Goal: Task Accomplishment & Management: Complete application form

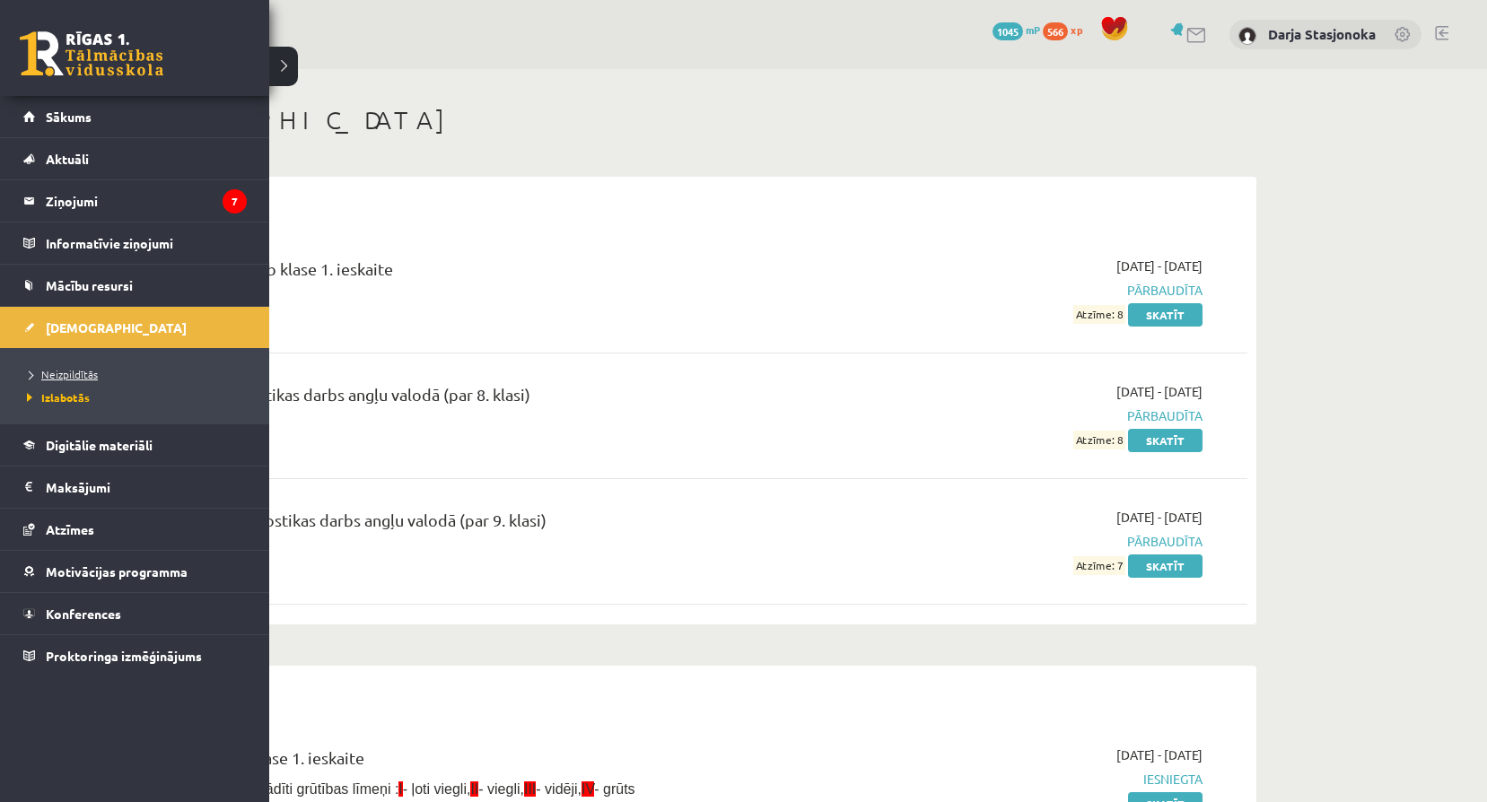
click at [70, 379] on span "Neizpildītās" at bounding box center [59, 374] width 75 height 14
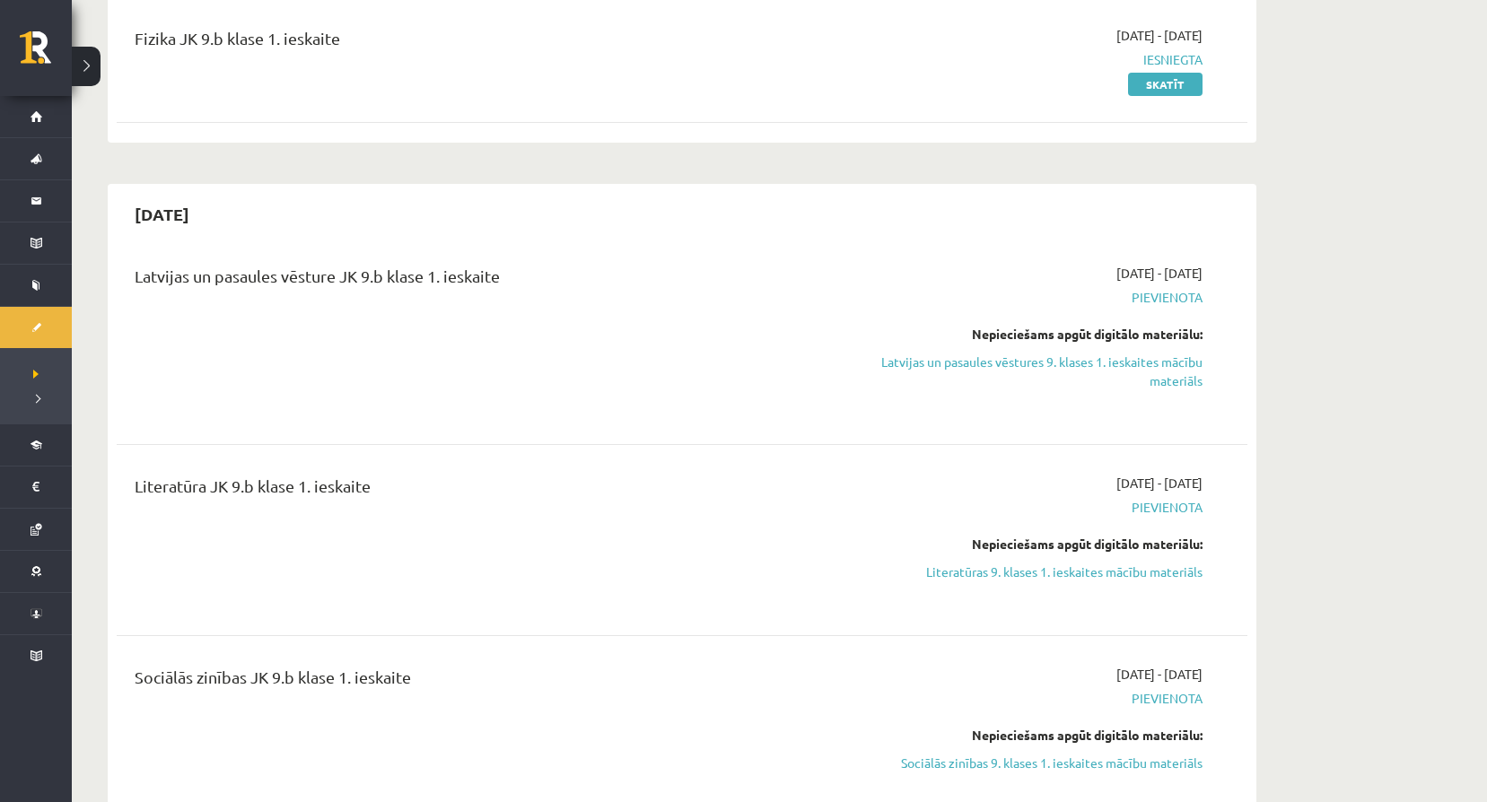
scroll to position [359, 0]
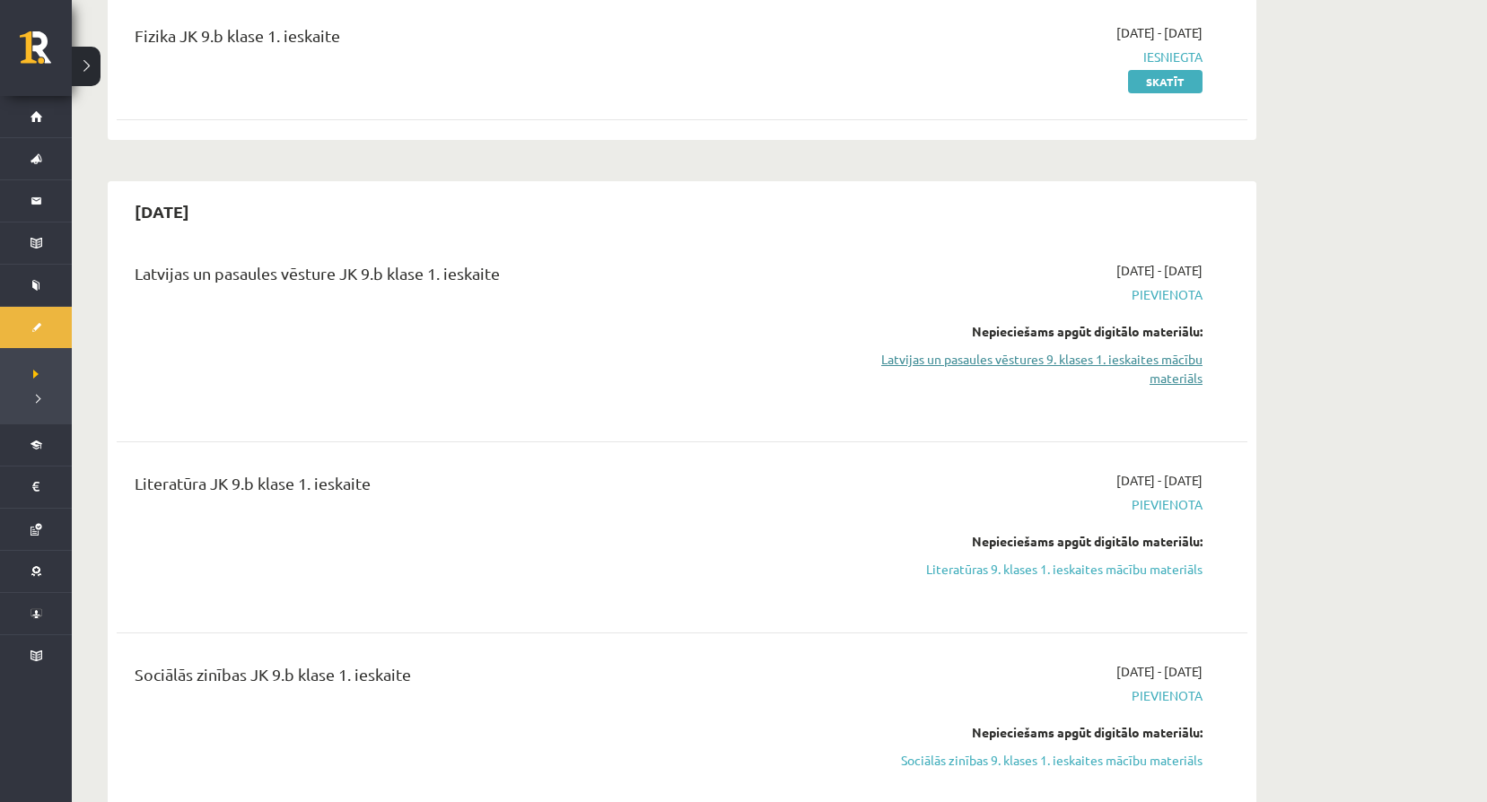
click at [908, 369] on link "Latvijas un pasaules vēstures 9. klases 1. ieskaites mācību materiāls" at bounding box center [1033, 369] width 338 height 38
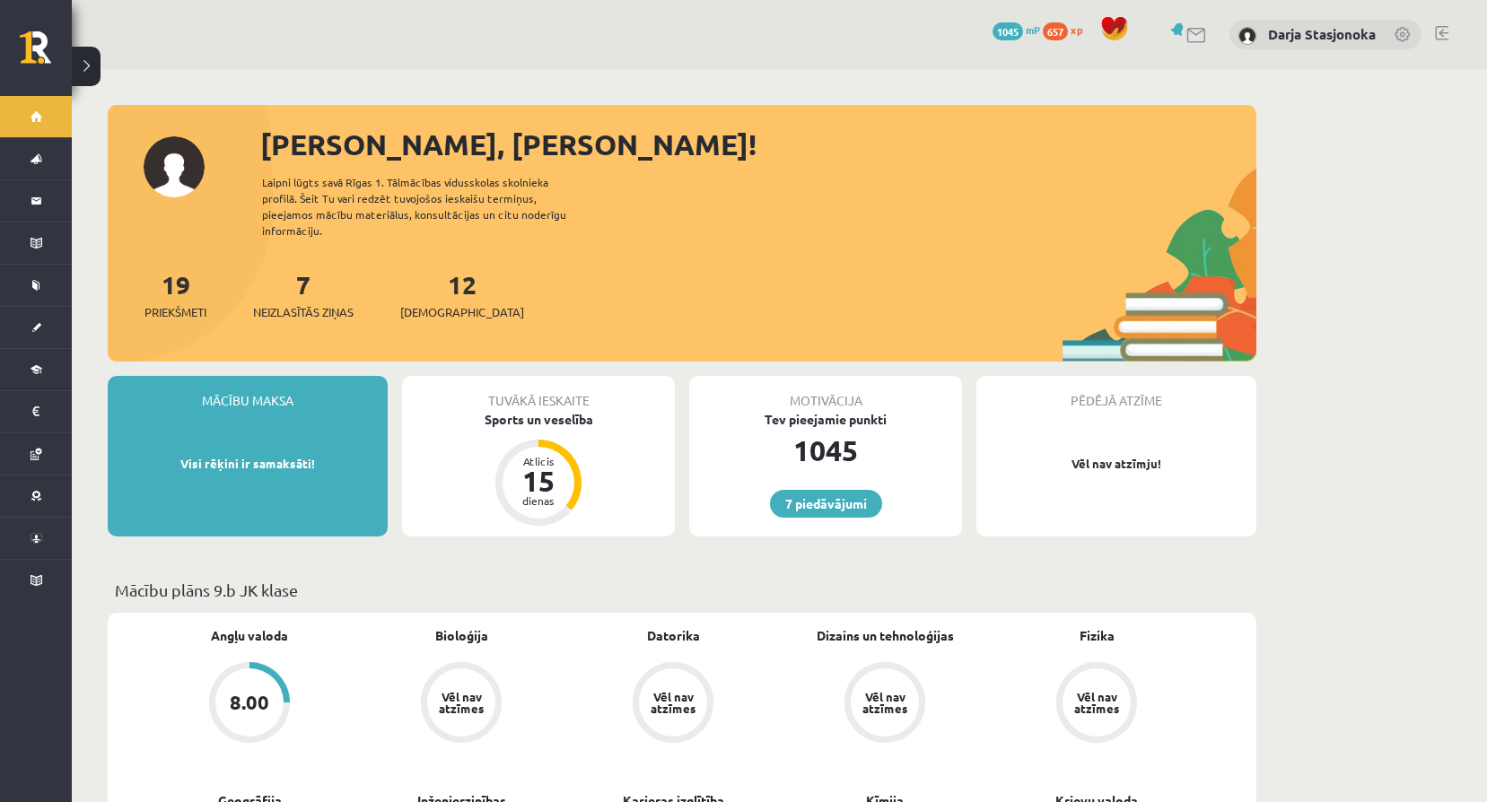
click at [1078, 31] on span "xp" at bounding box center [1077, 29] width 12 height 14
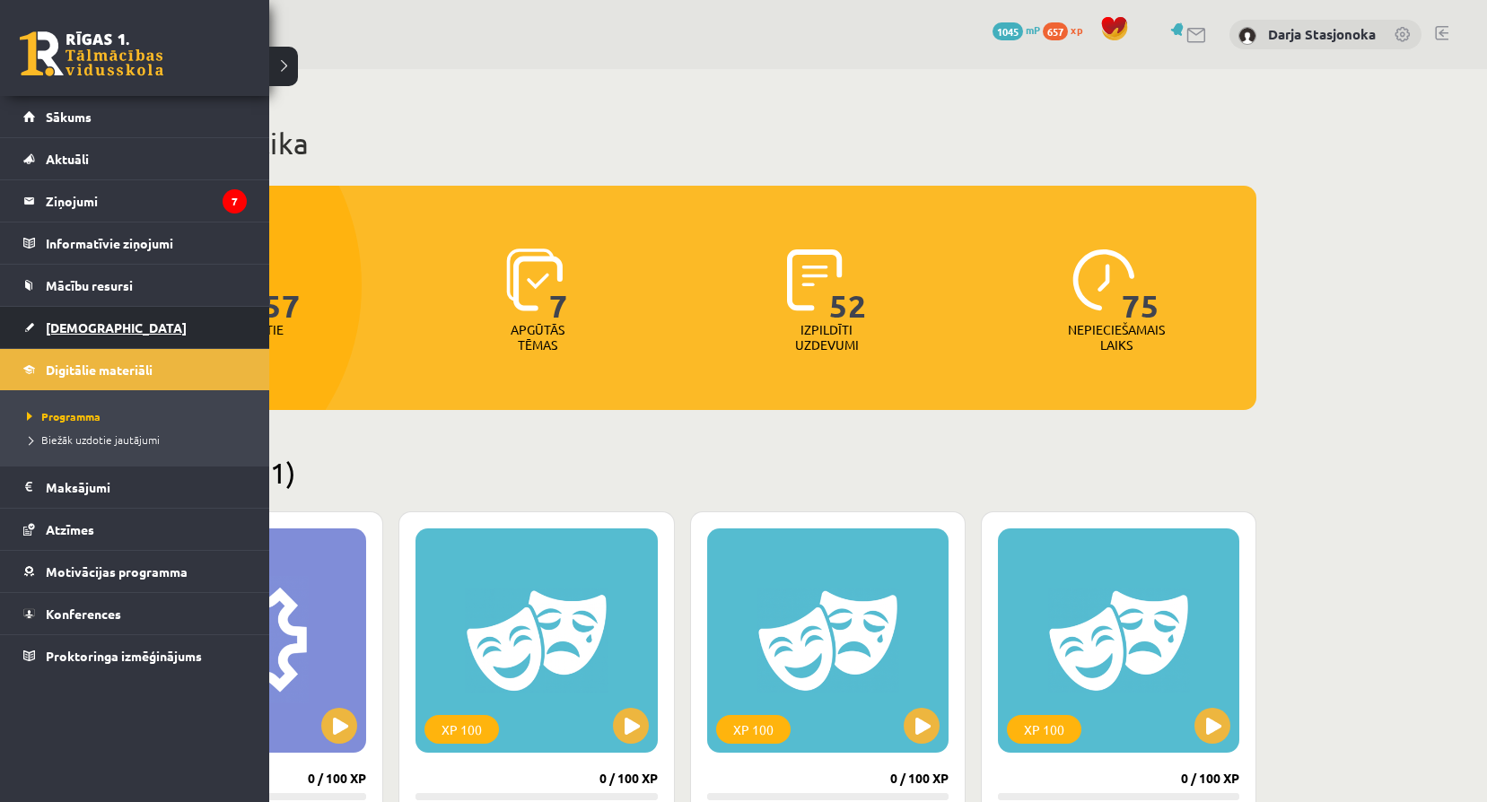
click at [64, 335] on link "[DEMOGRAPHIC_DATA]" at bounding box center [134, 327] width 223 height 41
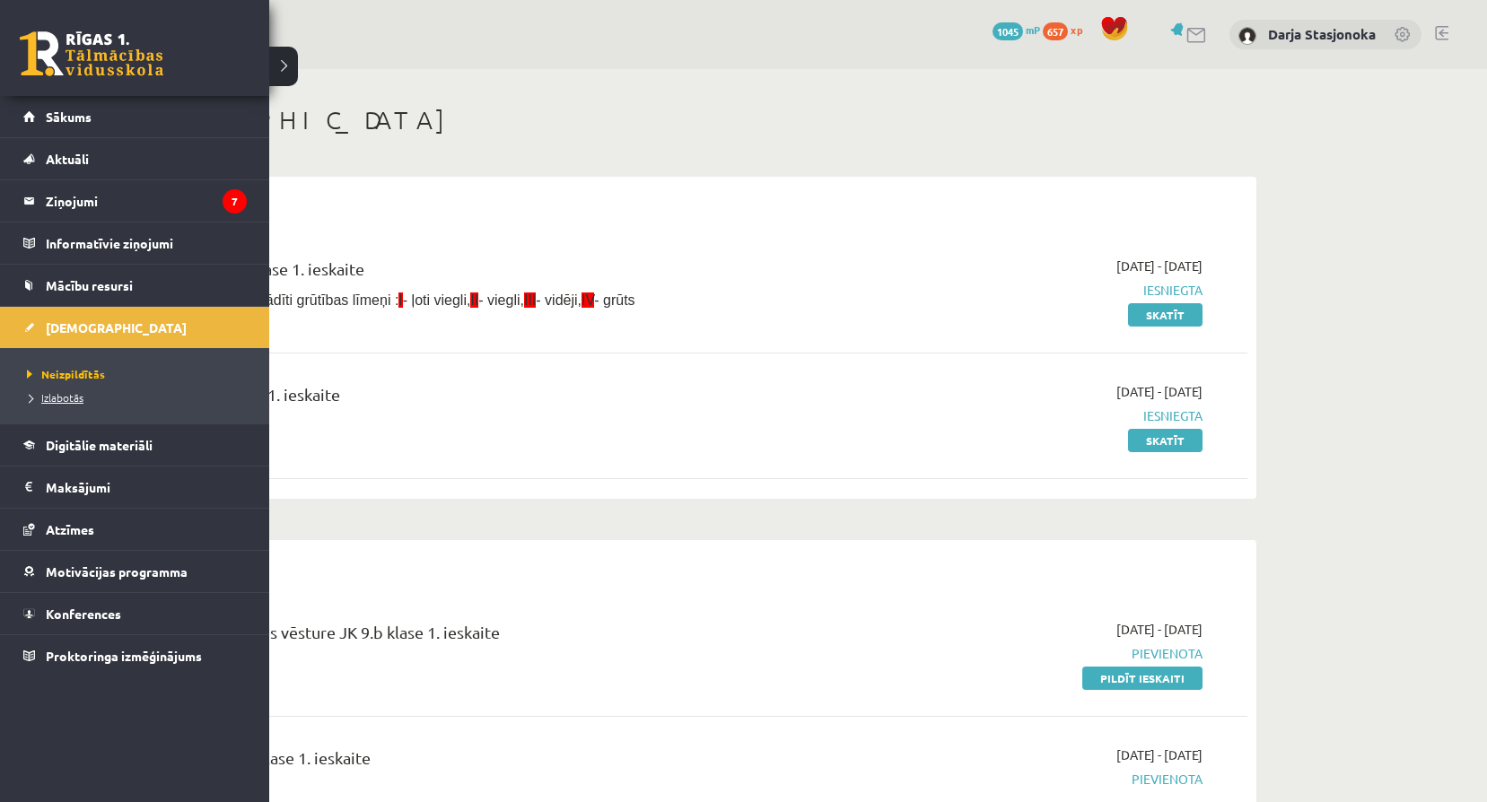
click at [132, 397] on link "Izlabotās" at bounding box center [136, 397] width 229 height 16
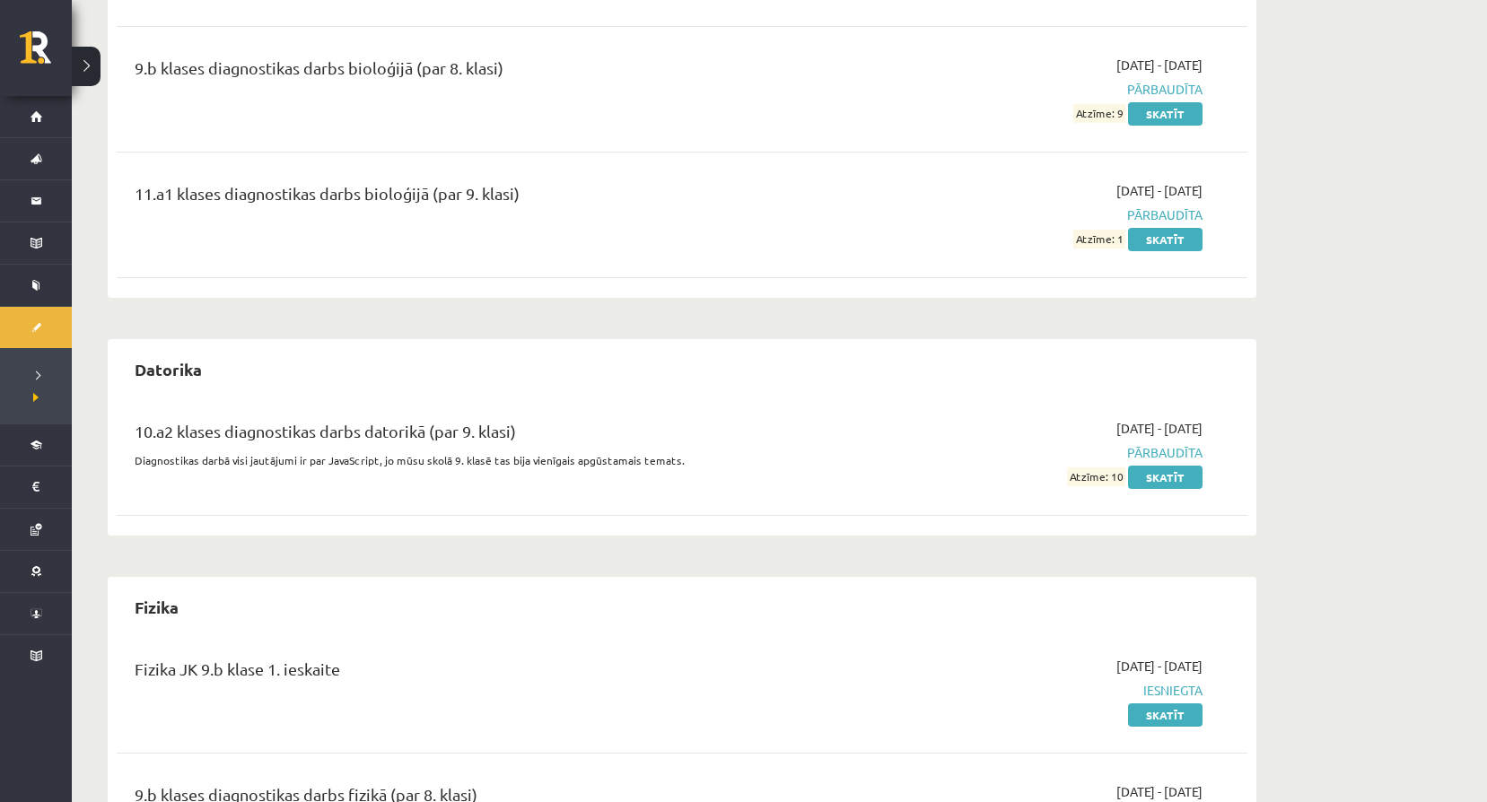
scroll to position [837, 0]
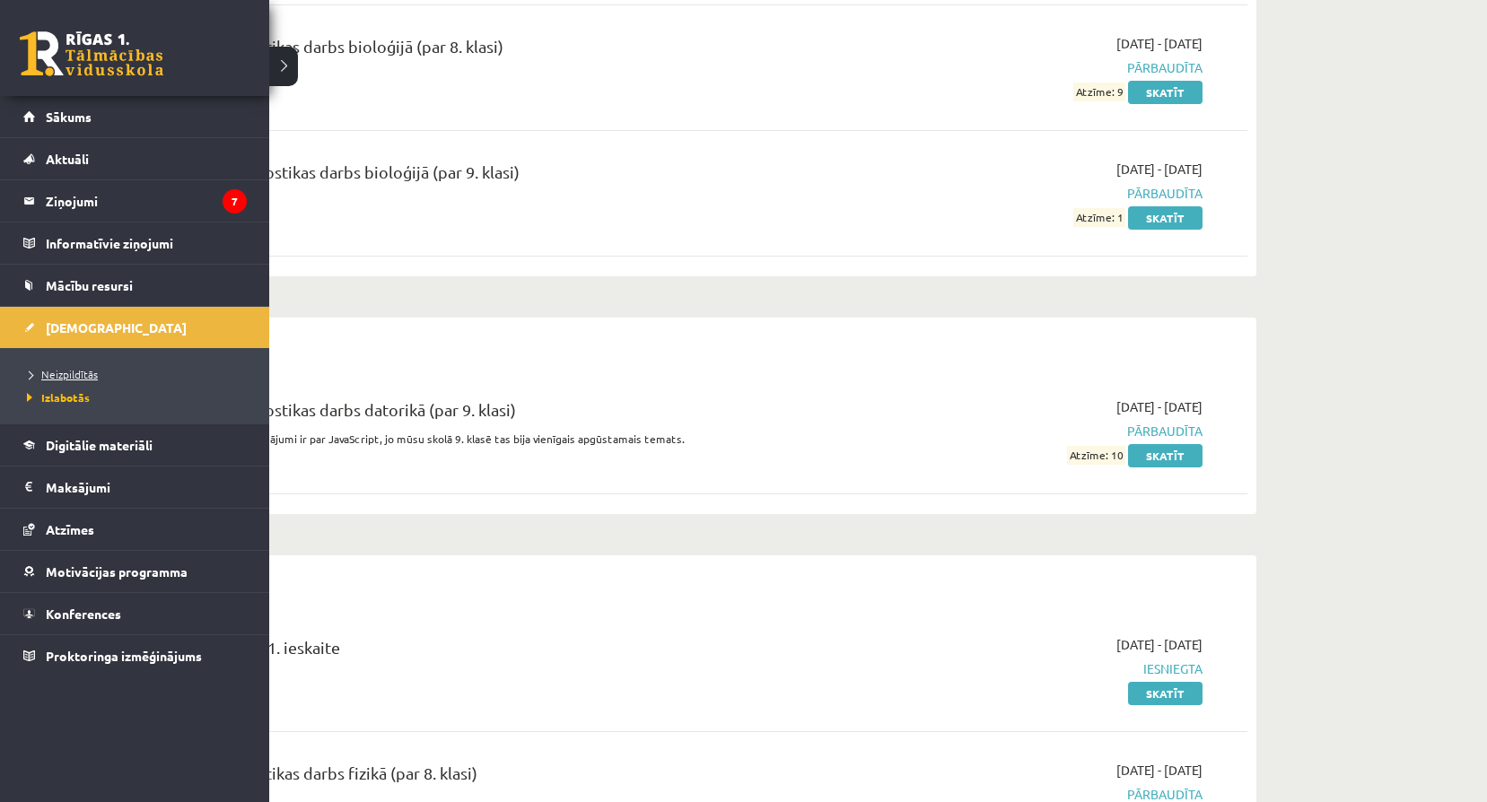
click at [76, 376] on span "Neizpildītās" at bounding box center [59, 374] width 75 height 14
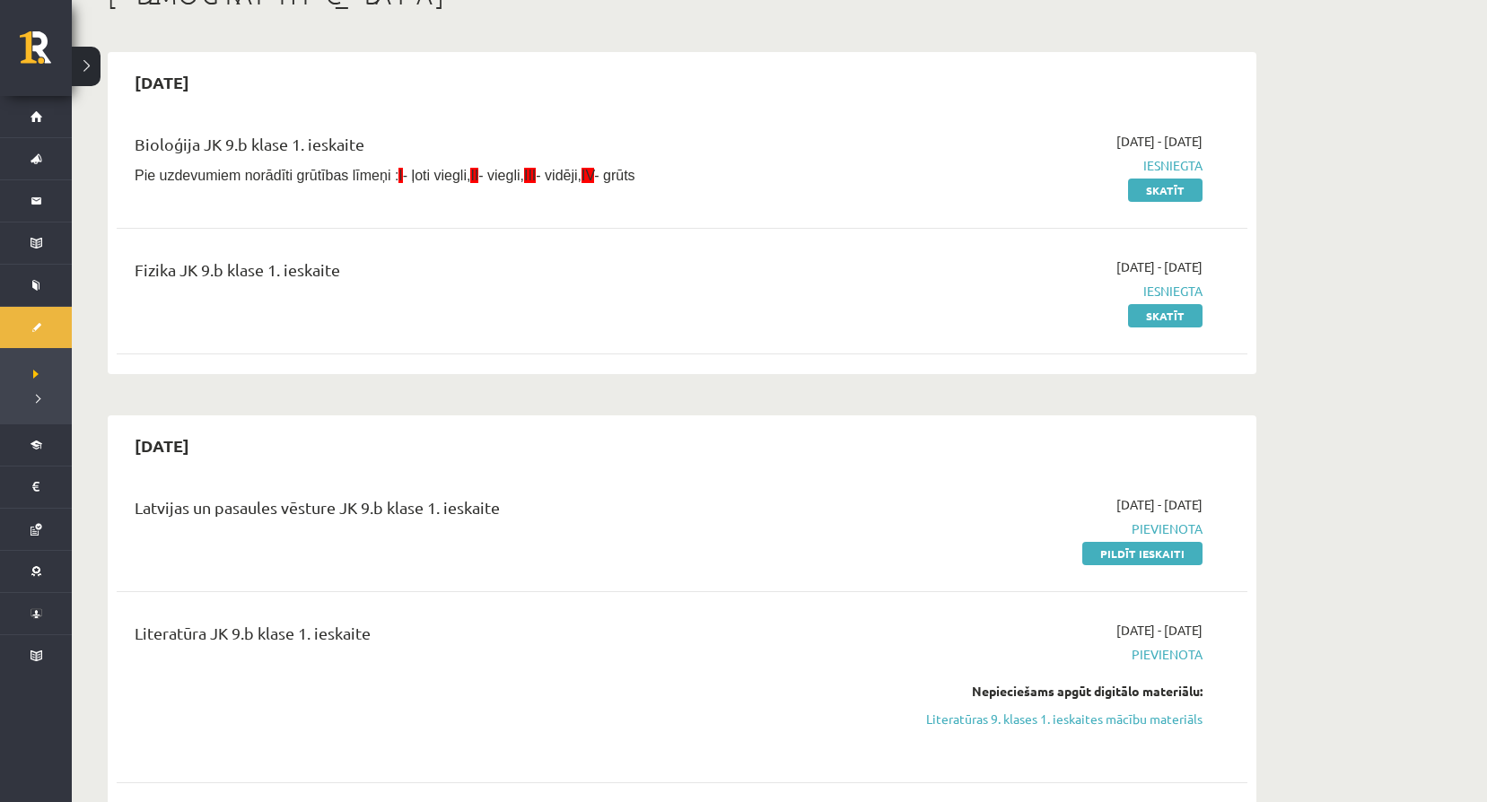
scroll to position [179, 0]
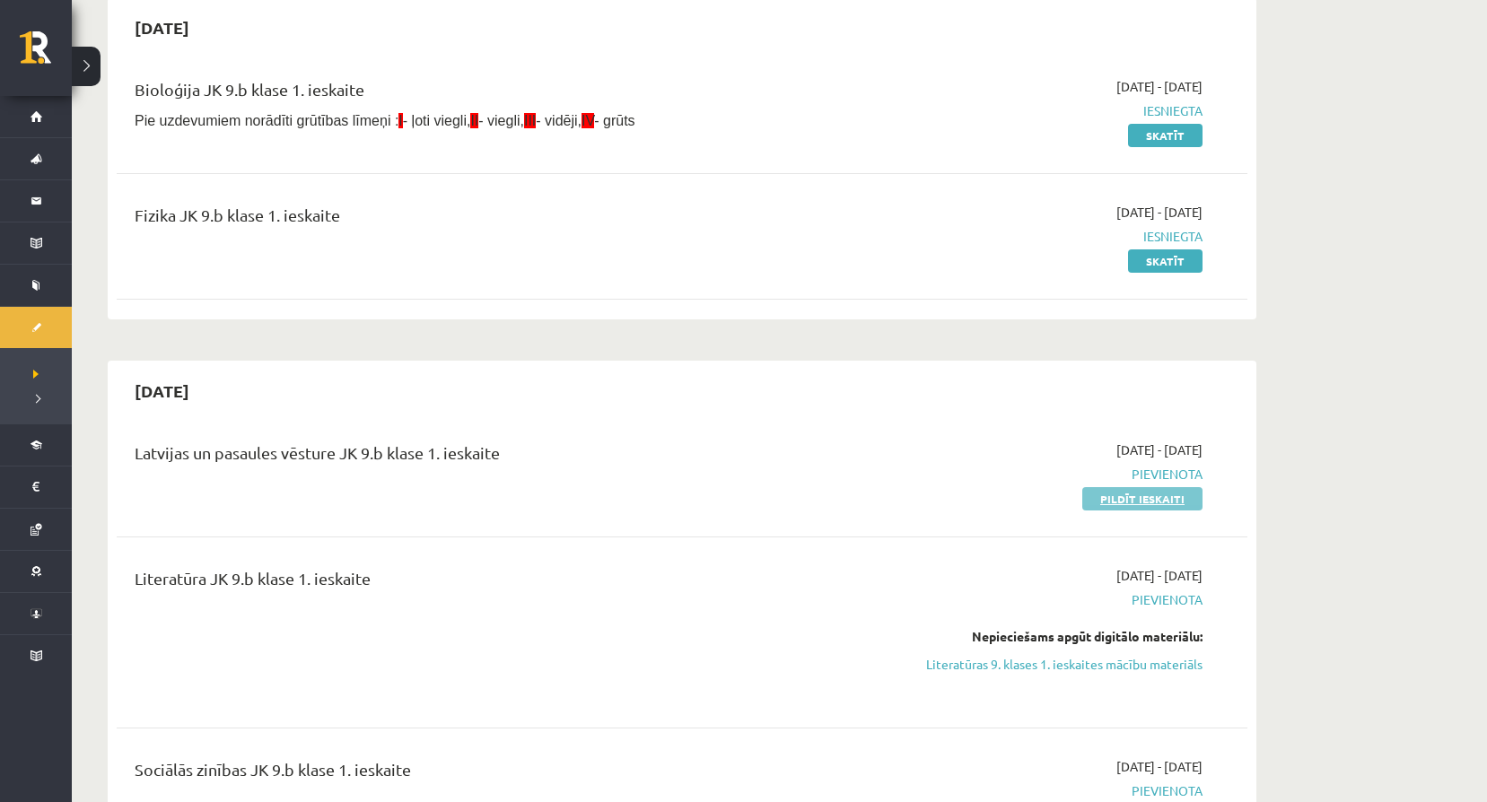
click at [1142, 503] on link "Pildīt ieskaiti" at bounding box center [1142, 498] width 120 height 23
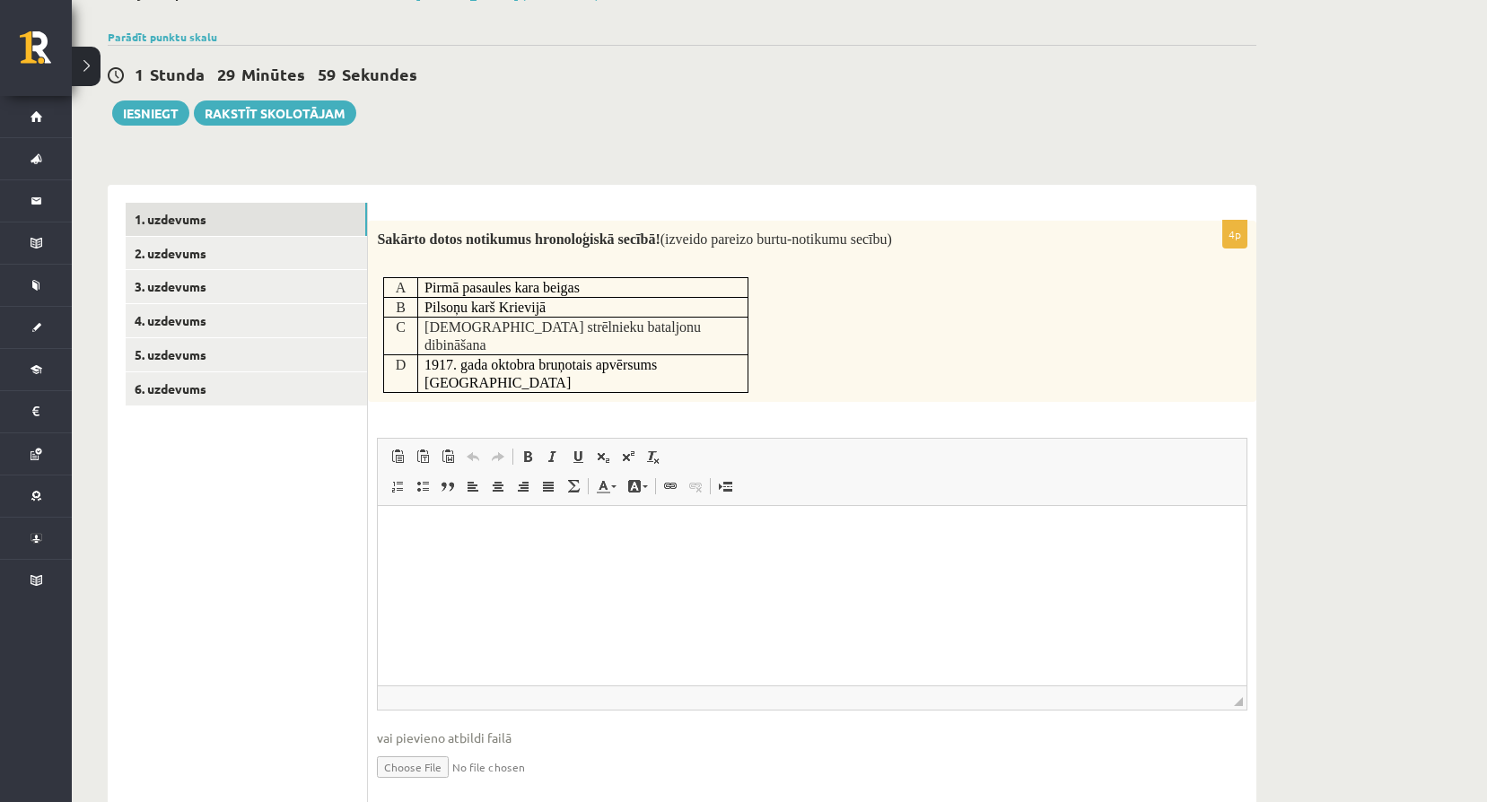
scroll to position [147, 0]
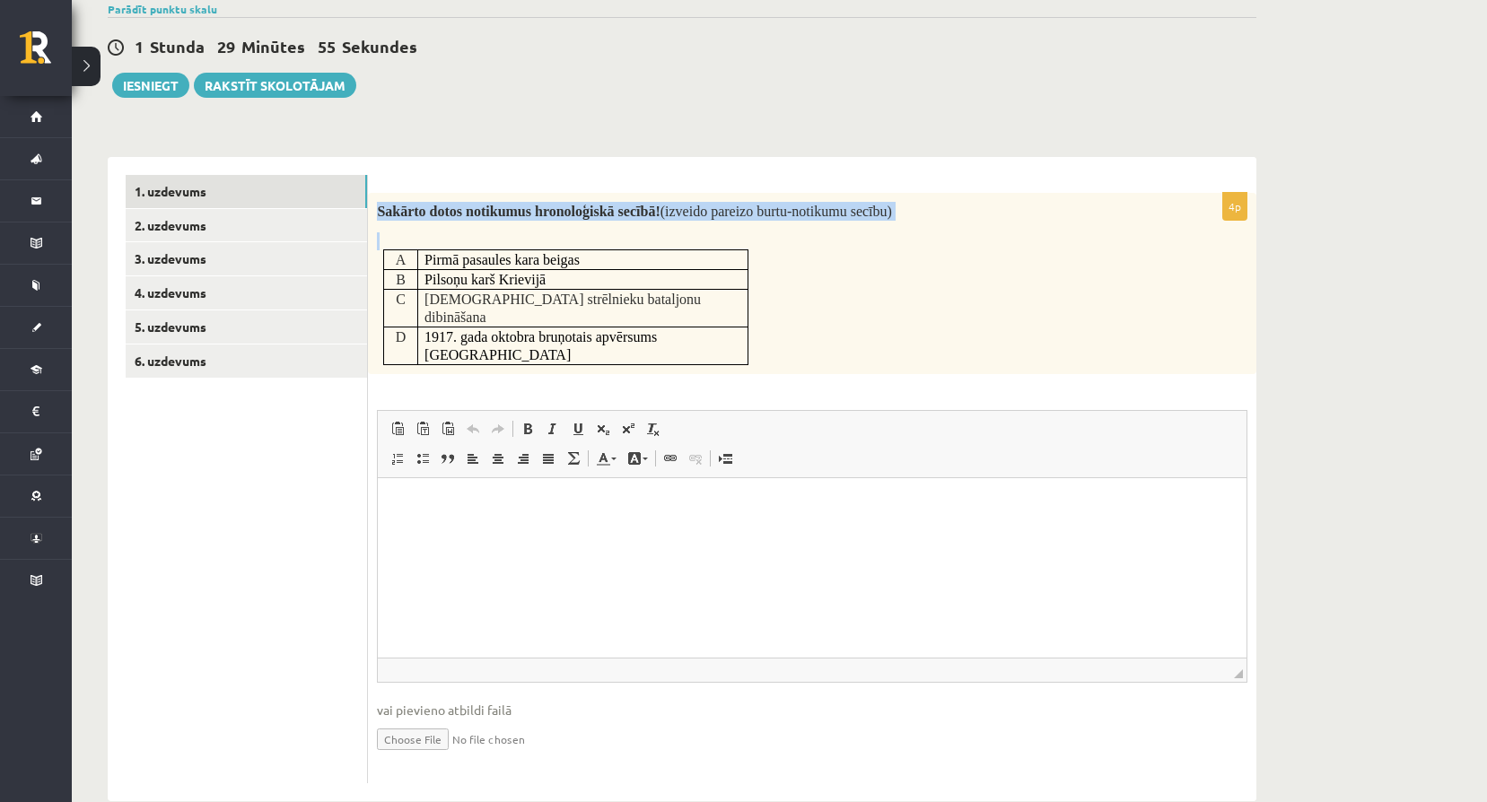
drag, startPoint x: 379, startPoint y: 207, endPoint x: 756, endPoint y: 332, distance: 397.0
click at [756, 332] on div "Sakārto dotos notikumus hronoloģiskā secībā! (izveido pareizo burtu-notikumu se…" at bounding box center [812, 283] width 888 height 181
copy div "Sakārto dotos notikumus hronoloģiskā secībā! (izveido pareizo burtu-notikumu se…"
click at [539, 532] on html at bounding box center [812, 504] width 869 height 55
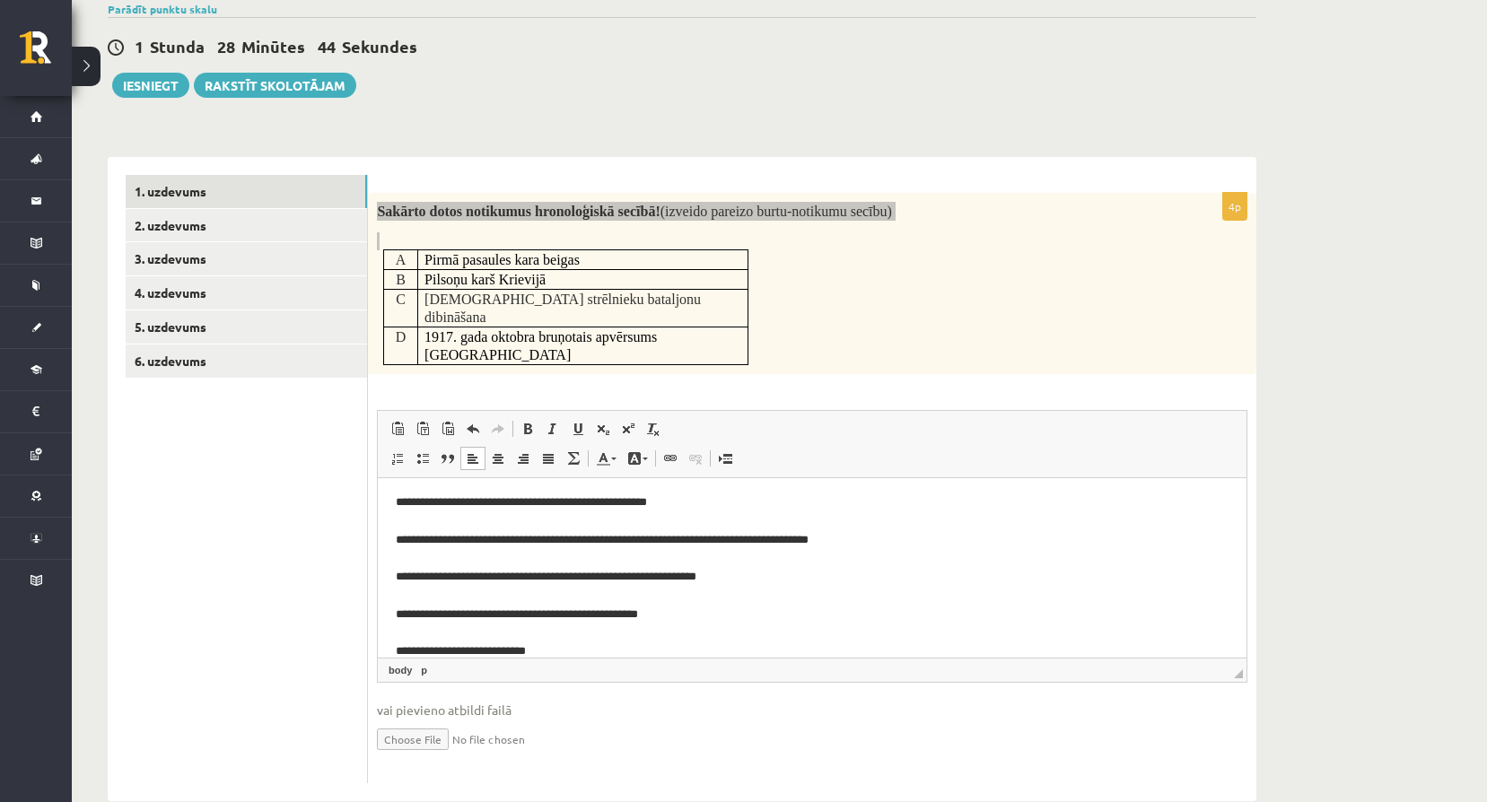
scroll to position [0, 0]
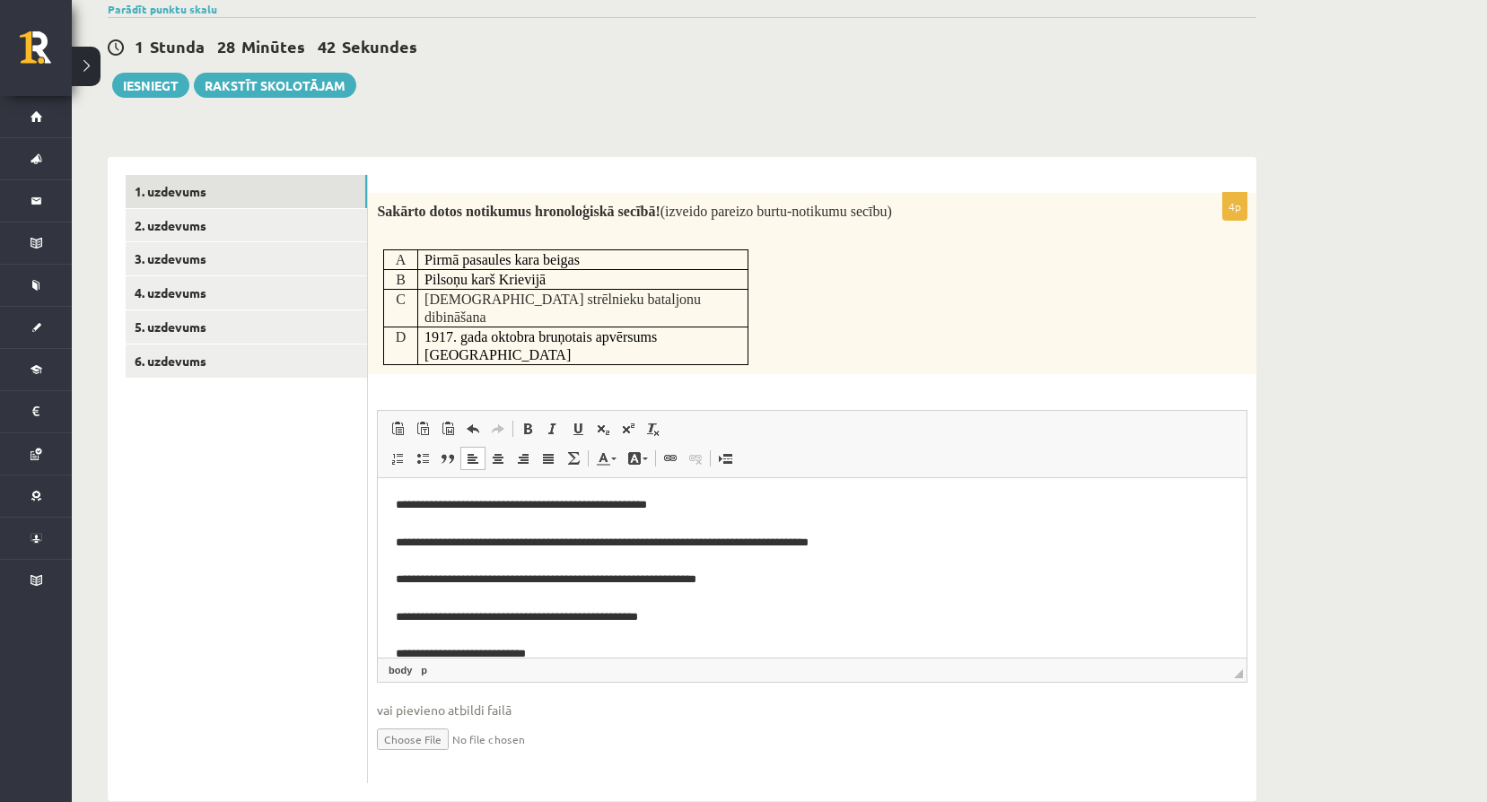
click at [899, 346] on div "4p Sakārto dotos notikumus hronoloģiskā secībā! (izveido pareizo burtu-notikumu…" at bounding box center [812, 488] width 888 height 591
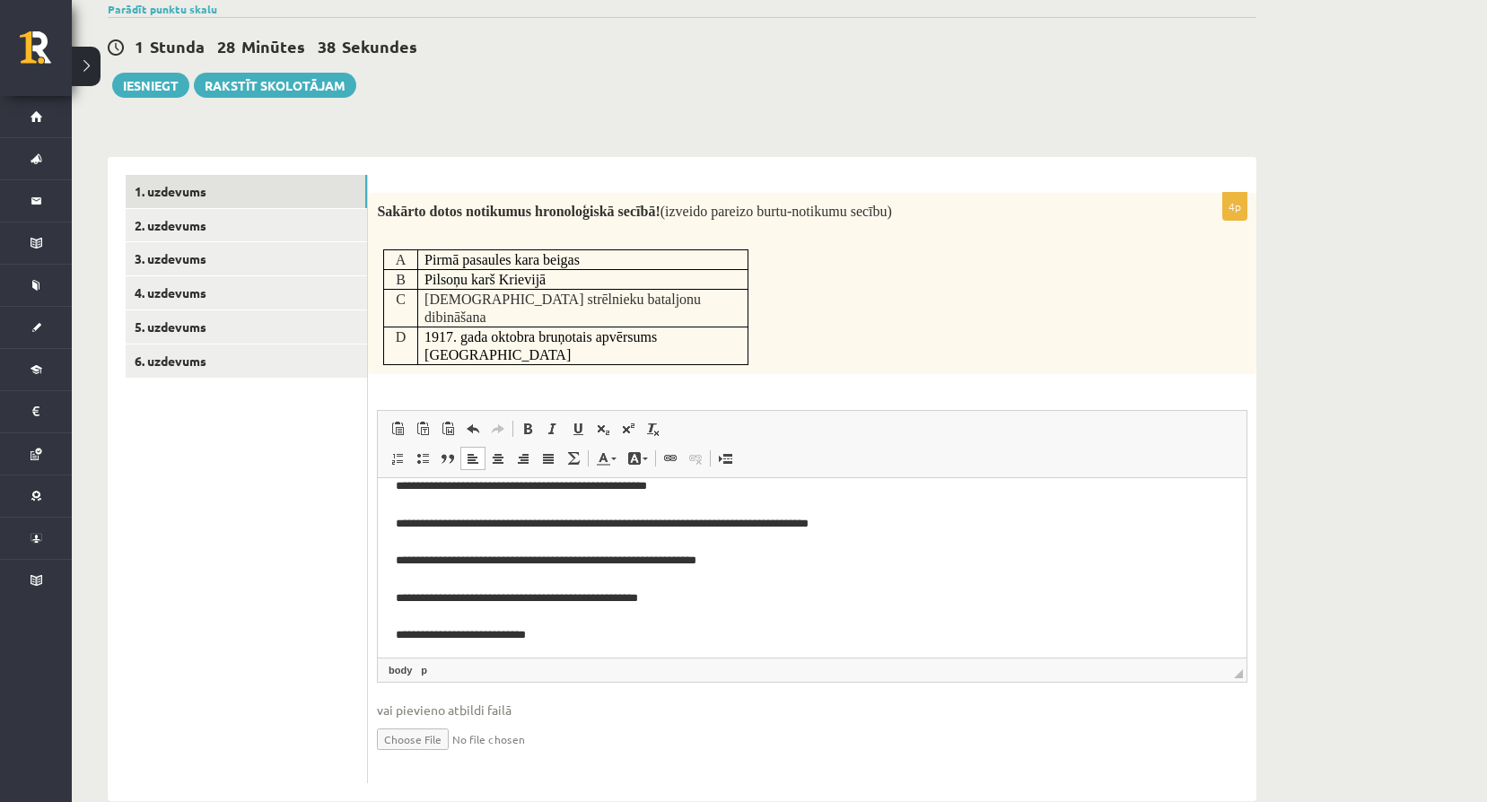
scroll to position [24, 0]
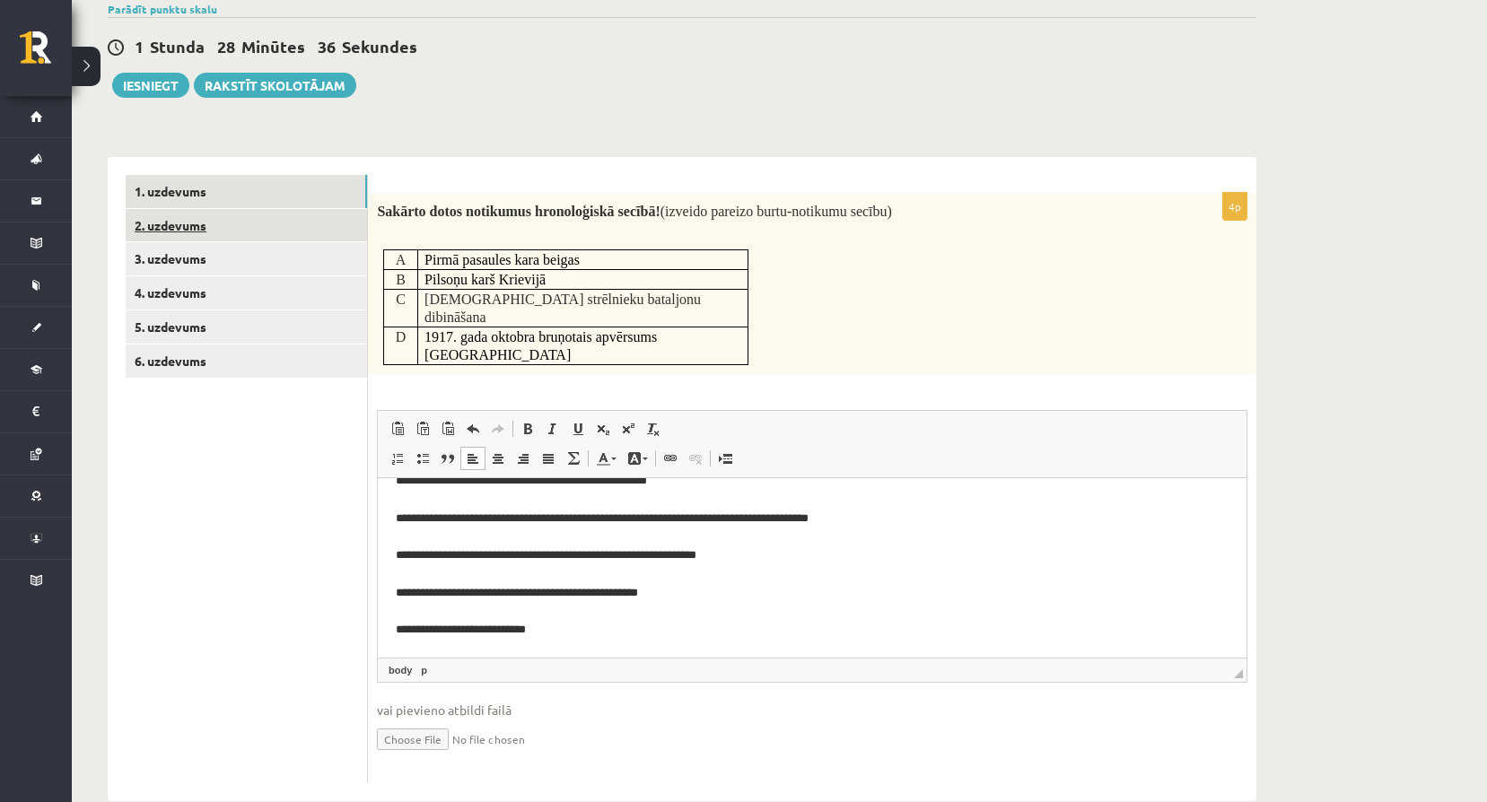
click at [213, 230] on link "2. uzdevums" at bounding box center [246, 225] width 241 height 33
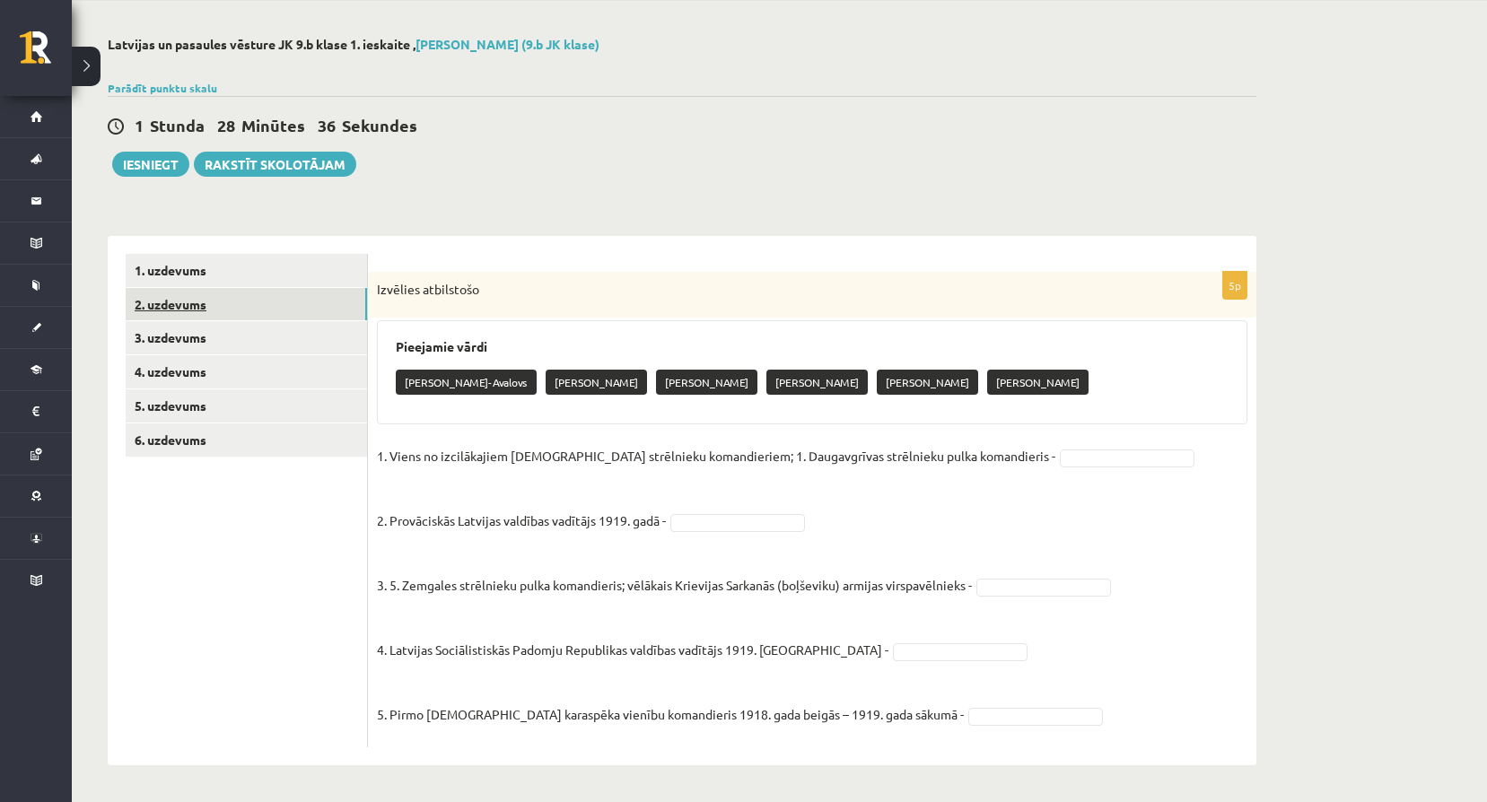
scroll to position [69, 0]
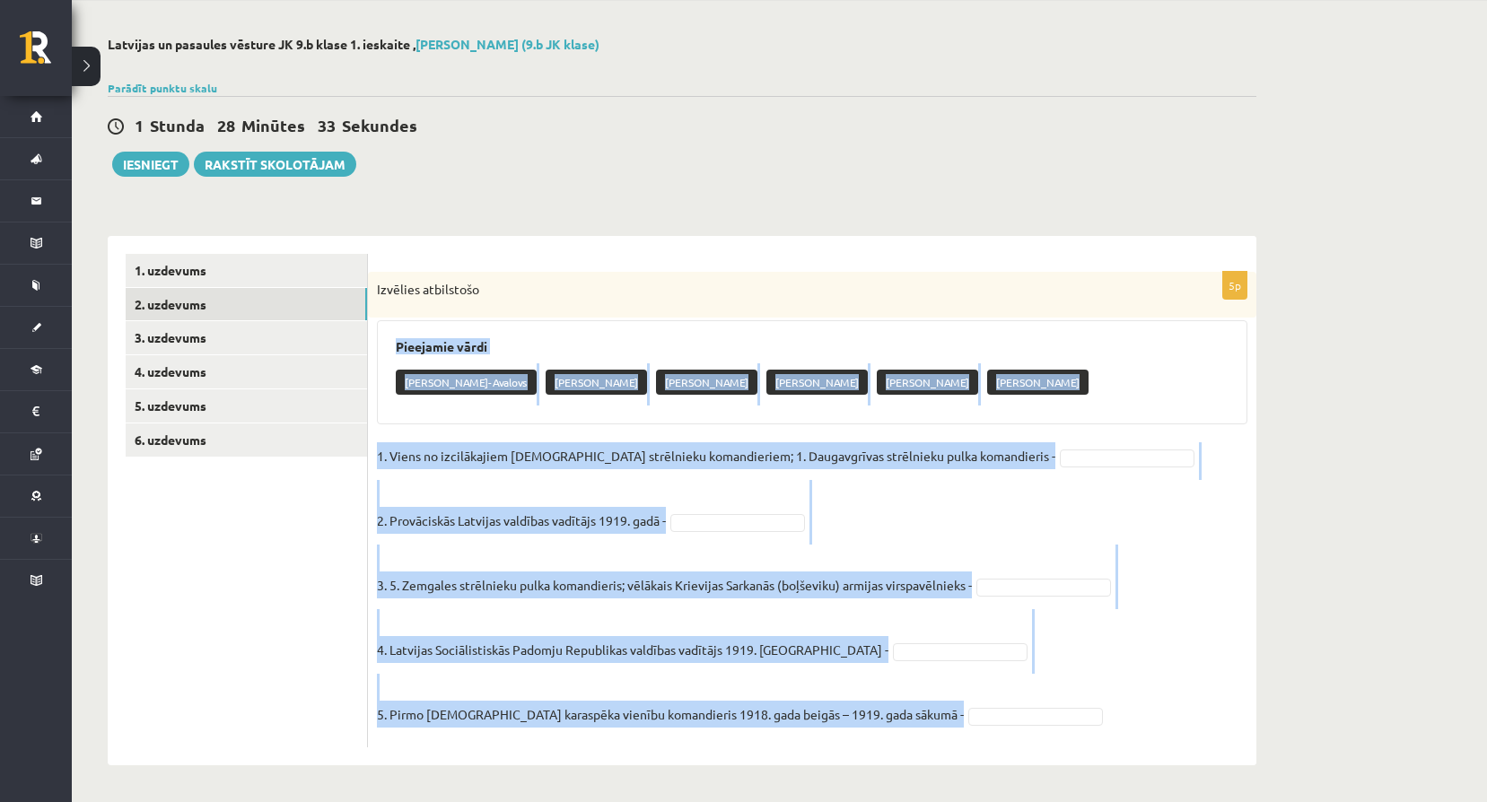
drag, startPoint x: 395, startPoint y: 337, endPoint x: 905, endPoint y: 725, distance: 641.0
click at [905, 725] on div "5p Izvēlies atbilstošo Pieejamie vārdi Pāvils Bermonts-Avalovs Frīdrihs Briedis…" at bounding box center [812, 510] width 888 height 476
copy div "Pieejamie vārdi Pāvils Bermonts-Avalovs Frīdrihs Briedis Andrievs Niedra Jukums…"
click at [573, 337] on div "Pieejamie vārdi Pāvils Bermonts-Avalovs Frīdrihs Briedis Andrievs Niedra Jukums…" at bounding box center [812, 372] width 871 height 104
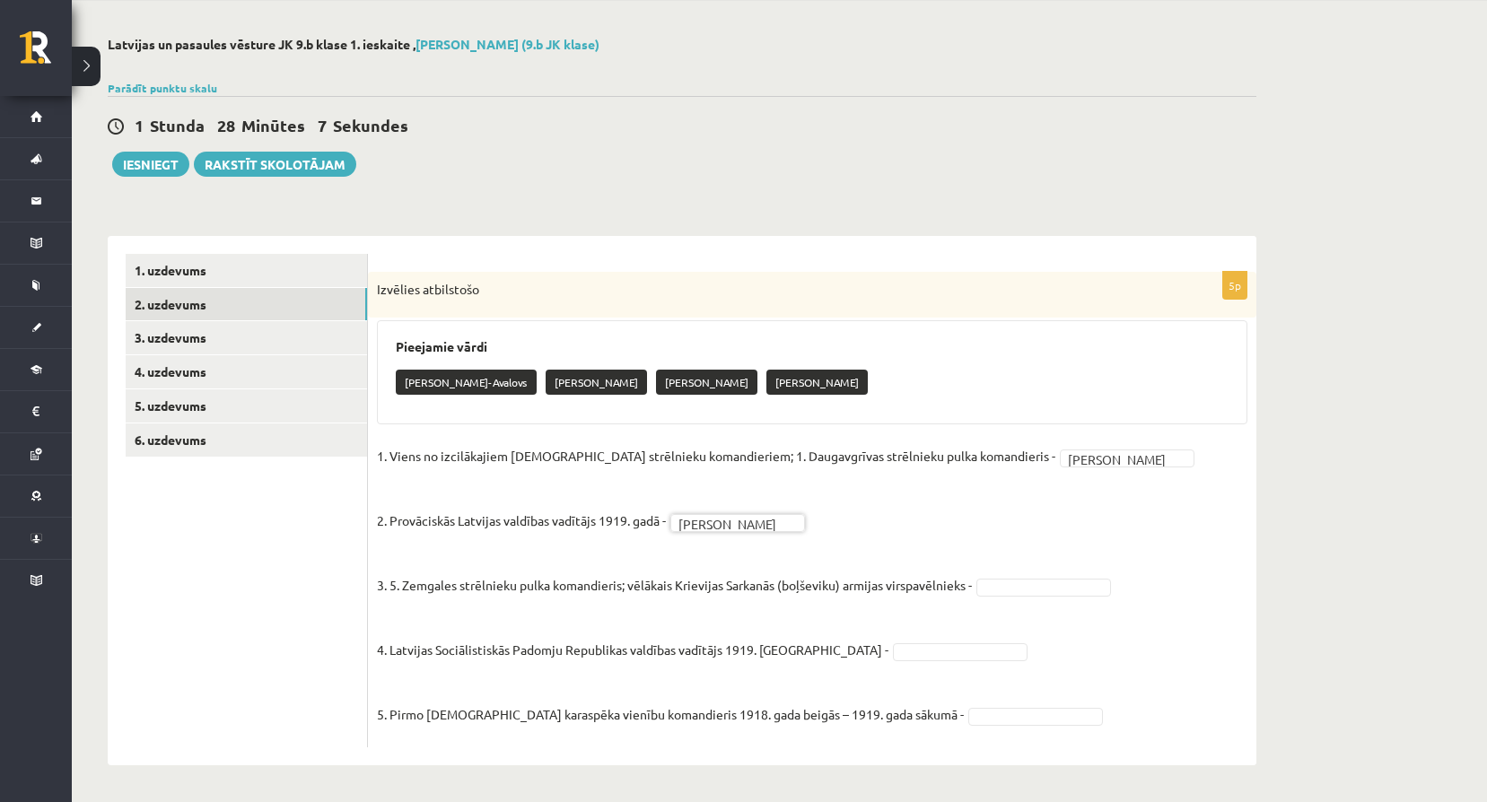
click at [1018, 598] on fieldset "**********" at bounding box center [812, 590] width 871 height 296
click at [848, 661] on fieldset "**********" at bounding box center [812, 590] width 871 height 296
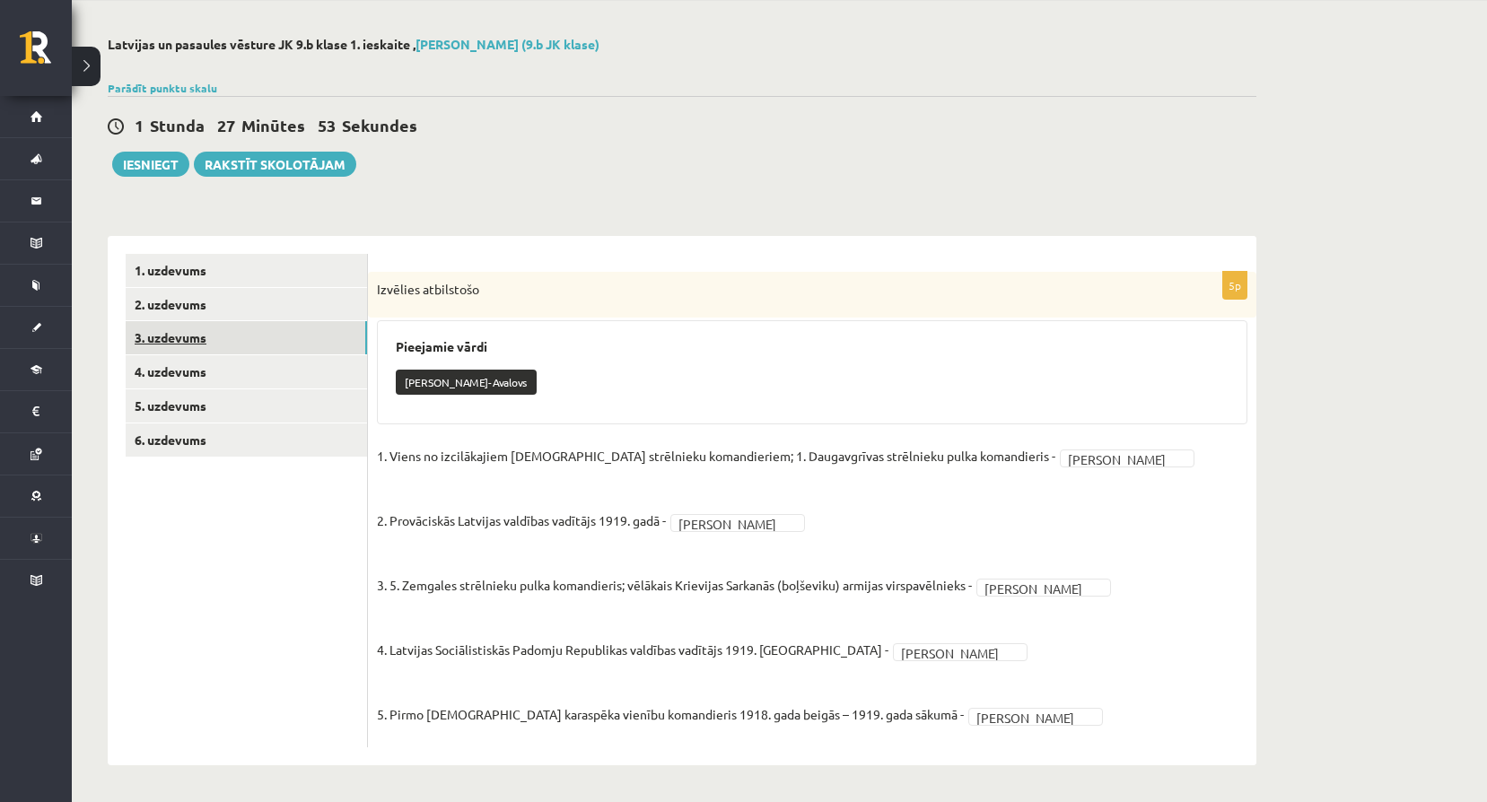
click at [276, 337] on link "3. uzdevums" at bounding box center [246, 337] width 241 height 33
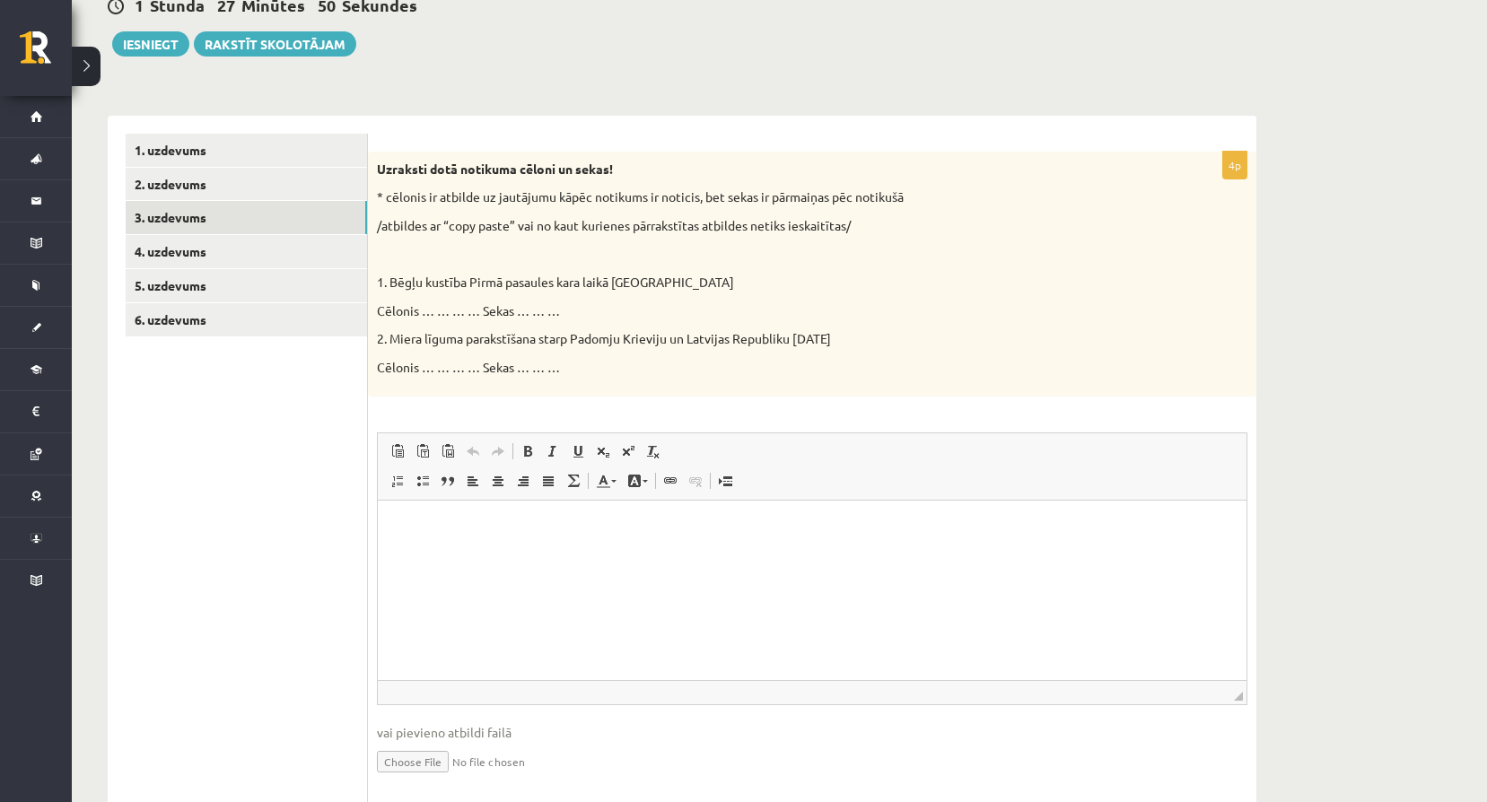
scroll to position [248, 0]
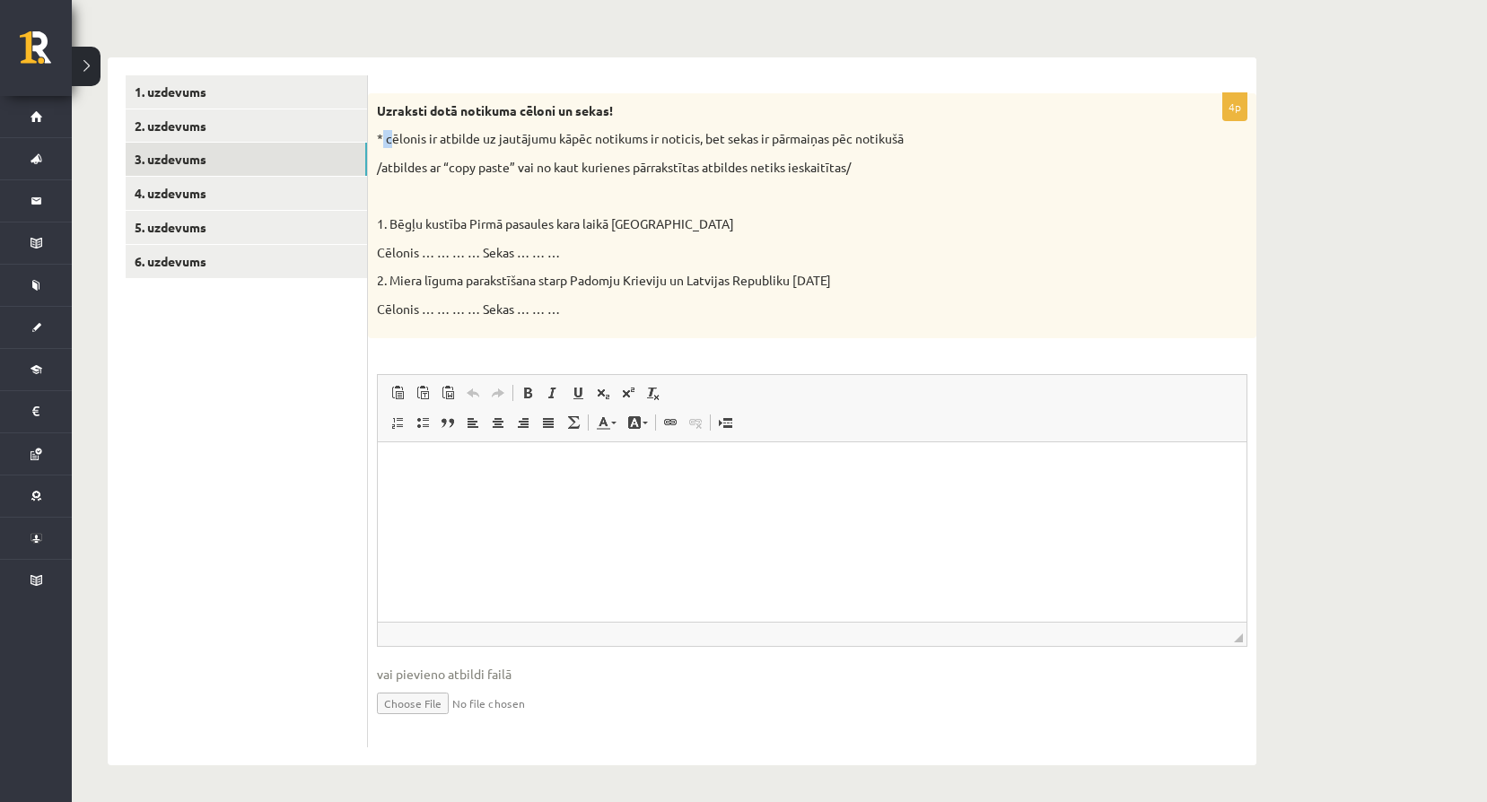
drag, startPoint x: 381, startPoint y: 134, endPoint x: 389, endPoint y: 143, distance: 12.7
click at [389, 143] on p "* cēlonis ir atbilde uz jautājumu kāpēc notikums ir noticis, bet sekas ir pārma…" at bounding box center [767, 139] width 781 height 18
click at [386, 141] on p "* cēlonis ir atbilde uz jautājumu kāpēc notikums ir noticis, bet sekas ir pārma…" at bounding box center [767, 139] width 781 height 18
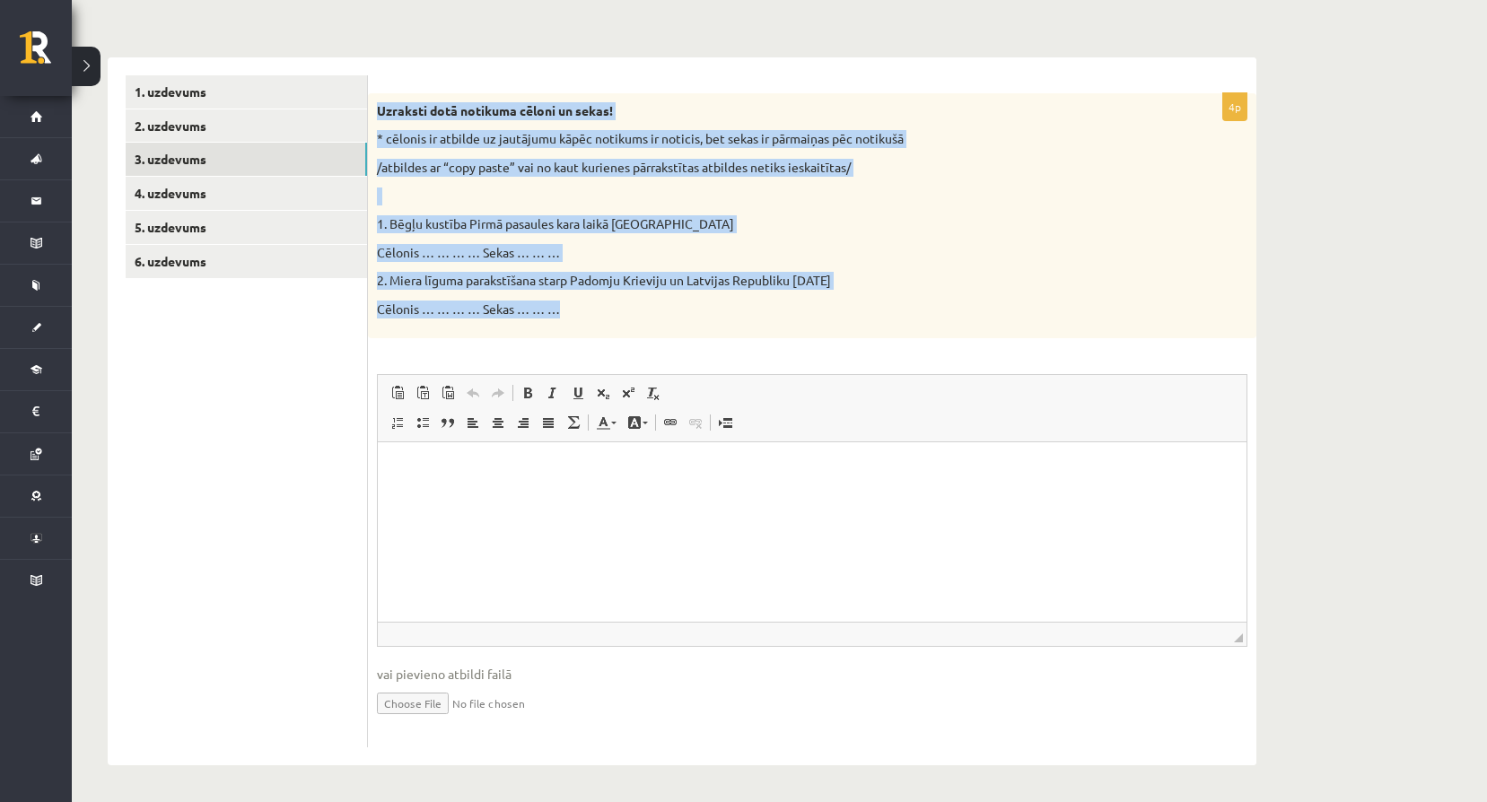
drag, startPoint x: 380, startPoint y: 106, endPoint x: 607, endPoint y: 328, distance: 317.3
click at [607, 328] on div "Uzraksti dotā notikuma cēloni un sekas! * cēlonis ir atbilde uz jautājumu kāpēc…" at bounding box center [812, 215] width 888 height 245
copy div "Uzraksti dotā notikuma cēloni un sekas! * cēlonis ir atbilde uz jautājumu kāpēc…"
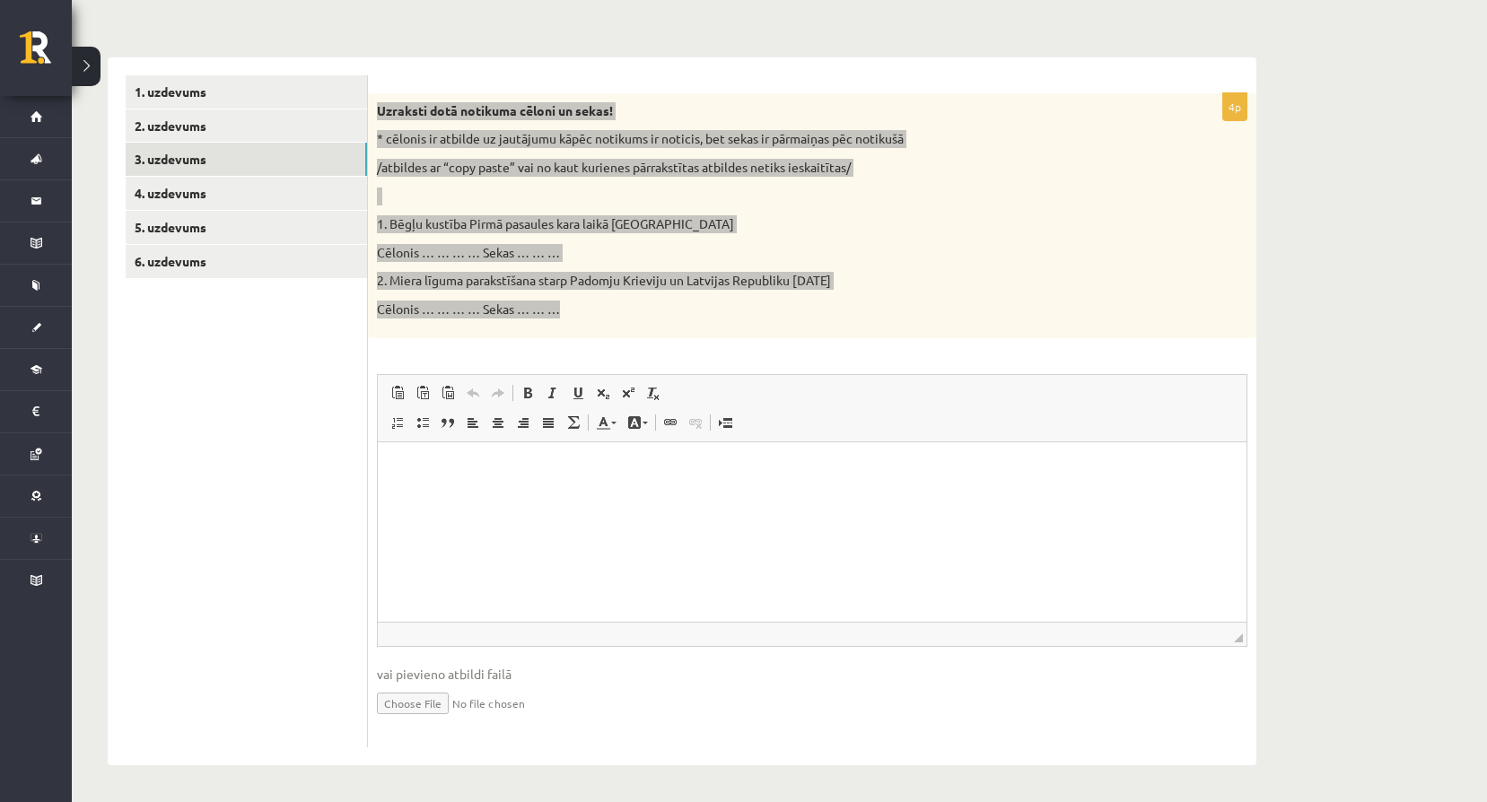
click at [495, 496] on html at bounding box center [812, 469] width 869 height 55
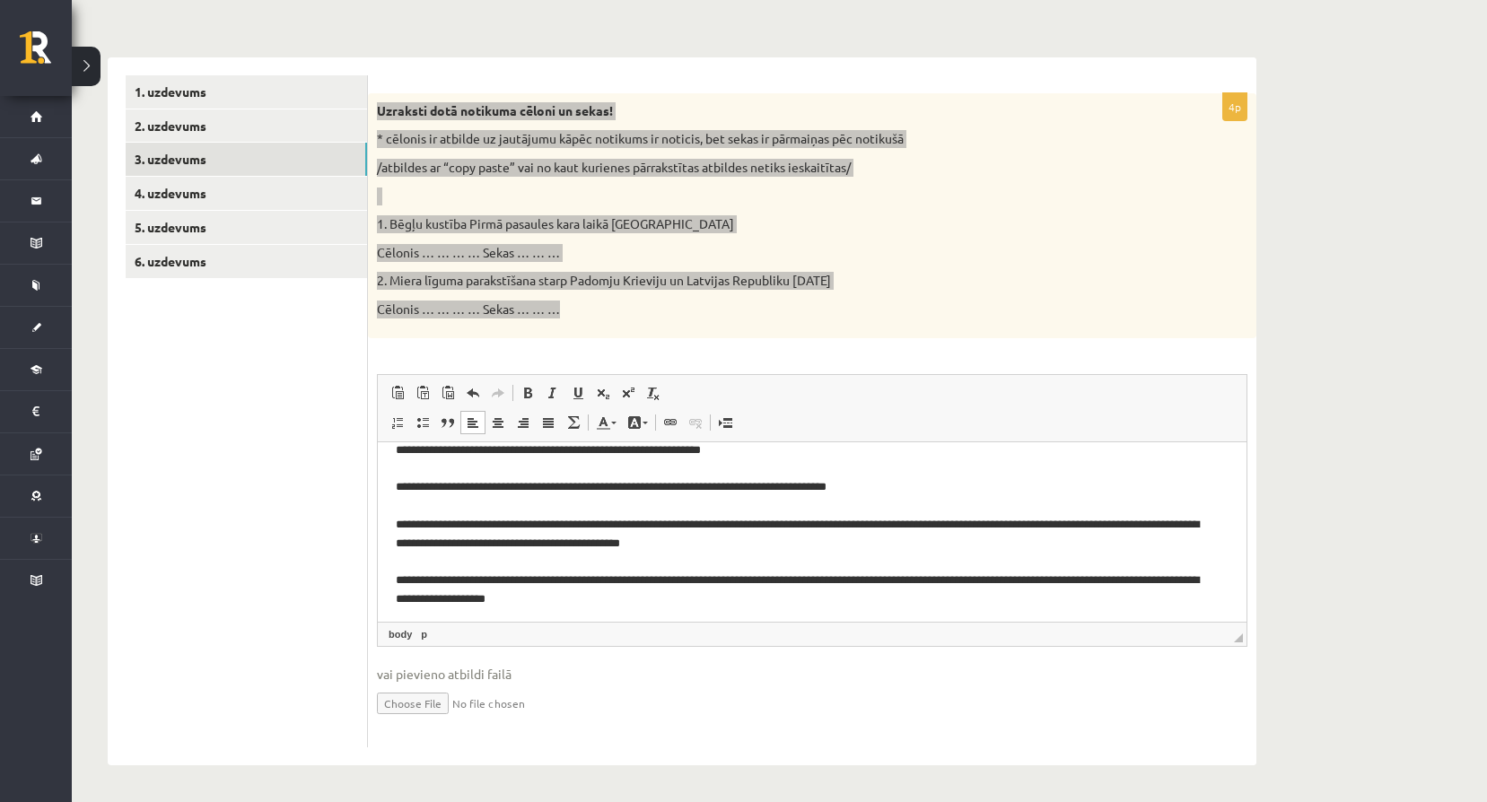
scroll to position [136, 0]
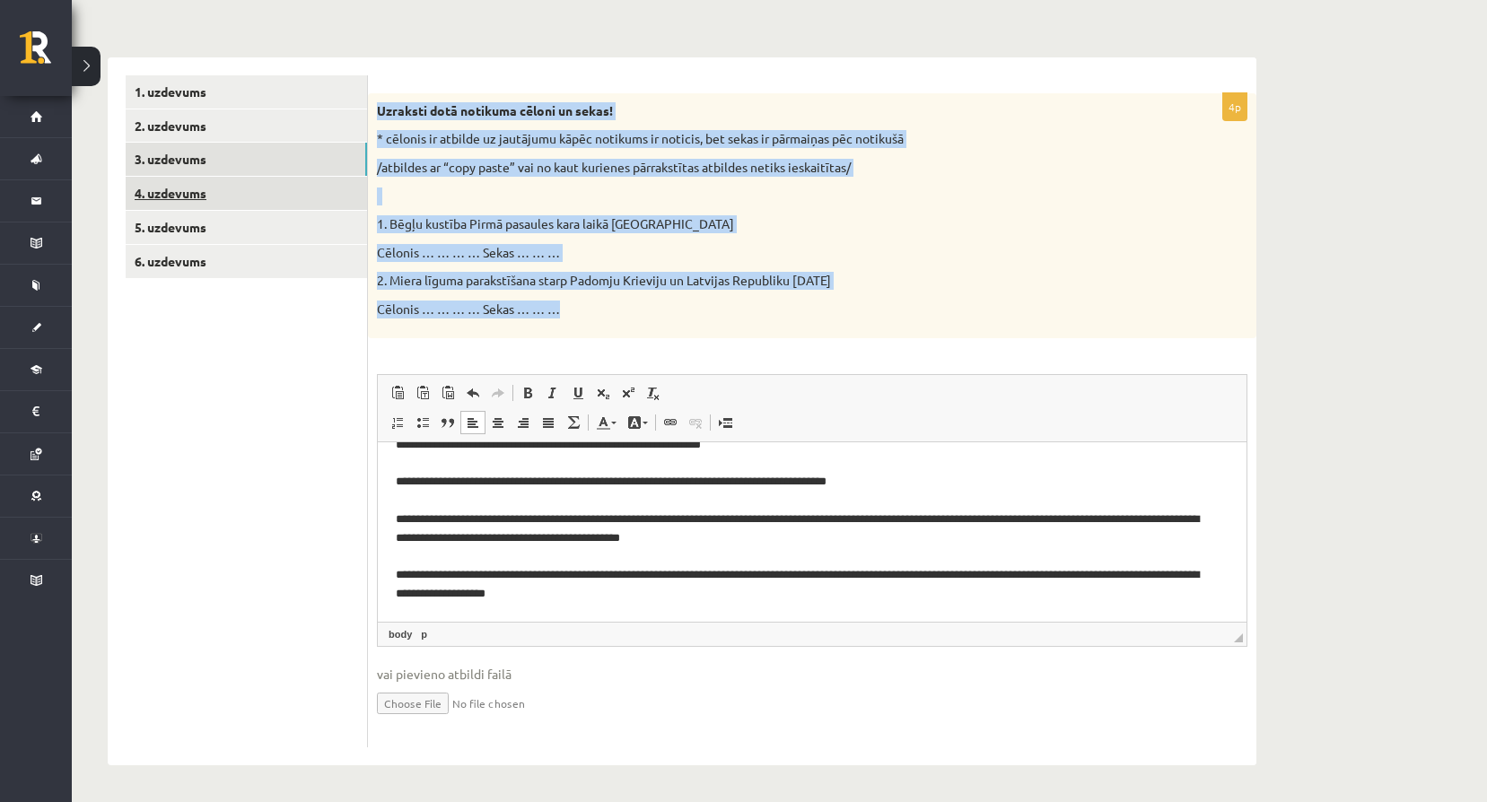
click at [233, 197] on link "4. uzdevums" at bounding box center [246, 193] width 241 height 33
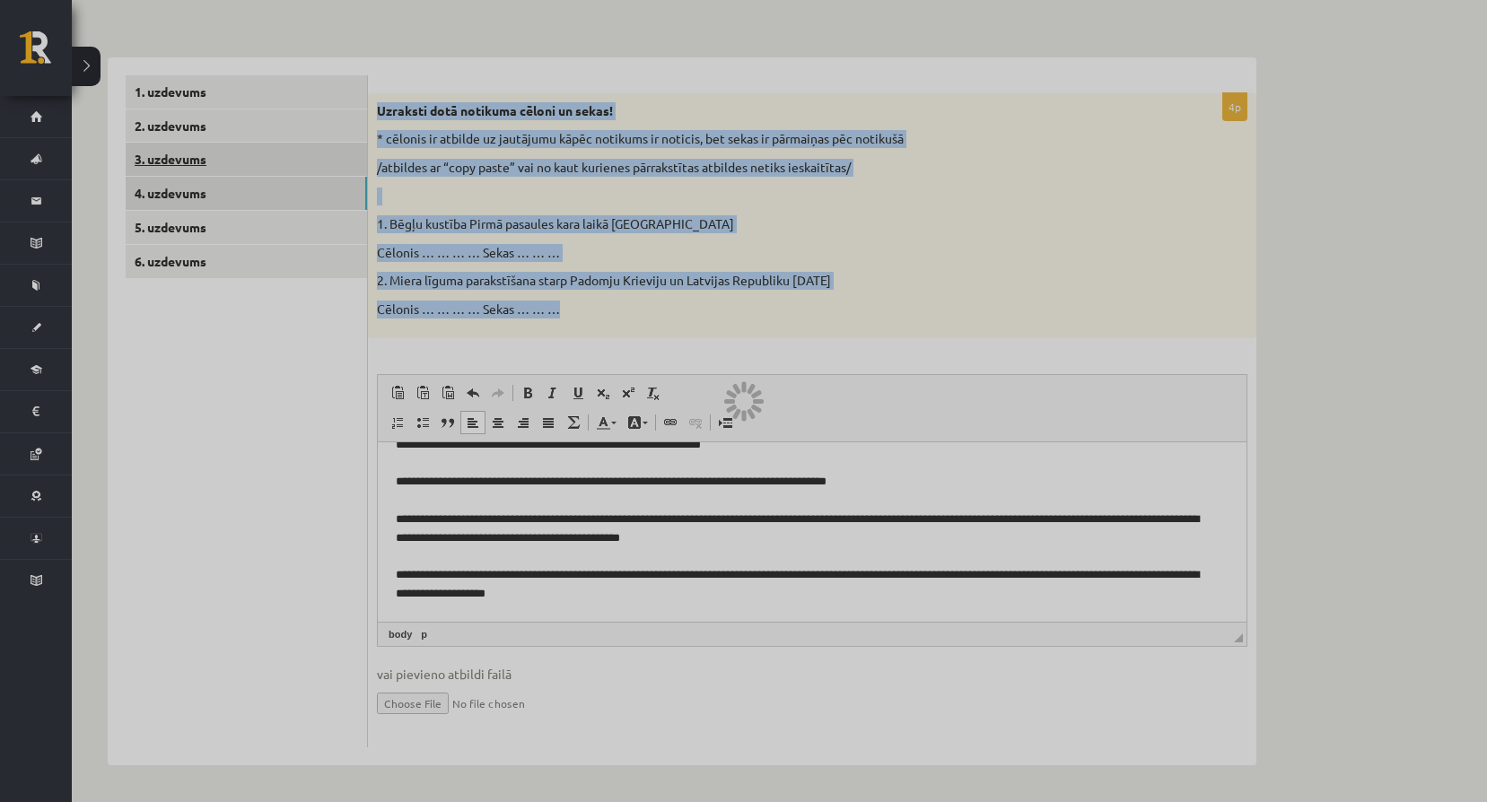
scroll to position [109, 0]
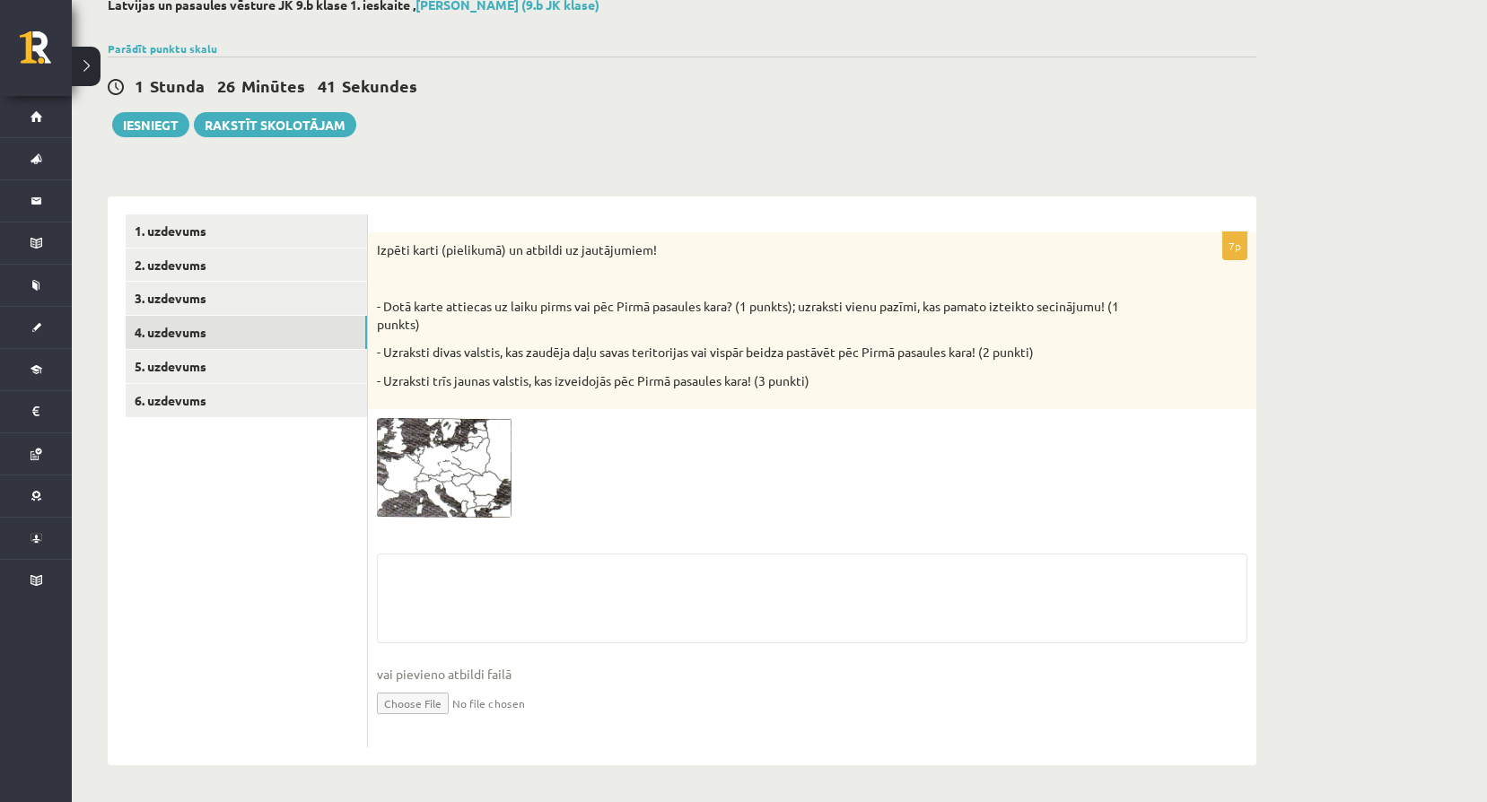
click at [624, 480] on div at bounding box center [812, 468] width 871 height 100
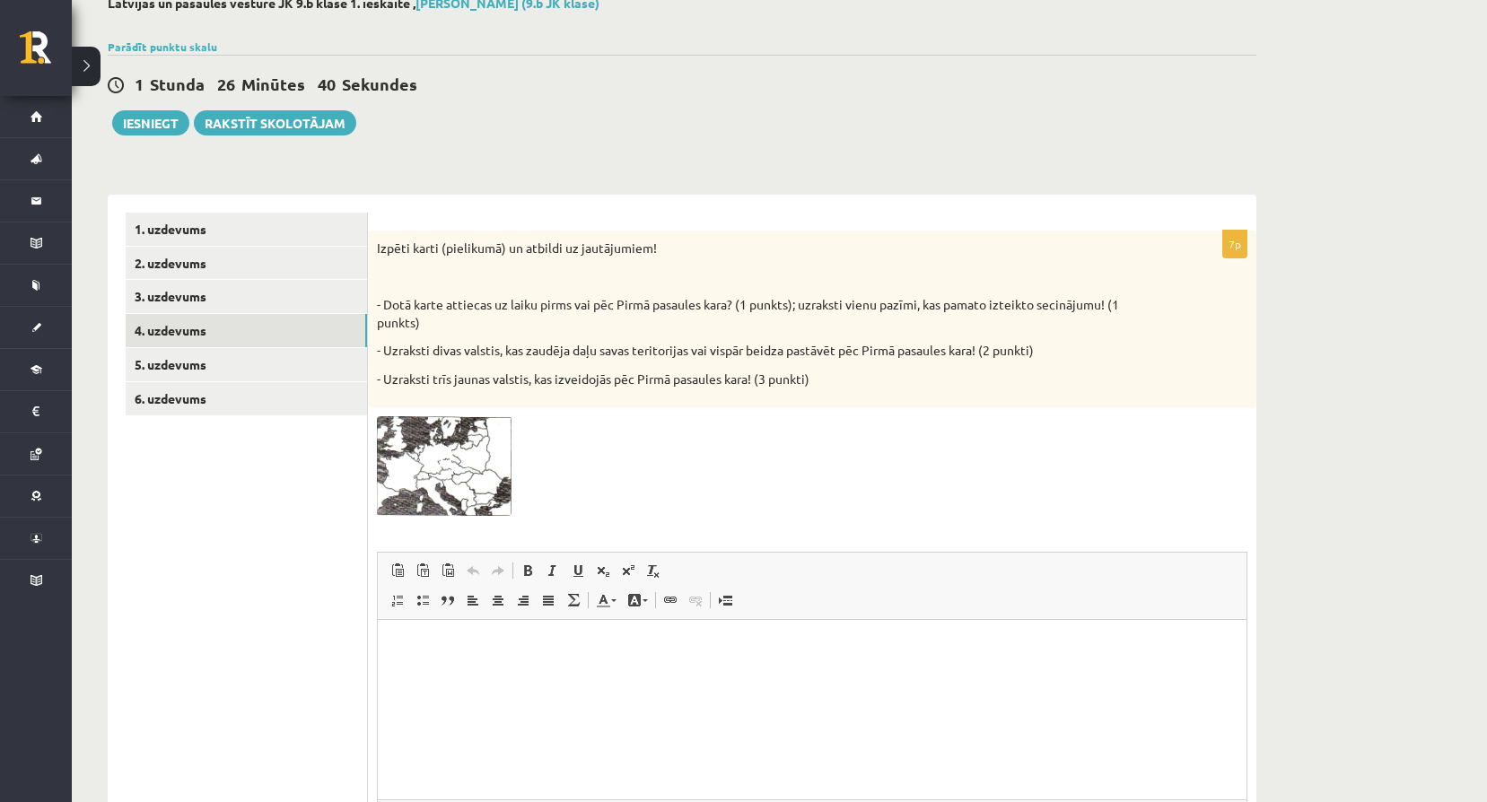
scroll to position [0, 0]
drag, startPoint x: 380, startPoint y: 296, endPoint x: 396, endPoint y: 301, distance: 16.8
click at [396, 301] on p "- Dotā karte attiecas uz laiku pirms vai pēc Pirmā pasaules kara? (1 punkts); u…" at bounding box center [767, 313] width 781 height 35
drag, startPoint x: 396, startPoint y: 301, endPoint x: 389, endPoint y: 266, distance: 35.6
click at [389, 266] on div "Izpēti karti (pielikumā) un atbildi uz jautājumiem! - Dotā karte attiecas uz la…" at bounding box center [812, 320] width 888 height 178
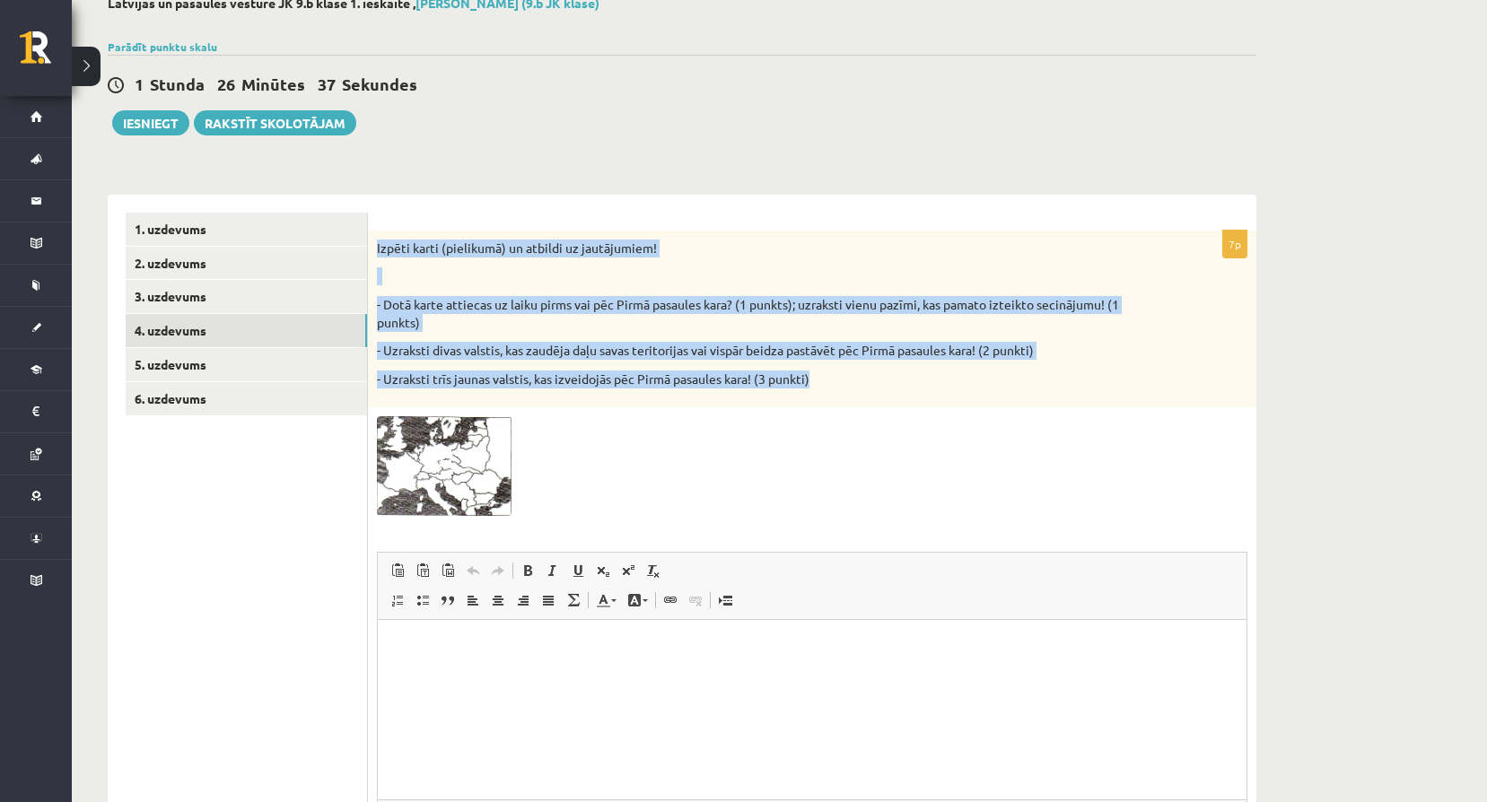
drag, startPoint x: 377, startPoint y: 243, endPoint x: 886, endPoint y: 406, distance: 534.2
click at [886, 406] on div "Izpēti karti (pielikumā) un atbildi uz jautājumiem! - Dotā karte attiecas uz la…" at bounding box center [812, 320] width 888 height 178
copy div "Izpēti karti (pielikumā) un atbildi uz jautājumiem! - Dotā karte attiecas uz la…"
click at [451, 457] on span at bounding box center [445, 459] width 29 height 29
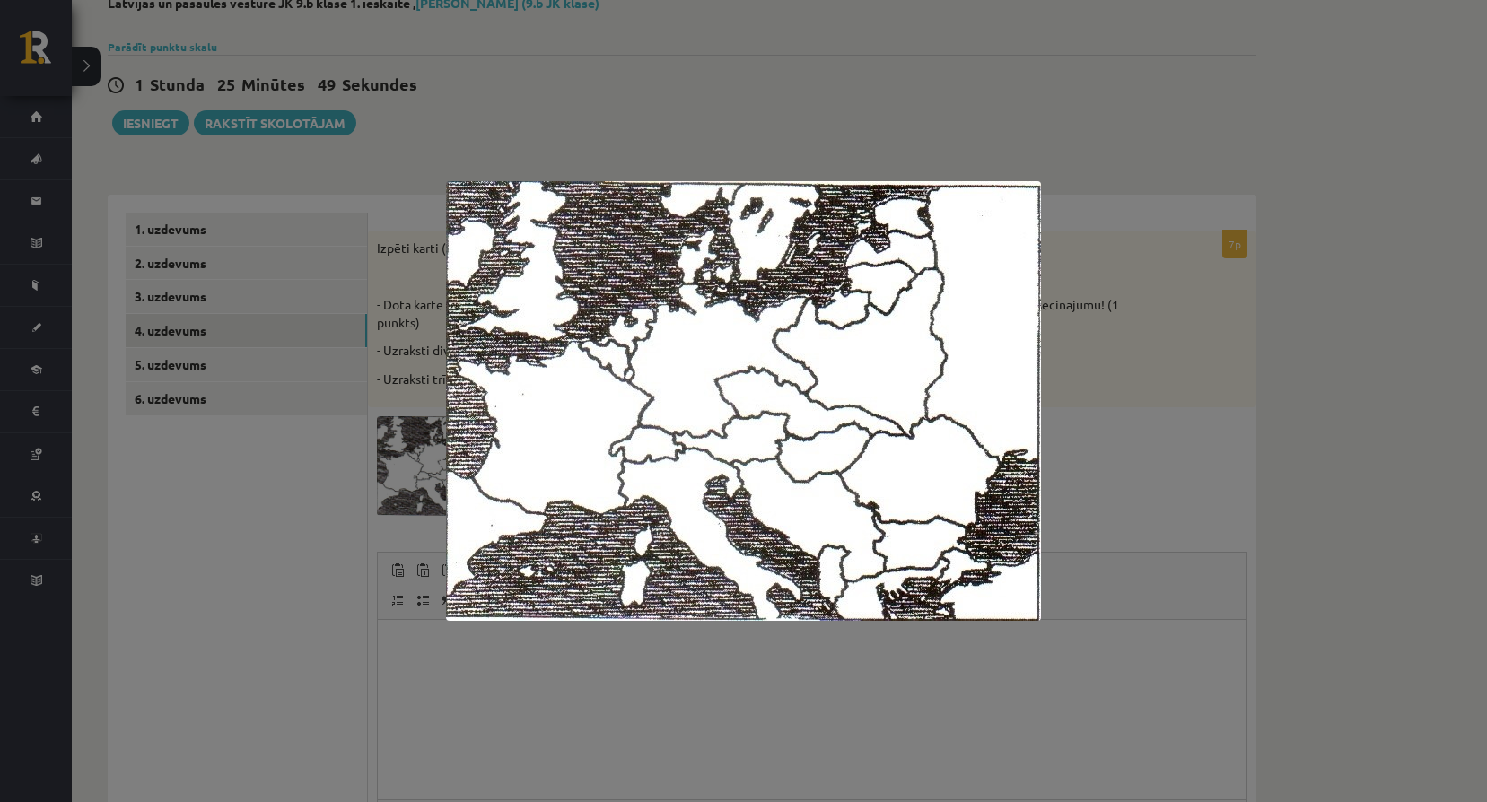
click at [353, 391] on div at bounding box center [743, 401] width 1487 height 802
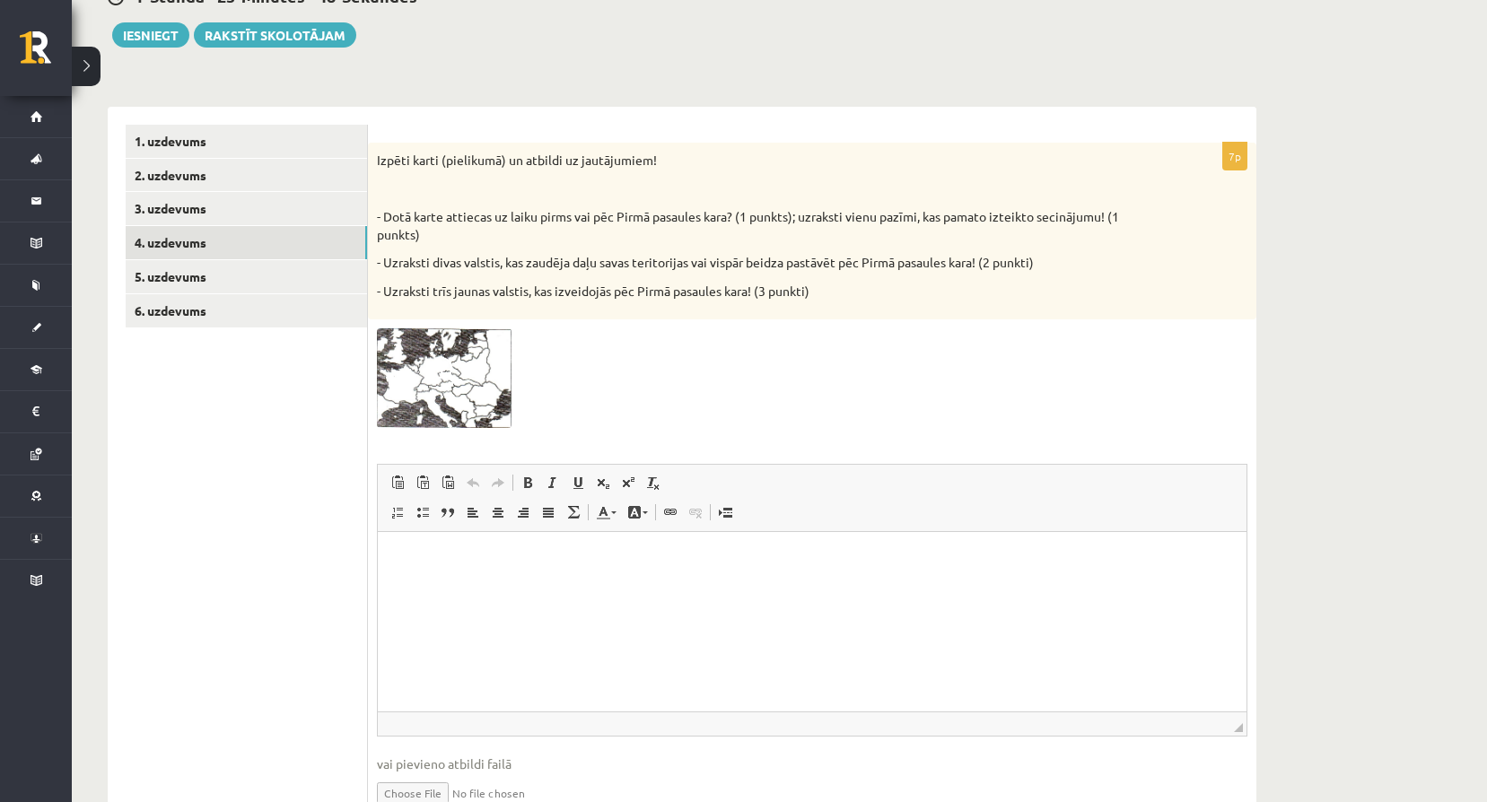
scroll to position [229, 0]
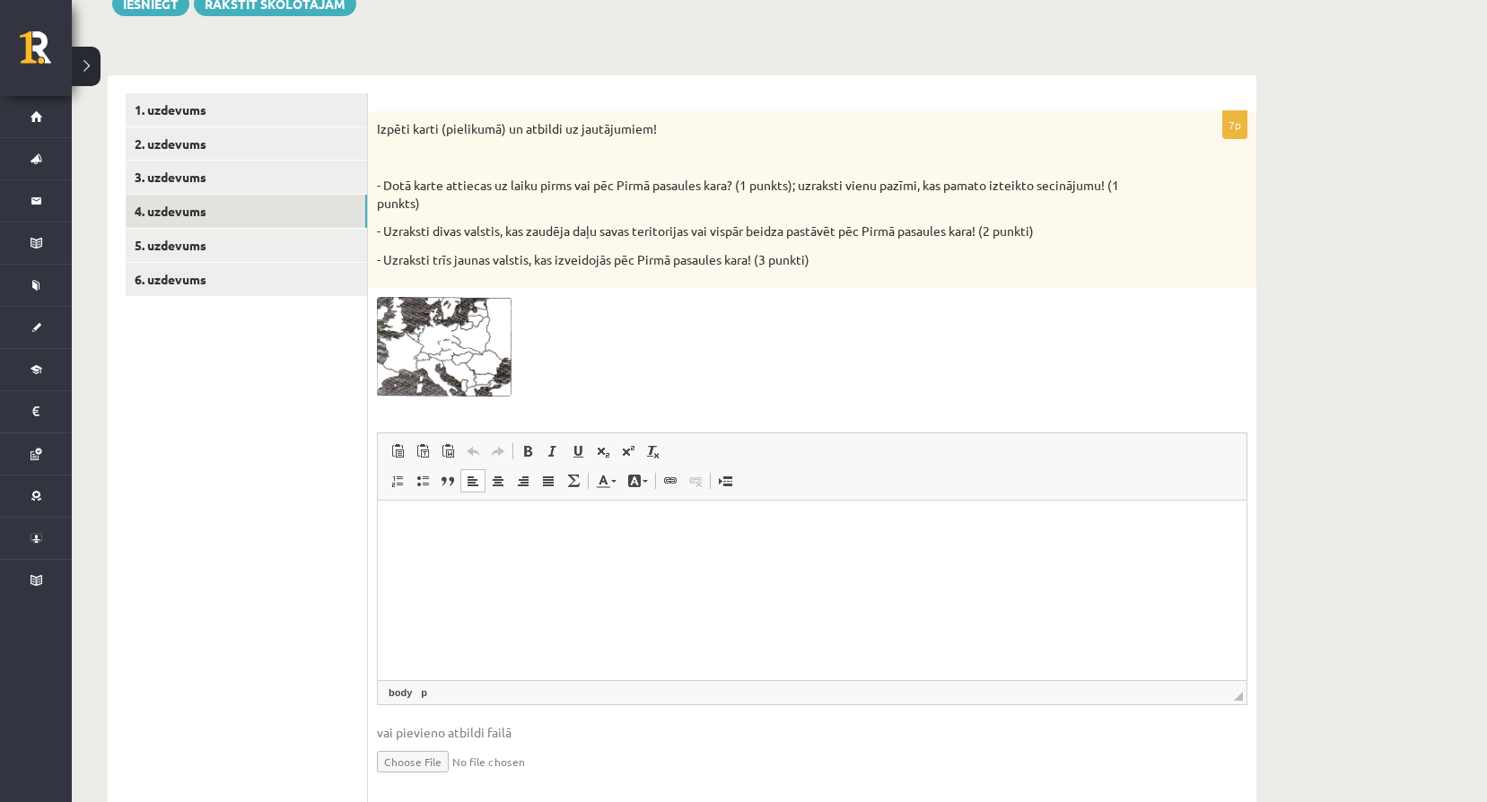
click at [478, 556] on html at bounding box center [812, 528] width 869 height 55
paste body "Editor, wiswyg-editor-user-answer-47024970878580"
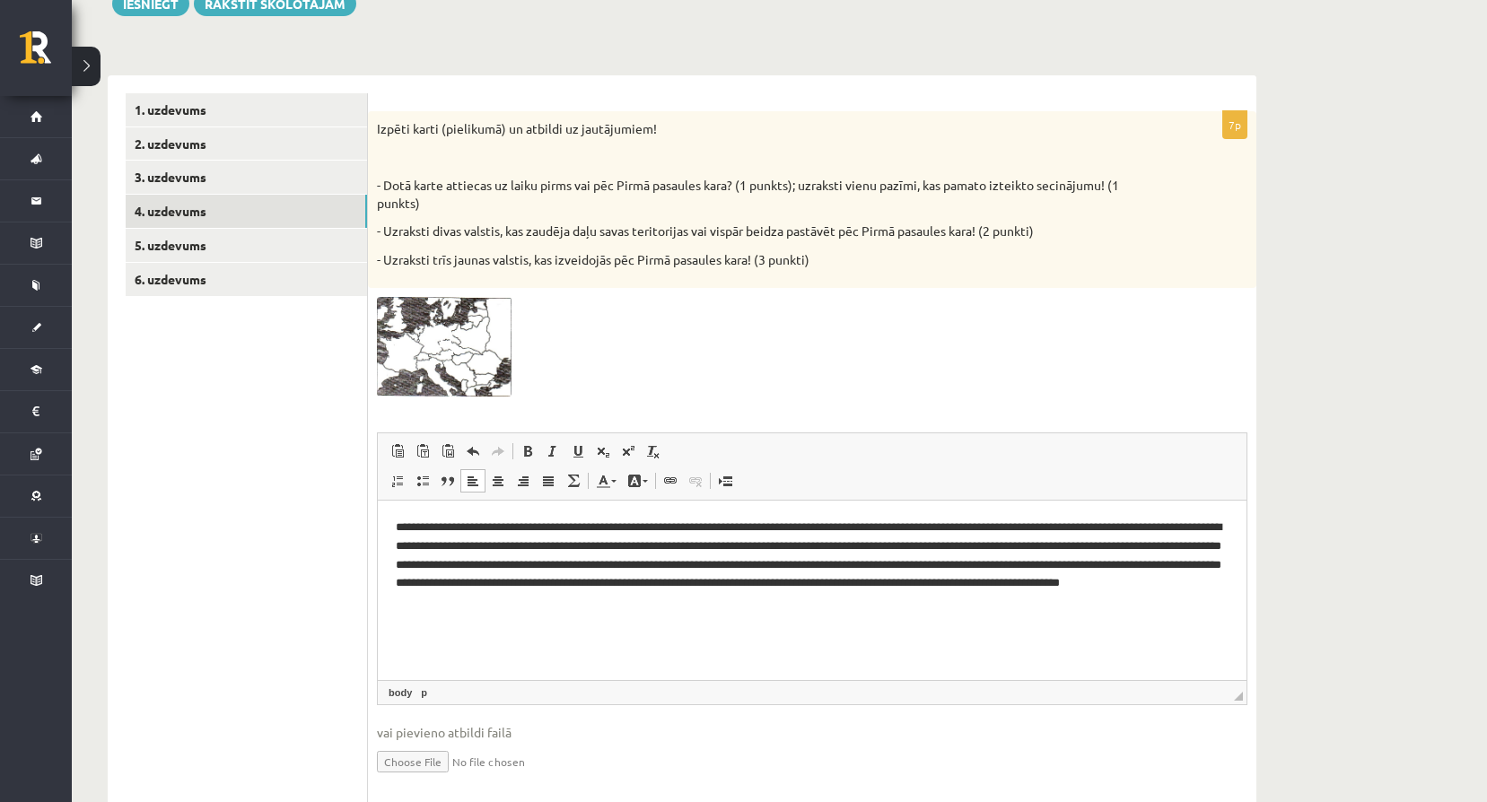
click at [757, 521] on p "**********" at bounding box center [812, 565] width 833 height 93
click at [796, 541] on p "**********" at bounding box center [812, 565] width 833 height 93
click at [797, 548] on p "**********" at bounding box center [812, 565] width 833 height 93
click at [788, 550] on p "**********" at bounding box center [812, 565] width 833 height 93
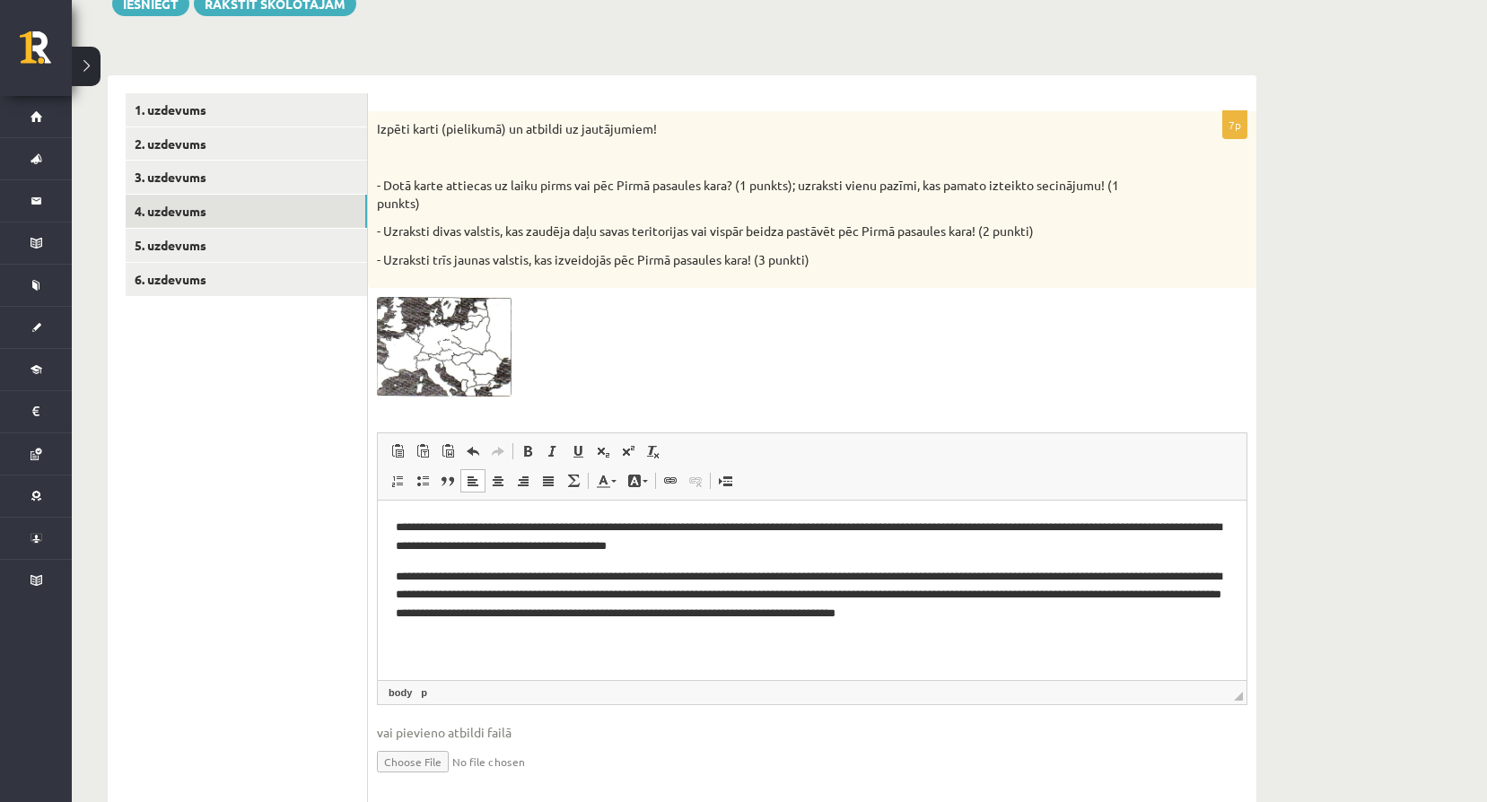
scroll to position [288, 0]
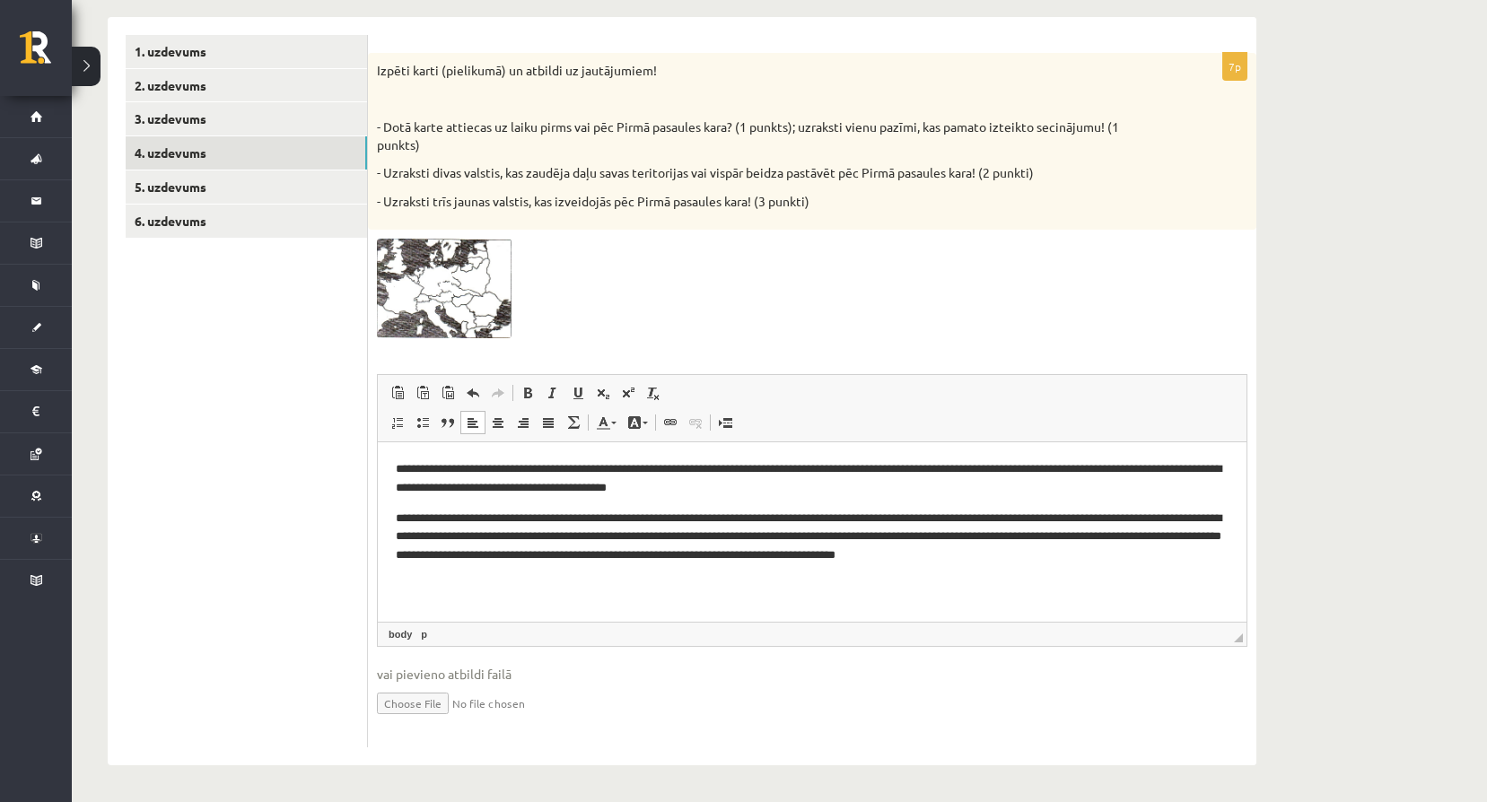
click at [1179, 535] on p "**********" at bounding box center [812, 538] width 833 height 56
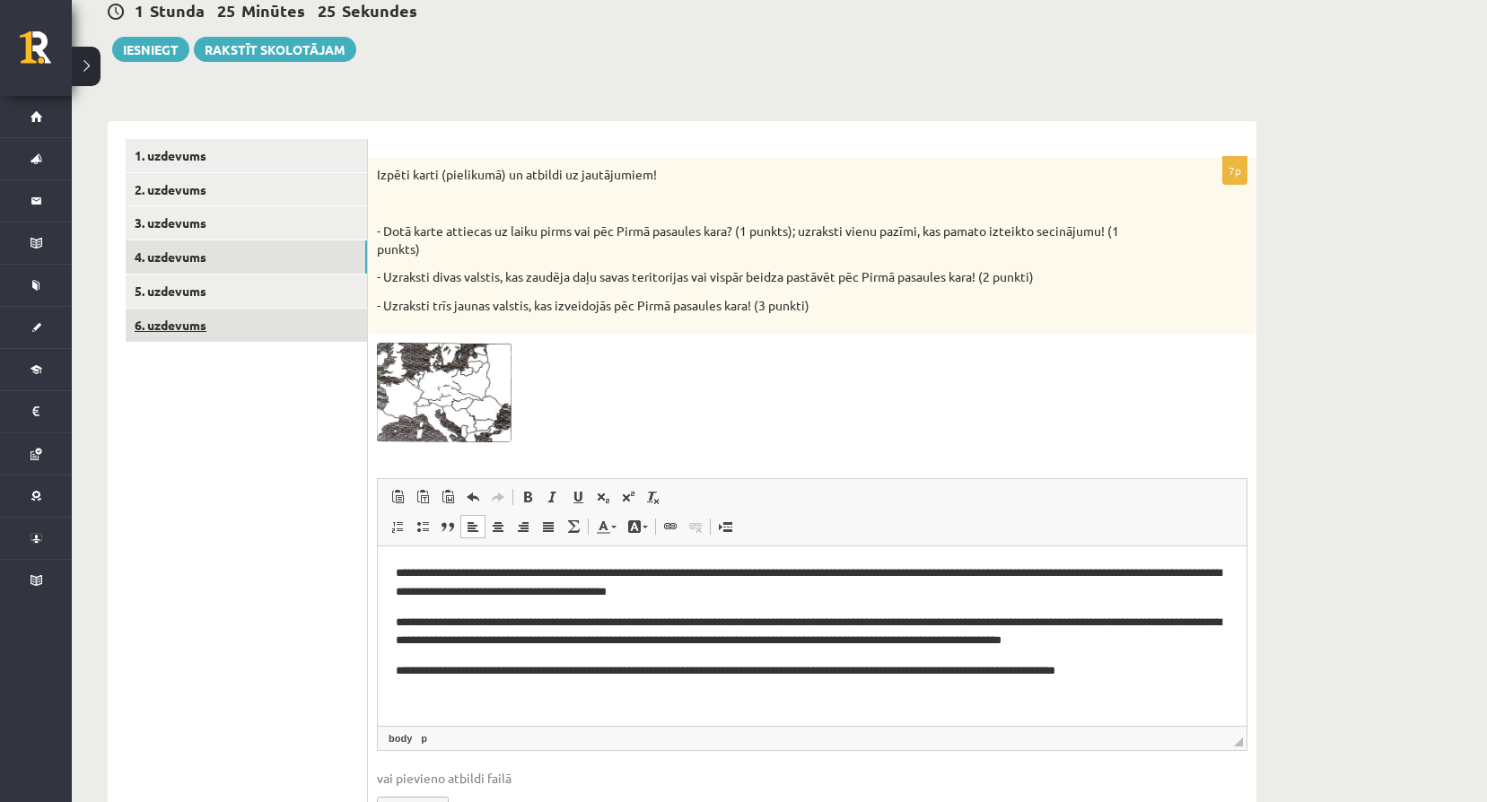
scroll to position [169, 0]
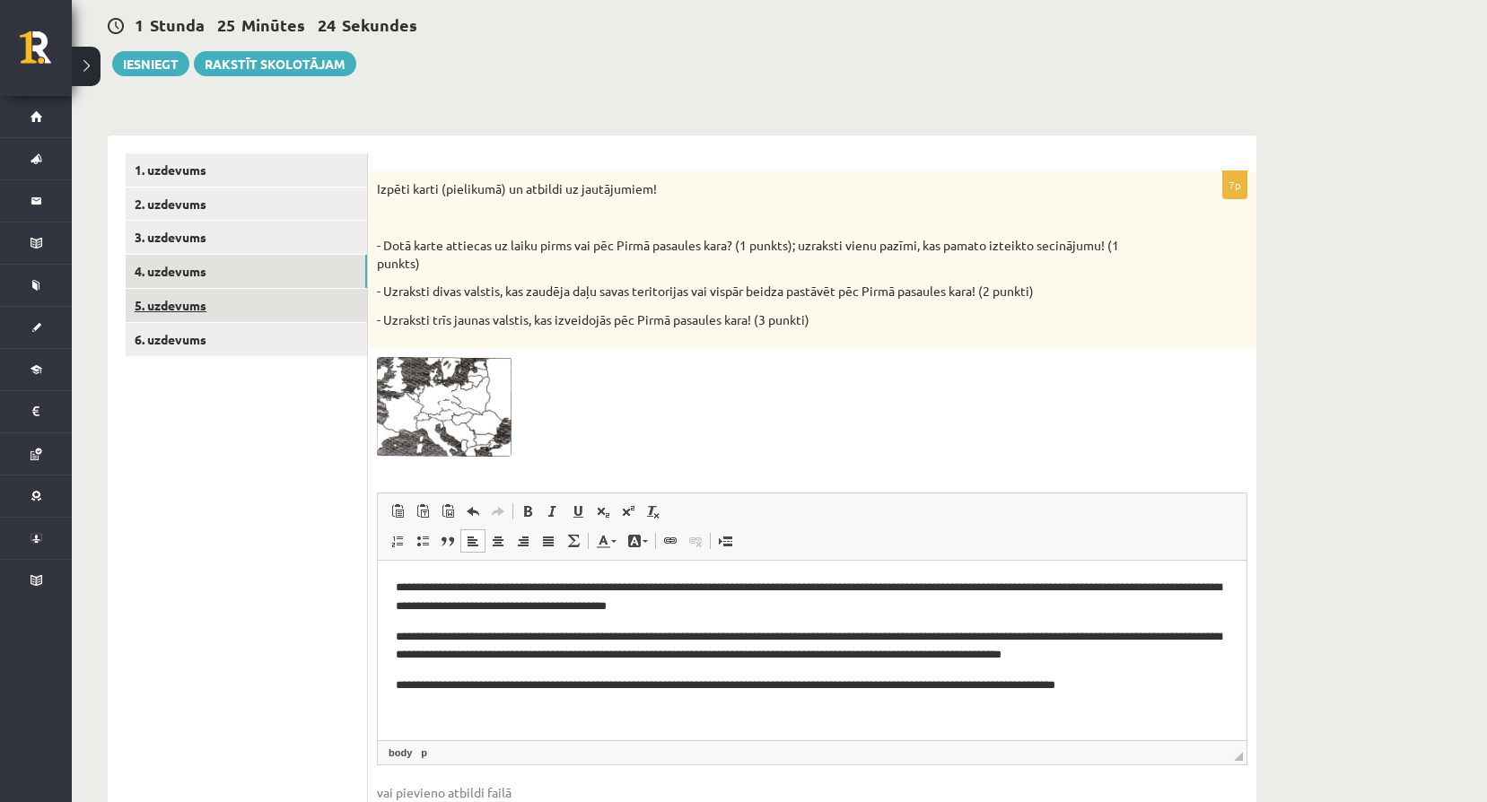
click at [229, 312] on link "5. uzdevums" at bounding box center [246, 305] width 241 height 33
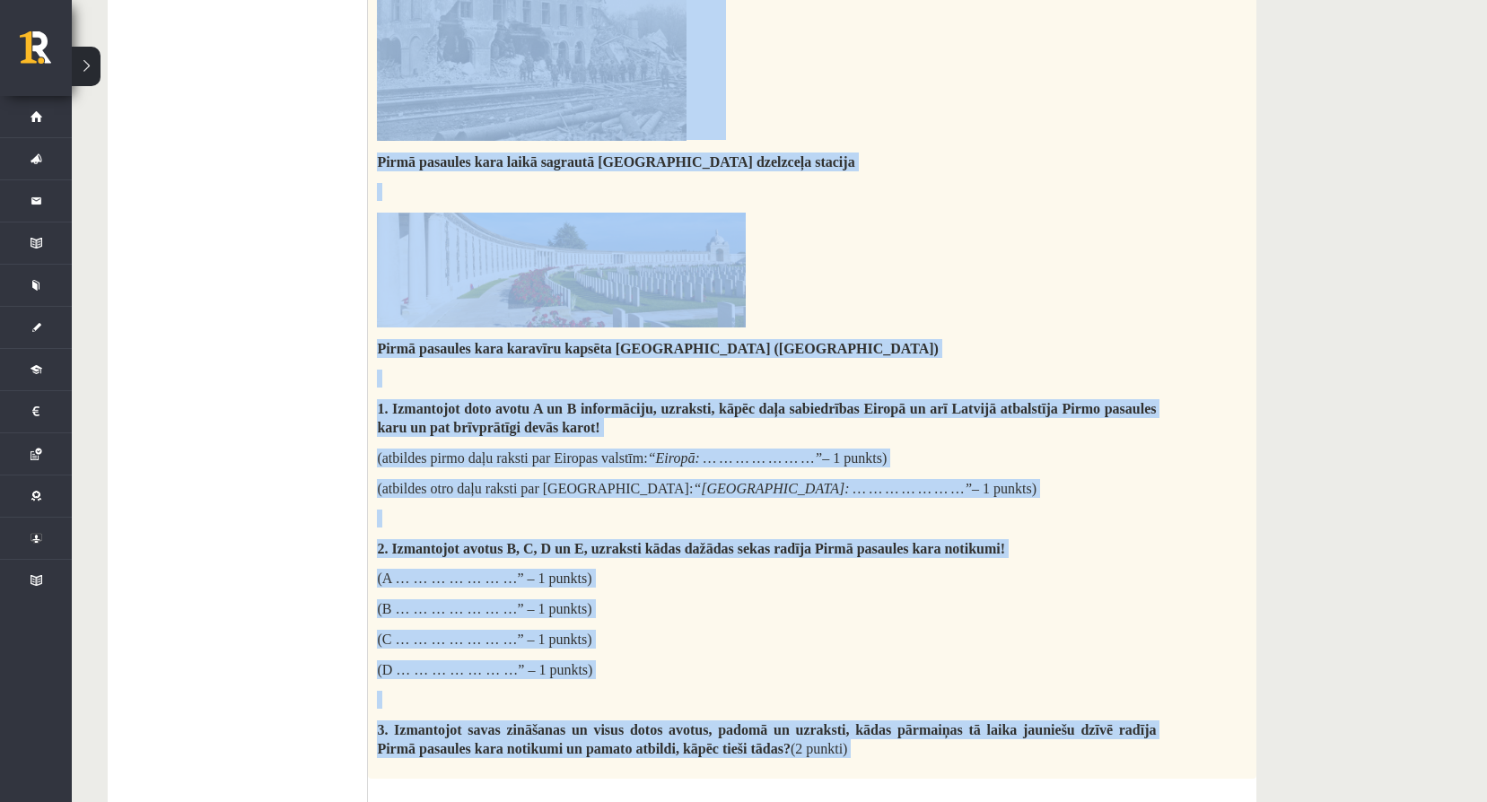
scroll to position [3074, 0]
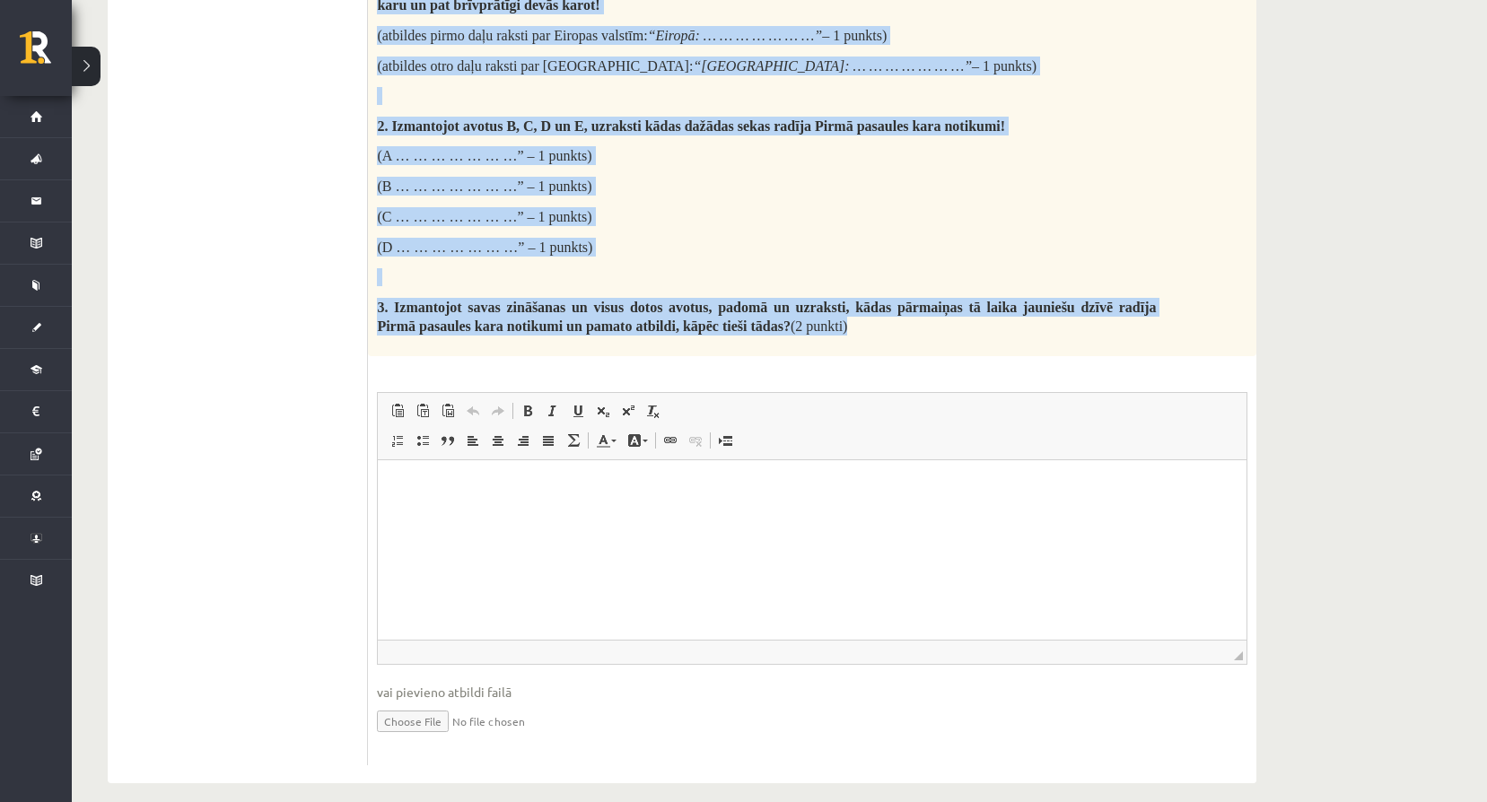
drag, startPoint x: 374, startPoint y: 187, endPoint x: 853, endPoint y: 313, distance: 494.8
copy div "Izlasi vēstures avotus un atbildi uz jautājumiem! Avots A V.Purēns. Pasaules vē…"
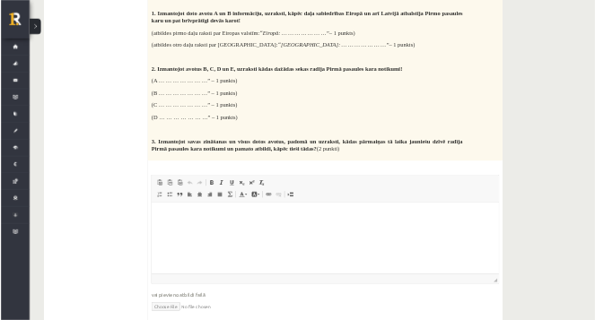
scroll to position [3044, 0]
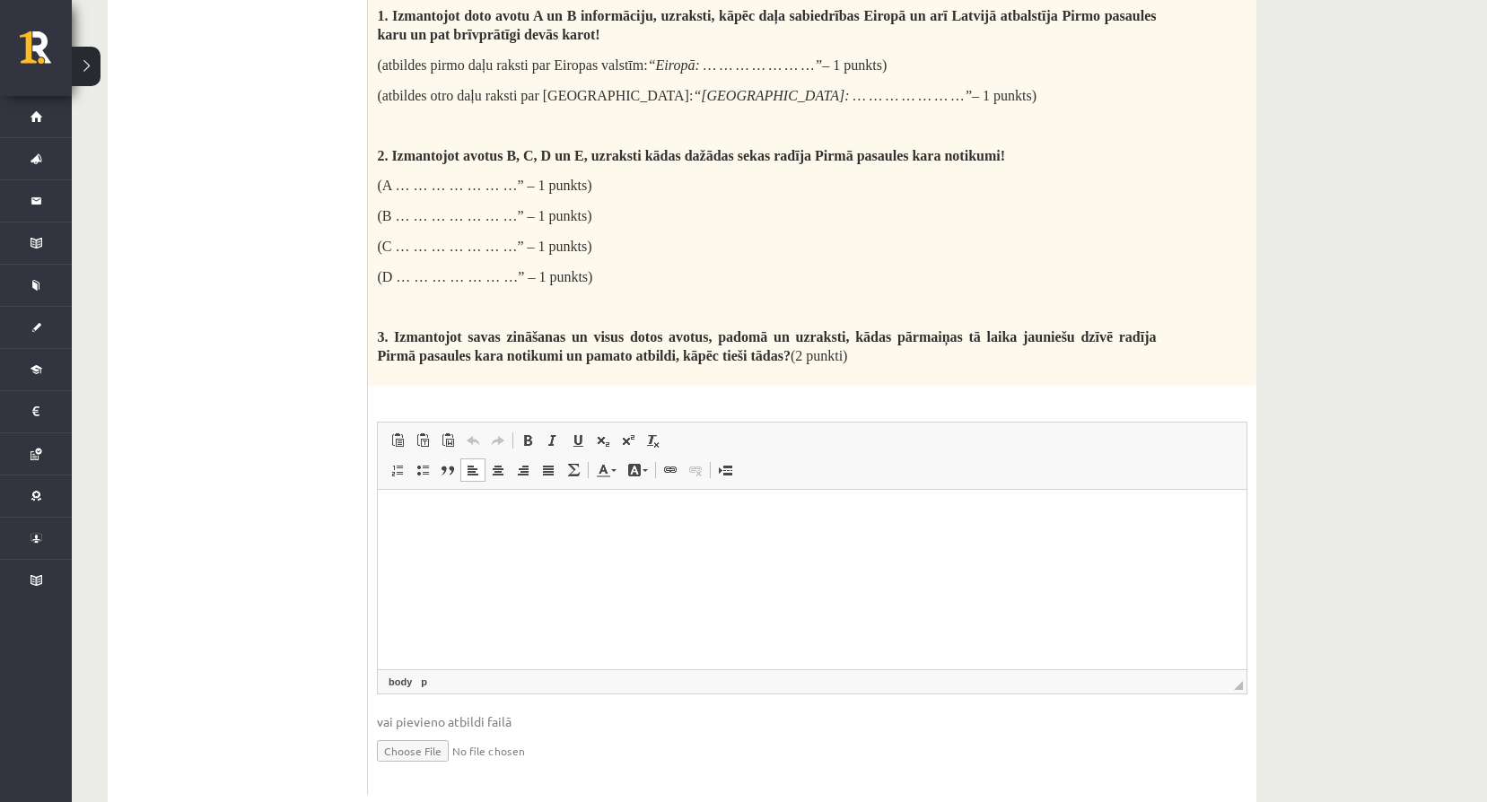
click at [444, 544] on html at bounding box center [812, 516] width 869 height 55
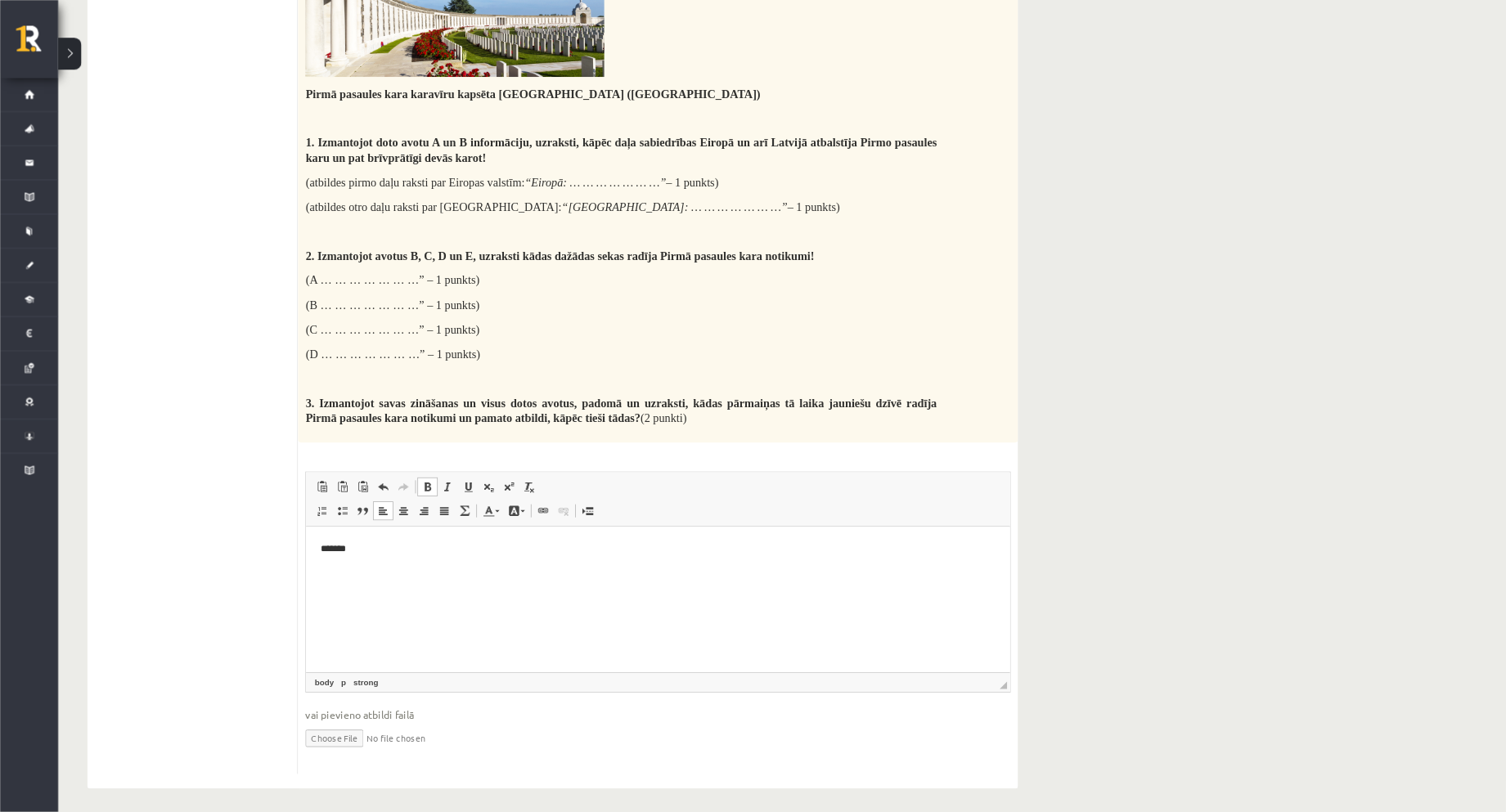
scroll to position [2628, 0]
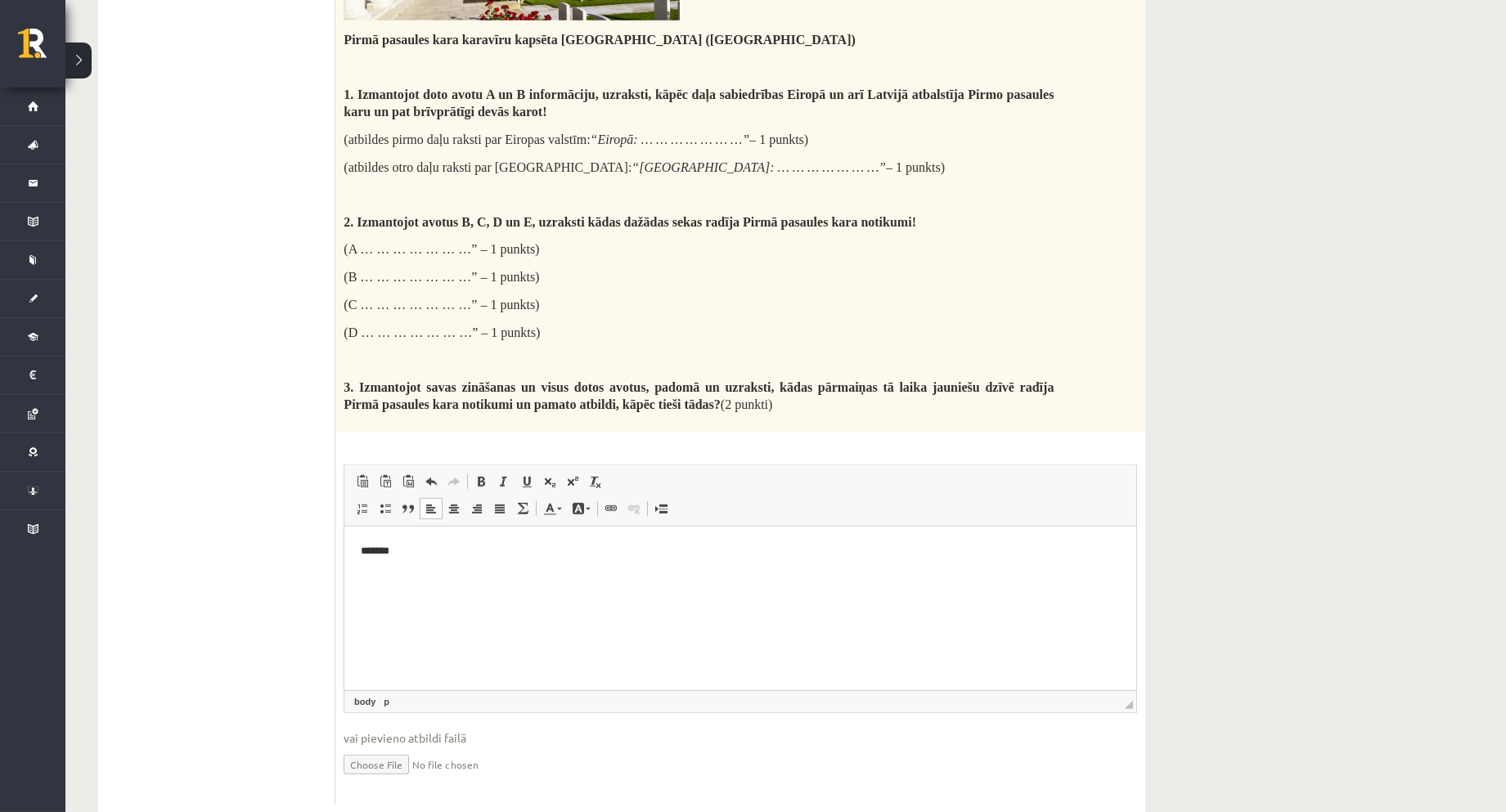
scroll to position [2658, 0]
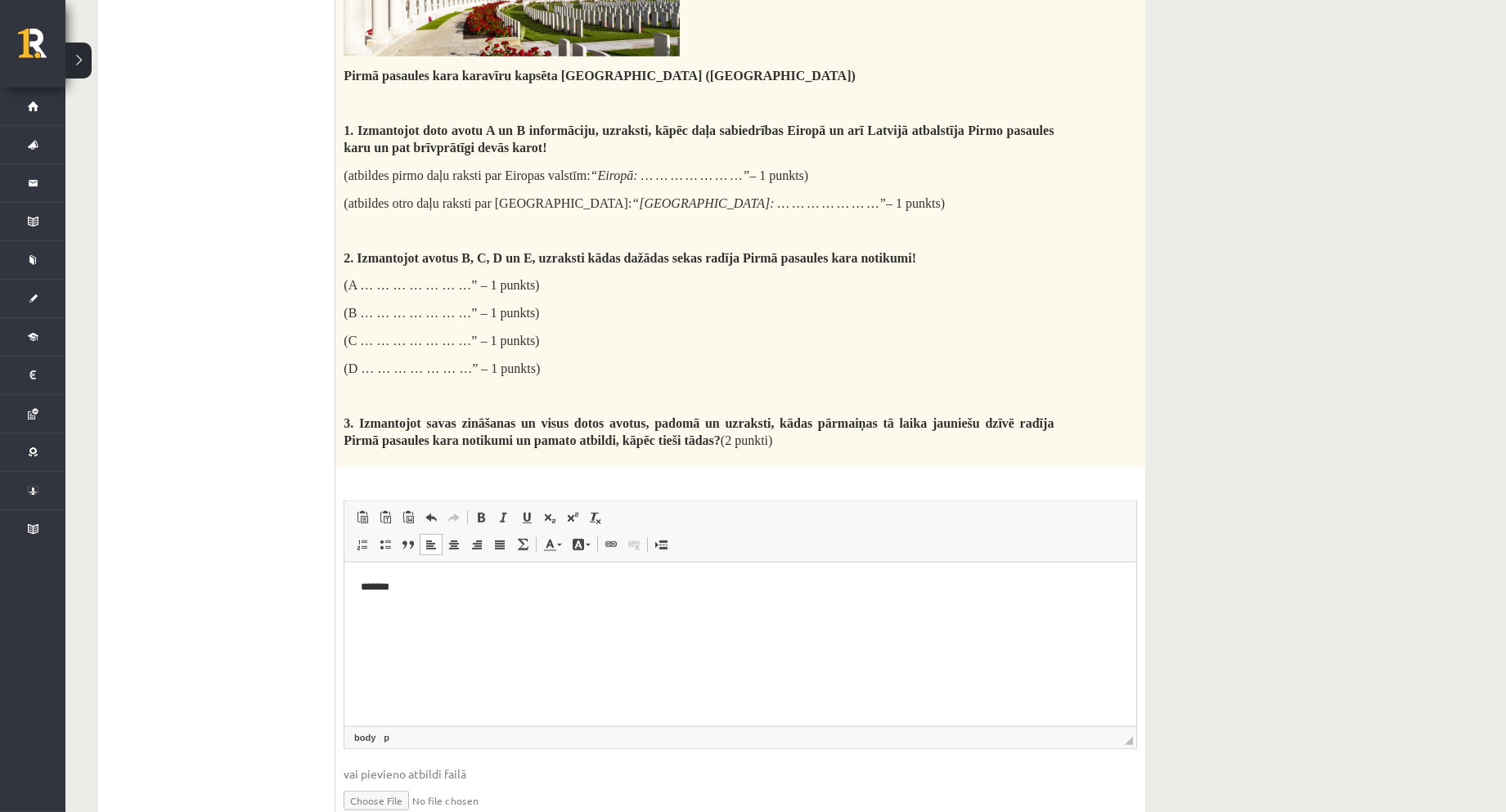
click at [443, 591] on p "*******" at bounding box center [739, 587] width 759 height 17
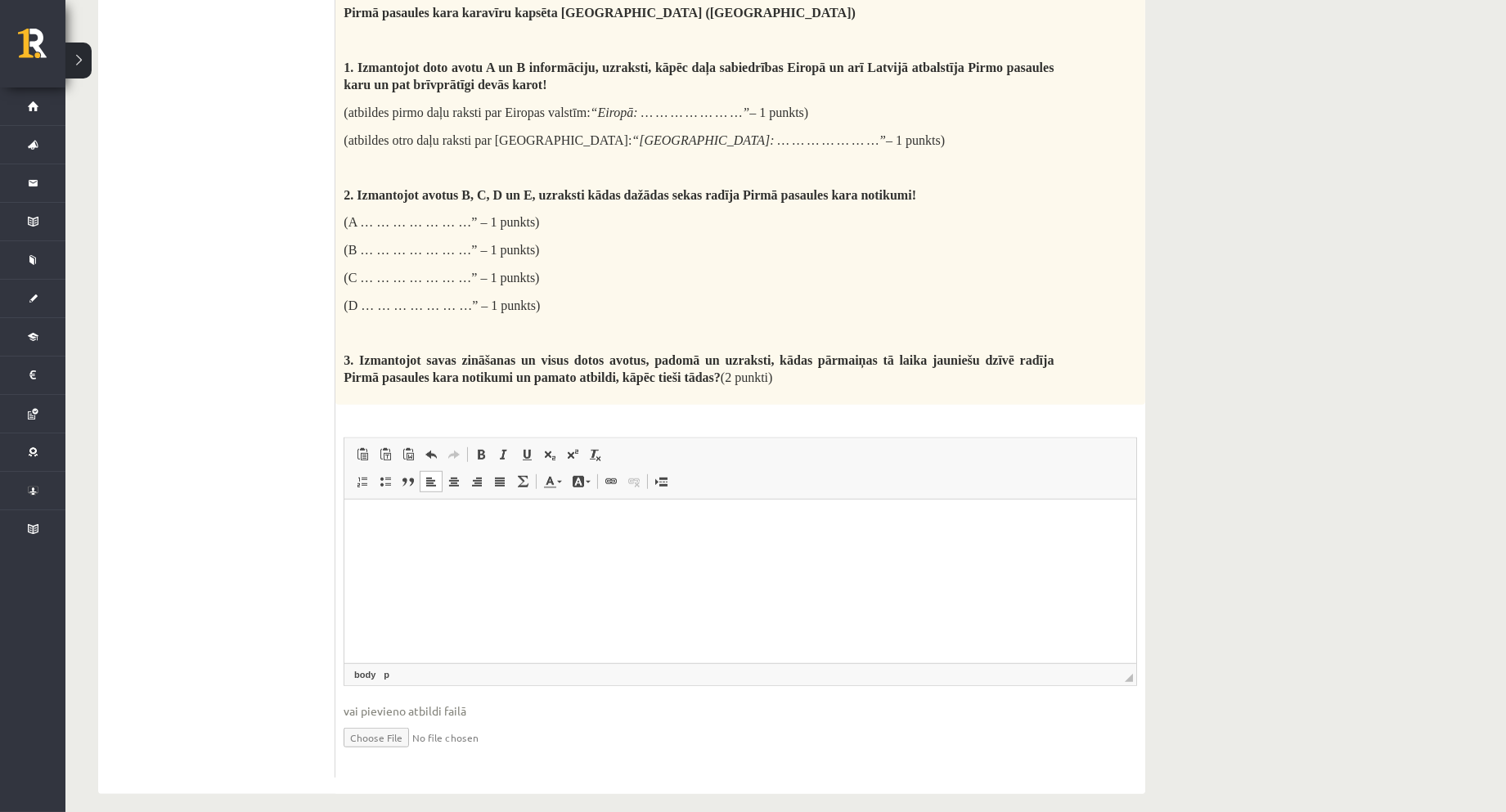
scroll to position [2724, 0]
drag, startPoint x: 808, startPoint y: 1028, endPoint x: 463, endPoint y: 542, distance: 596.0
click at [463, 542] on html at bounding box center [739, 521] width 792 height 50
click at [431, 524] on span "Paste" at bounding box center [420, 518] width 51 height 24
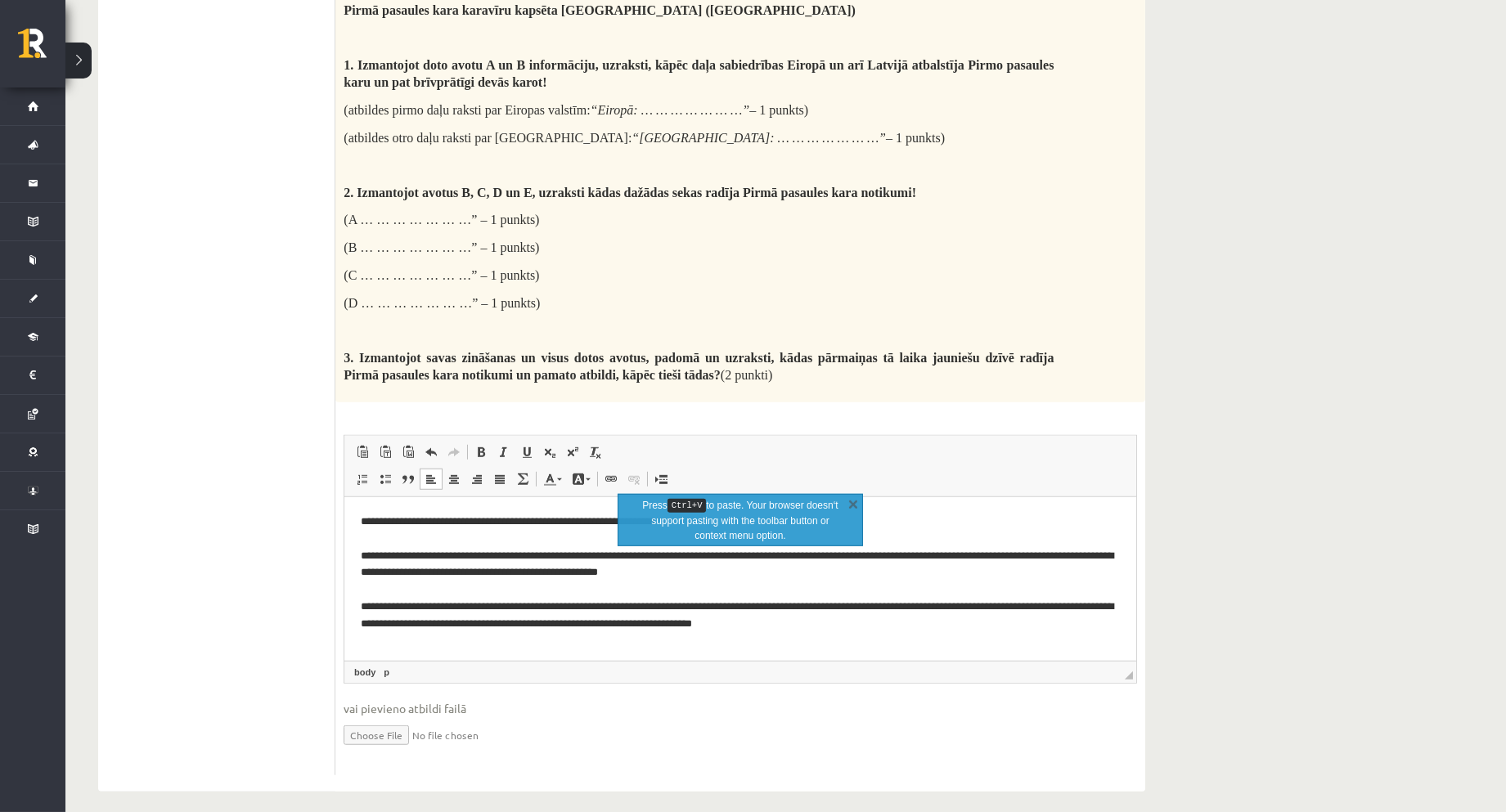
click at [830, 633] on html "**********" at bounding box center [739, 572] width 792 height 152
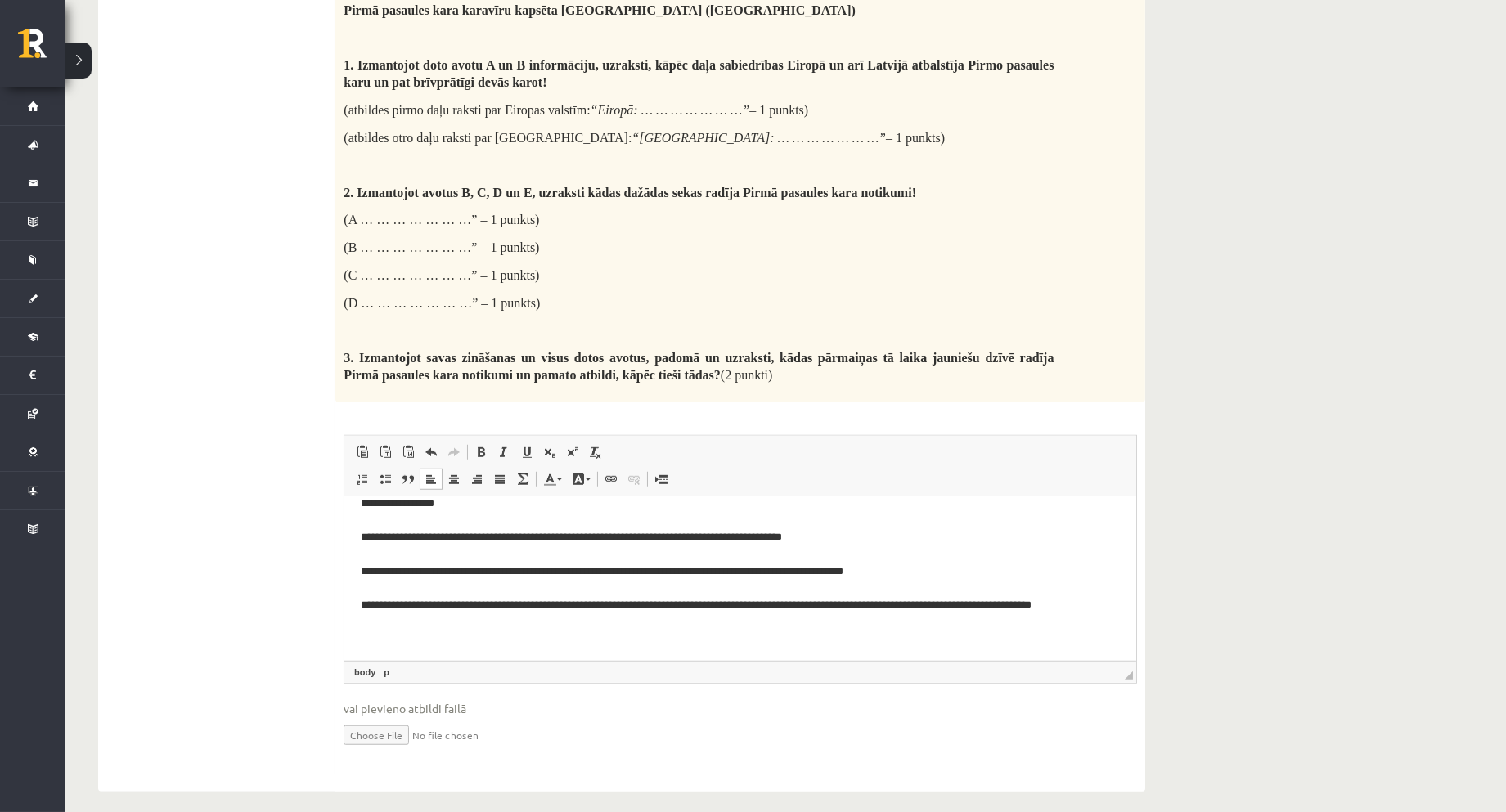
scroll to position [389, 0]
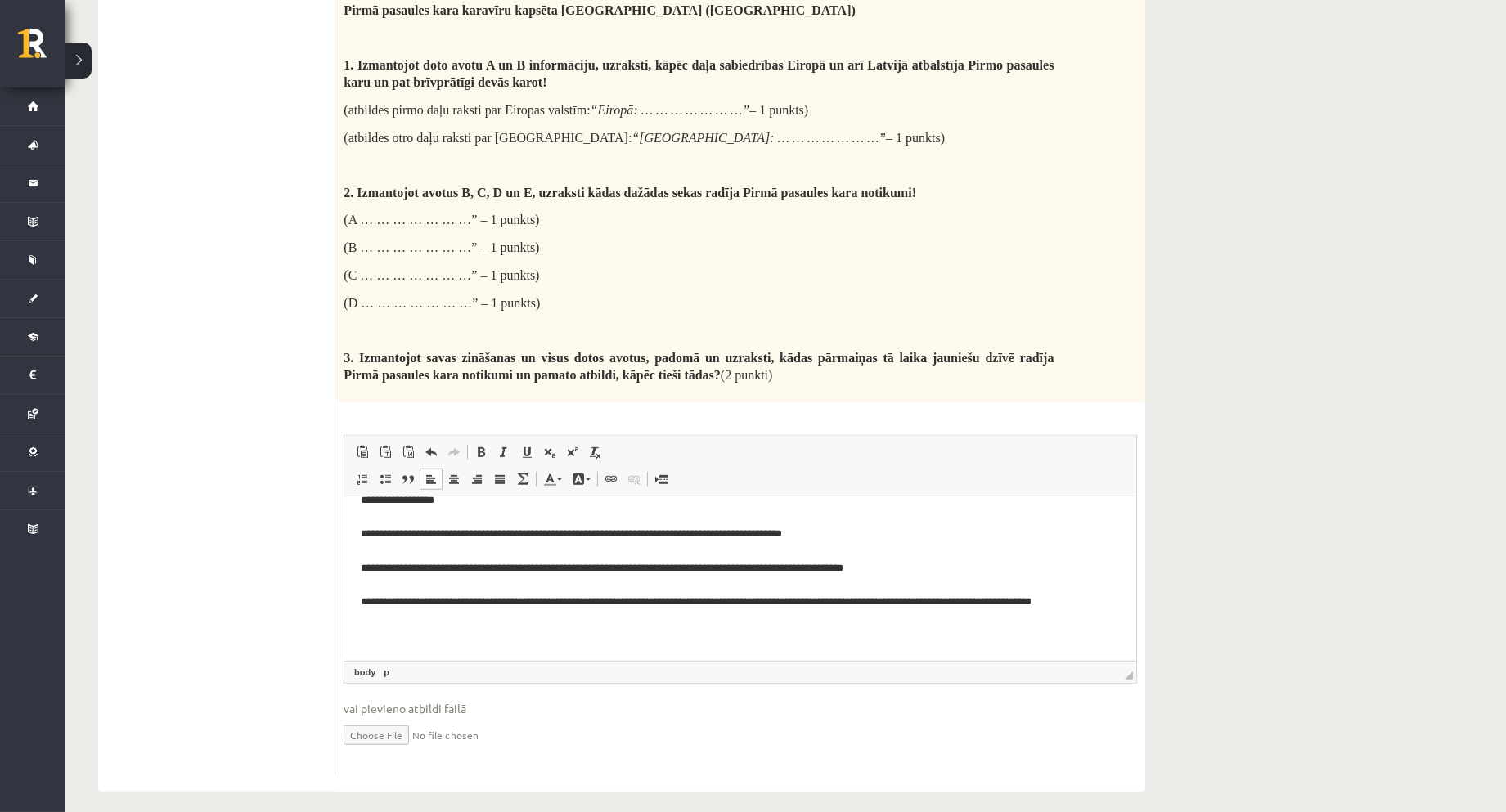
click at [380, 612] on p "**********" at bounding box center [733, 448] width 746 height 391
click at [386, 613] on p "**********" at bounding box center [733, 448] width 746 height 391
click at [371, 611] on p "**********" at bounding box center [733, 448] width 746 height 391
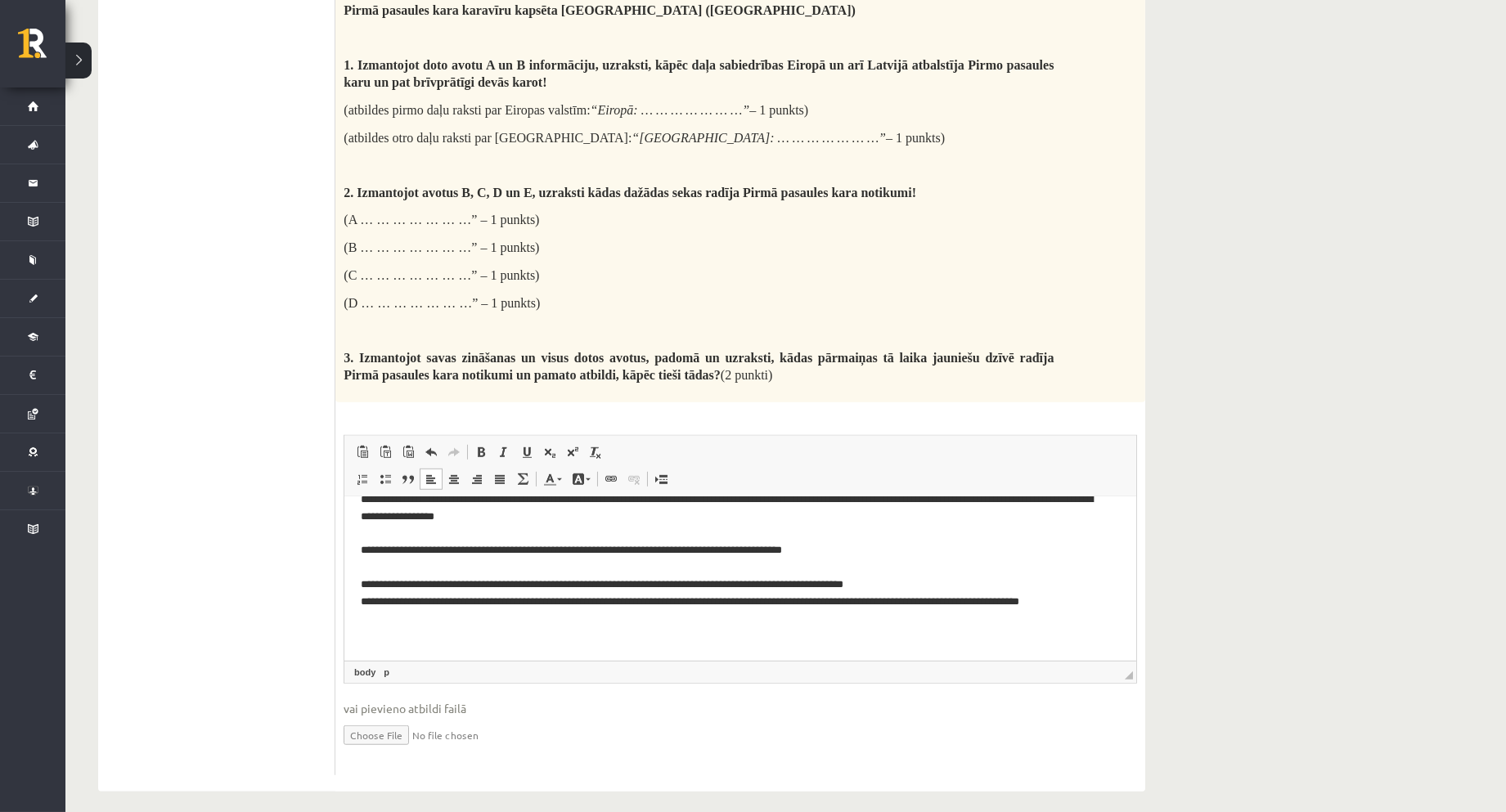
scroll to position [373, 0]
click at [366, 579] on p "**********" at bounding box center [733, 457] width 746 height 375
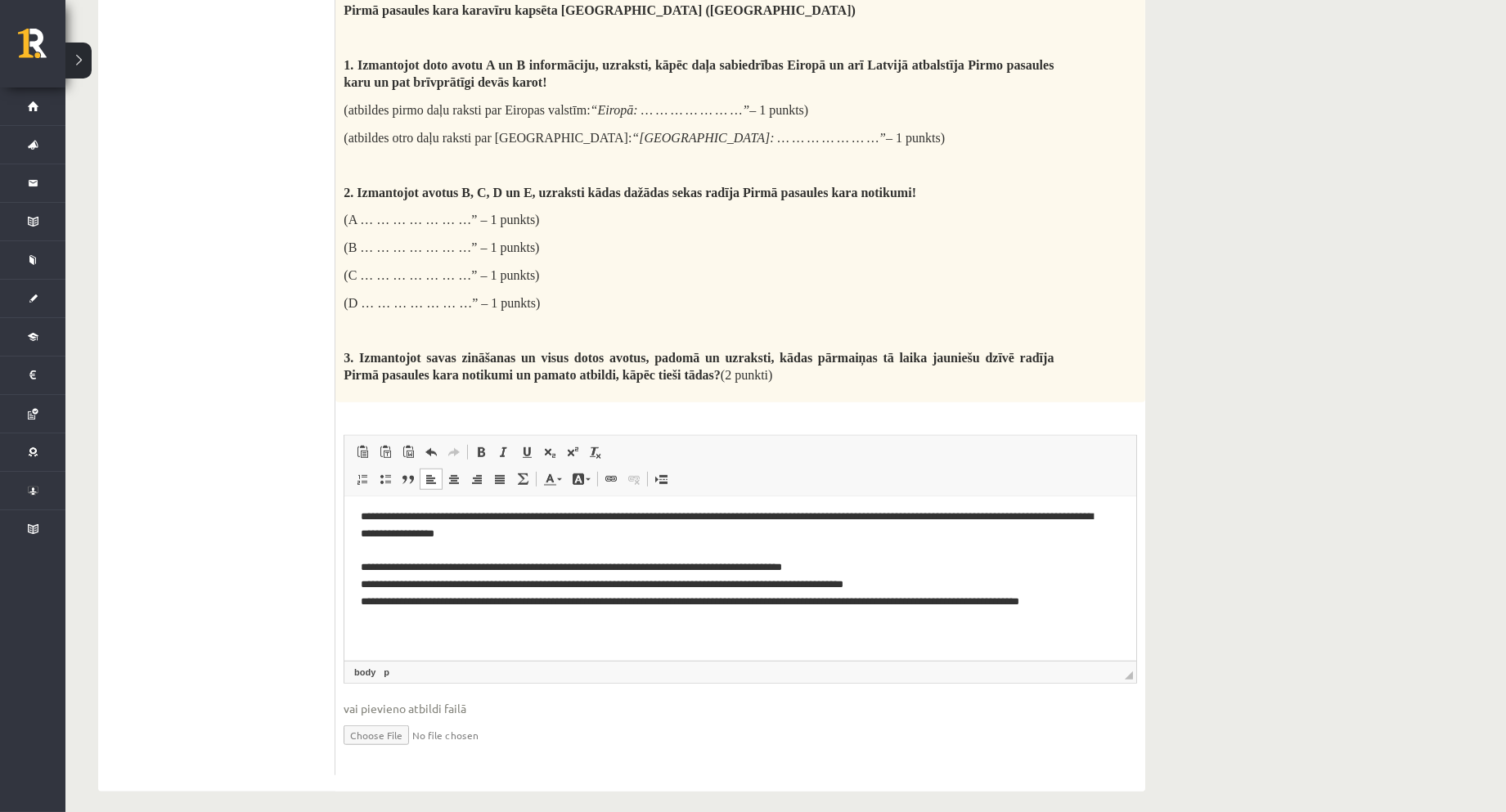
click at [378, 567] on p "**********" at bounding box center [733, 466] width 746 height 357
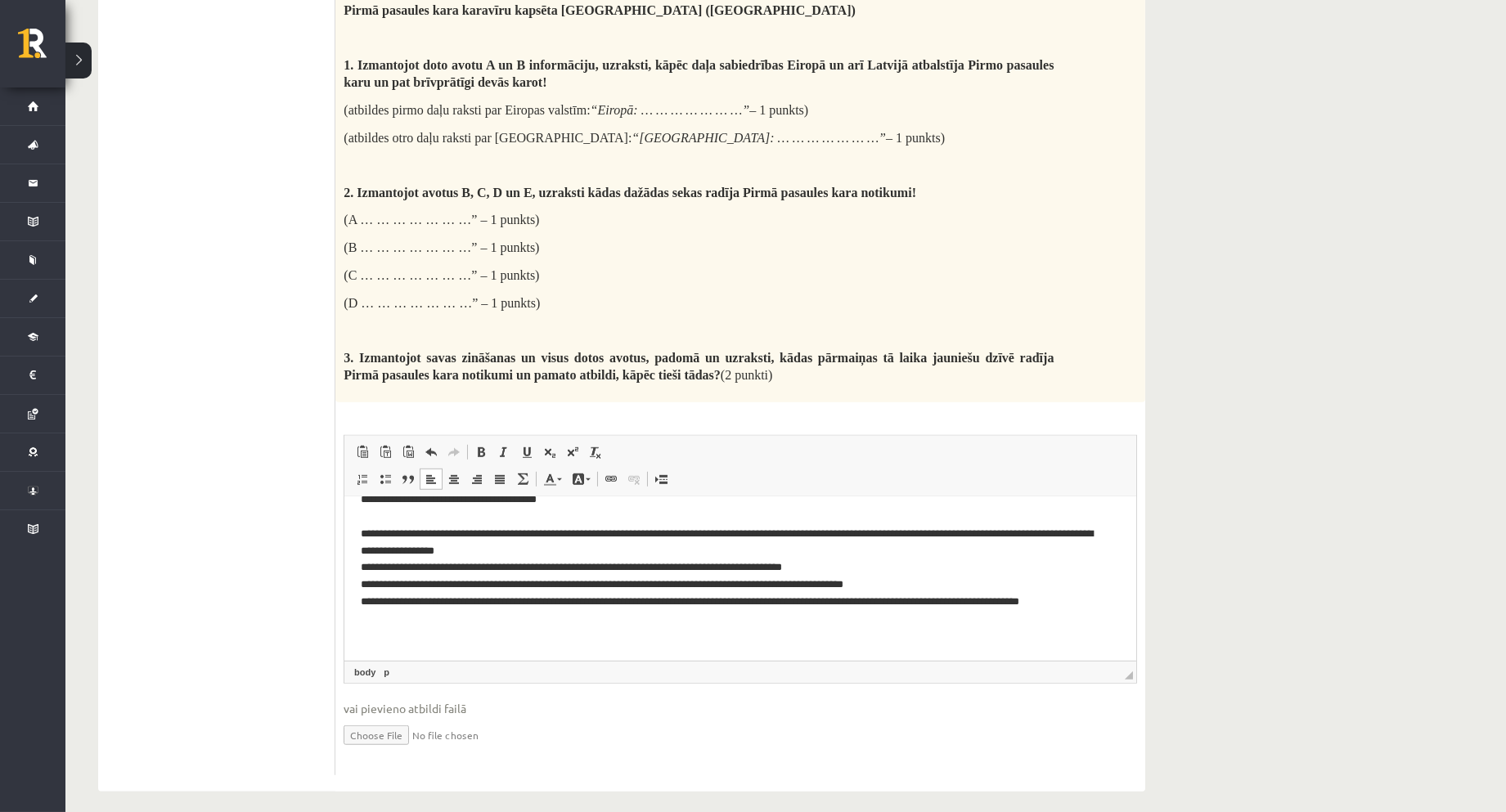
click at [363, 614] on p "**********" at bounding box center [733, 474] width 746 height 340
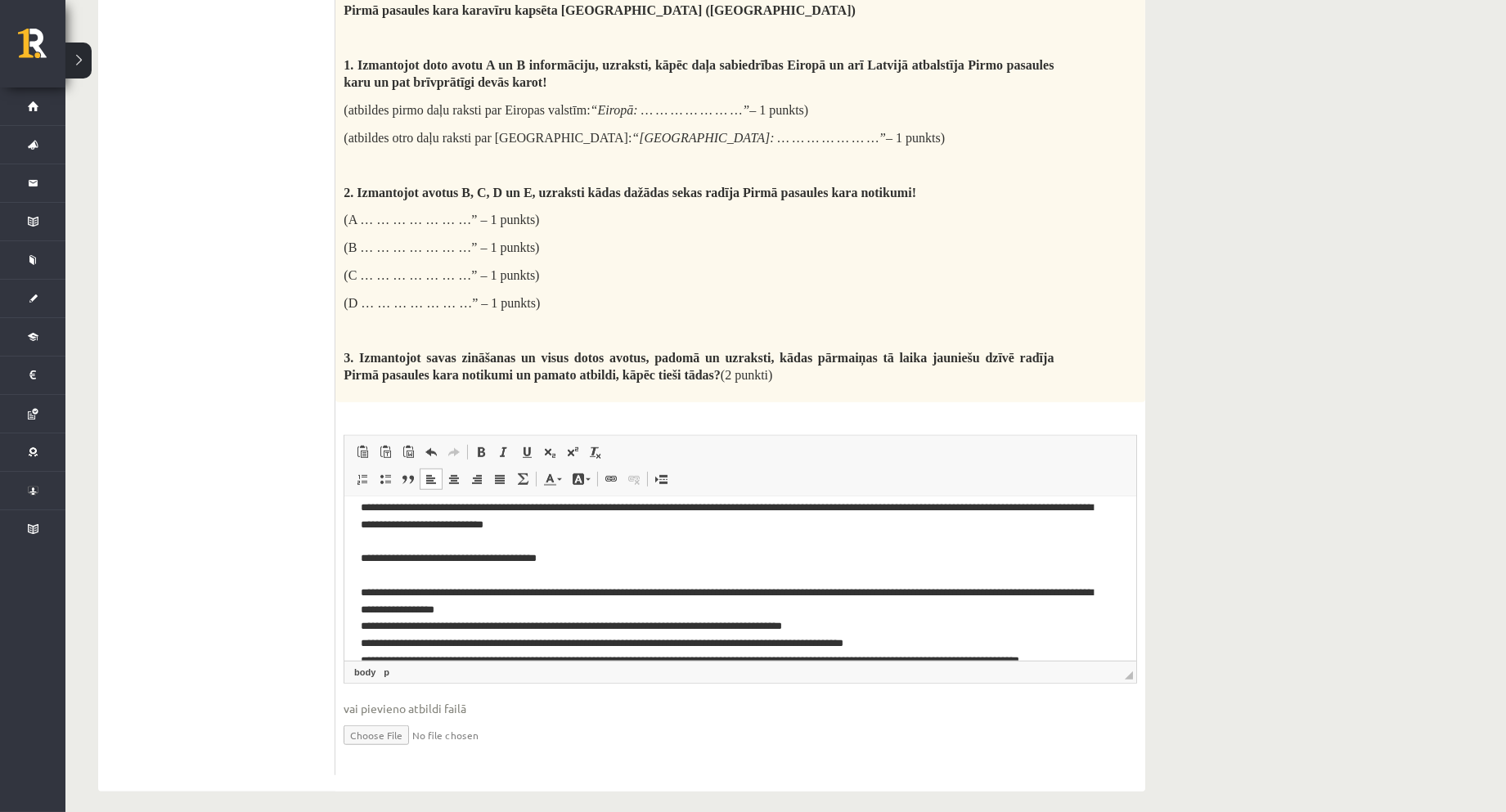
scroll to position [278, 0]
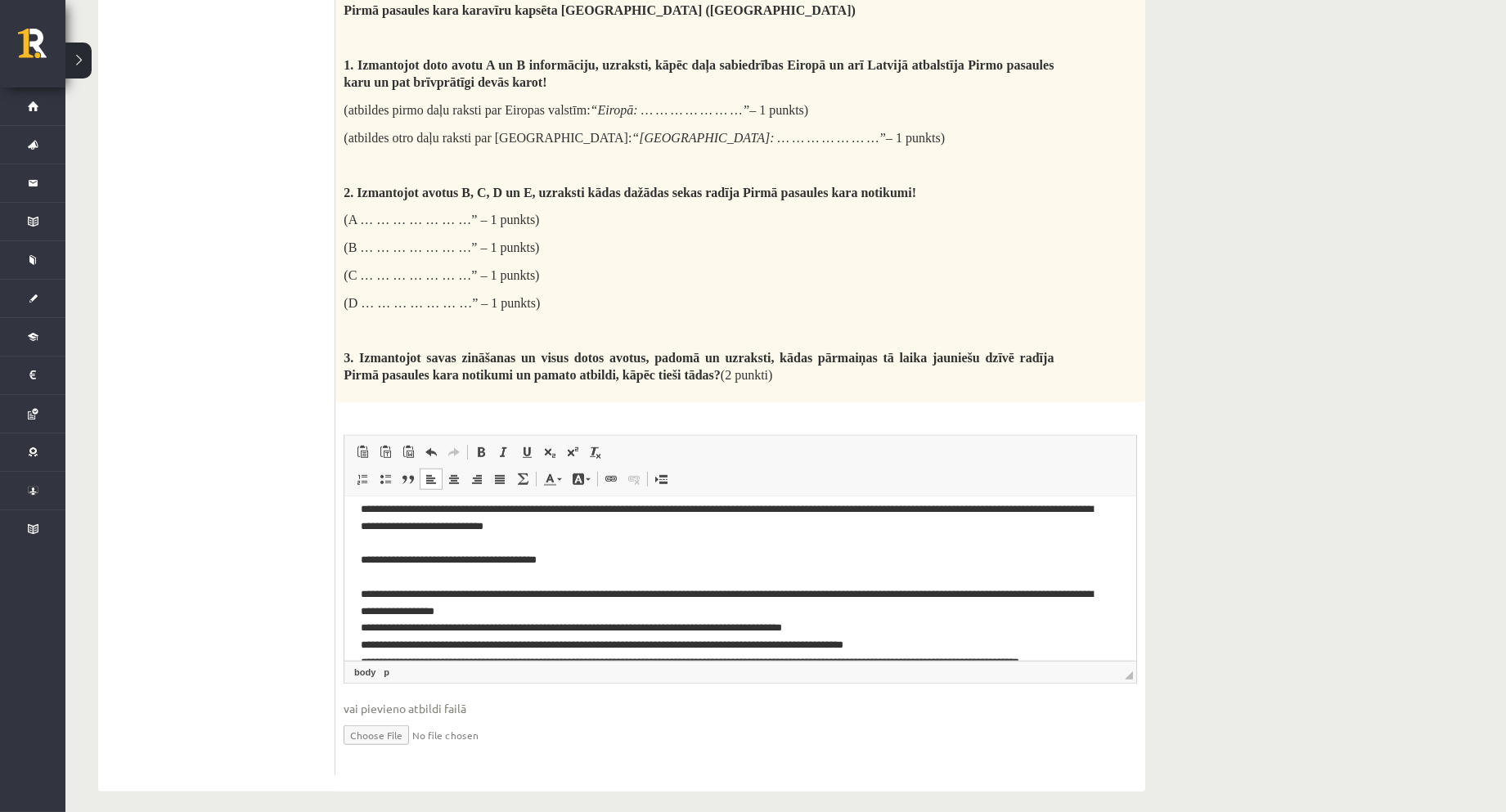
click at [394, 591] on p "**********" at bounding box center [733, 534] width 746 height 340
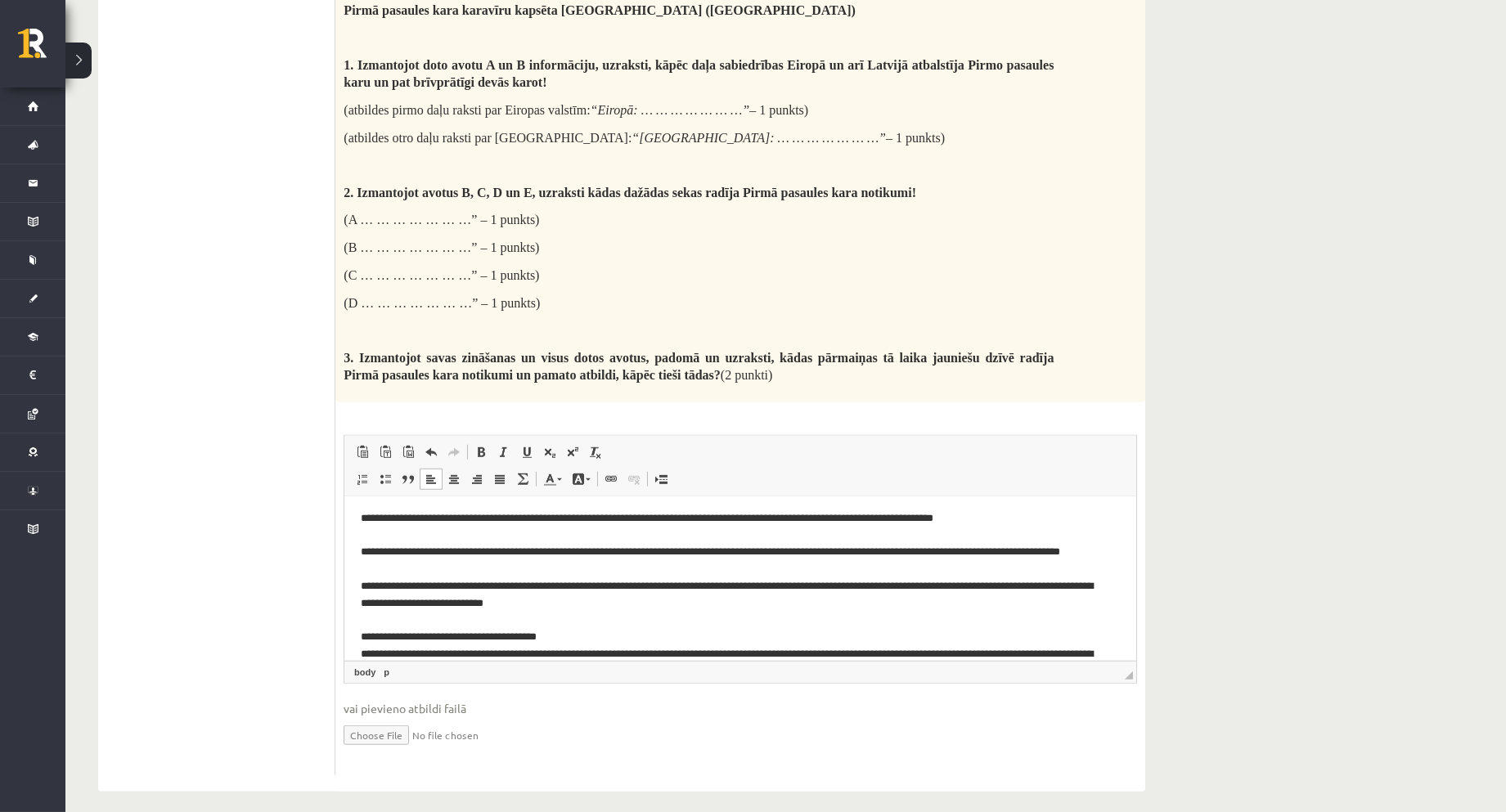
scroll to position [187, 0]
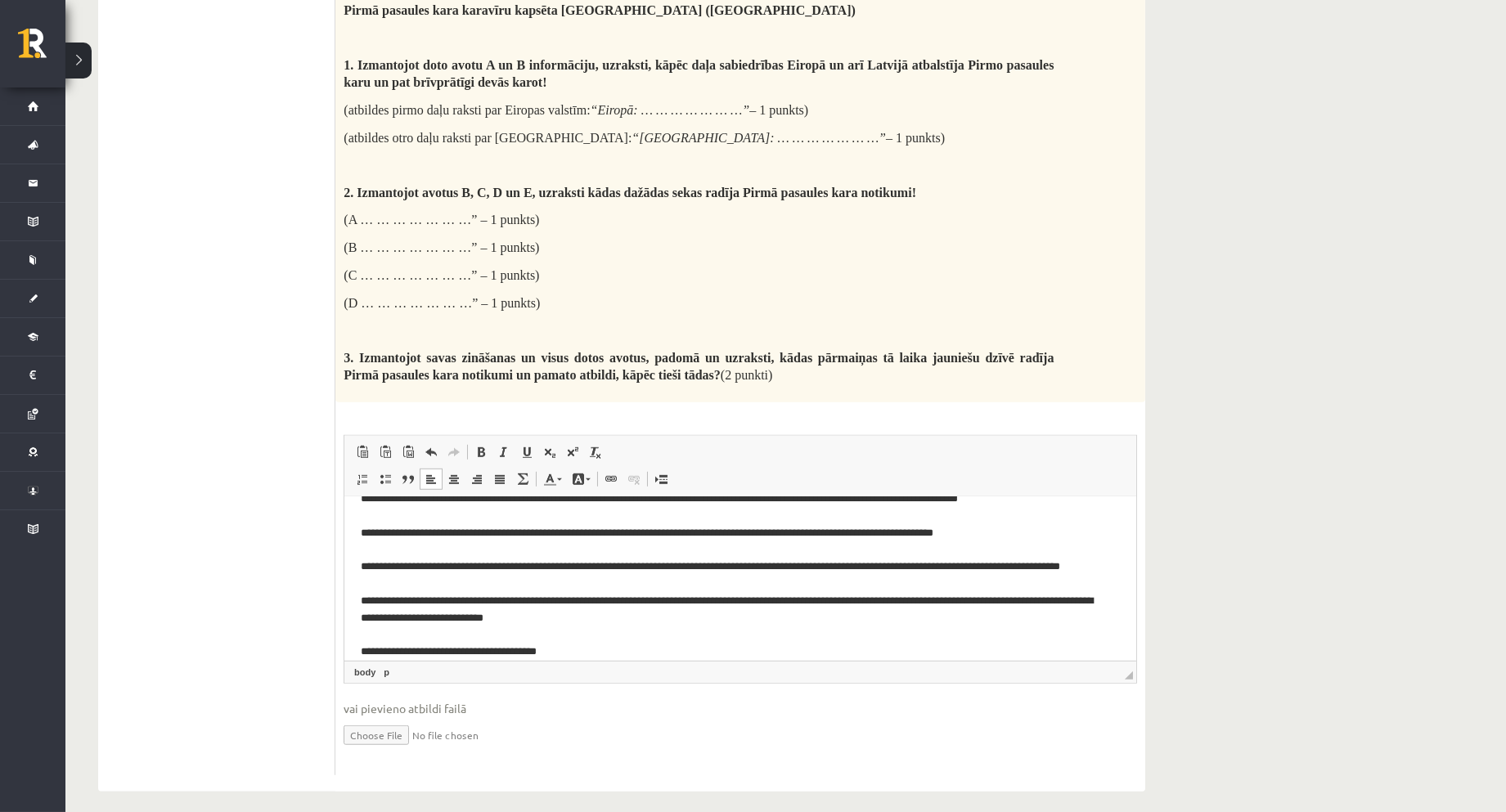
click at [382, 594] on p "**********" at bounding box center [733, 618] width 746 height 323
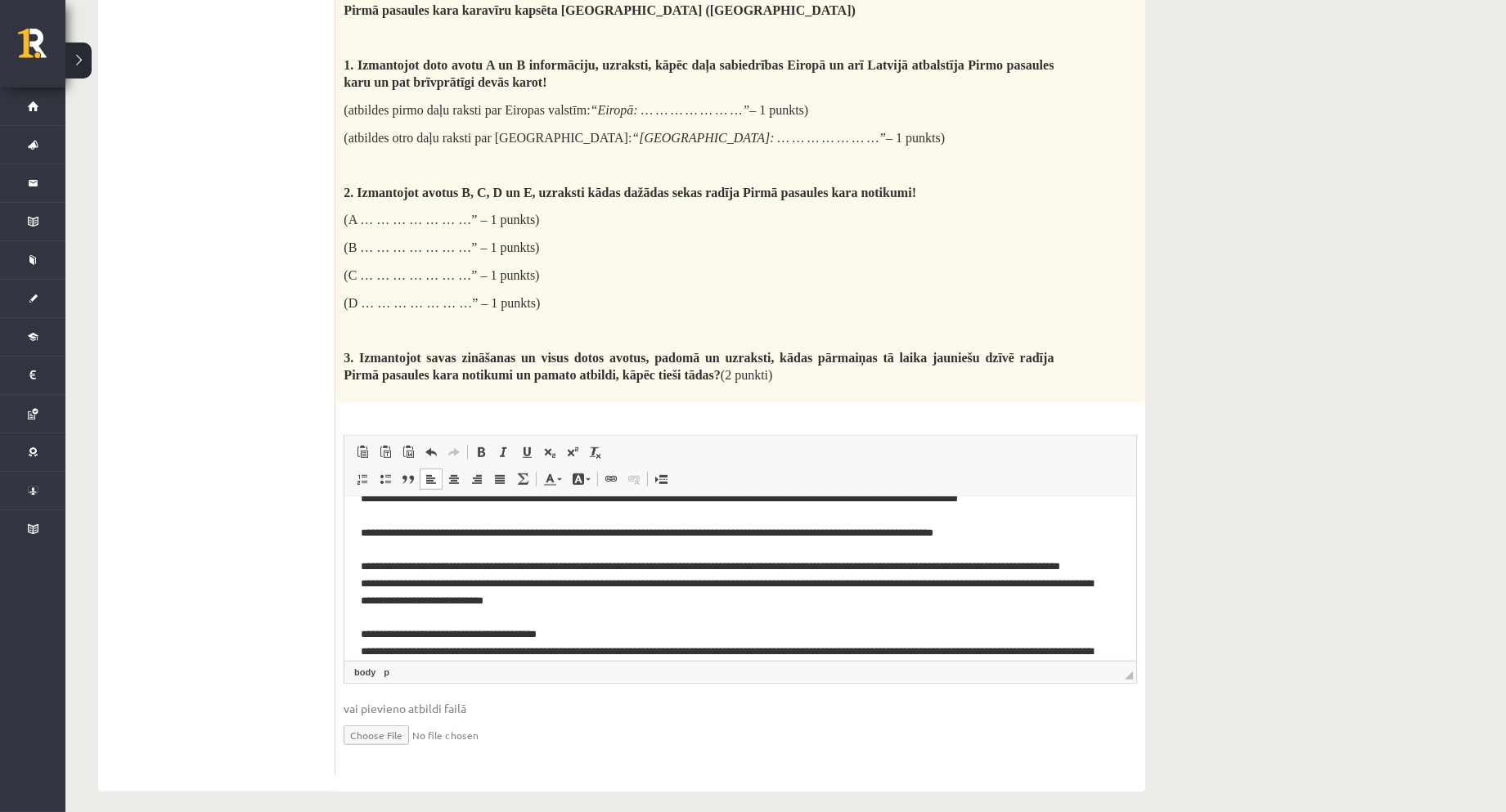
click at [397, 553] on p "**********" at bounding box center [733, 610] width 746 height 306
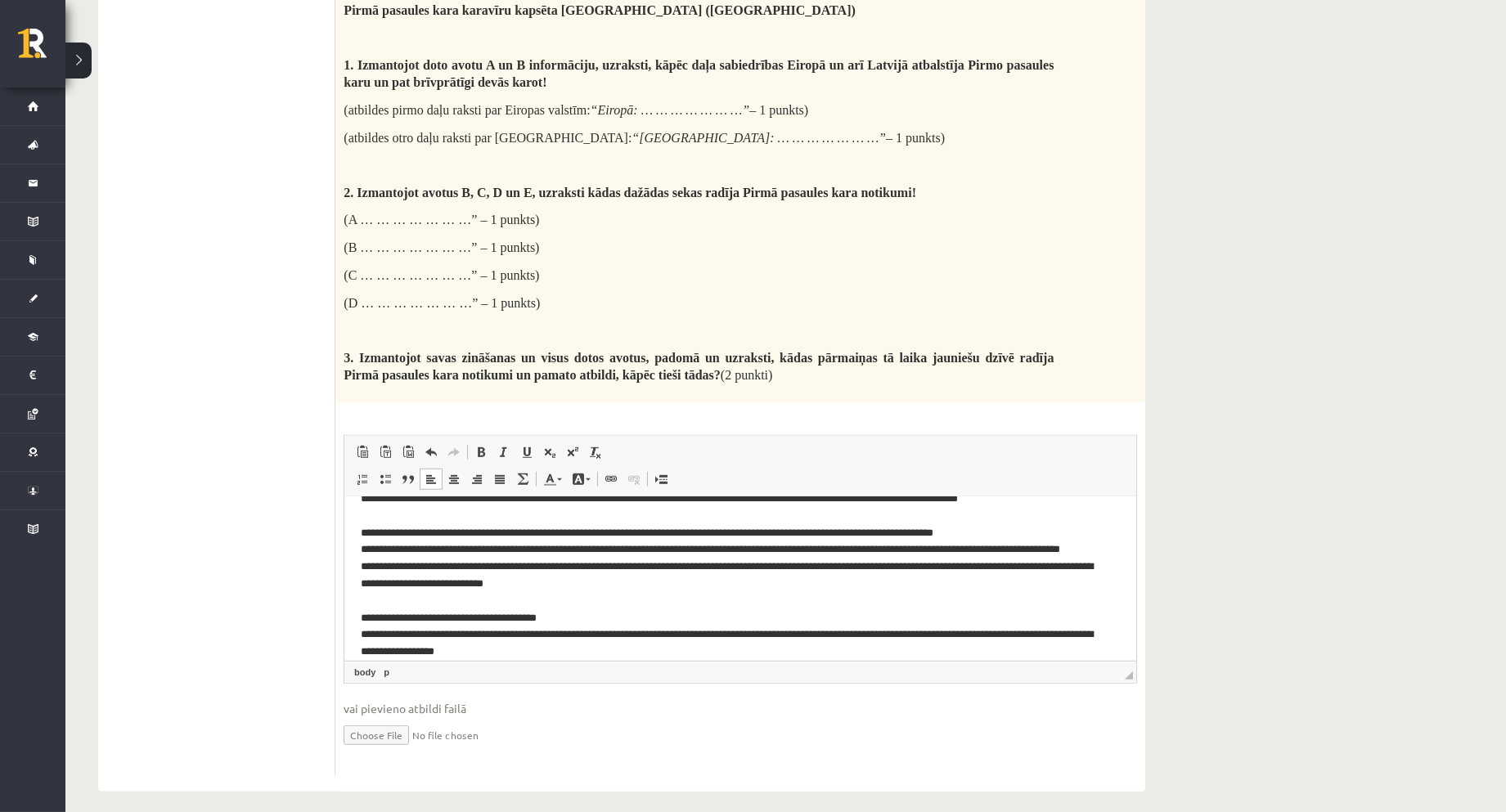
click at [397, 521] on p "**********" at bounding box center [733, 601] width 746 height 290
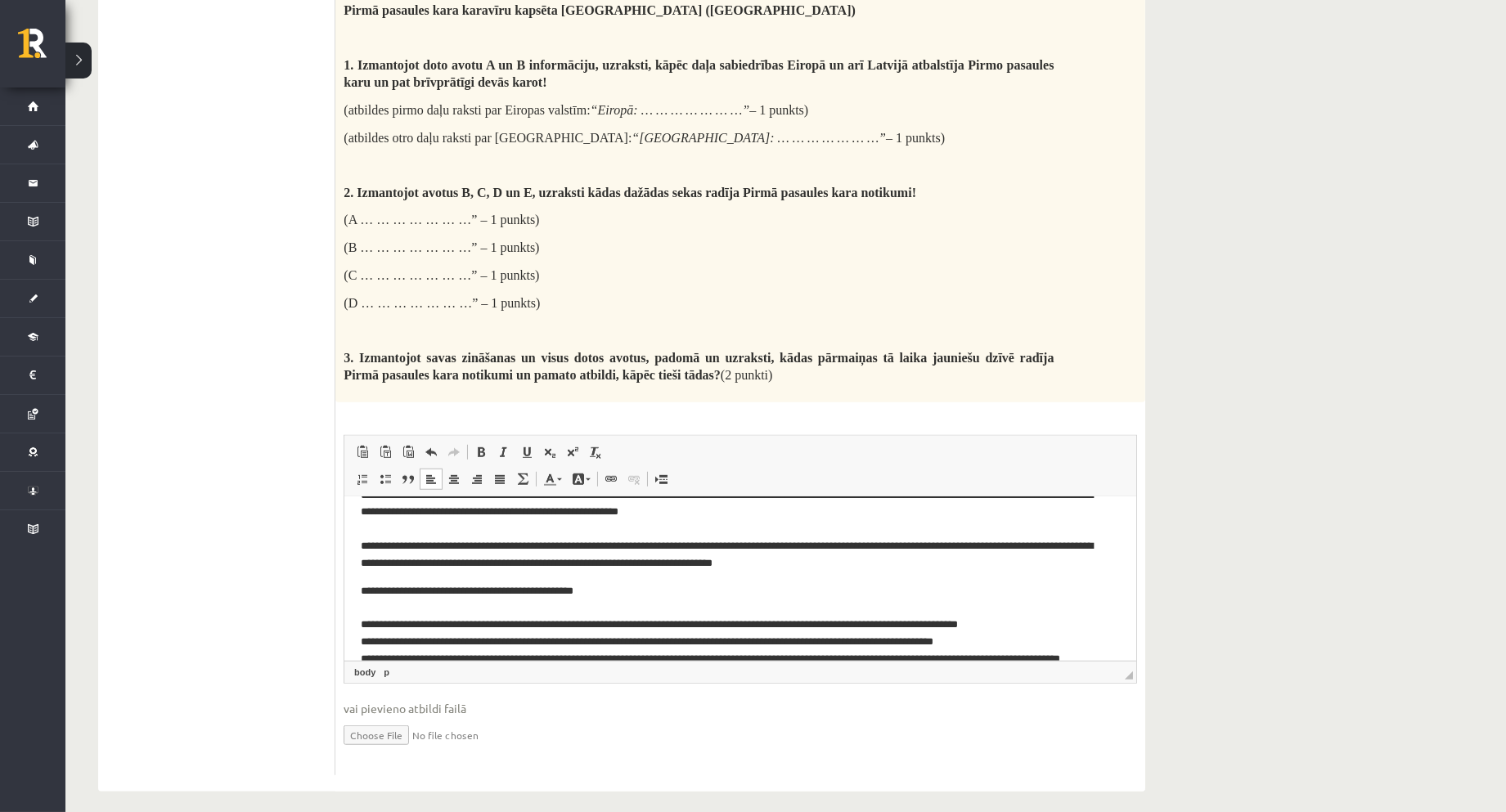
click at [410, 605] on p "**********" at bounding box center [733, 718] width 746 height 272
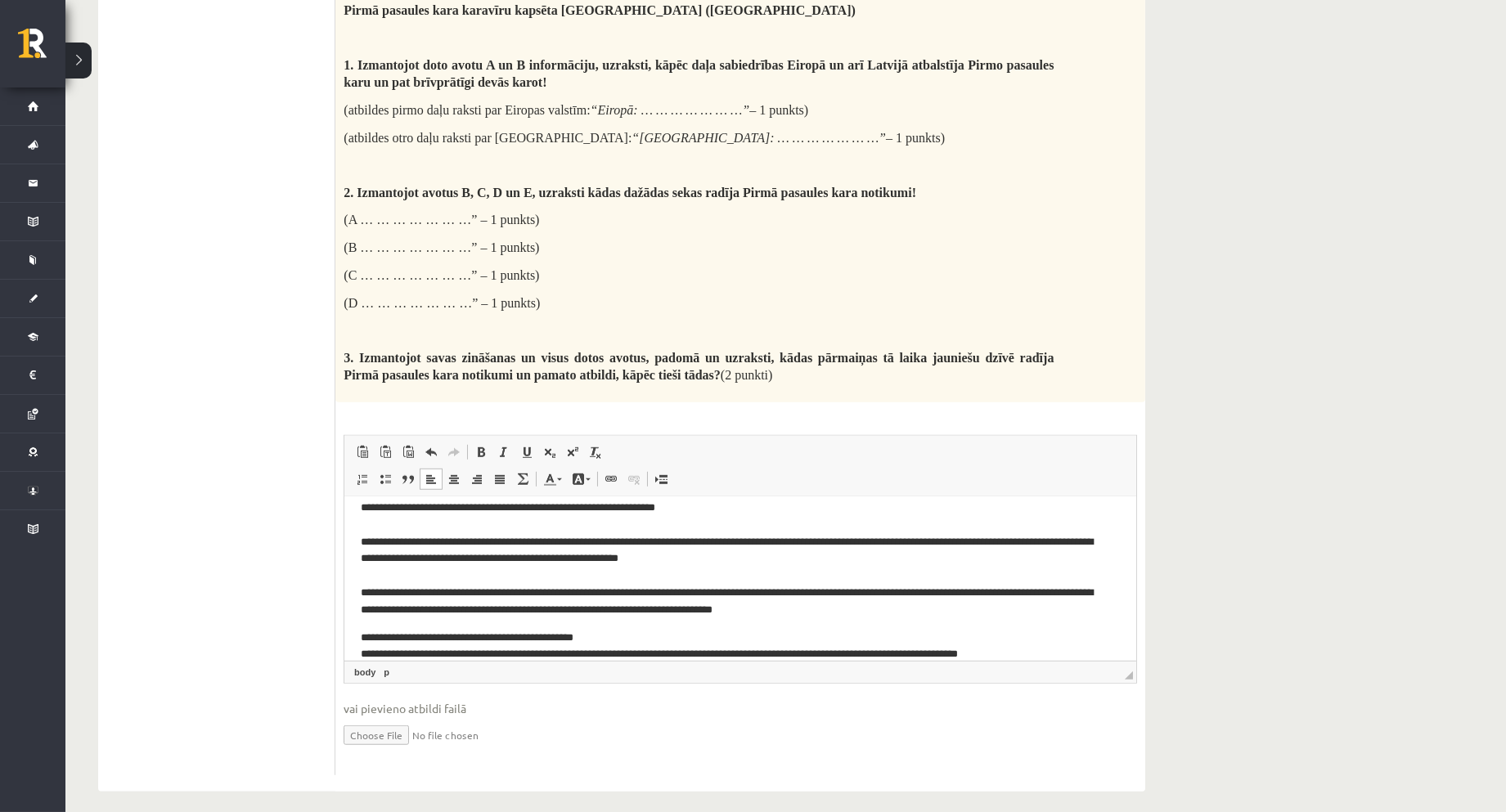
scroll to position [0, 0]
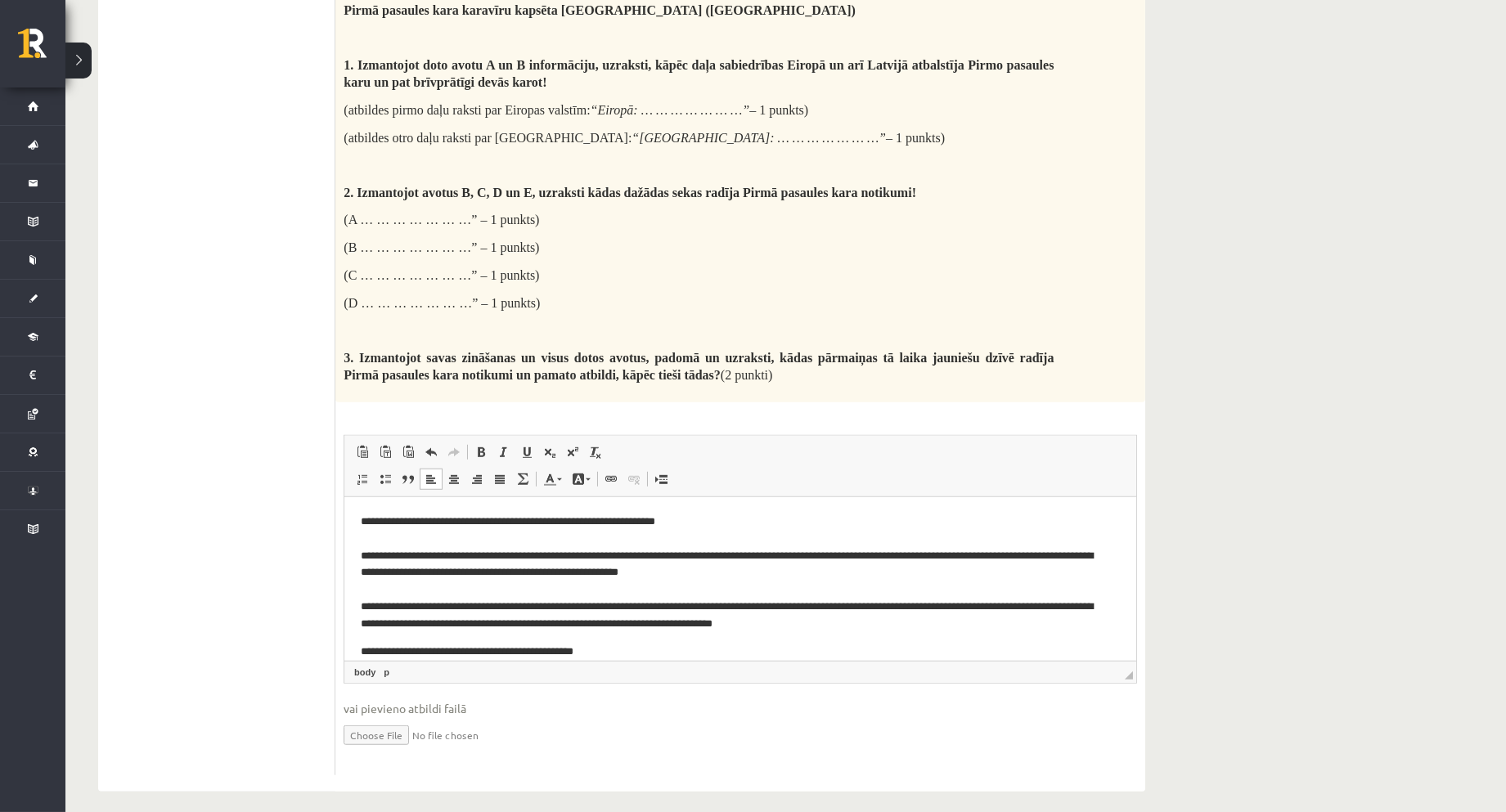
click at [371, 589] on p "**********" at bounding box center [733, 572] width 746 height 119
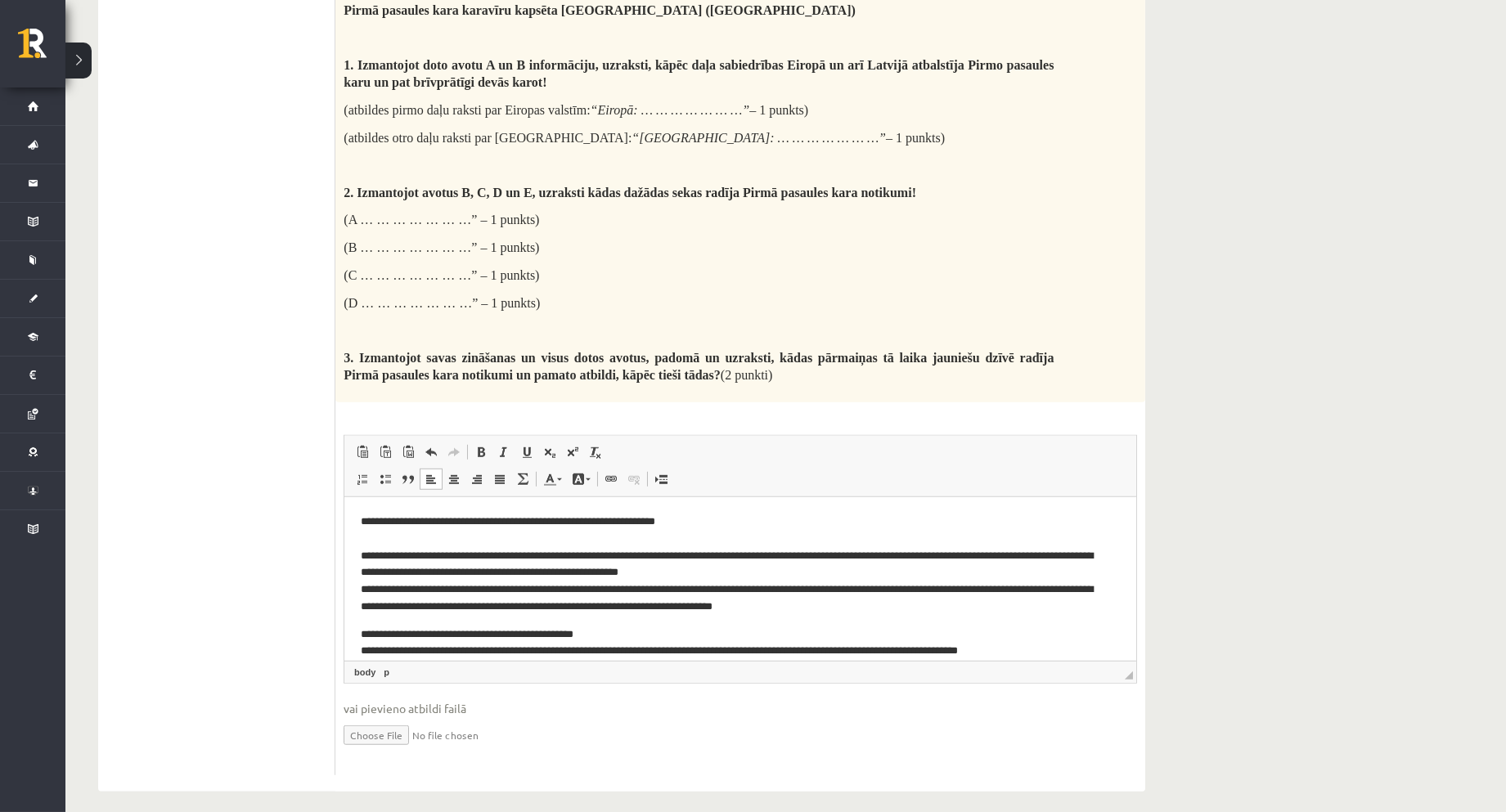
click at [395, 542] on p "**********" at bounding box center [733, 564] width 746 height 102
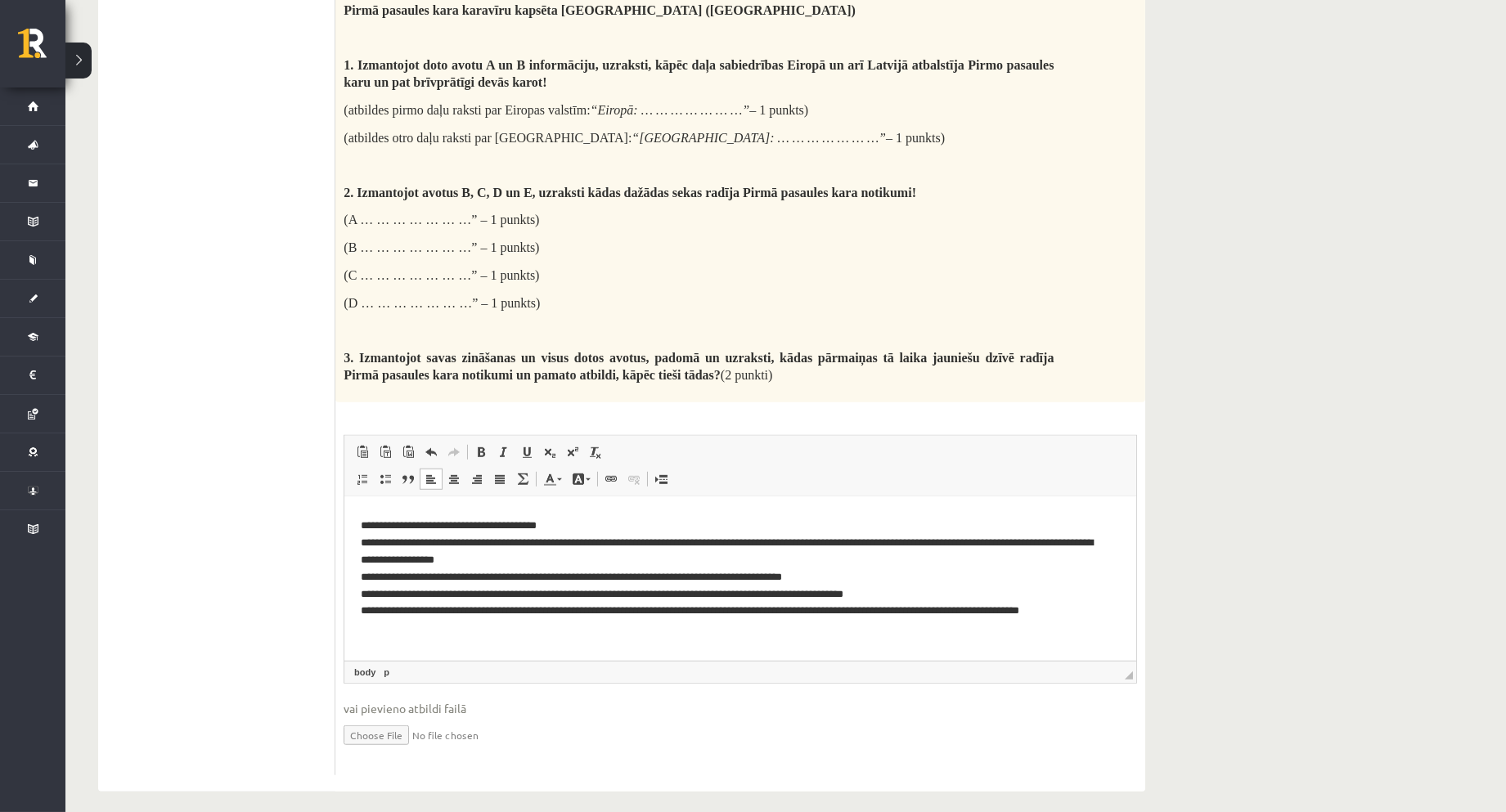
scroll to position [220, 0]
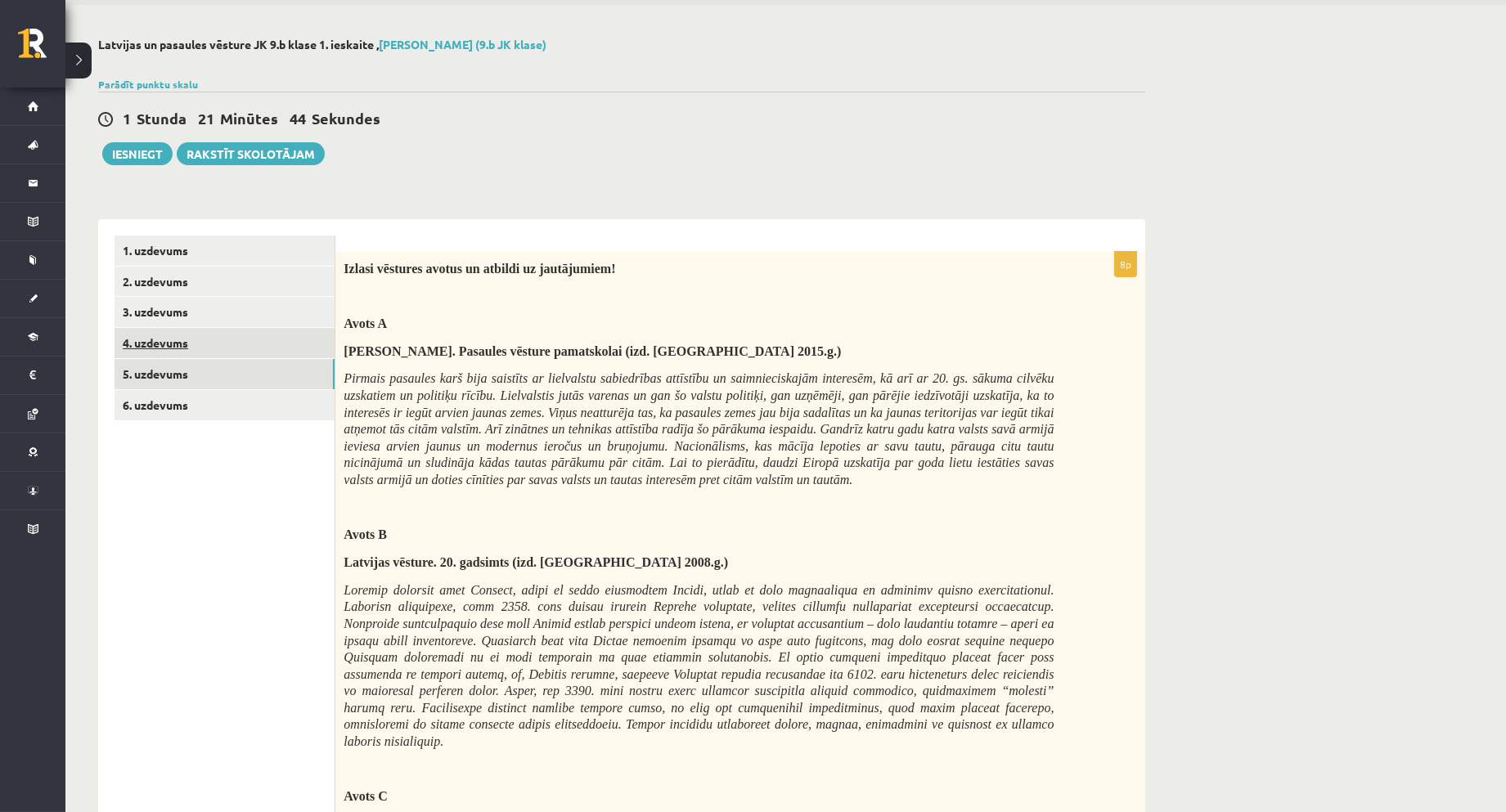
click at [180, 344] on link "4. uzdevums" at bounding box center [224, 343] width 220 height 30
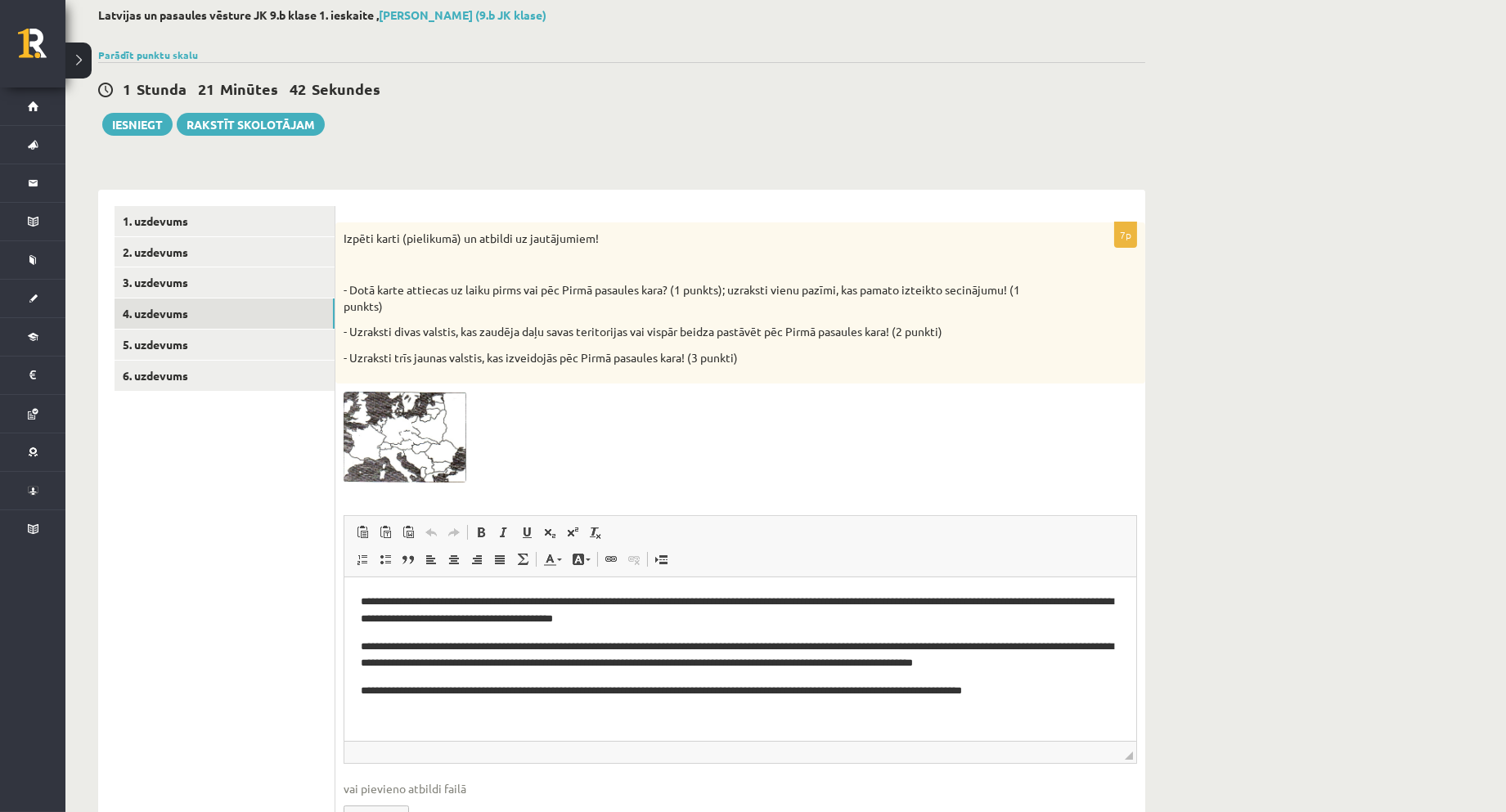
scroll to position [118, 0]
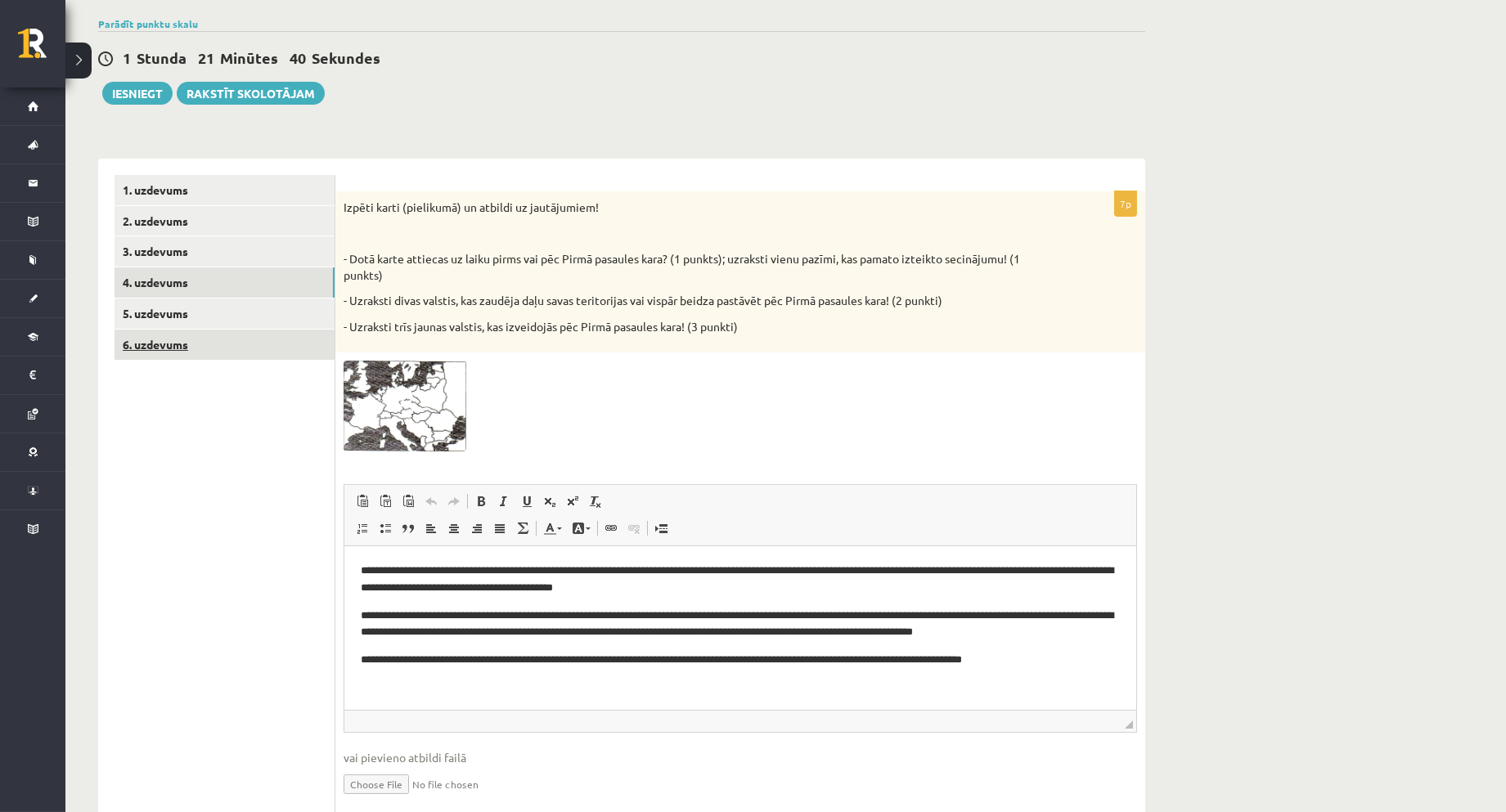
click at [163, 349] on link "6. uzdevums" at bounding box center [224, 344] width 220 height 30
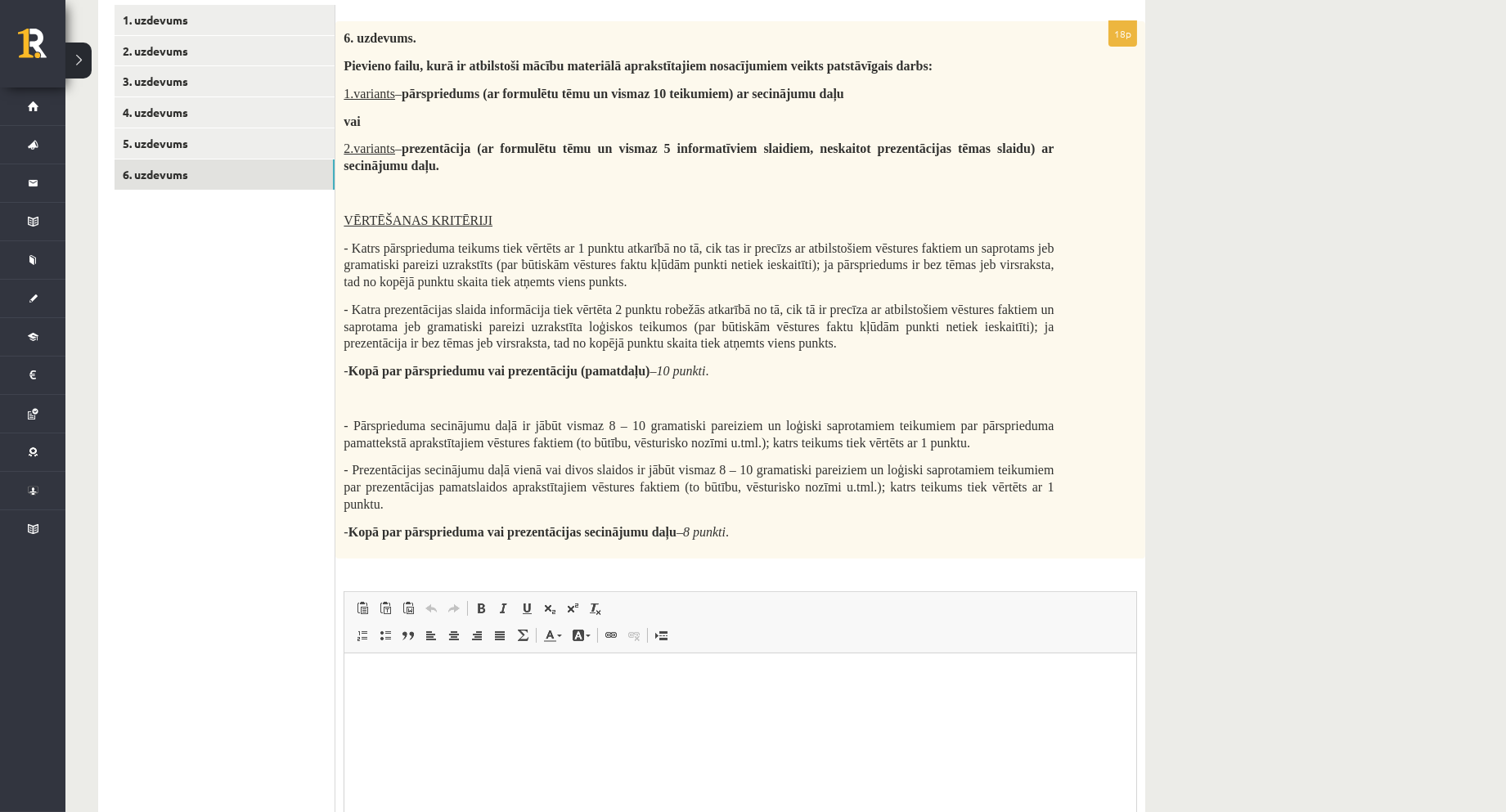
scroll to position [210, 0]
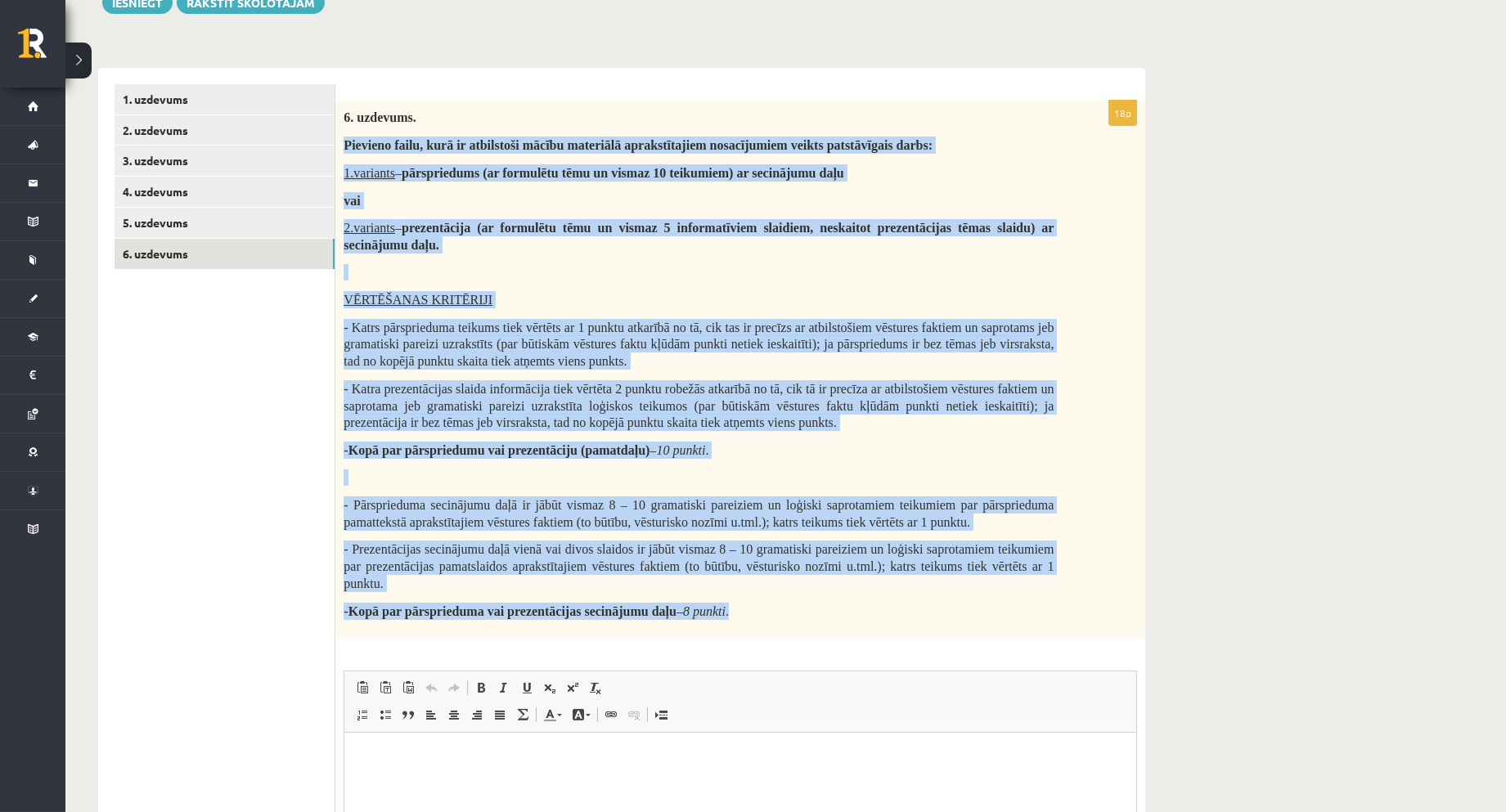
drag, startPoint x: 342, startPoint y: 139, endPoint x: 745, endPoint y: 608, distance: 618.4
click at [745, 608] on div "6. uzdevums. Pievieno failu, kurā ir atbilstoši mācību materiālā aprakstītajiem…" at bounding box center [740, 369] width 810 height 539
copy div "Pievieno failu, kurā ir atbilstoši mācību materiālā aprakstītajiem nosacījumiem…"
click at [603, 271] on p at bounding box center [698, 272] width 710 height 16
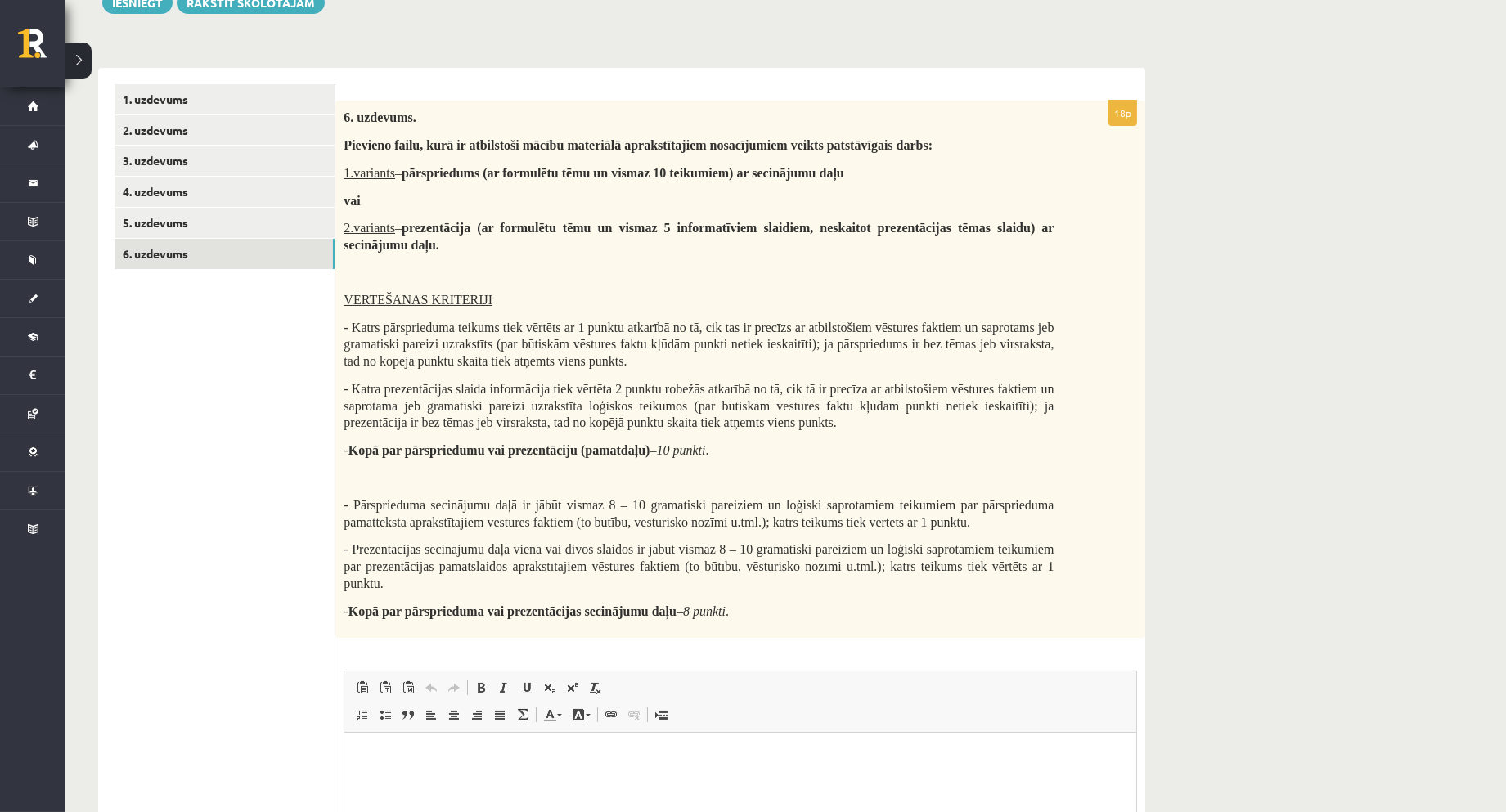
click at [275, 323] on ul "1. uzdevums 2. uzdevums 3. uzdevums 4. uzdevums 5. uzdevums 6. uzdevums" at bounding box center [225, 548] width 221 height 928
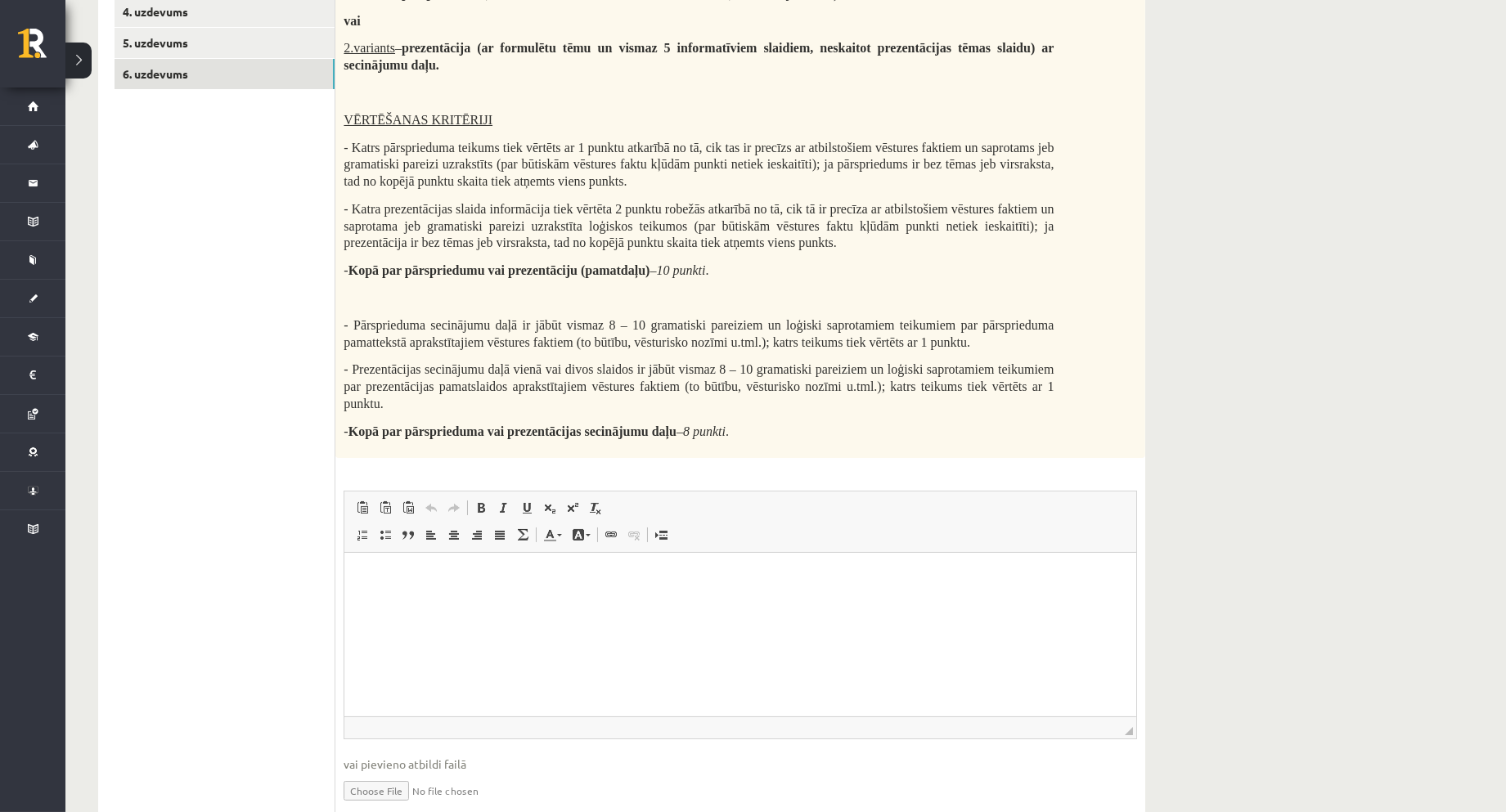
scroll to position [391, 0]
click at [614, 601] on html at bounding box center [739, 576] width 792 height 50
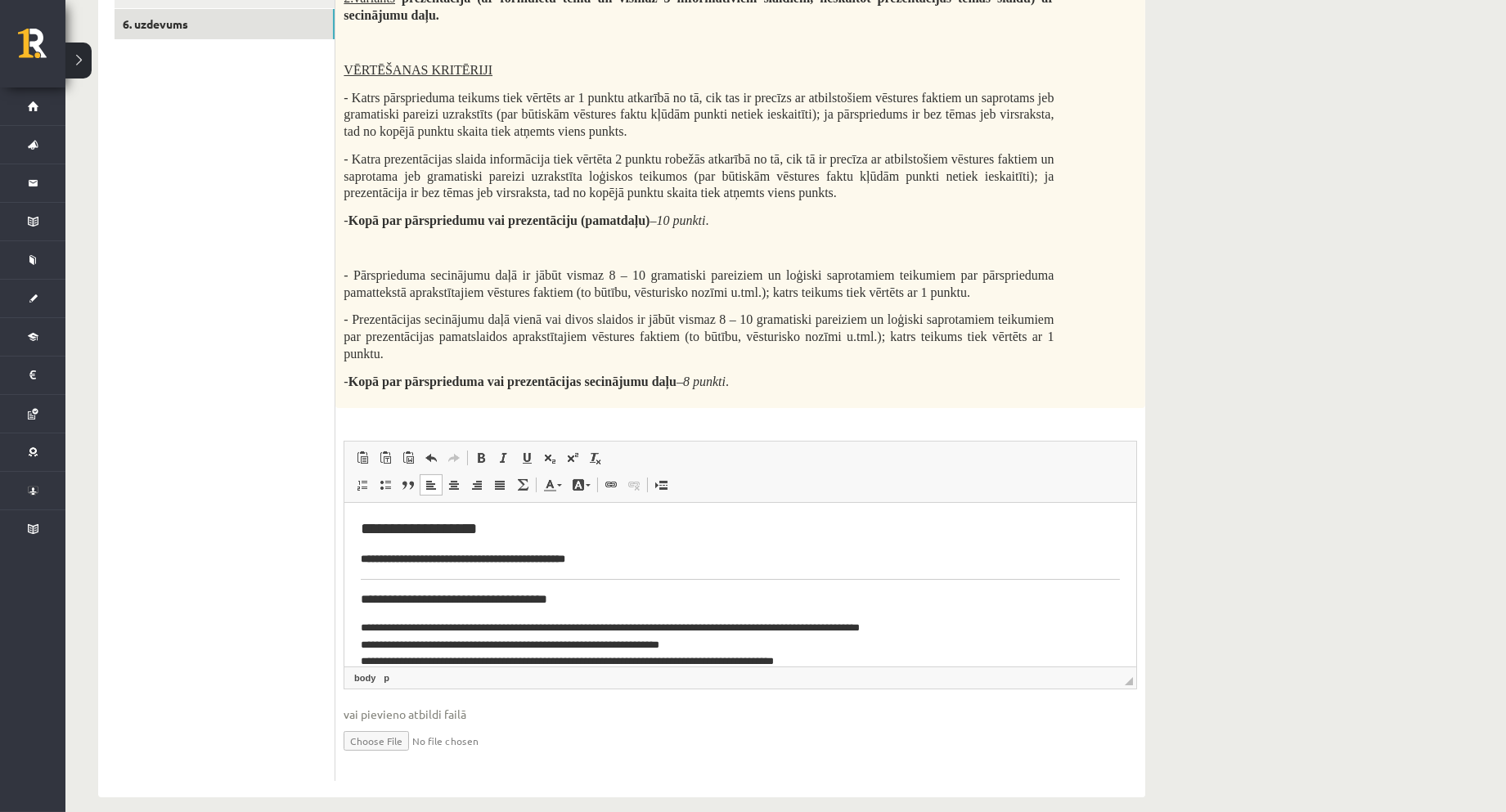
scroll to position [458, 0]
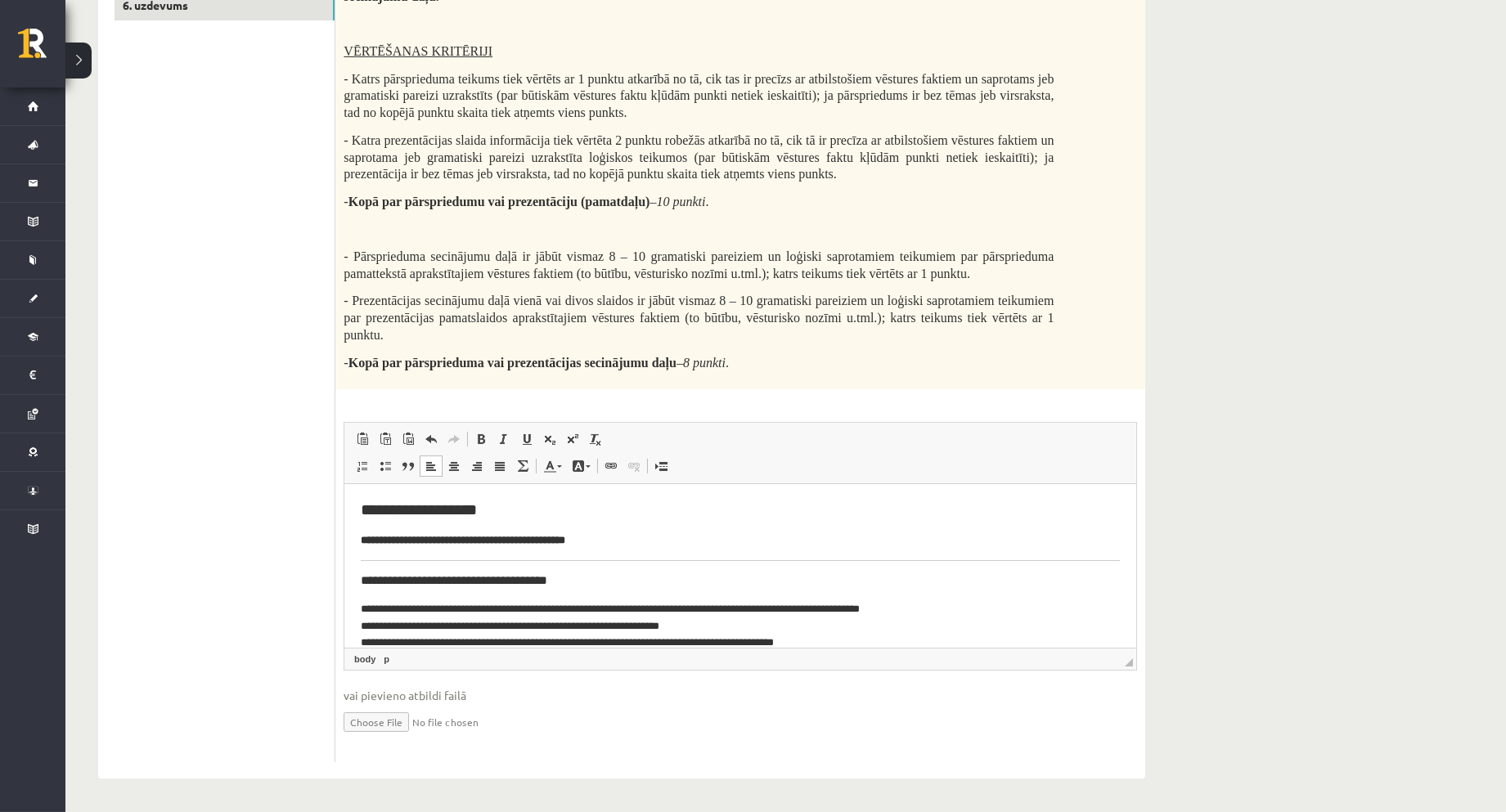
click at [578, 577] on h3 "**********" at bounding box center [733, 581] width 746 height 15
click at [554, 581] on h3 "**********" at bounding box center [733, 581] width 746 height 15
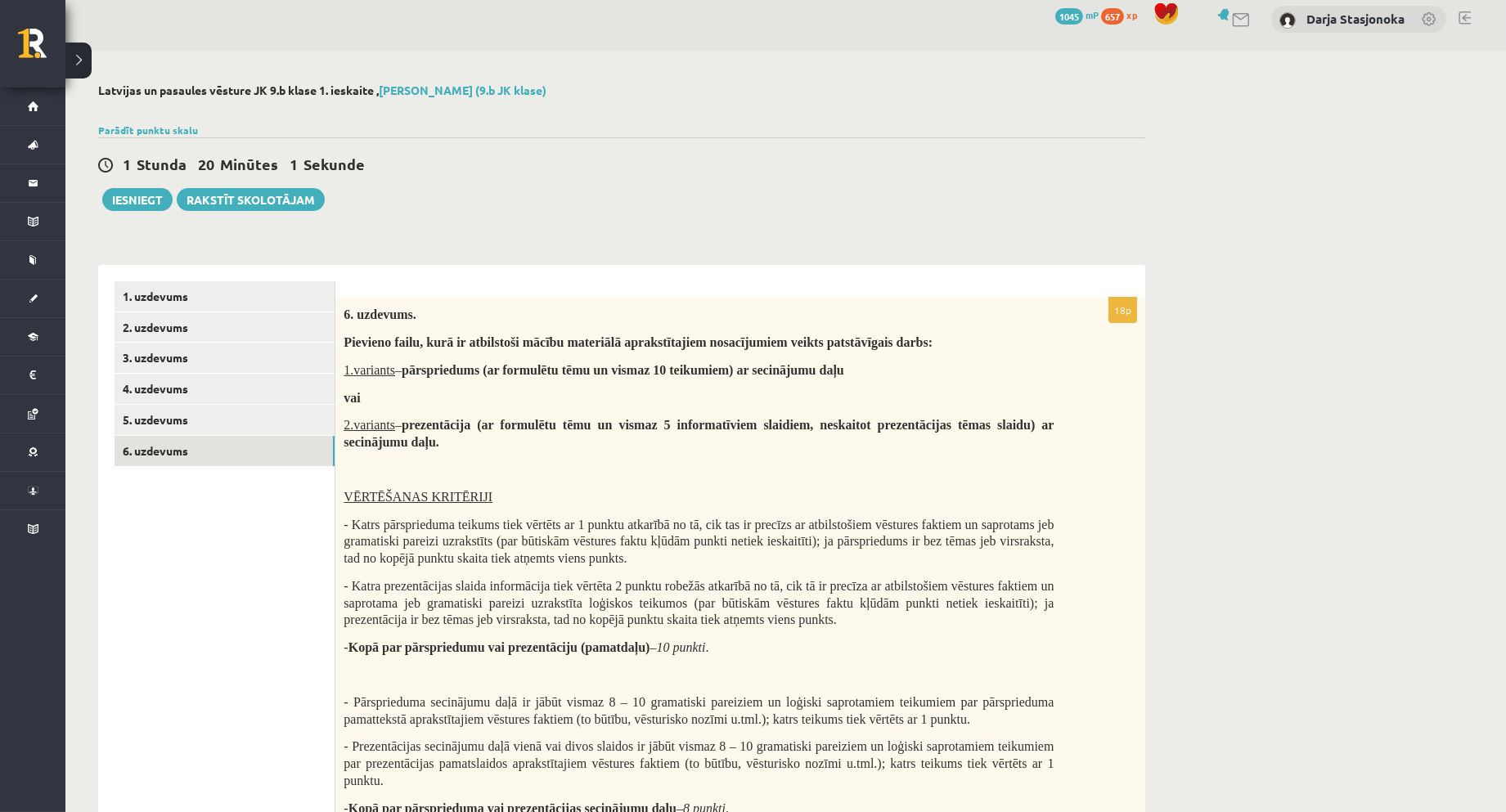
scroll to position [0, 0]
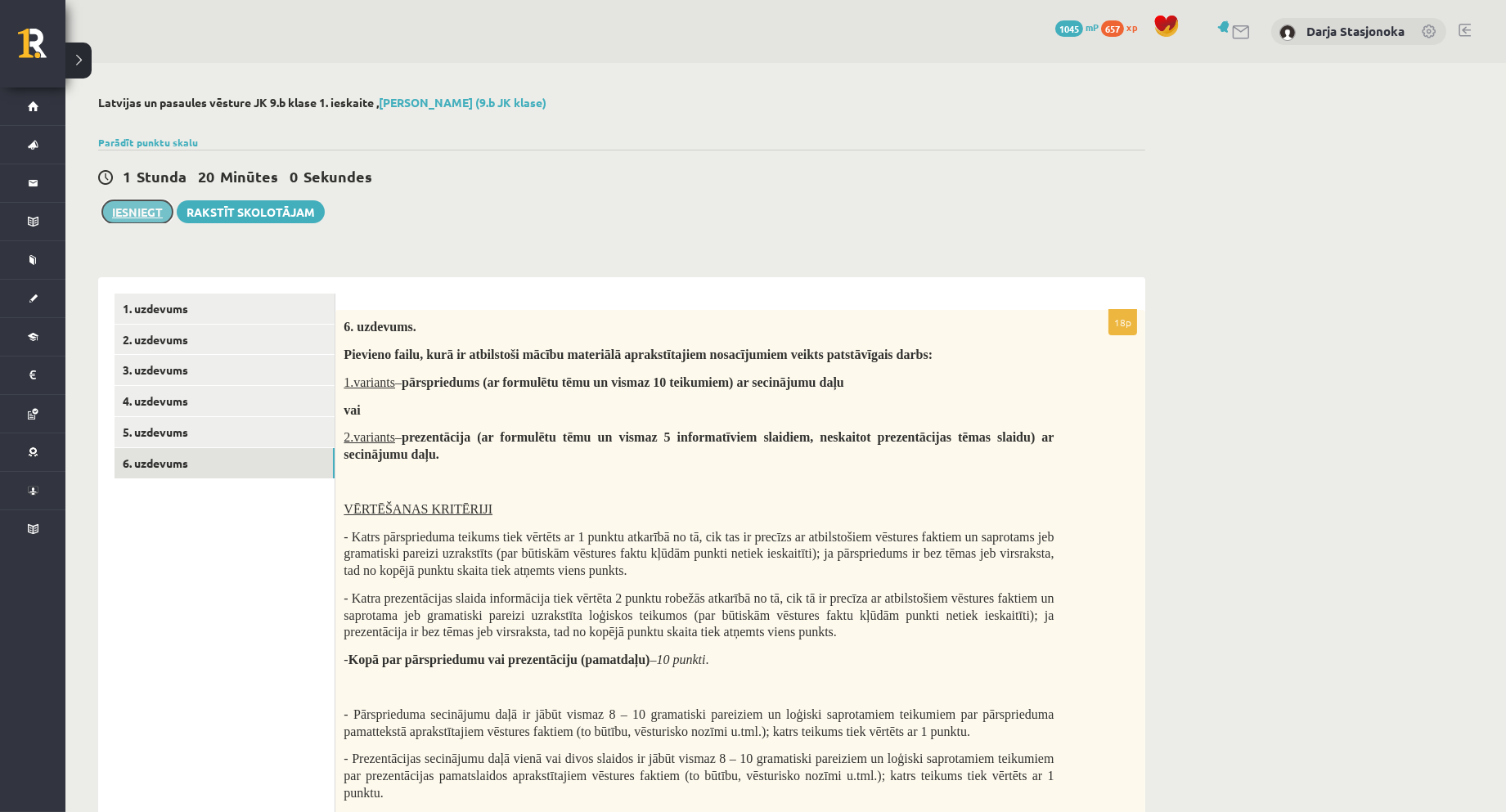
click at [120, 209] on button "Iesniegt" at bounding box center [137, 211] width 70 height 23
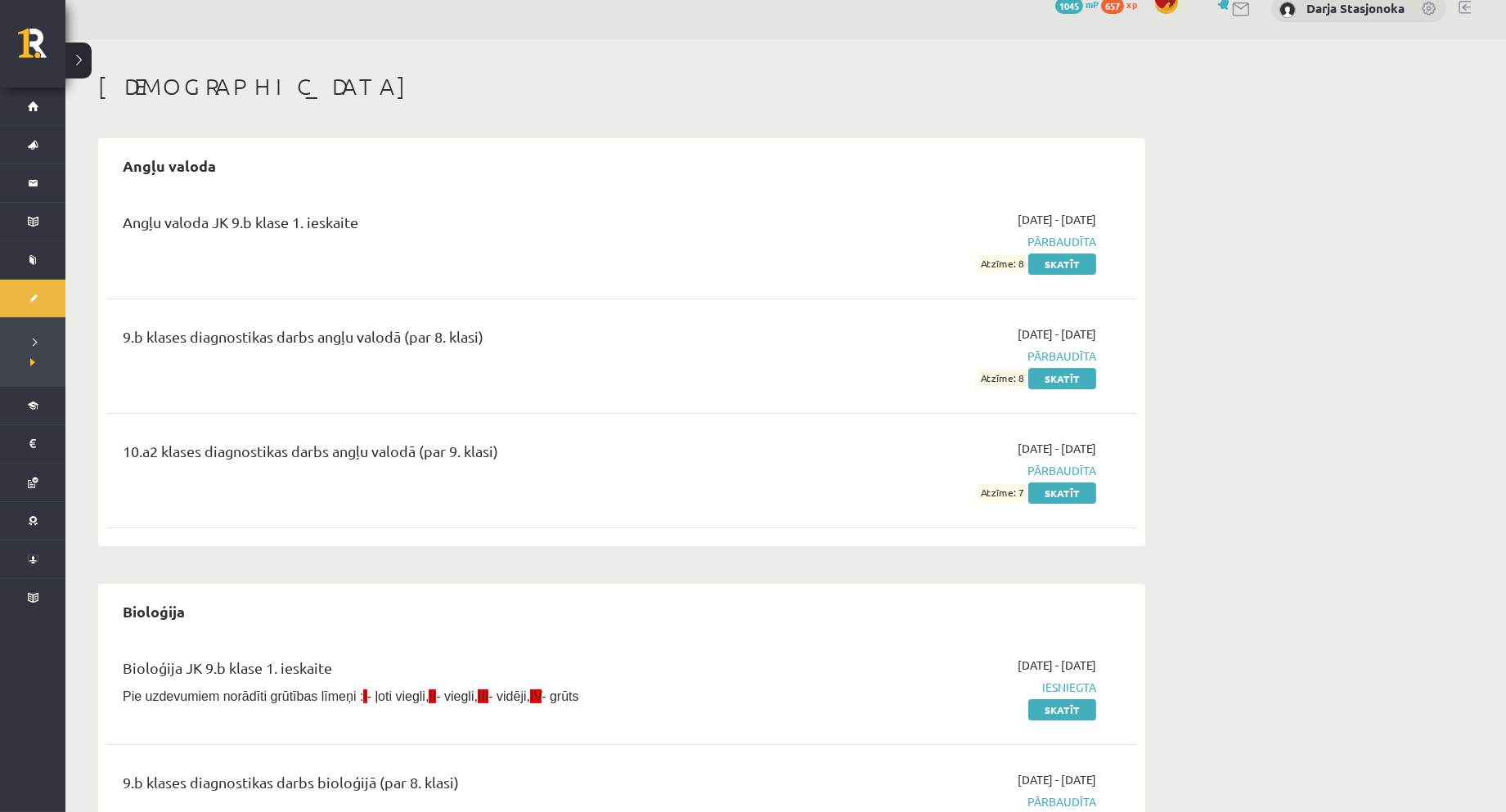
scroll to position [29, 0]
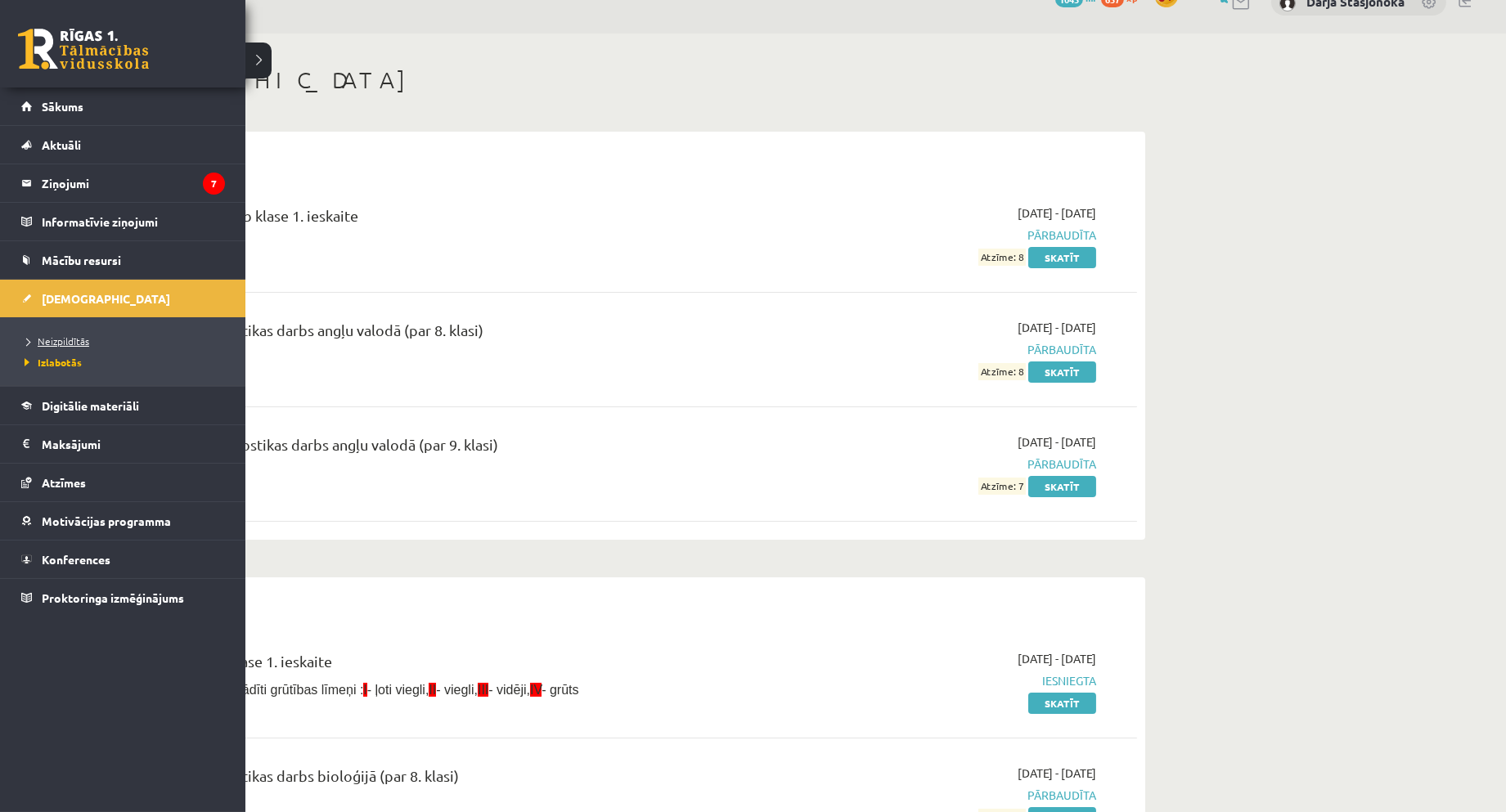
click at [67, 334] on link "Neizpildītās" at bounding box center [124, 341] width 209 height 15
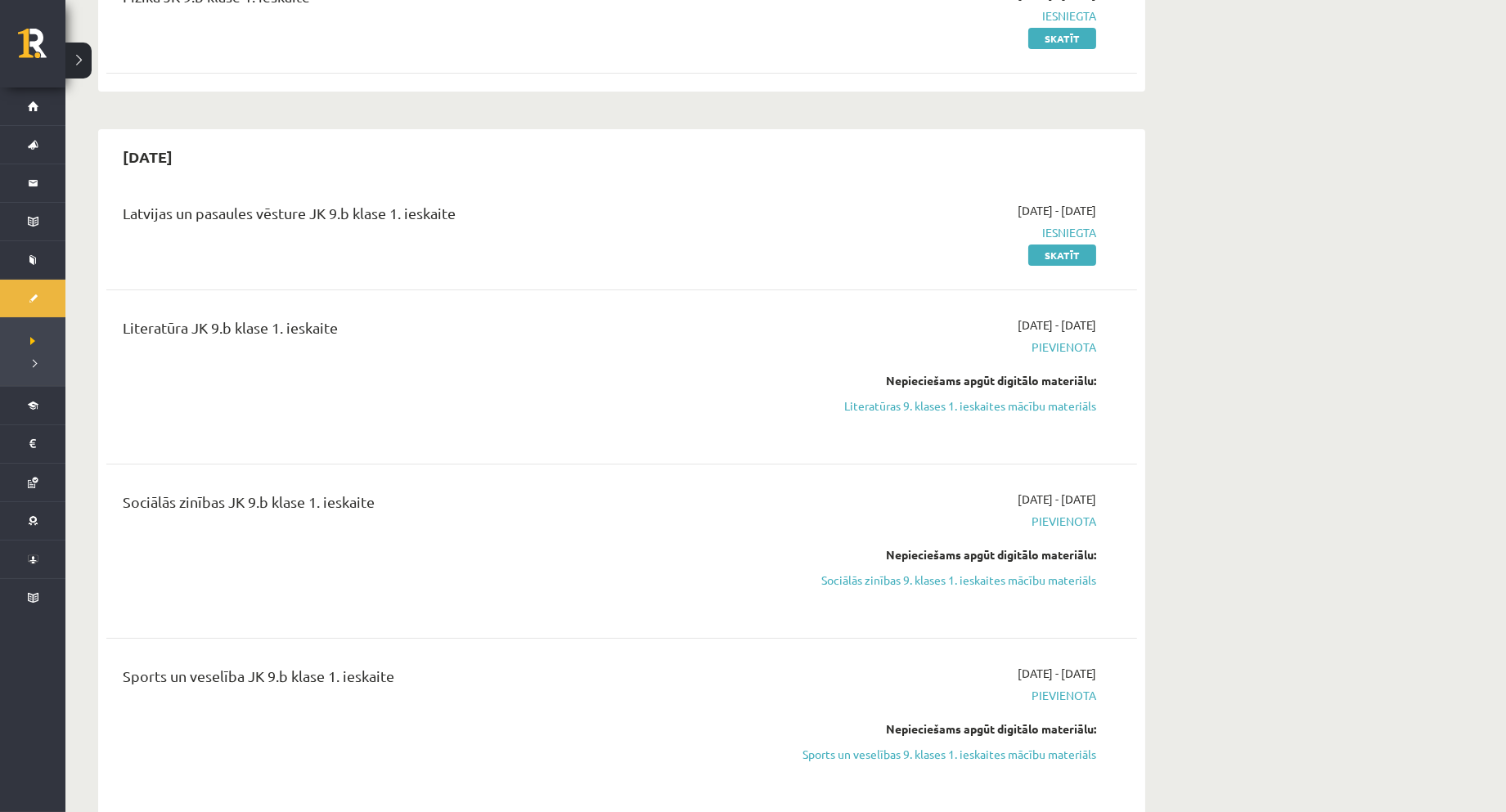
scroll to position [394, 0]
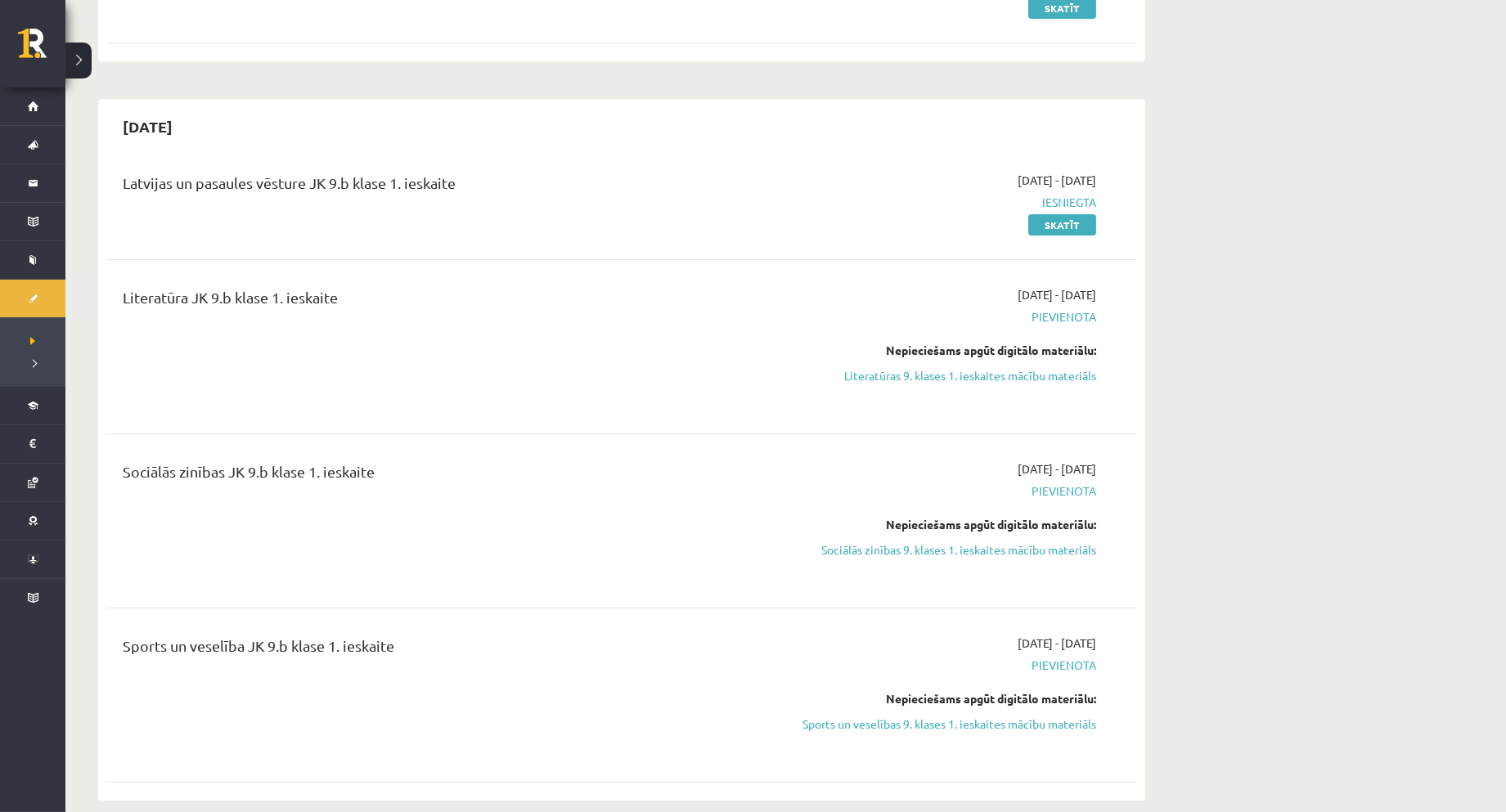
click at [463, 383] on div "Literatūra JK 9.b klase 1. ieskaite" at bounding box center [443, 346] width 665 height 121
click at [889, 382] on link "Literatūras 9. klases 1. ieskaites mācību materiāls" at bounding box center [942, 375] width 308 height 17
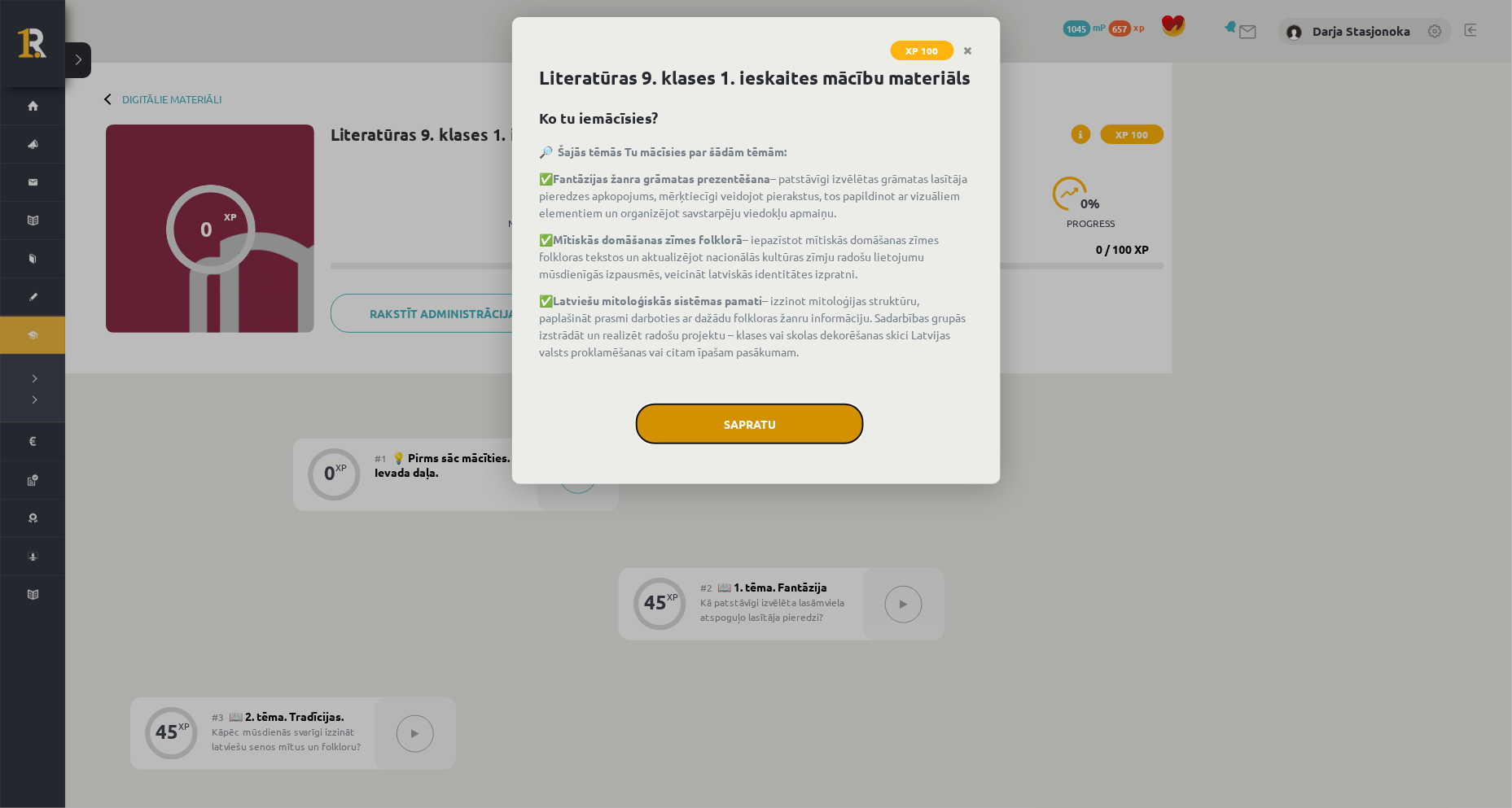
click at [736, 404] on button "Sapratu" at bounding box center [749, 423] width 228 height 41
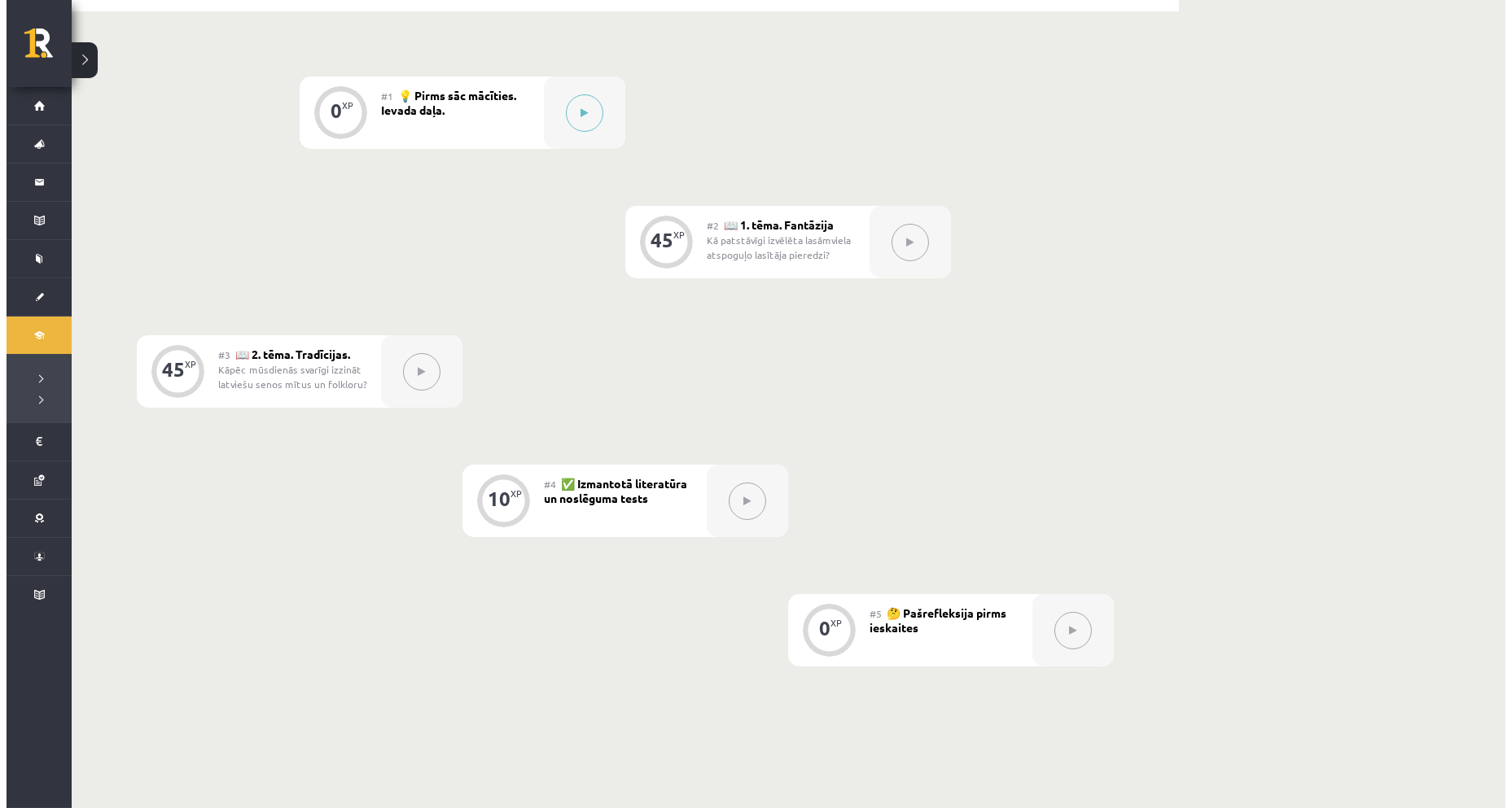
scroll to position [354, 0]
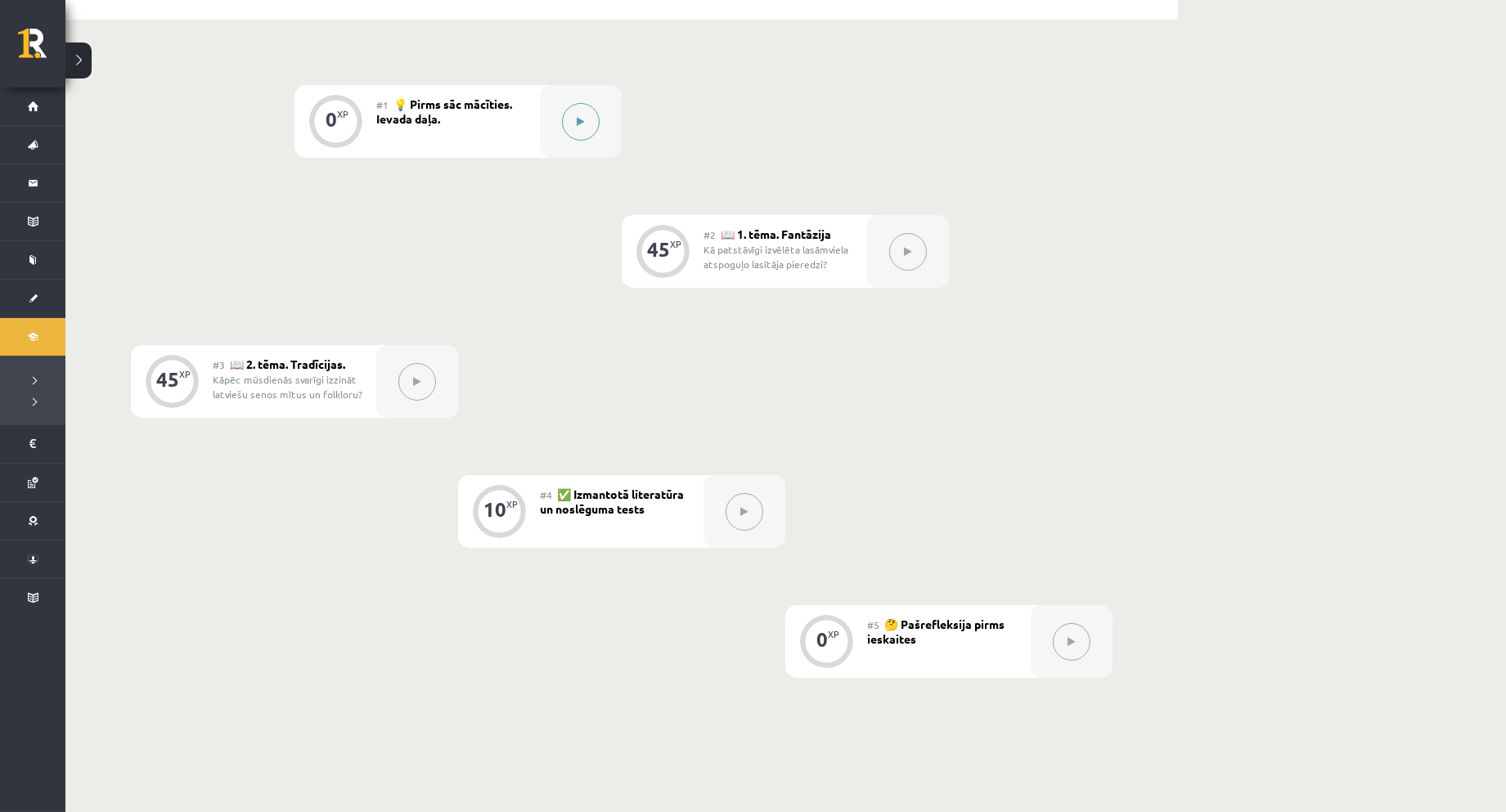
click at [593, 126] on button at bounding box center [581, 121] width 37 height 37
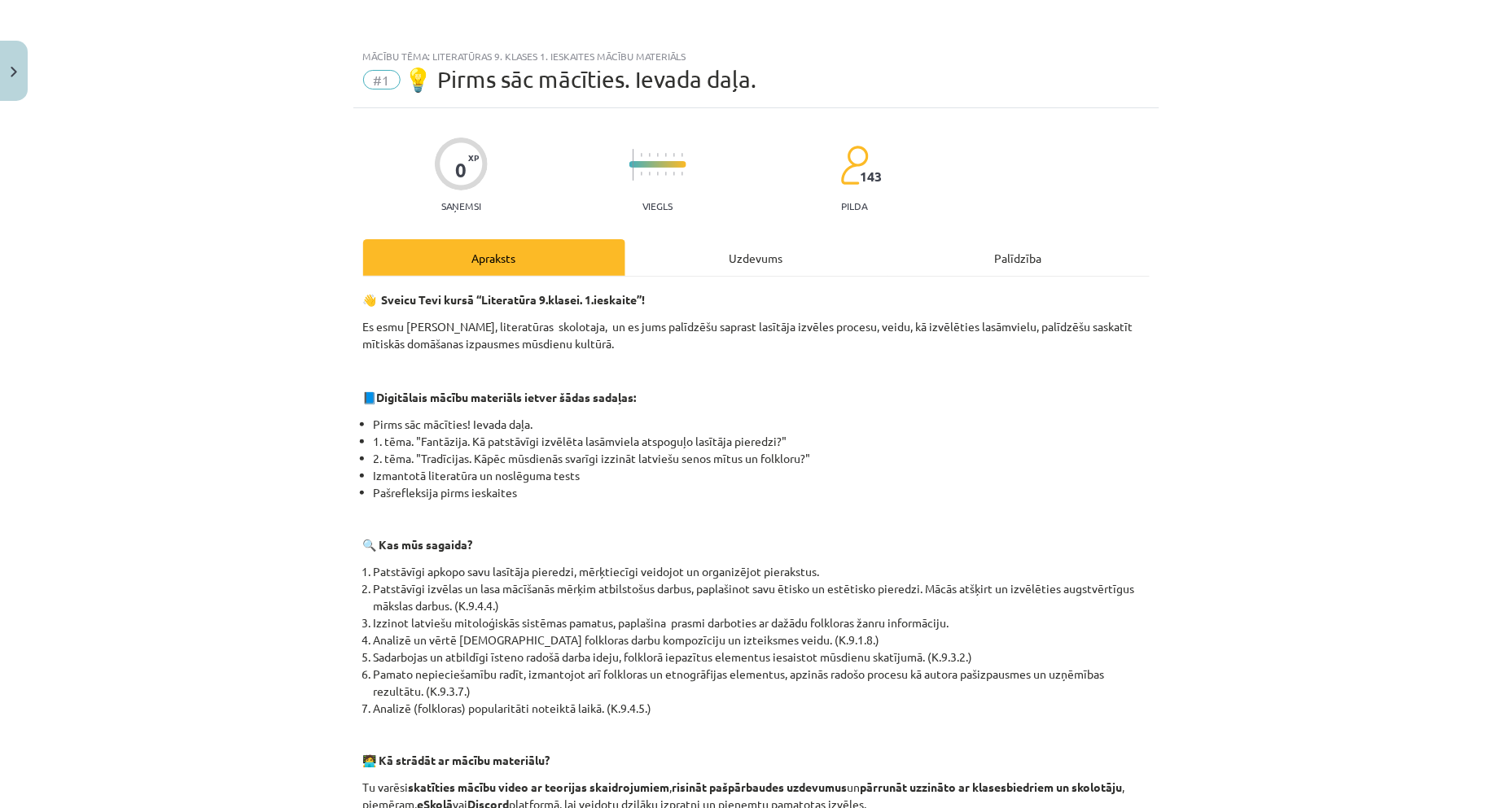
click at [775, 269] on div "Uzdevums" at bounding box center [756, 258] width 262 height 36
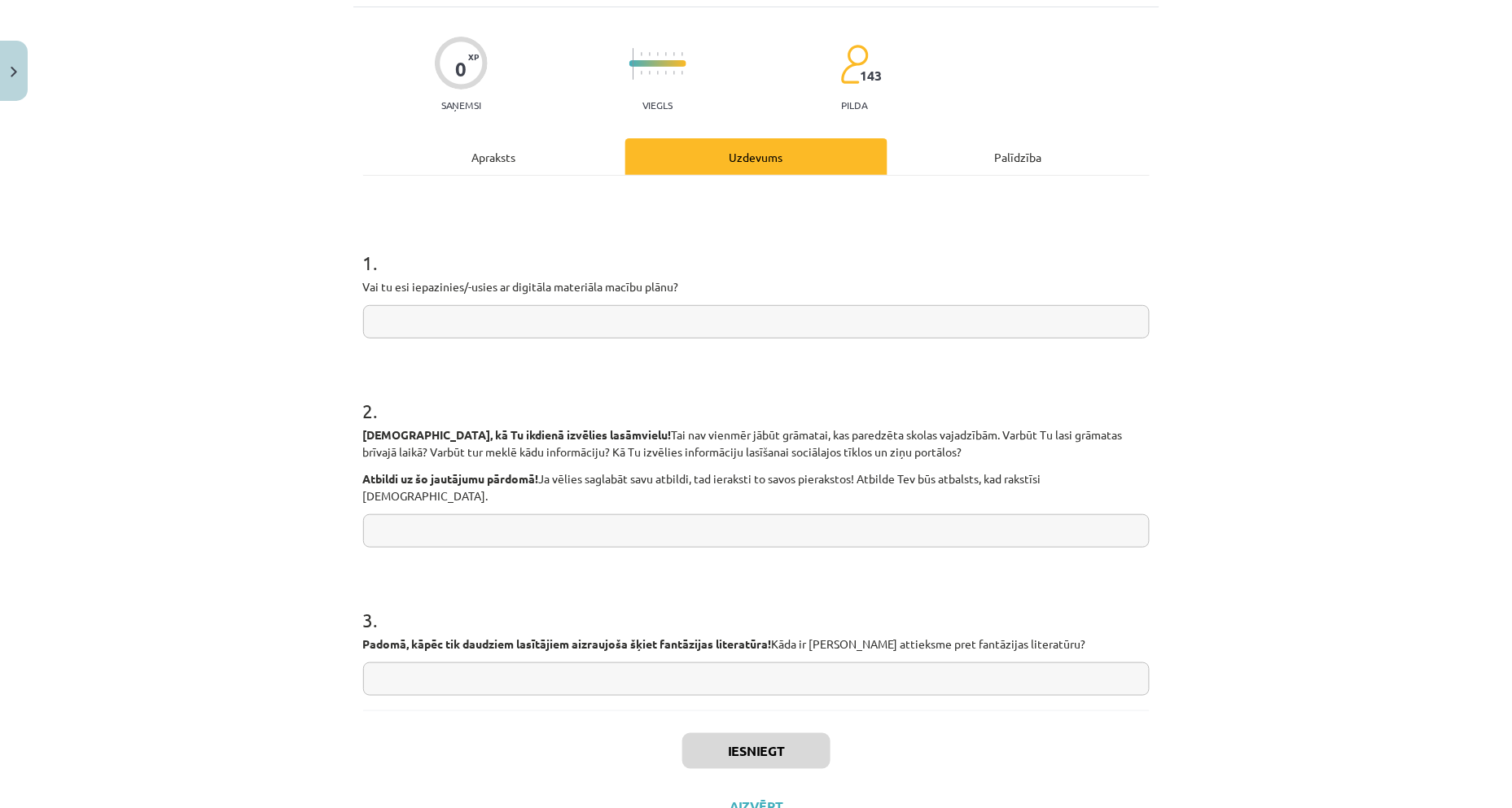
scroll to position [150, 0]
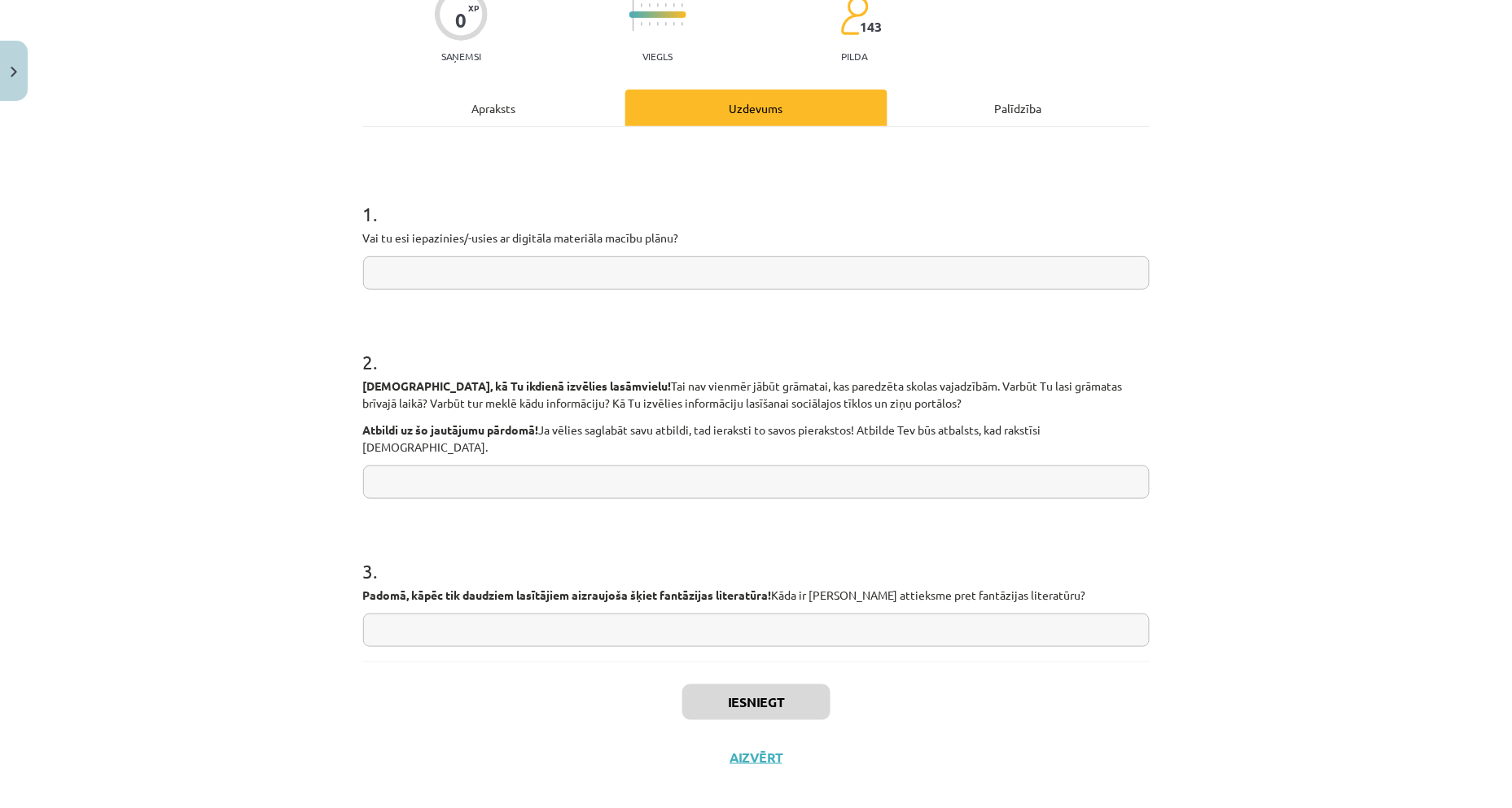
click at [397, 272] on input "text" at bounding box center [756, 273] width 786 height 34
click at [461, 287] on input "*" at bounding box center [756, 273] width 786 height 34
type input "**"
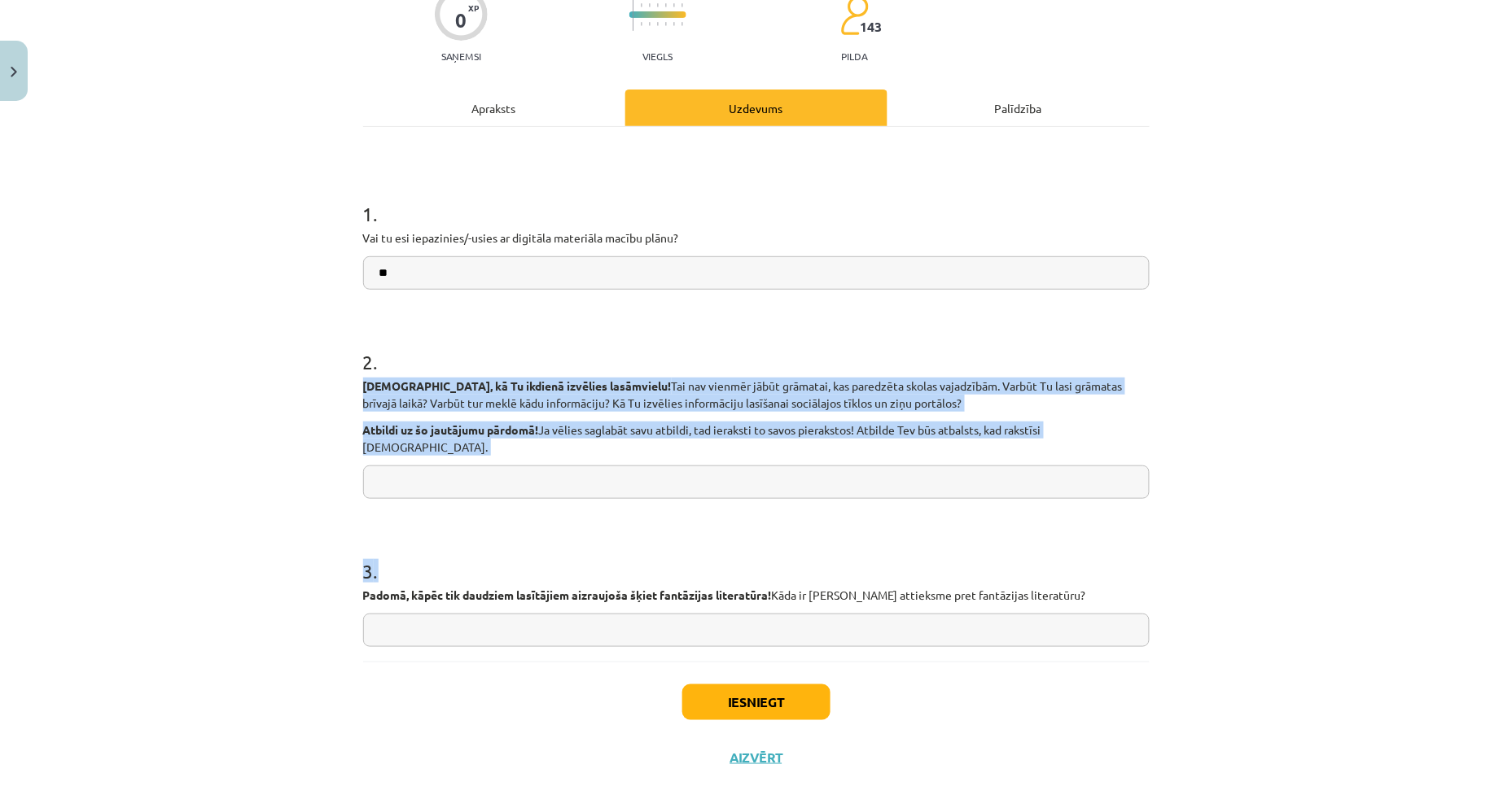
drag, startPoint x: 350, startPoint y: 380, endPoint x: 1022, endPoint y: 596, distance: 705.9
click at [1022, 596] on div "0 XP Saņemsi Viegls 143 pilda Apraksts Uzdevums Palīdzība 1 . Vai tu esi iepazi…" at bounding box center [756, 372] width 805 height 827
copy form "Padomā, kā Tu ikdienā izvēlies lasāmvielu! Tai nav vienmēr jābūt grāmatai, kas …"
click at [458, 465] on input "text" at bounding box center [756, 482] width 786 height 34
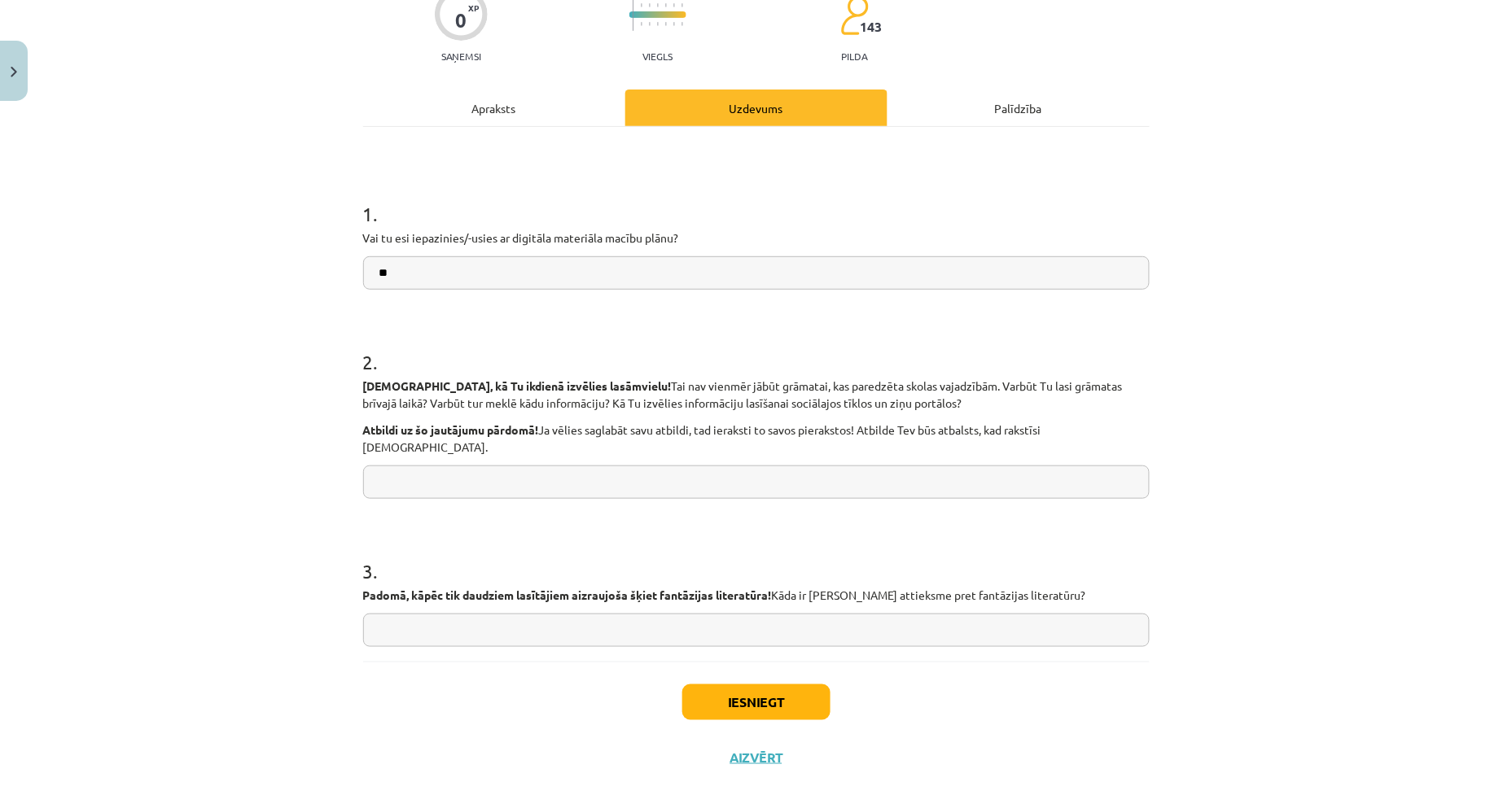
paste input "**********"
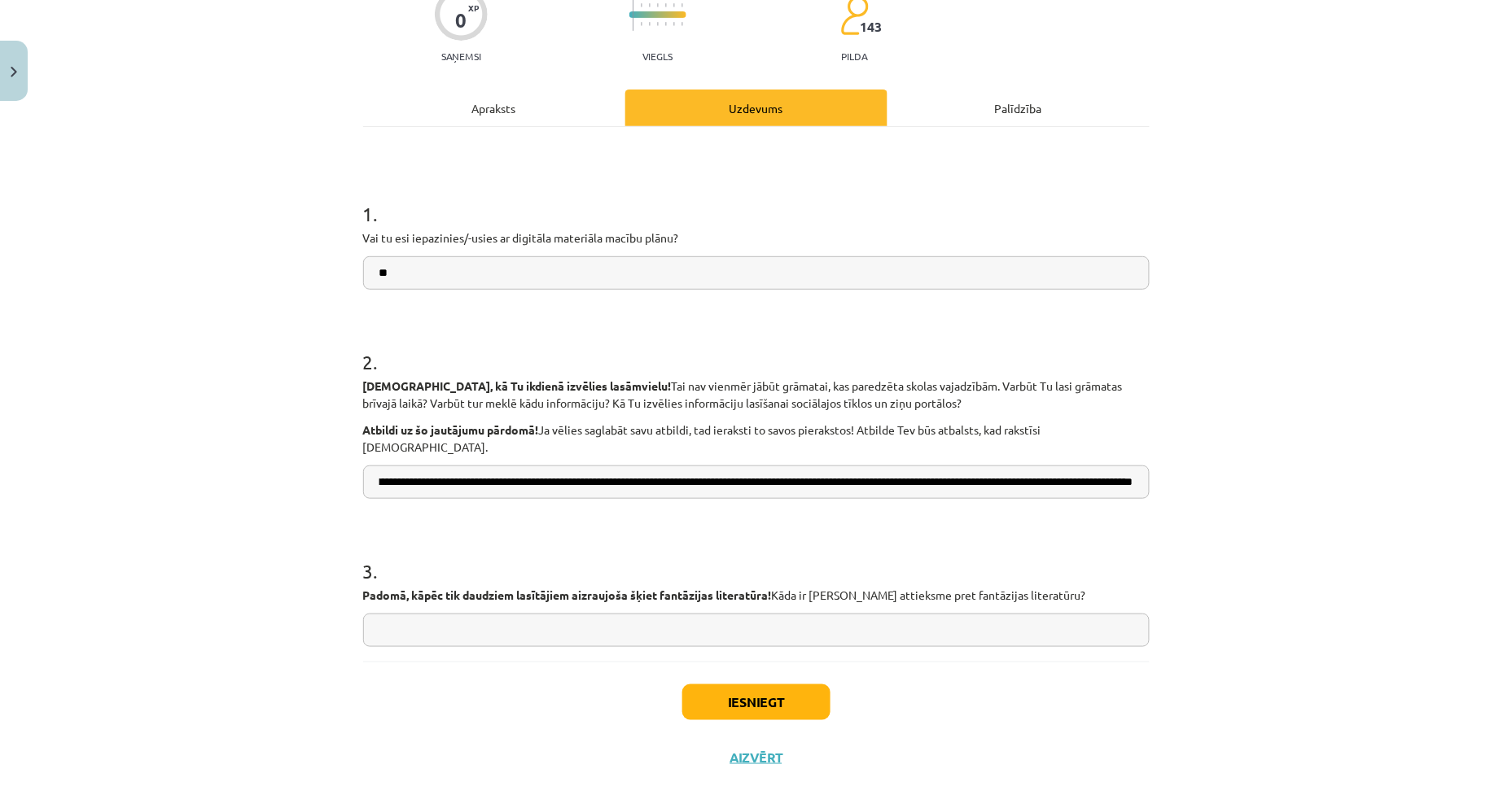
scroll to position [120, 0]
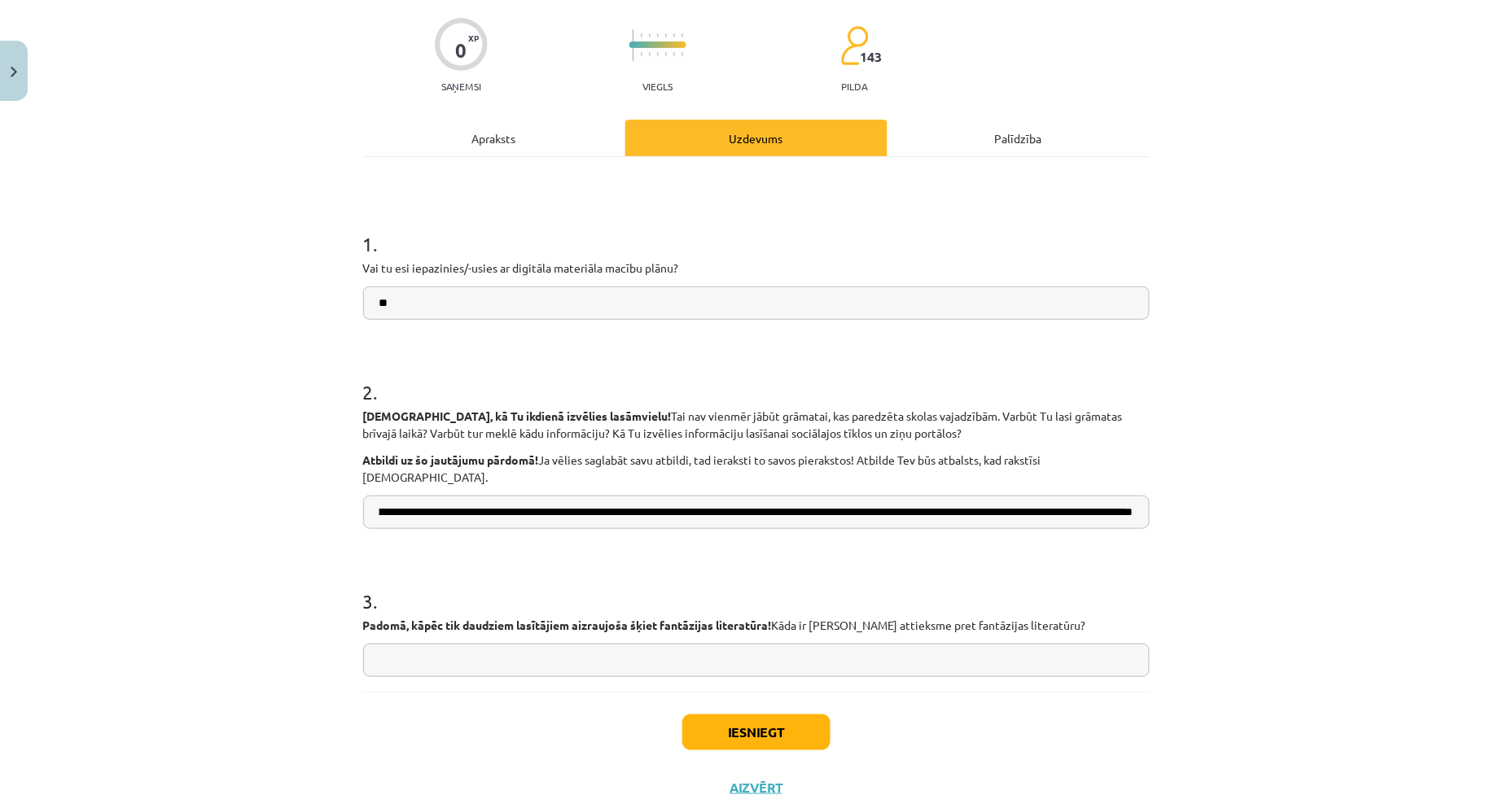
click at [369, 496] on input "**********" at bounding box center [756, 512] width 786 height 34
click at [377, 496] on input "**********" at bounding box center [756, 512] width 786 height 34
click at [605, 499] on input "**********" at bounding box center [756, 512] width 786 height 34
click at [607, 498] on input "**********" at bounding box center [756, 512] width 786 height 34
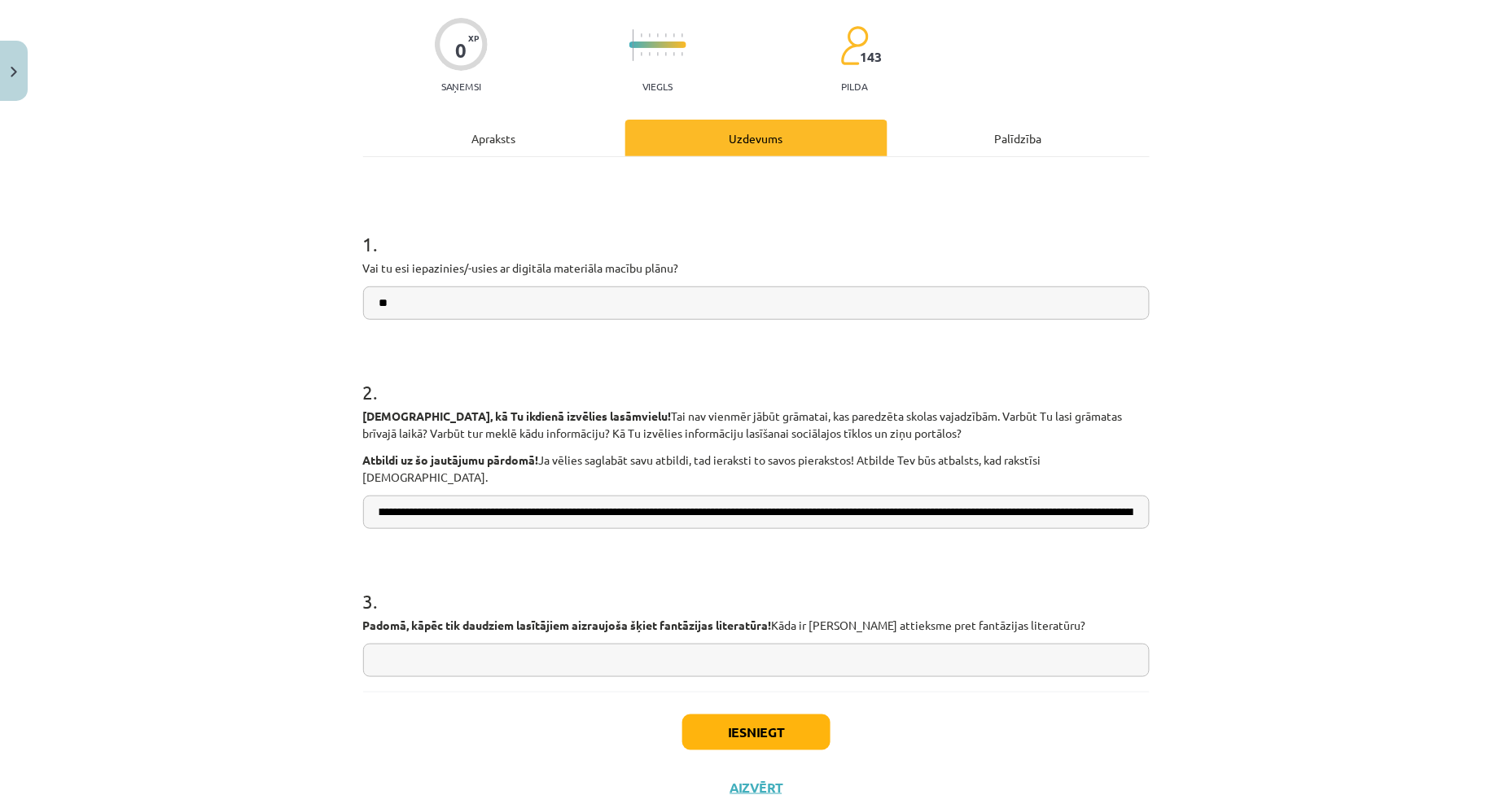
click at [612, 496] on input "**********" at bounding box center [756, 512] width 786 height 34
click at [547, 496] on input "**********" at bounding box center [756, 512] width 786 height 34
drag, startPoint x: 545, startPoint y: 504, endPoint x: 548, endPoint y: 518, distance: 14.3
click at [548, 504] on input "**********" at bounding box center [756, 512] width 786 height 34
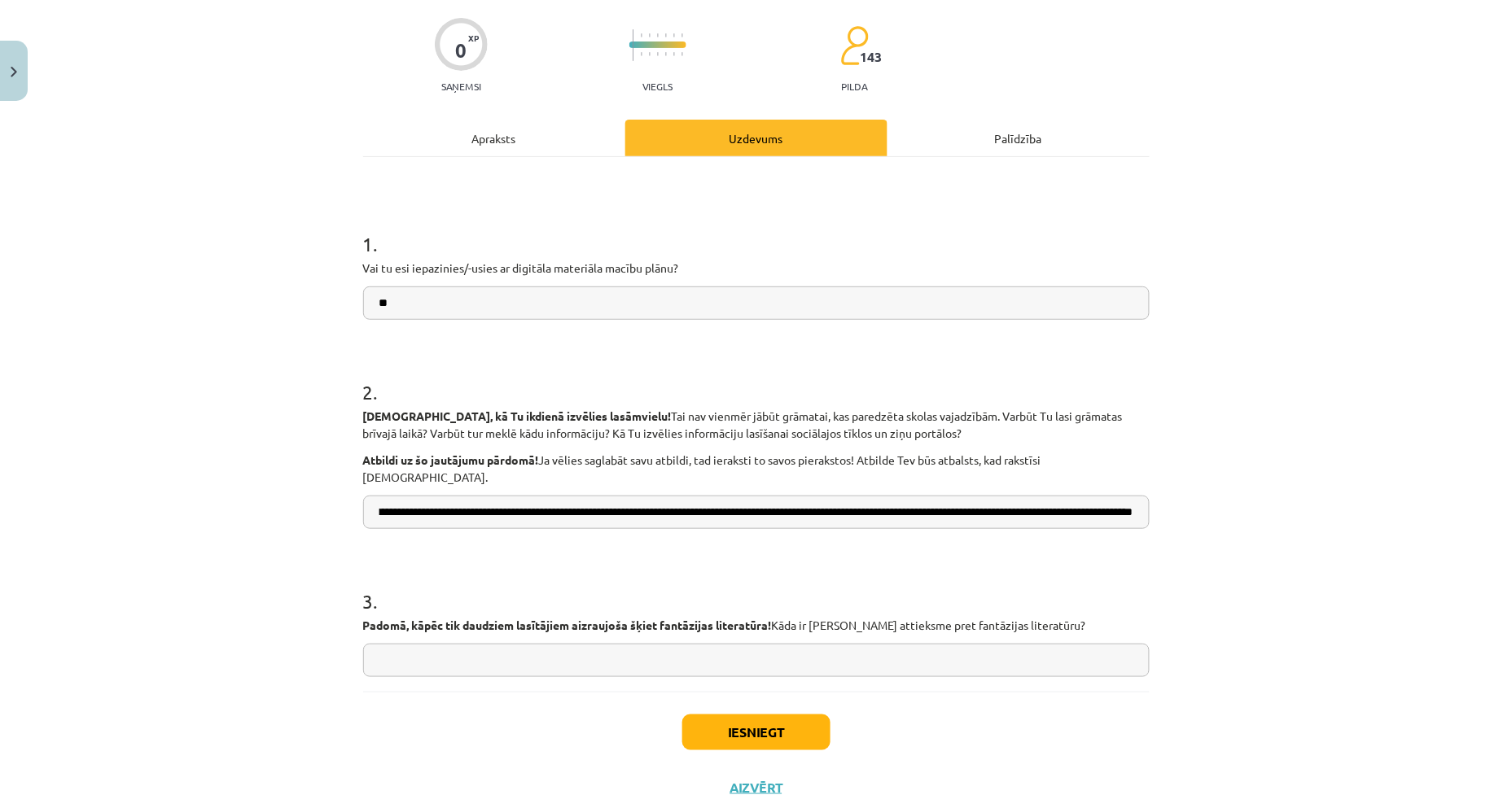
scroll to position [0, 548]
click at [955, 500] on input "**********" at bounding box center [756, 512] width 786 height 34
click at [680, 645] on input "text" at bounding box center [756, 660] width 786 height 34
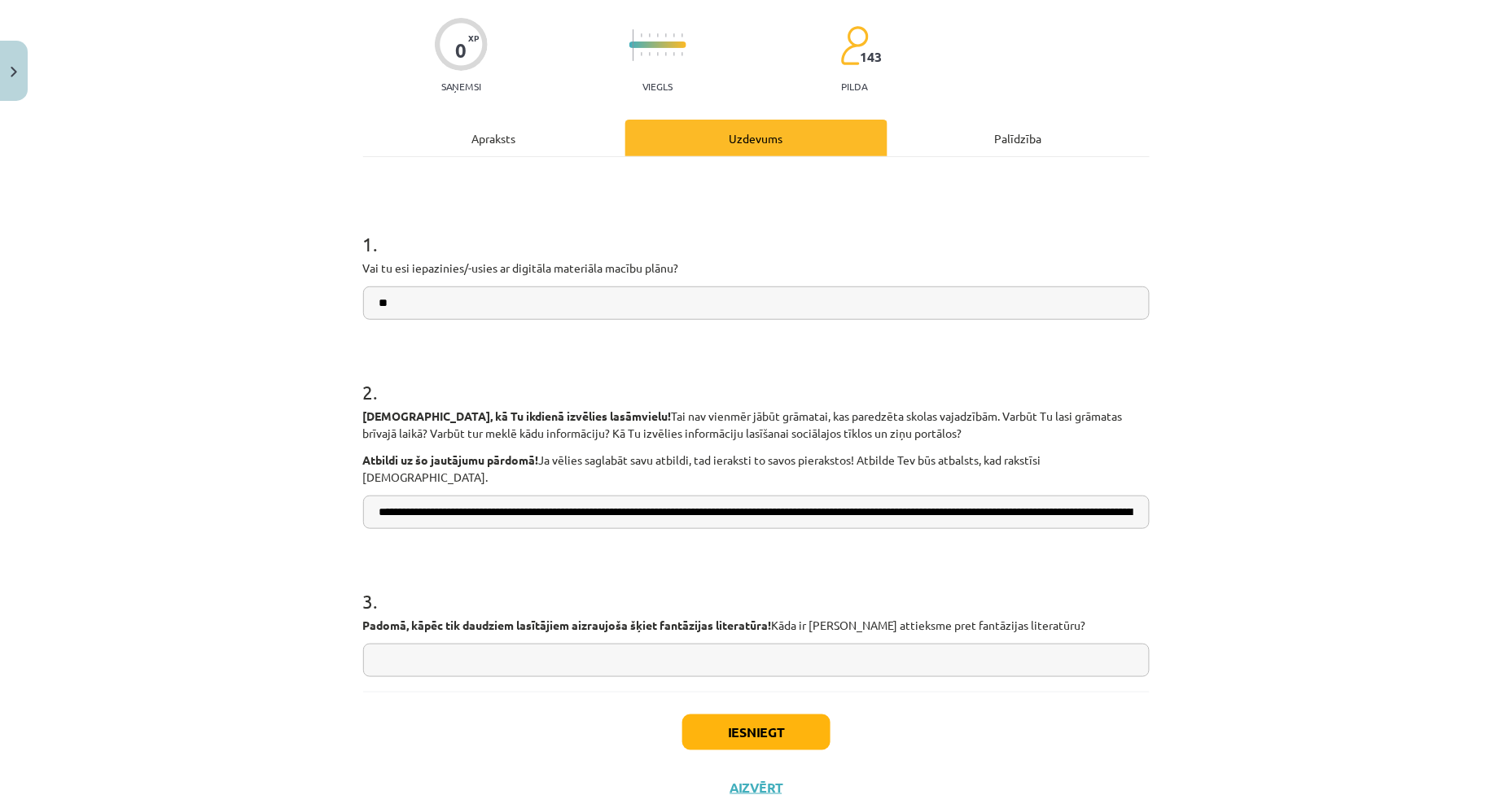
click at [394, 502] on input "**********" at bounding box center [756, 512] width 786 height 34
click at [383, 496] on input "**********" at bounding box center [756, 512] width 786 height 34
type input "**********"
click at [412, 644] on input "text" at bounding box center [756, 660] width 786 height 34
paste input "**********"
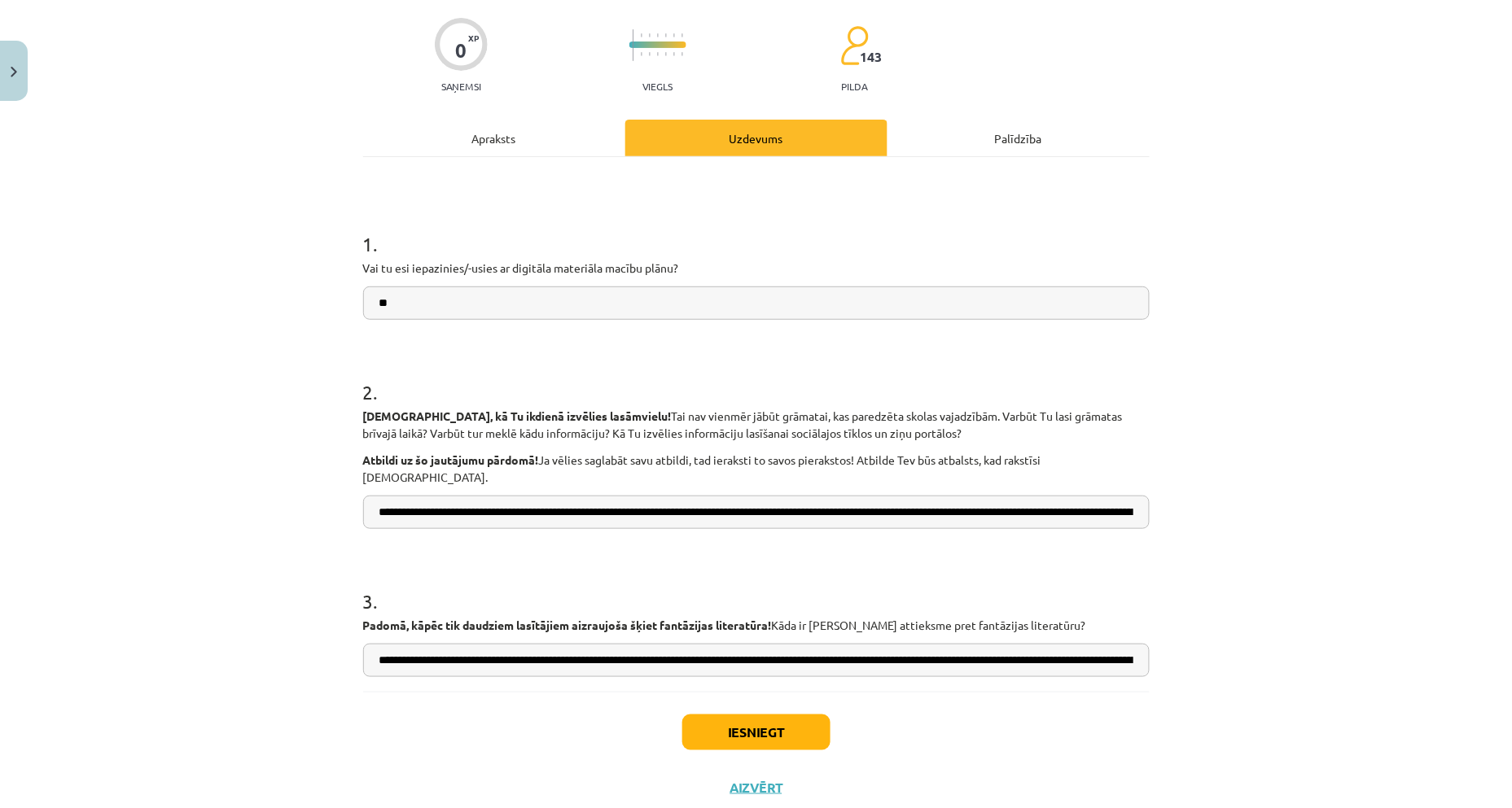
scroll to position [0, 473]
click at [385, 647] on input "**********" at bounding box center [756, 660] width 786 height 34
click at [669, 644] on input "**********" at bounding box center [756, 660] width 786 height 34
click at [464, 644] on input "**********" at bounding box center [756, 660] width 786 height 34
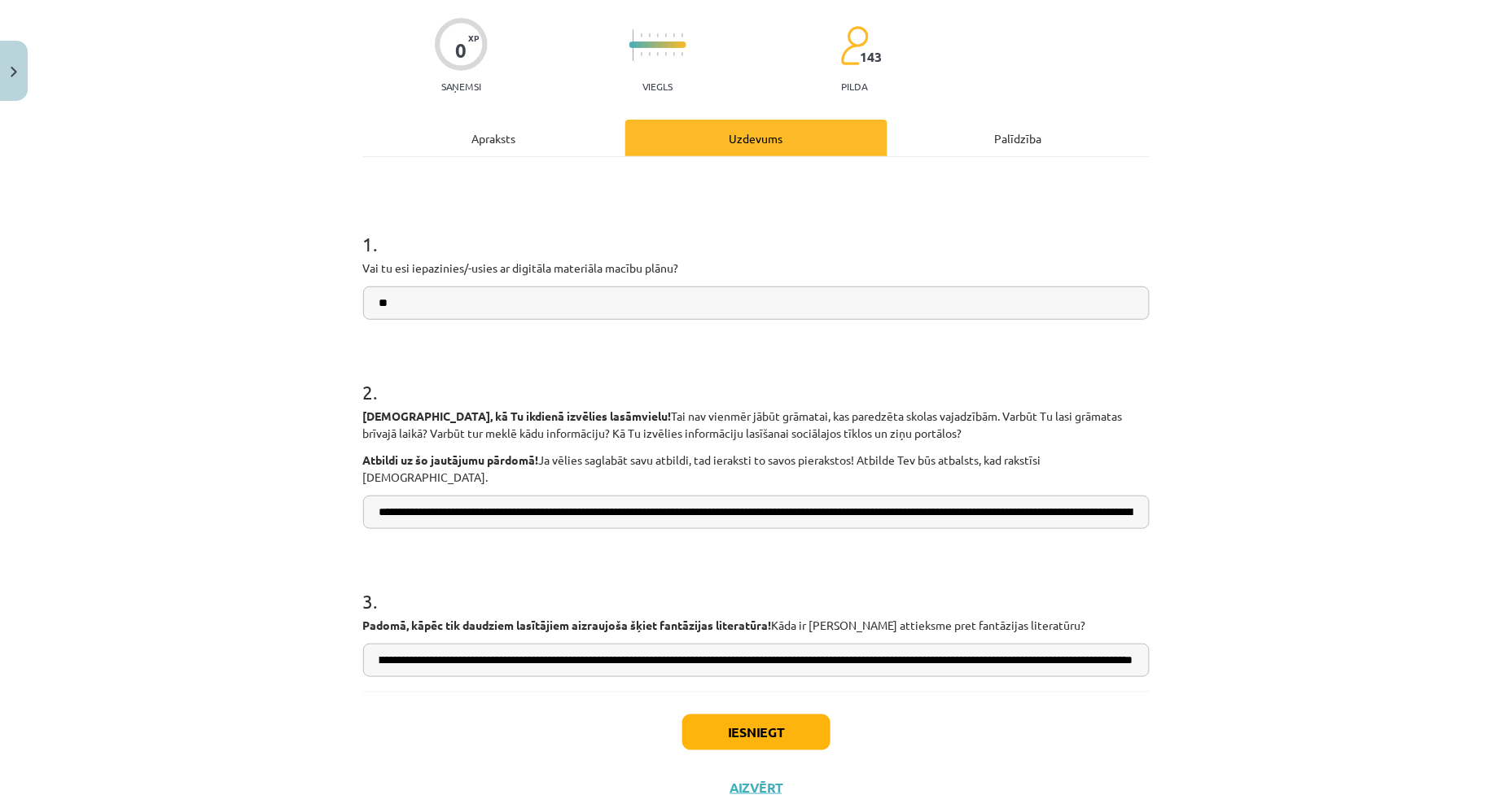
click at [473, 644] on input "**********" at bounding box center [756, 660] width 786 height 34
click at [435, 644] on input "**********" at bounding box center [756, 660] width 786 height 34
click at [432, 647] on input "**********" at bounding box center [756, 660] width 786 height 34
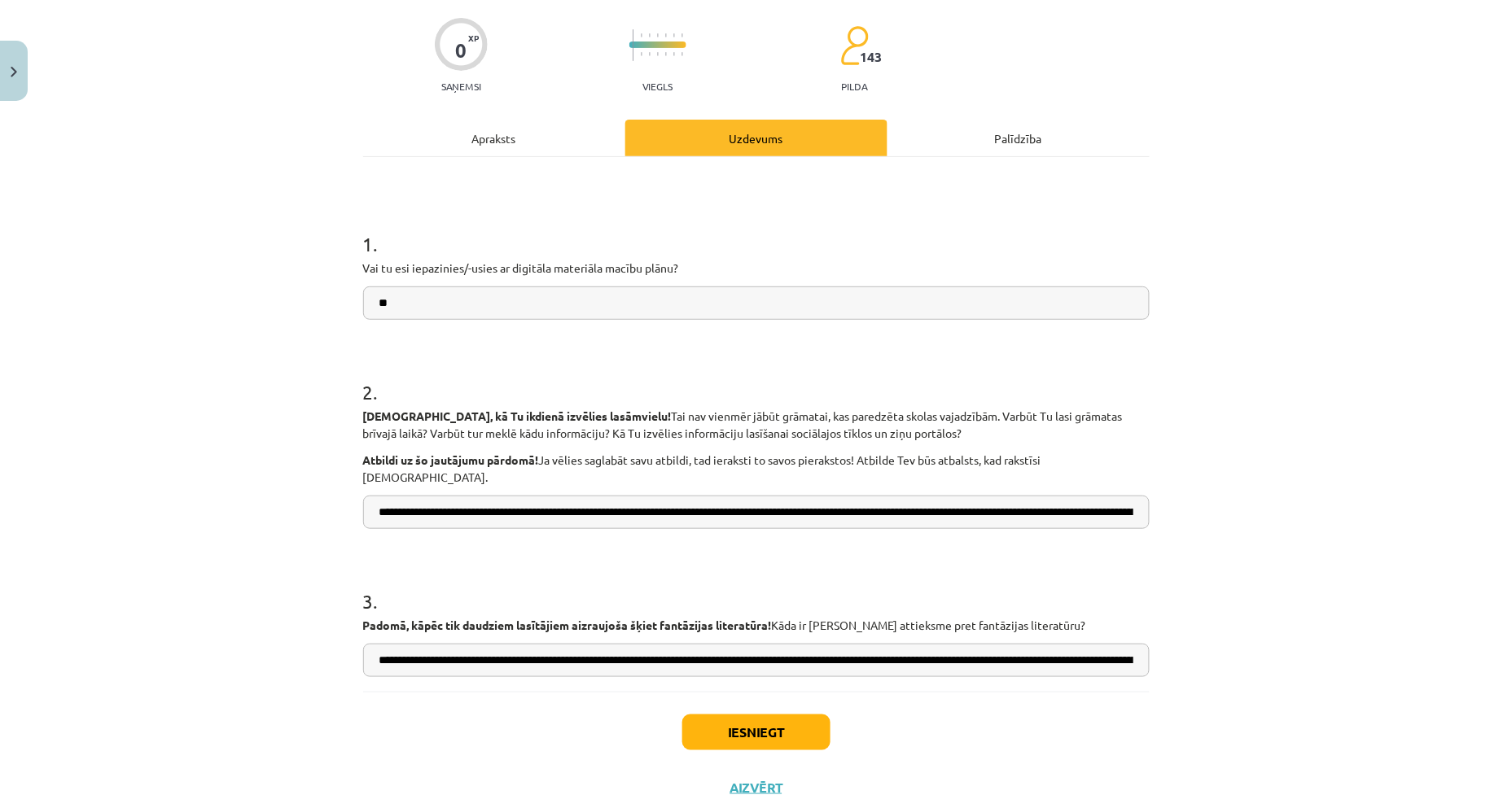
type input "**********"
click at [718, 715] on button "Iesniegt" at bounding box center [756, 732] width 148 height 35
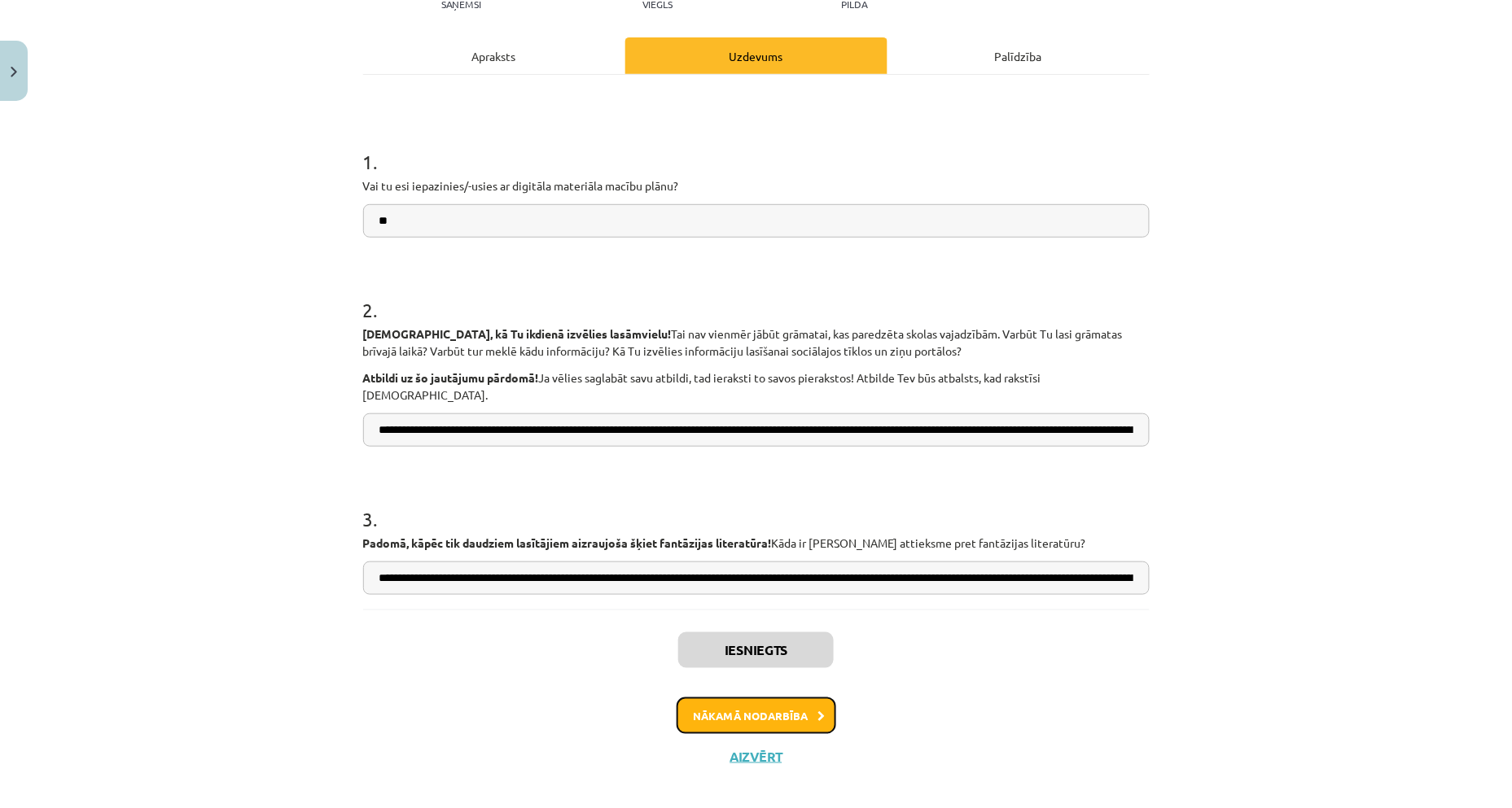
click at [749, 697] on button "Nākamā nodarbība" at bounding box center [756, 716] width 160 height 37
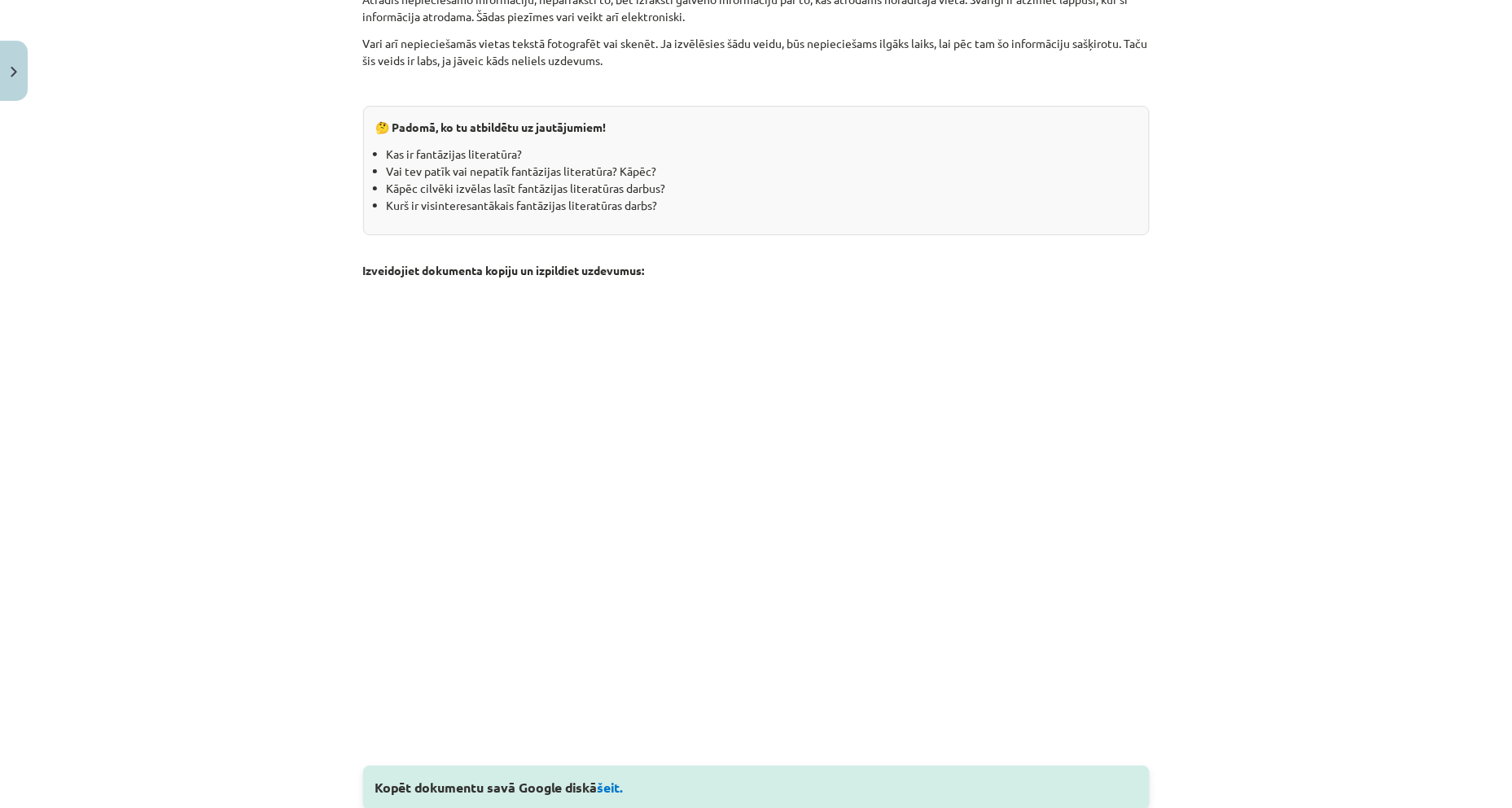
scroll to position [1577, 0]
click at [291, 247] on div "Mācību tēma: Literatūras 9. klases 1. ieskaites mācību materiāls #2 📖 1. tēma. …" at bounding box center [756, 404] width 1512 height 808
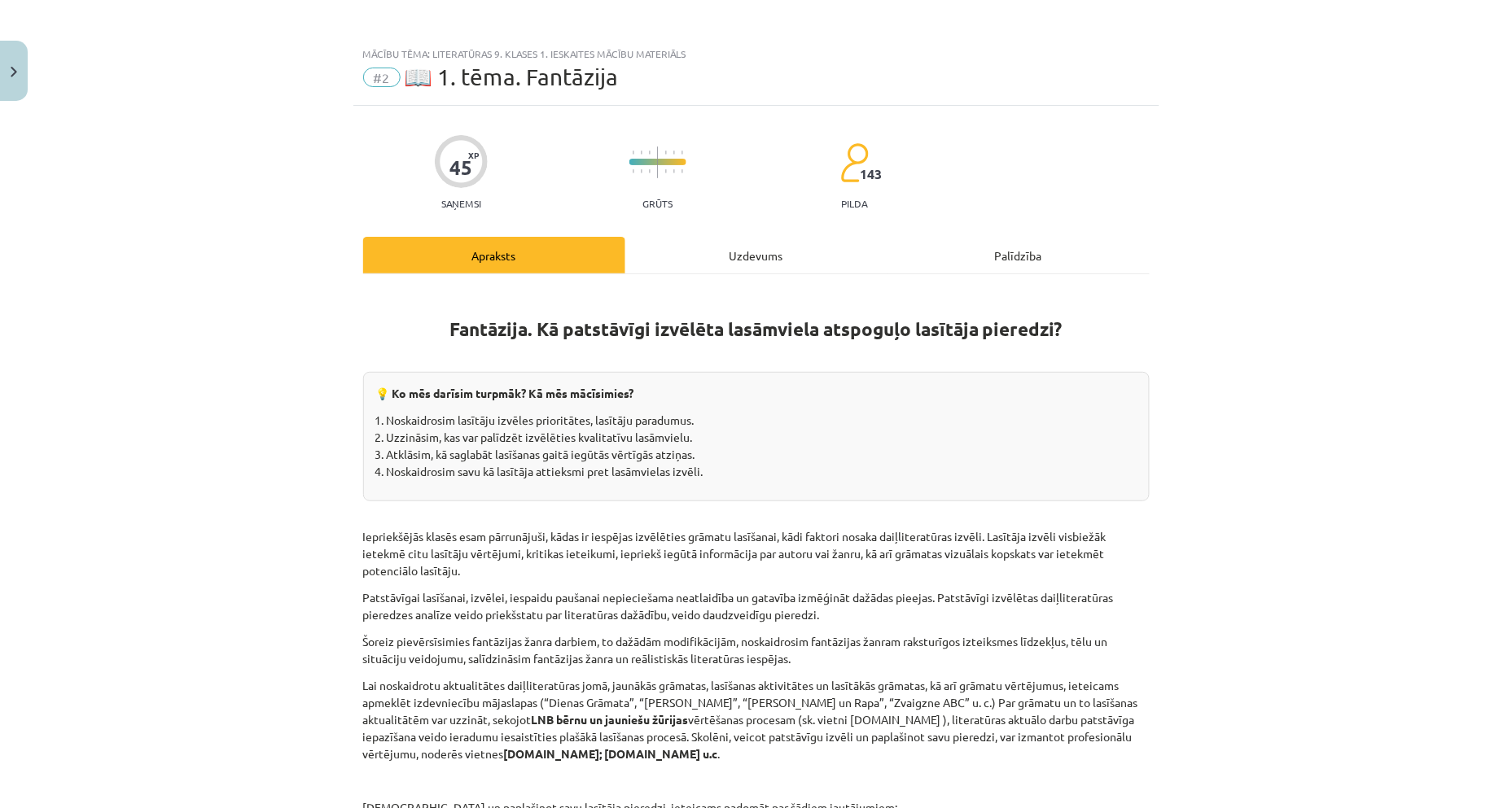
scroll to position [0, 0]
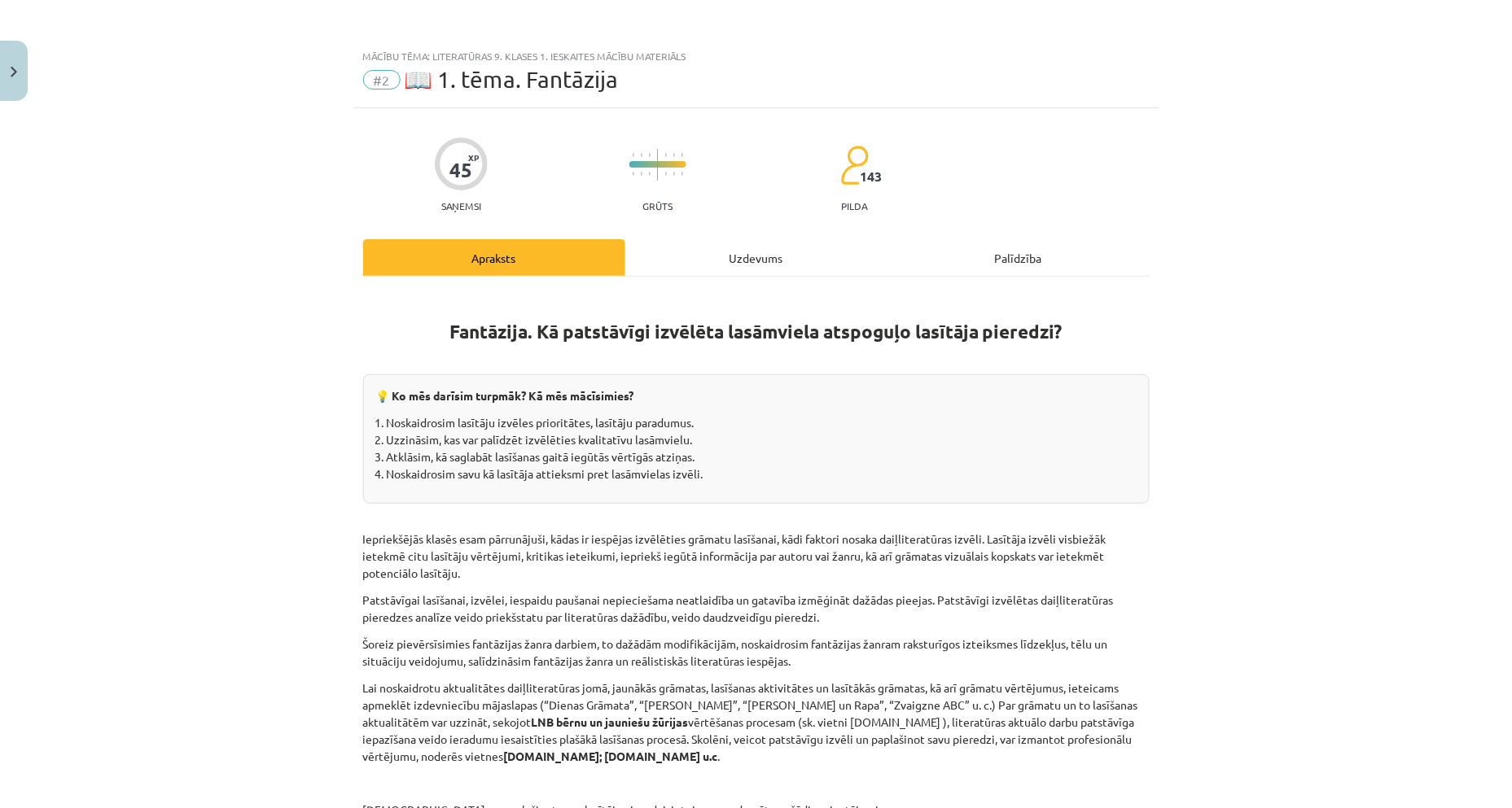
click at [738, 240] on div "Uzdevums" at bounding box center [756, 258] width 262 height 36
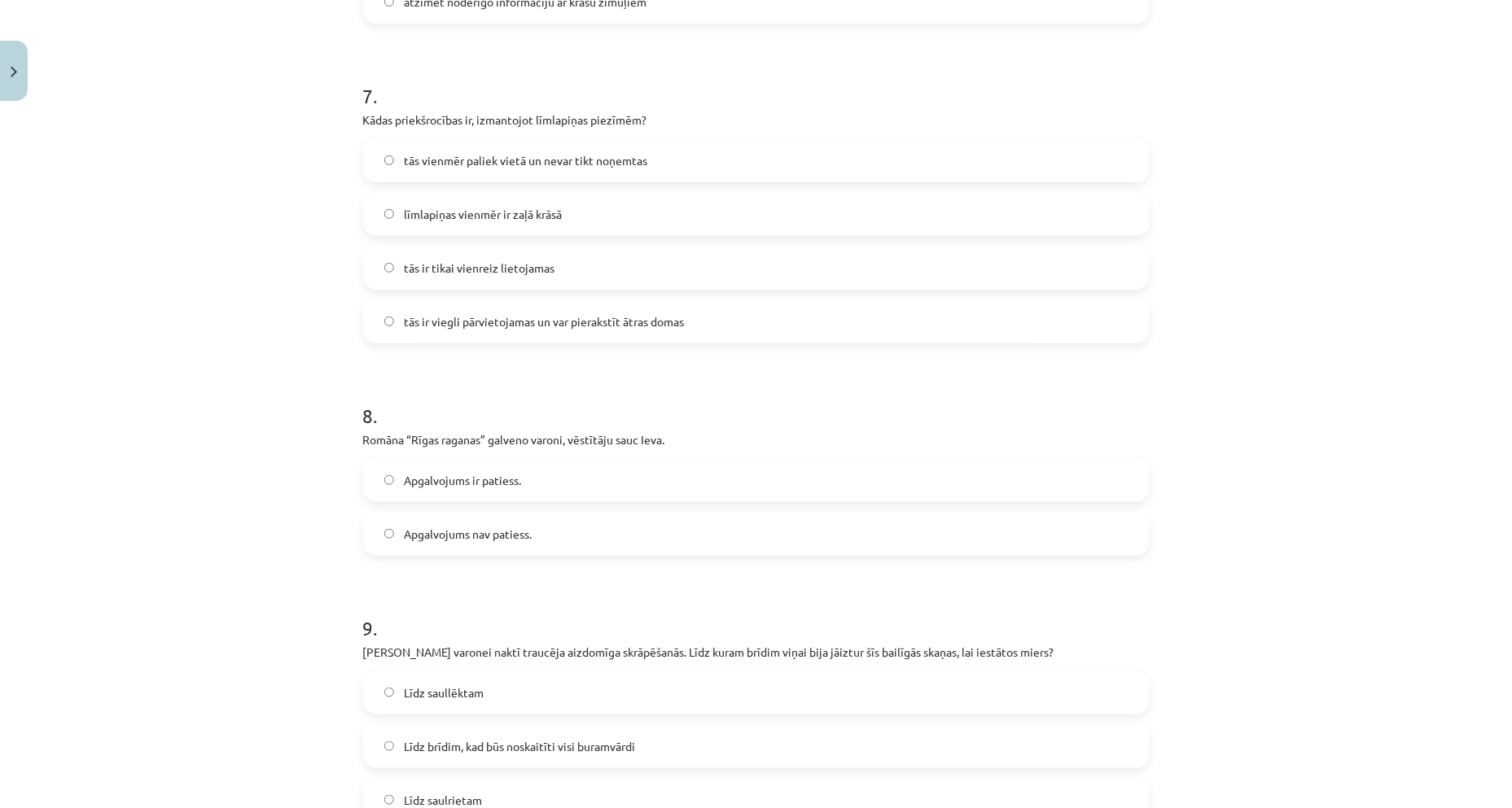
scroll to position [2298, 0]
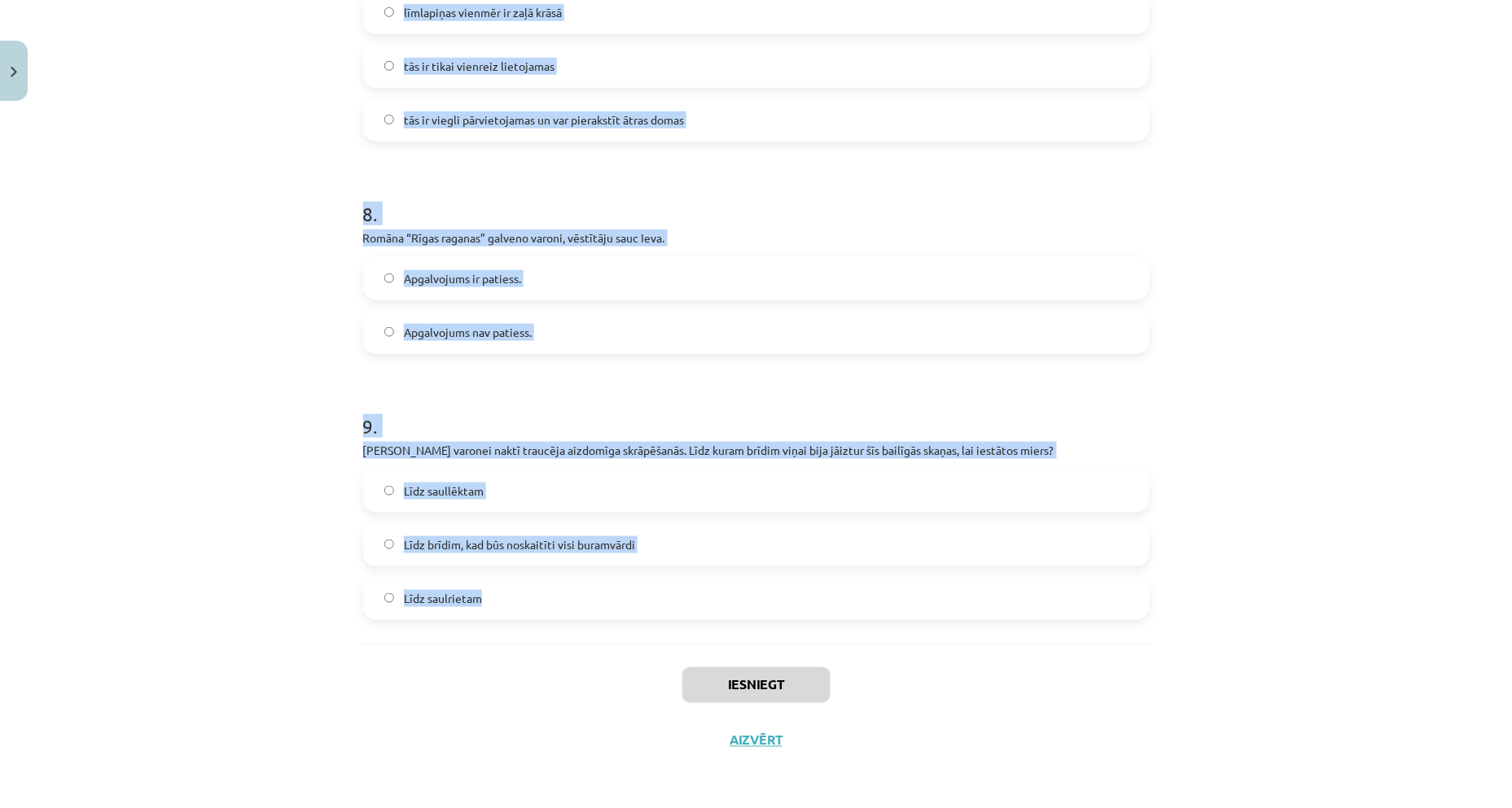
drag, startPoint x: 352, startPoint y: 196, endPoint x: 471, endPoint y: 599, distance: 420.2
copy form "Kā var veikt piezīmes, ja vēlies tās saglabāt elektroniski? veidot piezīmes tie…"
click at [1346, 279] on div "Mācību tēma: Literatūras 9. klases 1. ieskaites mācību materiāls #2 📖 1. tēma. …" at bounding box center [756, 404] width 1512 height 808
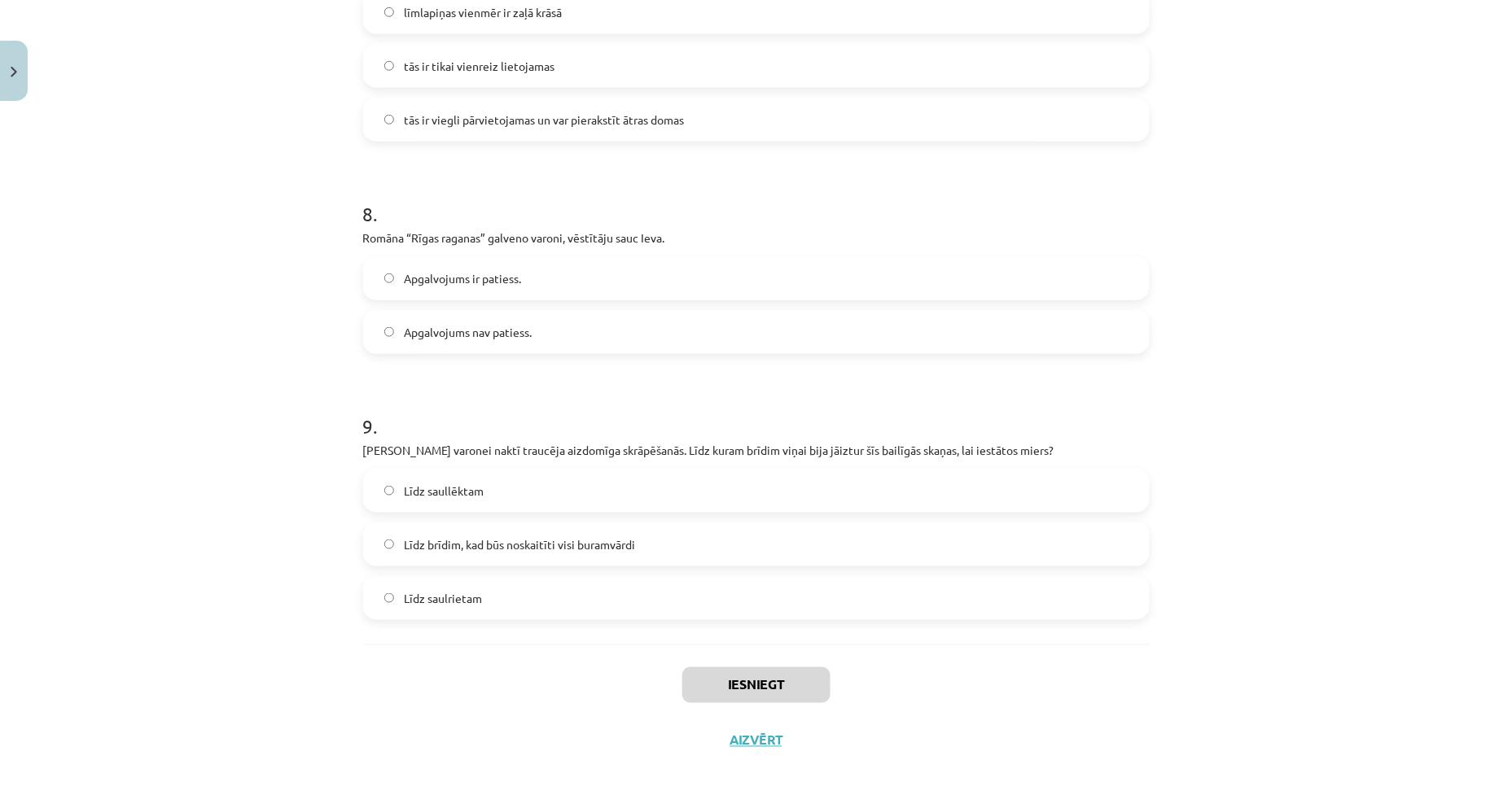
click at [217, 160] on div "Mācību tēma: Literatūras 9. klases 1. ieskaites mācību materiāls #2 📖 1. tēma. …" at bounding box center [756, 404] width 1512 height 808
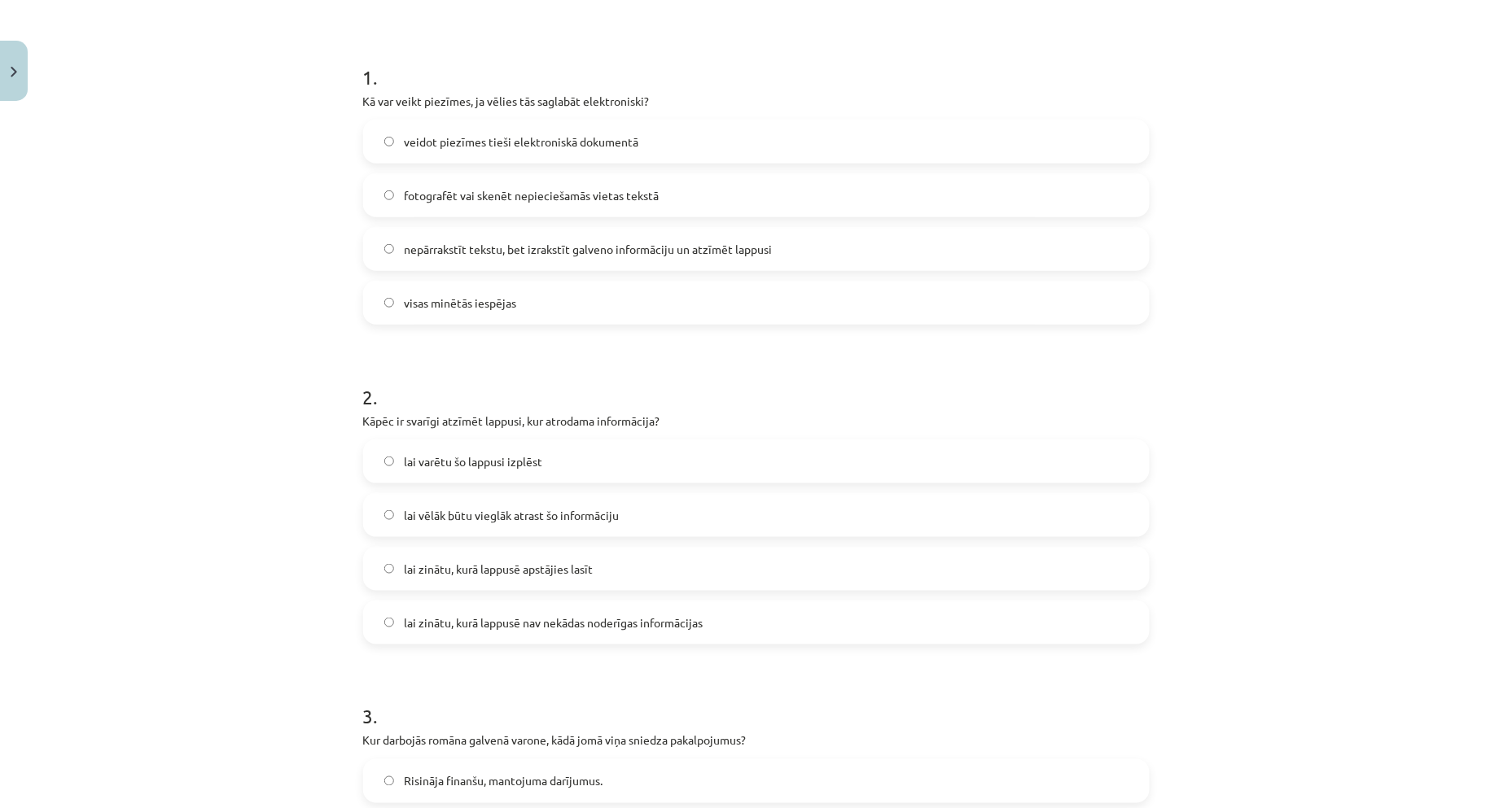
scroll to position [278, 0]
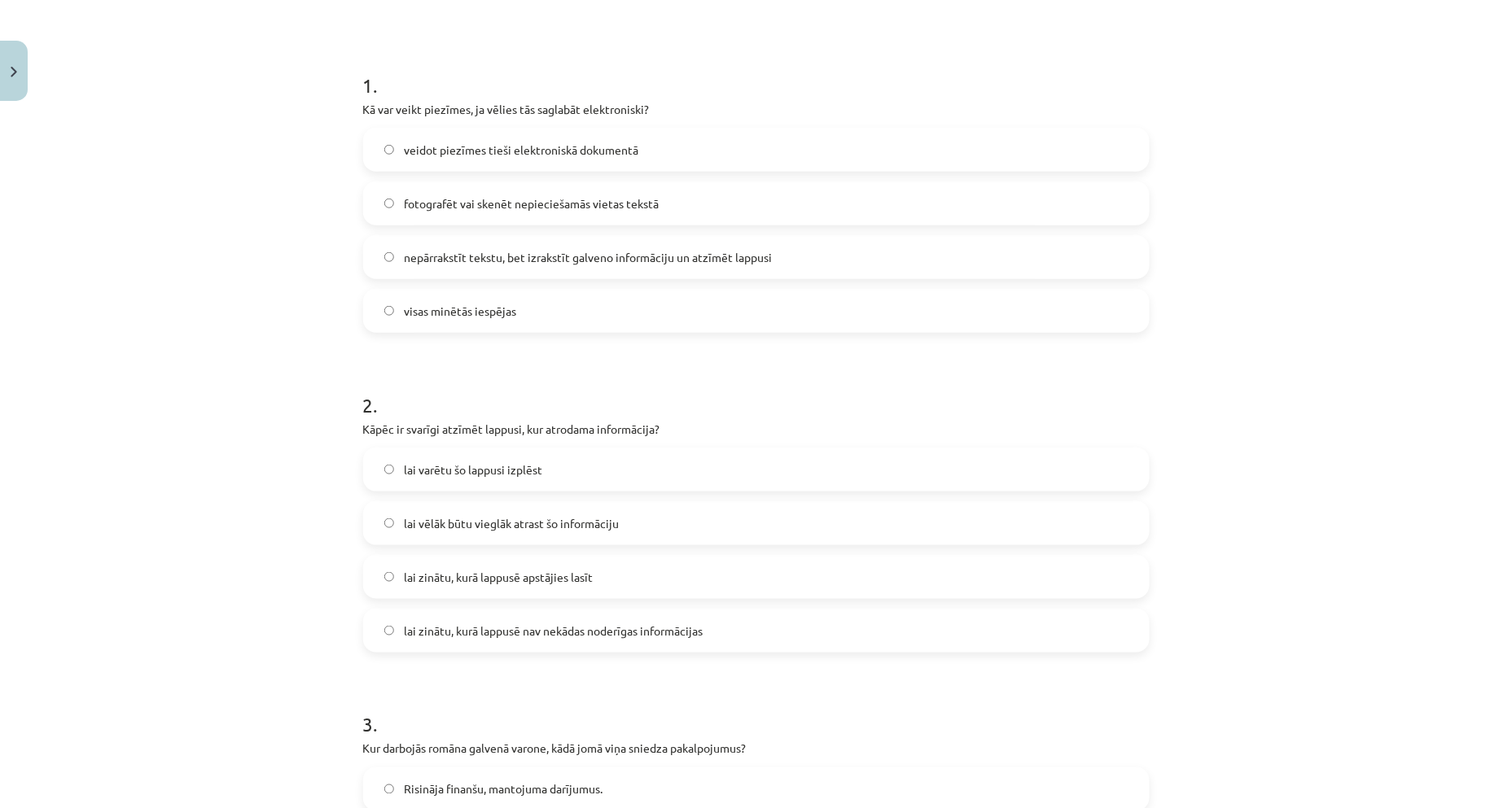
click at [574, 297] on label "visas minētās iespējas" at bounding box center [756, 310] width 783 height 41
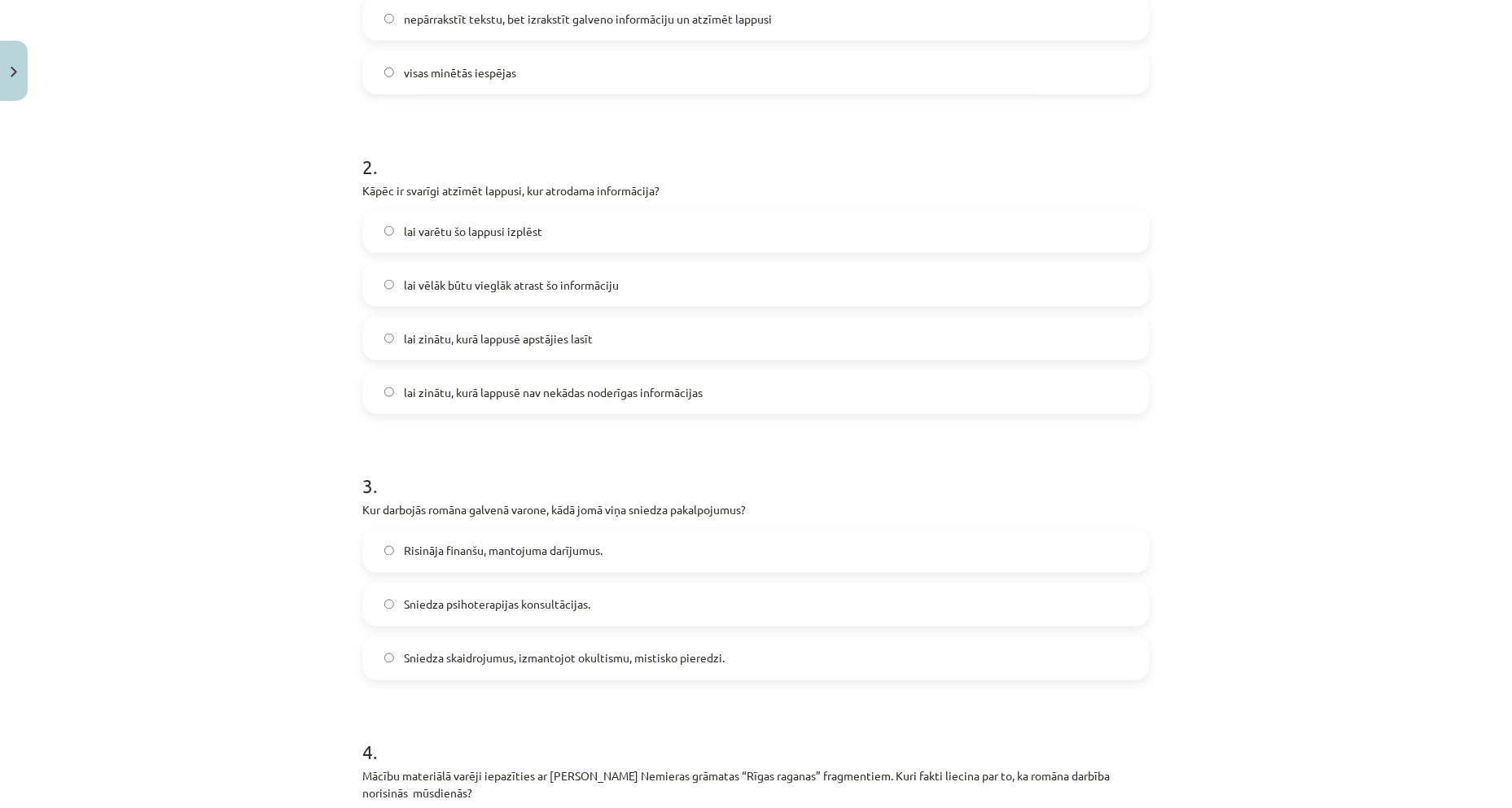
scroll to position [520, 0]
click at [429, 287] on span "lai vēlāk būtu vieglāk atrast šo informāciju" at bounding box center [511, 282] width 215 height 17
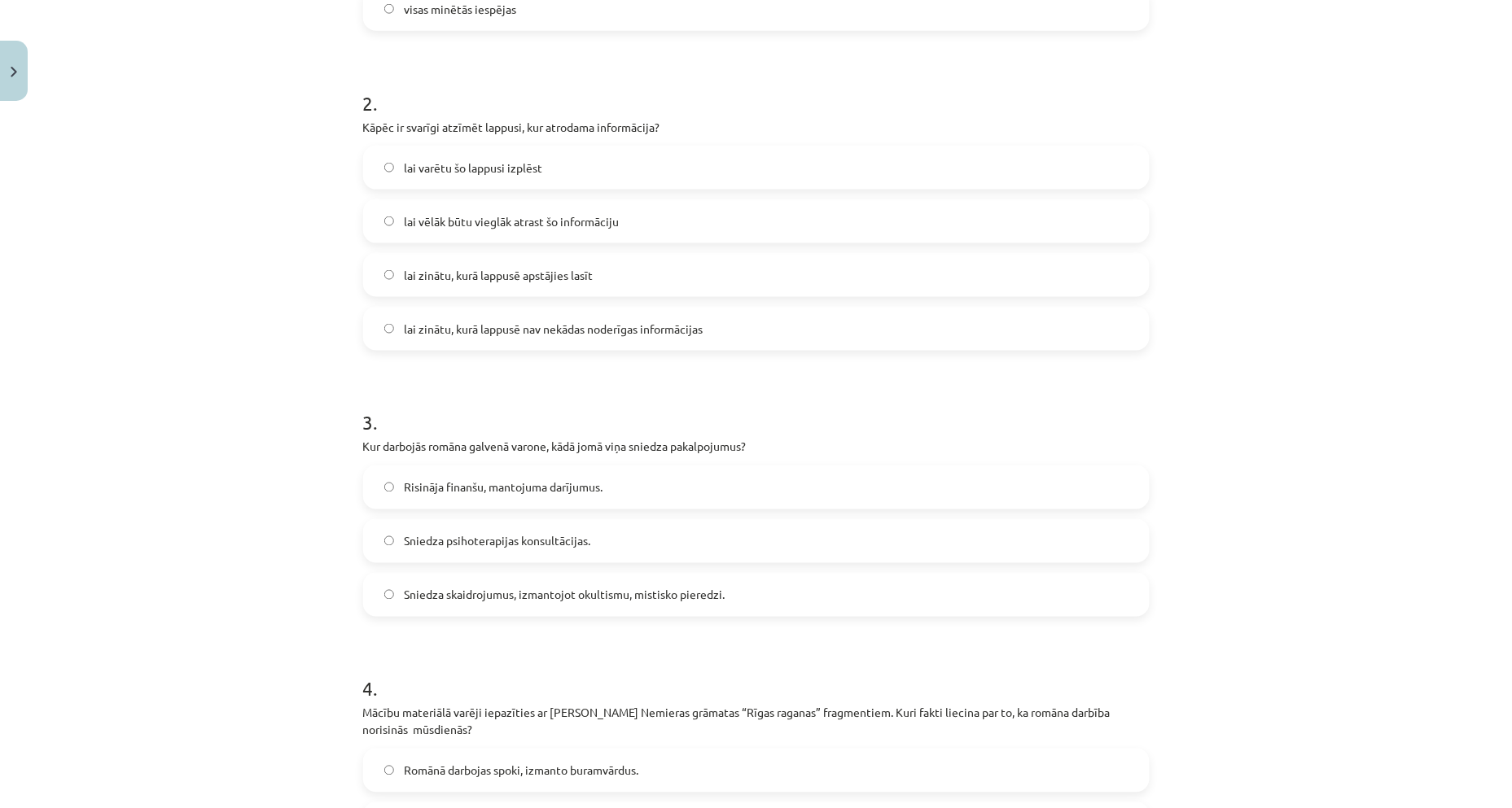
scroll to position [671, 0]
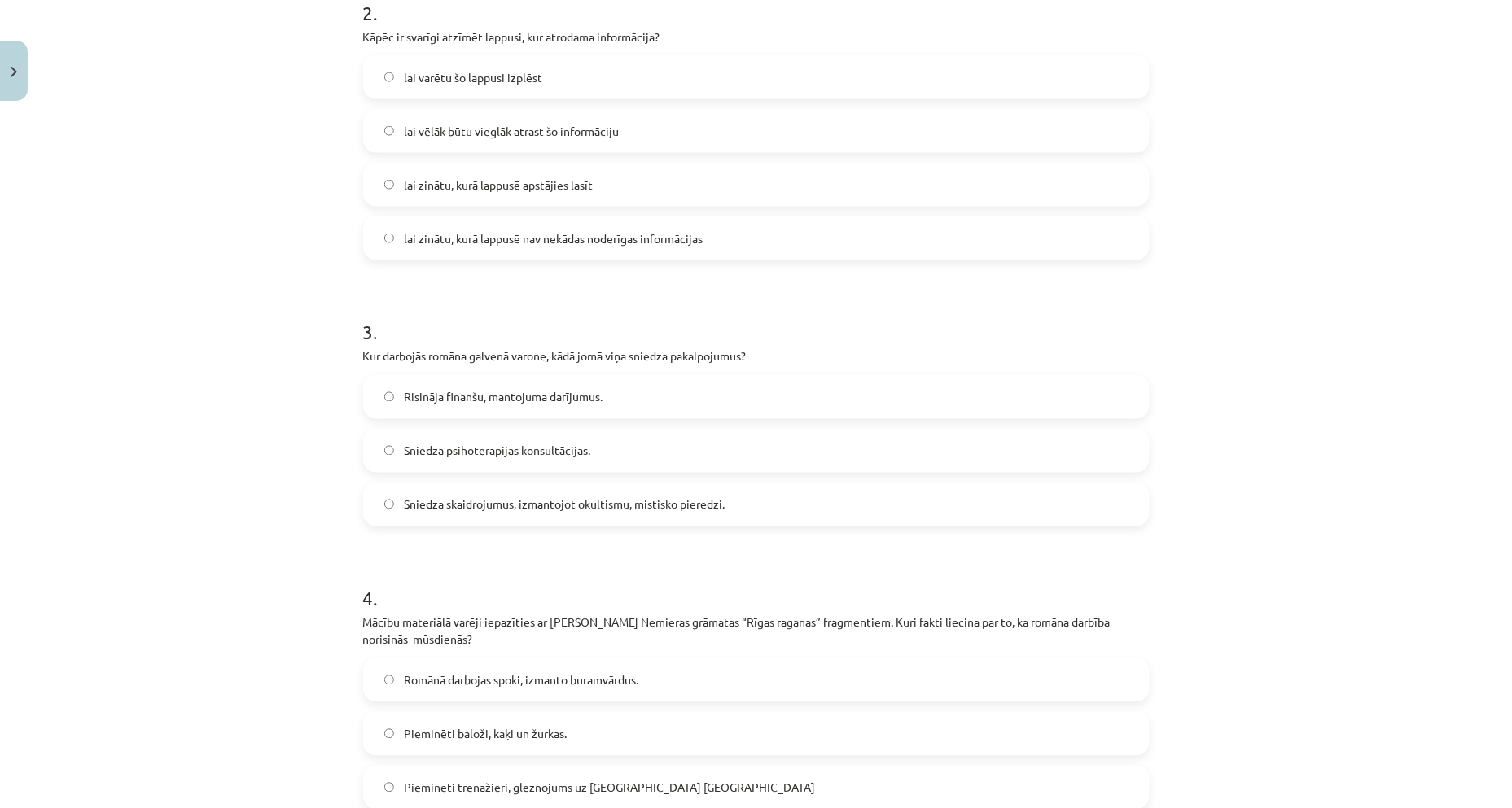
click at [522, 490] on label "Sniedza skaidrojumus, izmantojot okultismu, mistisko pieredzi." at bounding box center [756, 504] width 783 height 41
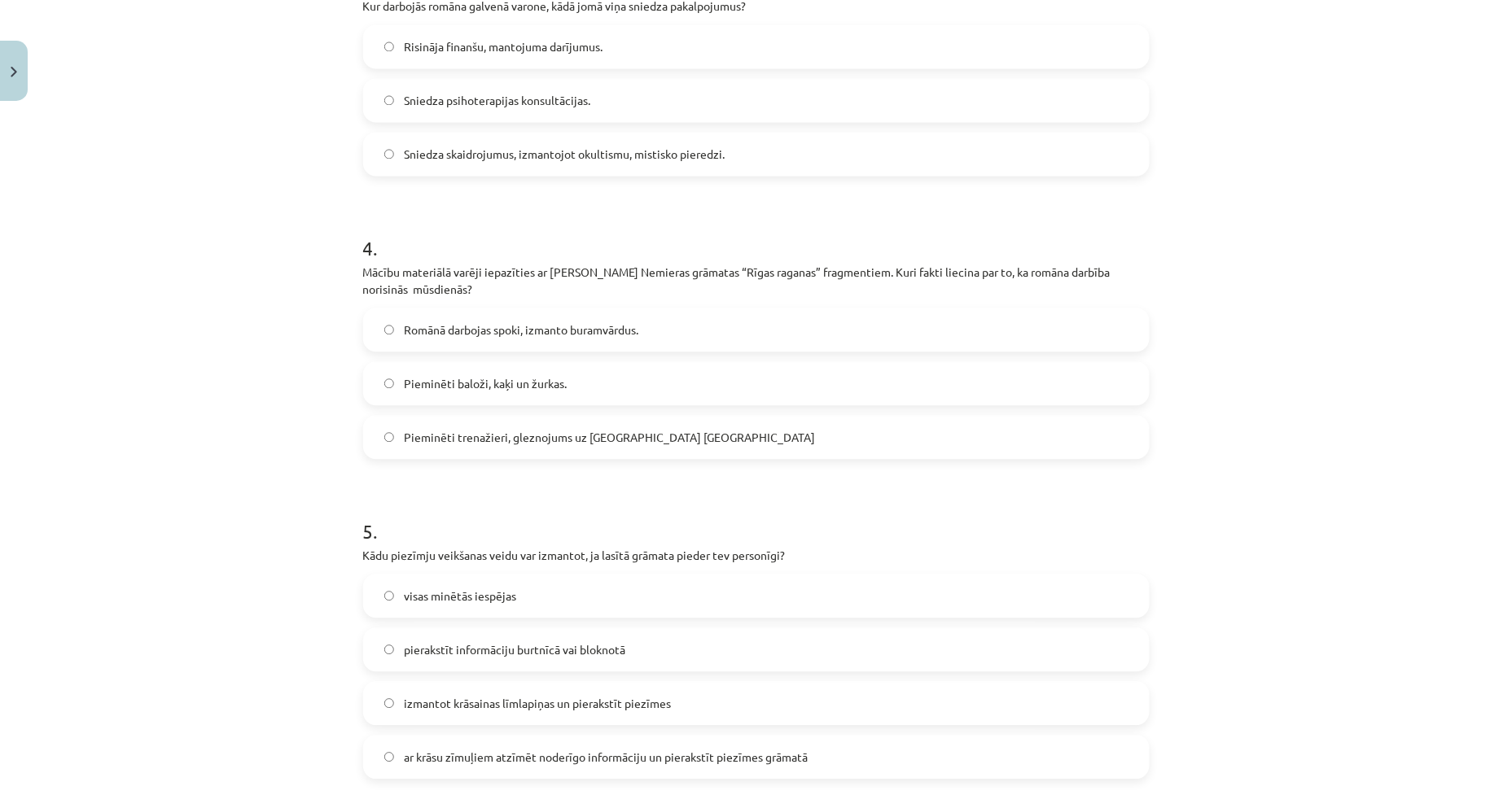
scroll to position [1092, 0]
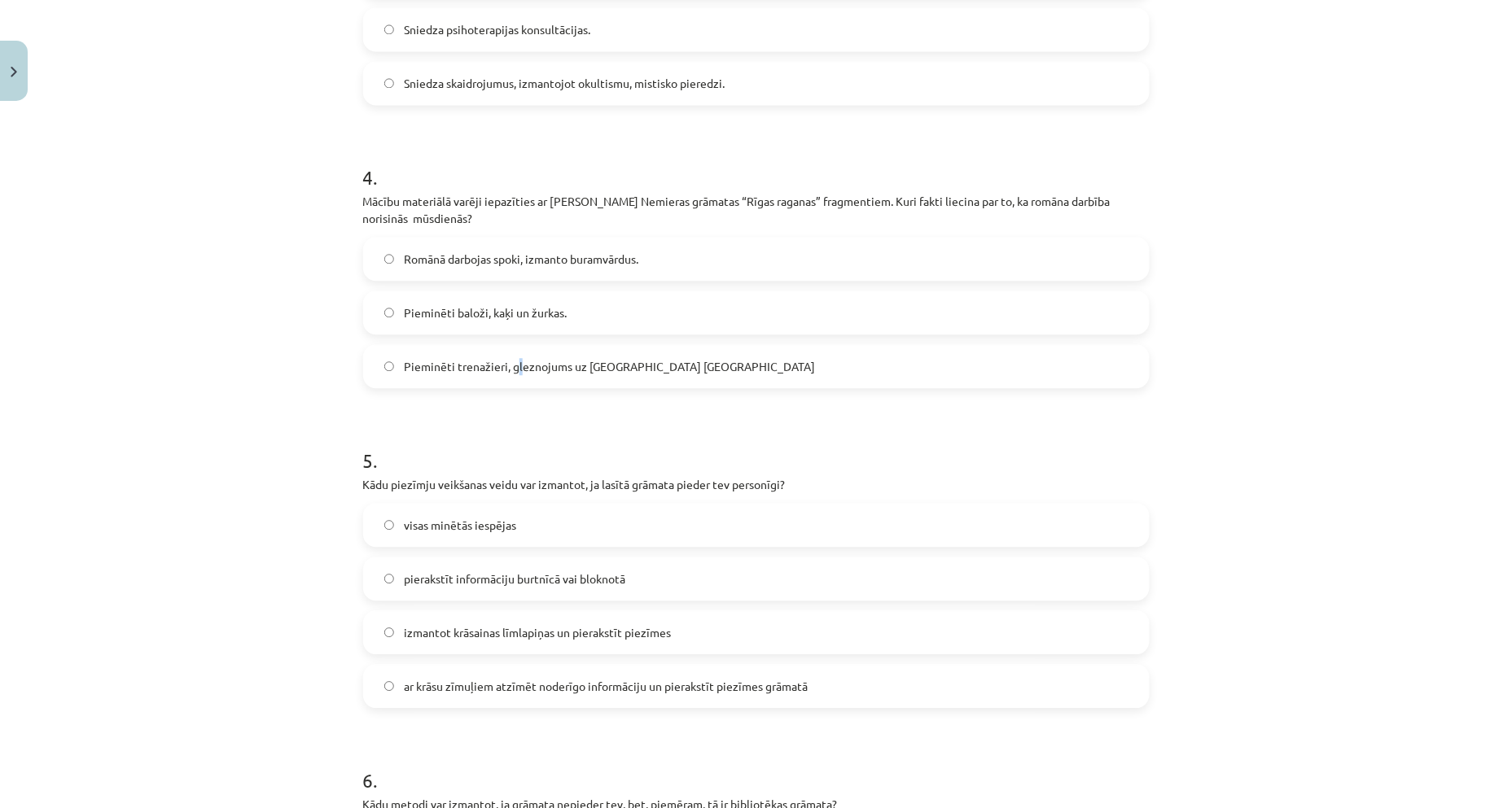
click at [515, 355] on label "Pieminēti trenažieri, gleznojums uz sienas Barona ielā" at bounding box center [756, 365] width 783 height 41
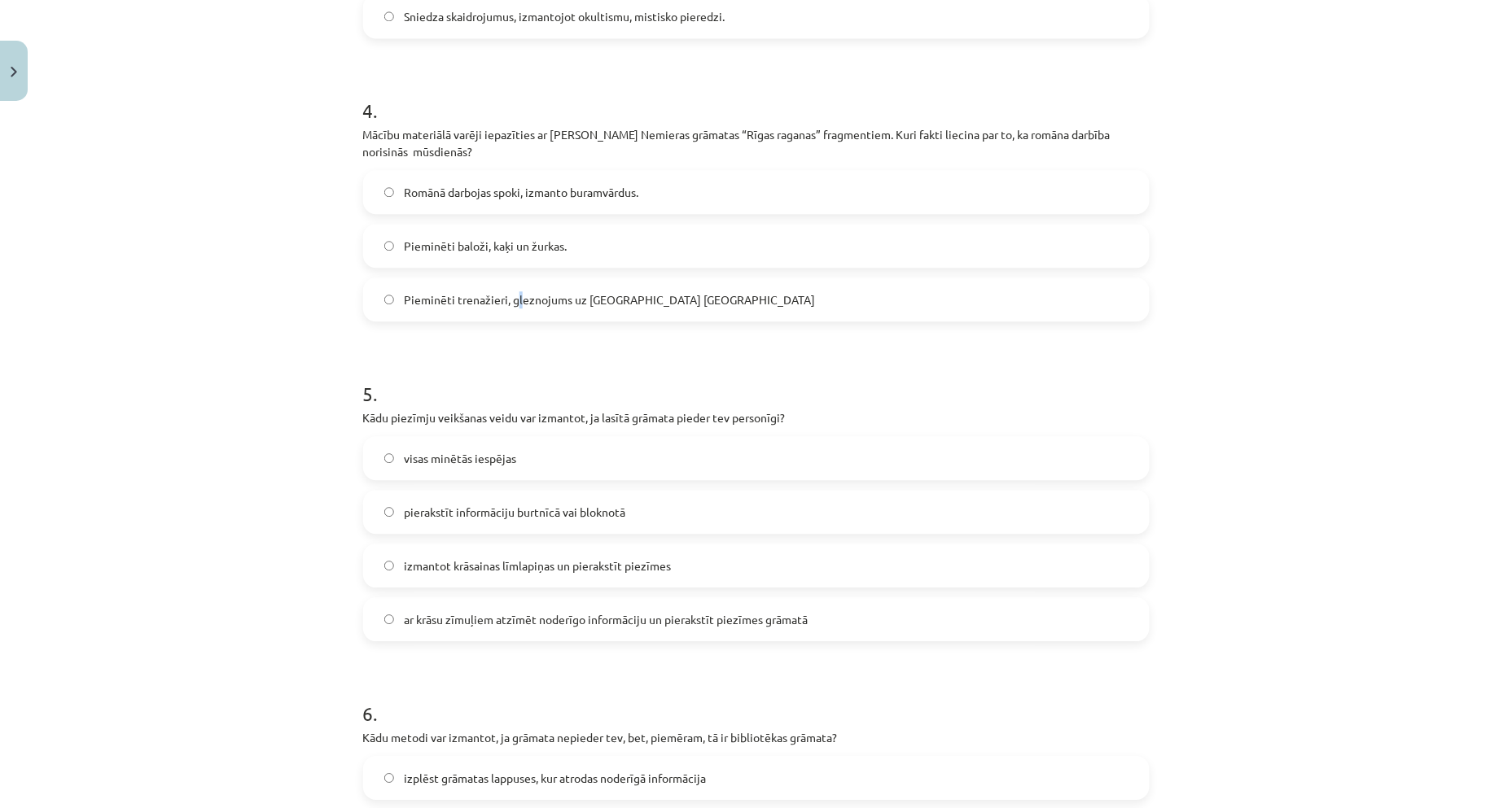
scroll to position [1183, 0]
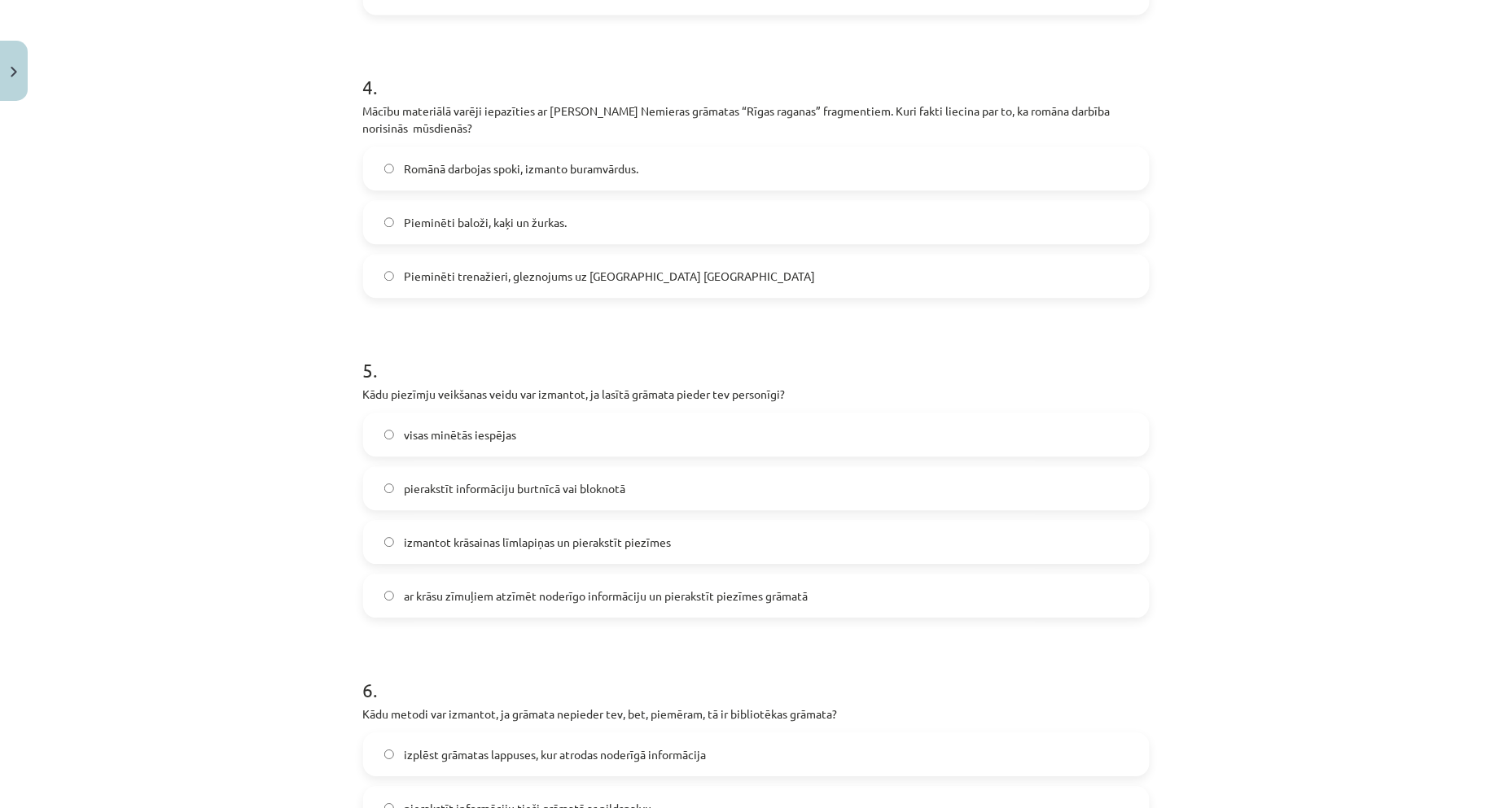
click at [162, 200] on div "Mācību tēma: Literatūras 9. klases 1. ieskaites mācību materiāls #2 📖 1. tēma. …" at bounding box center [756, 404] width 1512 height 808
click at [454, 424] on label "visas minētās iespējas" at bounding box center [756, 434] width 783 height 41
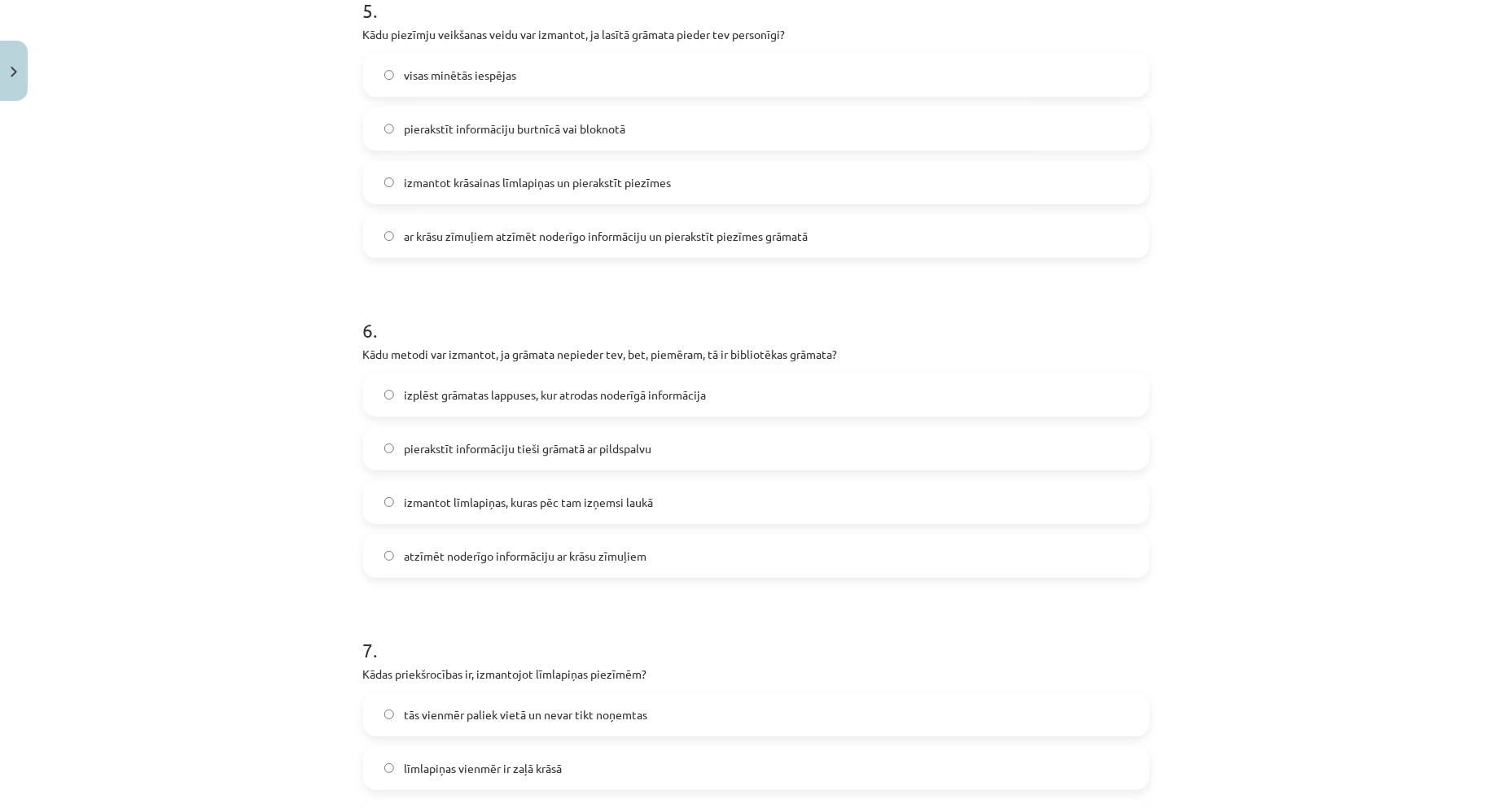
scroll to position [1543, 0]
click at [471, 495] on span "izmantot līmlapiņas, kuras pēc tam izņemsi laukā" at bounding box center [528, 501] width 249 height 17
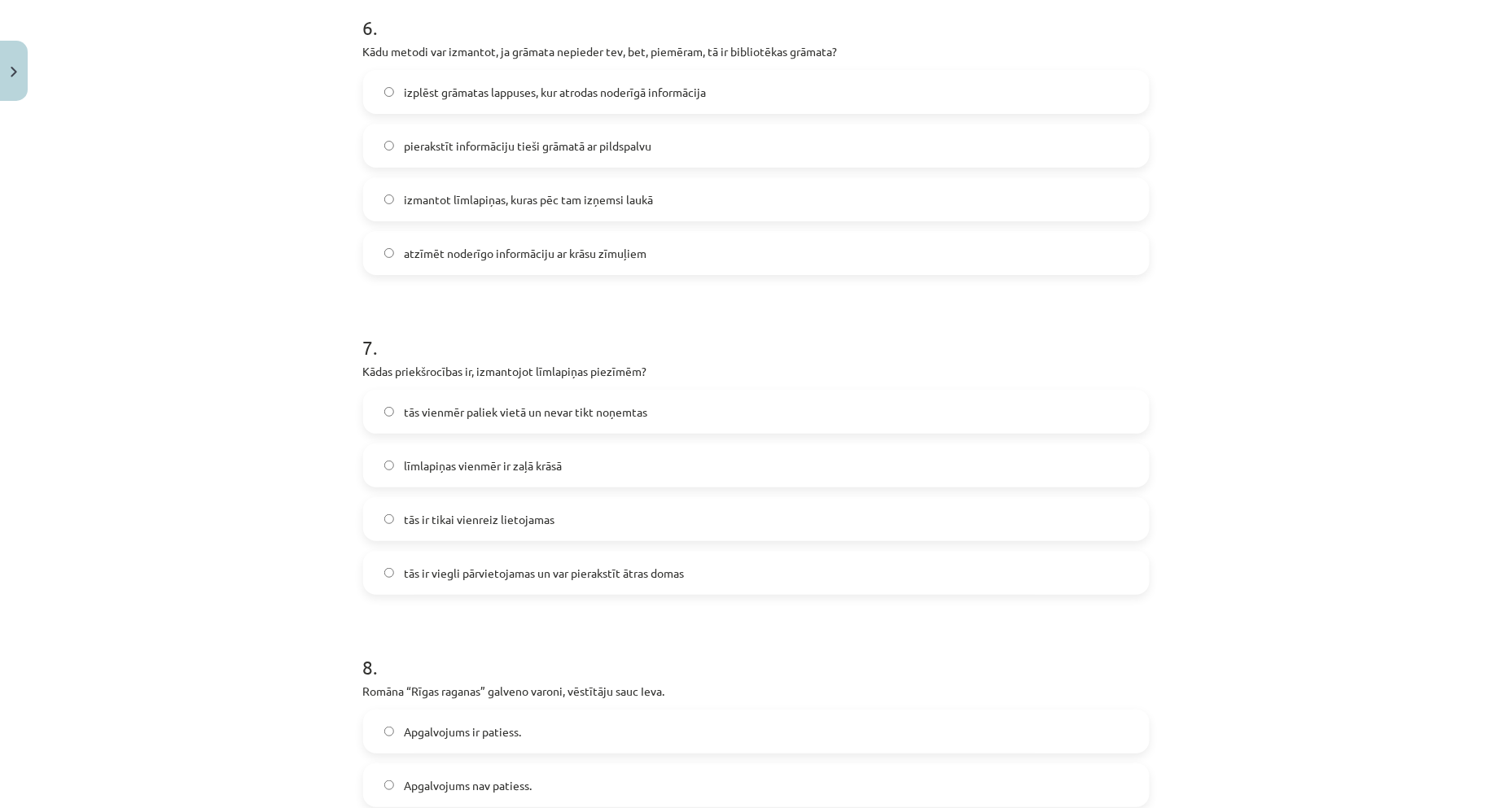
scroll to position [1845, 0]
click at [502, 571] on span "tās ir viegli pārvietojamas un var pierakstīt ātras domas" at bounding box center [543, 572] width 280 height 17
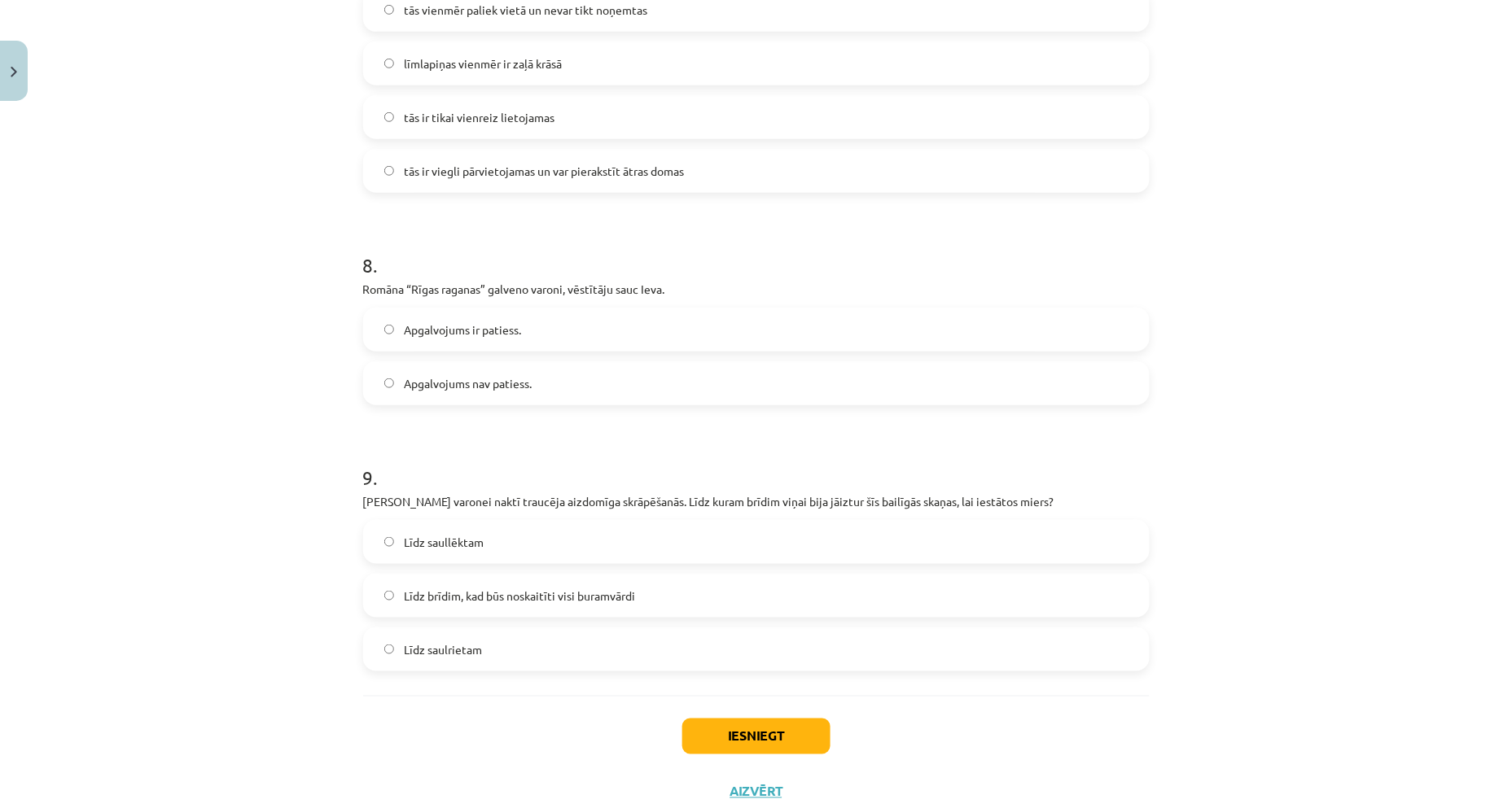
scroll to position [2267, 0]
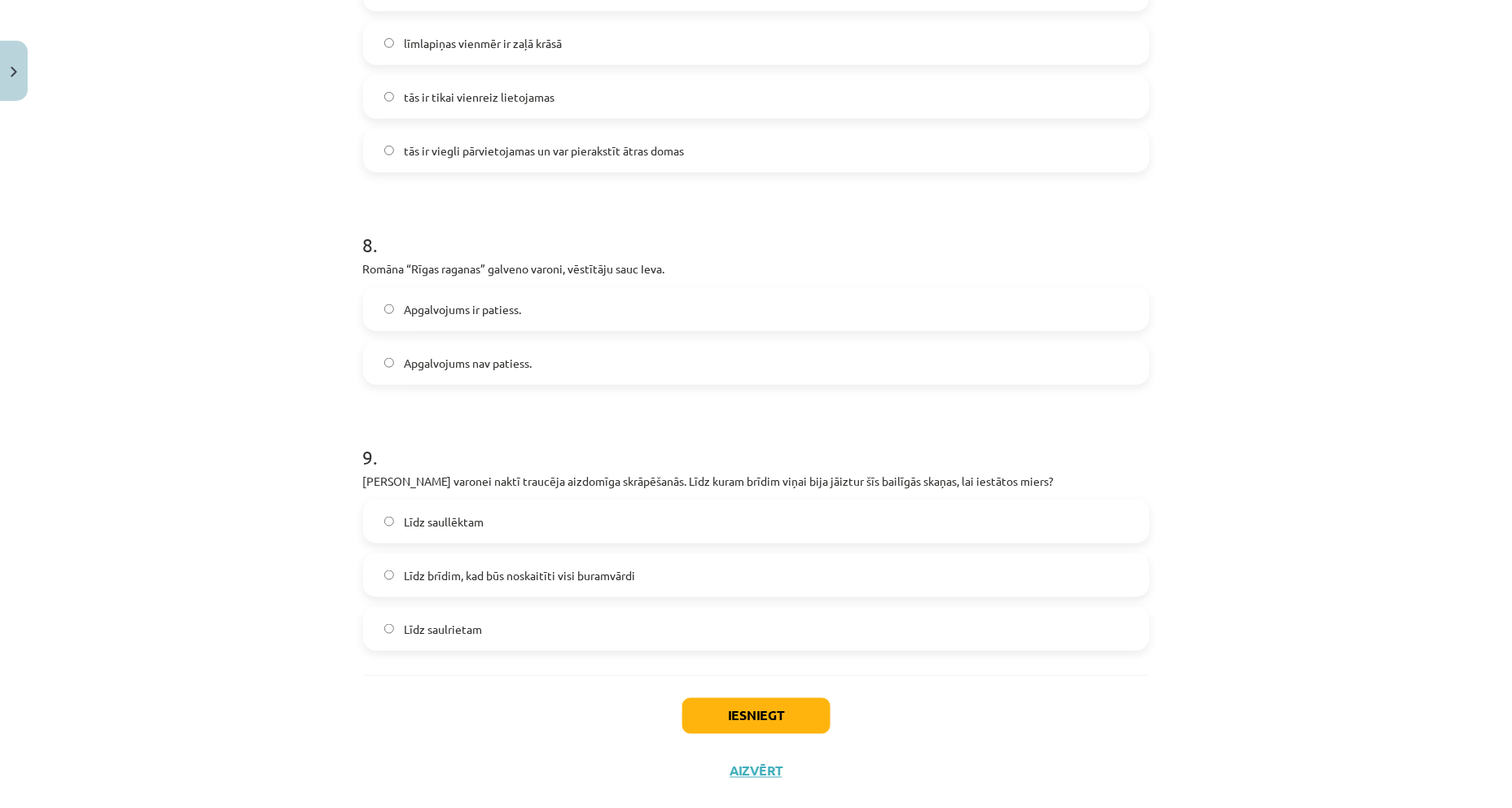
click at [460, 361] on span "Apgalvojums nav patiess." at bounding box center [467, 363] width 128 height 17
click at [424, 628] on span "Līdz saulrietam" at bounding box center [443, 629] width 78 height 17
click at [513, 522] on label "Līdz saullēktam" at bounding box center [756, 521] width 783 height 41
click at [714, 718] on button "Iesniegt" at bounding box center [756, 716] width 148 height 35
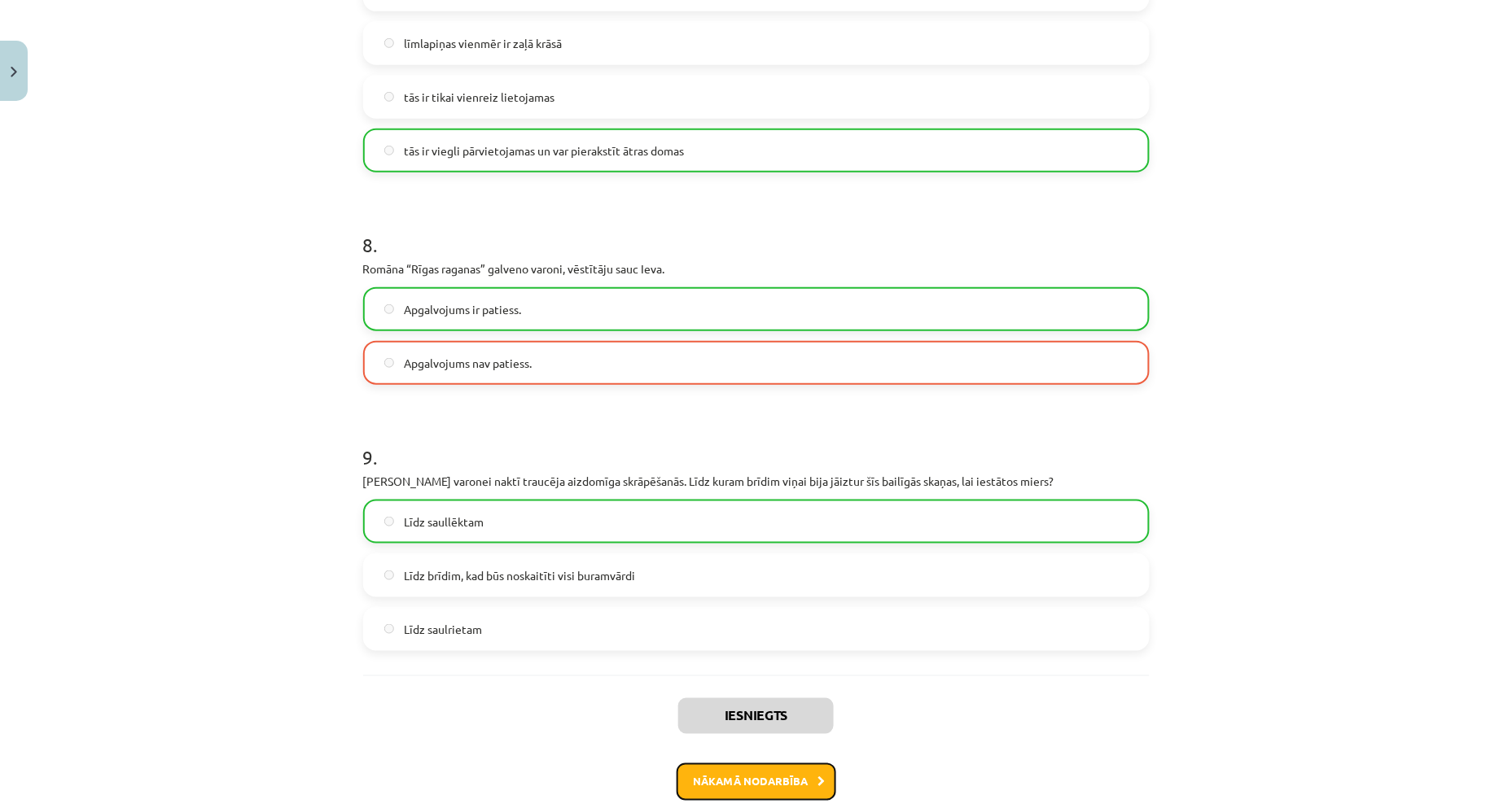
click at [785, 776] on button "Nākamā nodarbība" at bounding box center [756, 782] width 160 height 37
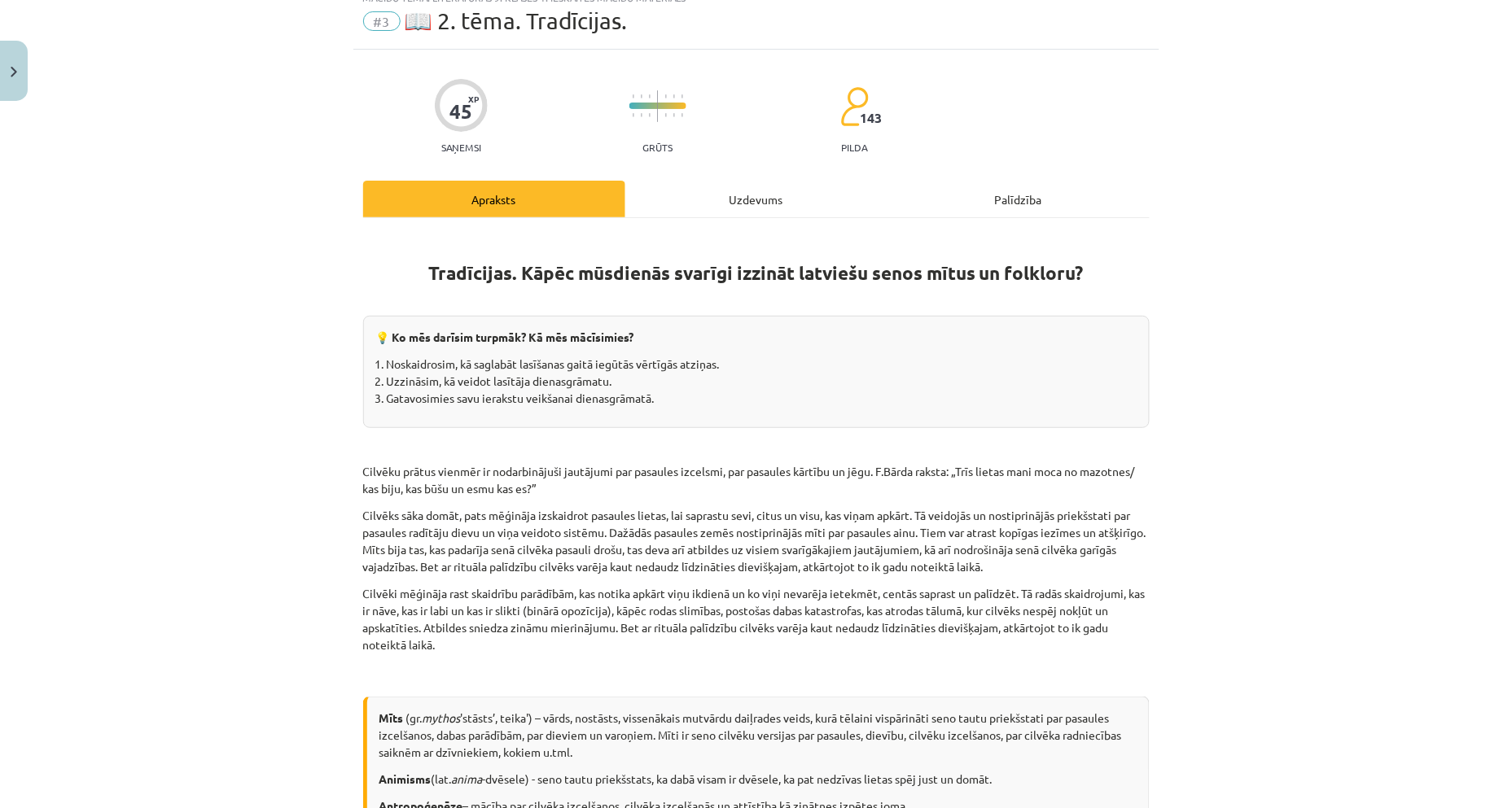
scroll to position [41, 0]
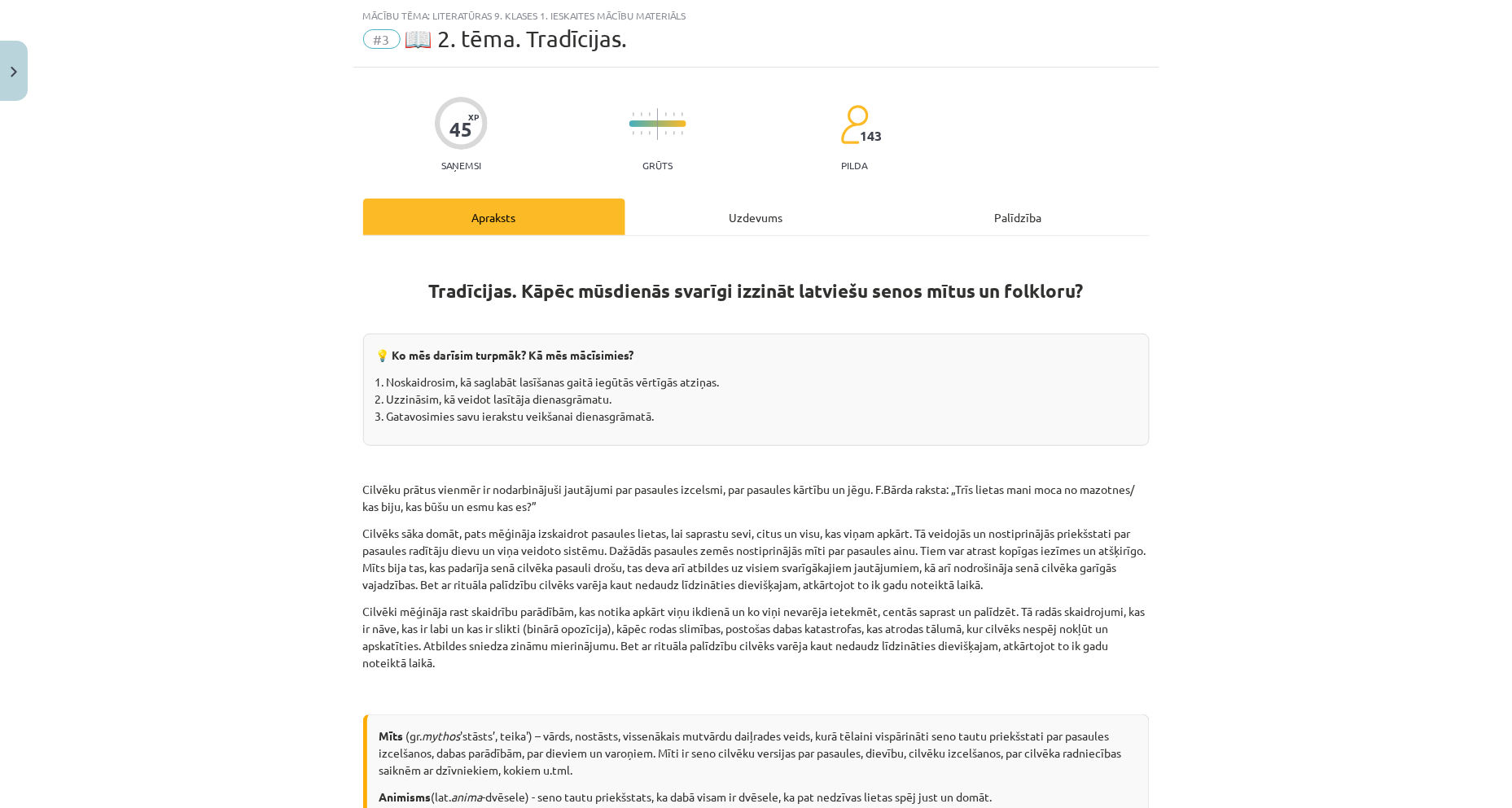
click at [703, 223] on div "Uzdevums" at bounding box center [756, 217] width 262 height 36
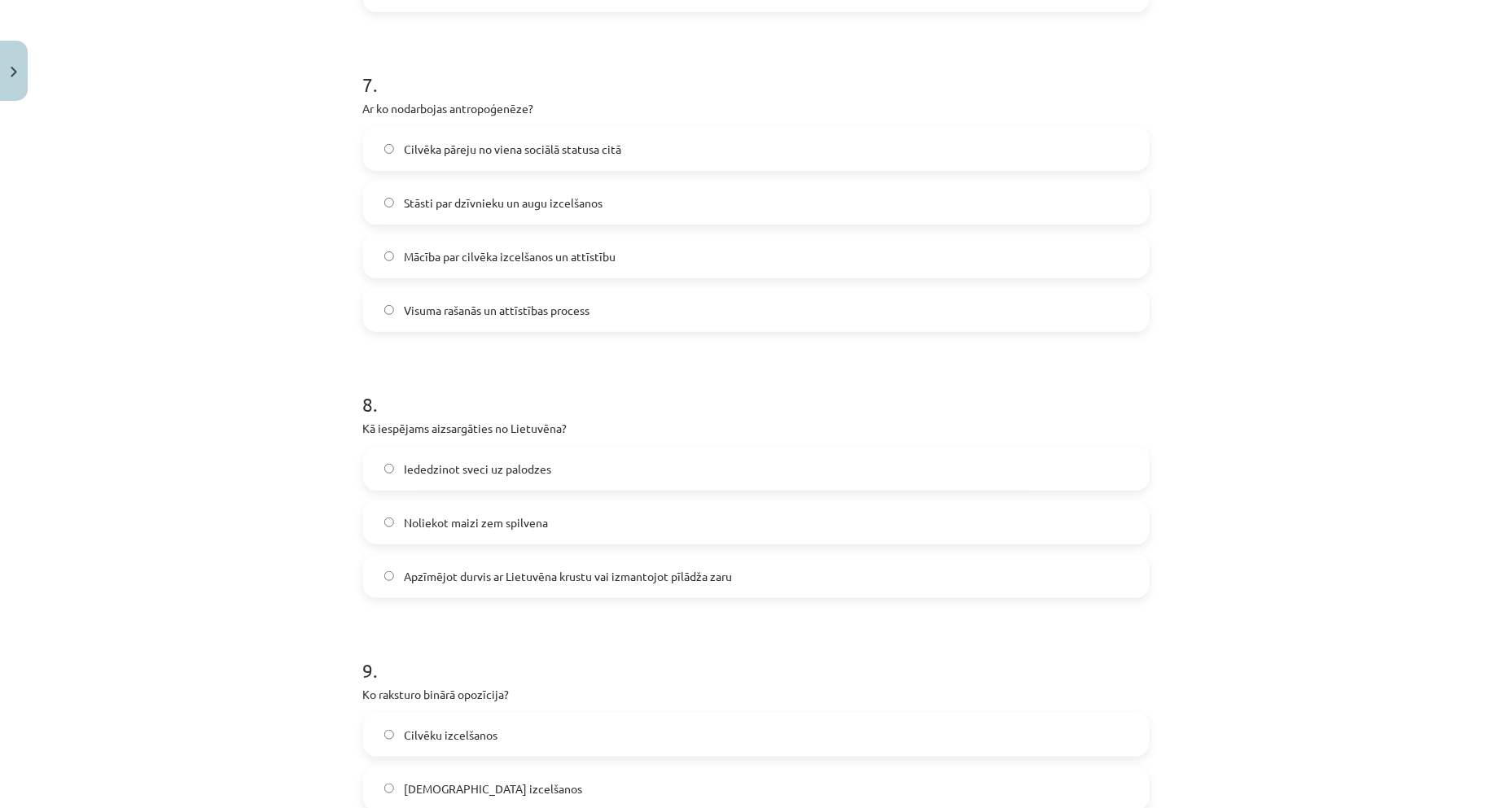
scroll to position [2282, 0]
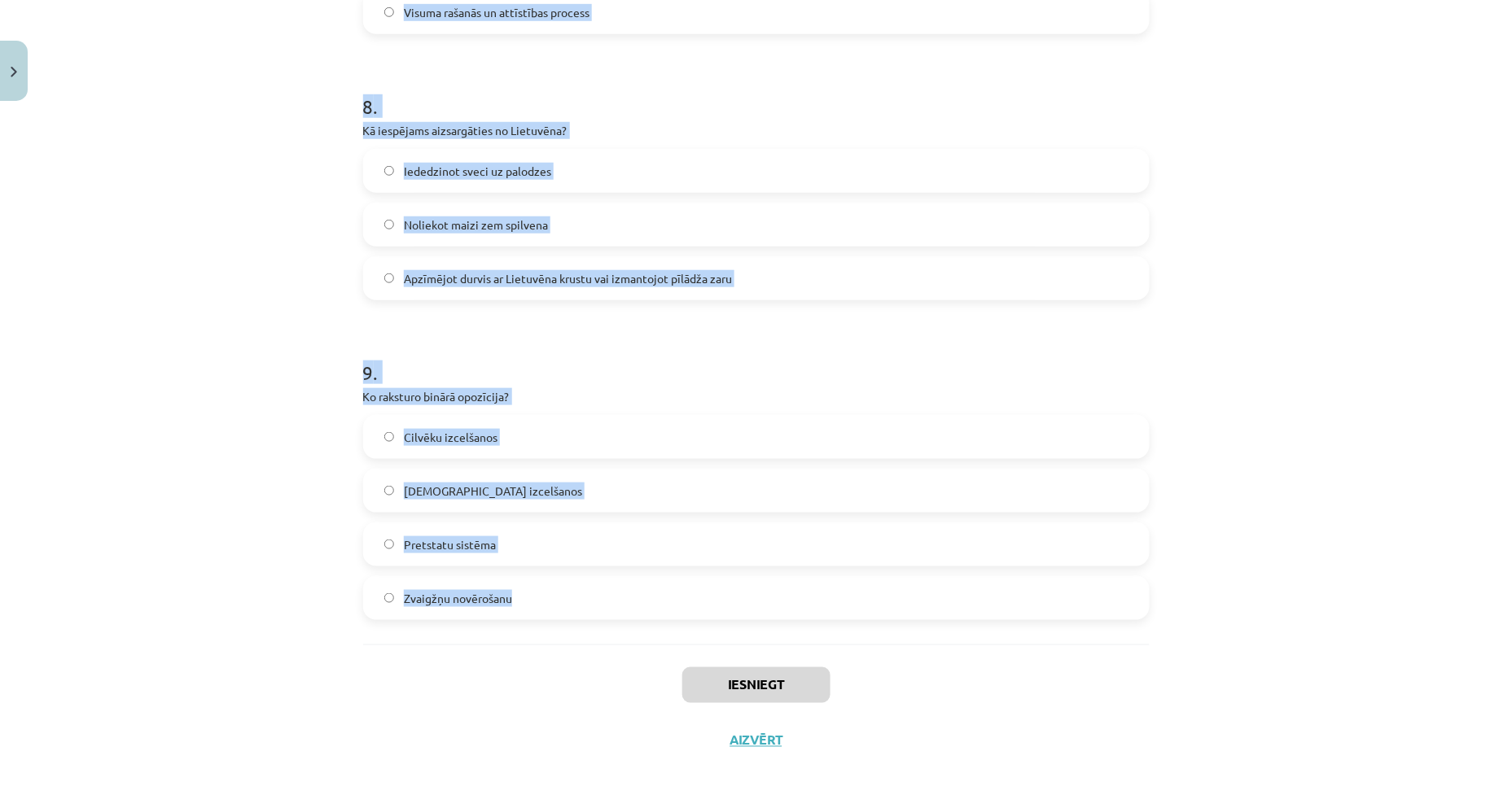
drag, startPoint x: 350, startPoint y: 257, endPoint x: 505, endPoint y: 599, distance: 375.5
copy form "Ko nozīmē vārds "sakrāls"? Saistīts ar laicīgām izklaidēm un pasākumiem Saistīt…"
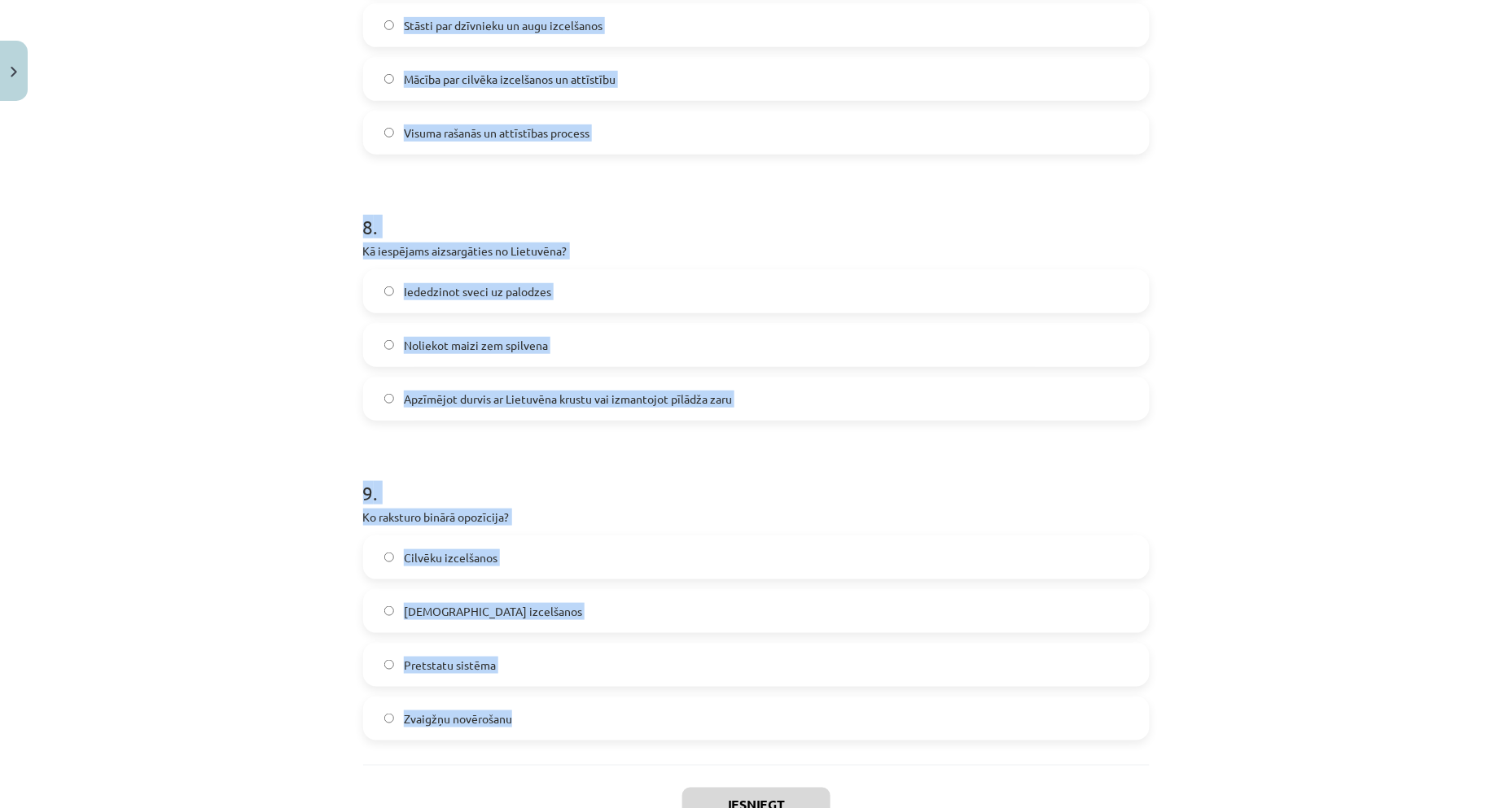
click at [128, 404] on div "Mācību tēma: Literatūras 9. klases 1. ieskaites mācību materiāls #3 📖 2. tēma. …" at bounding box center [756, 404] width 1512 height 808
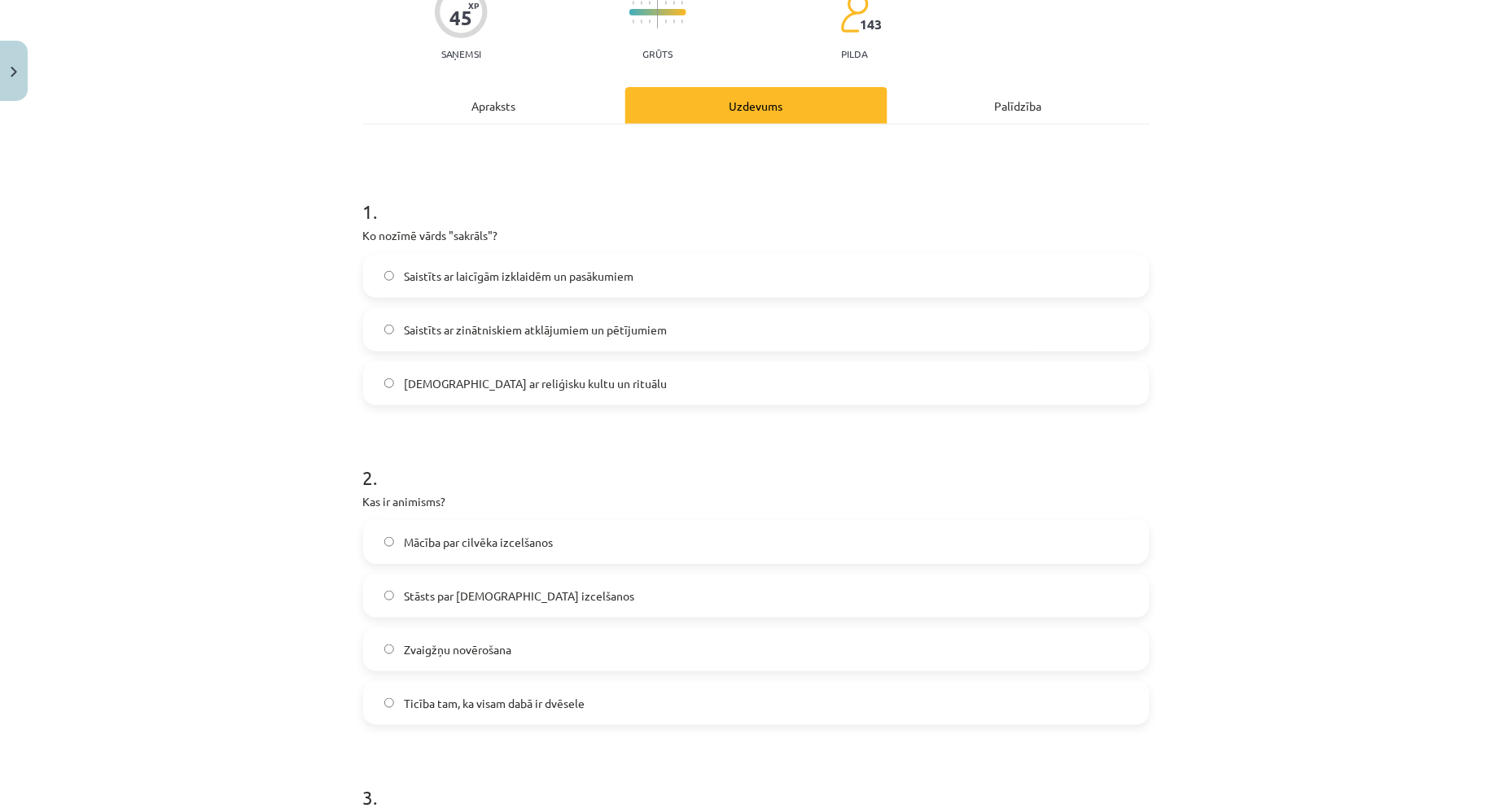
scroll to position [141, 0]
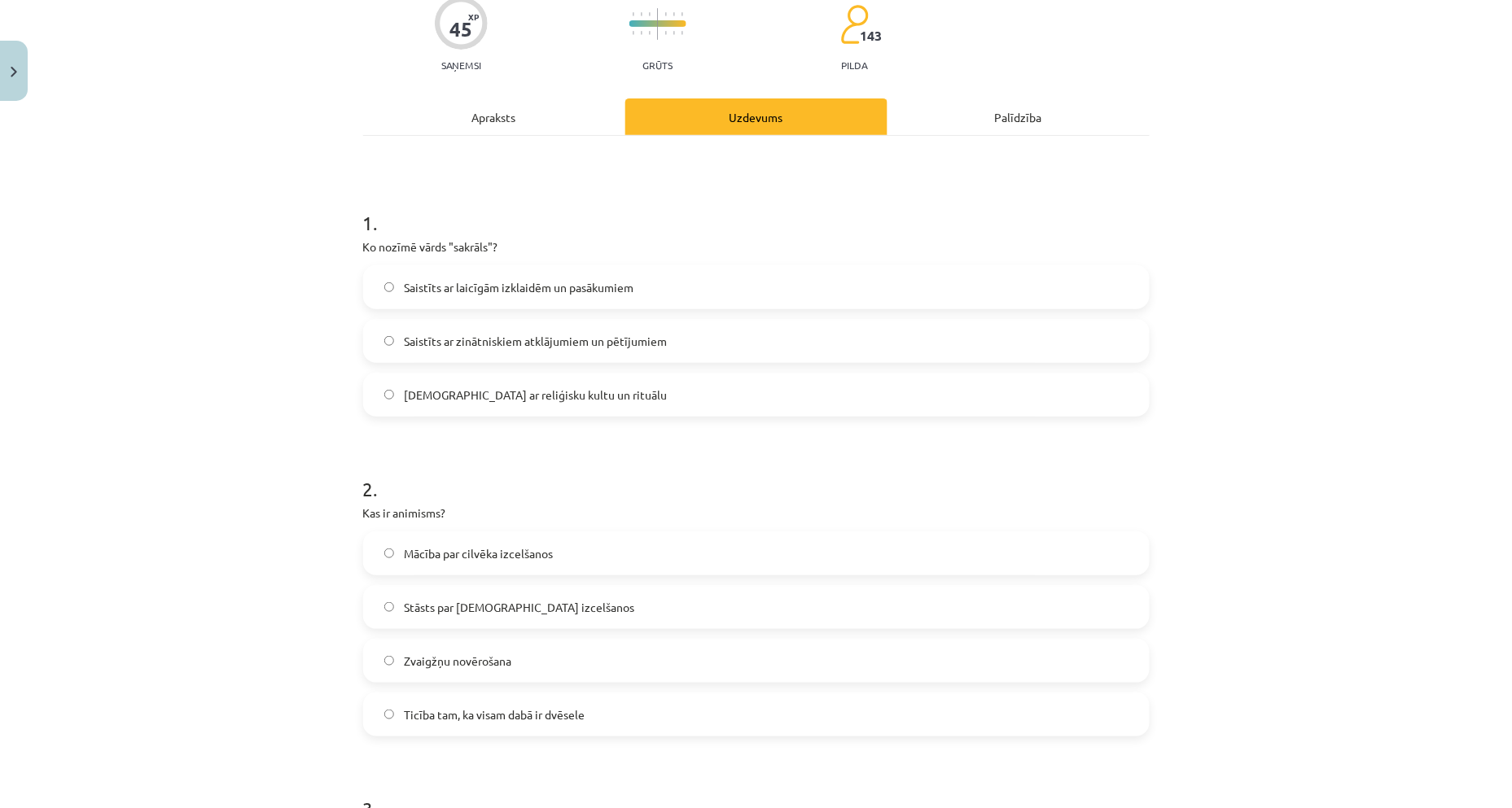
click at [473, 394] on span "Saistīts ar reliģisku kultu un rituālu" at bounding box center [535, 394] width 263 height 17
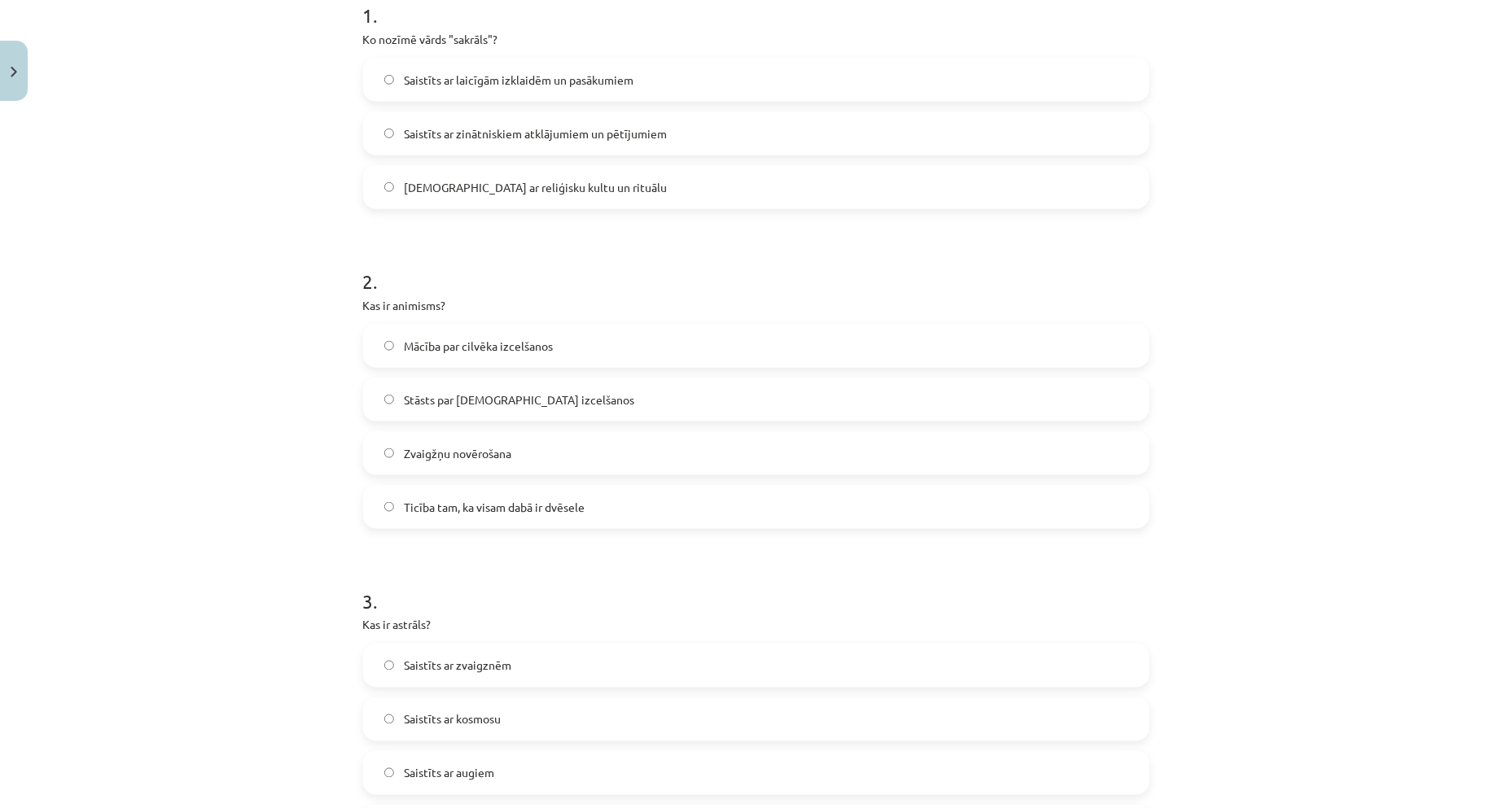
scroll to position [383, 0]
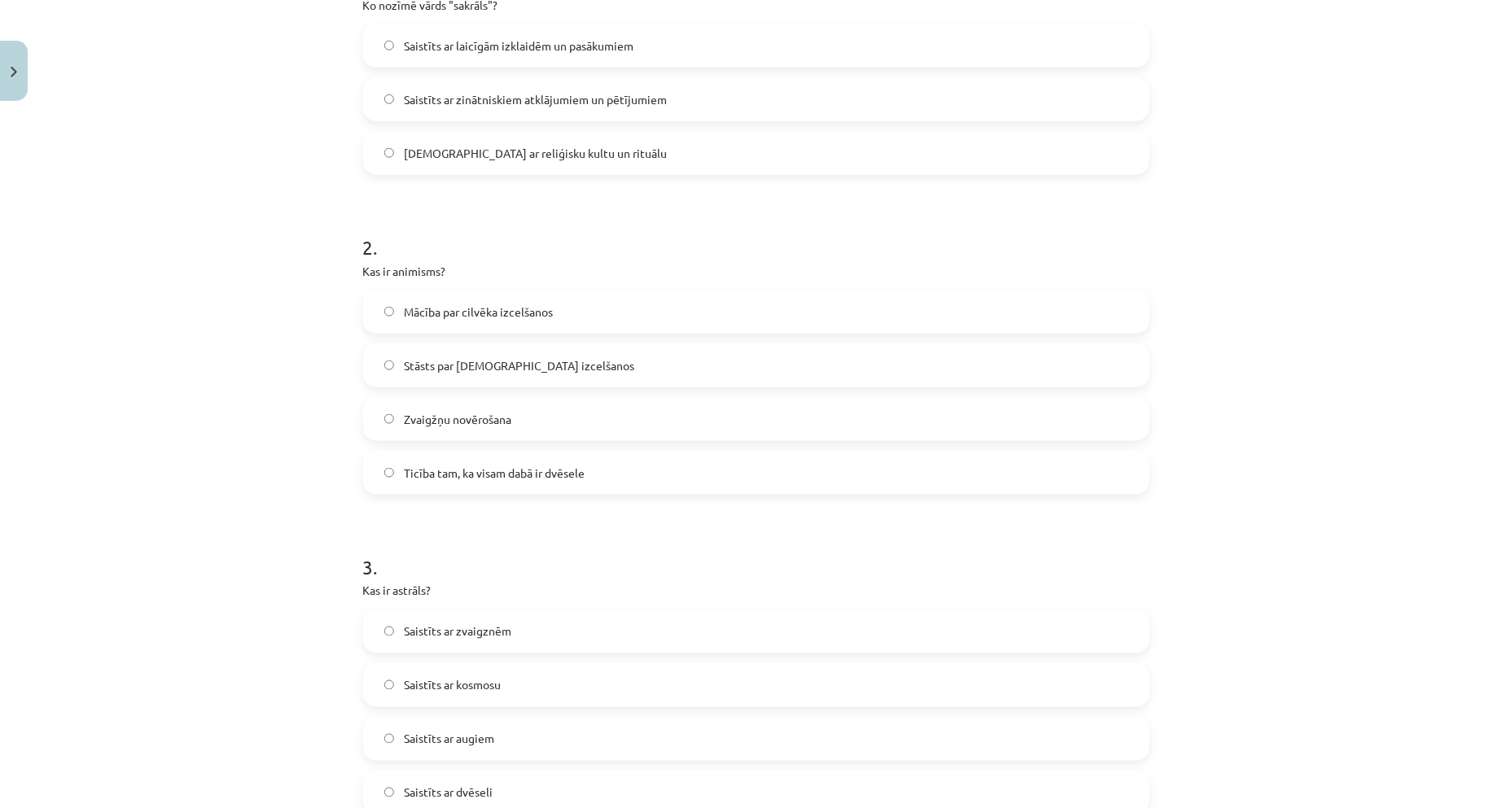
click at [468, 464] on span "Ticība tam, ka visam dabā ir dvēsele" at bounding box center [493, 472] width 180 height 17
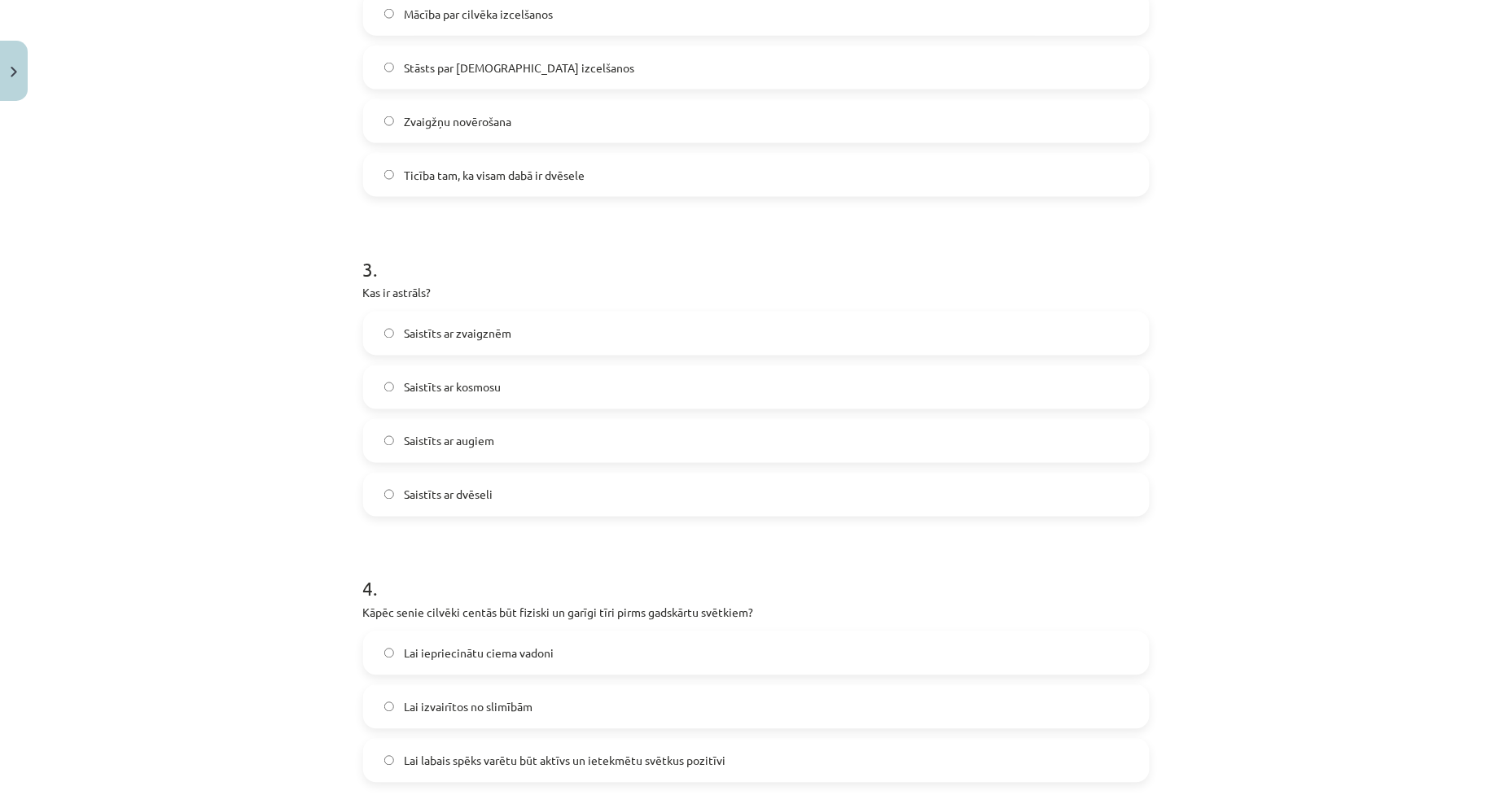
scroll to position [684, 0]
drag, startPoint x: 485, startPoint y: 498, endPoint x: 327, endPoint y: 469, distance: 160.6
click at [484, 498] on span "Saistīts ar dvēseli" at bounding box center [448, 492] width 89 height 17
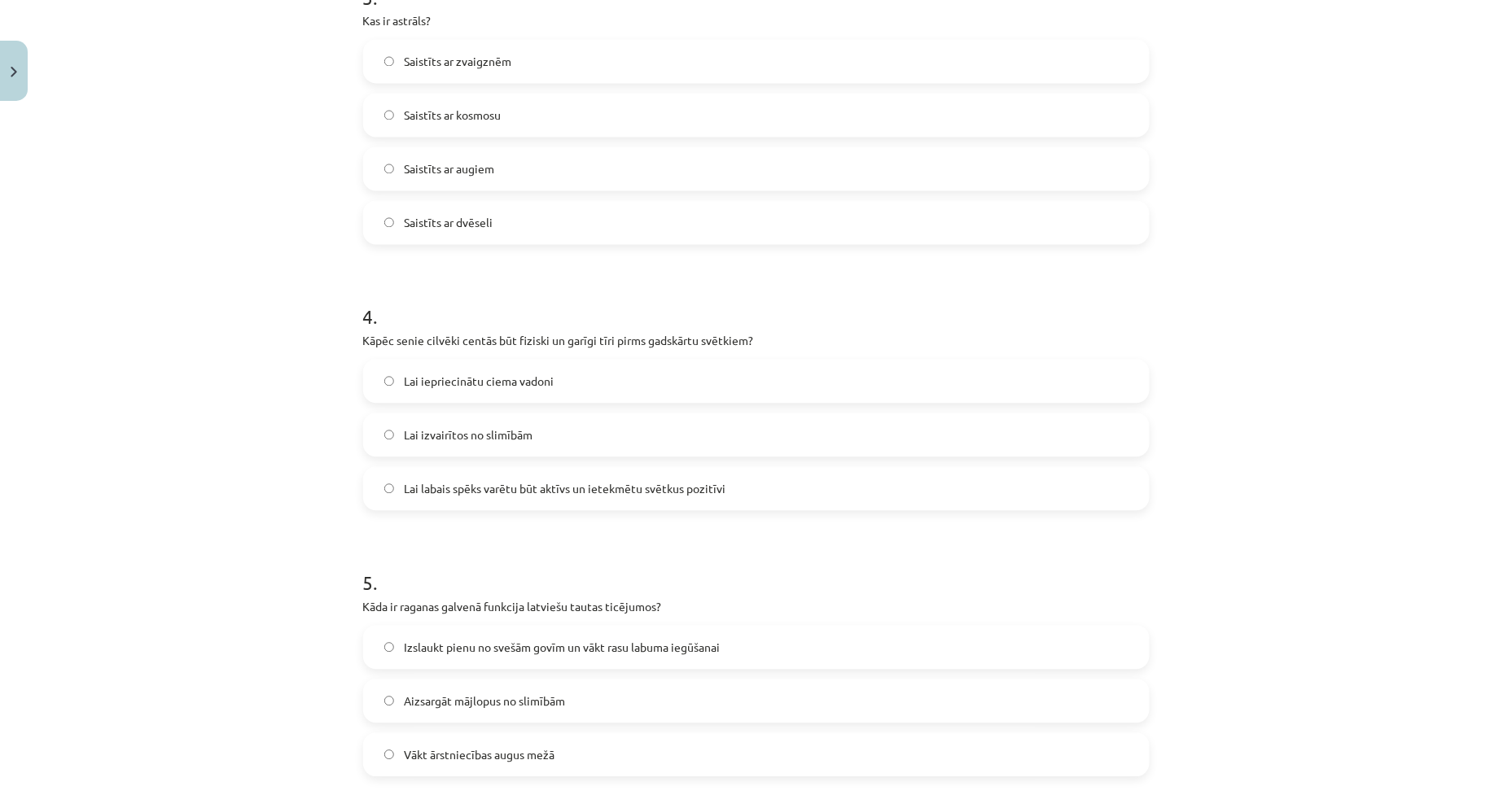
scroll to position [955, 0]
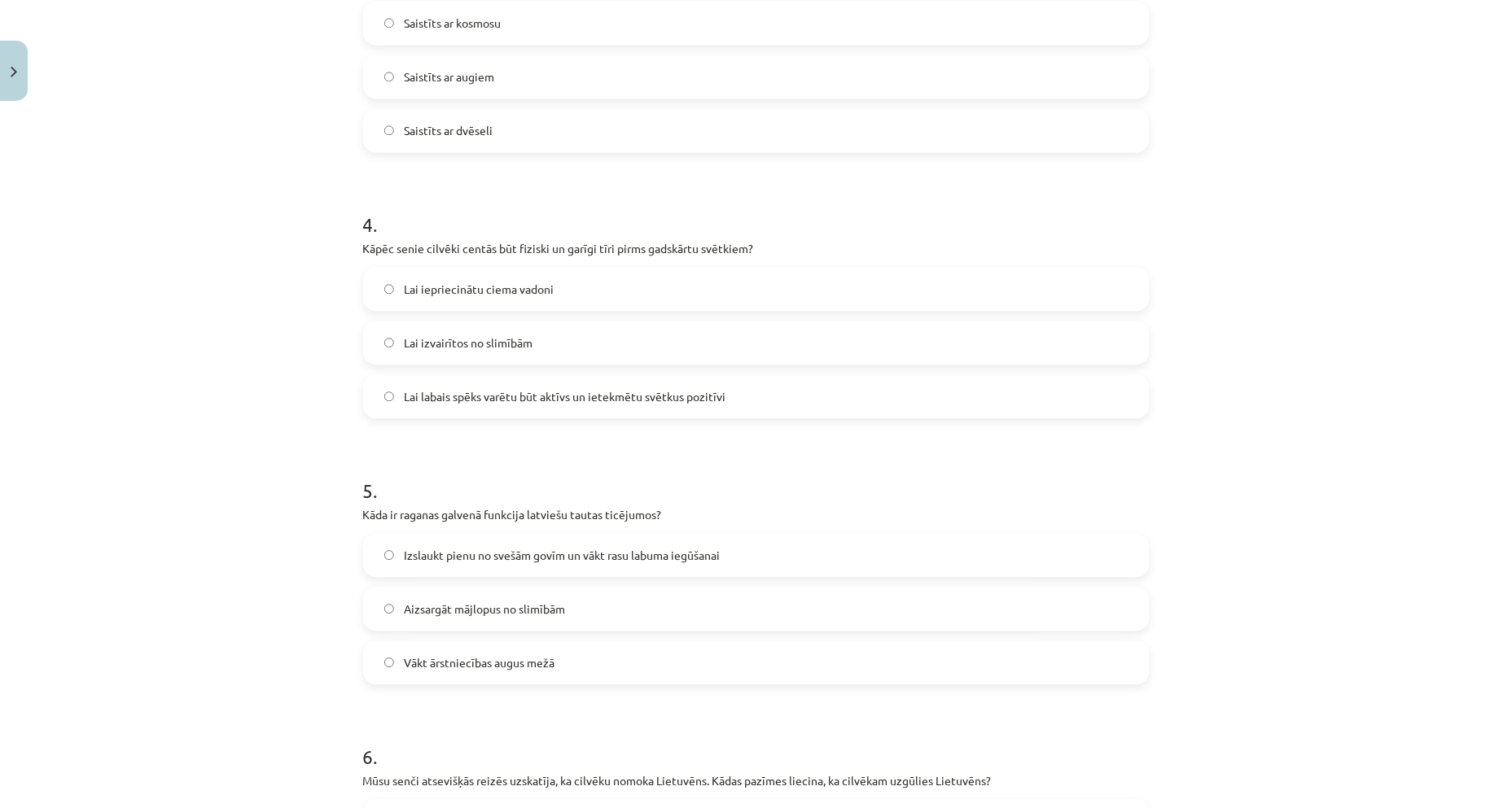
click at [493, 408] on label "Lai labais spēks varētu būt aktīvs un ietekmētu svētkus pozitīvi" at bounding box center [756, 396] width 783 height 41
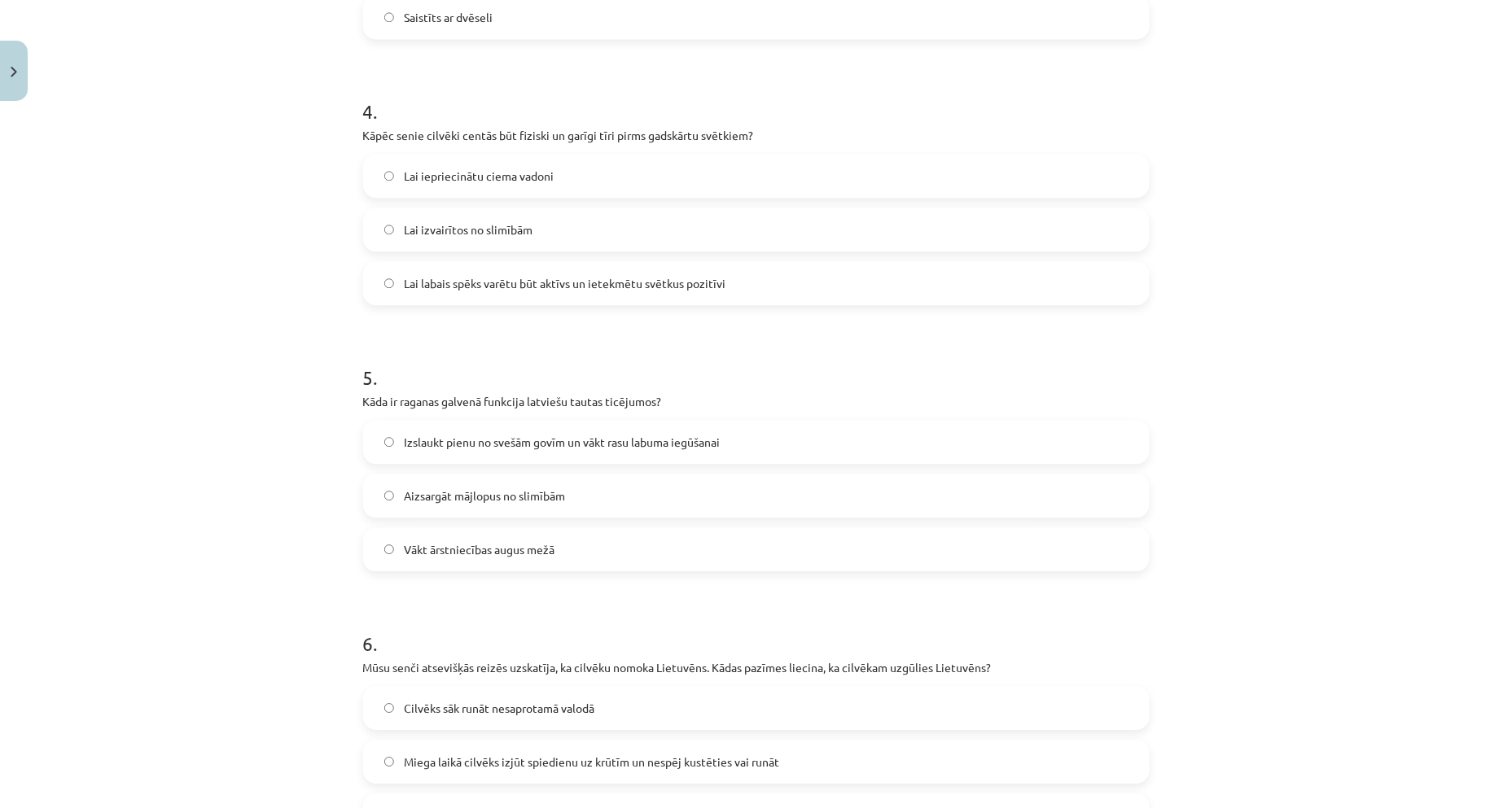
scroll to position [1166, 0]
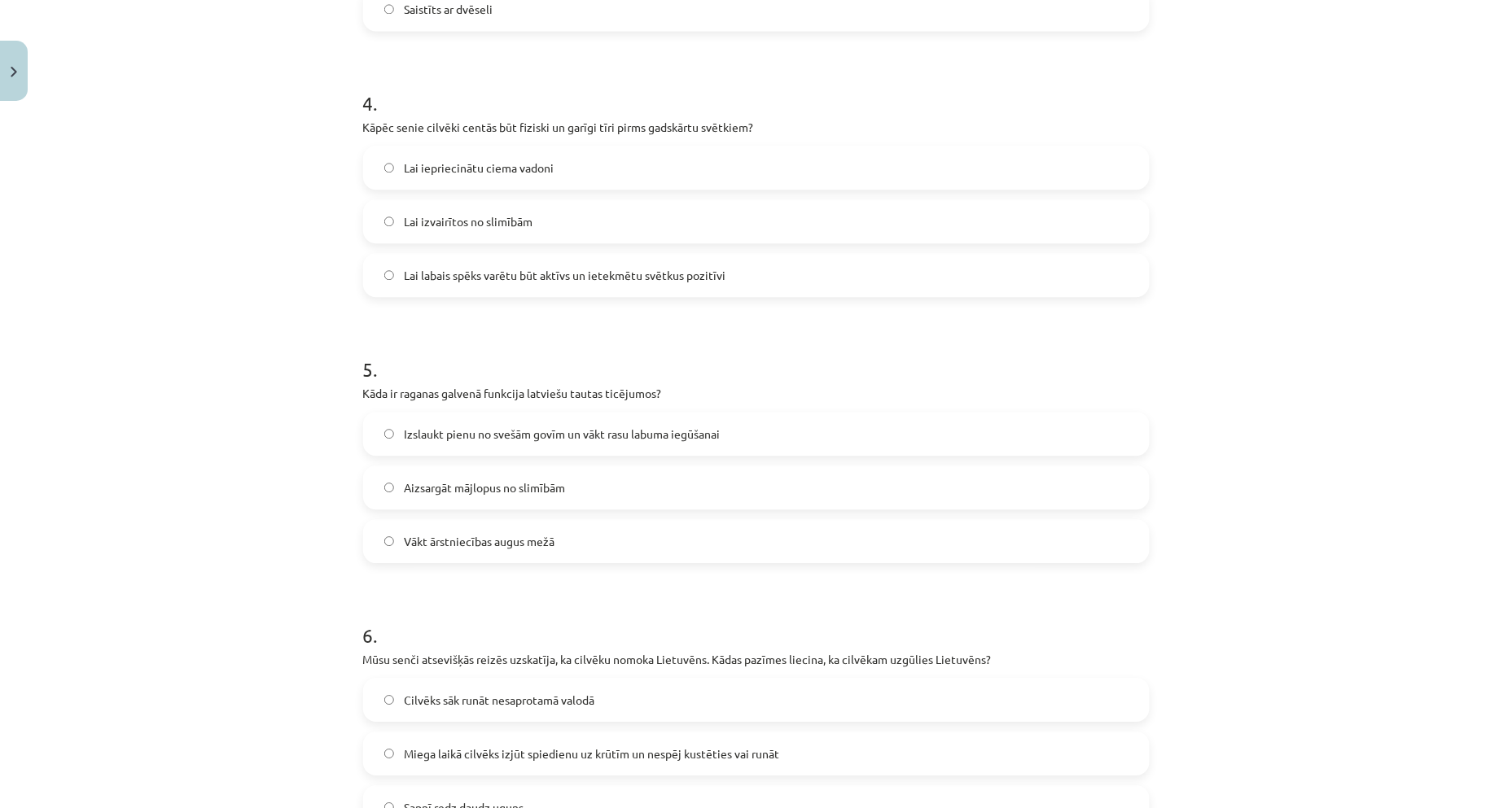
click at [411, 438] on span "Izslaukt pienu no svešām govīm un vākt rasu labuma iegūšanai" at bounding box center [561, 433] width 316 height 17
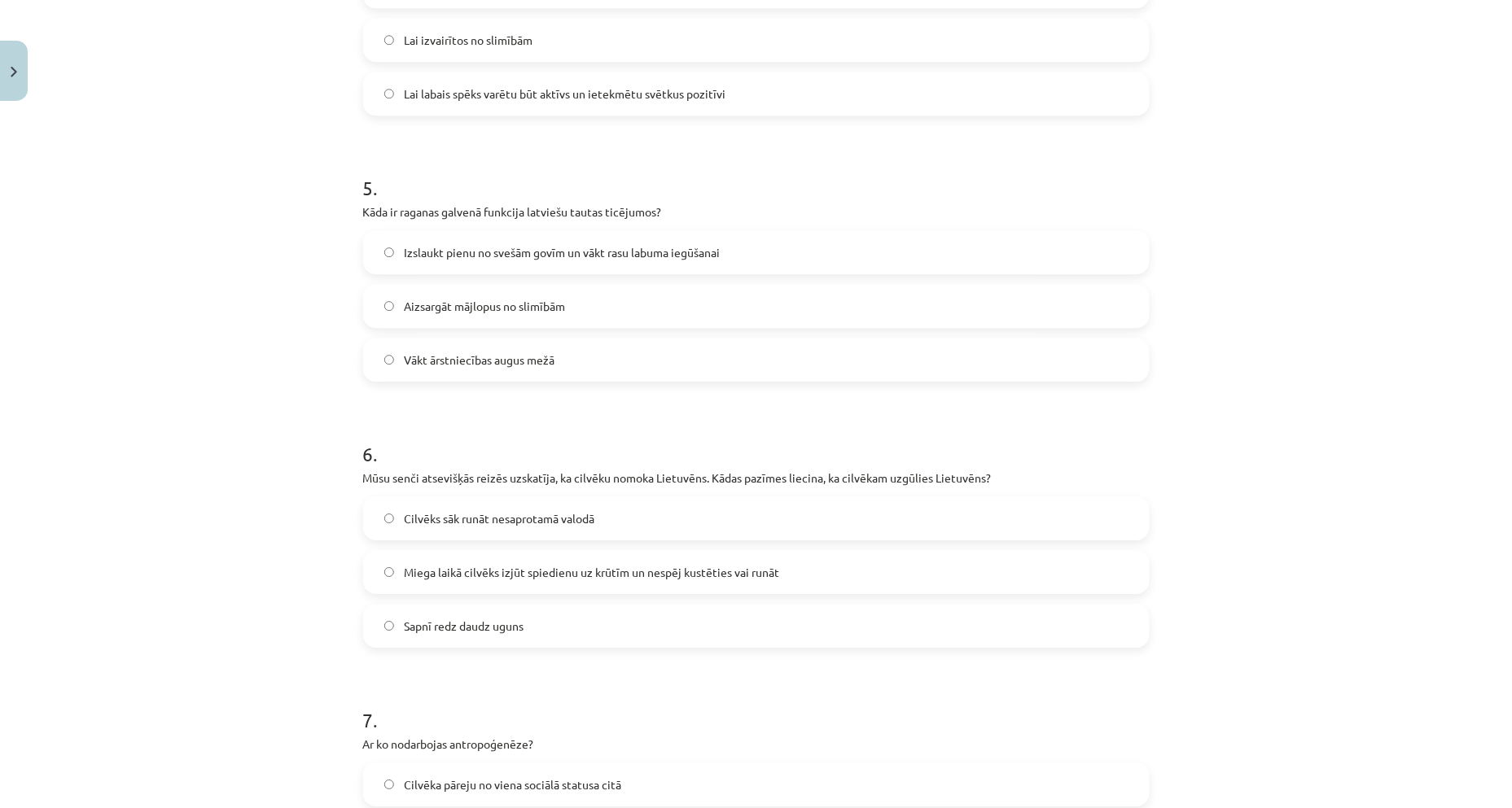
scroll to position [1437, 0]
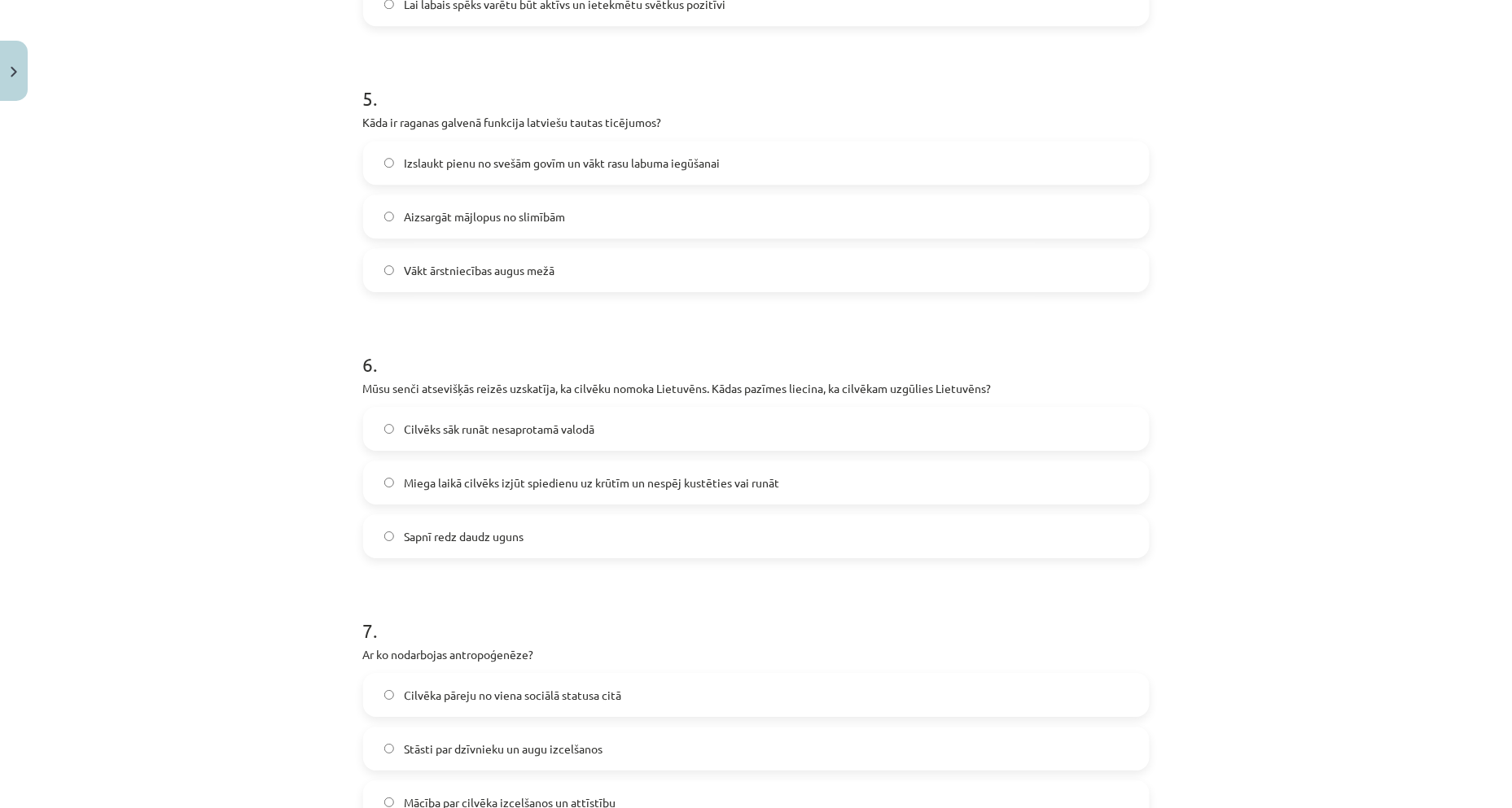
click at [404, 477] on span "Miega laikā cilvēks izjūt spiedienu uz krūtīm un nespēj kustēties vai runāt" at bounding box center [591, 482] width 376 height 17
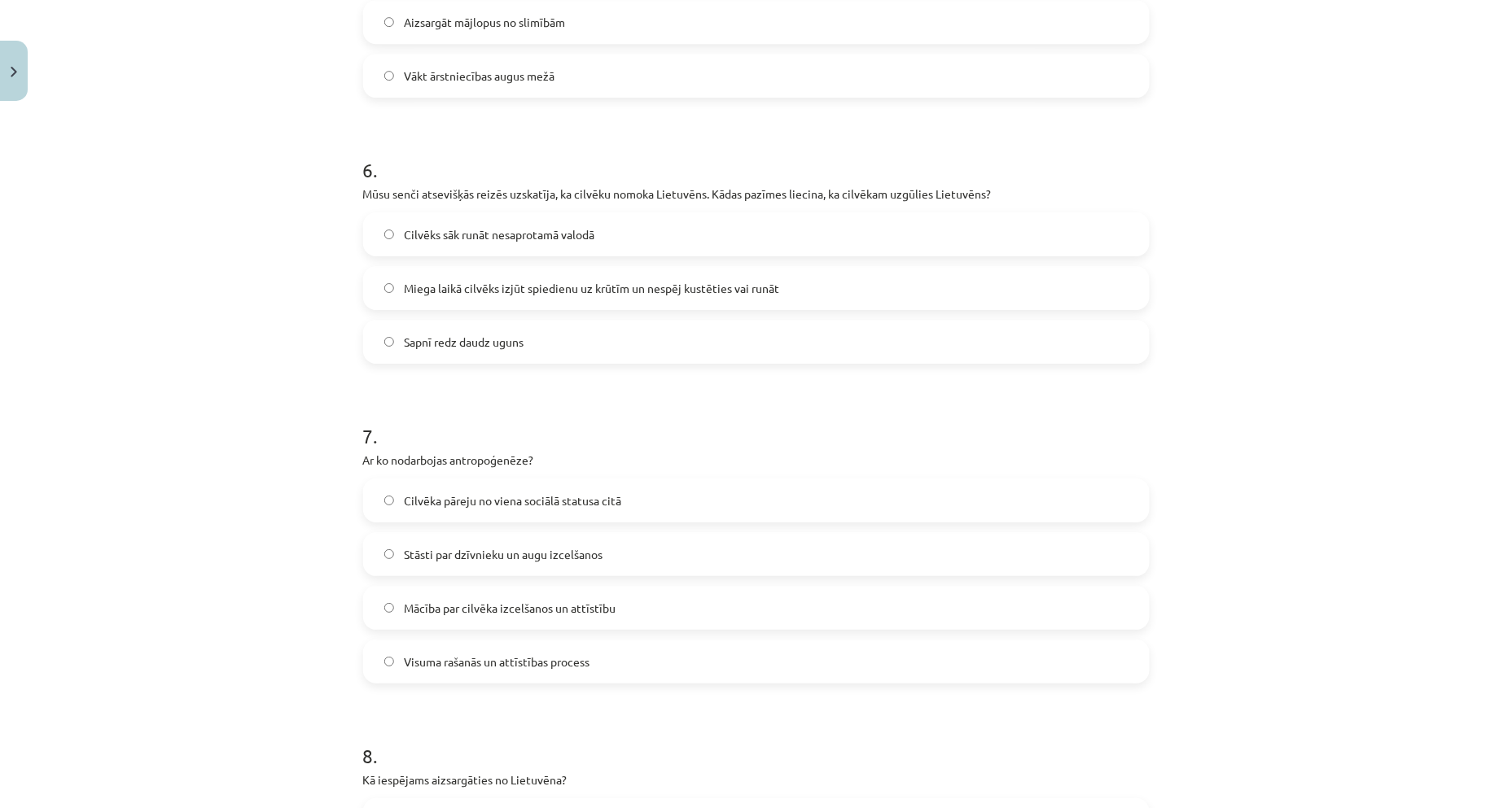
scroll to position [1709, 0]
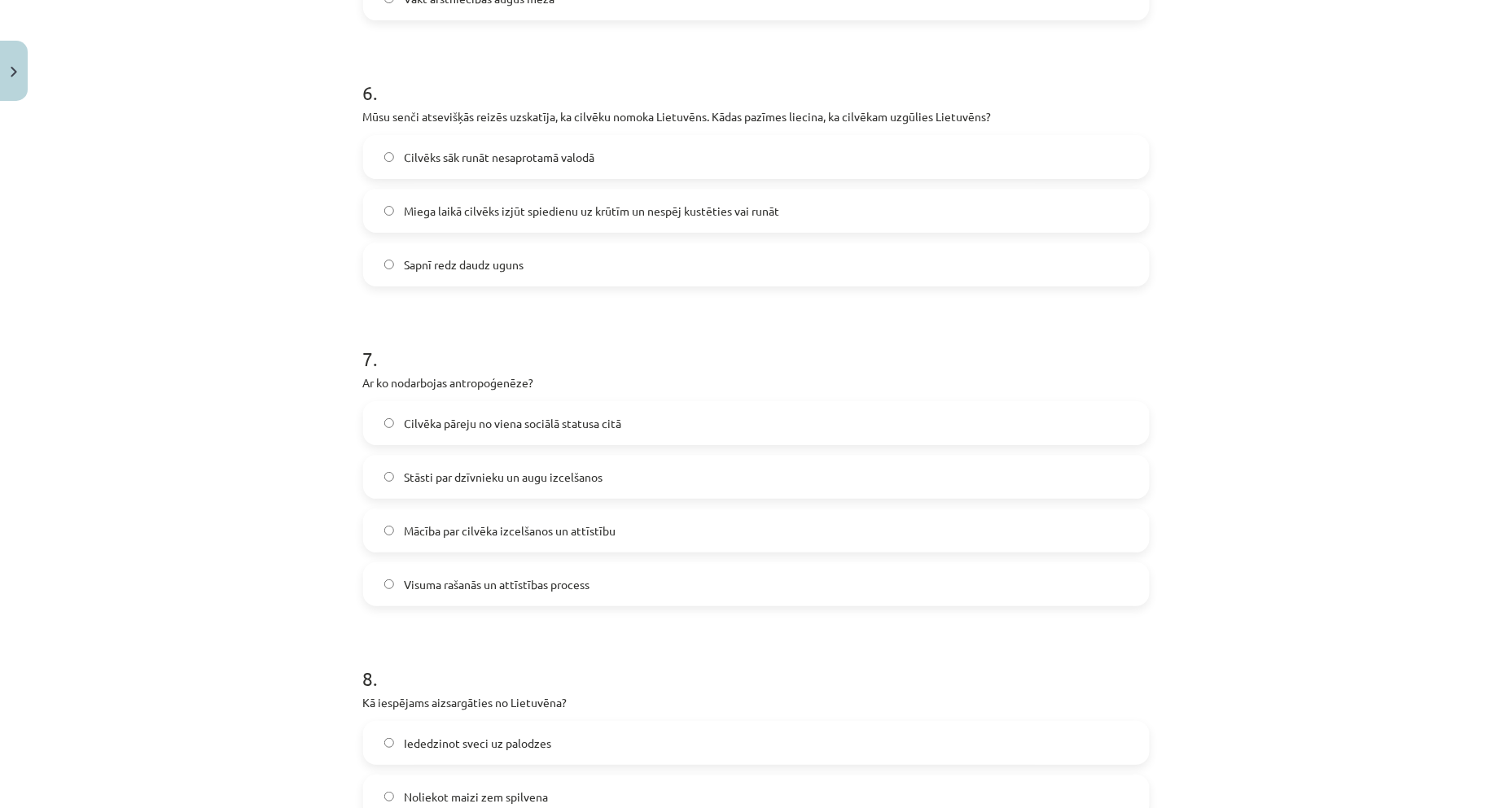
click at [401, 539] on label "Mācība par cilvēka izcelšanos un attīstību" at bounding box center [756, 531] width 783 height 41
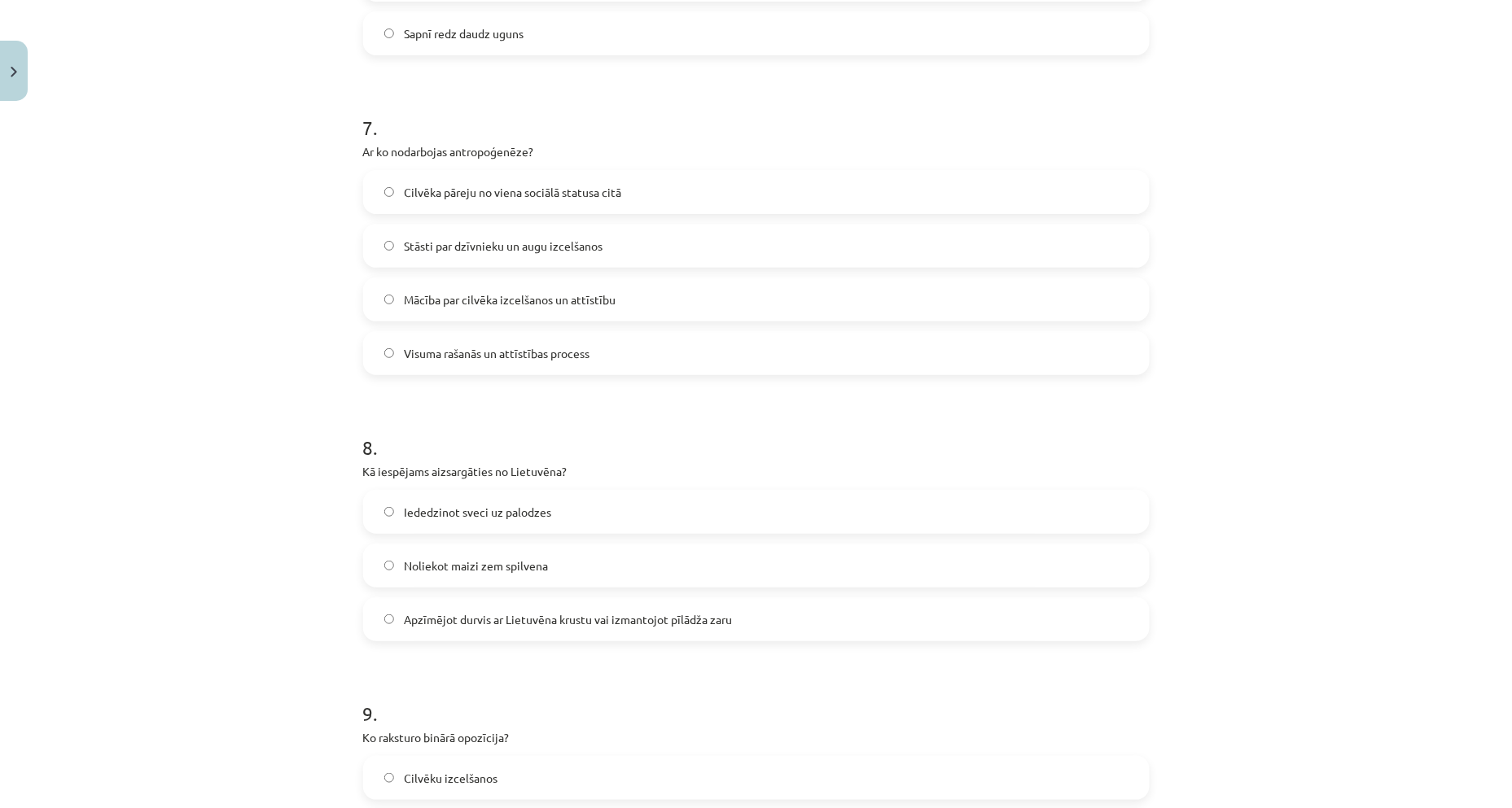
scroll to position [1949, 0]
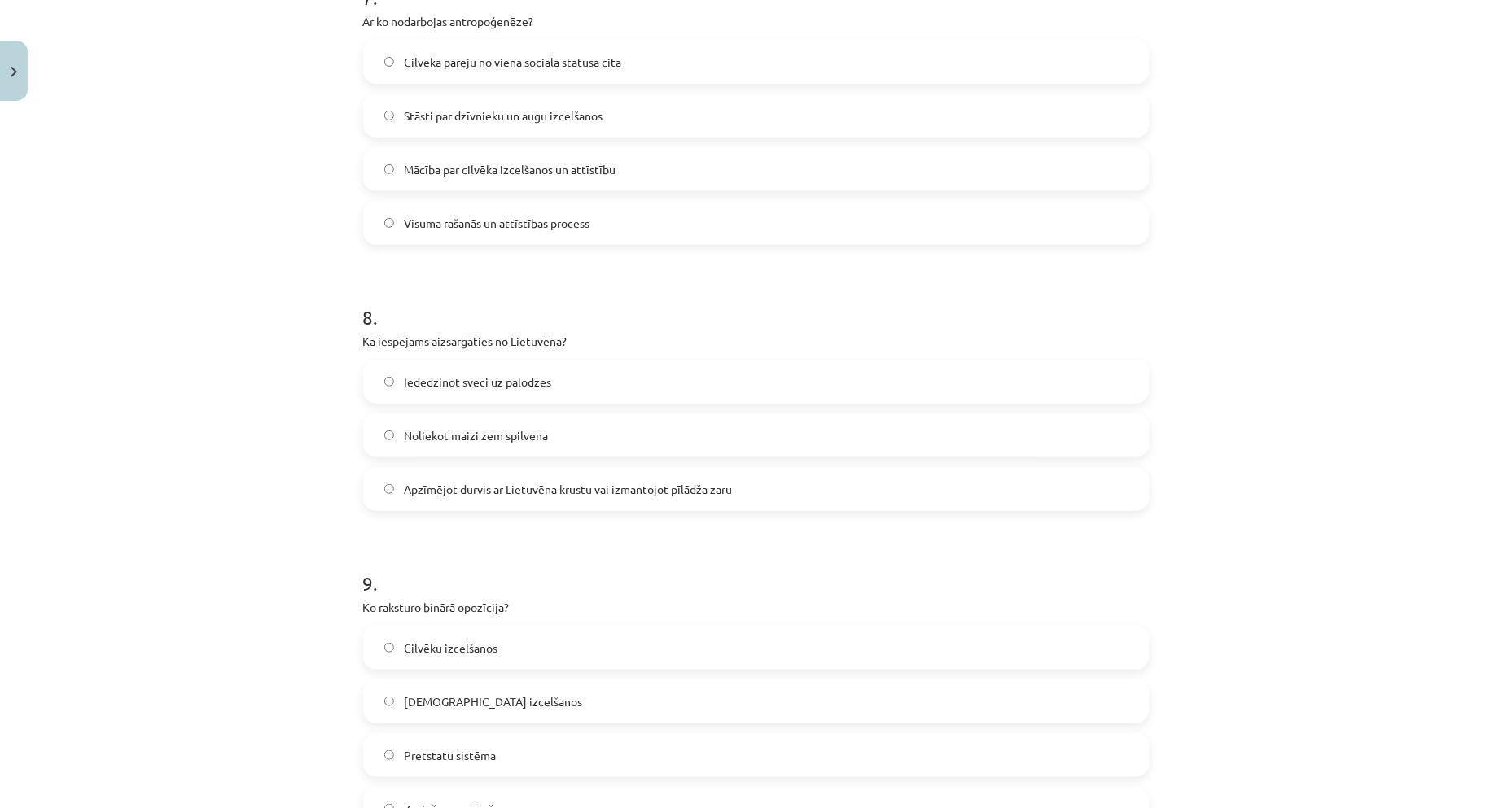
click at [425, 481] on span "Apzīmējot durvis ar Lietuvēna krustu vai izmantojot pīlādža zaru" at bounding box center [568, 489] width 328 height 17
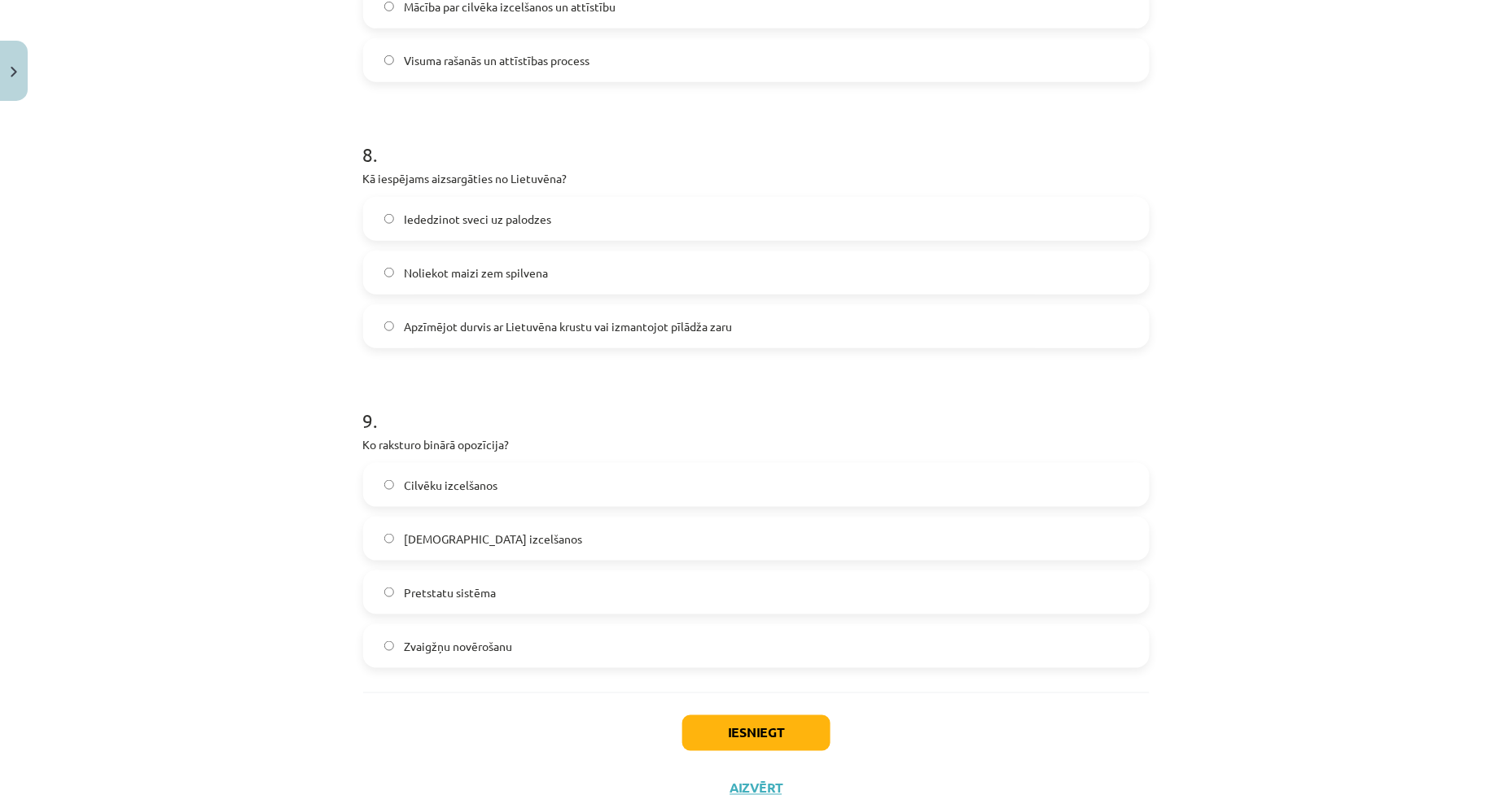
scroll to position [2282, 0]
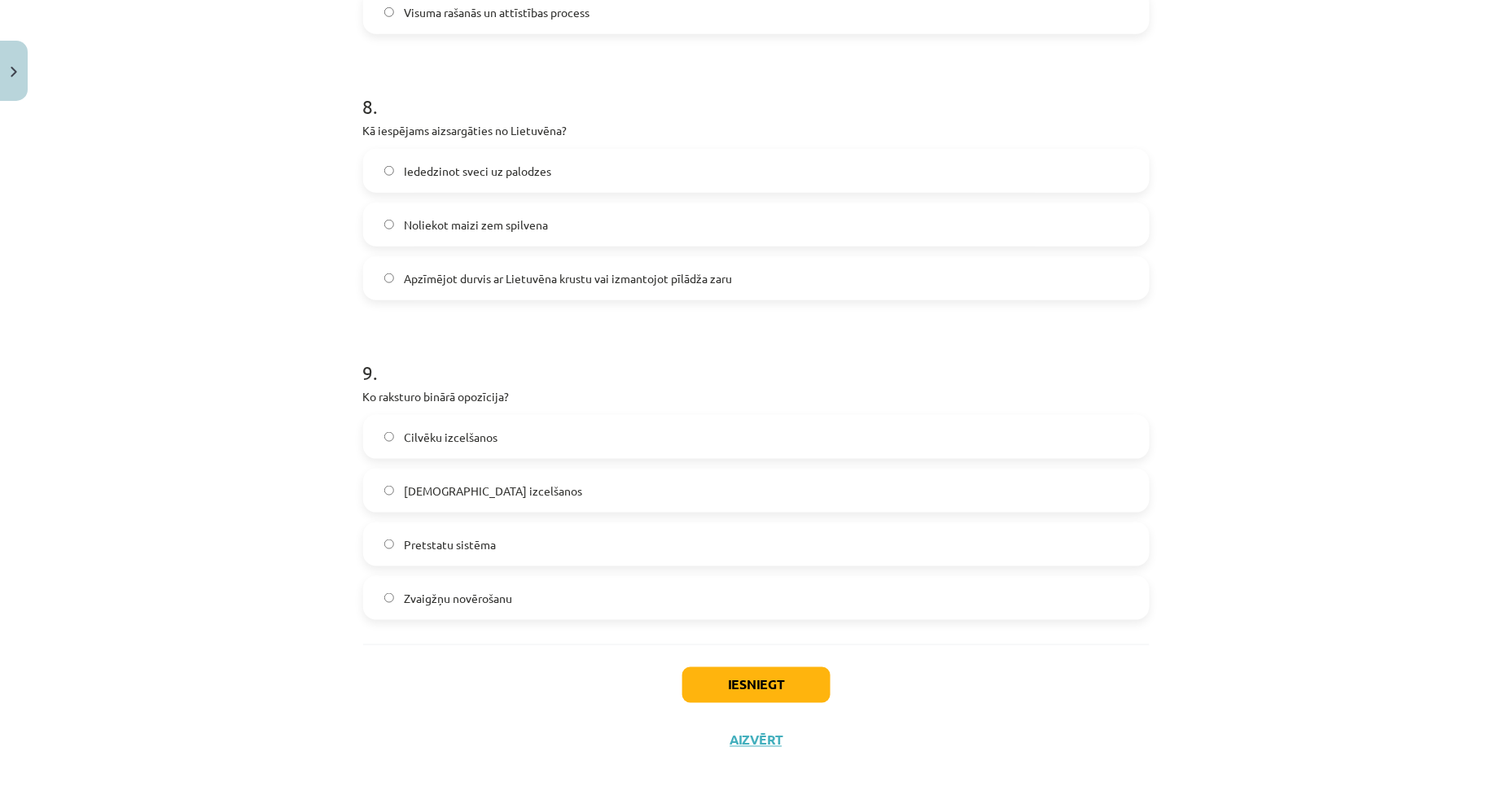
click at [395, 554] on label "Pretstatu sistēma" at bounding box center [756, 544] width 783 height 41
click at [714, 693] on button "Iesniegt" at bounding box center [756, 685] width 148 height 35
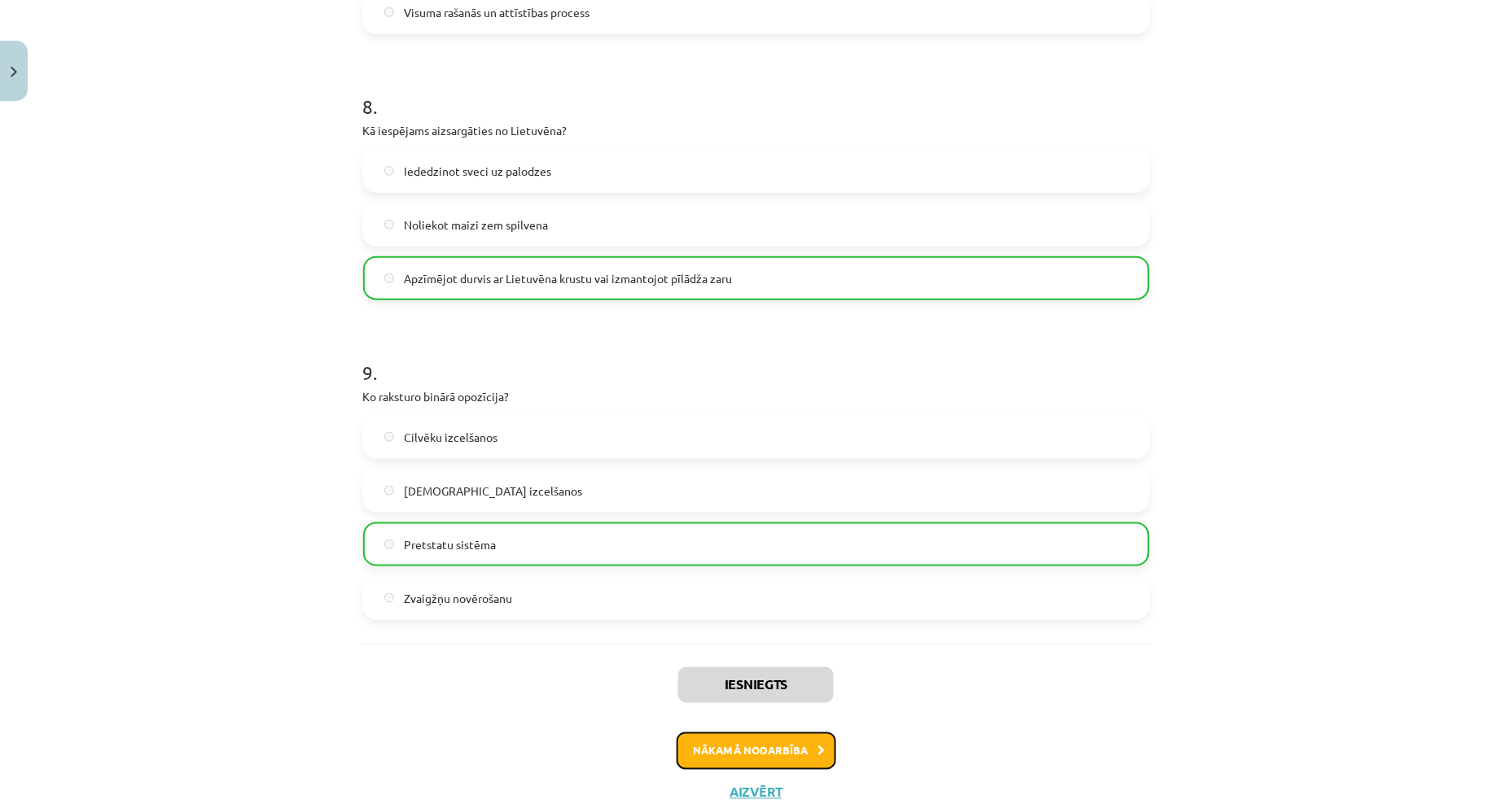
click at [753, 763] on button "Nākamā nodarbība" at bounding box center [756, 751] width 160 height 37
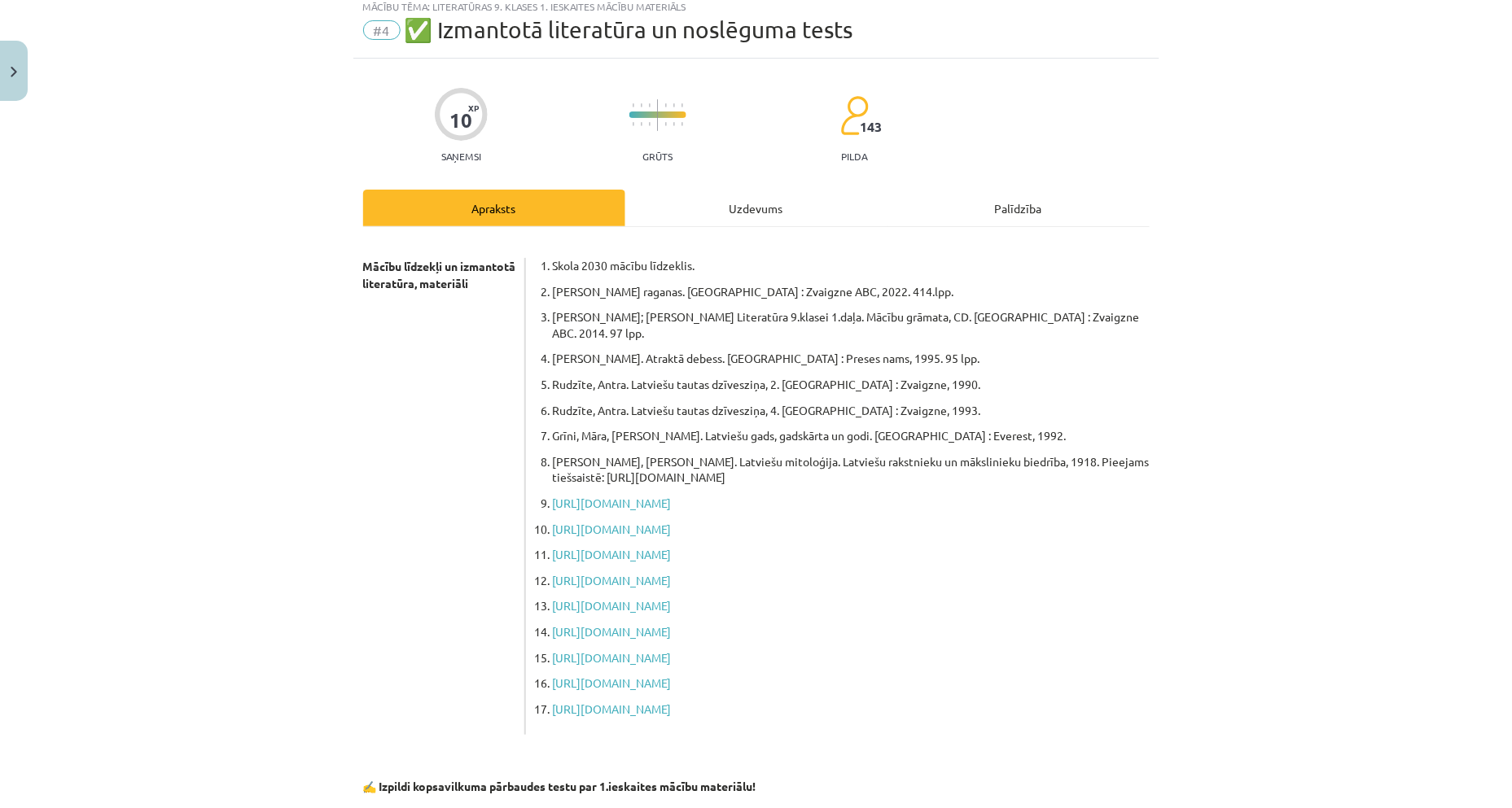
scroll to position [41, 0]
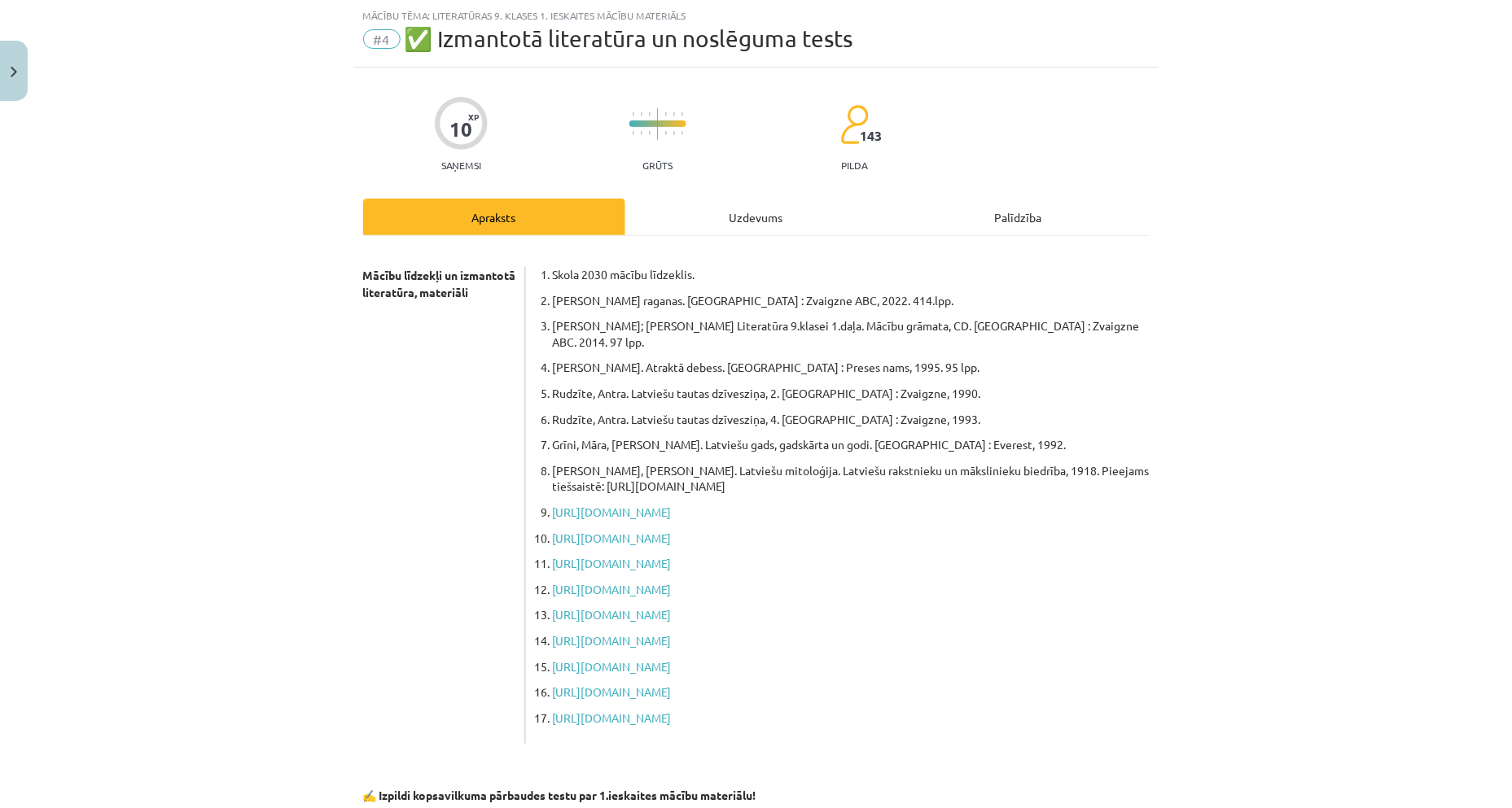
click at [701, 242] on div "Mācību līdzekļi un izmantotā literatūra, materiāli Skola 2030 mācību līdzeklis.…" at bounding box center [756, 545] width 786 height 619
click at [761, 189] on div "10 XP Saņemsi Grūts 143 pilda Apraksts Uzdevums Palīdzība Mācību līdzekļi un iz…" at bounding box center [756, 522] width 805 height 911
click at [758, 213] on div "Uzdevums" at bounding box center [756, 217] width 262 height 36
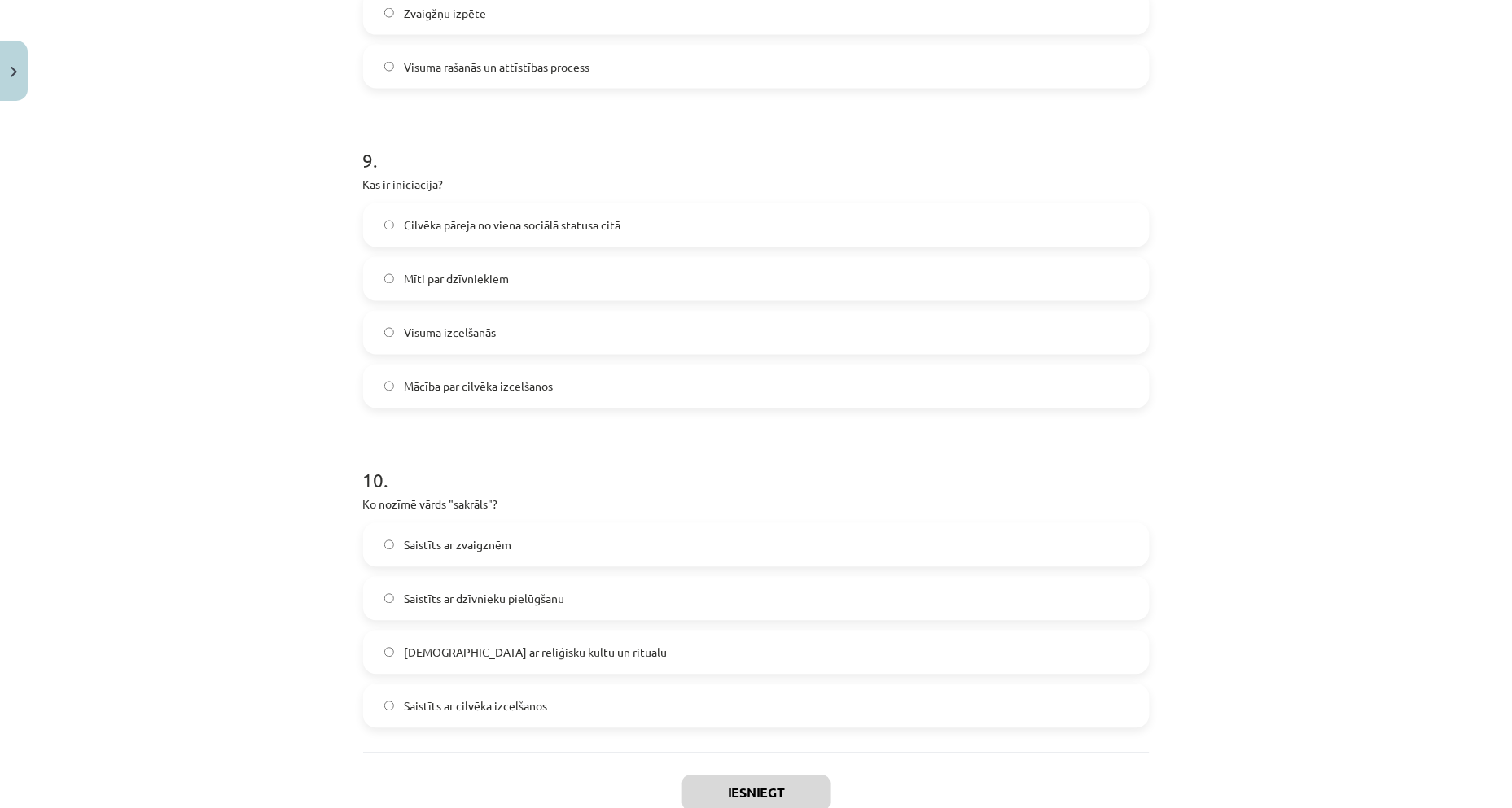
scroll to position [2869, 0]
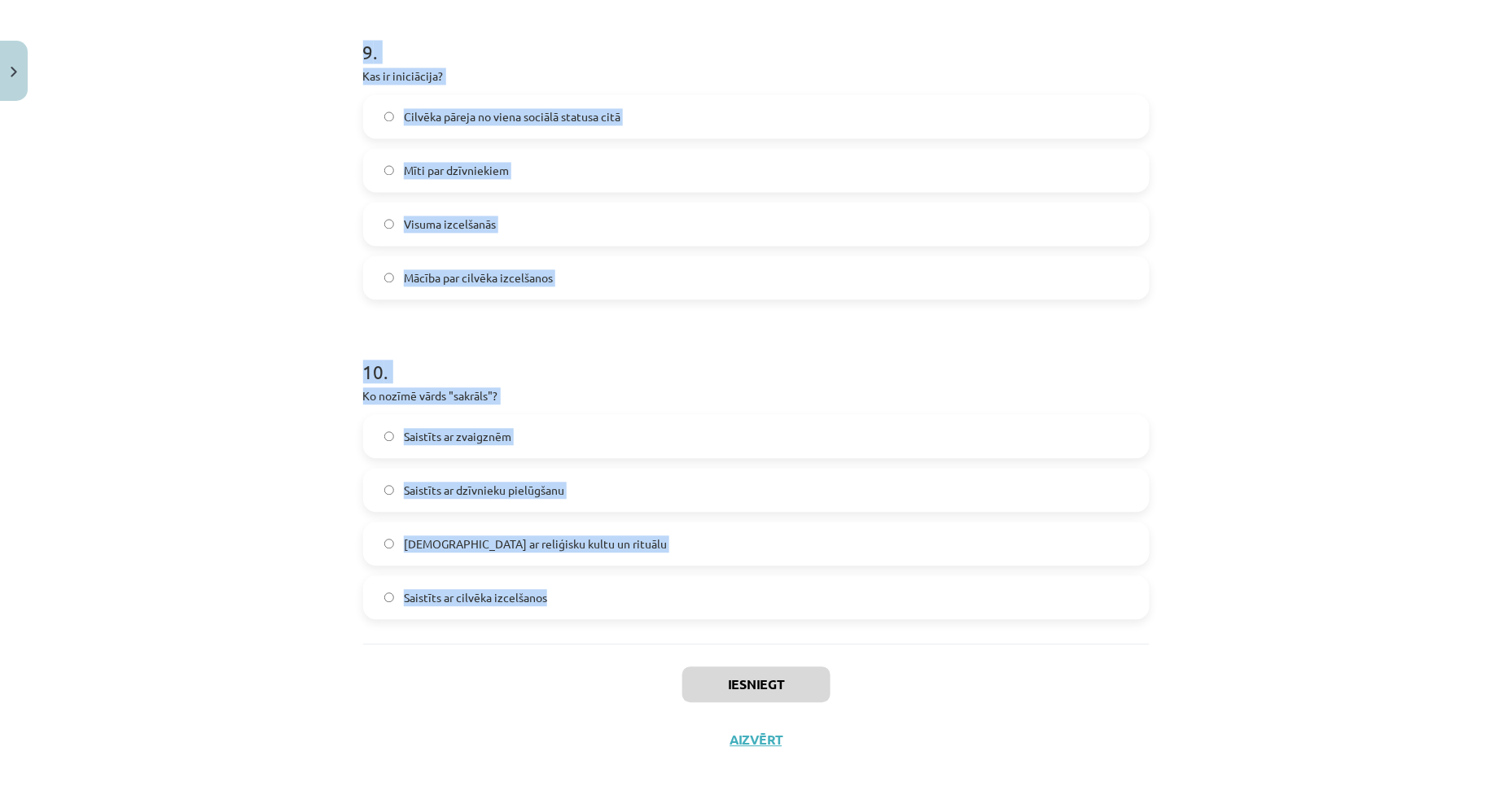
drag, startPoint x: 353, startPoint y: 258, endPoint x: 538, endPoint y: 599, distance: 388.0
copy form "Kura dievība latviešu mitoloģijā ir saistīta ar laika un likteņa noteikšanu? La…"
click at [272, 194] on div "Mācību tēma: Literatūras 9. klases 1. ieskaites mācību materiāls #4 ✅ Izmantotā…" at bounding box center [756, 404] width 1512 height 808
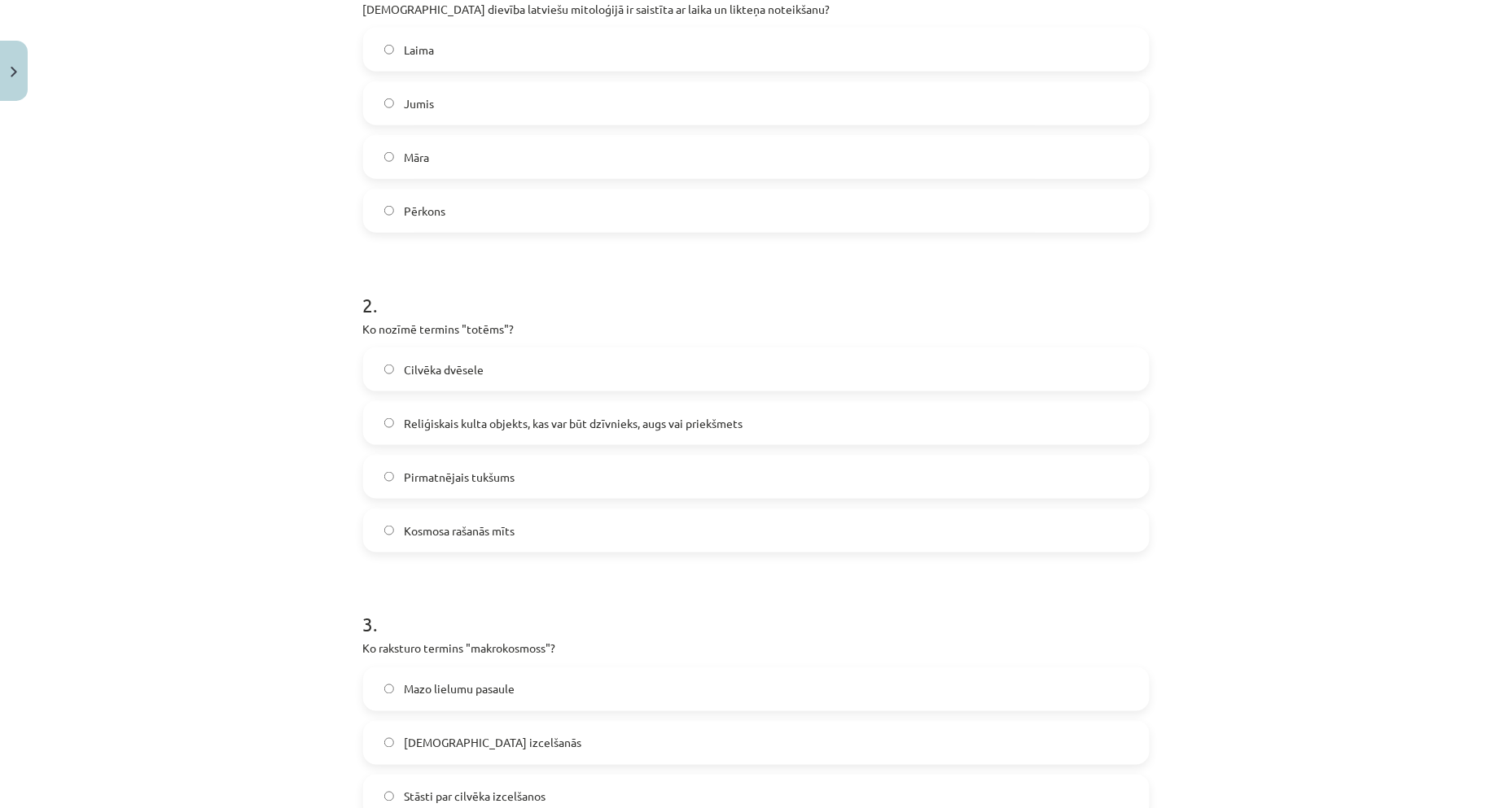
scroll to position [368, 0]
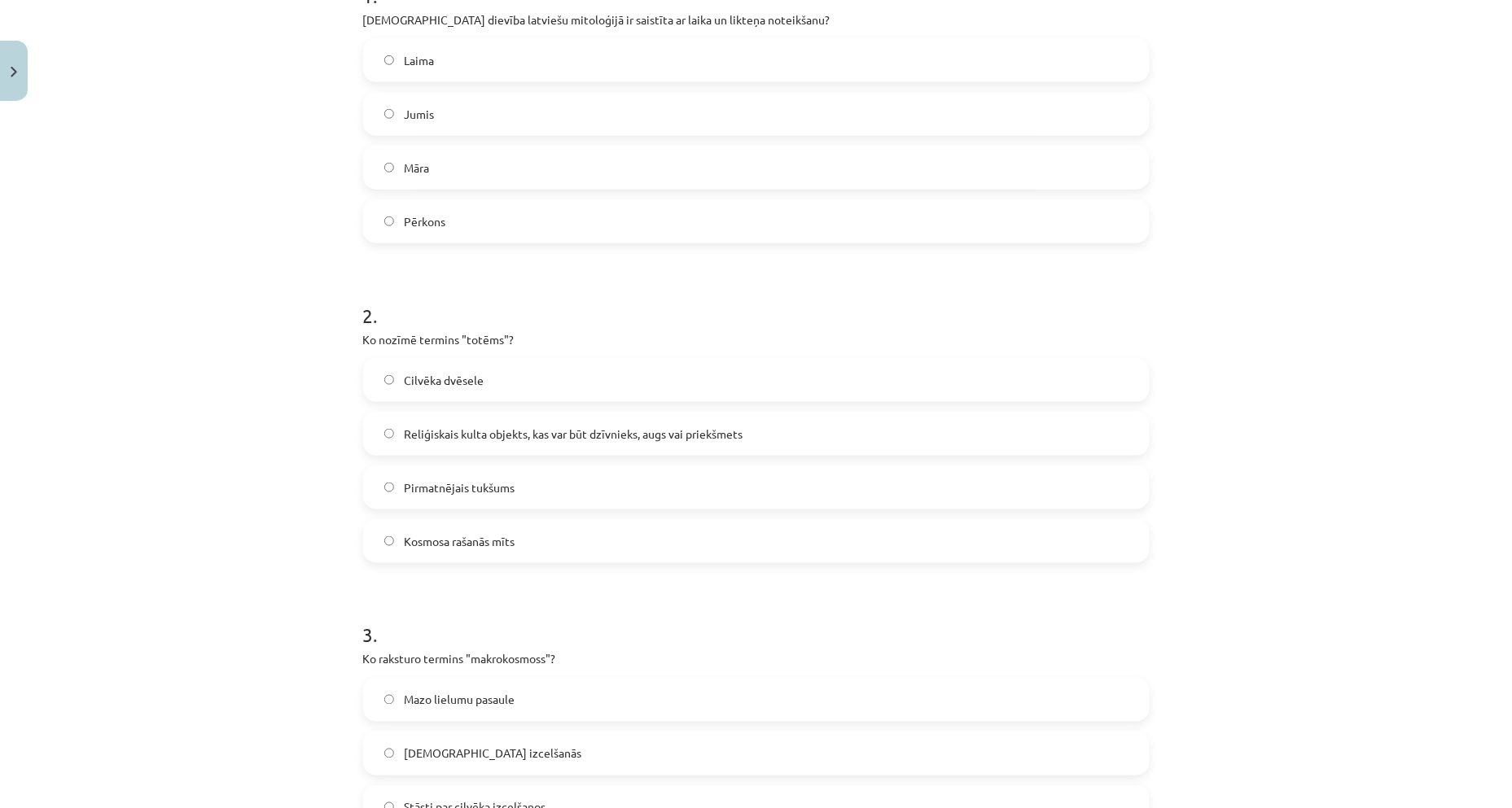
click at [550, 420] on label "Reliģiskais kulta objekts, kas var būt dzīvnieks, augs vai priekšmets" at bounding box center [756, 433] width 783 height 41
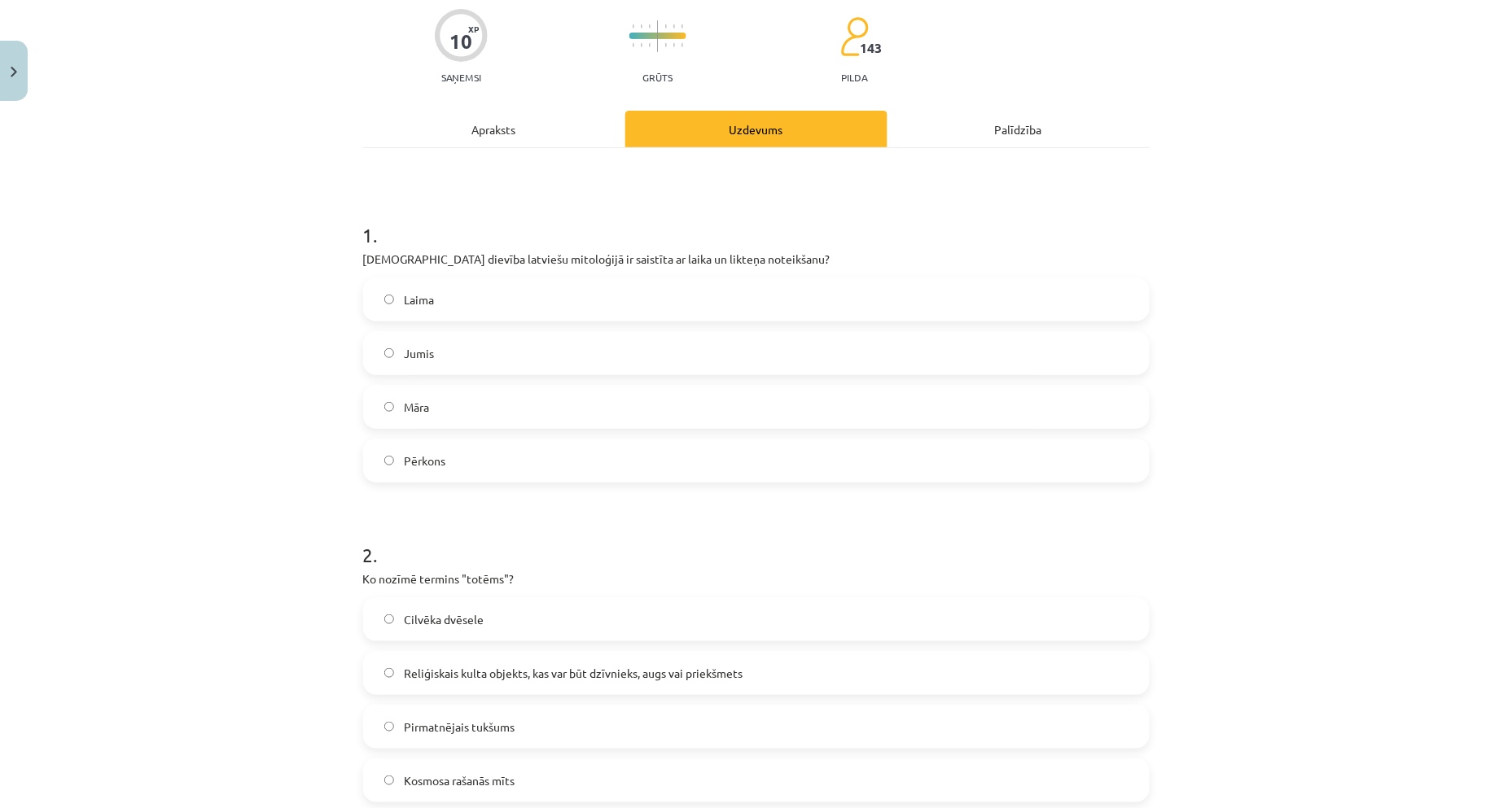
scroll to position [127, 0]
click at [449, 302] on label "Laima" at bounding box center [756, 301] width 783 height 41
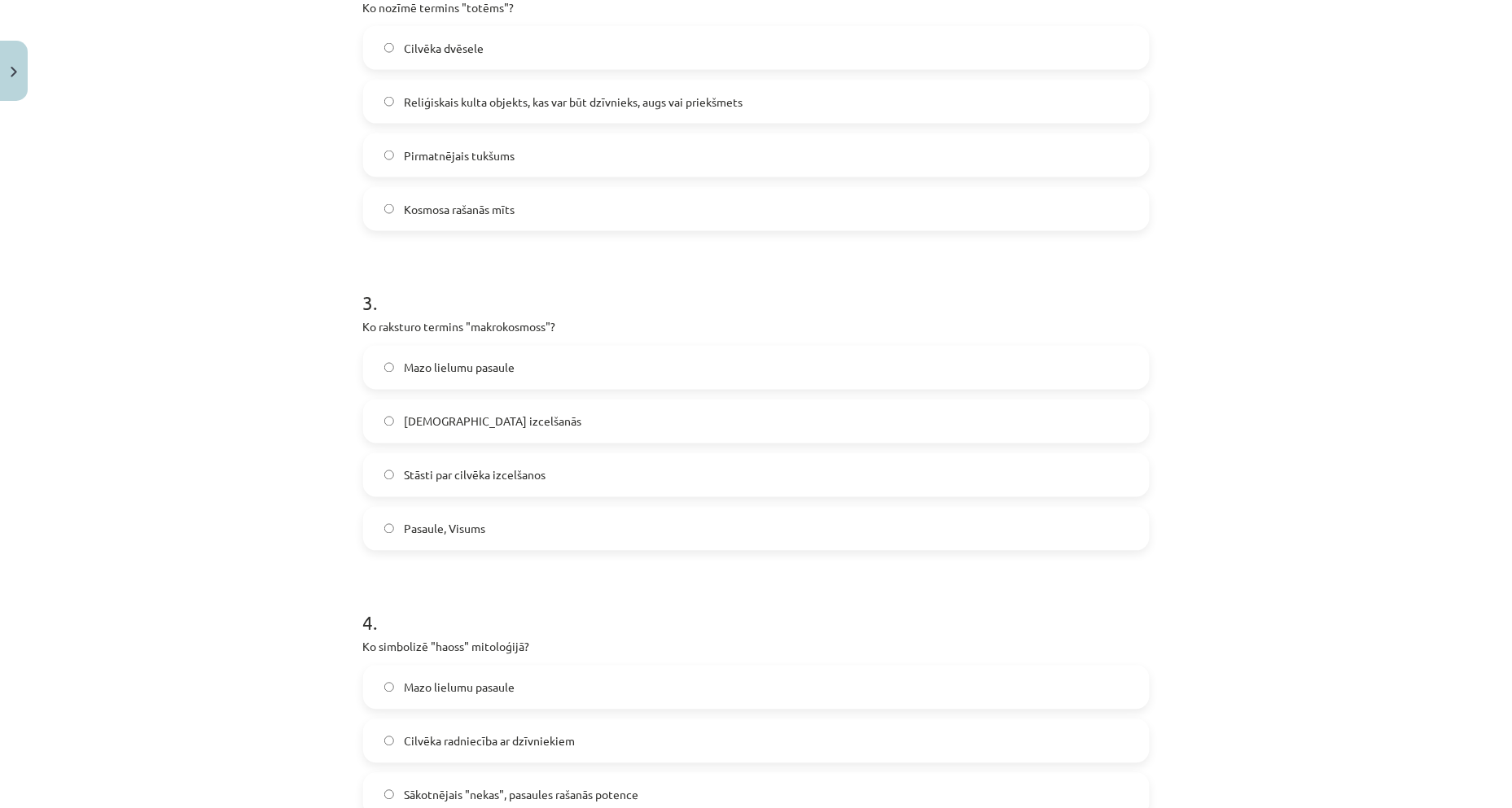
click at [484, 518] on label "Pasaule, Visums" at bounding box center [756, 529] width 783 height 41
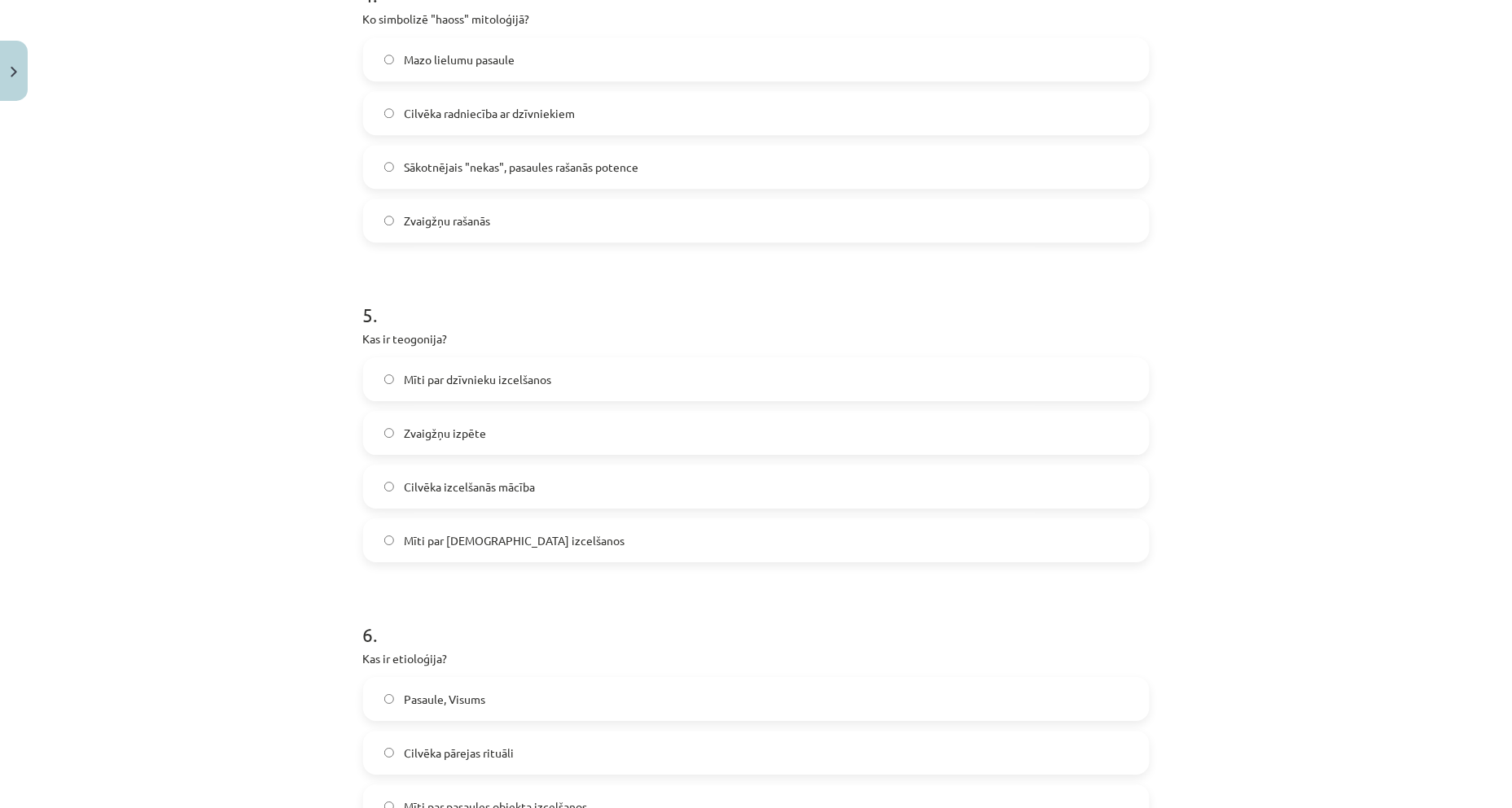
scroll to position [1332, 0]
click at [425, 378] on span "Mīti par dzīvnieku izcelšanos" at bounding box center [477, 375] width 147 height 17
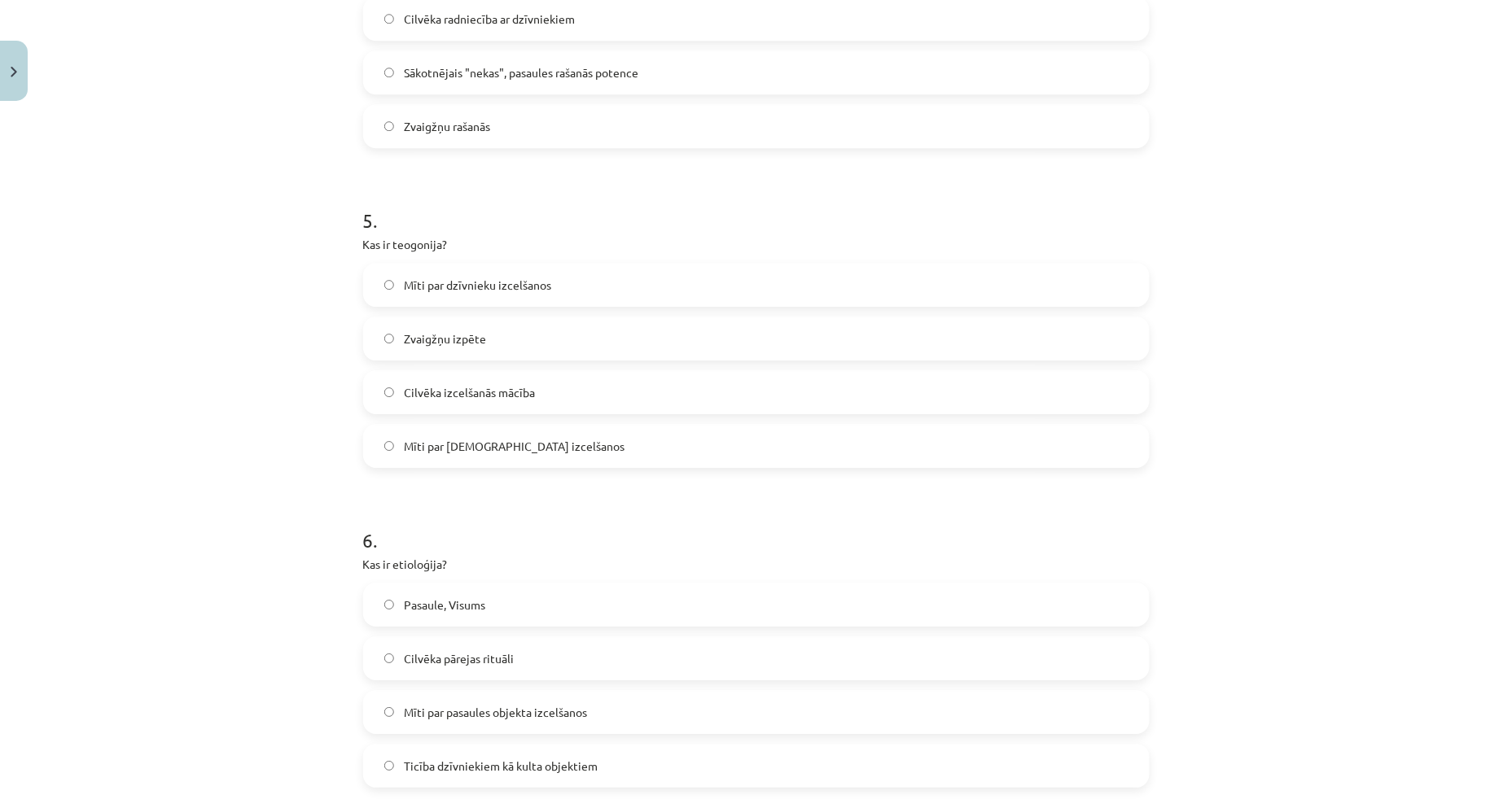
click at [441, 446] on span "Mīti par dievu izcelšanos" at bounding box center [513, 446] width 220 height 17
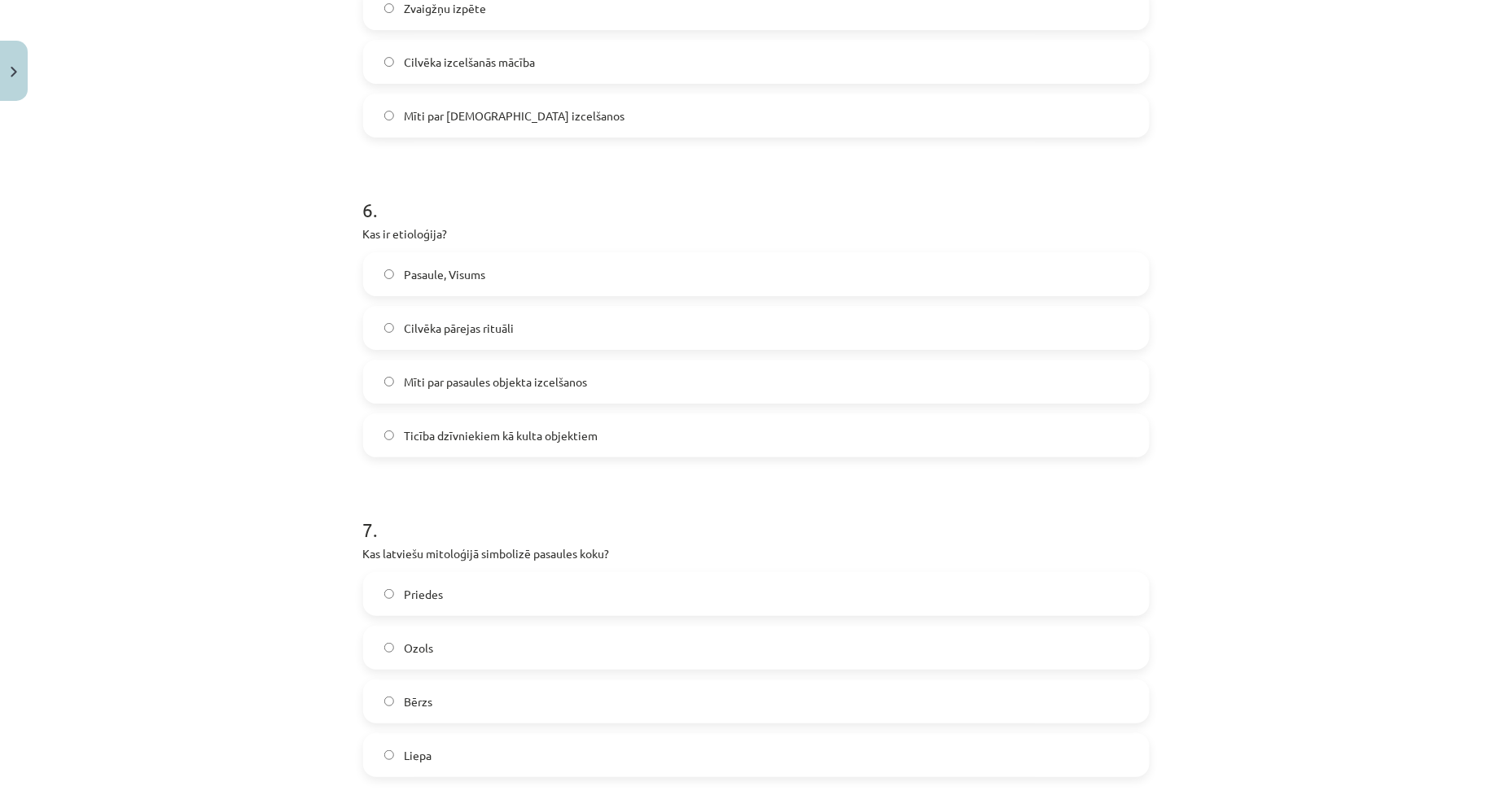
scroll to position [1755, 0]
click at [445, 660] on label "Ozols" at bounding box center [756, 646] width 783 height 41
click at [473, 385] on span "Mīti par pasaules objekta izcelšanos" at bounding box center [495, 380] width 183 height 17
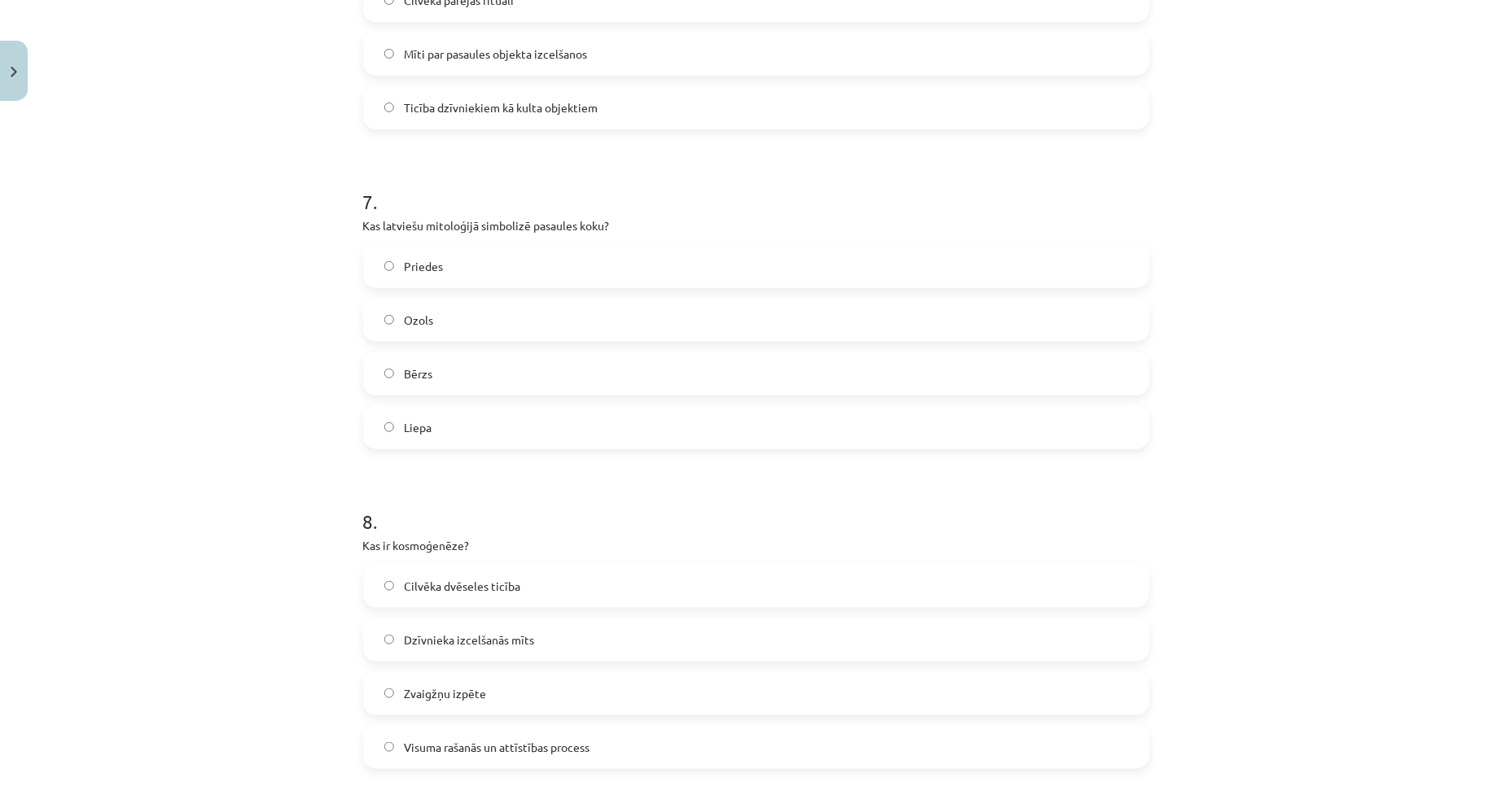
scroll to position [2086, 0]
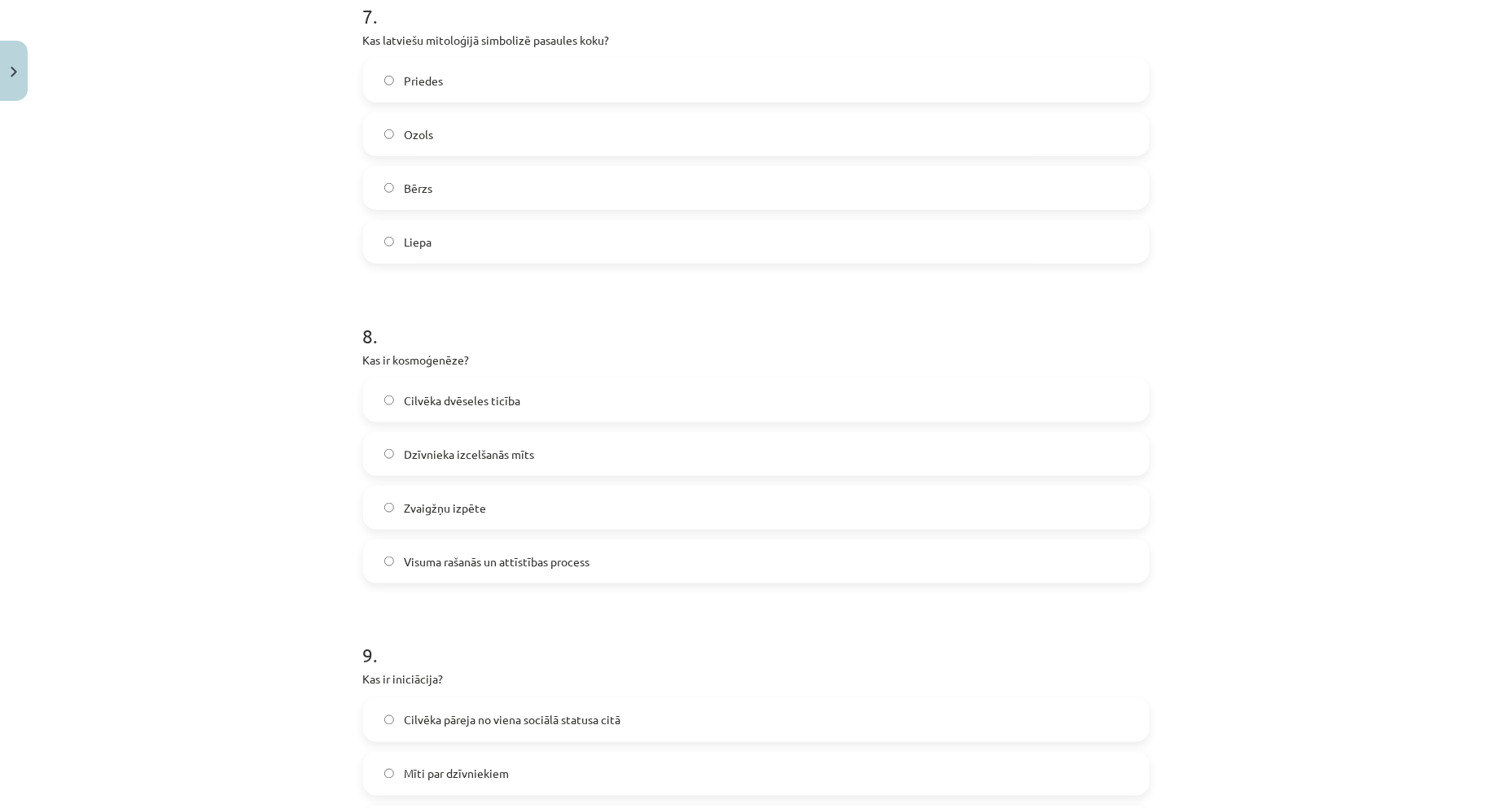
click at [459, 565] on span "Visuma rašanās un attīstības process" at bounding box center [496, 561] width 186 height 17
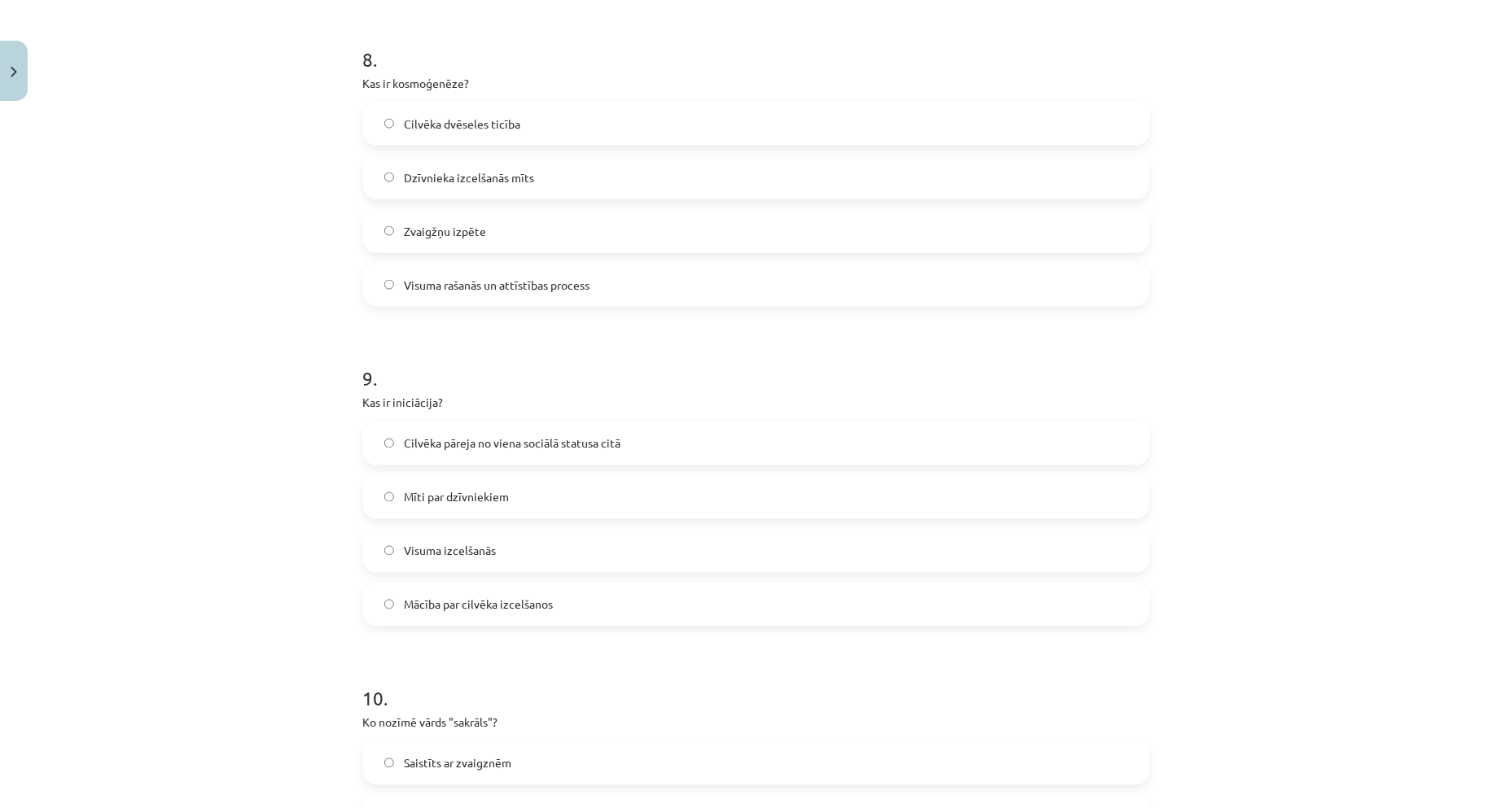
scroll to position [2568, 0]
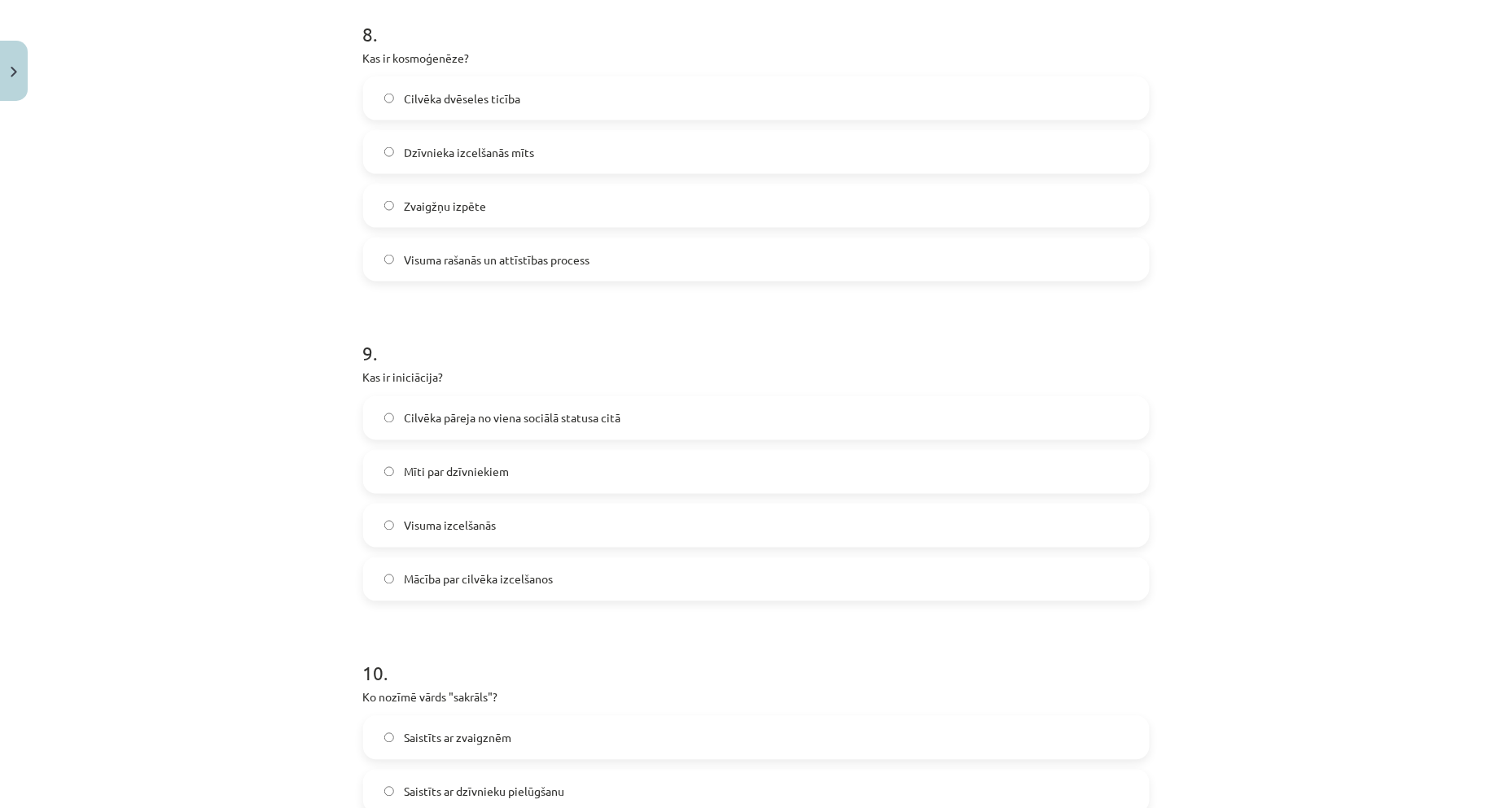
click at [448, 413] on span "Cilvēka pāreja no viena sociālā statusa citā" at bounding box center [512, 418] width 217 height 17
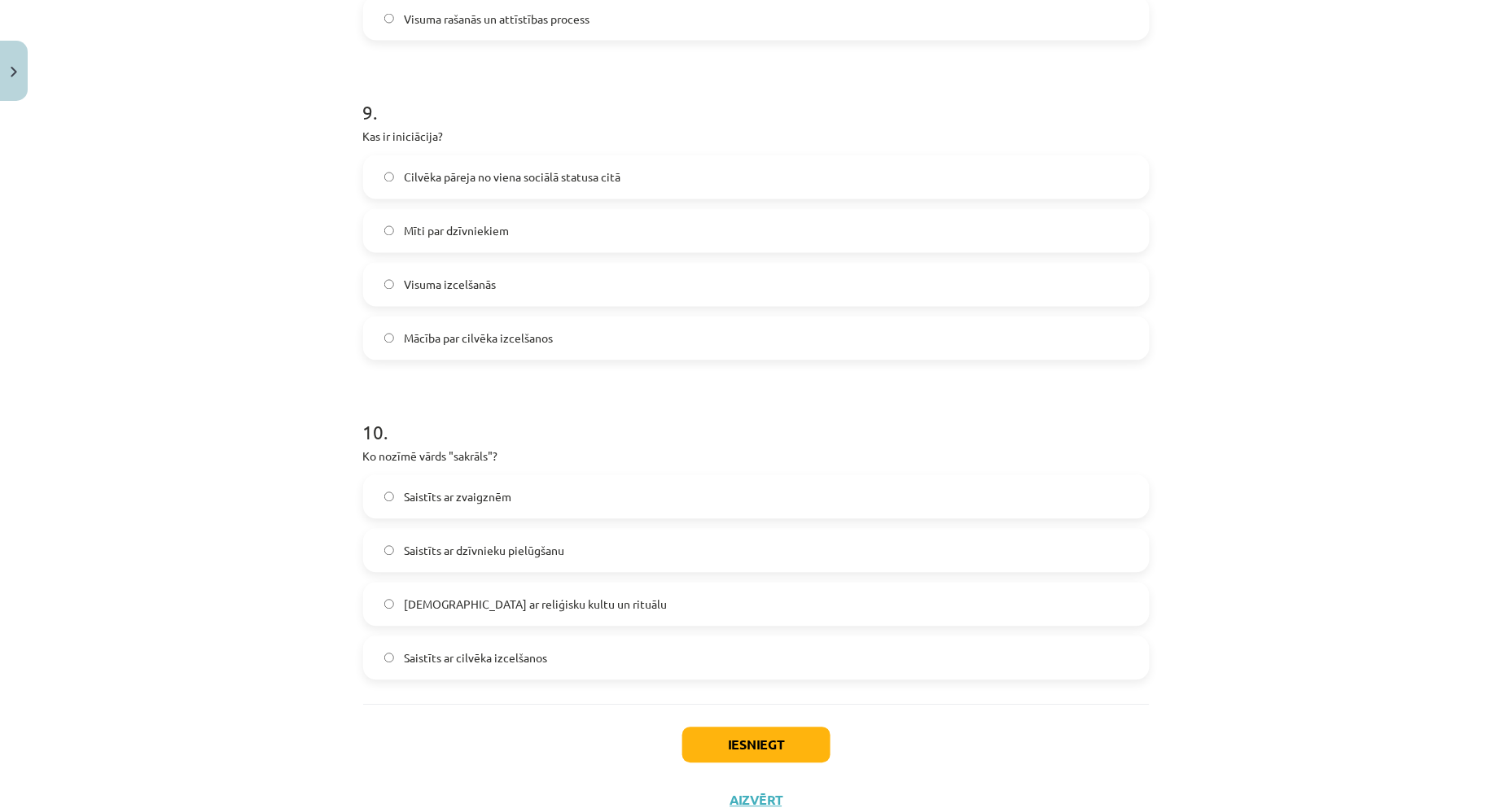
scroll to position [2869, 0]
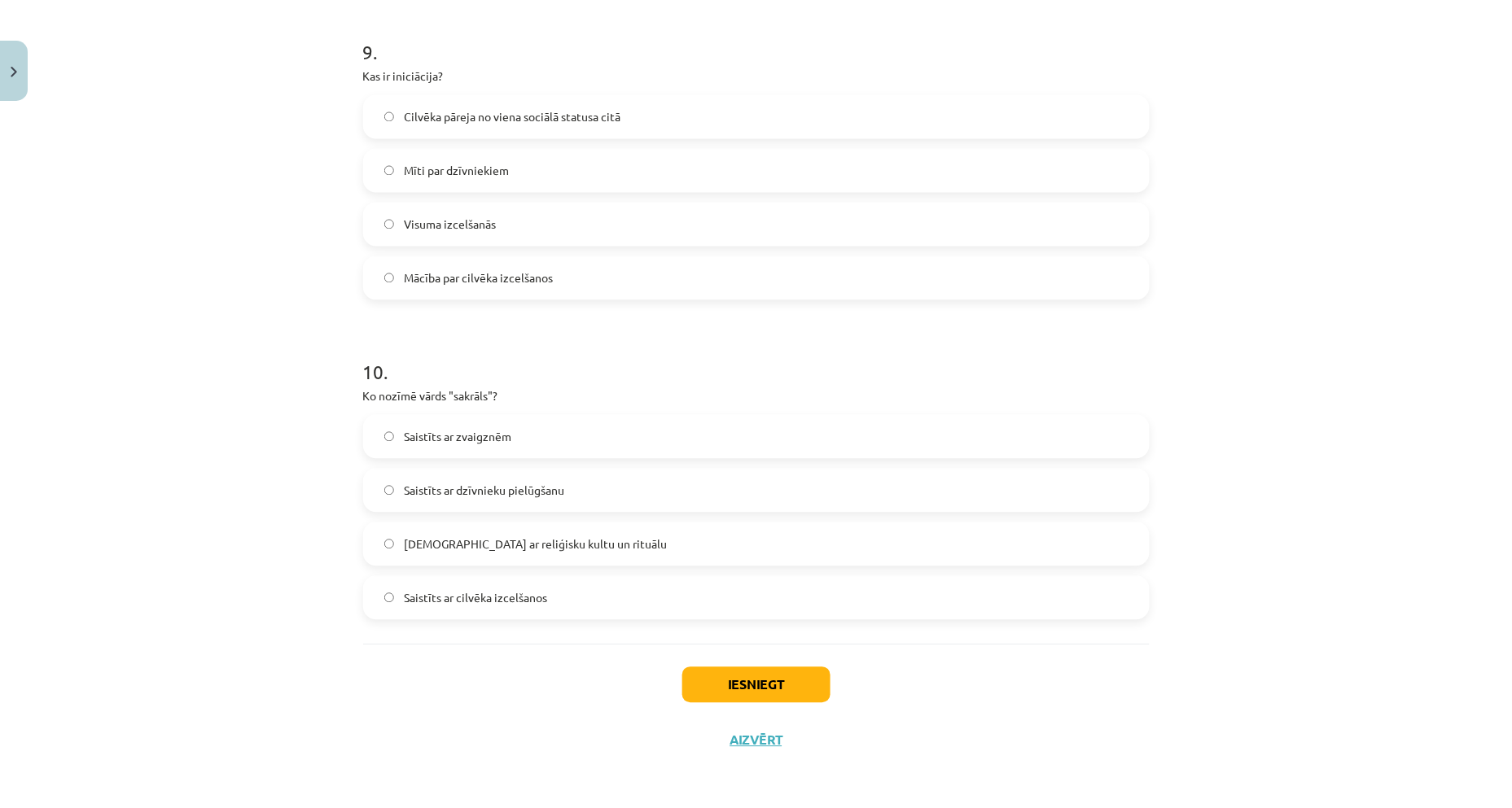
click at [493, 536] on span "Saistīts ar reliģisku kultu un rituālu" at bounding box center [535, 544] width 263 height 17
click at [708, 693] on button "Iesniegt" at bounding box center [756, 685] width 148 height 35
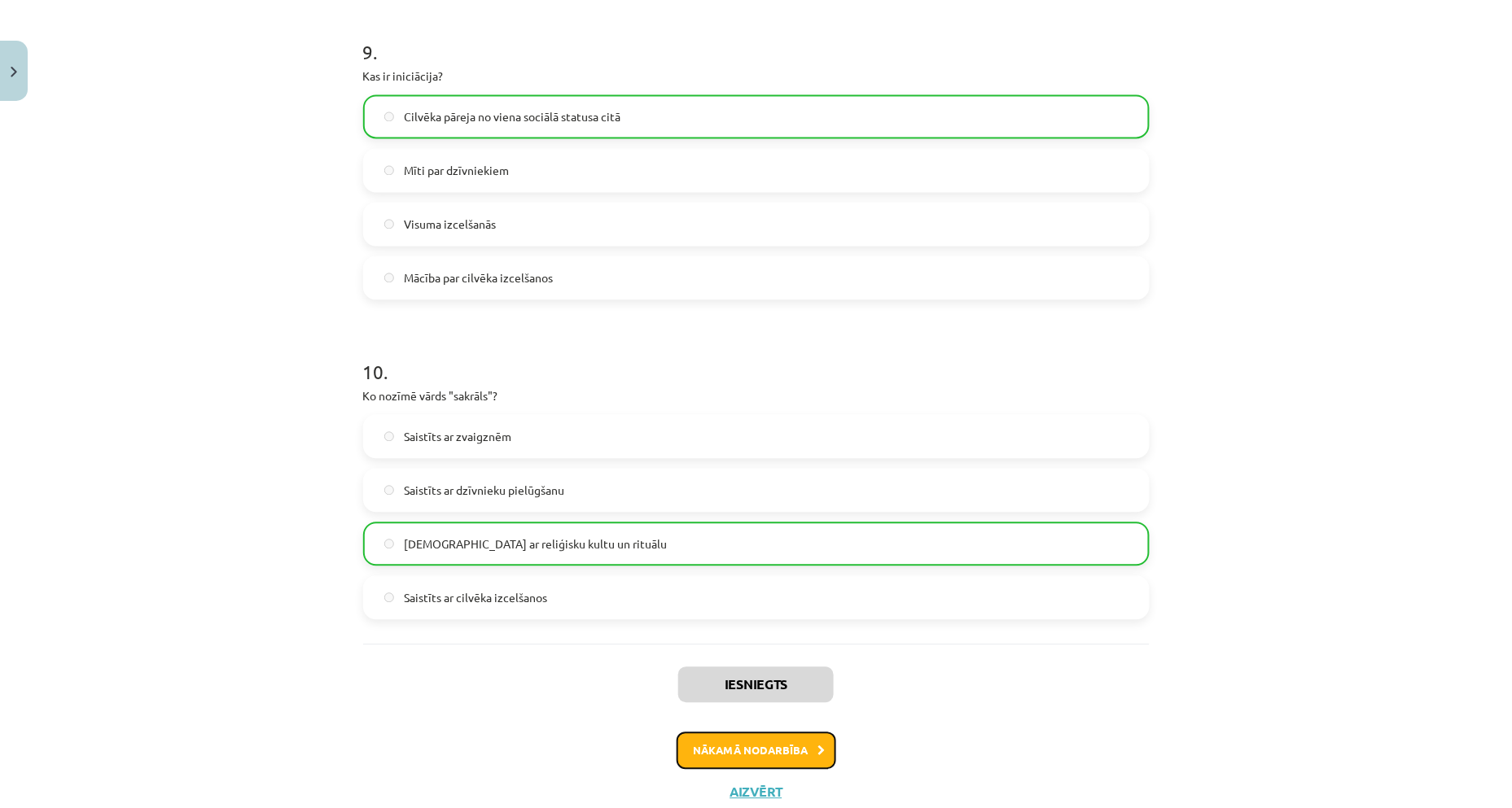
click at [777, 745] on button "Nākamā nodarbība" at bounding box center [756, 751] width 160 height 37
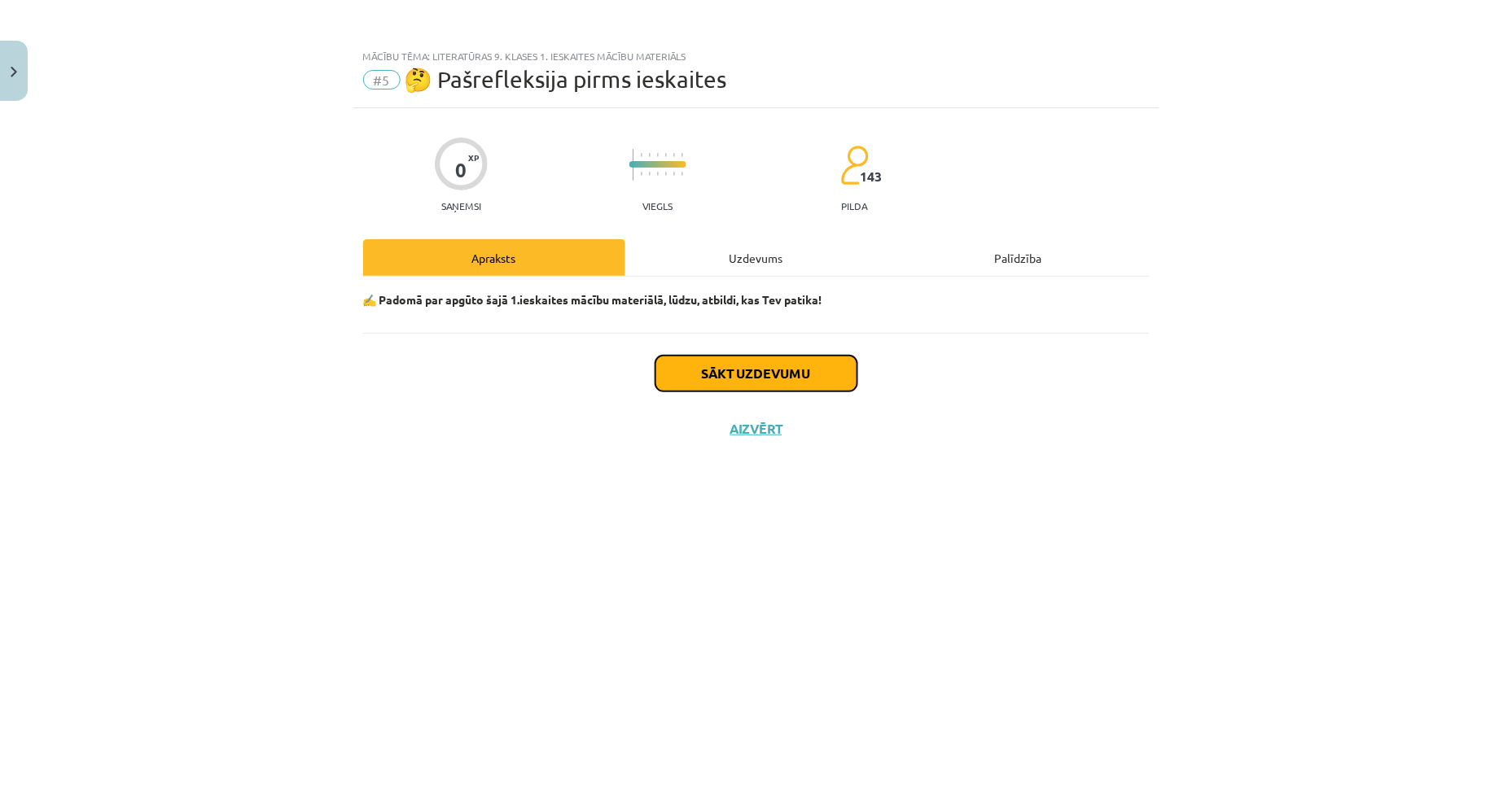
click at [723, 377] on button "Sākt uzdevumu" at bounding box center [756, 373] width 202 height 35
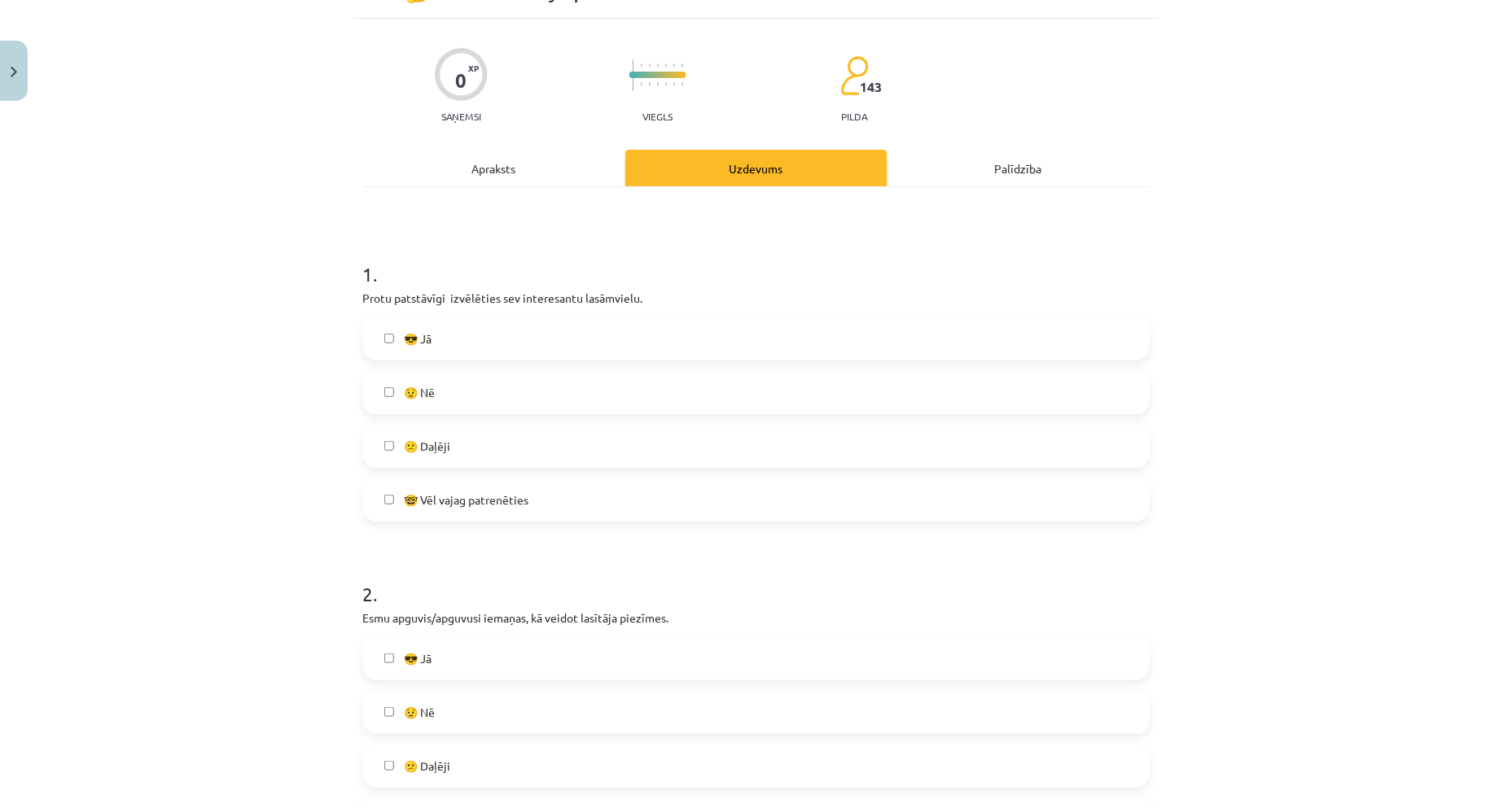
scroll to position [91, 0]
click at [461, 348] on label "😎 Jā" at bounding box center [756, 337] width 783 height 41
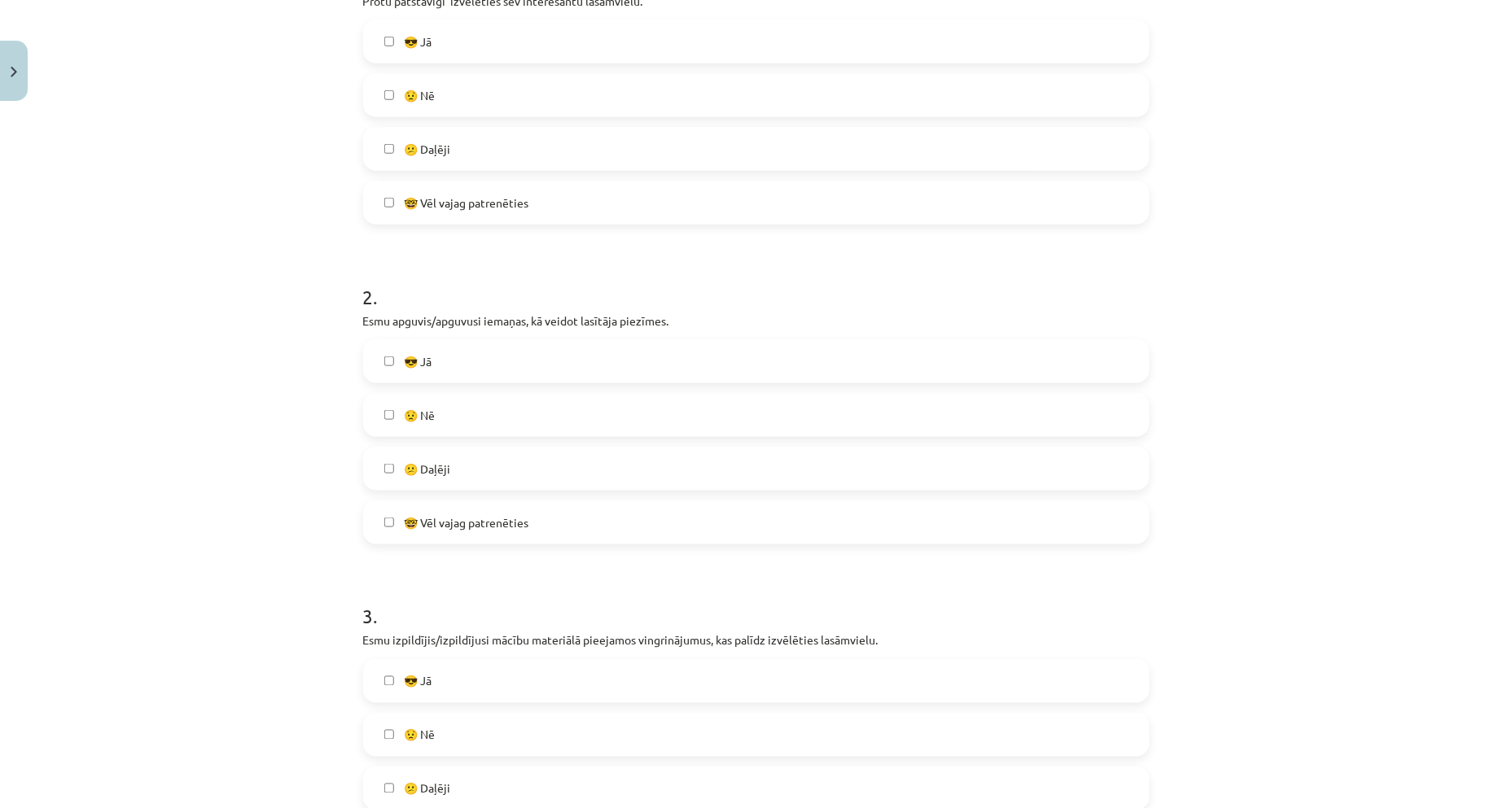
scroll to position [392, 0]
click at [473, 352] on label "😎 Jā" at bounding box center [756, 356] width 783 height 41
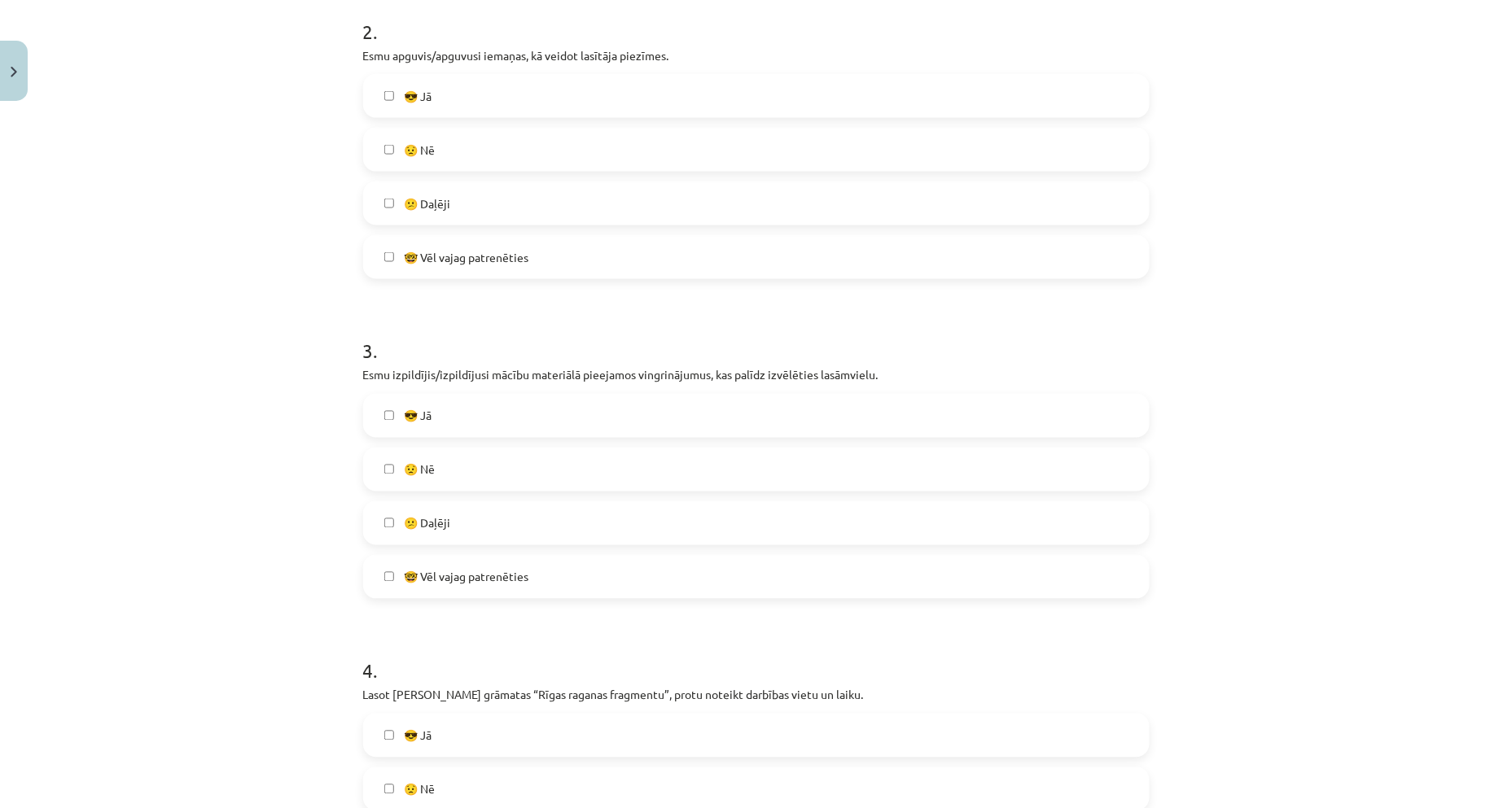
scroll to position [663, 0]
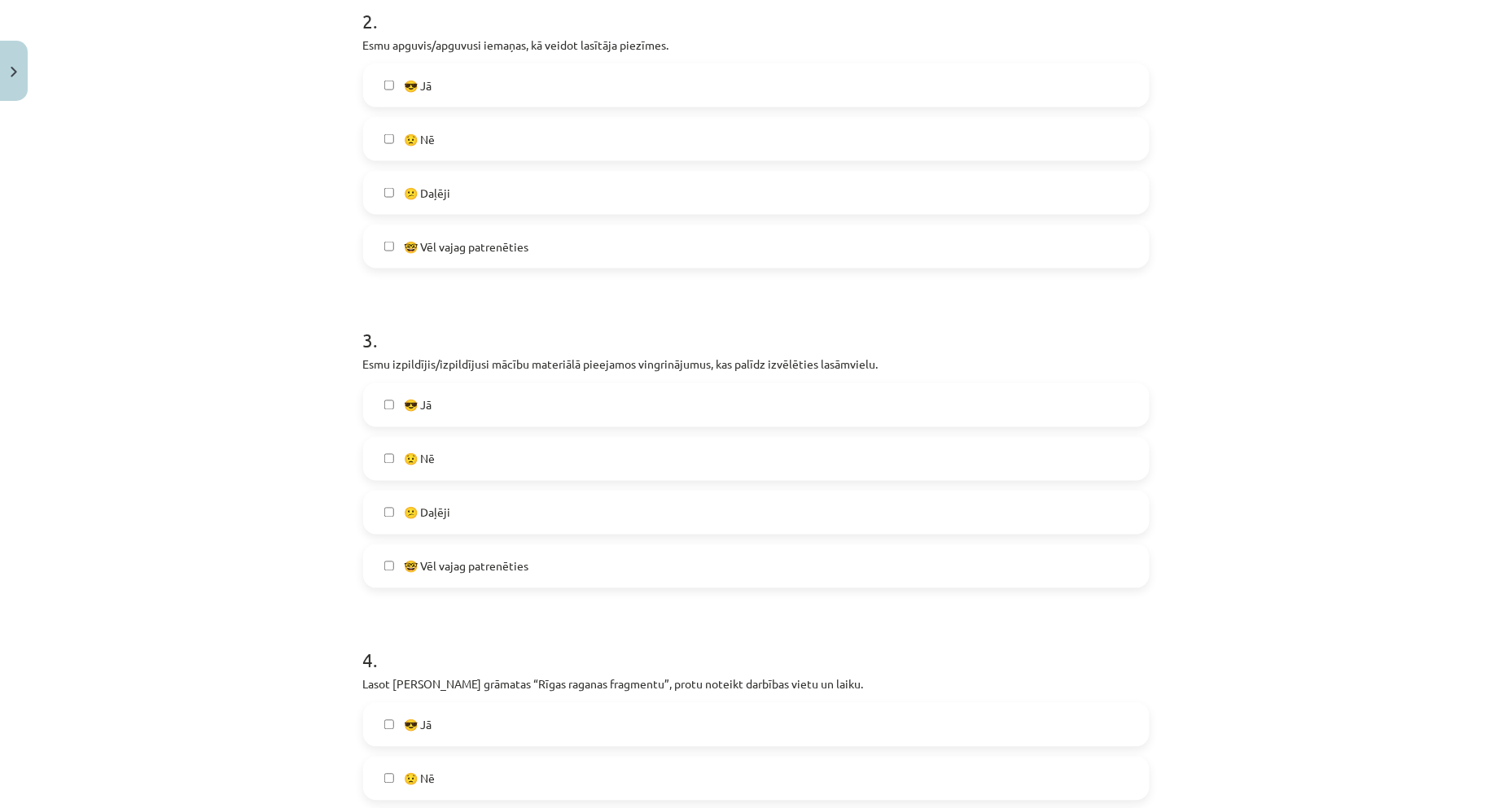
click at [481, 407] on label "😎 Jā" at bounding box center [756, 404] width 783 height 41
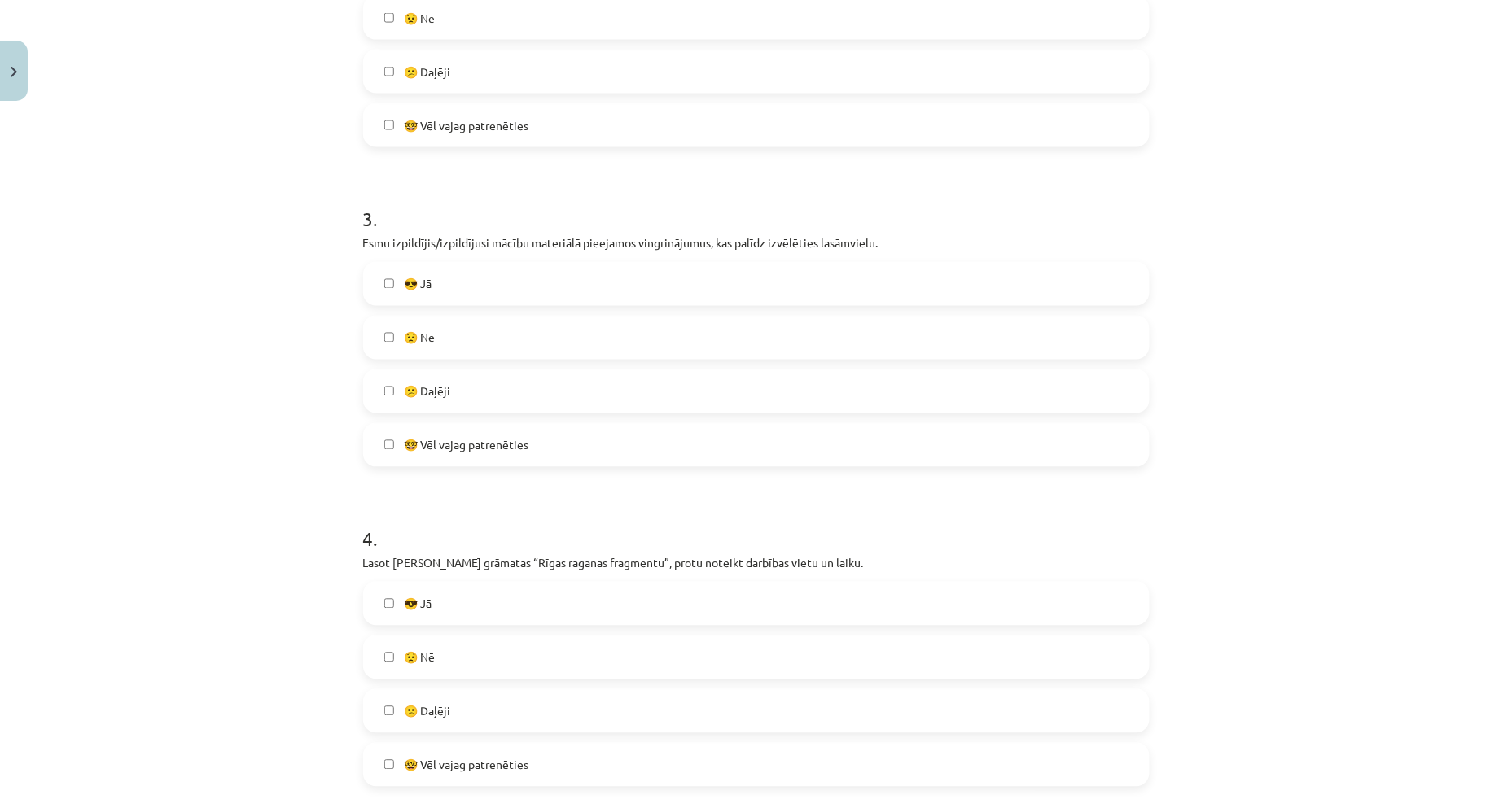
click at [517, 603] on label "😎 Jā" at bounding box center [756, 603] width 783 height 41
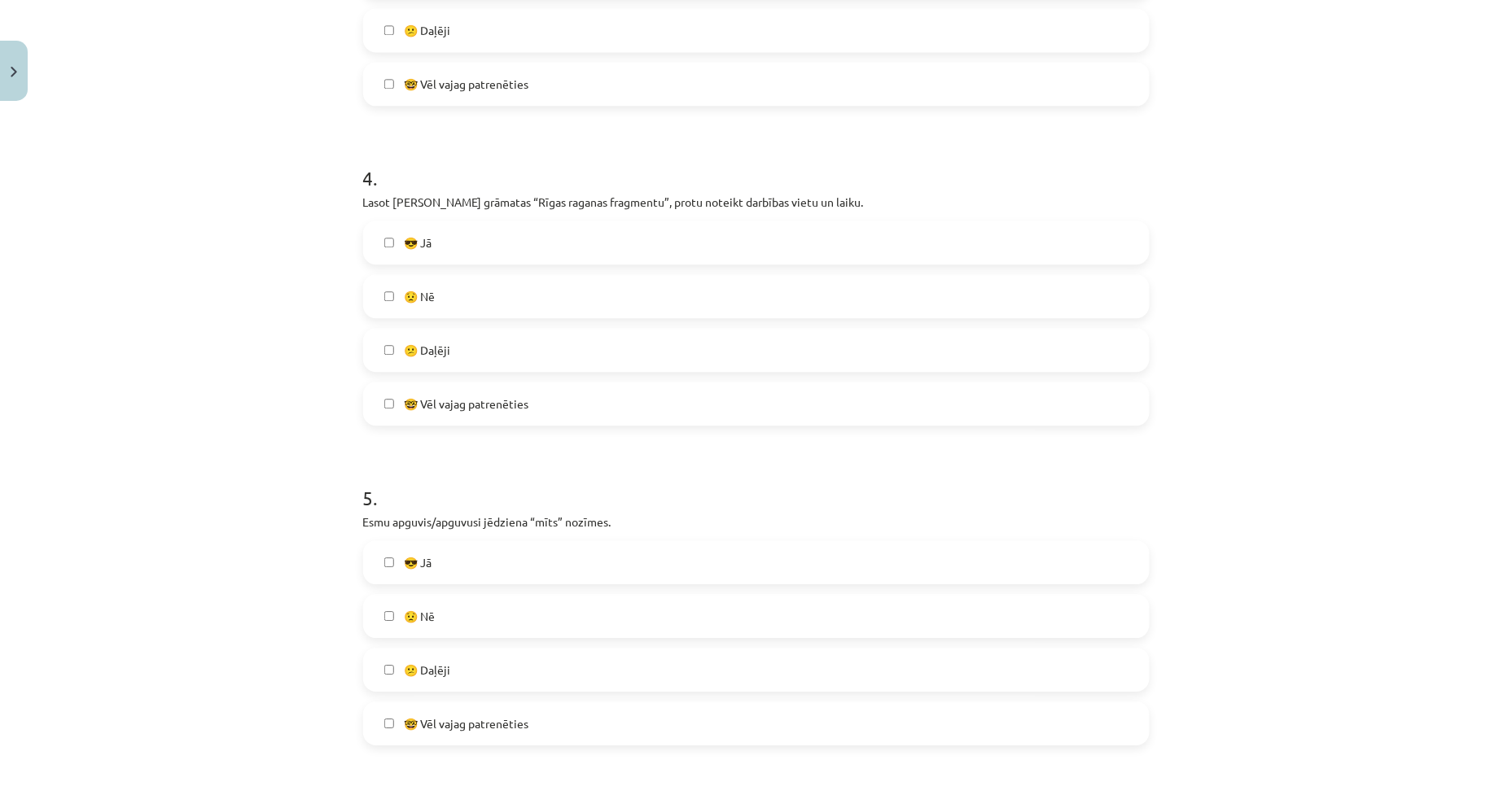
click at [506, 575] on label "😎 Jā" at bounding box center [756, 562] width 783 height 41
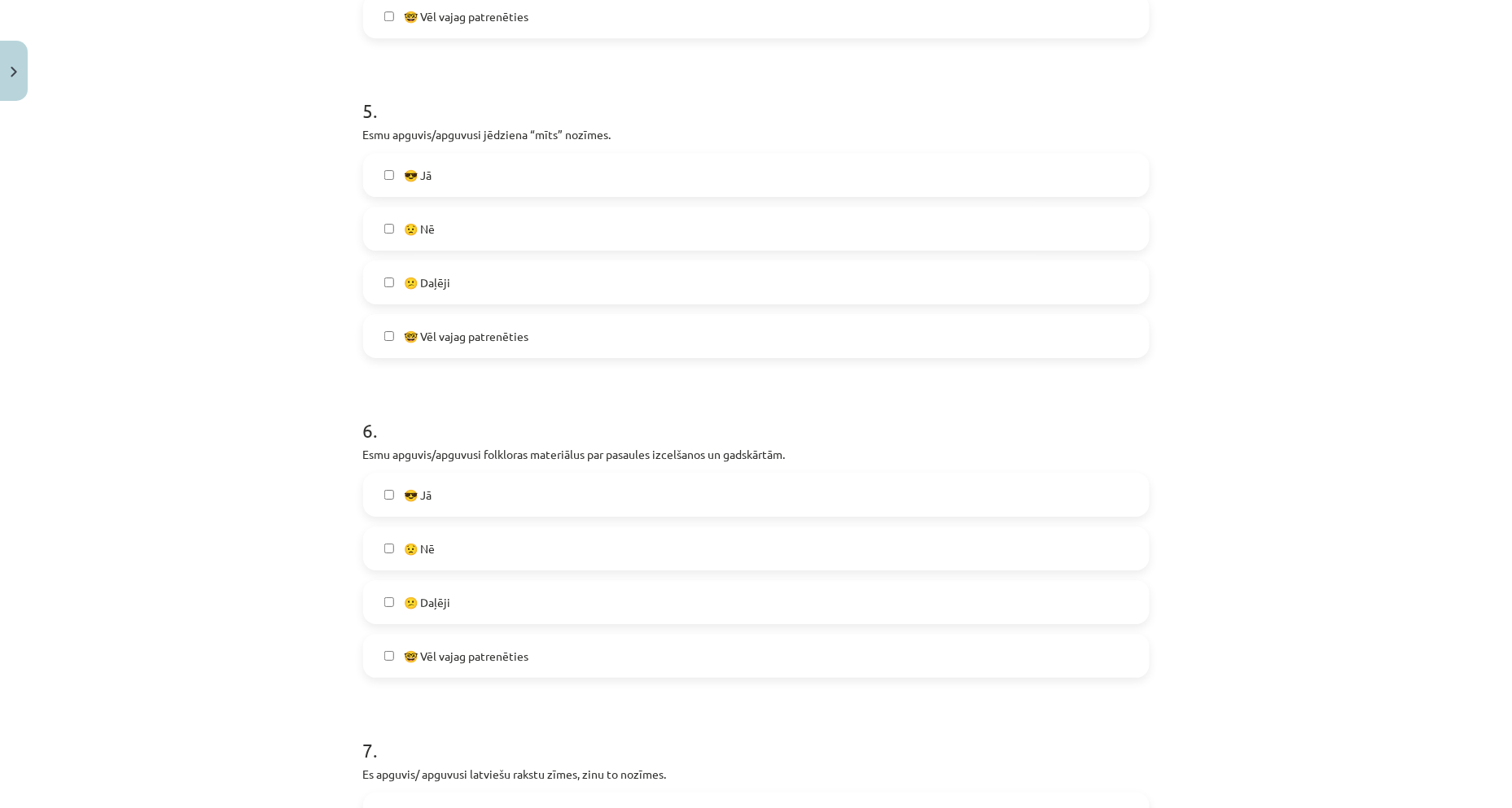
scroll to position [1536, 0]
click at [453, 492] on label "😎 Jā" at bounding box center [756, 491] width 783 height 41
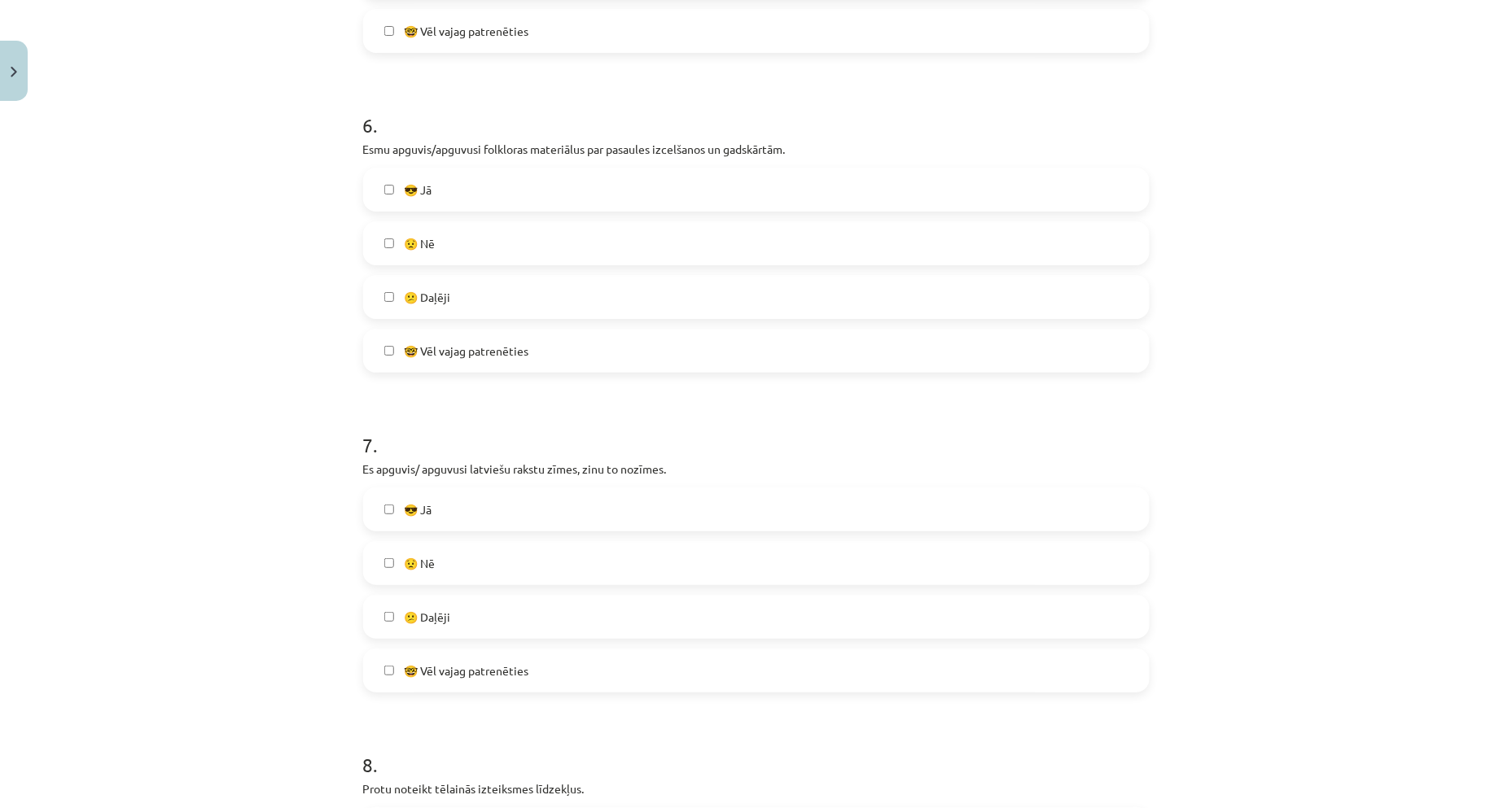
click at [483, 507] on label "😎 Jā" at bounding box center [756, 509] width 783 height 41
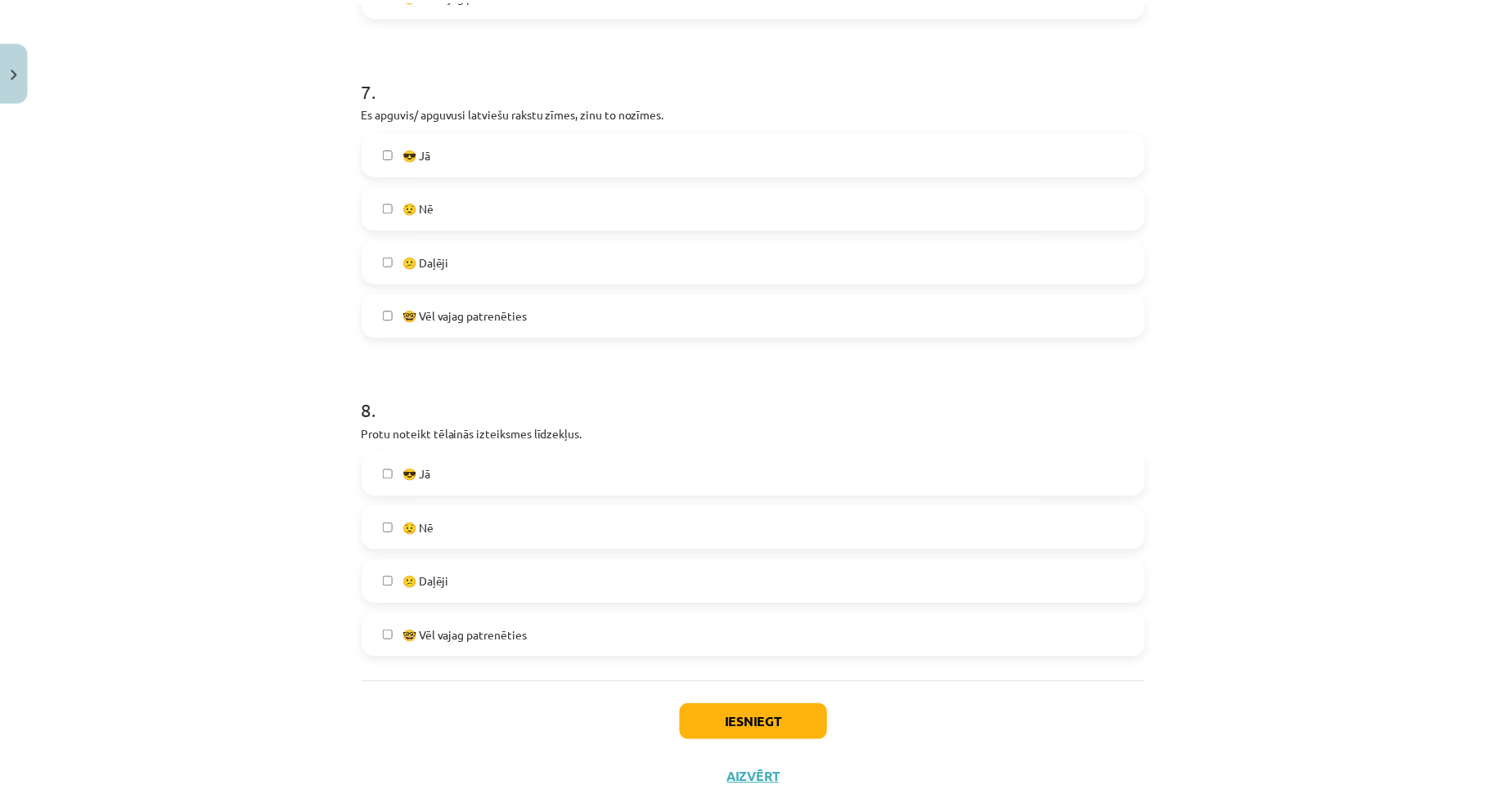
scroll to position [2211, 0]
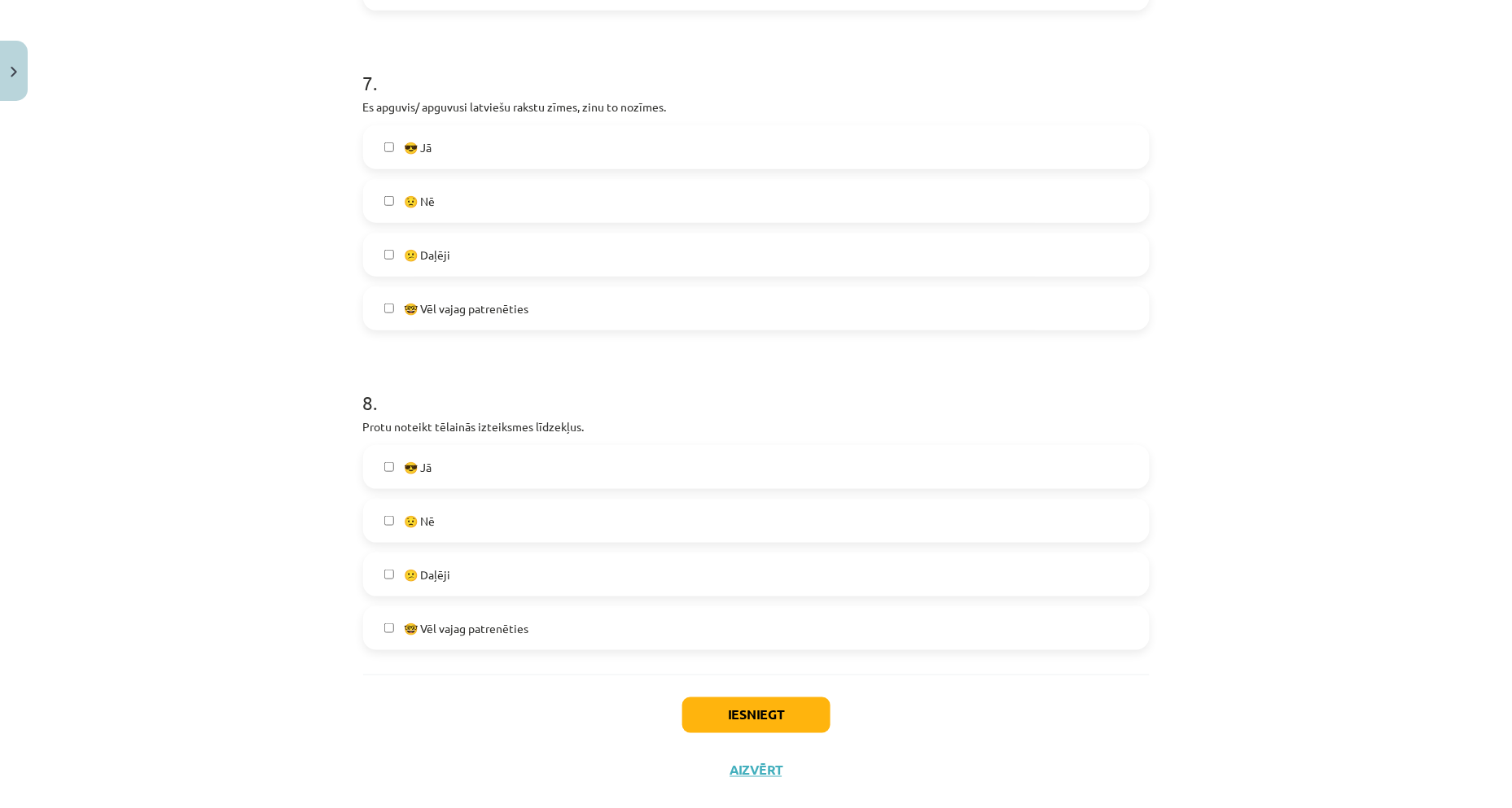
click at [484, 469] on label "😎 Jā" at bounding box center [756, 467] width 783 height 41
click at [767, 708] on button "Iesniegt" at bounding box center [756, 715] width 148 height 35
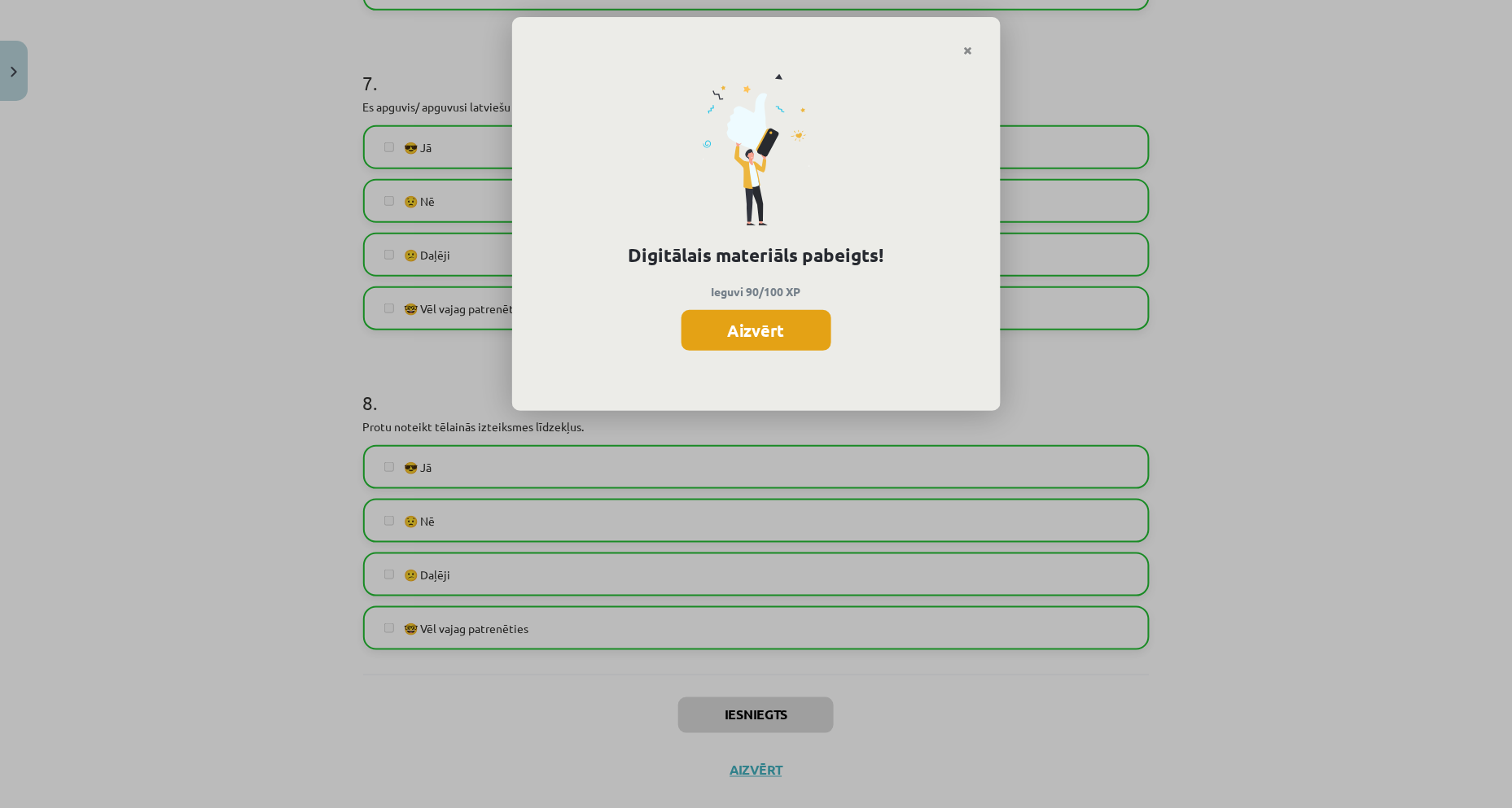
click at [763, 338] on button "Aizvērt" at bounding box center [756, 330] width 150 height 41
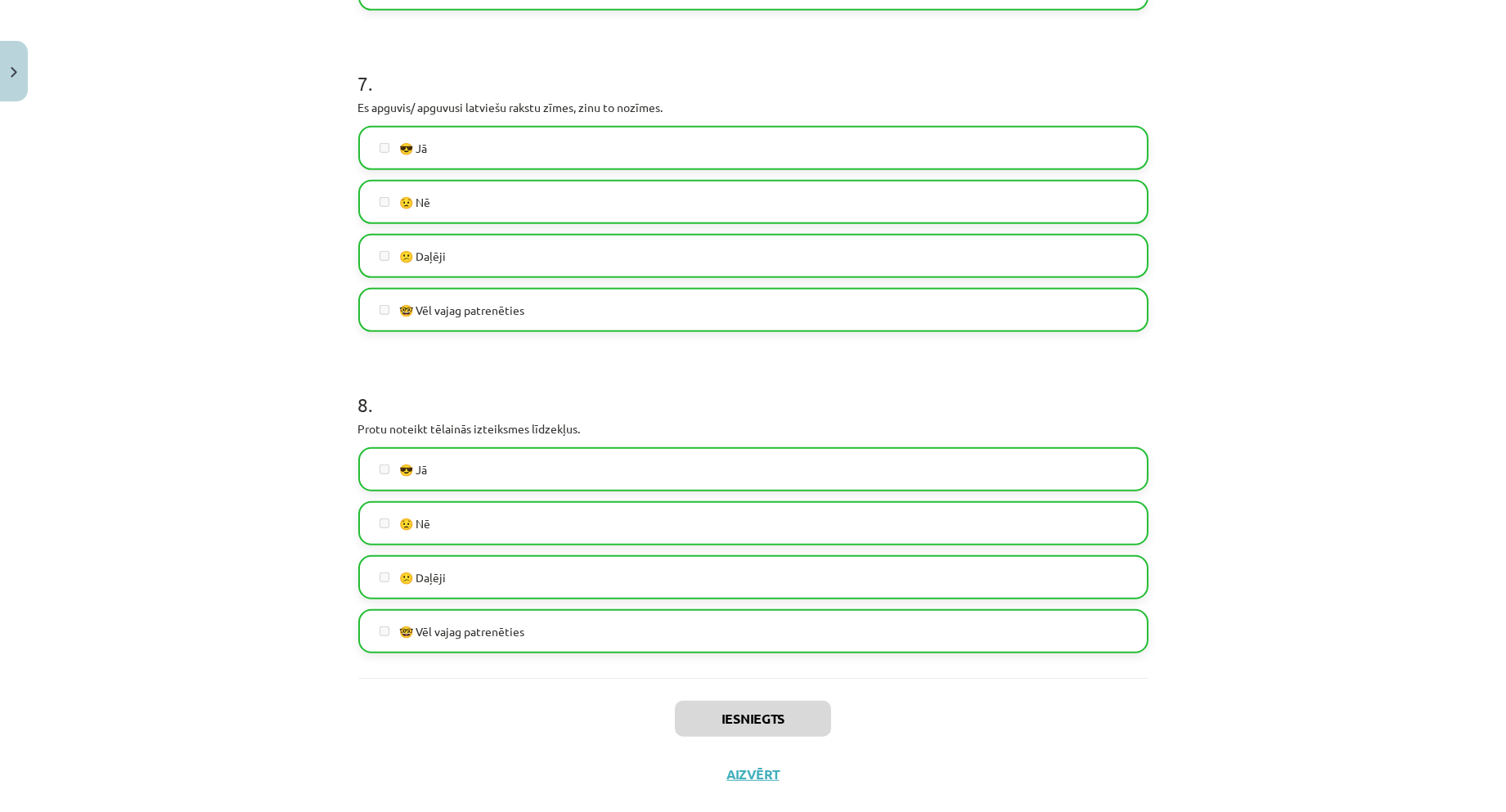
click at [740, 786] on div "Iesniegts Aizvērt" at bounding box center [753, 735] width 790 height 115
click at [737, 770] on button "Aizvērt" at bounding box center [753, 775] width 62 height 16
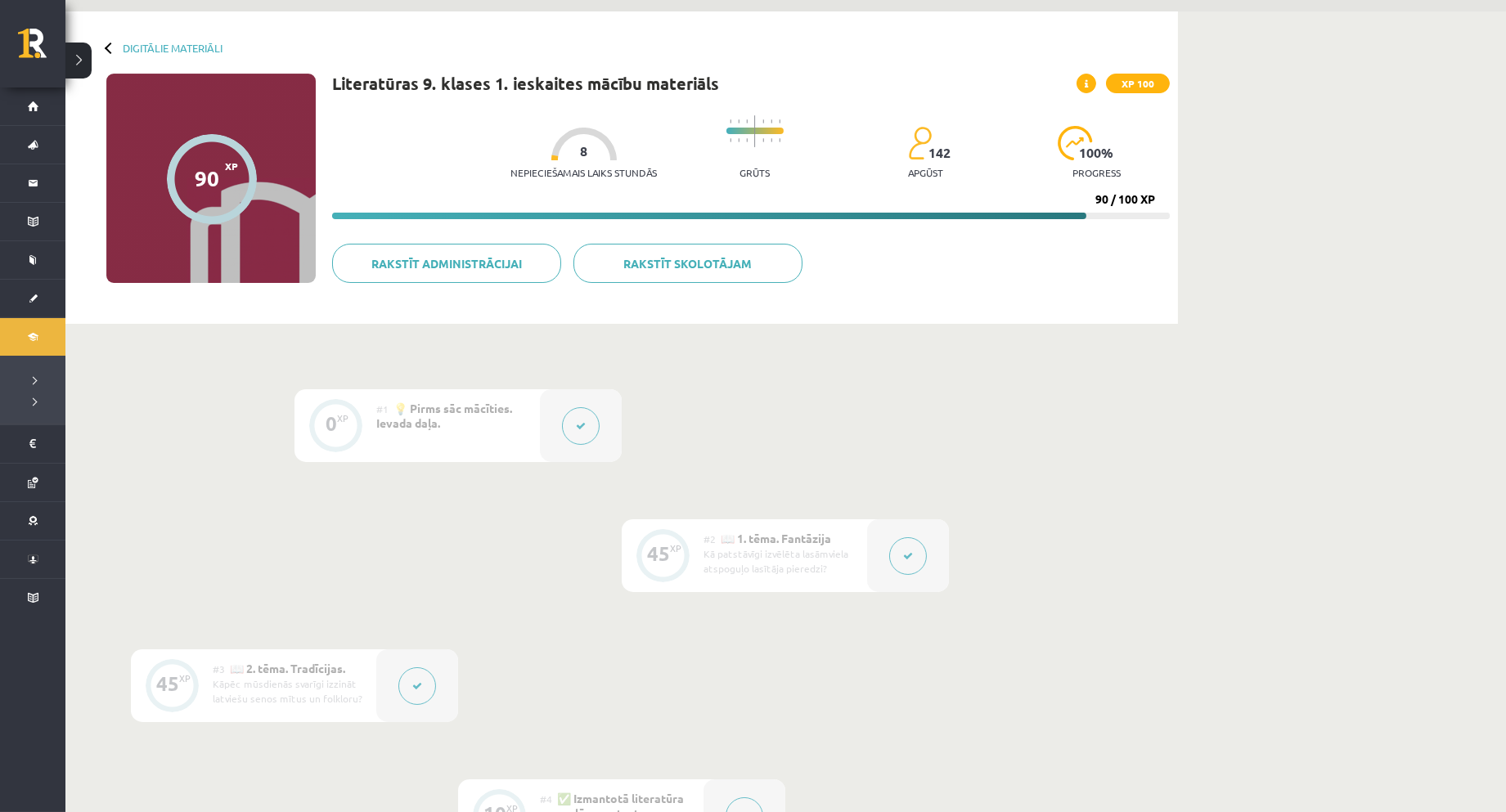
scroll to position [0, 0]
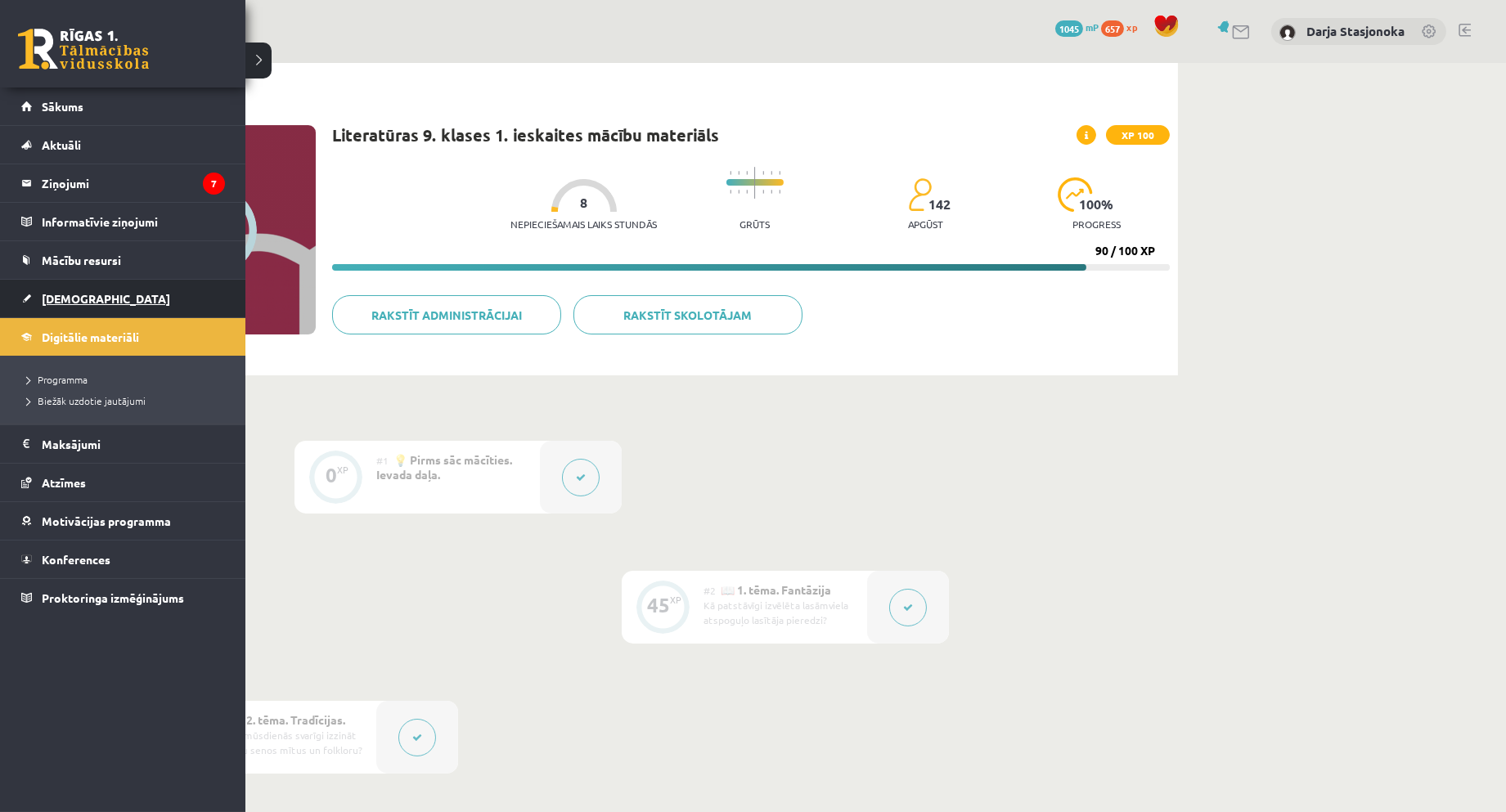
click at [77, 299] on span "[DEMOGRAPHIC_DATA]" at bounding box center [106, 298] width 129 height 15
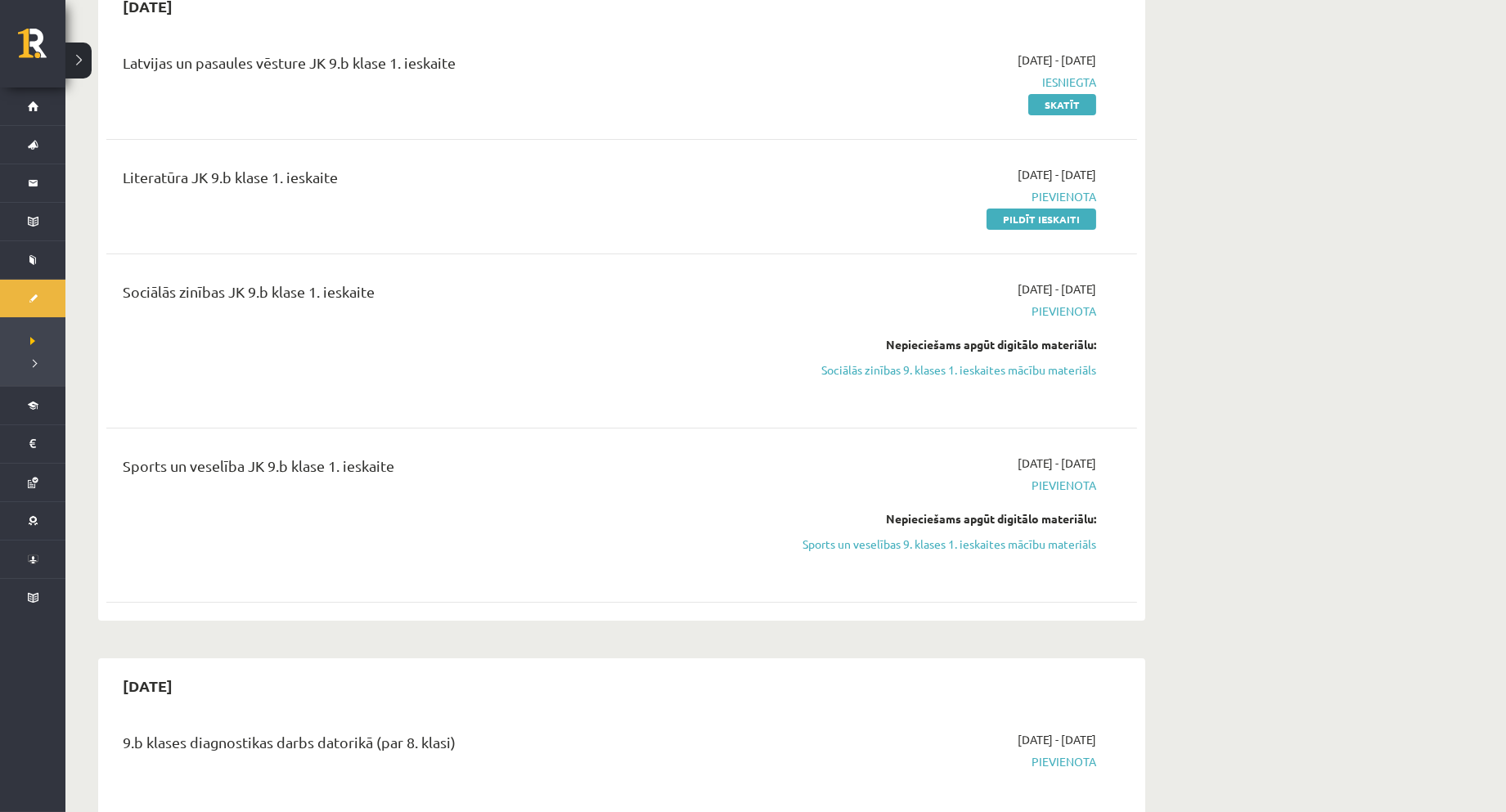
scroll to position [515, 0]
click at [1019, 218] on link "Pildīt ieskaiti" at bounding box center [1041, 217] width 109 height 21
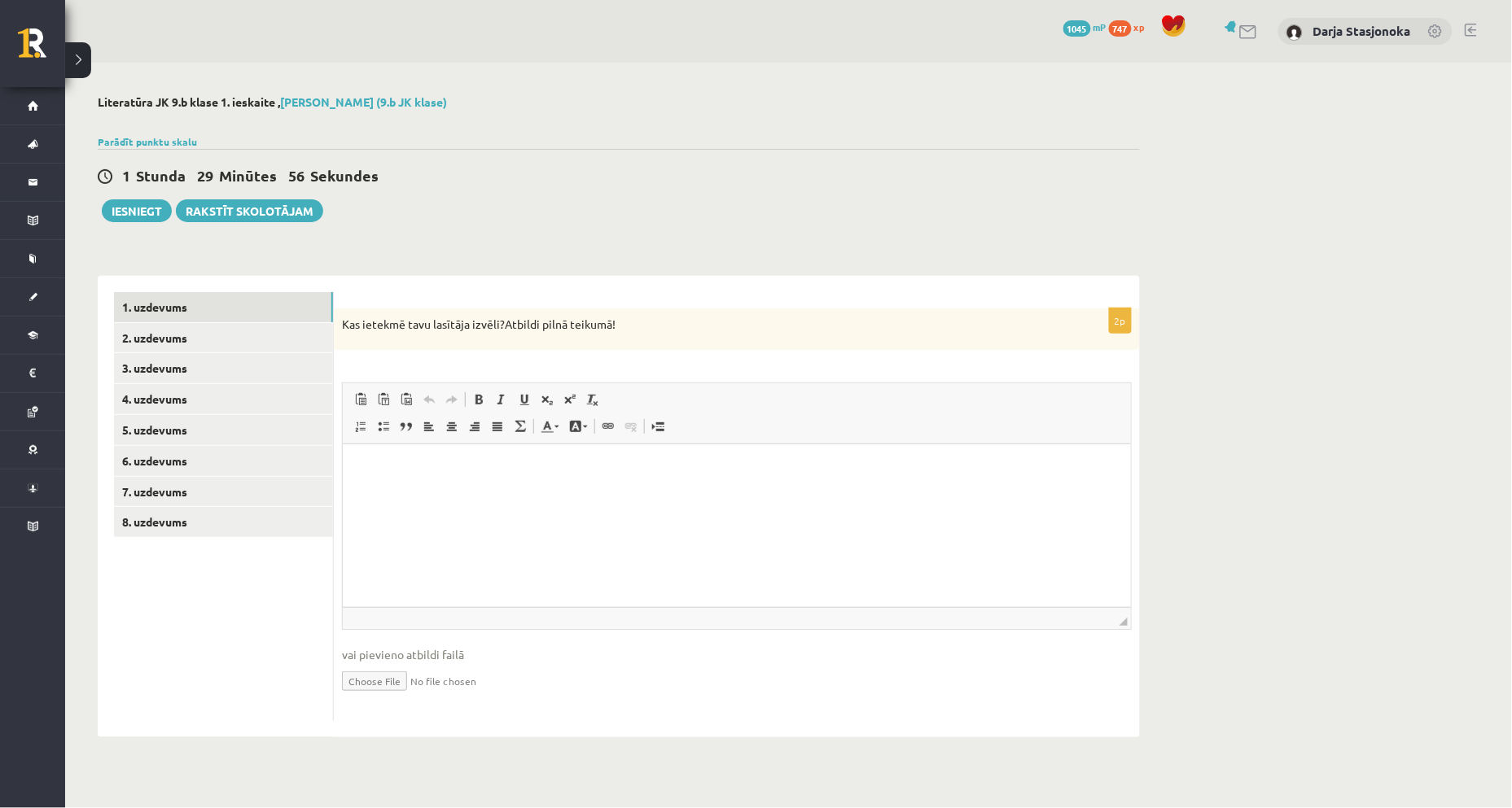
drag, startPoint x: 337, startPoint y: 321, endPoint x: 619, endPoint y: 311, distance: 282.2
click at [619, 311] on div "Kas ietekmē tavu lasītāja izvēli?Atbildi pilnā teikumā!" at bounding box center [736, 329] width 805 height 43
copy p "Kas ietekmē tavu lasītāja izvēli?Atbildi pilnā teikumā!"
click at [459, 494] on html at bounding box center [736, 469] width 788 height 50
drag, startPoint x: 15, startPoint y: 31, endPoint x: 805, endPoint y: 427, distance: 883.7
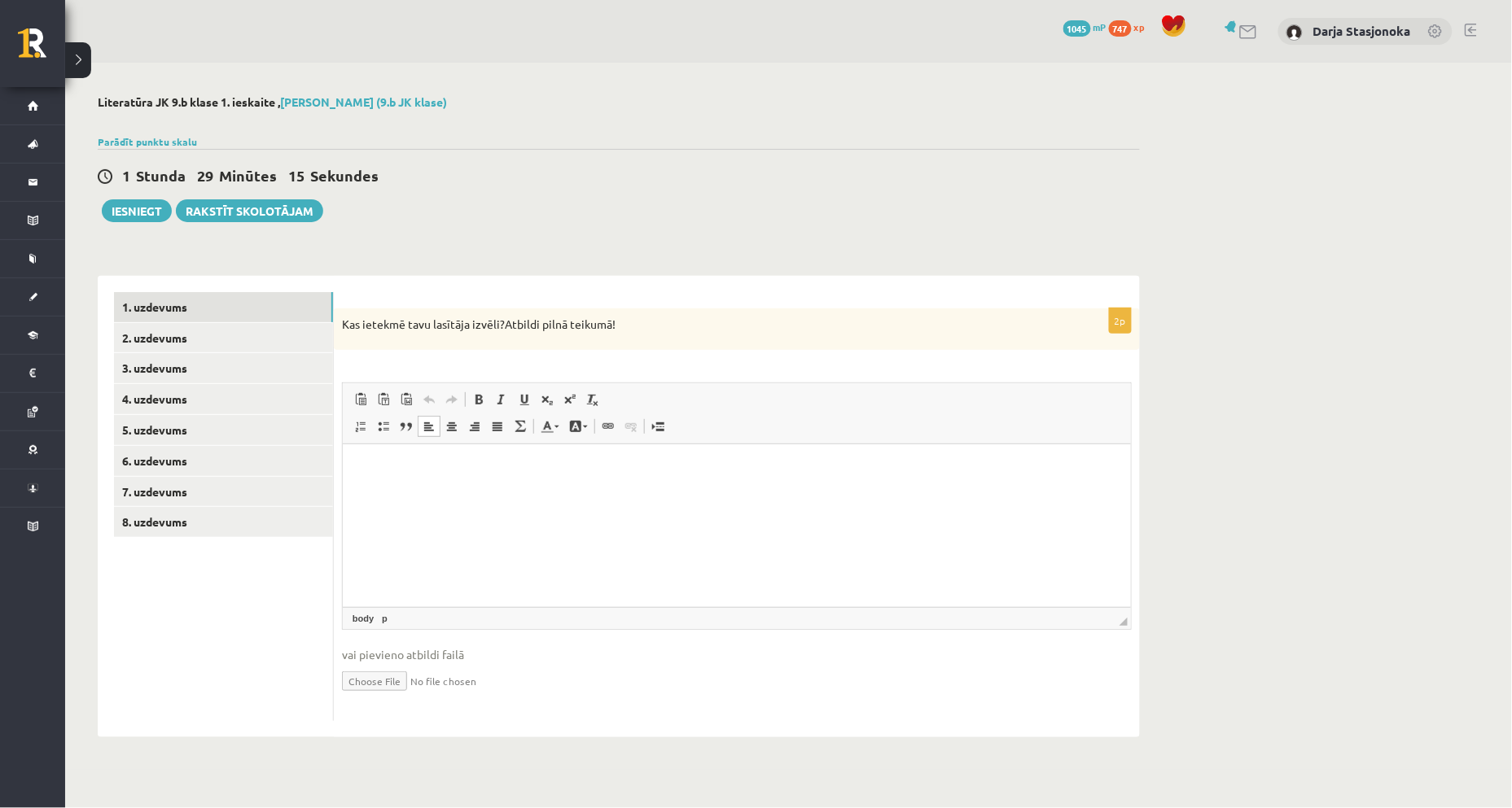
click at [805, 427] on span "Editor toolbars Paste Keyboard shortcut Ctrl+V Paste as plain text Keyboard sho…" at bounding box center [736, 414] width 788 height 61
click at [361, 472] on p "Editor, wiswyg-editor-user-answer-47024779361620" at bounding box center [736, 469] width 756 height 17
click at [389, 474] on span "Paste" at bounding box center [406, 477] width 51 height 24
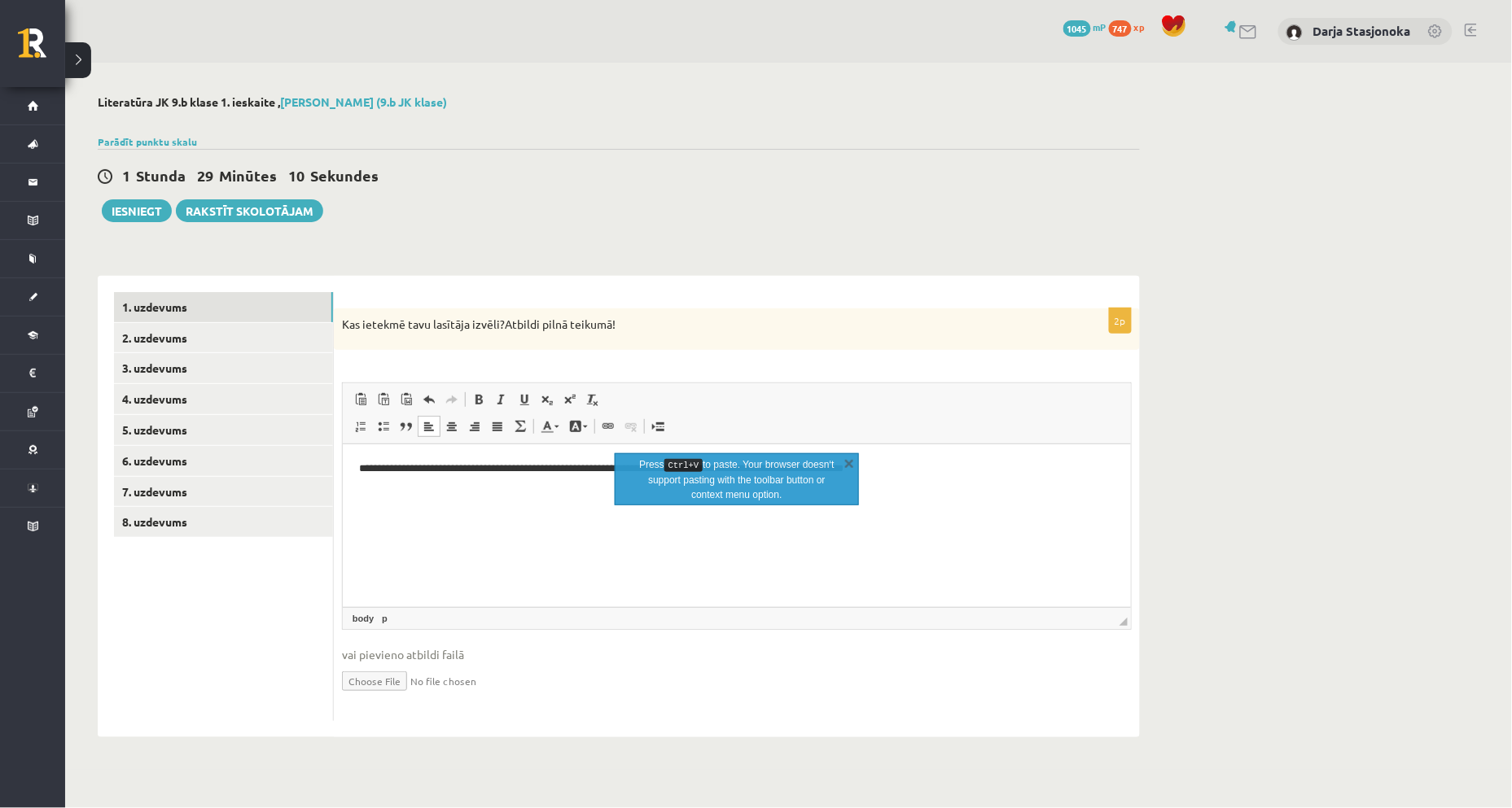
click at [527, 494] on html "**********" at bounding box center [736, 469] width 788 height 50
click at [1159, 513] on div "Literatūra JK 9.b klase 1. ieskaite , Darja Stasjonoka (9.b JK klase) Parādīt p…" at bounding box center [619, 416] width 1107 height 707
click at [851, 468] on link "X" at bounding box center [849, 463] width 16 height 16
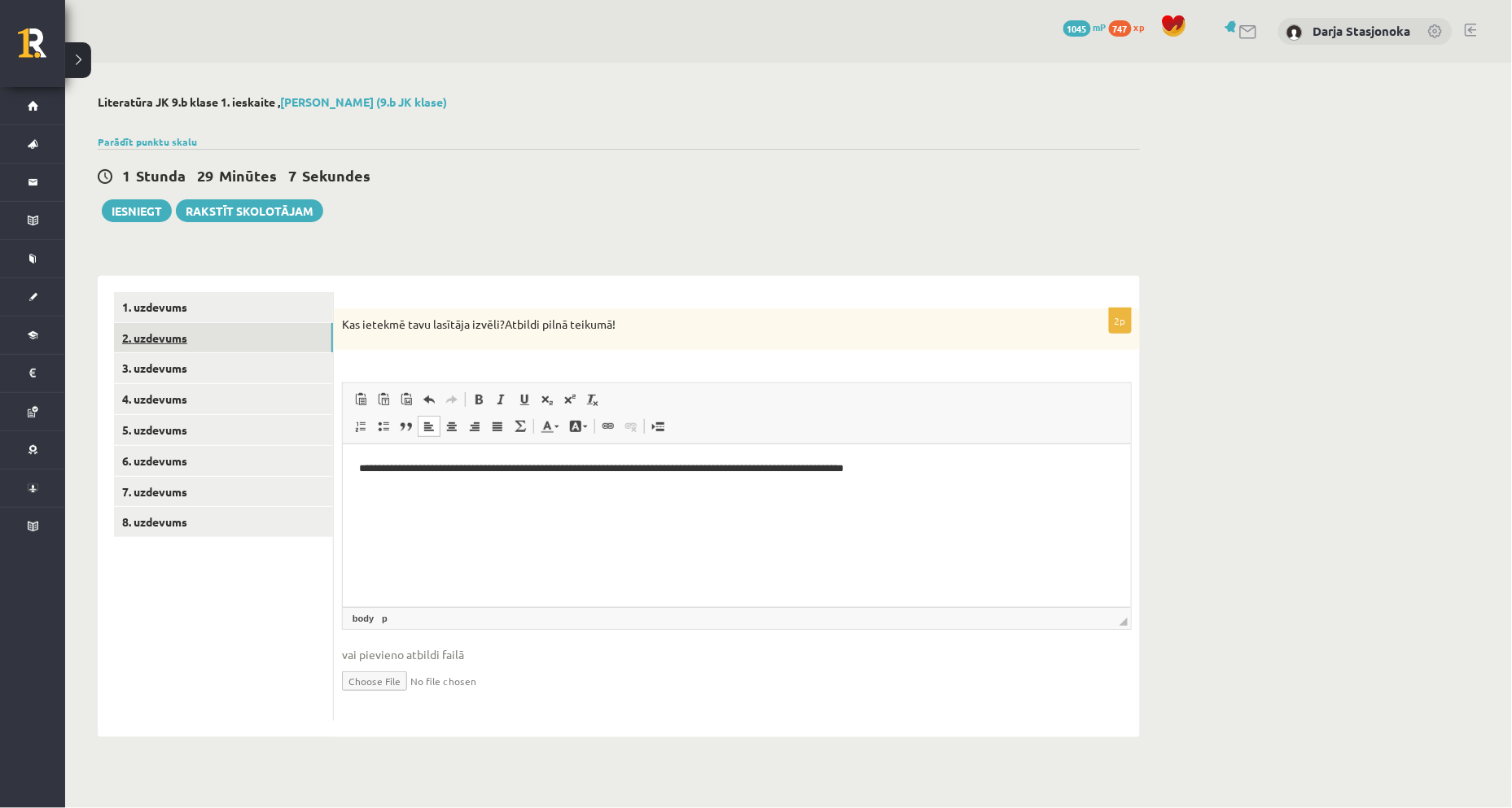
click at [175, 324] on link "2. uzdevums" at bounding box center [223, 337] width 219 height 30
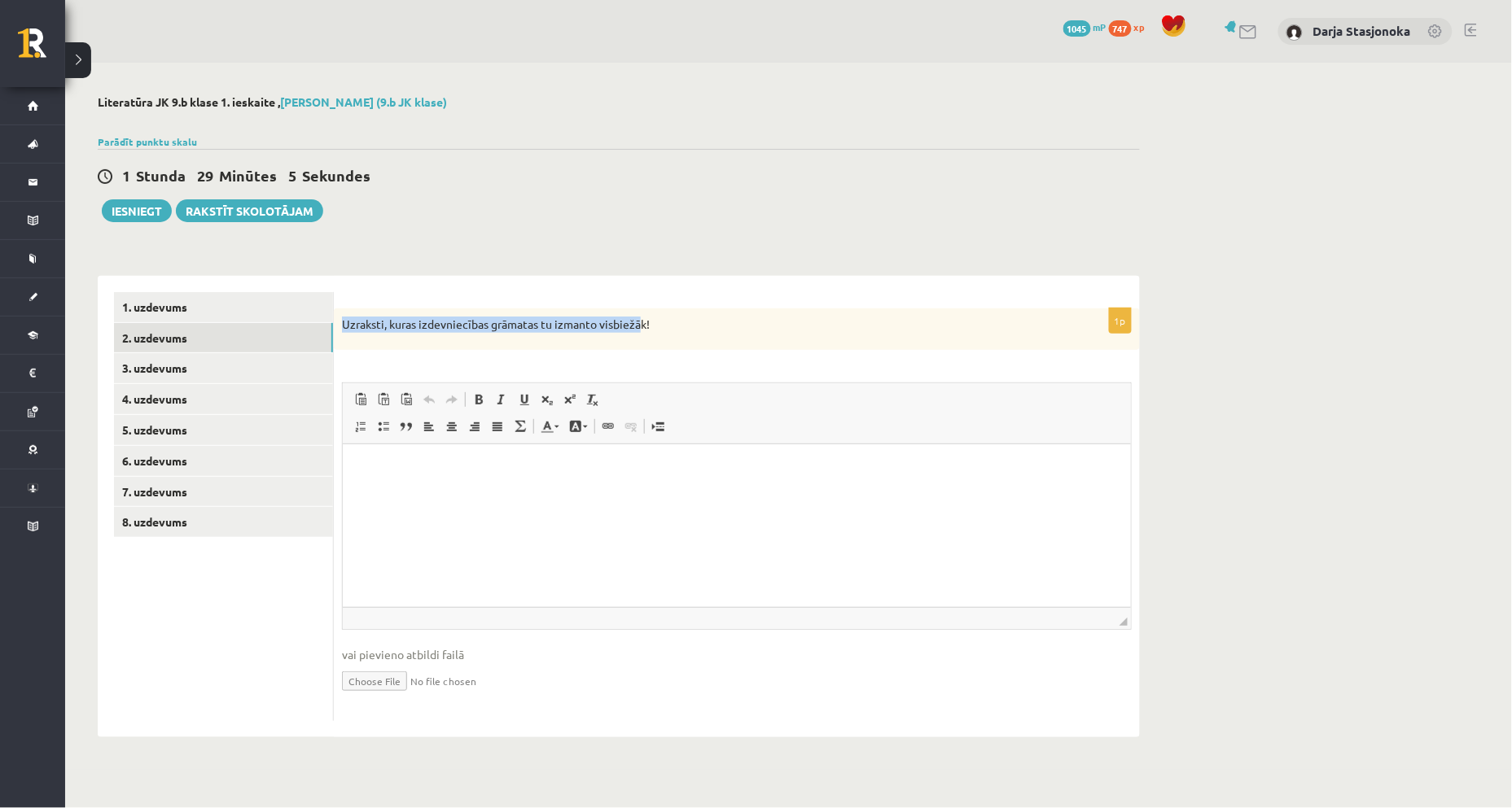
drag, startPoint x: 342, startPoint y: 321, endPoint x: 640, endPoint y: 323, distance: 298.0
click at [640, 323] on p "Uzraksti, kuras izdevniecības grāmatas tu izmanto visbiežāk!" at bounding box center [696, 325] width 708 height 16
drag, startPoint x: 640, startPoint y: 323, endPoint x: 555, endPoint y: 353, distance: 90.1
click at [588, 337] on div "Uzraksti, kuras izdevniecības grāmatas tu izmanto visbiežāk!" at bounding box center [736, 329] width 805 height 43
drag, startPoint x: 342, startPoint y: 324, endPoint x: 647, endPoint y: 334, distance: 305.2
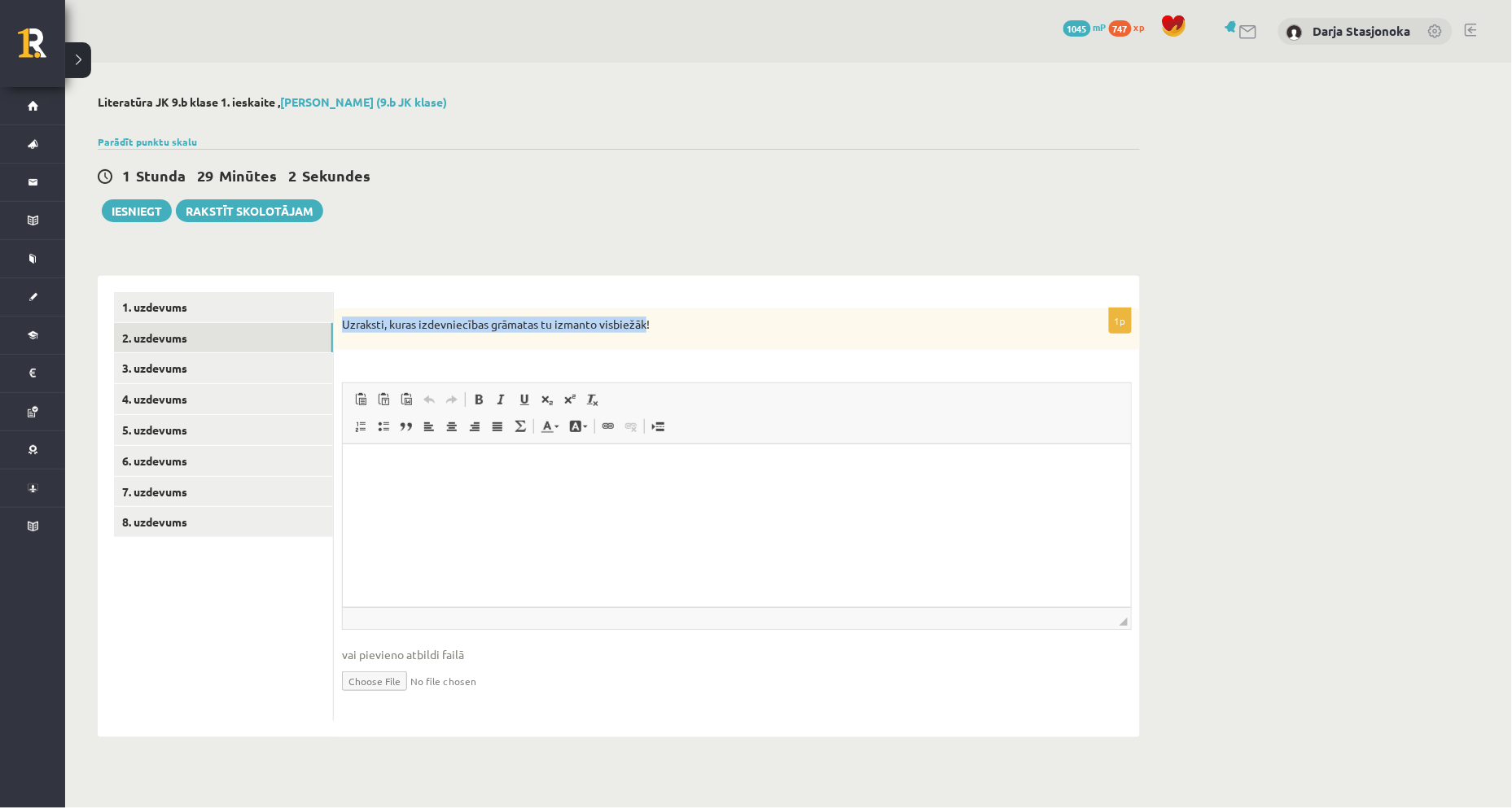
click at [647, 334] on div "Uzraksti, kuras izdevniecības grāmatas tu izmanto visbiežāk!" at bounding box center [736, 329] width 805 height 43
drag, startPoint x: 647, startPoint y: 334, endPoint x: 376, endPoint y: 344, distance: 271.2
click at [473, 343] on div "Uzraksti, kuras izdevniecības grāmatas tu izmanto visbiežāk!" at bounding box center [736, 329] width 805 height 43
drag, startPoint x: 346, startPoint y: 327, endPoint x: 674, endPoint y: 336, distance: 328.1
click at [674, 336] on div "Uzraksti, kuras izdevniecības grāmatas tu izmanto visbiežāk!" at bounding box center [736, 329] width 805 height 43
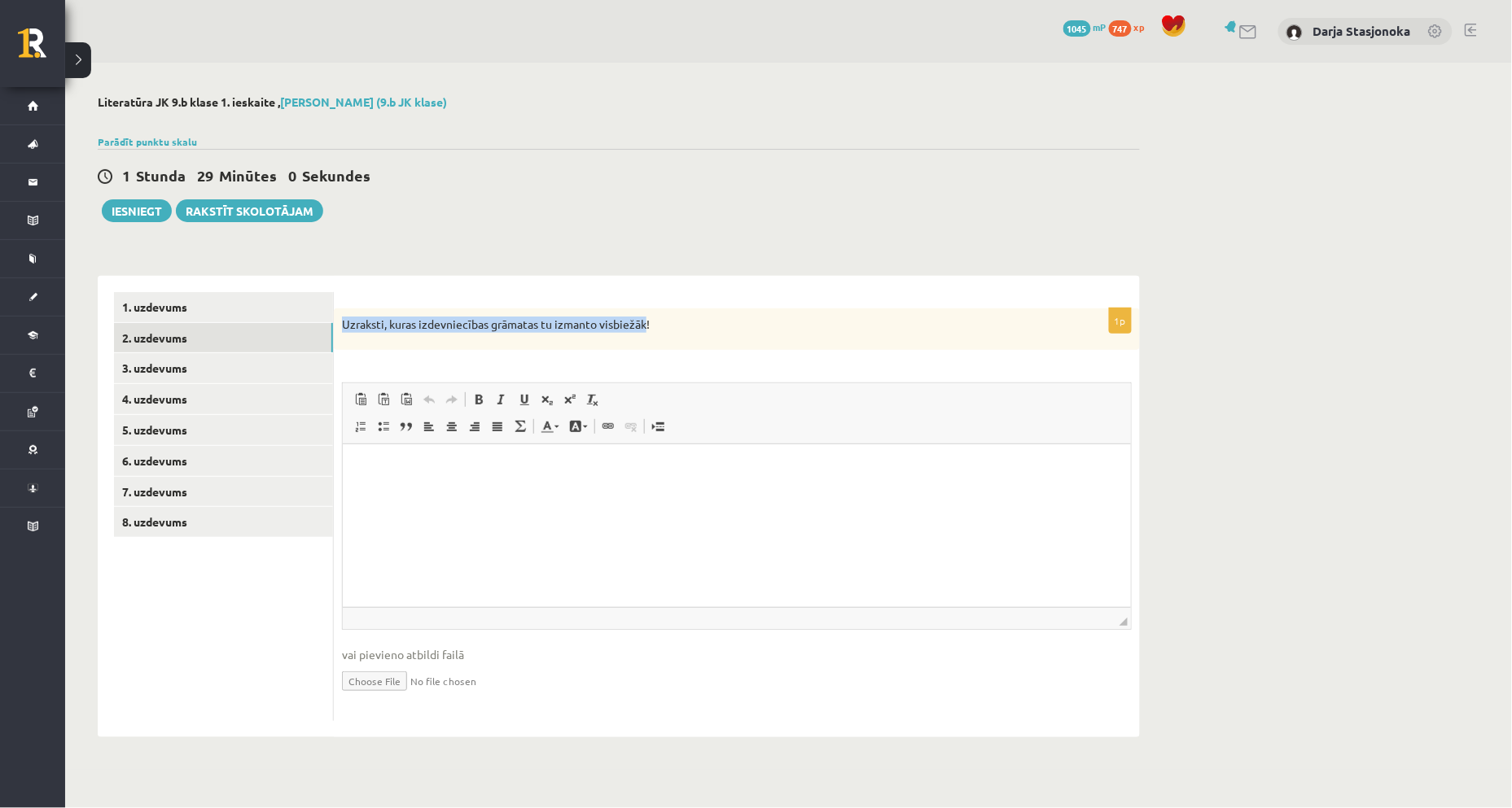
copy p "Uzraksti, kuras izdevniecības grāmatas tu izmanto visbiežāk!"
click at [587, 494] on html at bounding box center [736, 469] width 788 height 50
paste body "Editor, wiswyg-editor-user-answer-47025012057780"
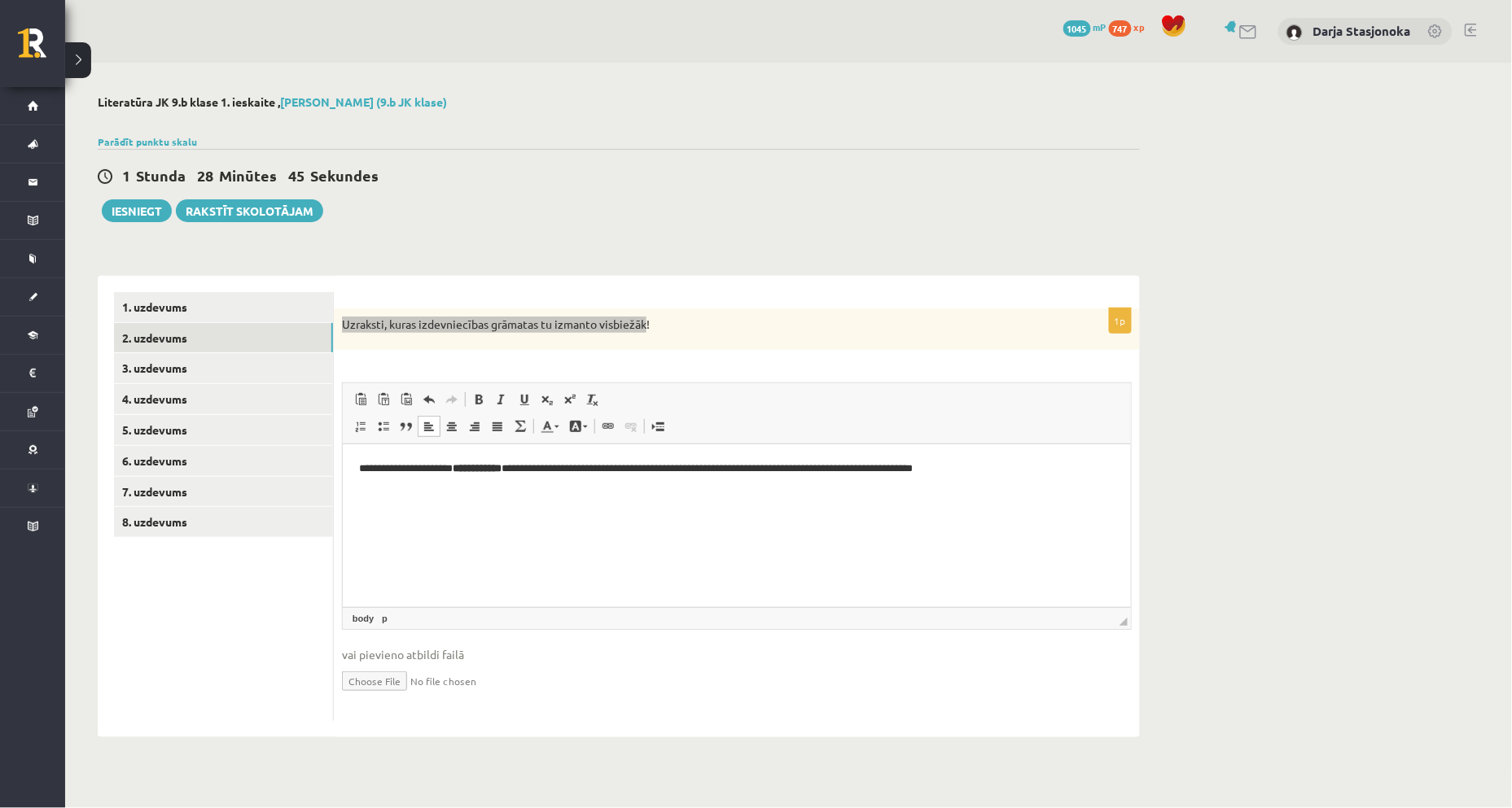
click at [501, 467] on strong "**********" at bounding box center [476, 469] width 49 height 11
click at [501, 469] on strong "**********" at bounding box center [476, 469] width 49 height 11
drag, startPoint x: 1004, startPoint y: 476, endPoint x: 346, endPoint y: 481, distance: 658.0
click at [346, 481] on html "**********" at bounding box center [736, 469] width 788 height 50
click at [183, 376] on link "3. uzdevums" at bounding box center [223, 367] width 219 height 30
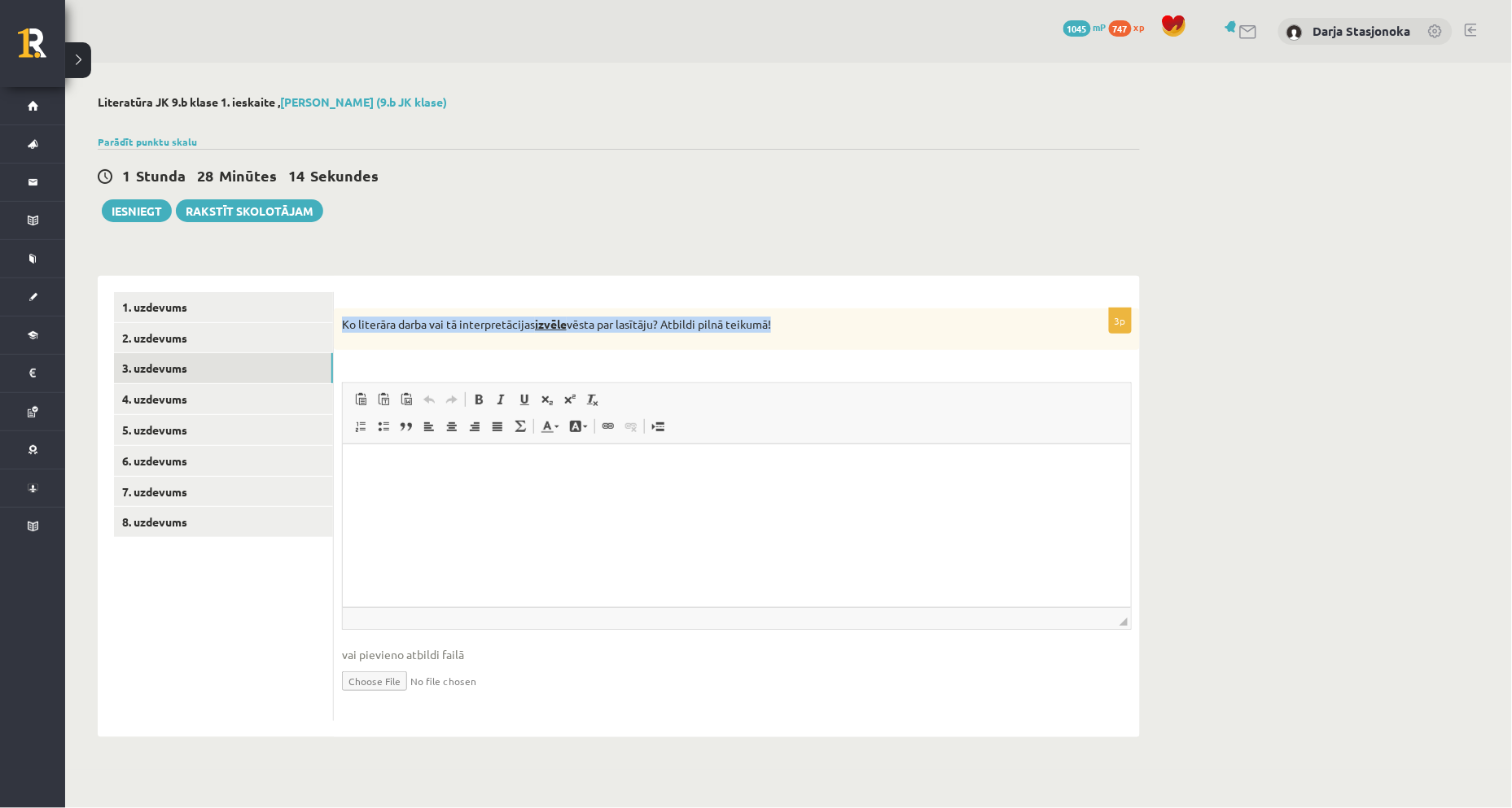
drag, startPoint x: 342, startPoint y: 321, endPoint x: 783, endPoint y: 329, distance: 441.1
click at [783, 329] on p "Ko literāra darba vai tā interpretācijas izvēle vēsta par lasītāju? Atbildi pil…" at bounding box center [696, 325] width 708 height 16
copy p "Ko literāra darba vai tā interpretācijas izvēle vēsta par lasītāju? Atbildi pil…"
click at [473, 494] on html at bounding box center [736, 469] width 788 height 50
click at [448, 494] on html at bounding box center [736, 469] width 788 height 50
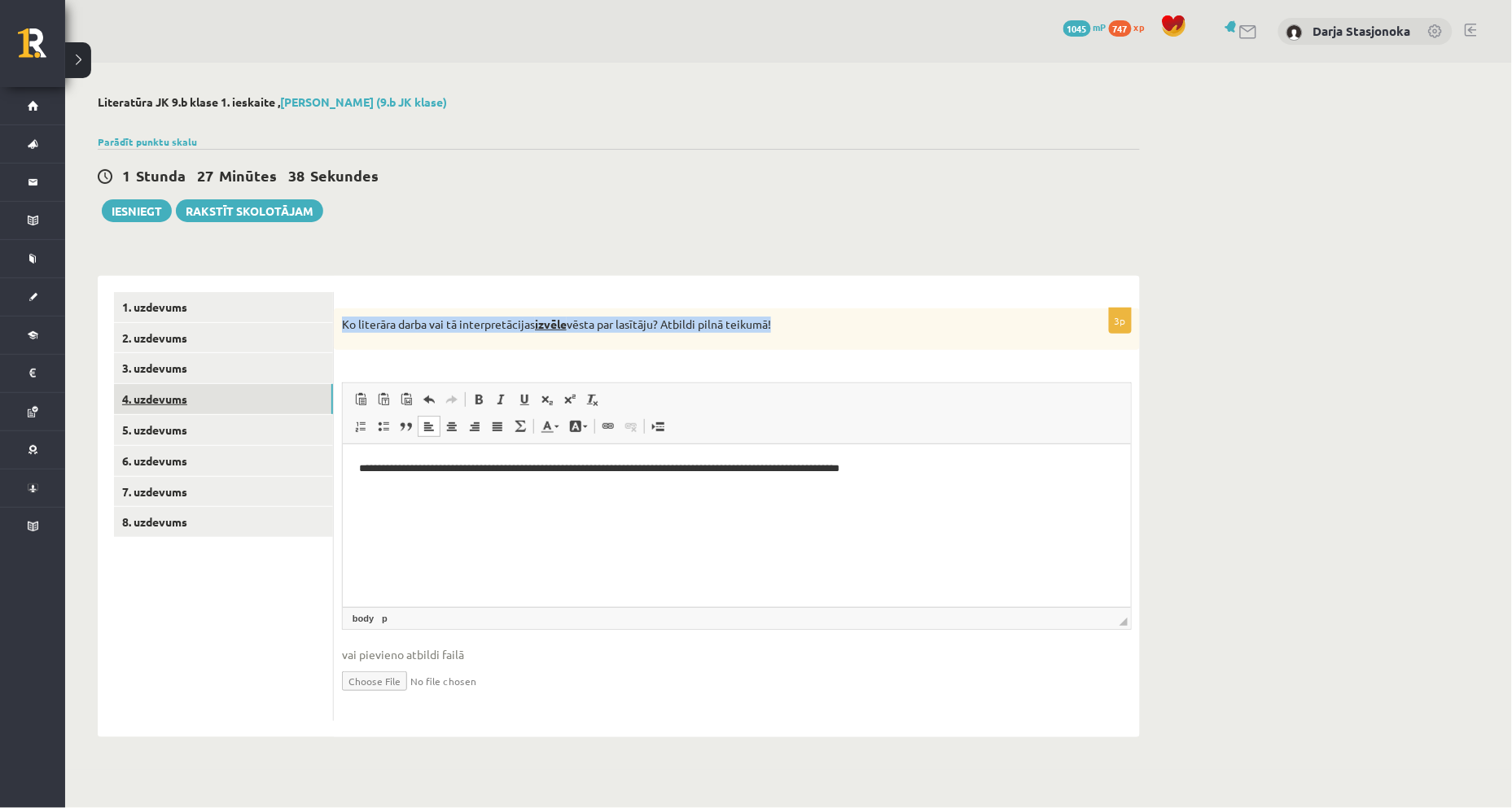
click at [205, 404] on link "4. uzdevums" at bounding box center [223, 399] width 219 height 30
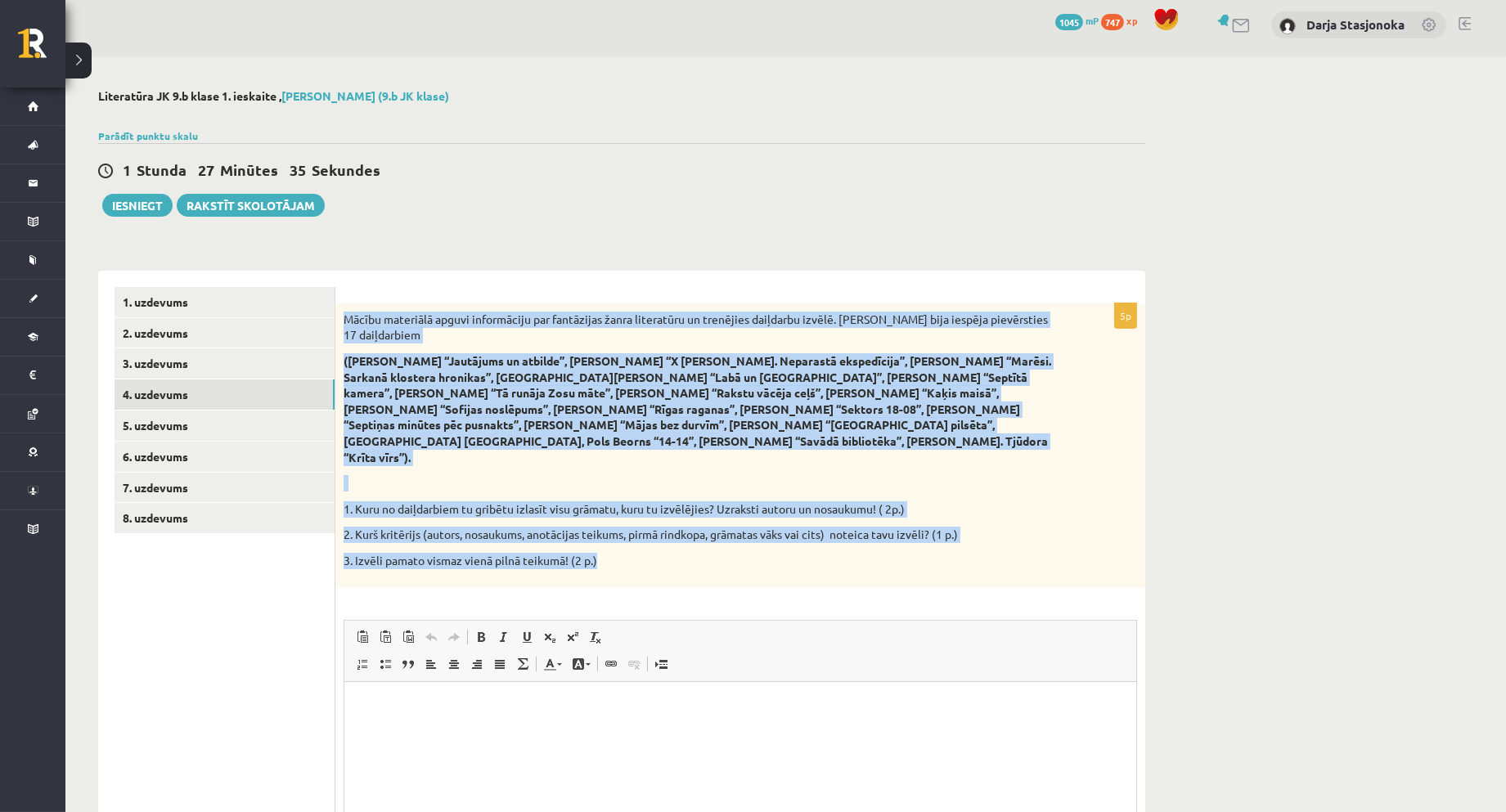
drag, startPoint x: 342, startPoint y: 312, endPoint x: 605, endPoint y: 525, distance: 338.4
click at [605, 525] on div "Mācību materiālā apguvi informāciju par fantāzijas žanra literatūru un trenējie…" at bounding box center [740, 445] width 810 height 283
copy div "Mācību materiālā apguvi informāciju par fantāzijas žanra literatūru un trenējie…"
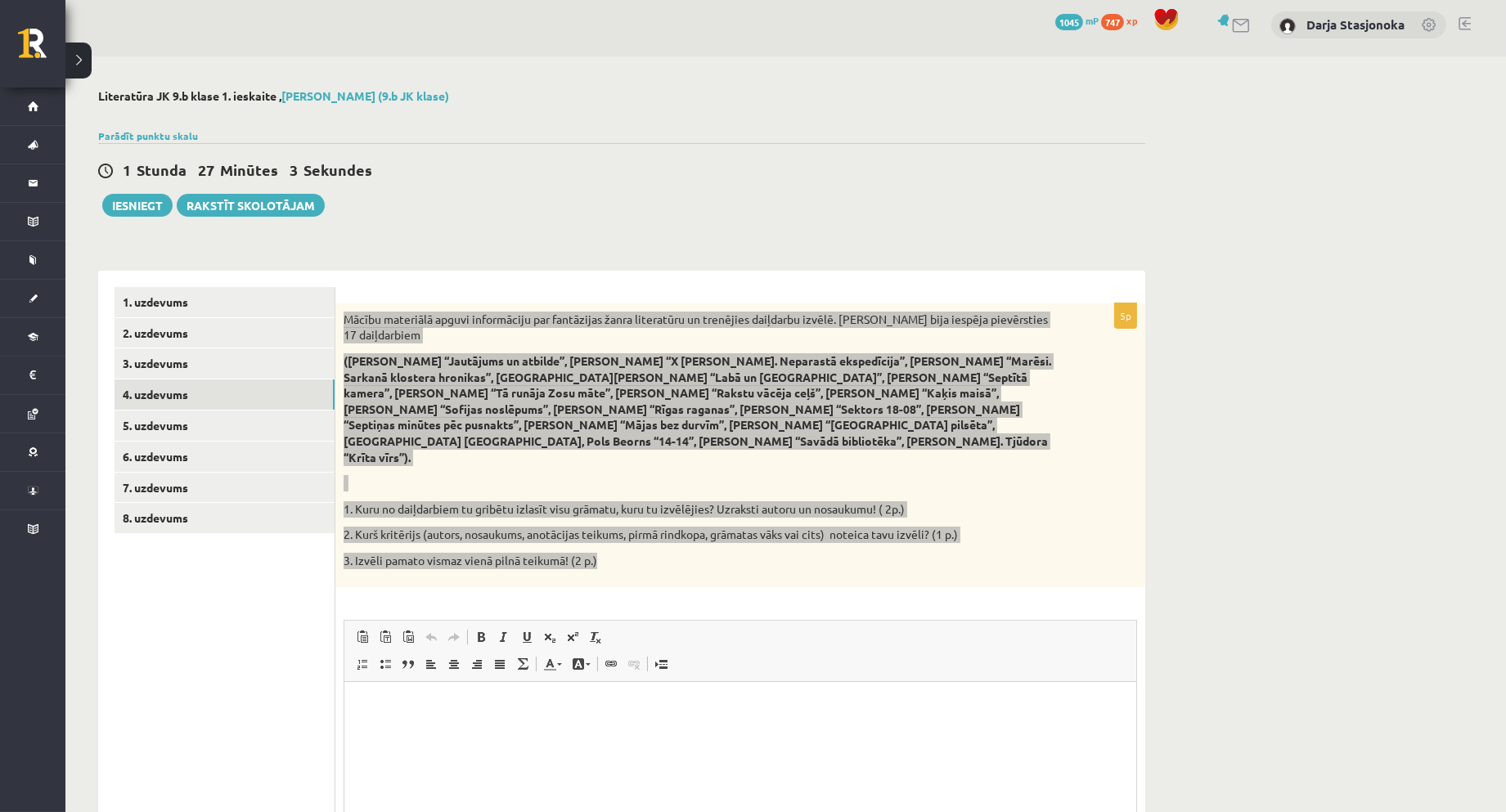
click at [565, 716] on html at bounding box center [739, 706] width 792 height 50
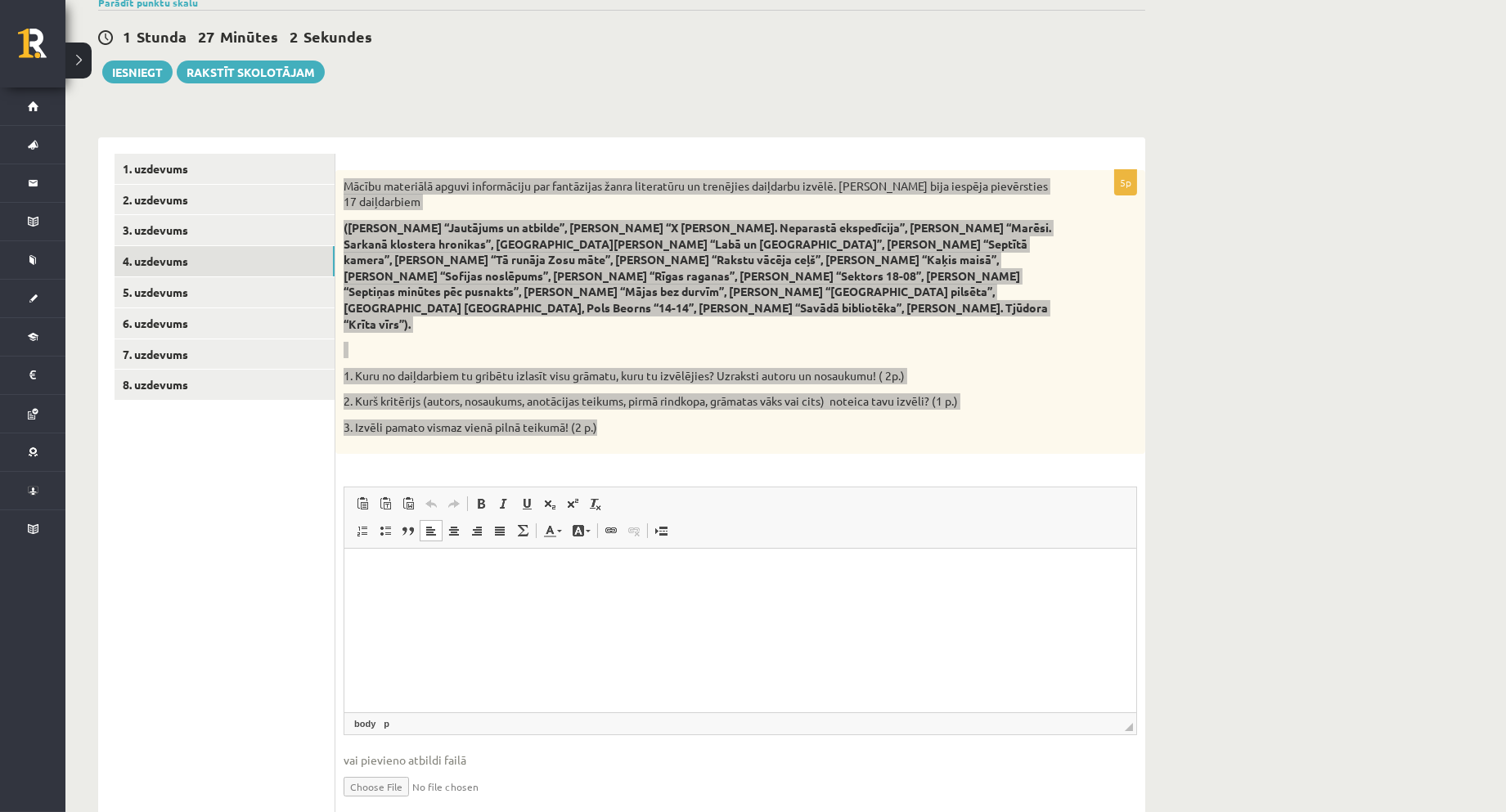
scroll to position [159, 0]
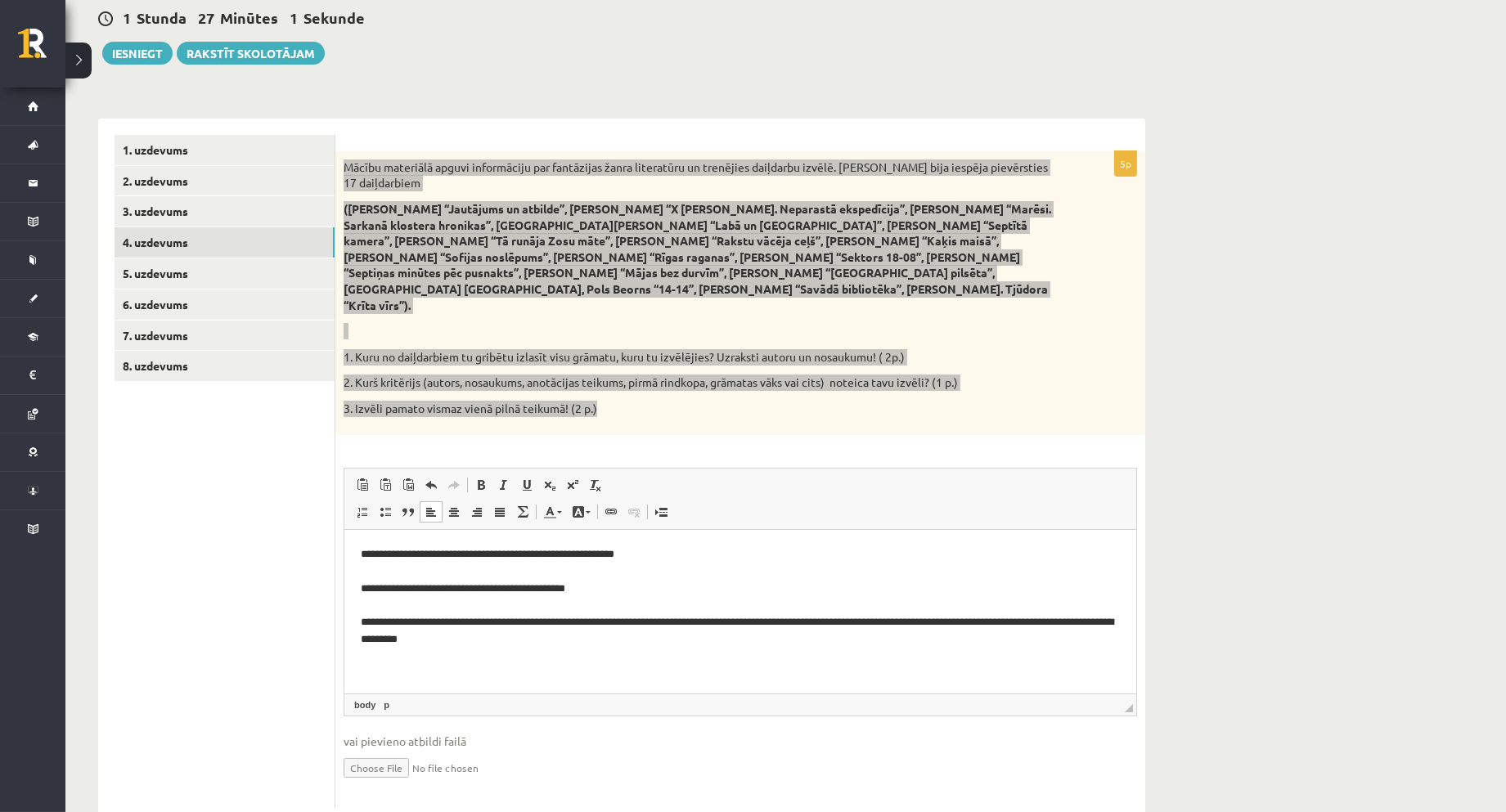
click at [421, 560] on p "**********" at bounding box center [739, 597] width 759 height 102
click at [447, 579] on p "**********" at bounding box center [739, 597] width 759 height 102
click at [407, 572] on p "**********" at bounding box center [739, 597] width 759 height 102
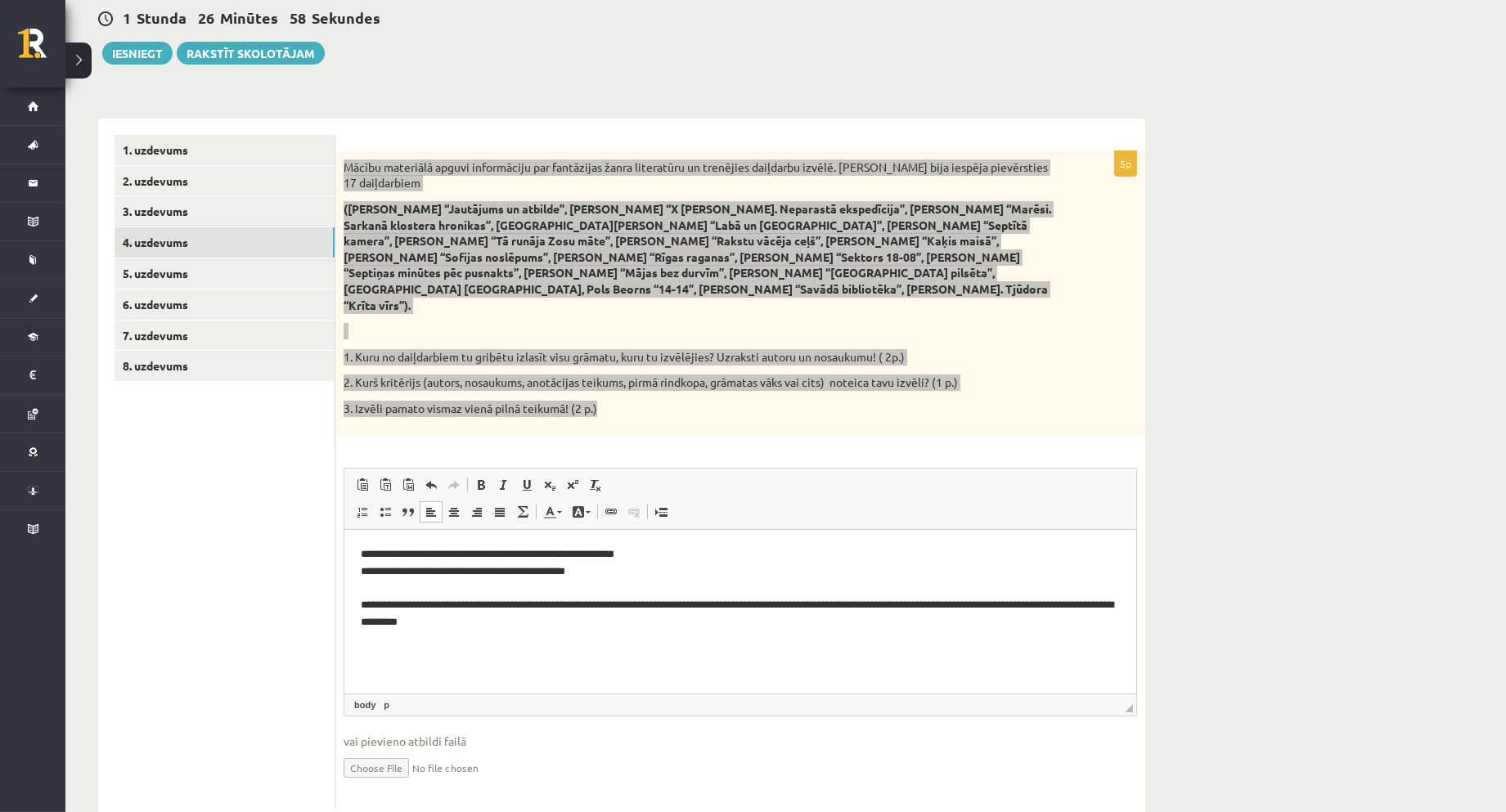
click at [402, 586] on p "**********" at bounding box center [739, 588] width 759 height 85
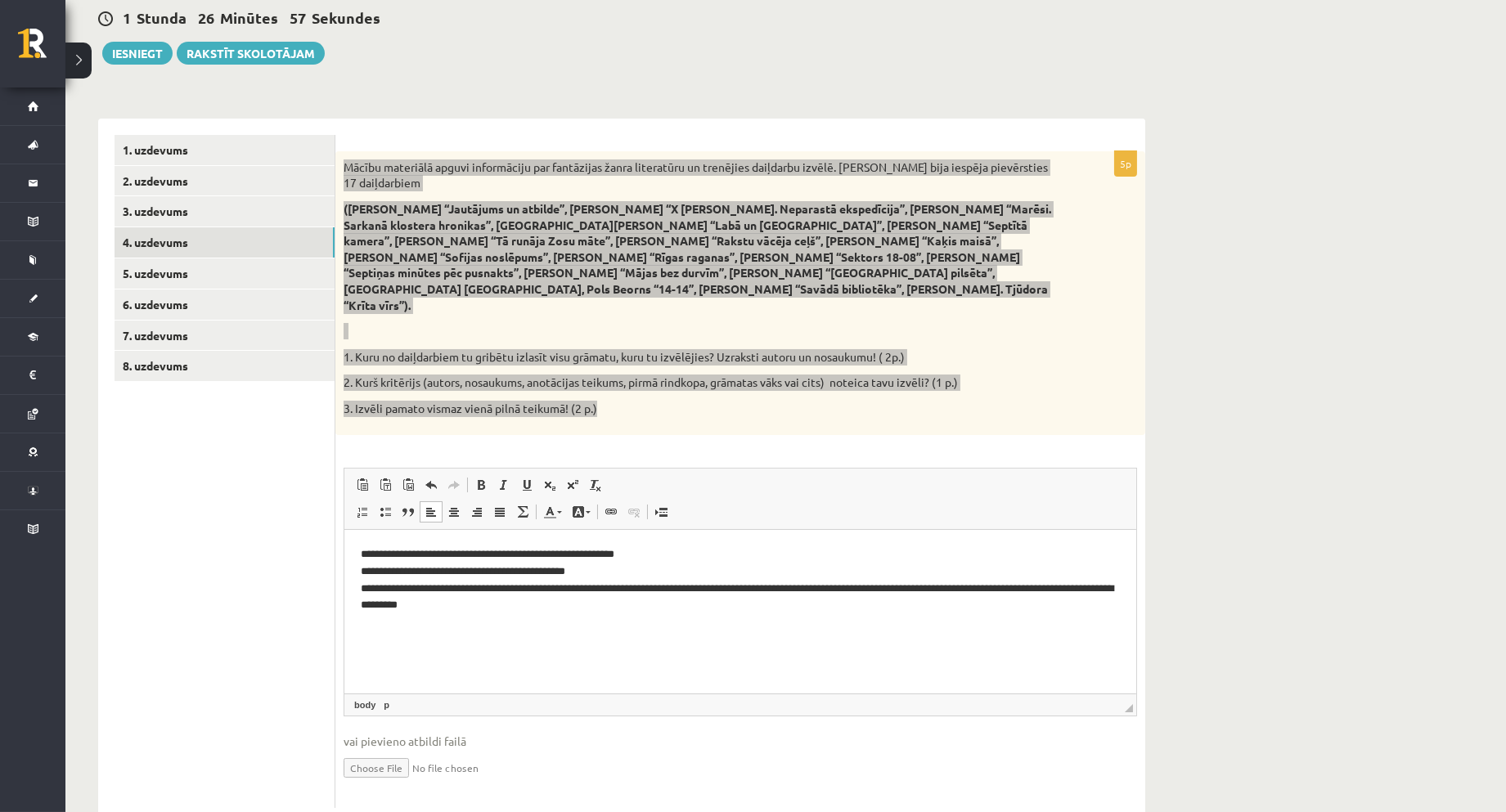
scroll to position [170, 0]
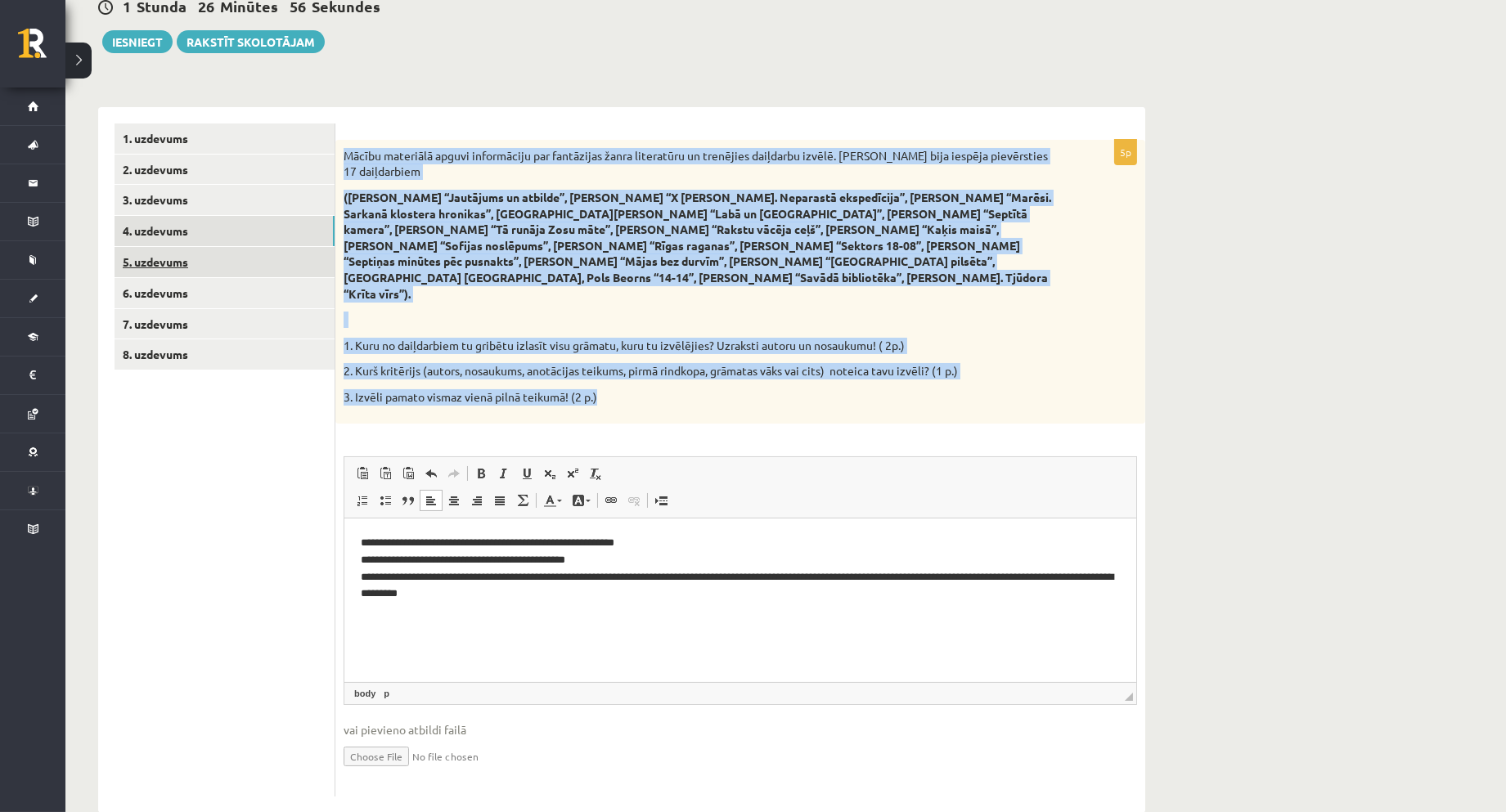
click at [270, 268] on link "5. uzdevums" at bounding box center [224, 262] width 220 height 30
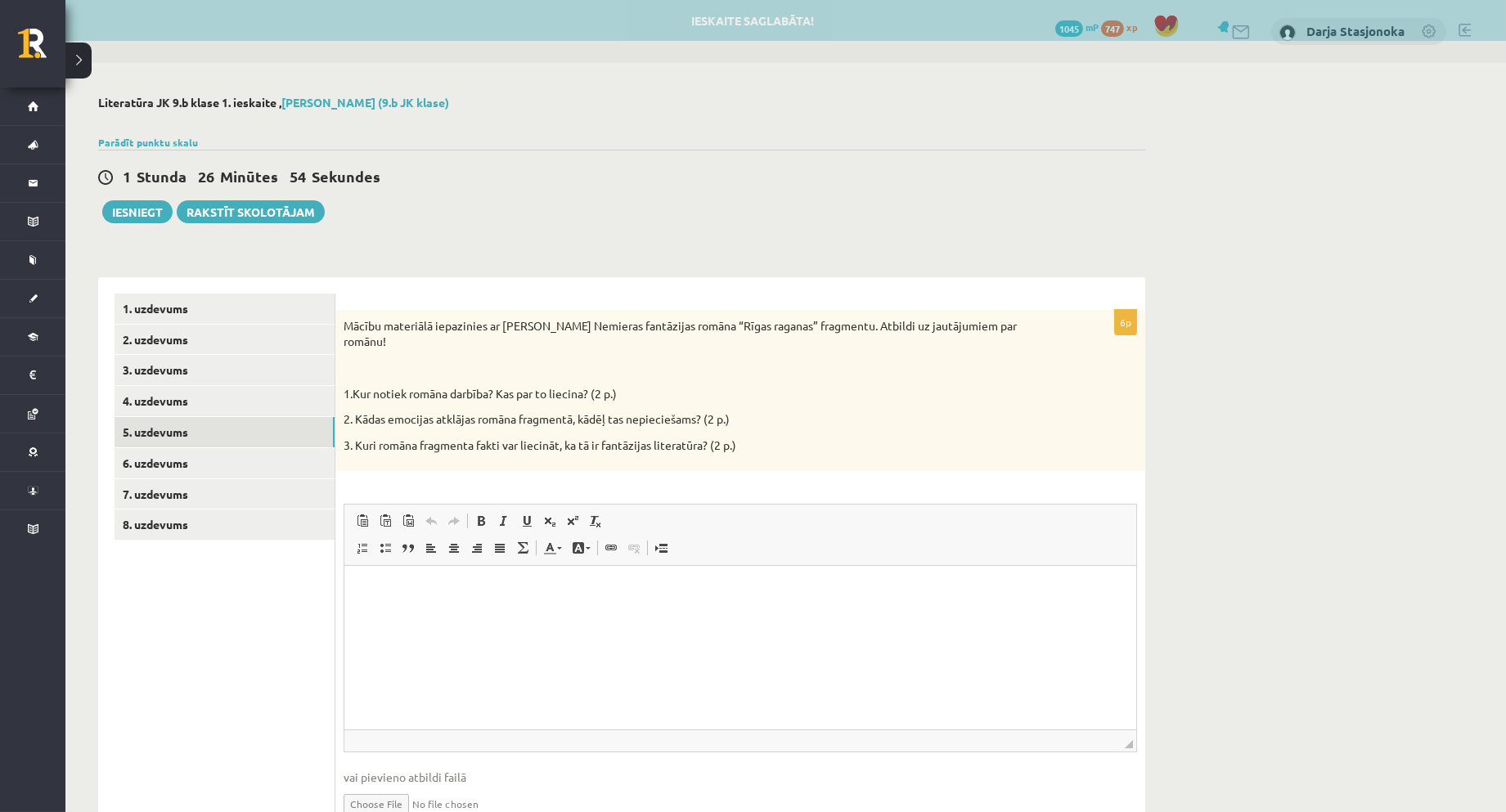
scroll to position [0, 0]
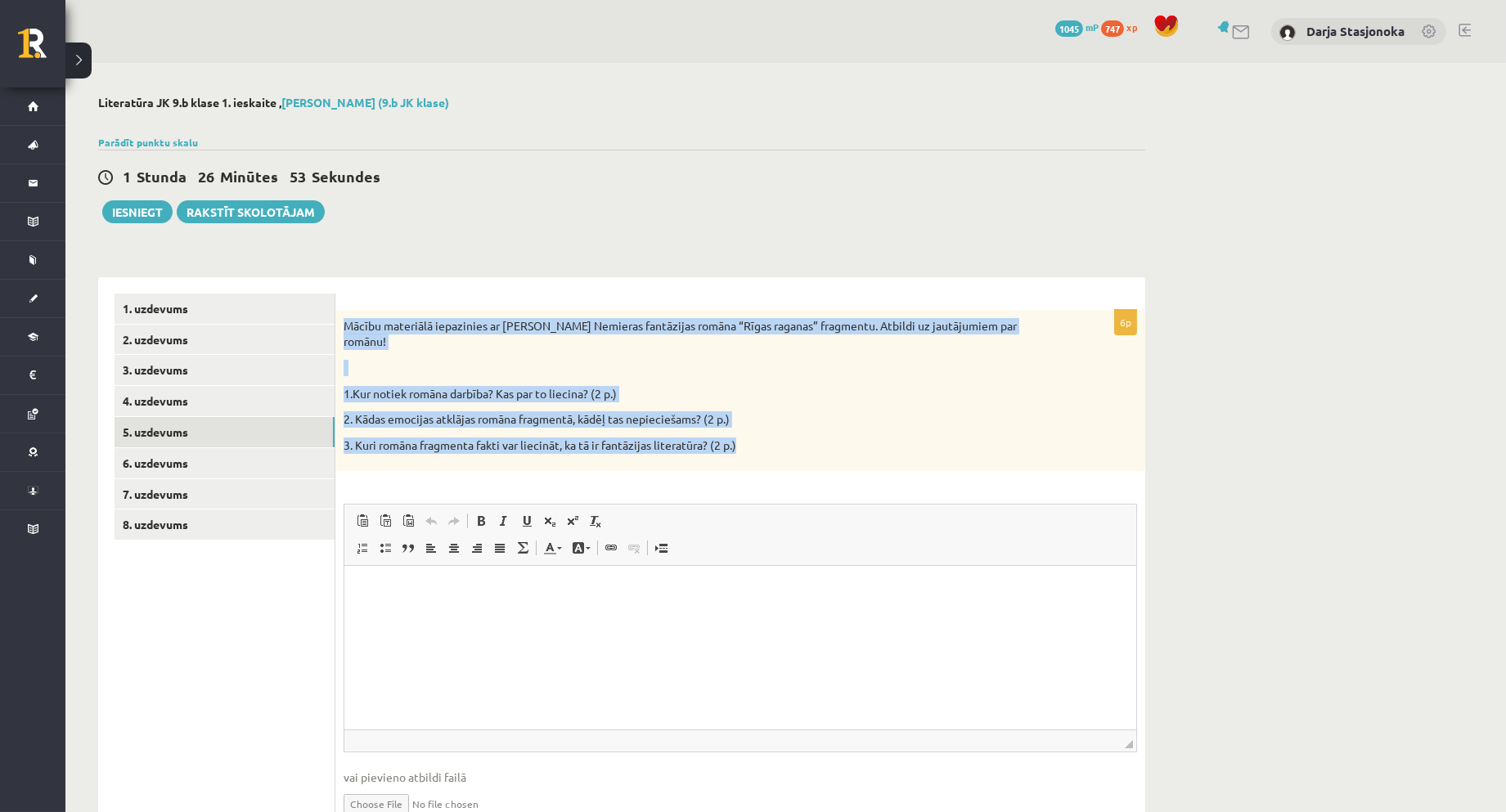
drag, startPoint x: 340, startPoint y: 320, endPoint x: 759, endPoint y: 419, distance: 430.5
click at [759, 419] on div "Mācību materiālā iepazinies ar Lindas Nemieras fantāzijas romāna “Rīgas raganas…" at bounding box center [740, 391] width 810 height 162
copy div "Mācību materiālā iepazinies ar Lindas Nemieras fantāzijas romāna “Rīgas raganas…"
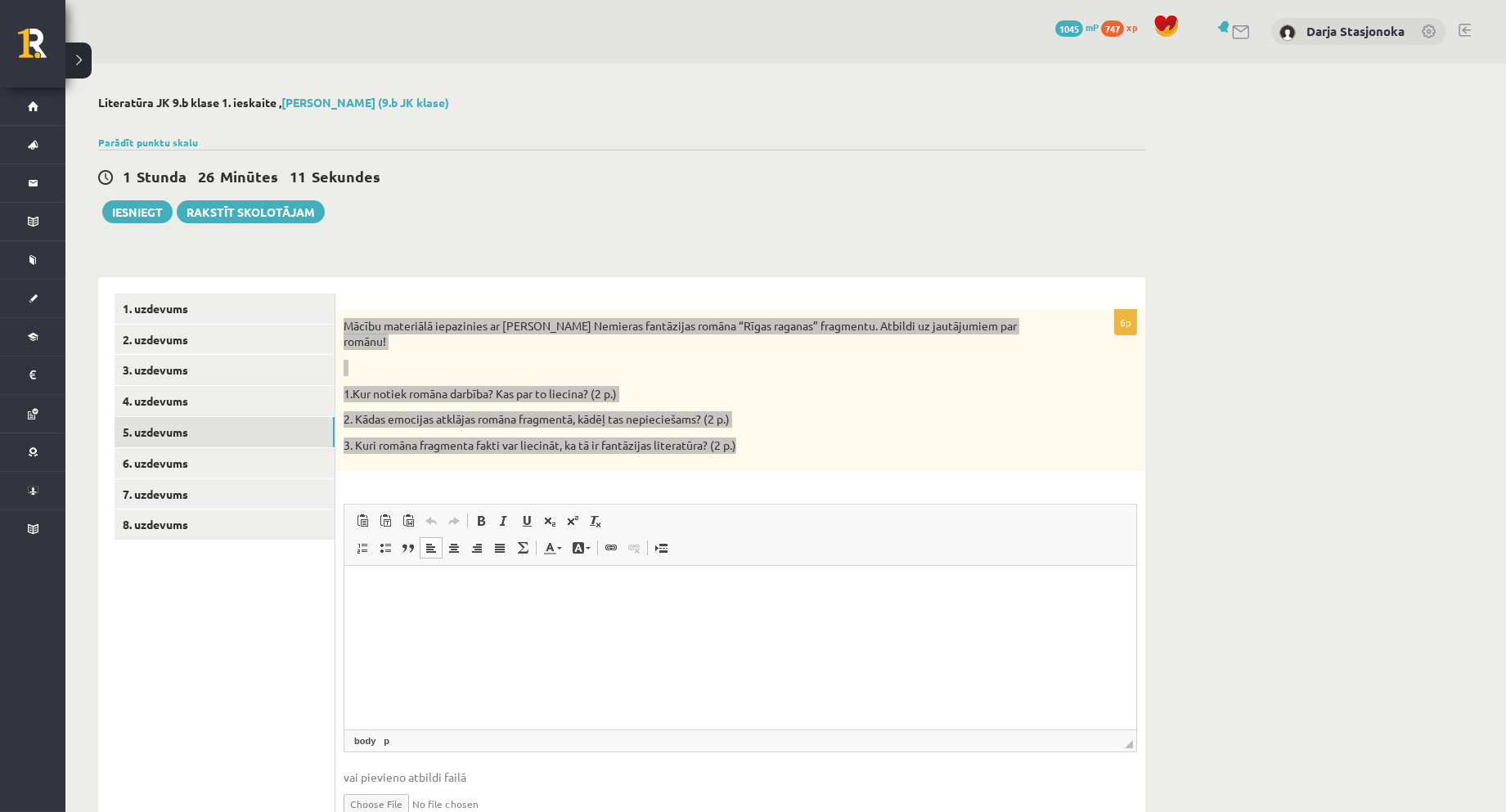
click at [494, 616] on html at bounding box center [739, 591] width 792 height 50
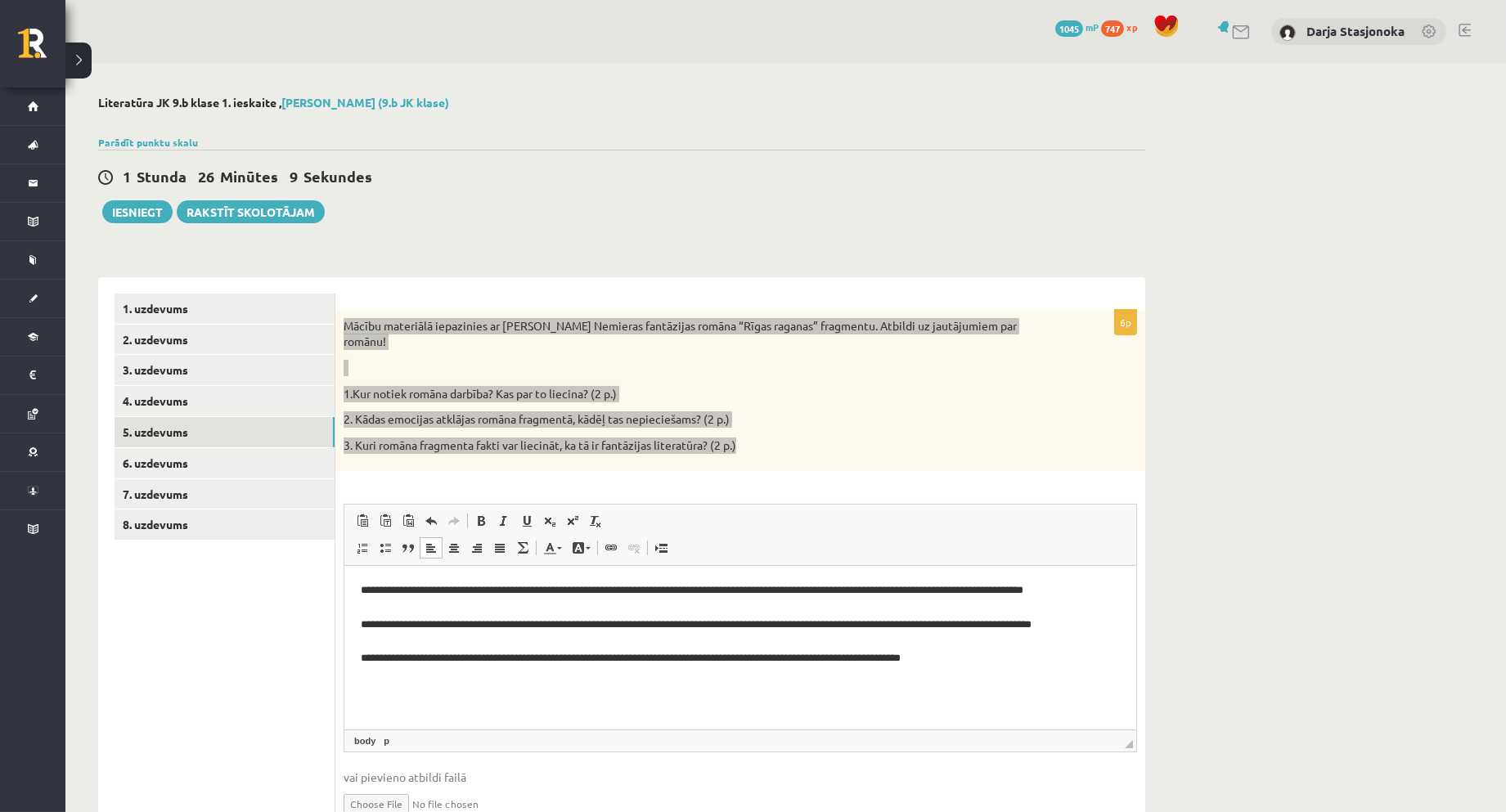
click at [358, 629] on html "**********" at bounding box center [739, 642] width 792 height 152
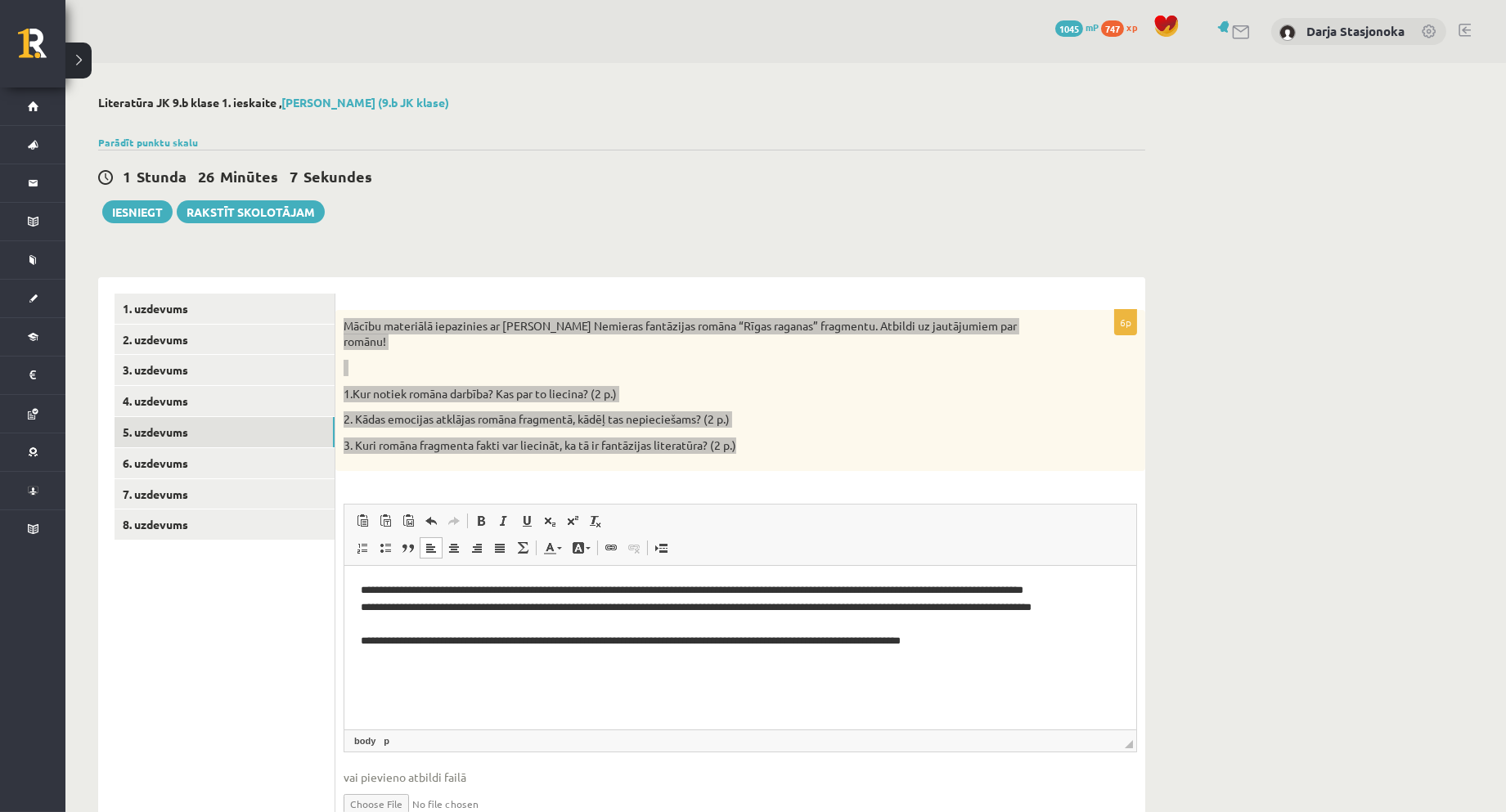
click at [446, 659] on p "**********" at bounding box center [739, 633] width 759 height 102
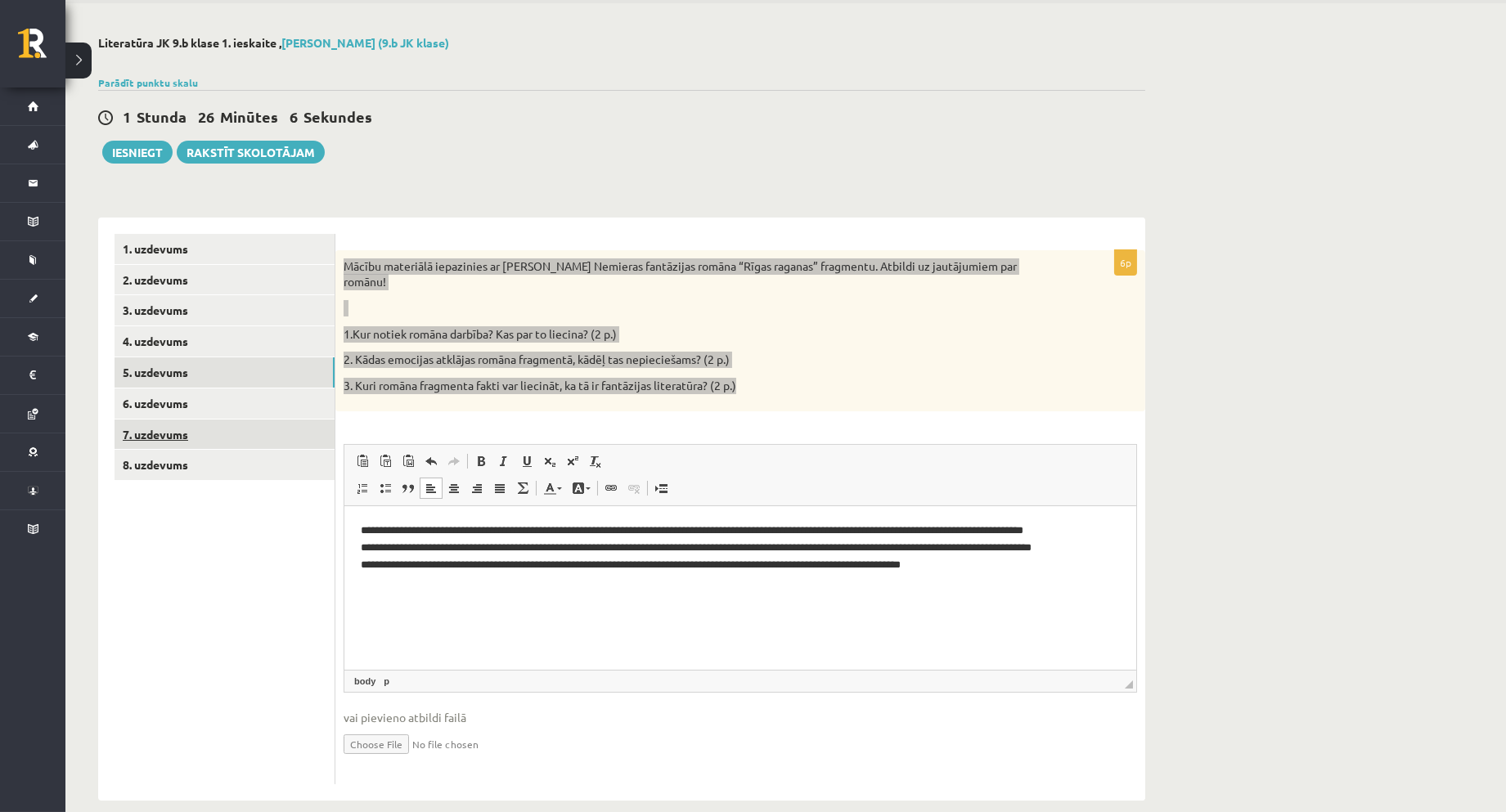
scroll to position [66, 0]
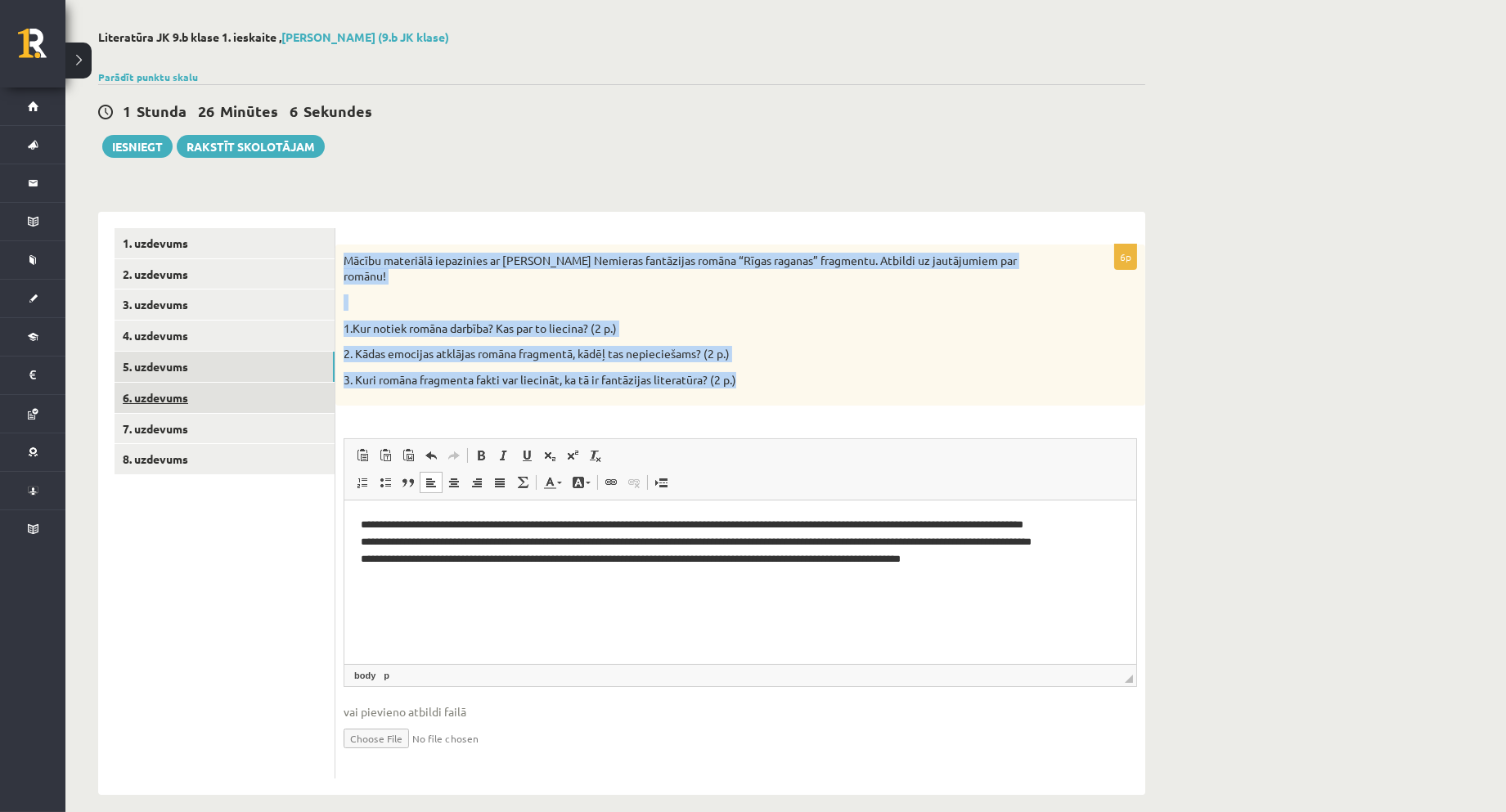
click at [217, 395] on link "6. uzdevums" at bounding box center [224, 397] width 220 height 30
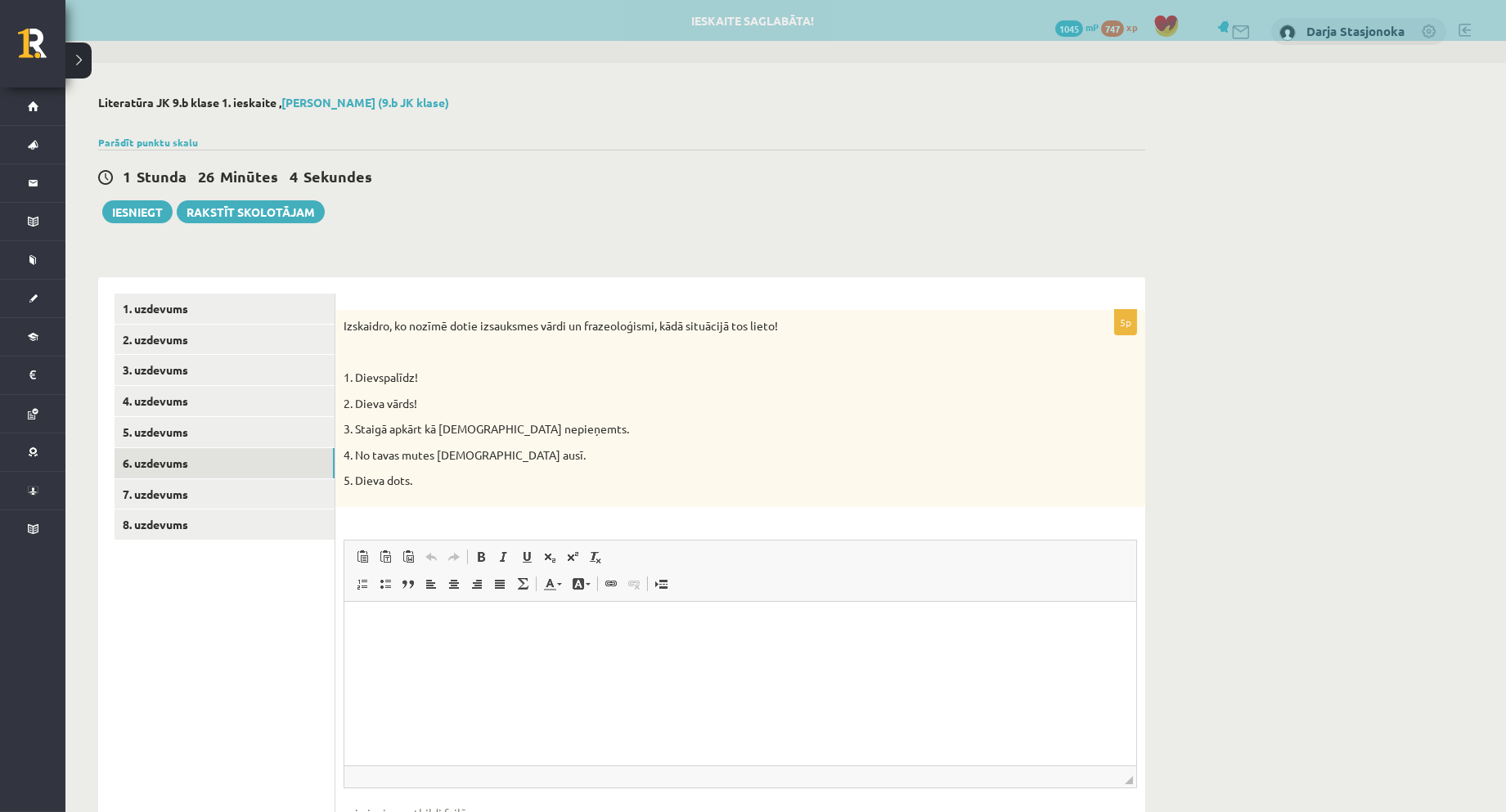
scroll to position [0, 0]
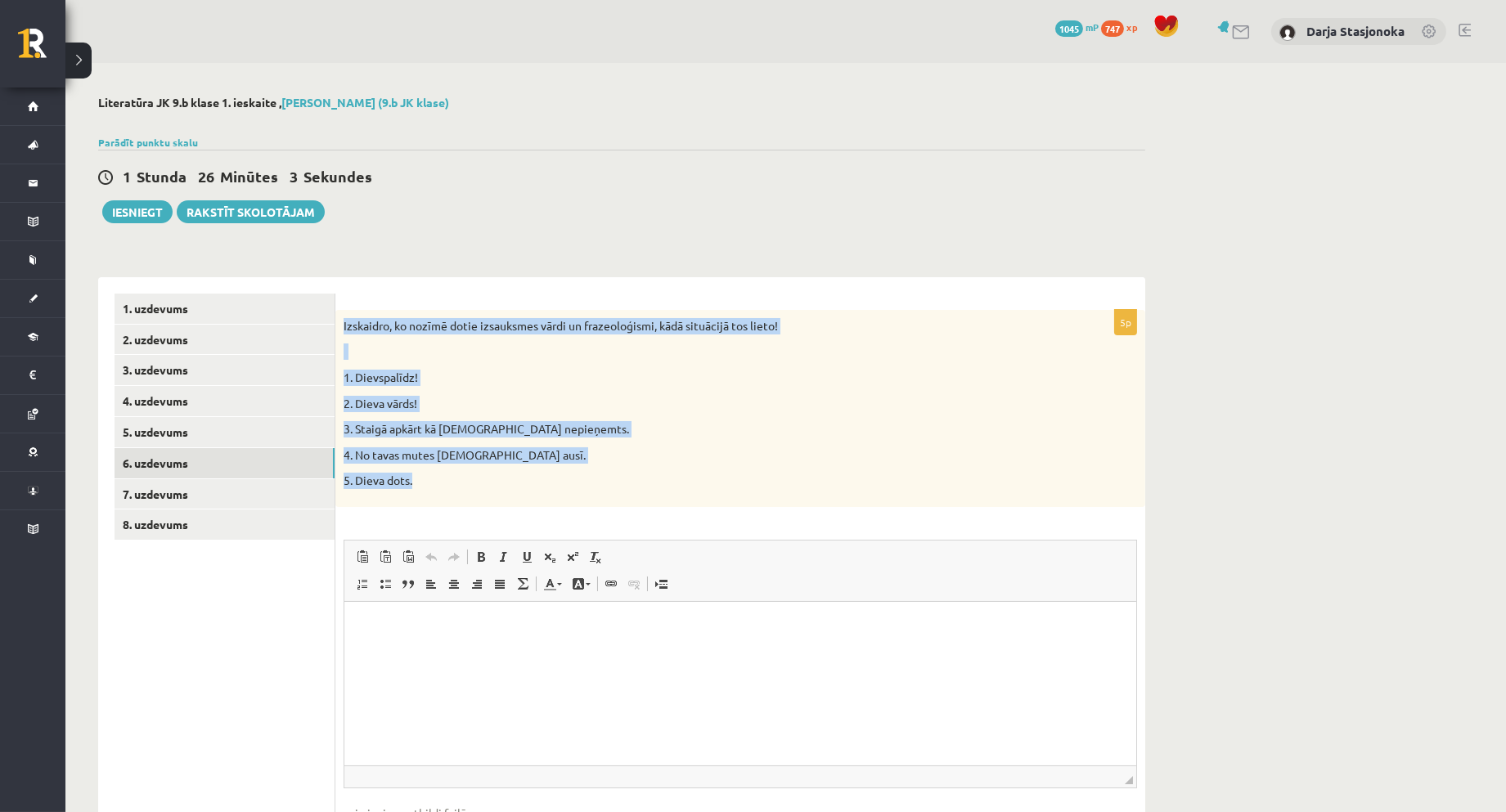
drag, startPoint x: 337, startPoint y: 319, endPoint x: 483, endPoint y: 473, distance: 212.2
click at [483, 473] on div "Izskaidro, ko nozīmē dotie izsauksmes vārdi un frazeoloģismi, kādā situācijā to…" at bounding box center [740, 408] width 810 height 197
copy div "Izskaidro, ko nozīmē dotie izsauksmes vārdi un frazeoloģismi, kādā situācijā to…"
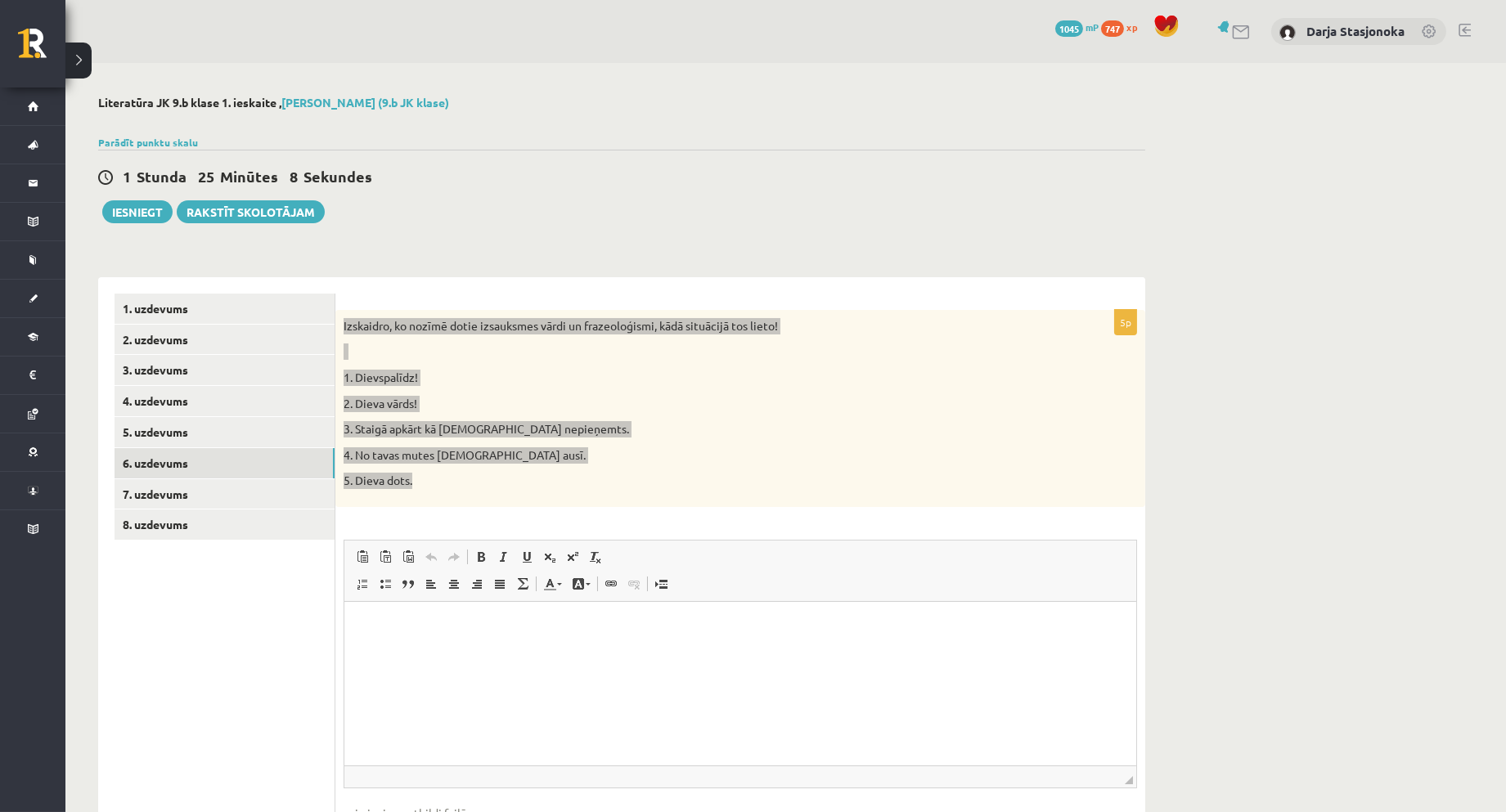
click at [483, 626] on p "Editor, wiswyg-editor-user-answer-47024751883860" at bounding box center [739, 626] width 759 height 17
paste body "Editor, wiswyg-editor-user-answer-47024751883860"
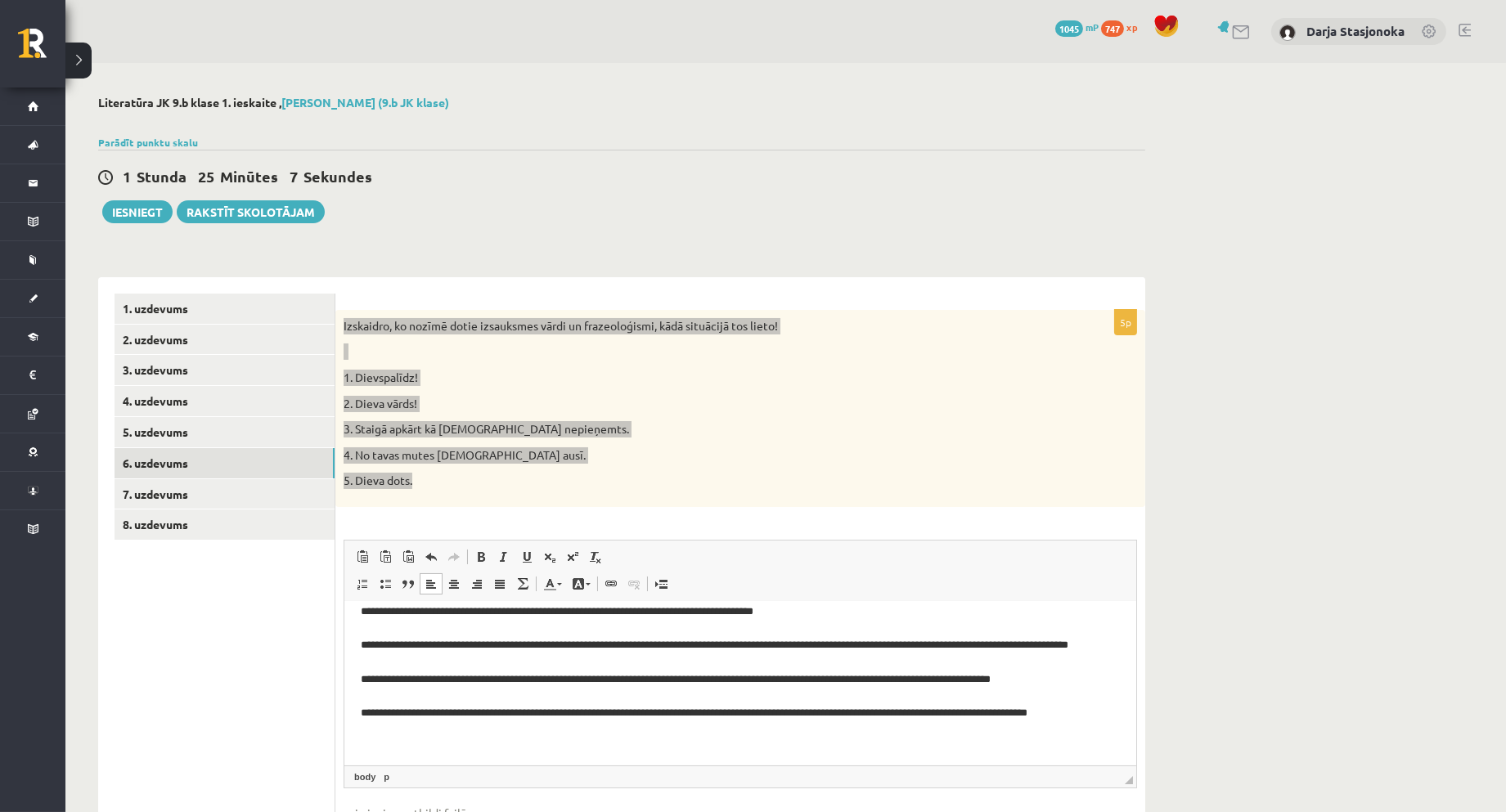
scroll to position [56, 0]
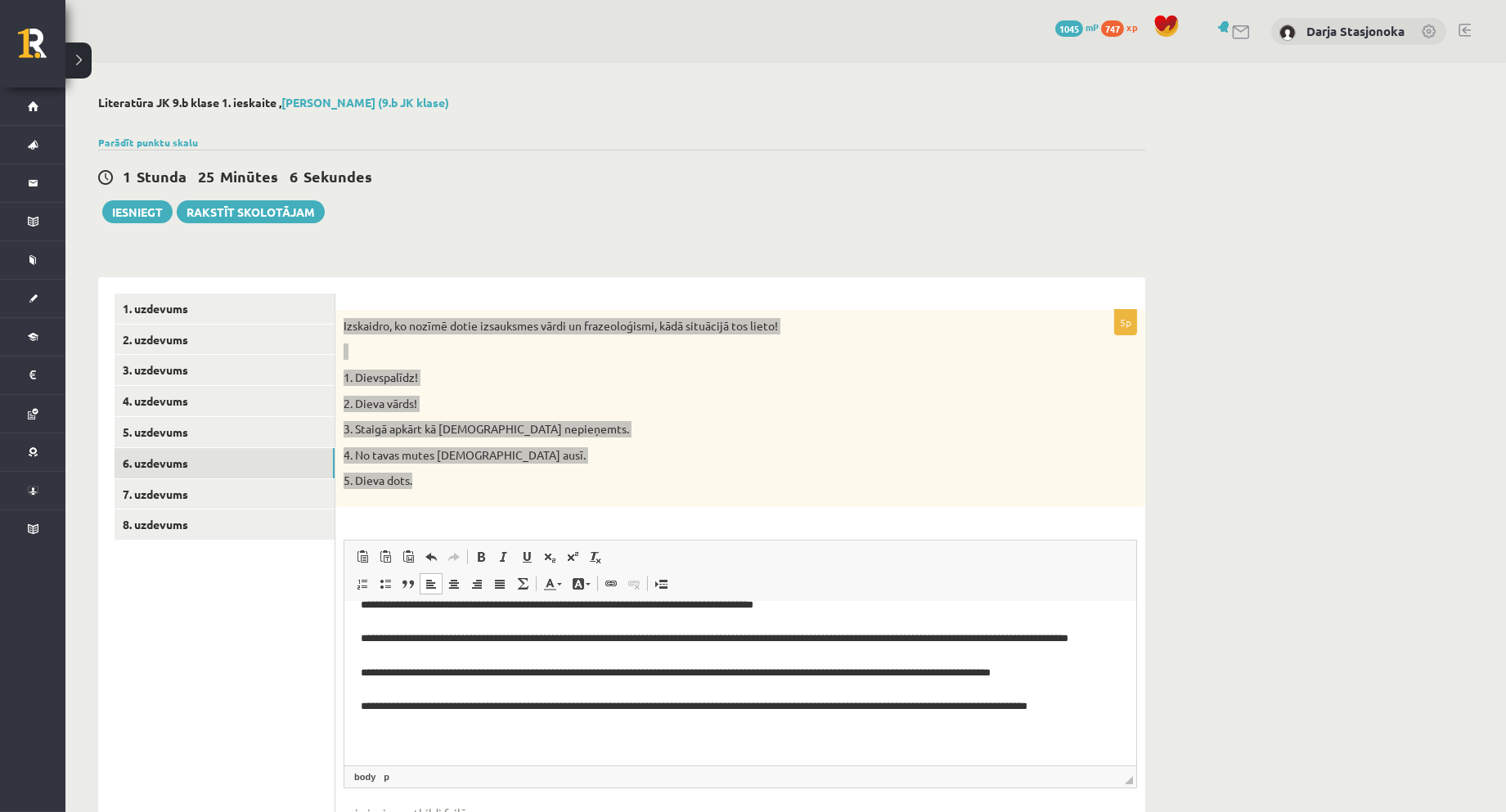
click at [468, 621] on p "**********" at bounding box center [733, 656] width 746 height 188
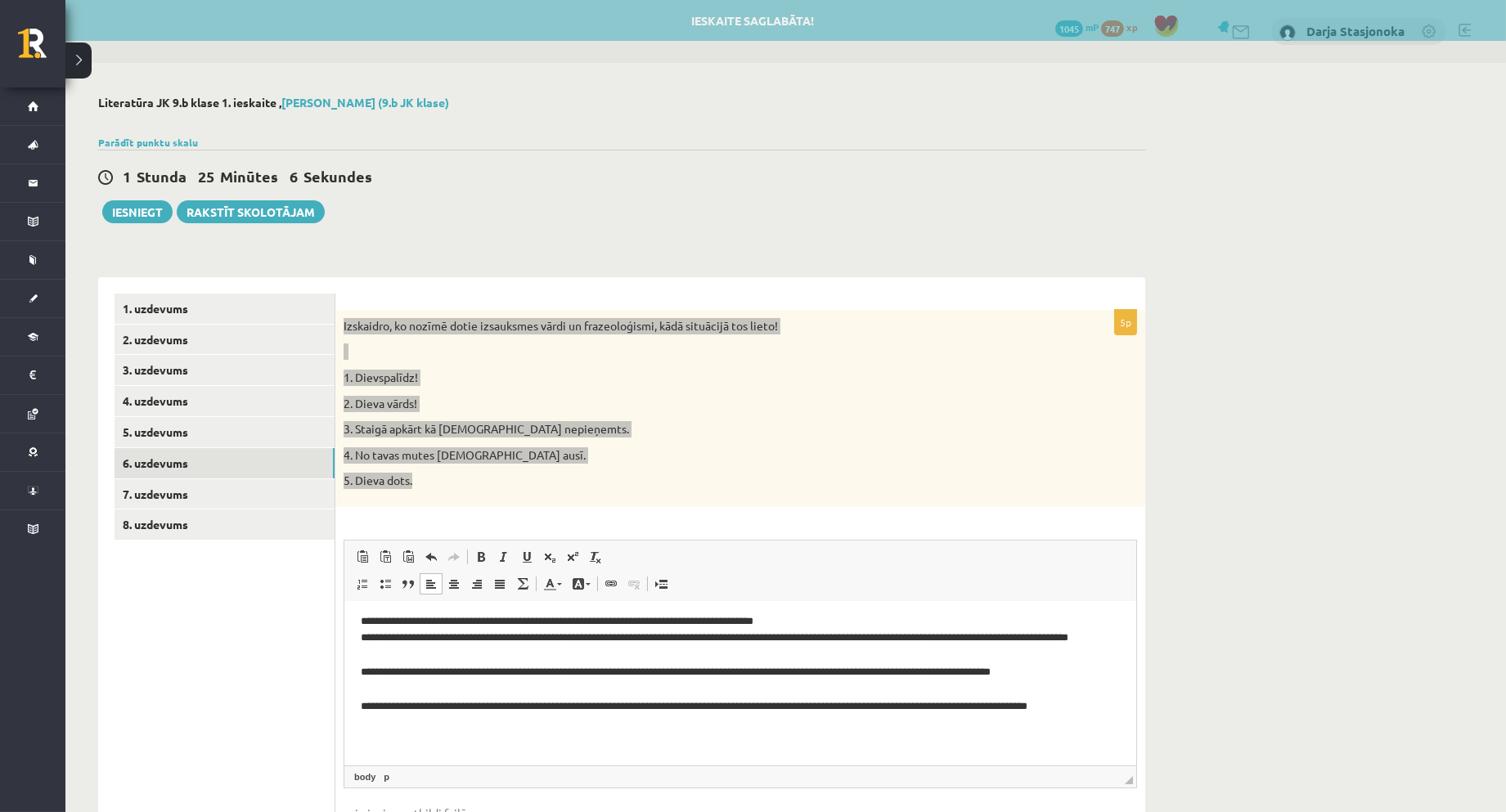
scroll to position [38, 0]
click at [426, 671] on p "**********" at bounding box center [733, 663] width 746 height 170
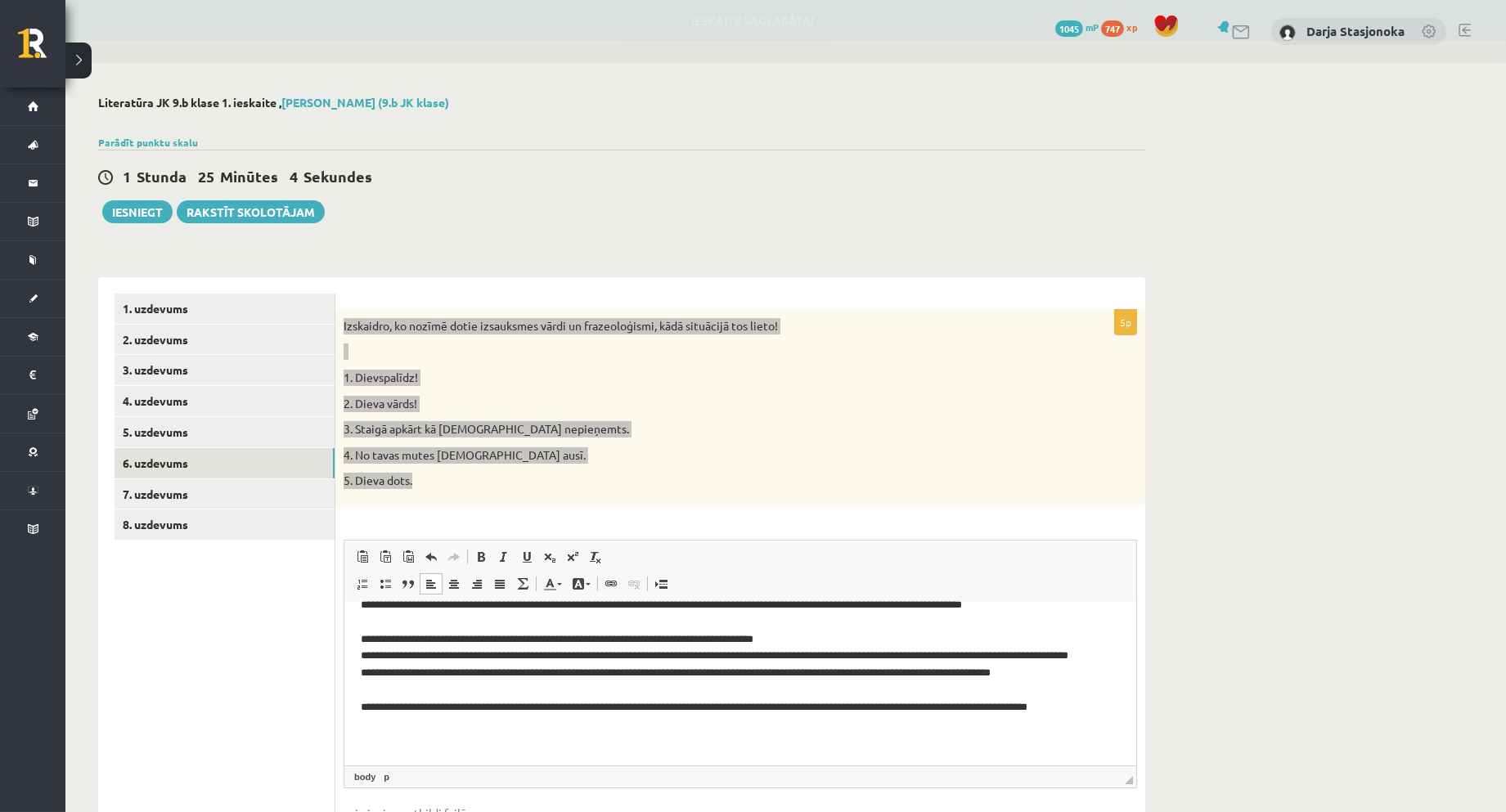
click at [439, 709] on p "**********" at bounding box center [733, 673] width 746 height 153
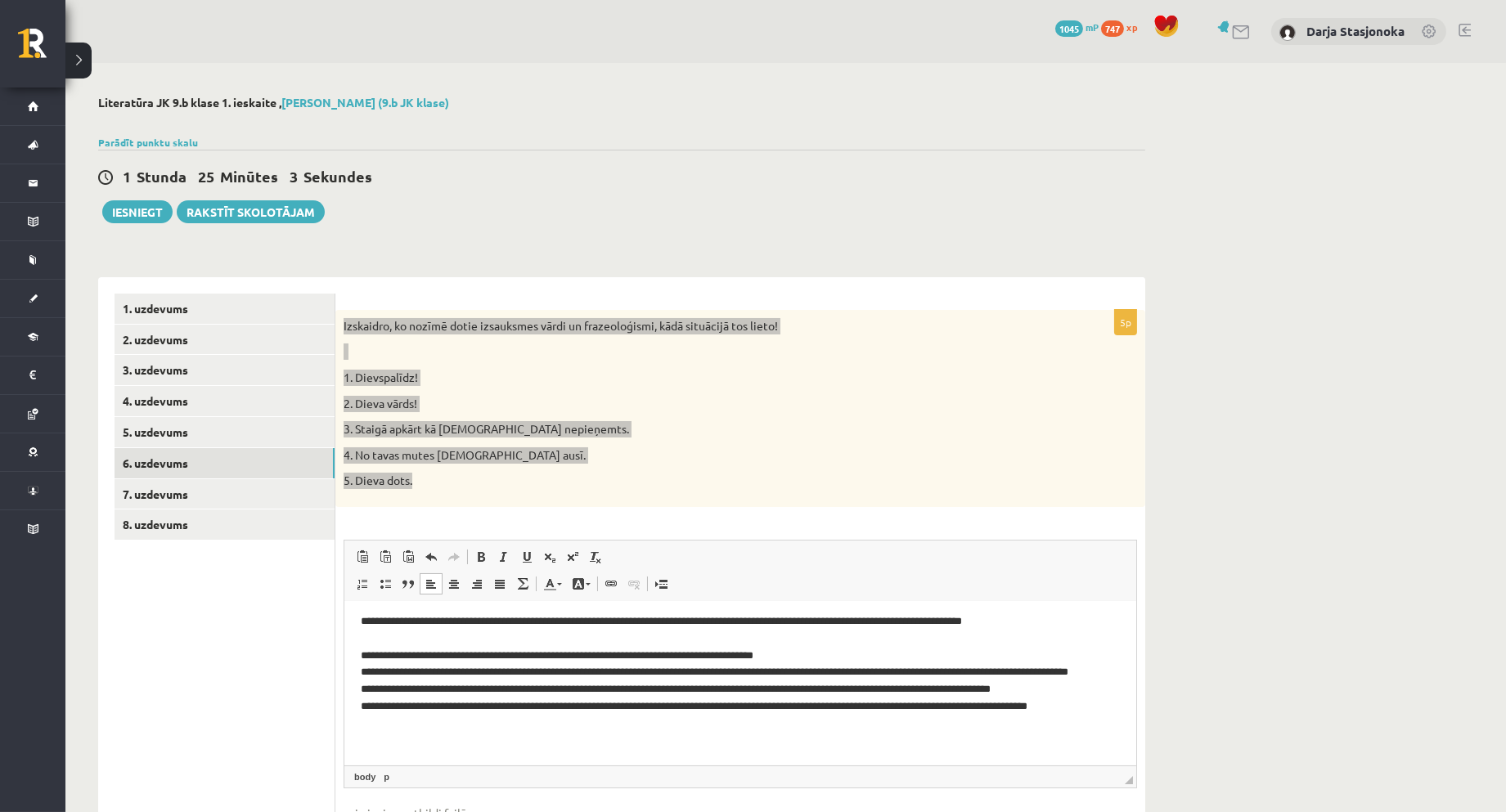
click at [403, 637] on p "**********" at bounding box center [733, 680] width 746 height 136
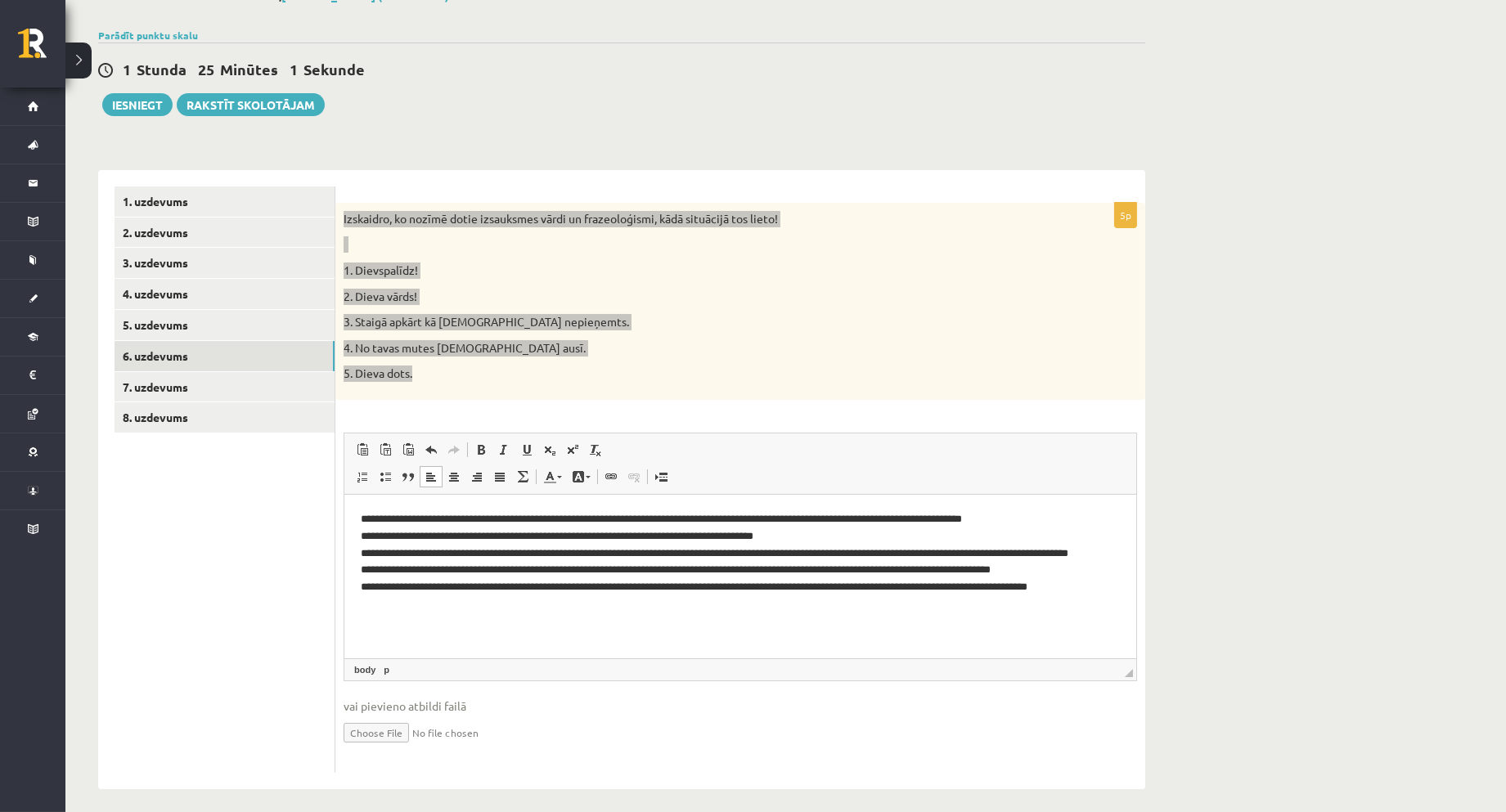
scroll to position [116, 0]
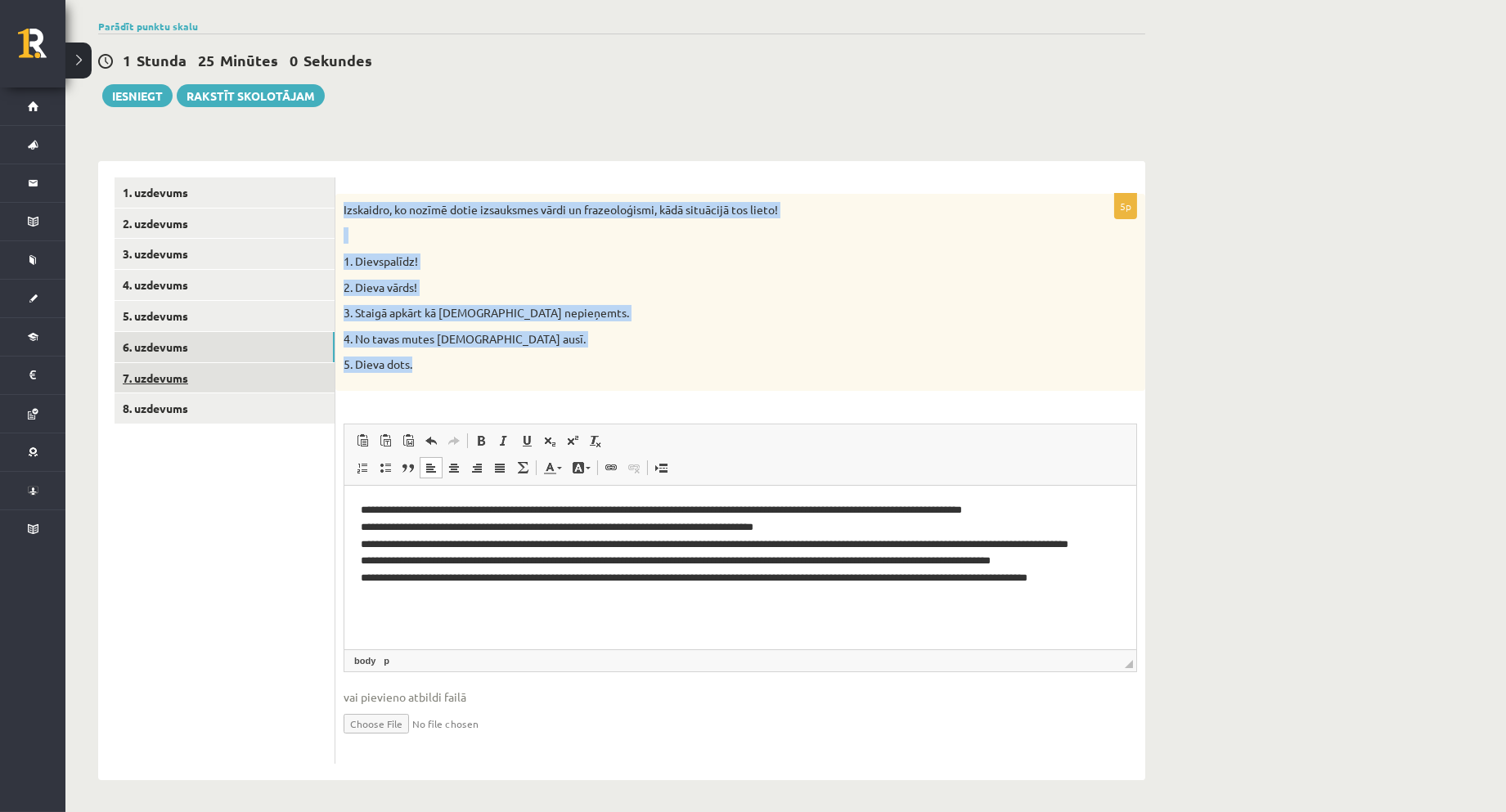
click at [251, 363] on link "7. uzdevums" at bounding box center [224, 377] width 220 height 30
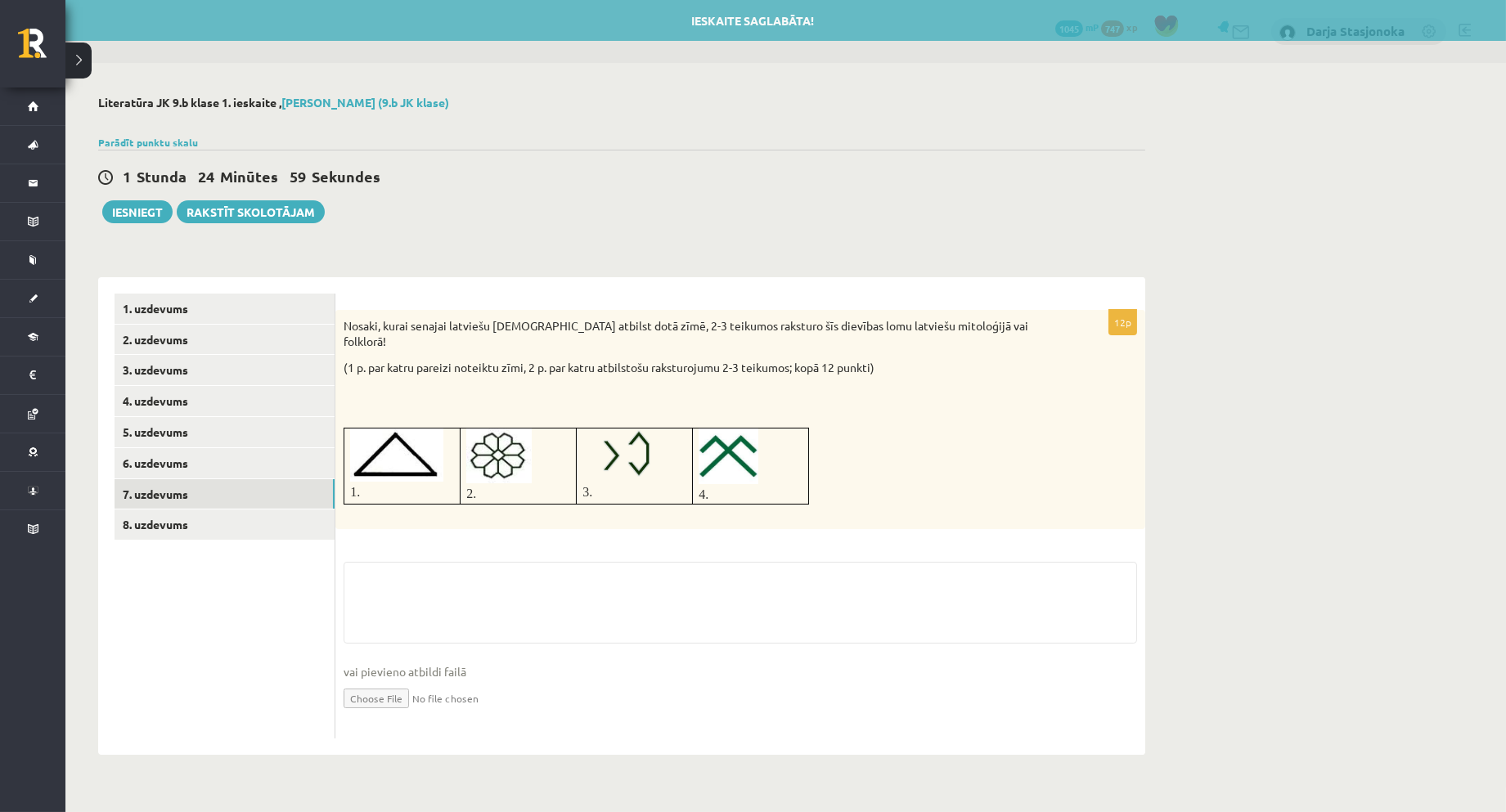
scroll to position [0, 0]
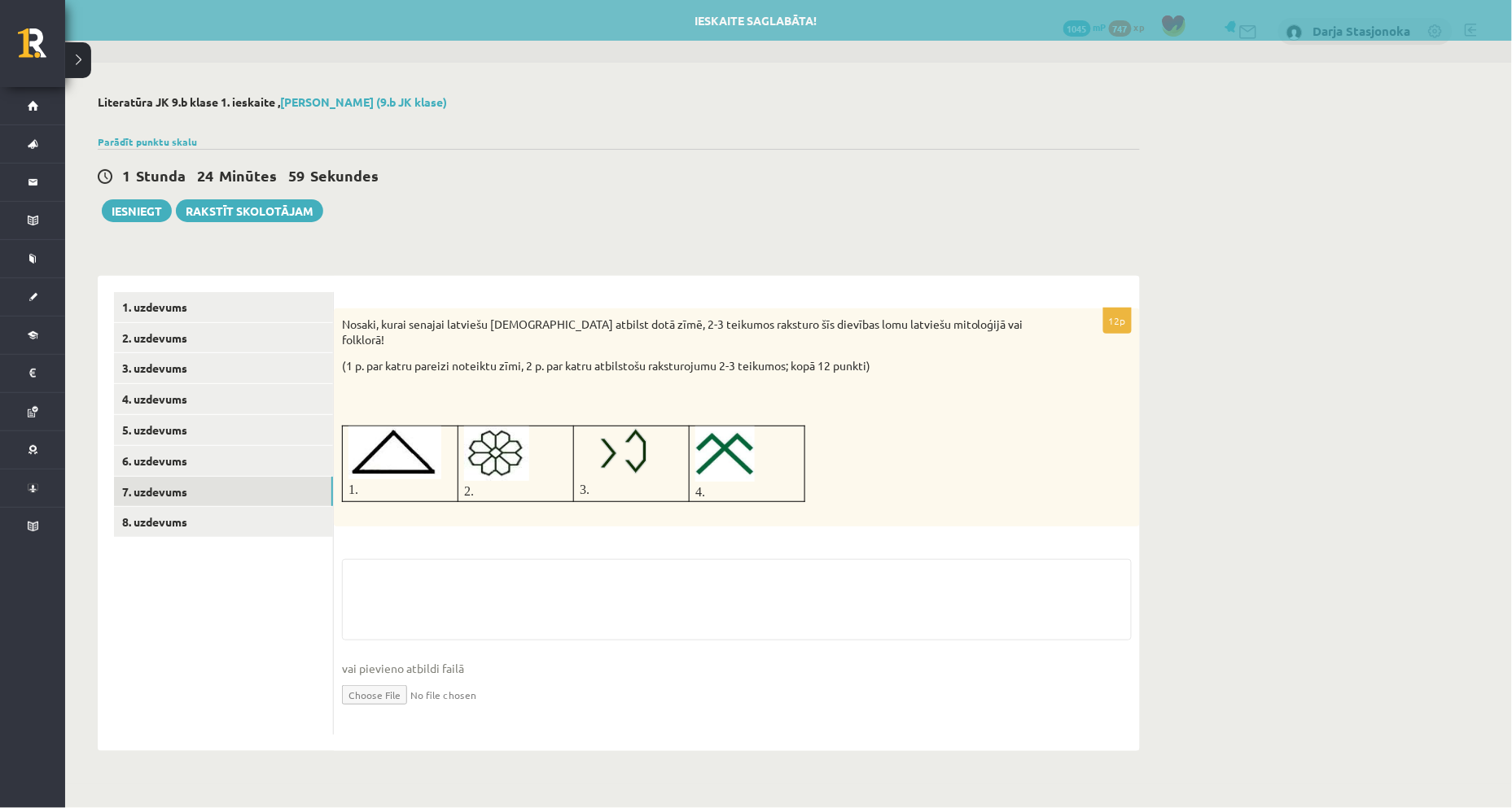
click at [517, 385] on p at bounding box center [696, 393] width 708 height 16
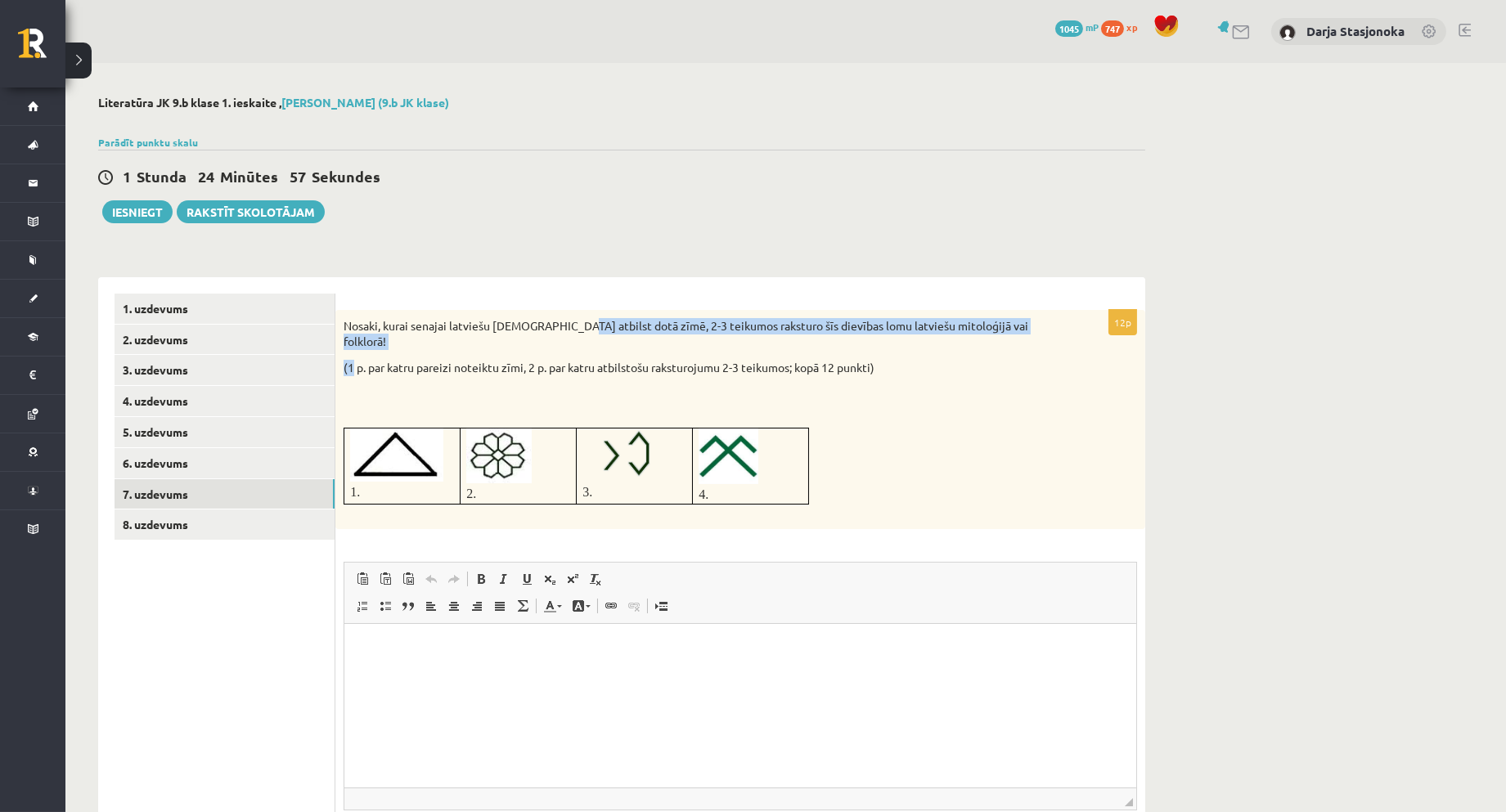
drag, startPoint x: 350, startPoint y: 337, endPoint x: 560, endPoint y: 328, distance: 210.2
click at [560, 328] on div "Nosaki, kurai senajai latviešu dievībai atbilst dotā zīmē, 2-3 teikumos rakstur…" at bounding box center [740, 419] width 810 height 220
drag, startPoint x: 560, startPoint y: 328, endPoint x: 514, endPoint y: 362, distance: 57.2
click at [514, 362] on div "Nosaki, kurai senajai latviešu dievībai atbilst dotā zīmē, 2-3 teikumos rakstur…" at bounding box center [740, 419] width 810 height 220
drag, startPoint x: 514, startPoint y: 362, endPoint x: 386, endPoint y: 360, distance: 128.0
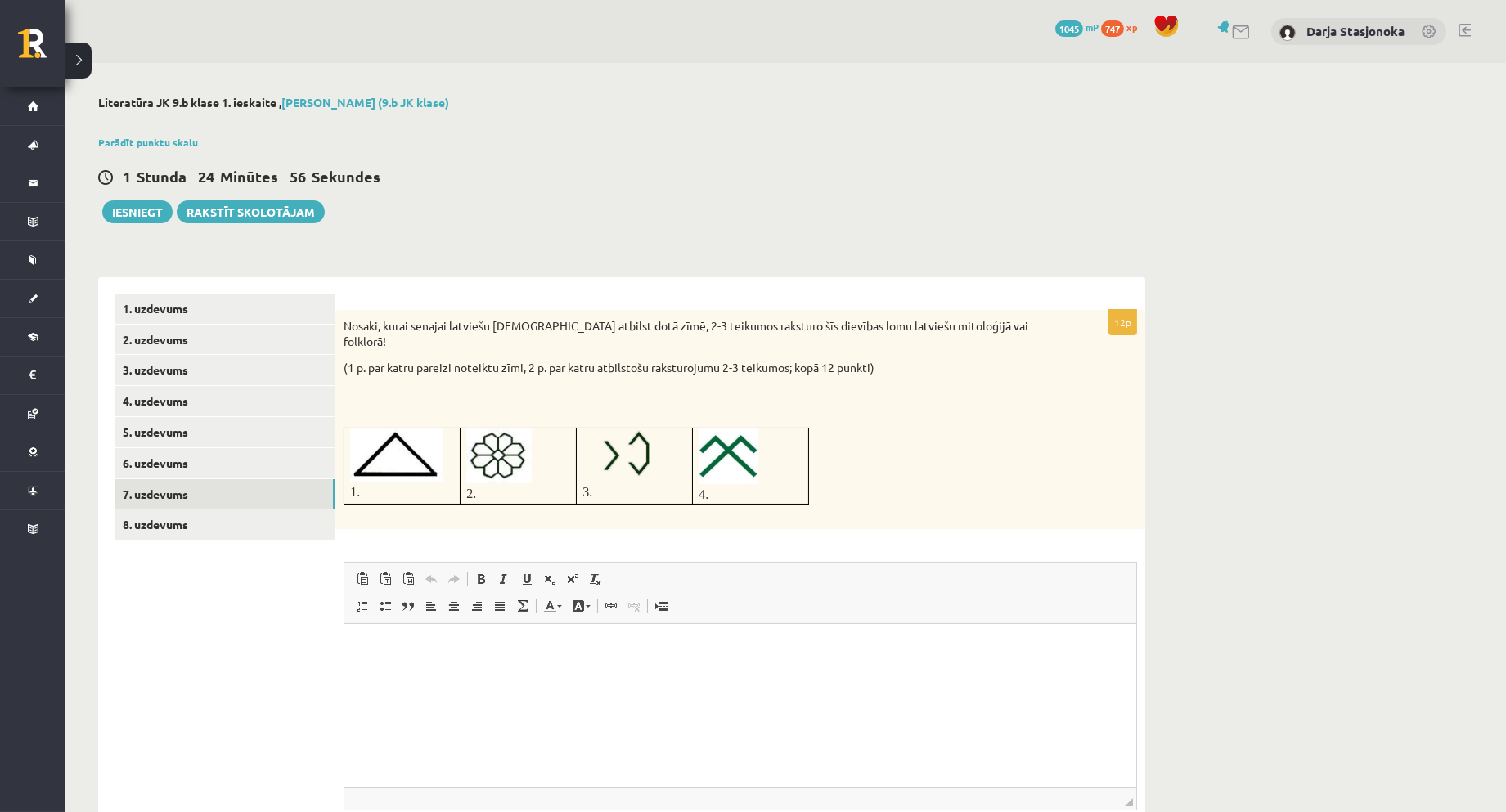
click at [386, 360] on p "(1 p. par katru pareizi noteiktu zīmi, 2 p. par katru atbilstošu raksturojumu 2…" at bounding box center [699, 368] width 712 height 16
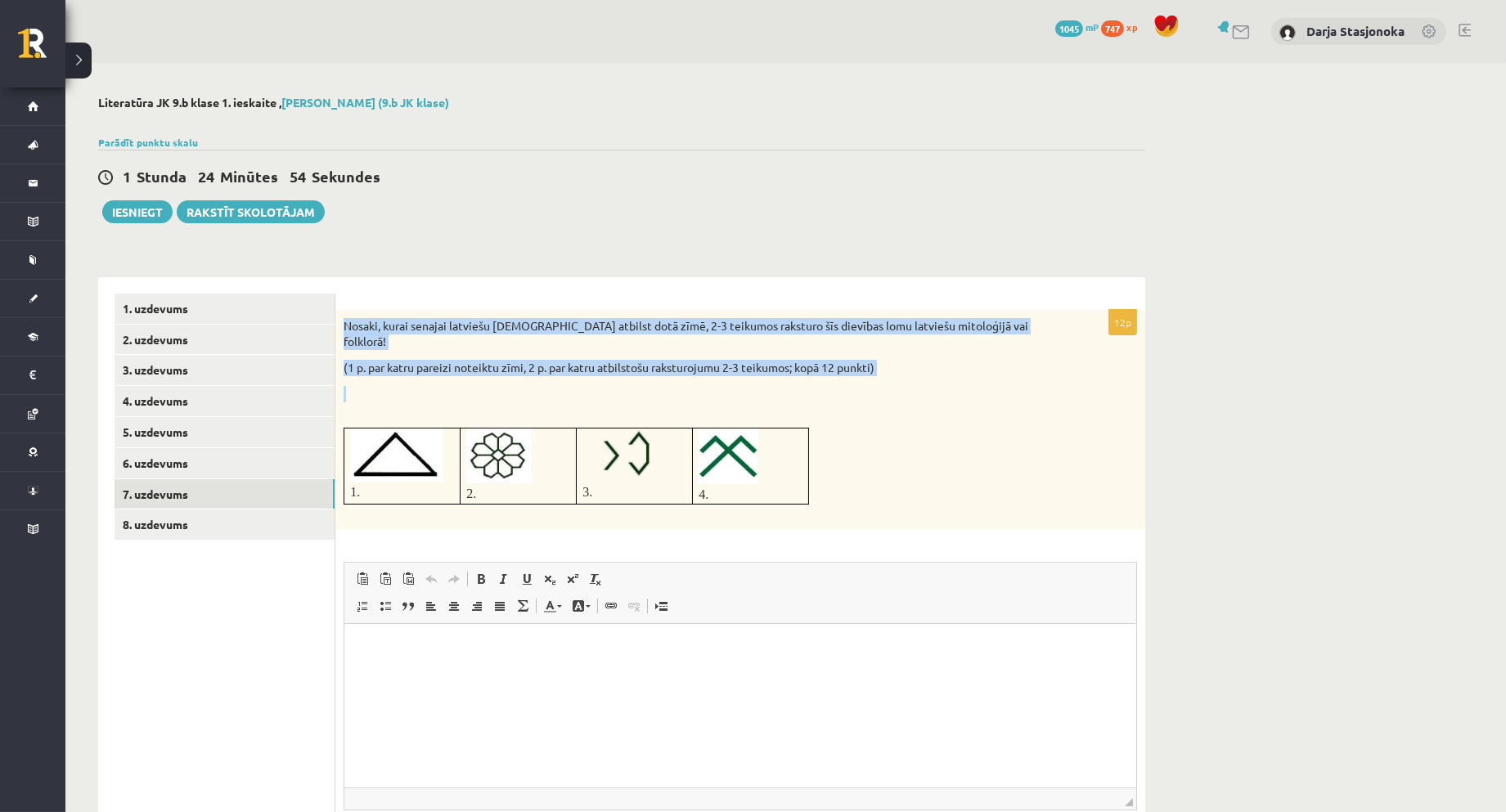
drag, startPoint x: 345, startPoint y: 324, endPoint x: 869, endPoint y: 362, distance: 525.4
click at [869, 362] on div "Nosaki, kurai senajai latviešu dievībai atbilst dotā zīmē, 2-3 teikumos rakstur…" at bounding box center [740, 419] width 810 height 220
copy div "Nosaki, kurai senajai latviešu dievībai atbilst dotā zīmē, 2-3 teikumos rakstur…"
click at [402, 437] on img at bounding box center [397, 455] width 93 height 53
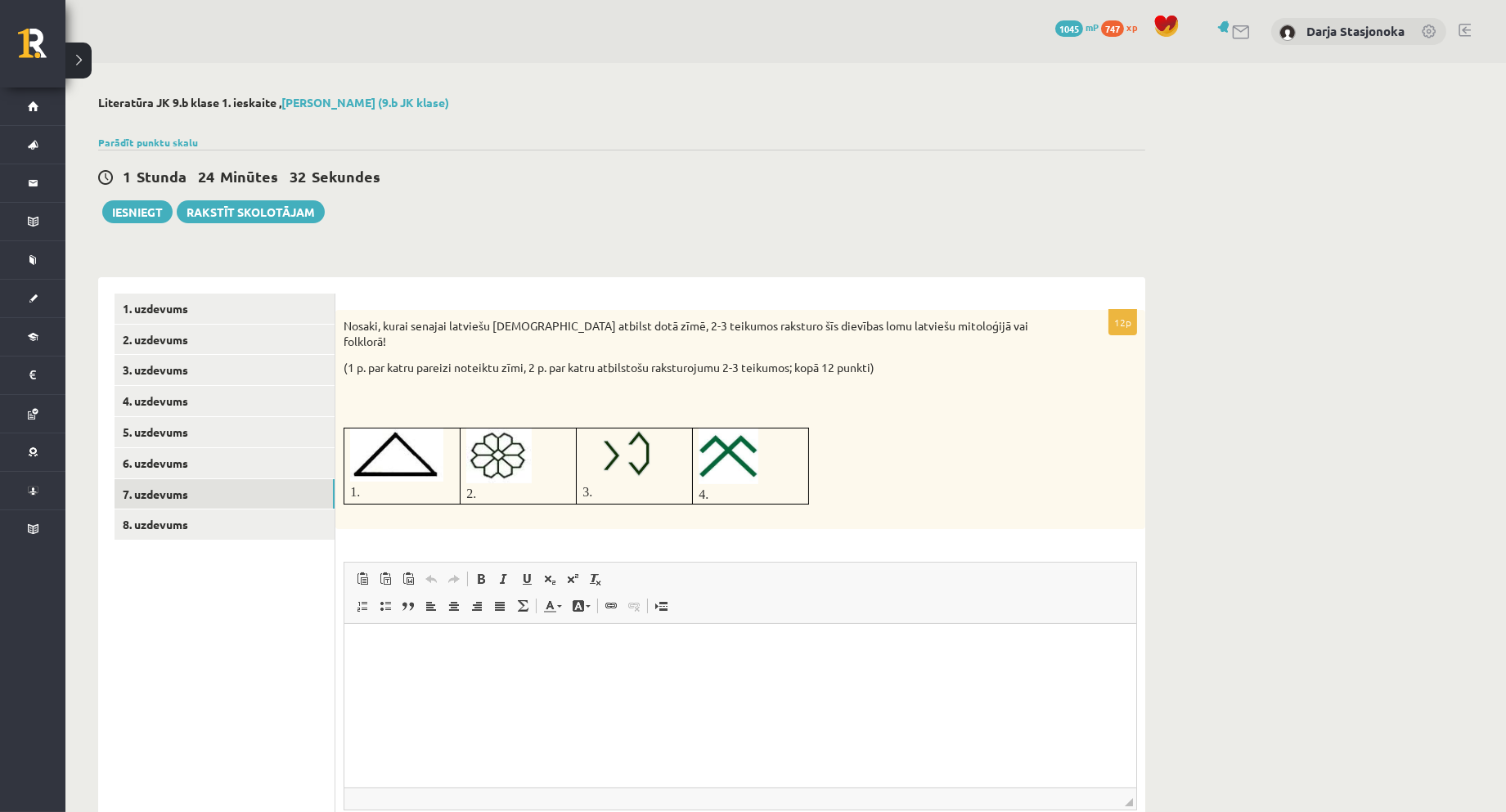
drag, startPoint x: 780, startPoint y: 456, endPoint x: 710, endPoint y: 458, distance: 70.0
click at [710, 458] on img at bounding box center [728, 456] width 60 height 56
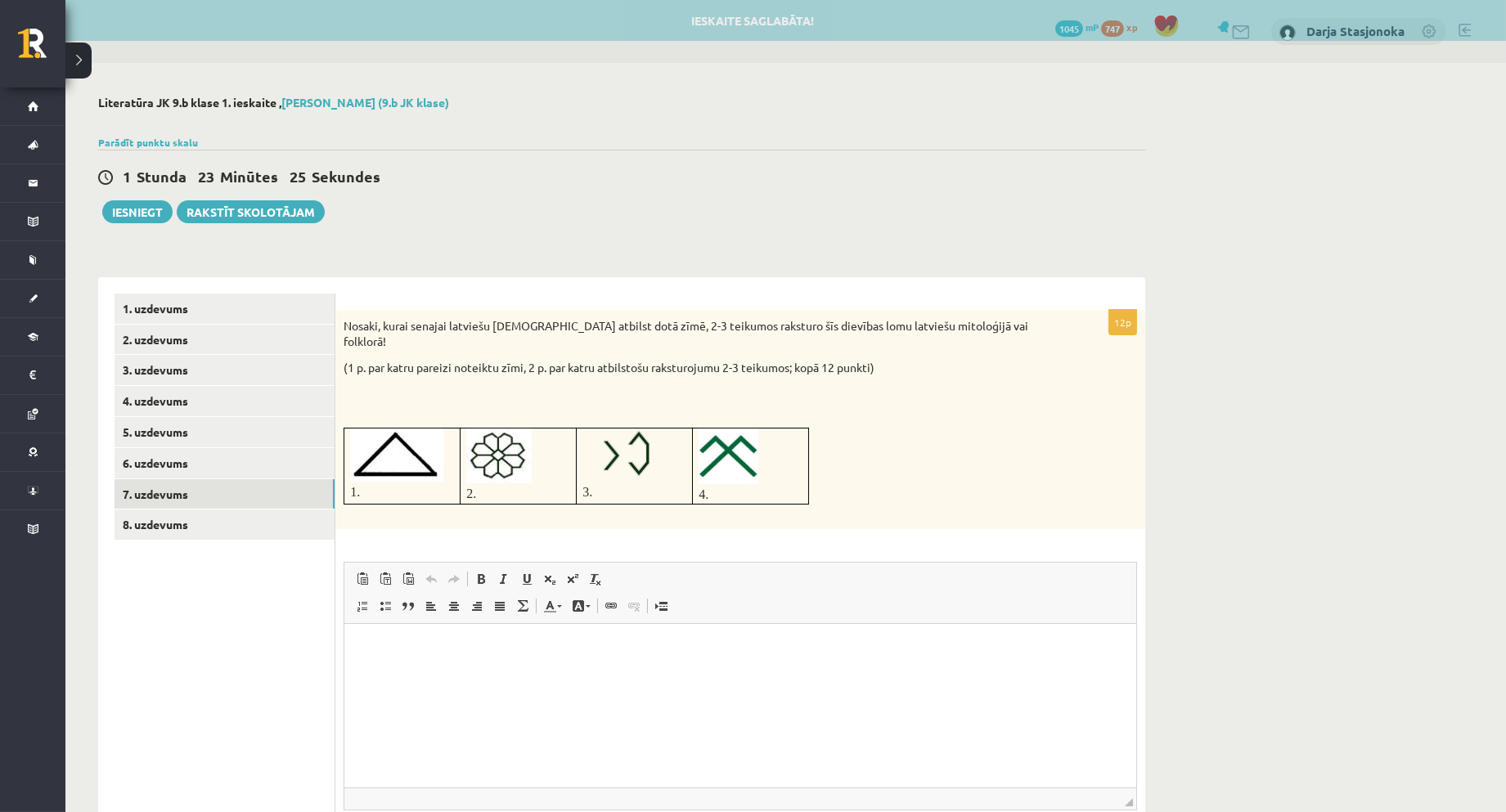
click at [517, 672] on html at bounding box center [739, 648] width 792 height 50
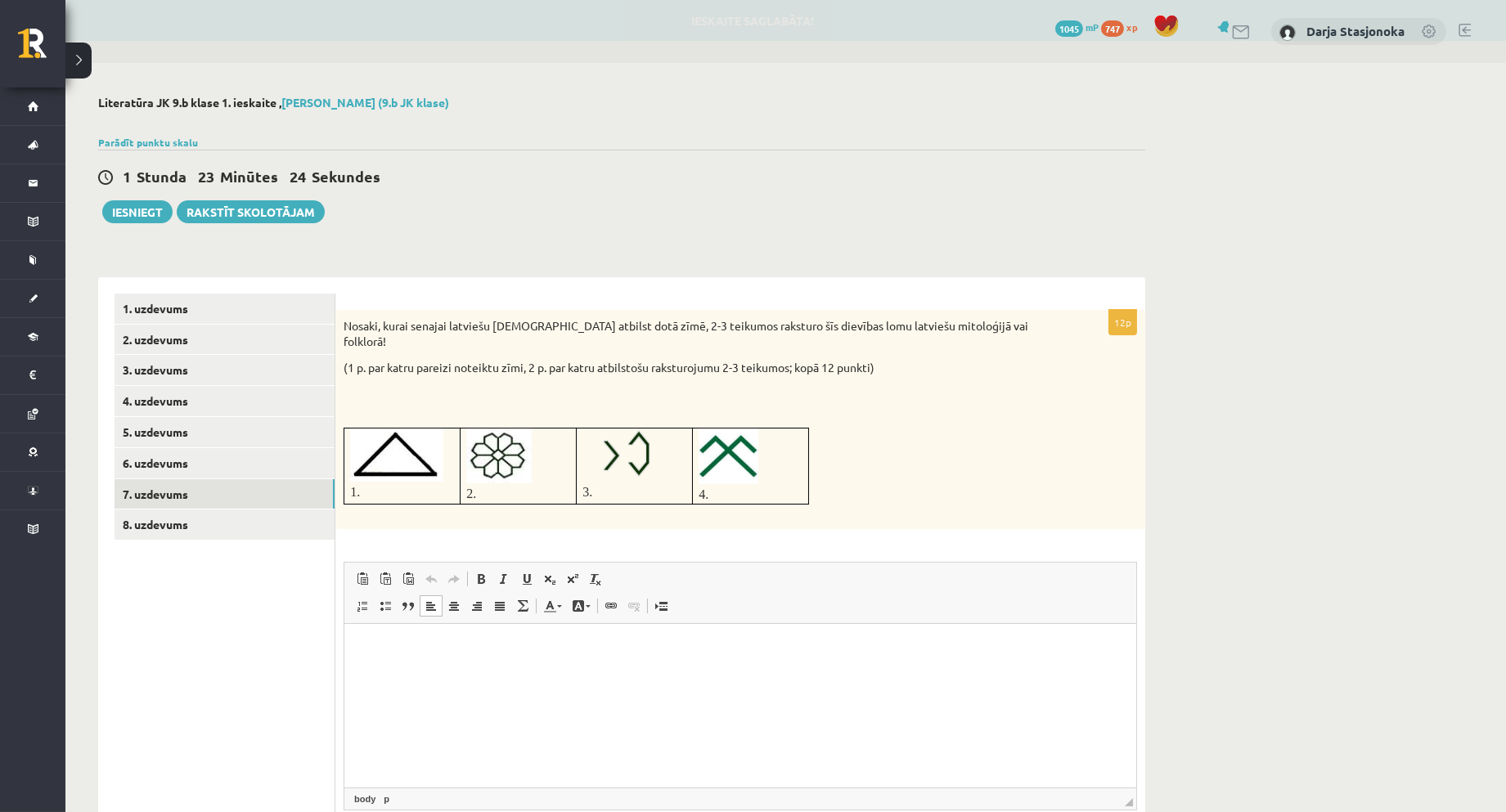
paste body "Editor, wiswyg-editor-user-answer-47024924073280"
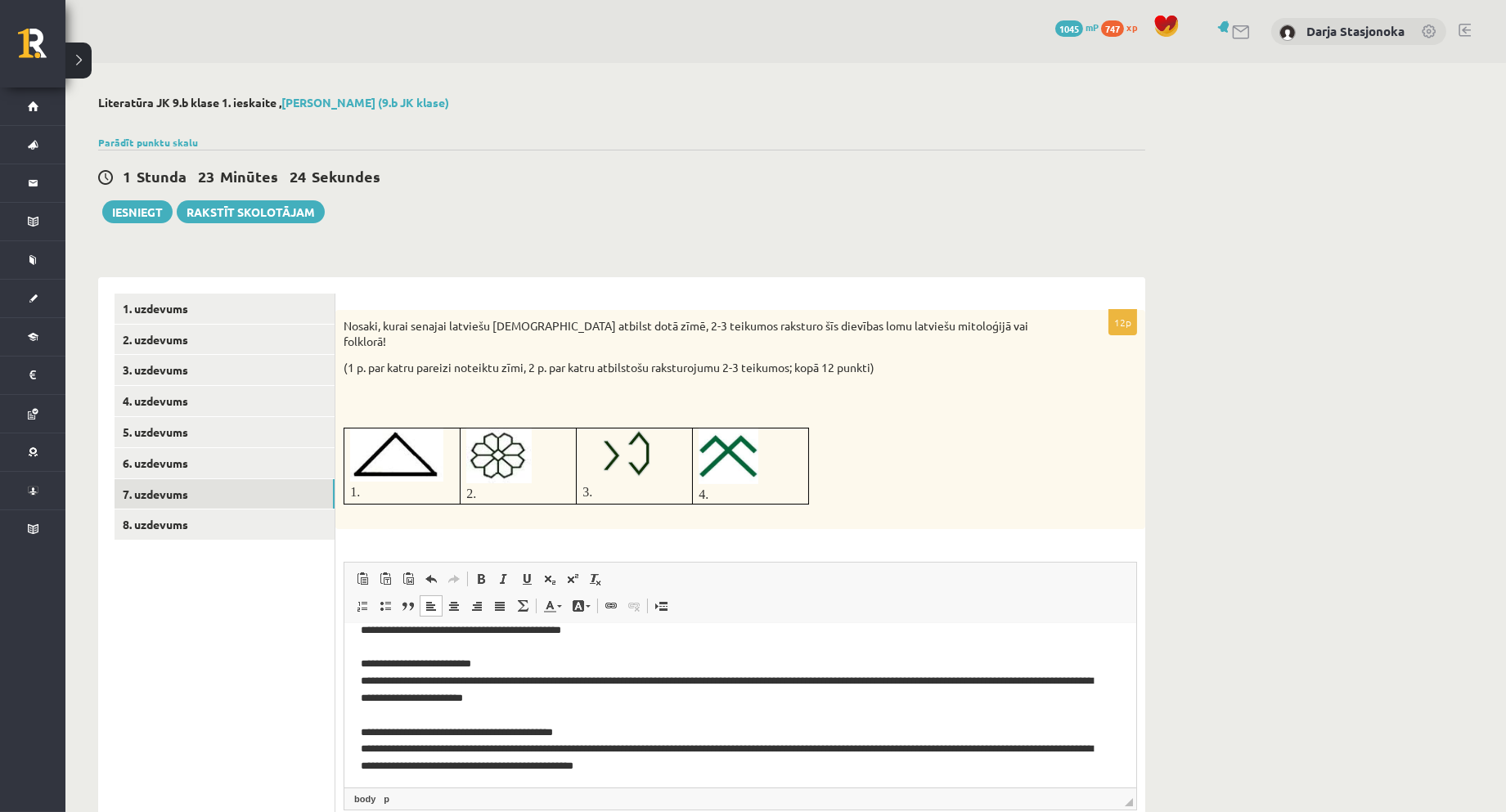
scroll to position [124, 0]
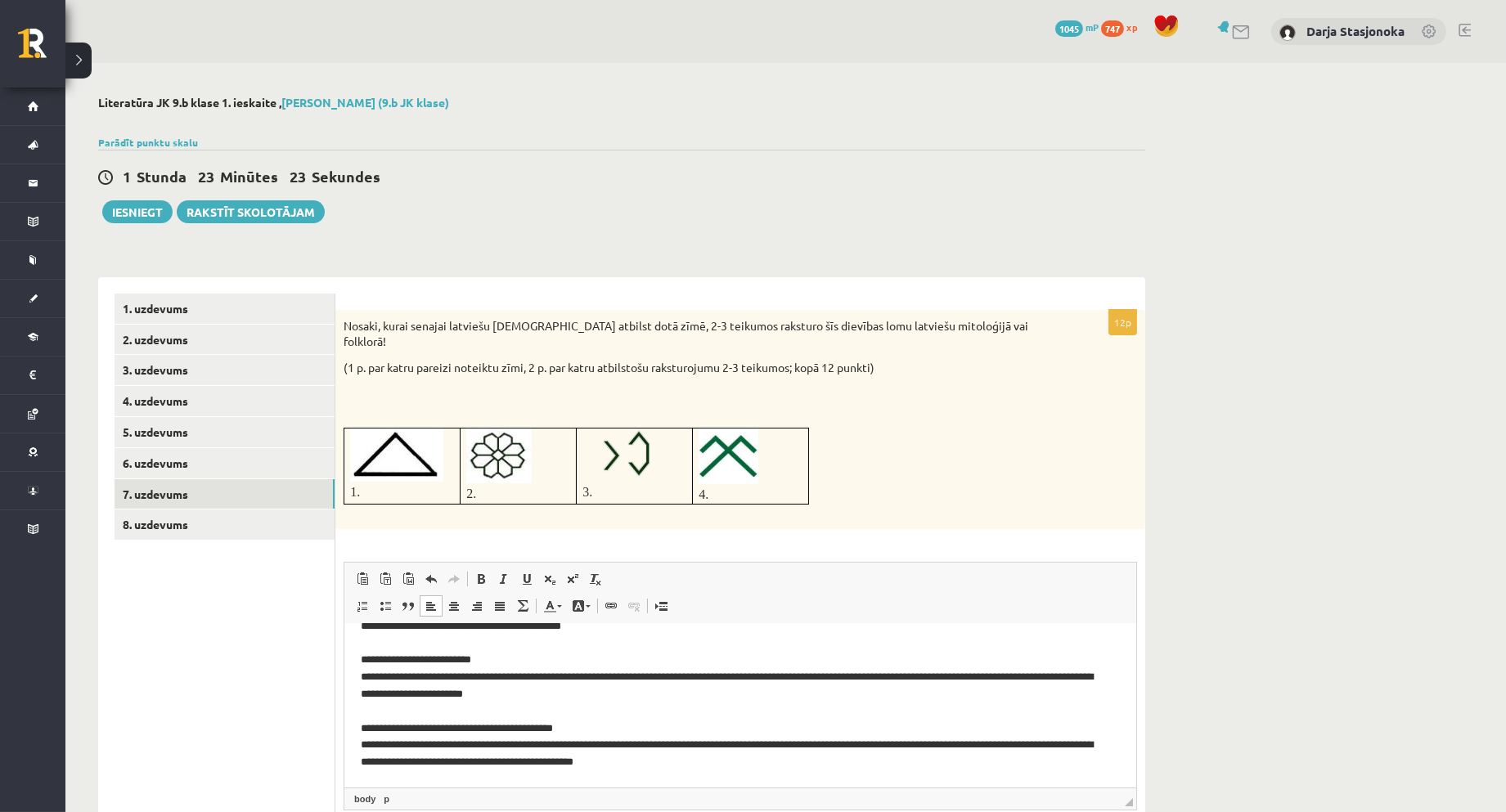
click at [434, 659] on p "**********" at bounding box center [733, 642] width 746 height 255
click at [439, 733] on p "**********" at bounding box center [733, 642] width 746 height 255
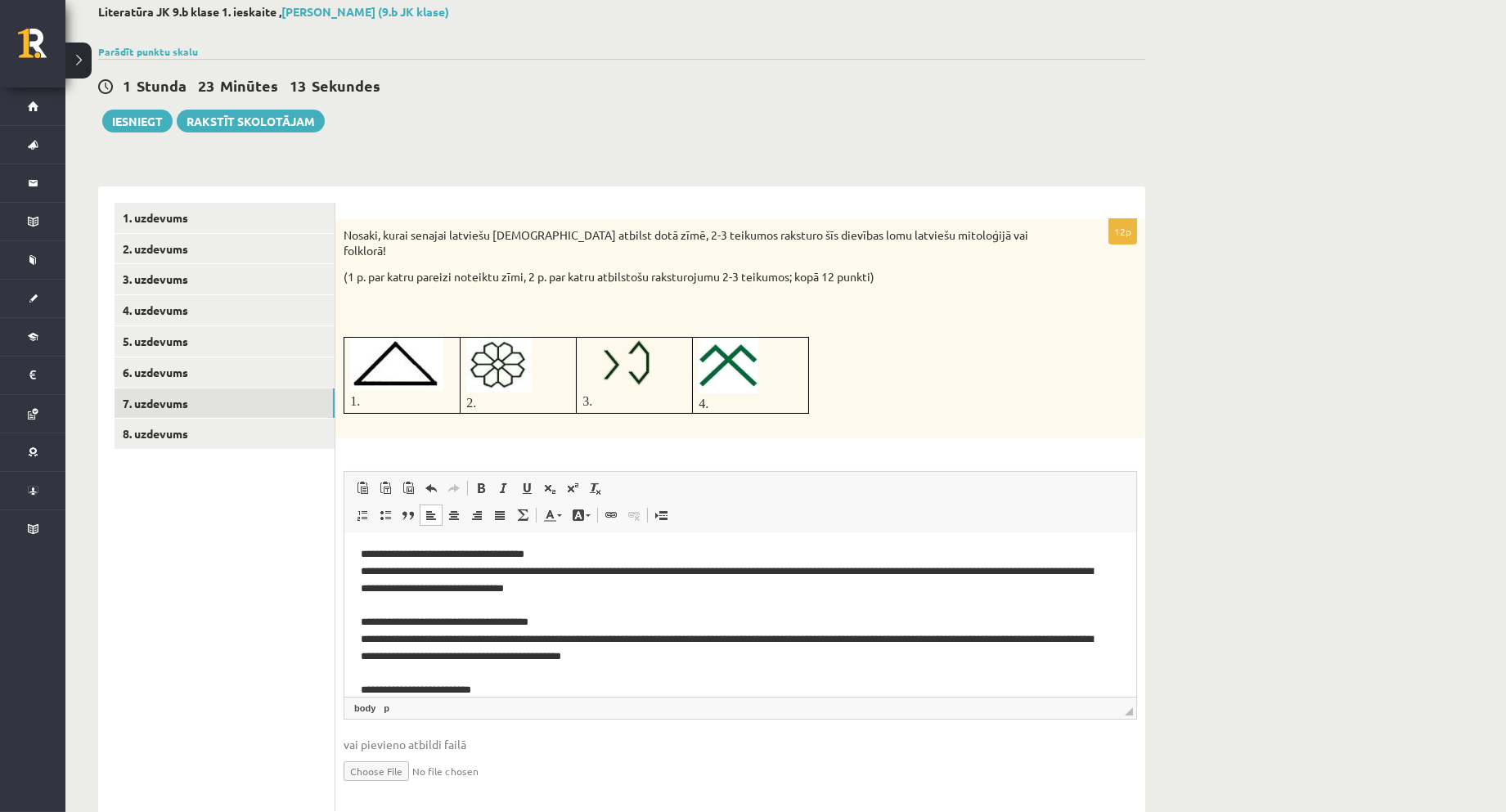
scroll to position [0, 0]
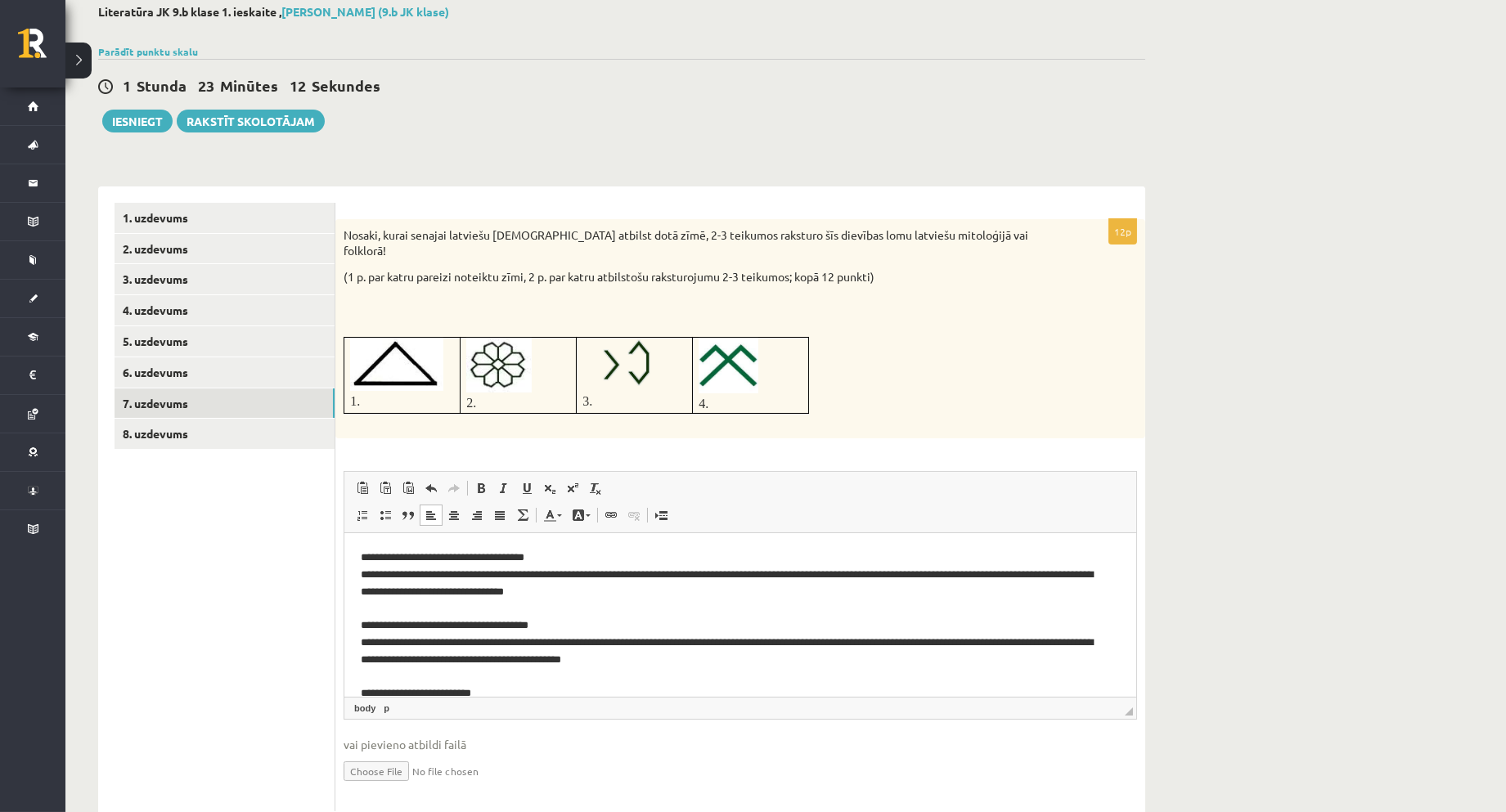
click at [424, 626] on p "**********" at bounding box center [733, 676] width 746 height 255
click at [438, 560] on p "**********" at bounding box center [733, 676] width 746 height 255
click at [429, 560] on p "**********" at bounding box center [733, 676] width 746 height 255
click at [598, 569] on p "**********" at bounding box center [733, 676] width 746 height 255
click at [529, 605] on p "**********" at bounding box center [733, 676] width 746 height 255
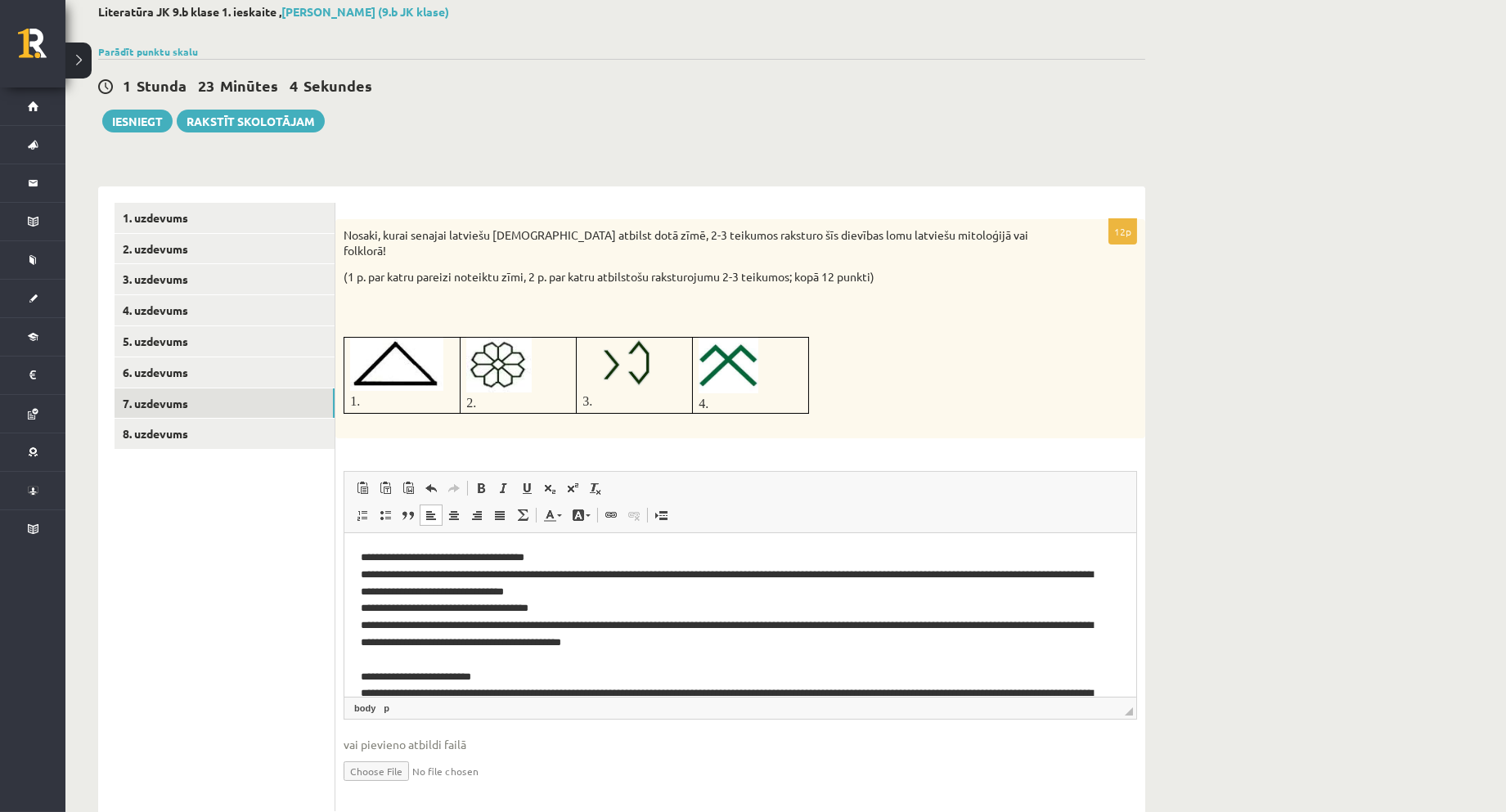
click at [475, 660] on p "**********" at bounding box center [733, 667] width 746 height 238
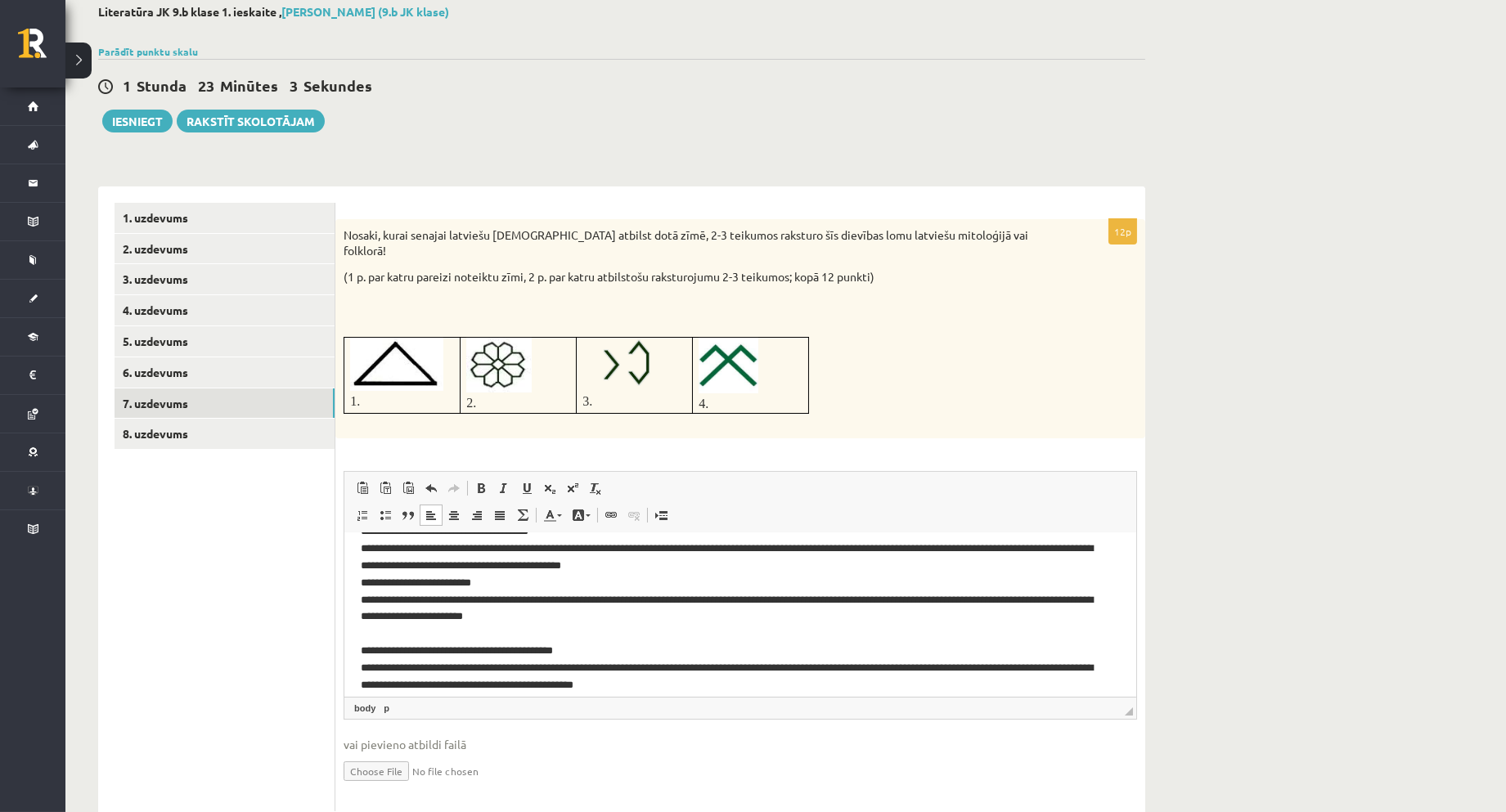
scroll to position [90, 0]
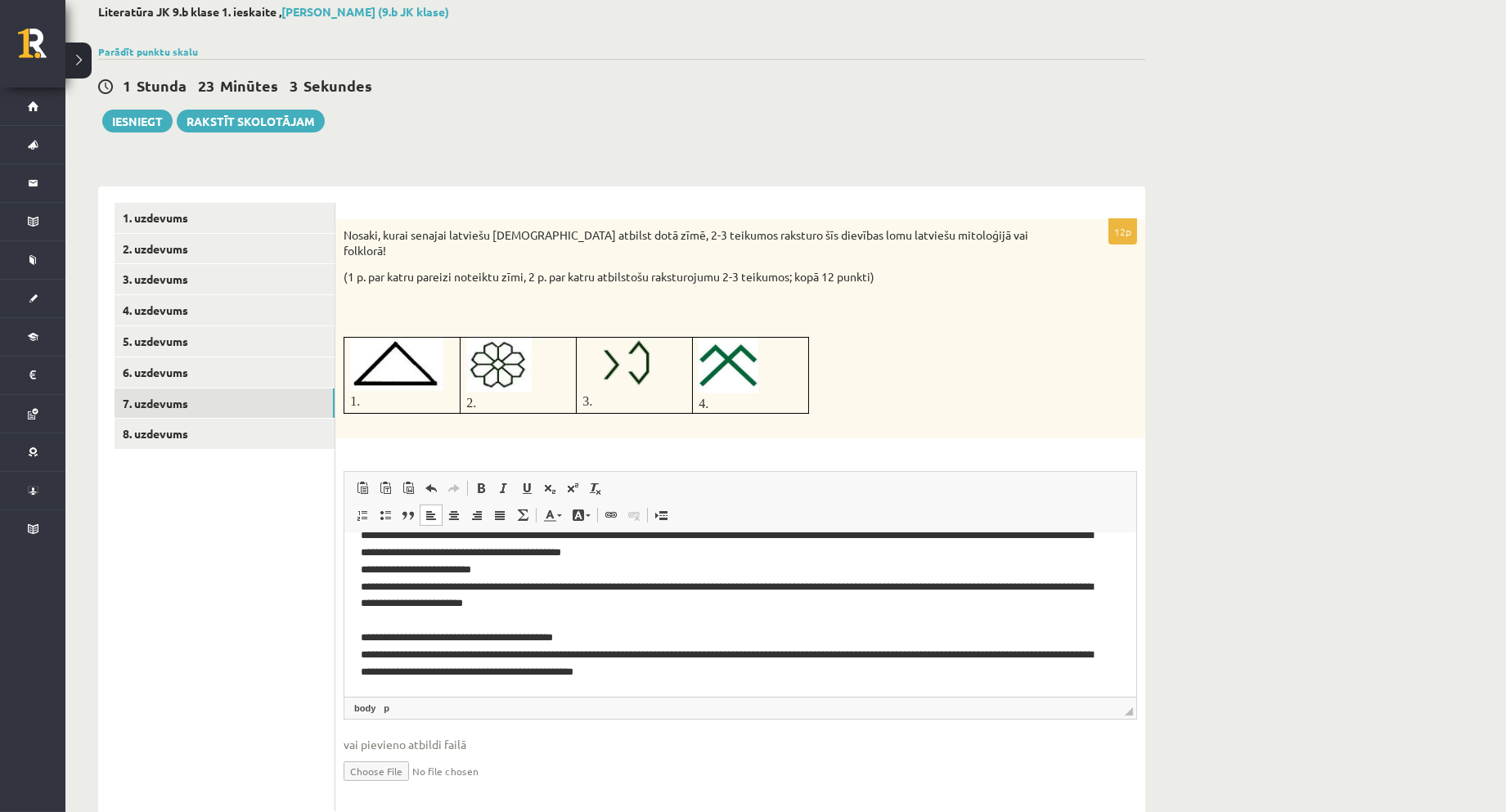
click at [419, 629] on p "**********" at bounding box center [733, 569] width 746 height 221
click at [428, 627] on p "**********" at bounding box center [733, 569] width 746 height 221
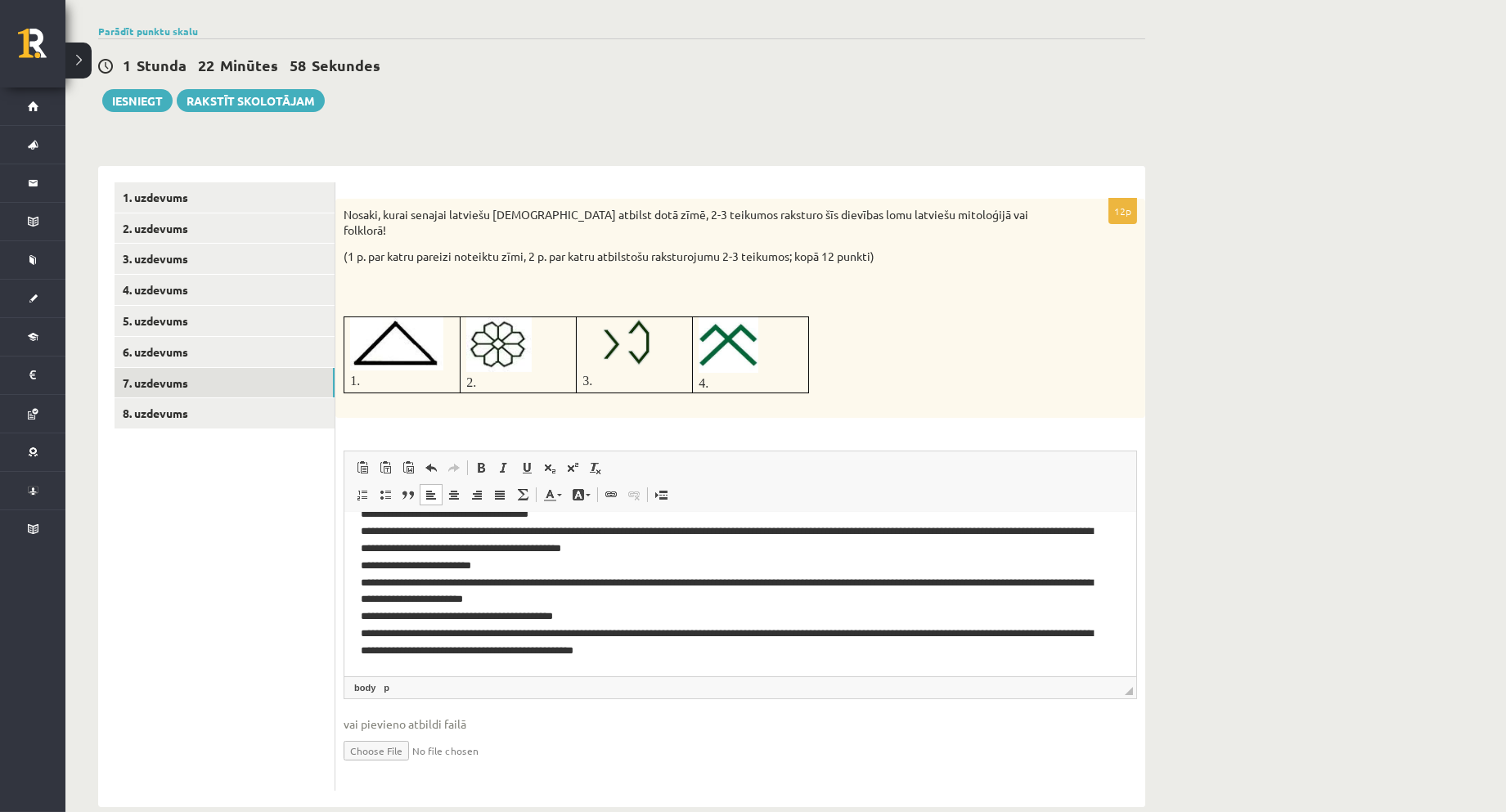
scroll to position [120, 0]
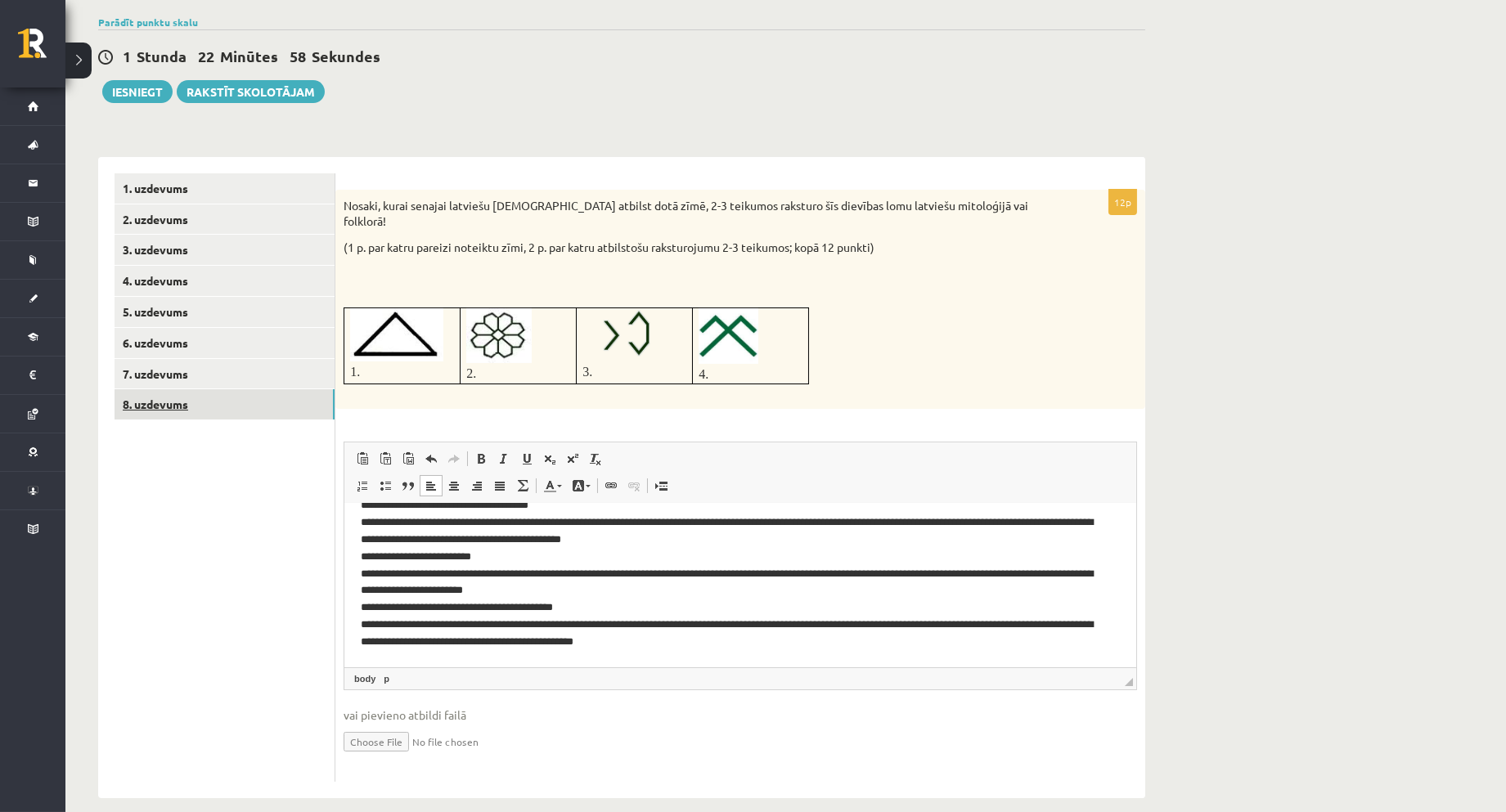
click at [238, 405] on link "8. uzdevums" at bounding box center [224, 404] width 220 height 30
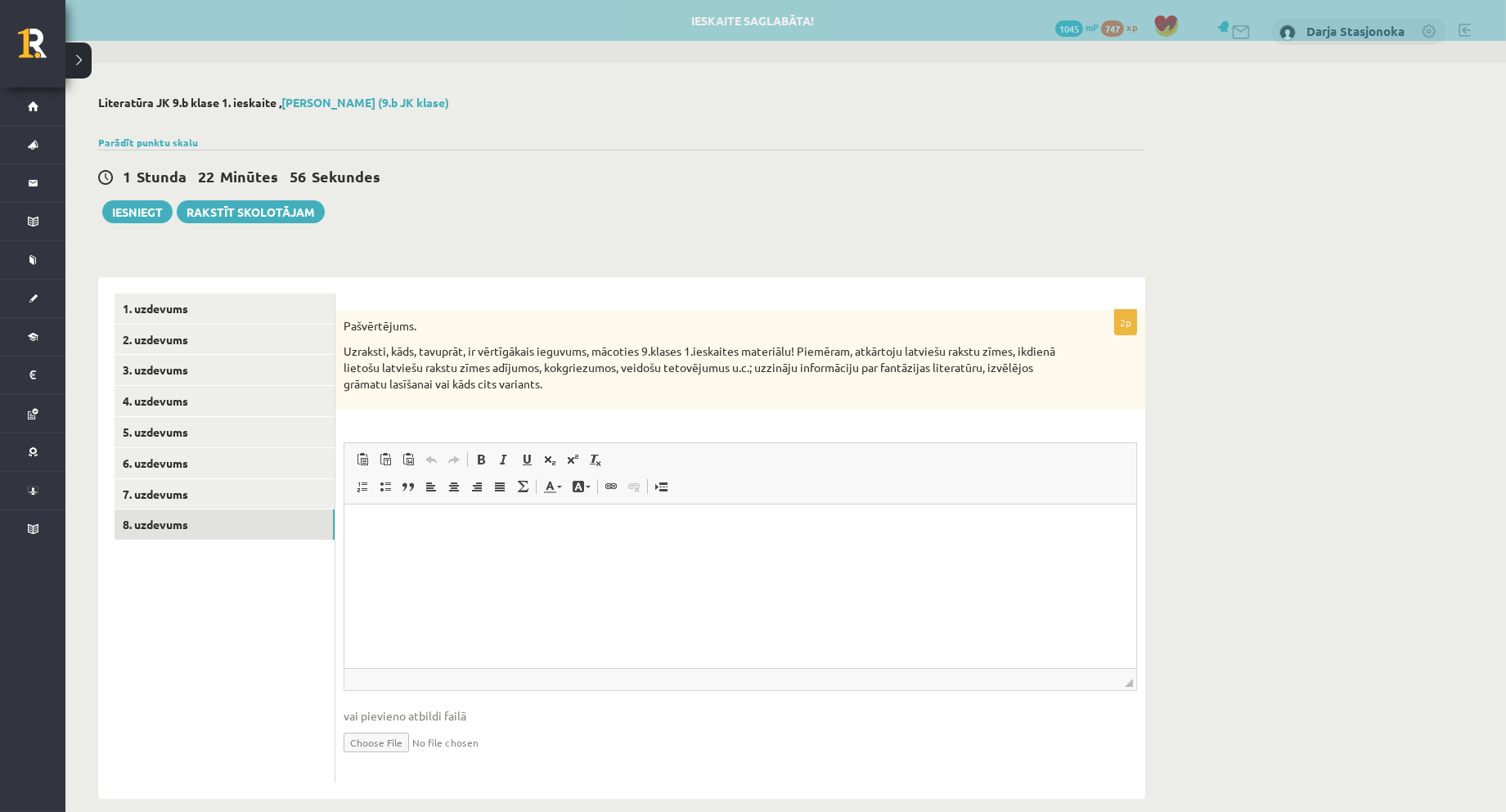
scroll to position [0, 0]
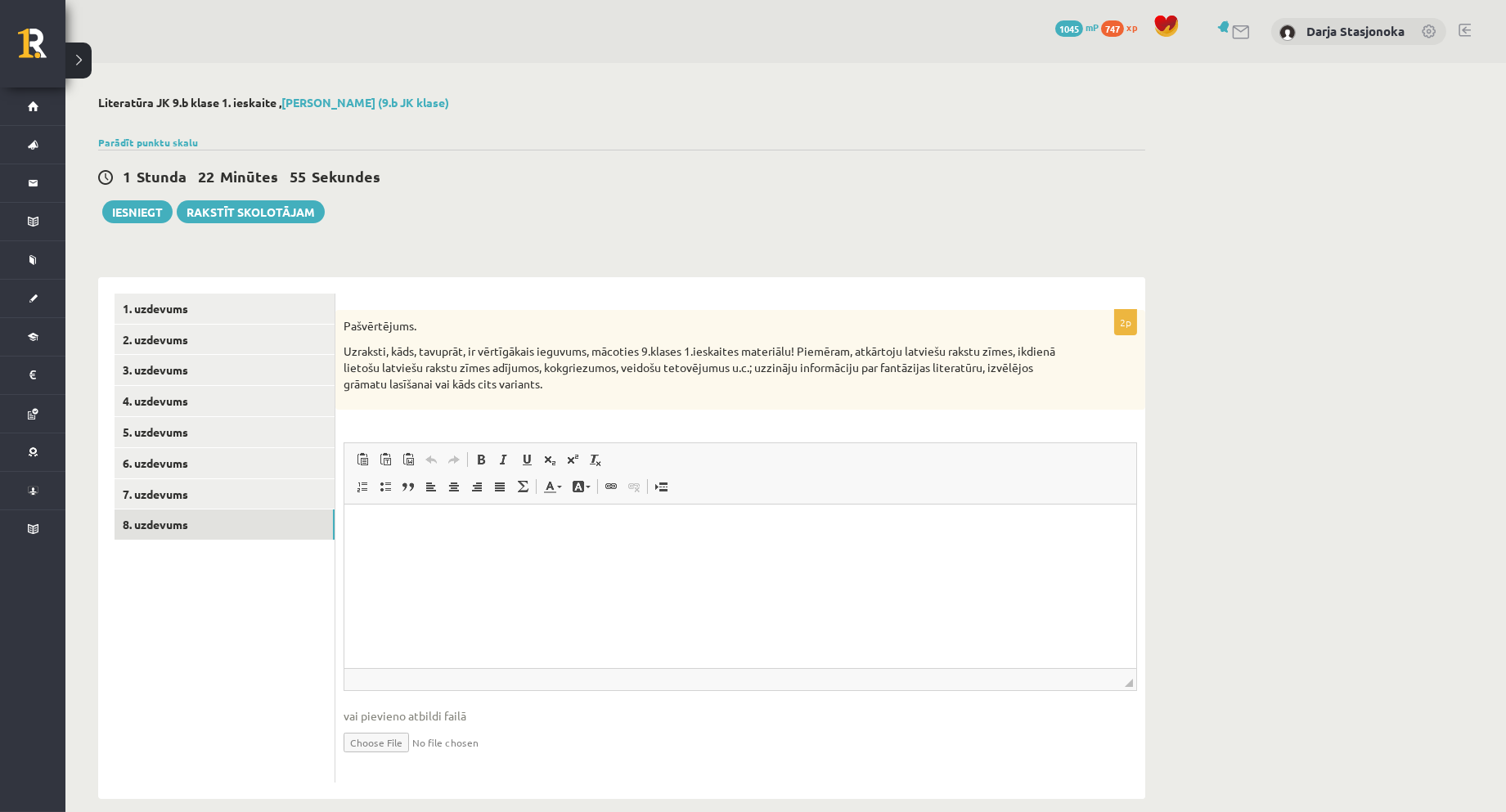
drag, startPoint x: 339, startPoint y: 324, endPoint x: 598, endPoint y: 399, distance: 269.6
click at [598, 399] on div "Pašvērtējums. Uzraksti, kāds, tavuprāt, ir vērtīgākais ieguvums, mācoties 9.kla…" at bounding box center [740, 359] width 810 height 99
copy div "Pašvērtējums. Uzraksti, kāds, tavuprāt, ir vērtīgākais ieguvums, mācoties 9.kla…"
click at [587, 530] on p "Editor, wiswyg-editor-user-answer-47024871635760" at bounding box center [739, 529] width 759 height 17
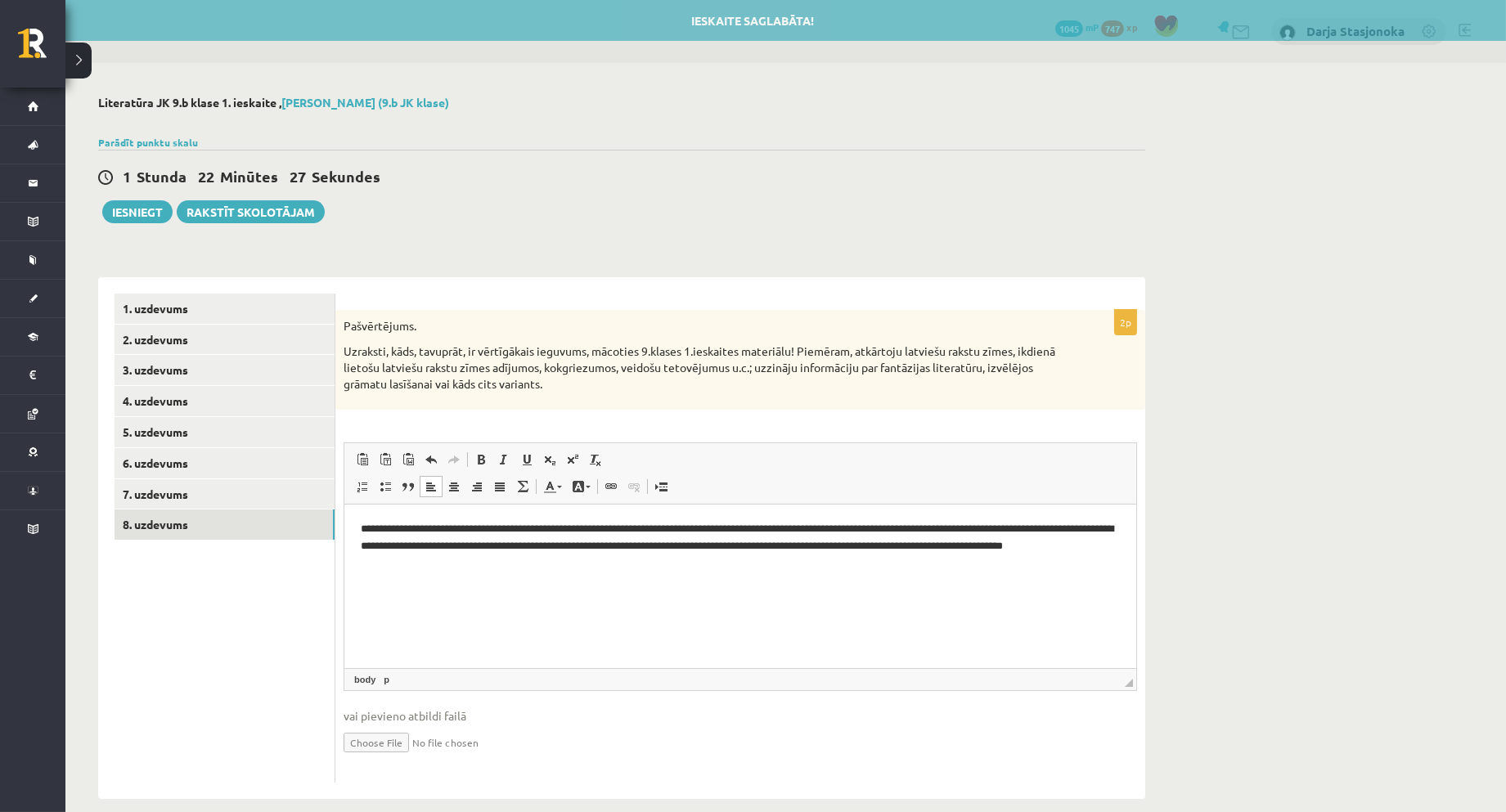
scroll to position [20, 0]
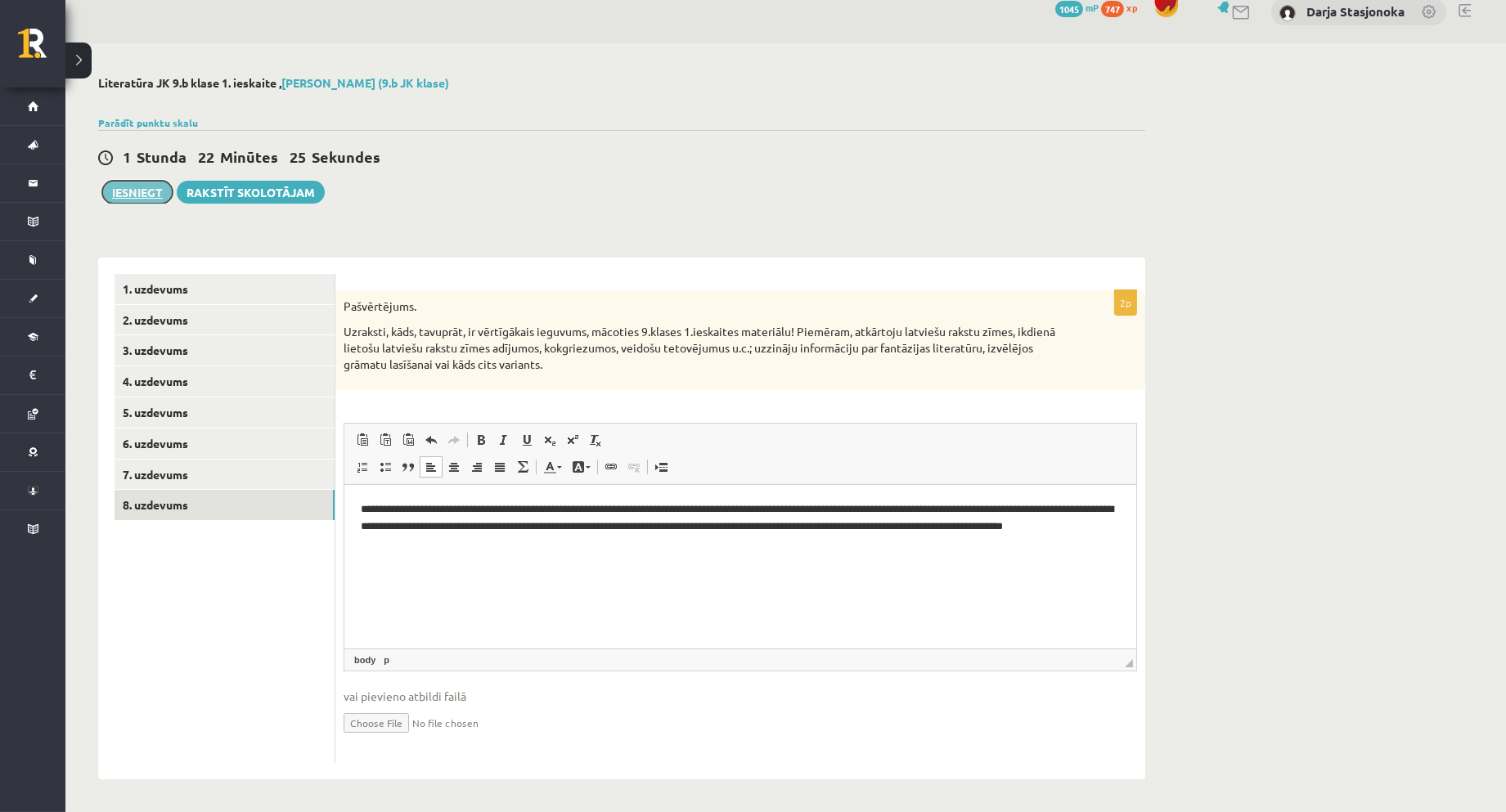
click at [148, 192] on button "Iesniegt" at bounding box center [137, 191] width 70 height 23
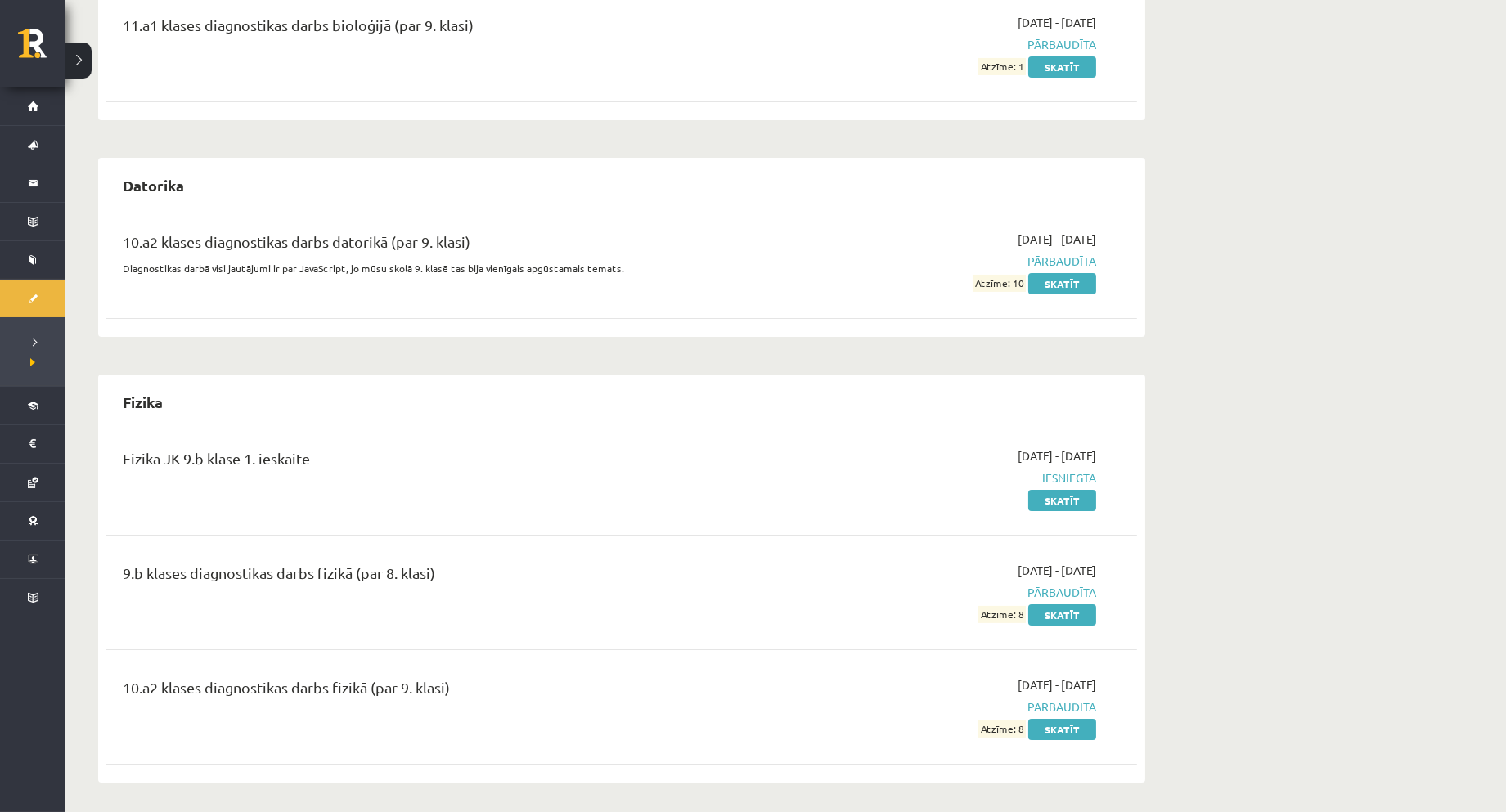
scroll to position [909, 0]
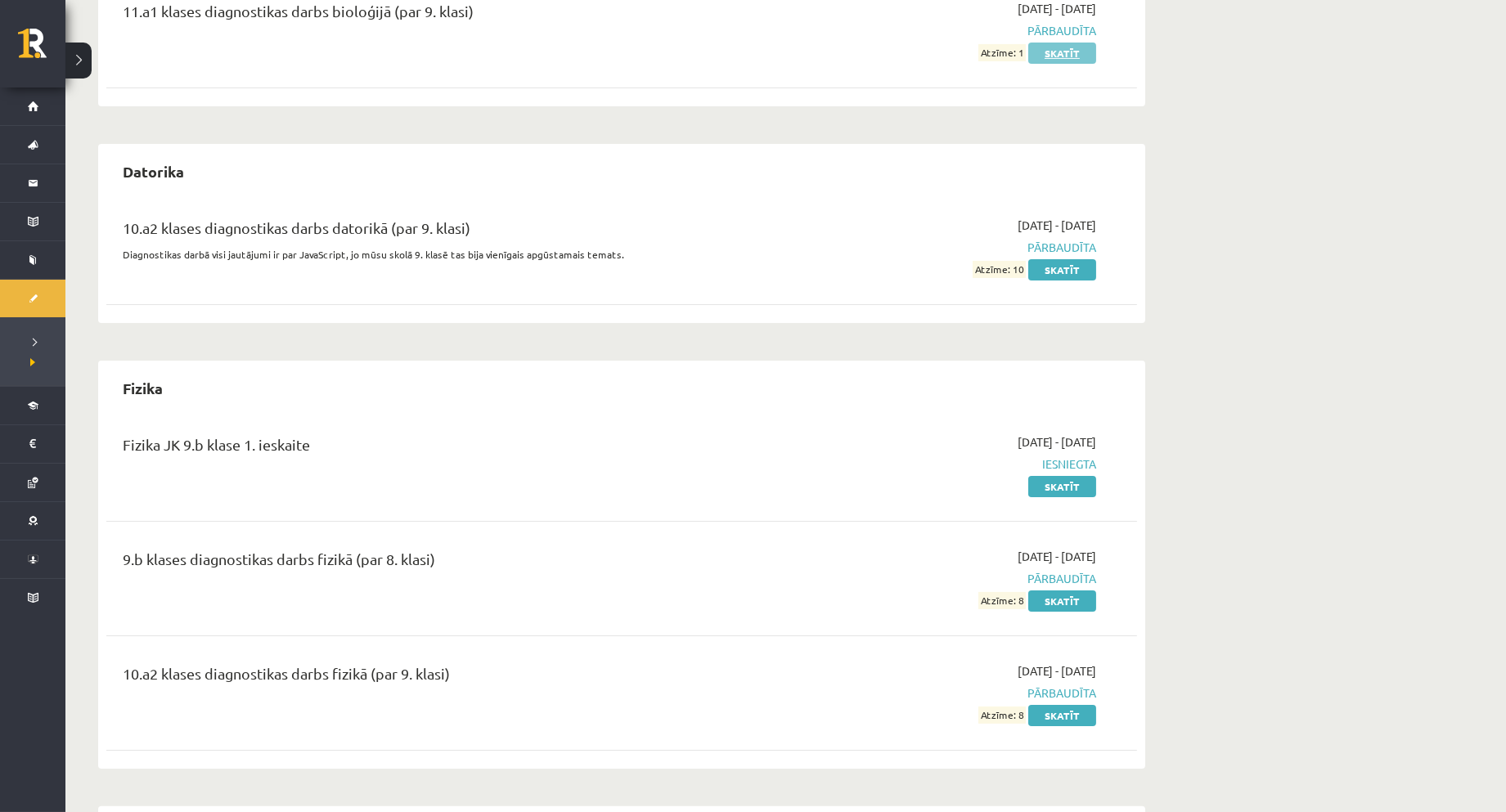
click at [1042, 53] on link "Skatīt" at bounding box center [1062, 53] width 67 height 21
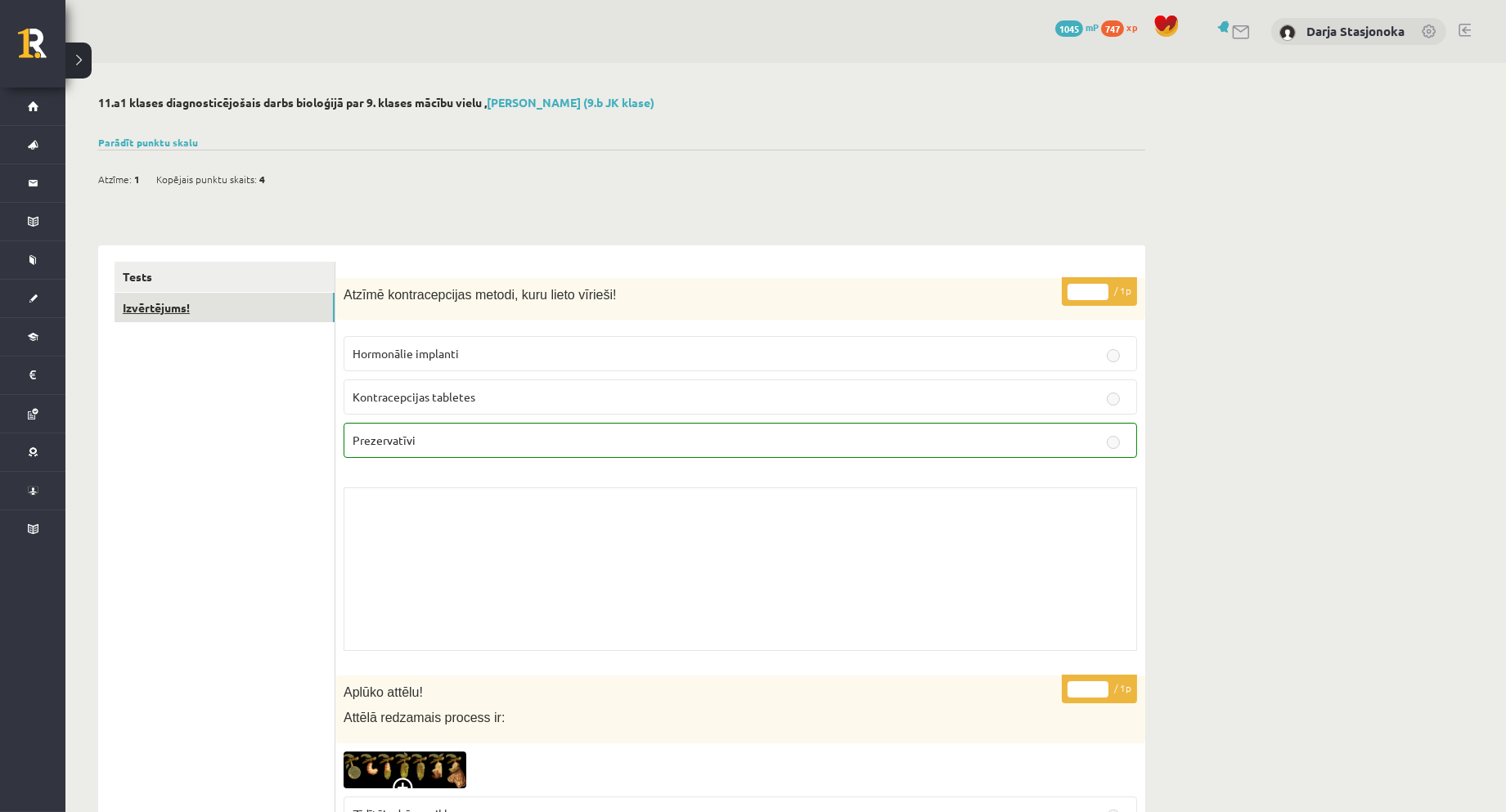
click at [252, 315] on link "Izvērtējums!" at bounding box center [224, 307] width 220 height 30
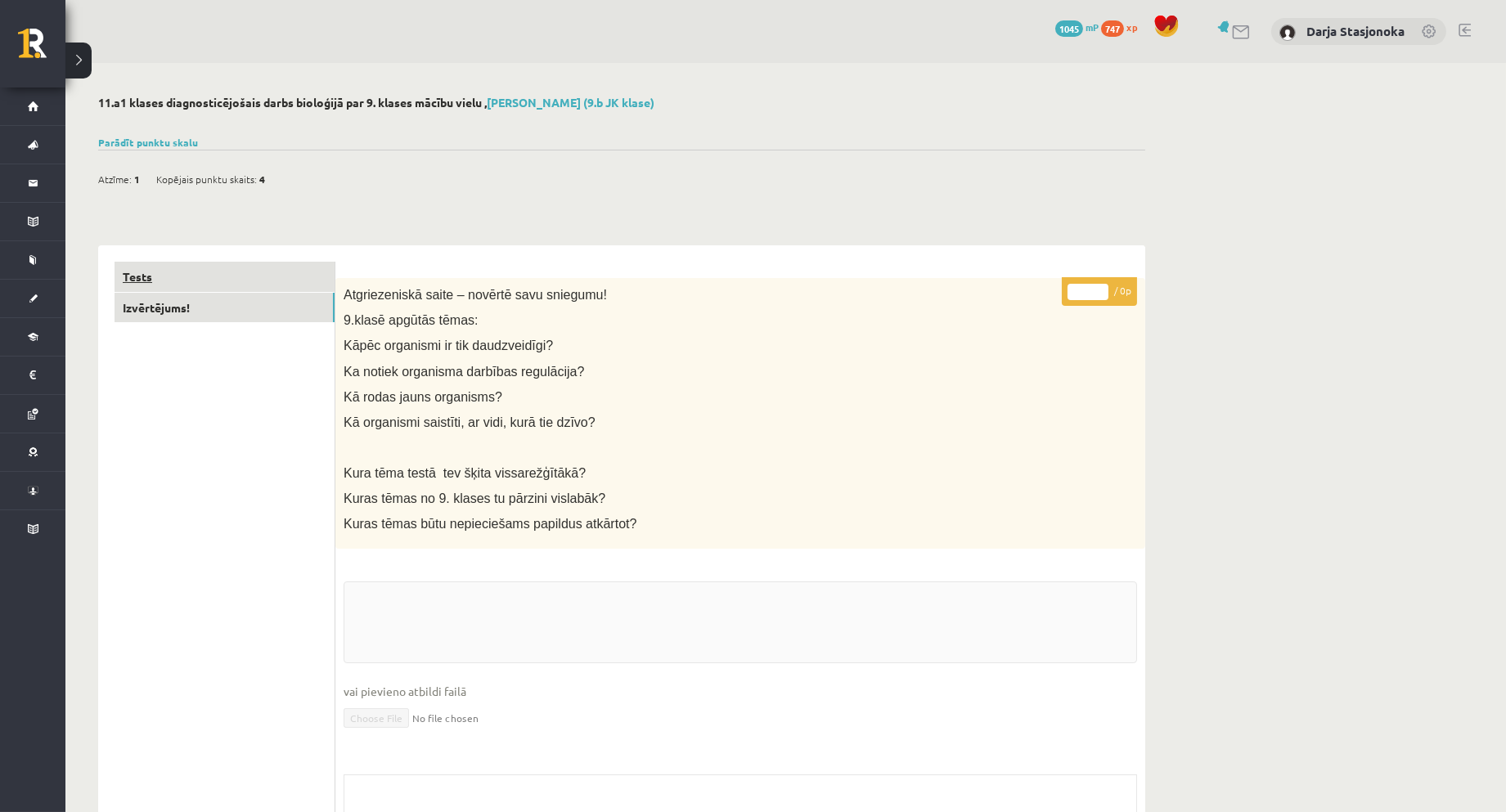
click at [291, 288] on link "Tests" at bounding box center [224, 276] width 220 height 30
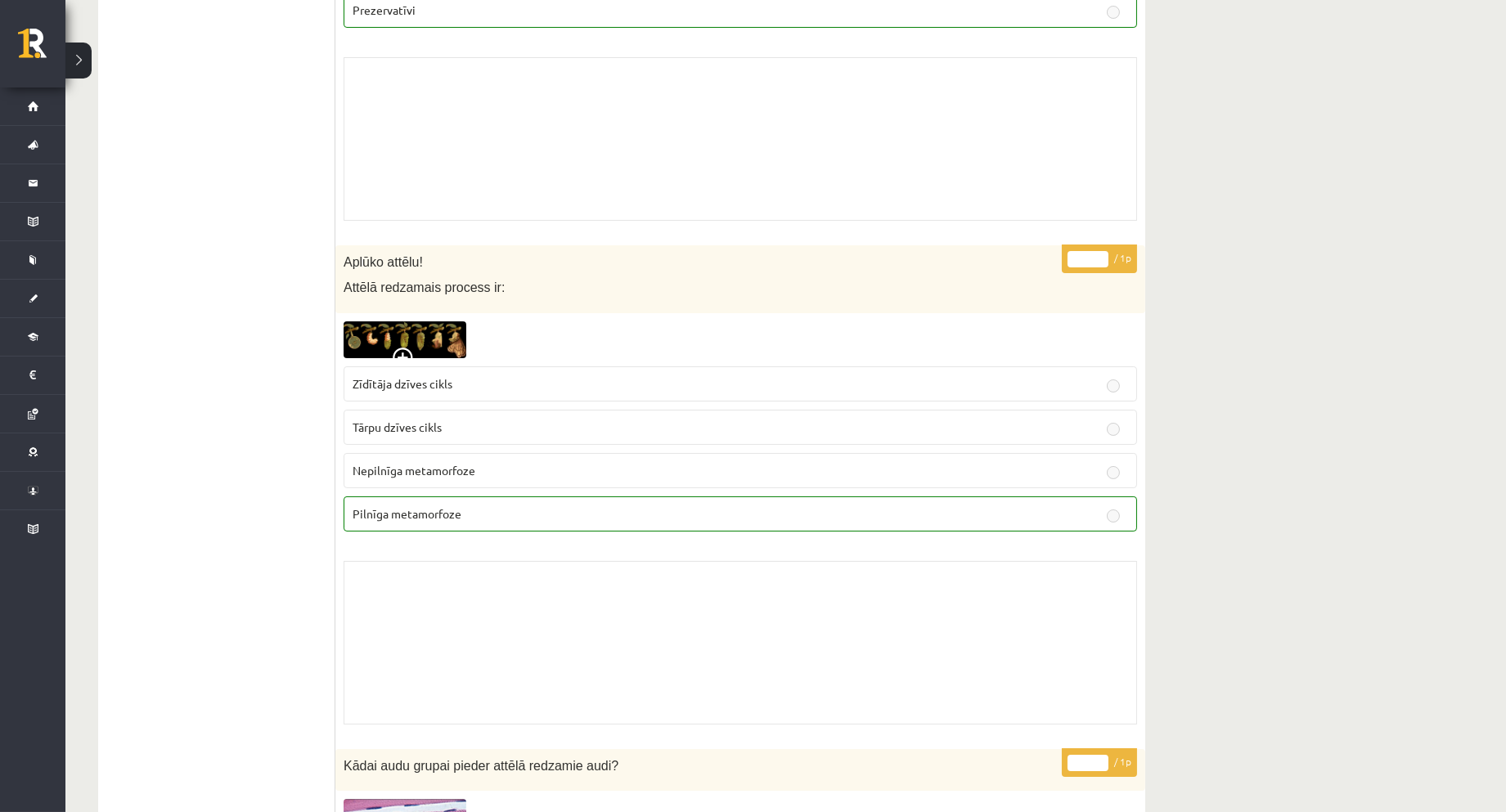
scroll to position [260, 0]
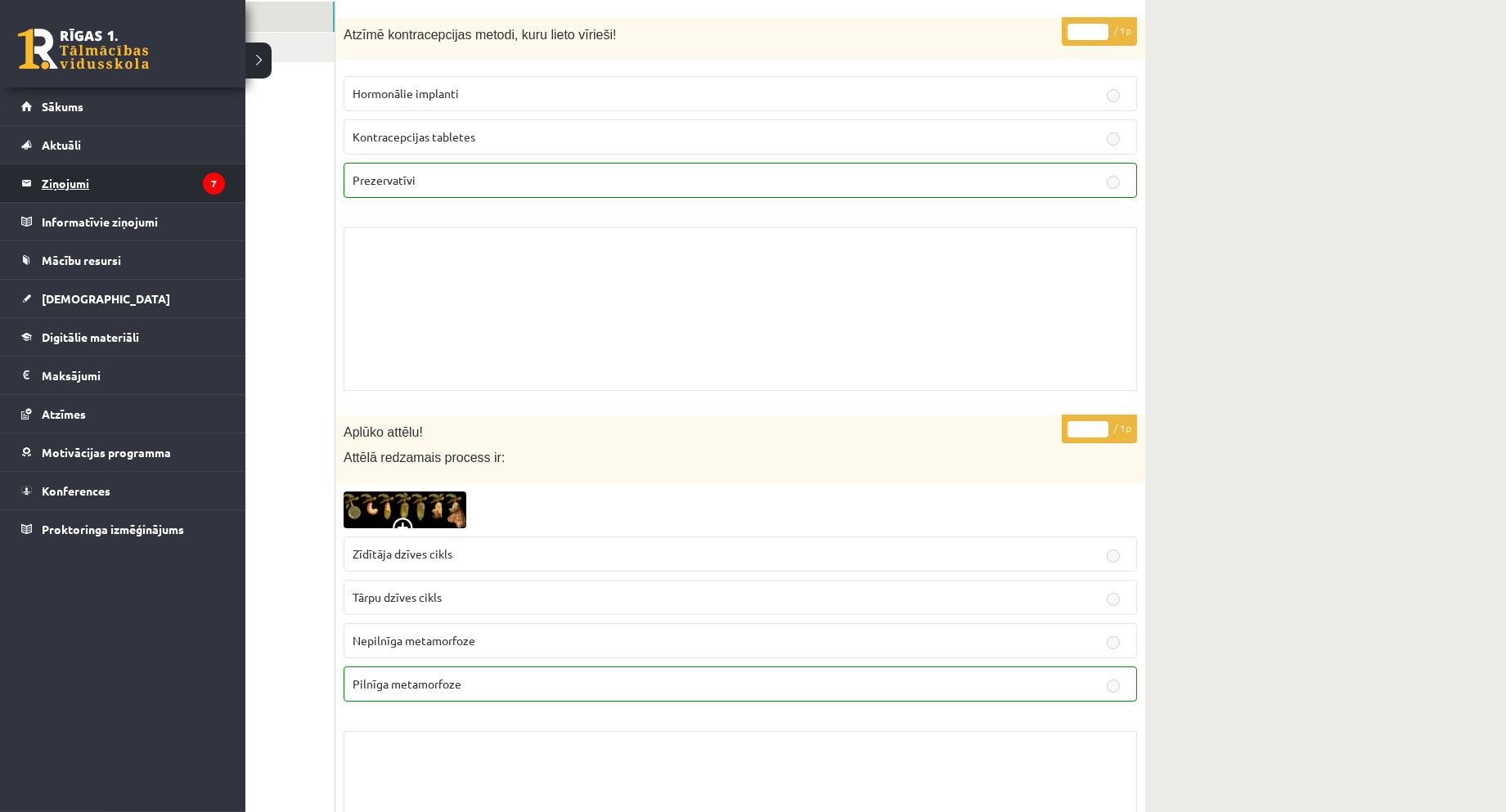
click at [84, 173] on legend "Ziņojumi 7" at bounding box center [133, 182] width 183 height 37
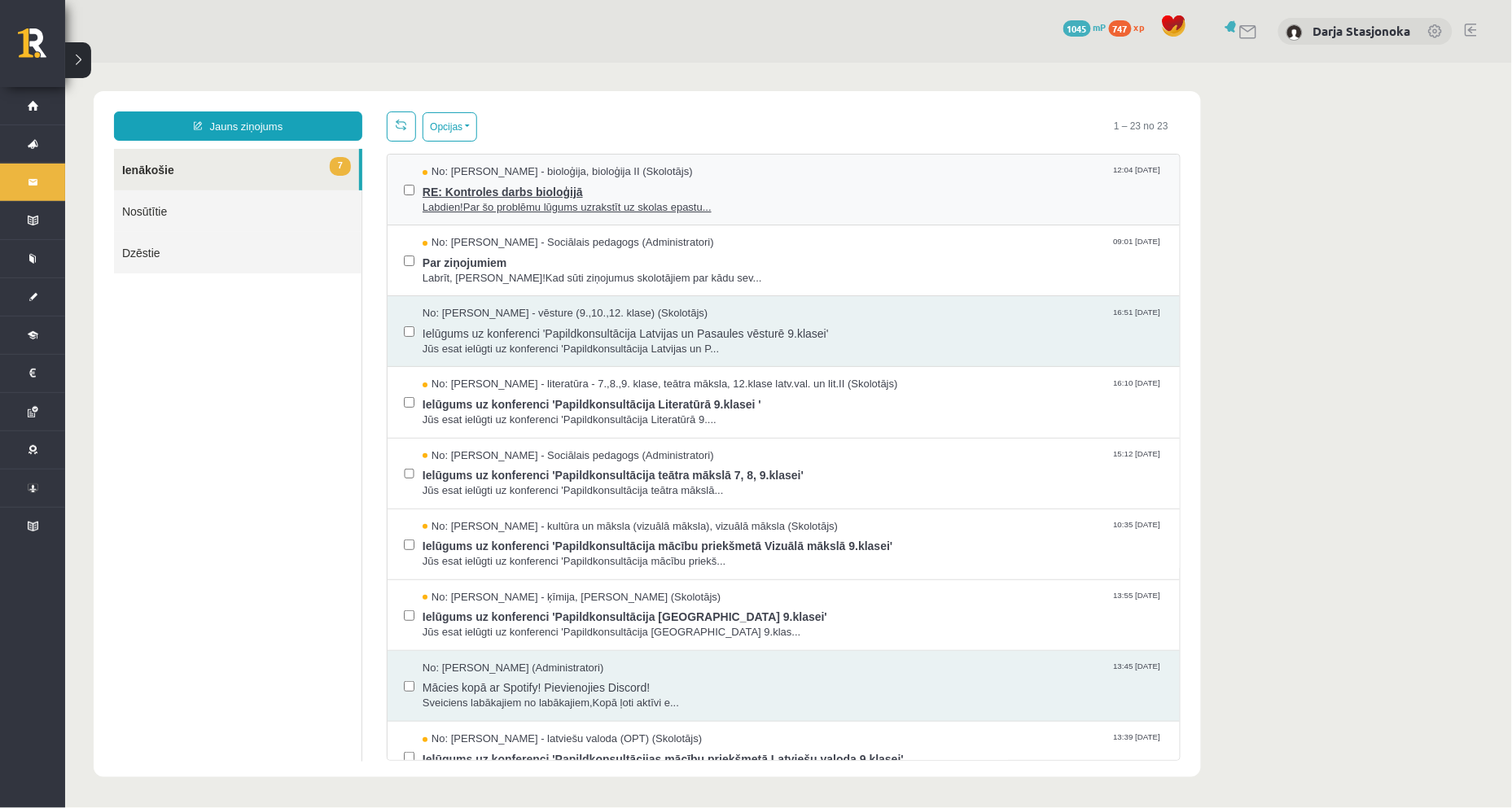
click at [525, 188] on span "RE: Kontroles darbs bioloģijā" at bounding box center [792, 189] width 741 height 20
